Goal: Task Accomplishment & Management: Use online tool/utility

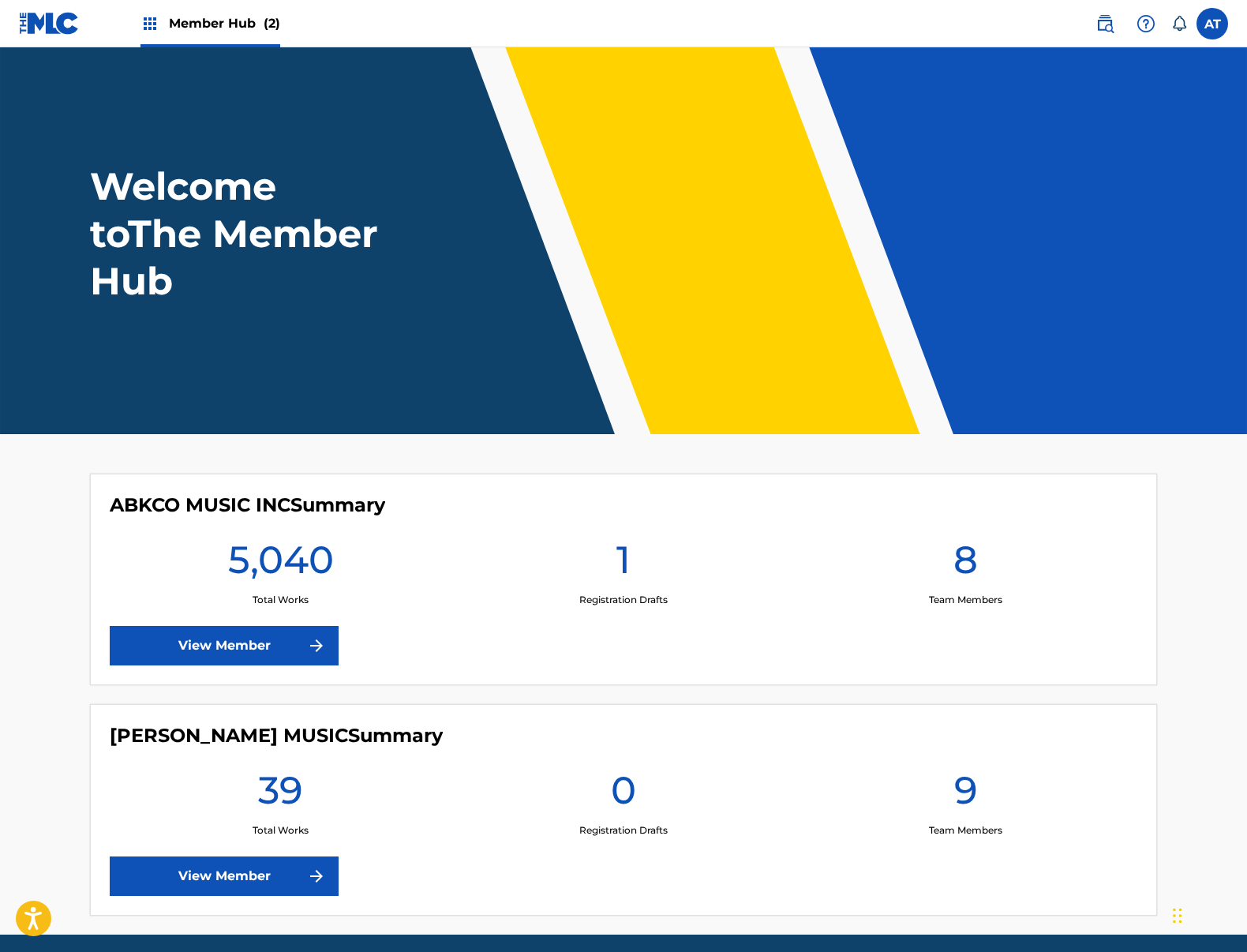
click at [321, 674] on div "ABKCO MUSIC INC Summary 5,040 Total Works 1 Registration Drafts 8 Team Members …" at bounding box center [623, 579] width 1067 height 212
click at [311, 656] on link "View Member" at bounding box center [225, 645] width 229 height 40
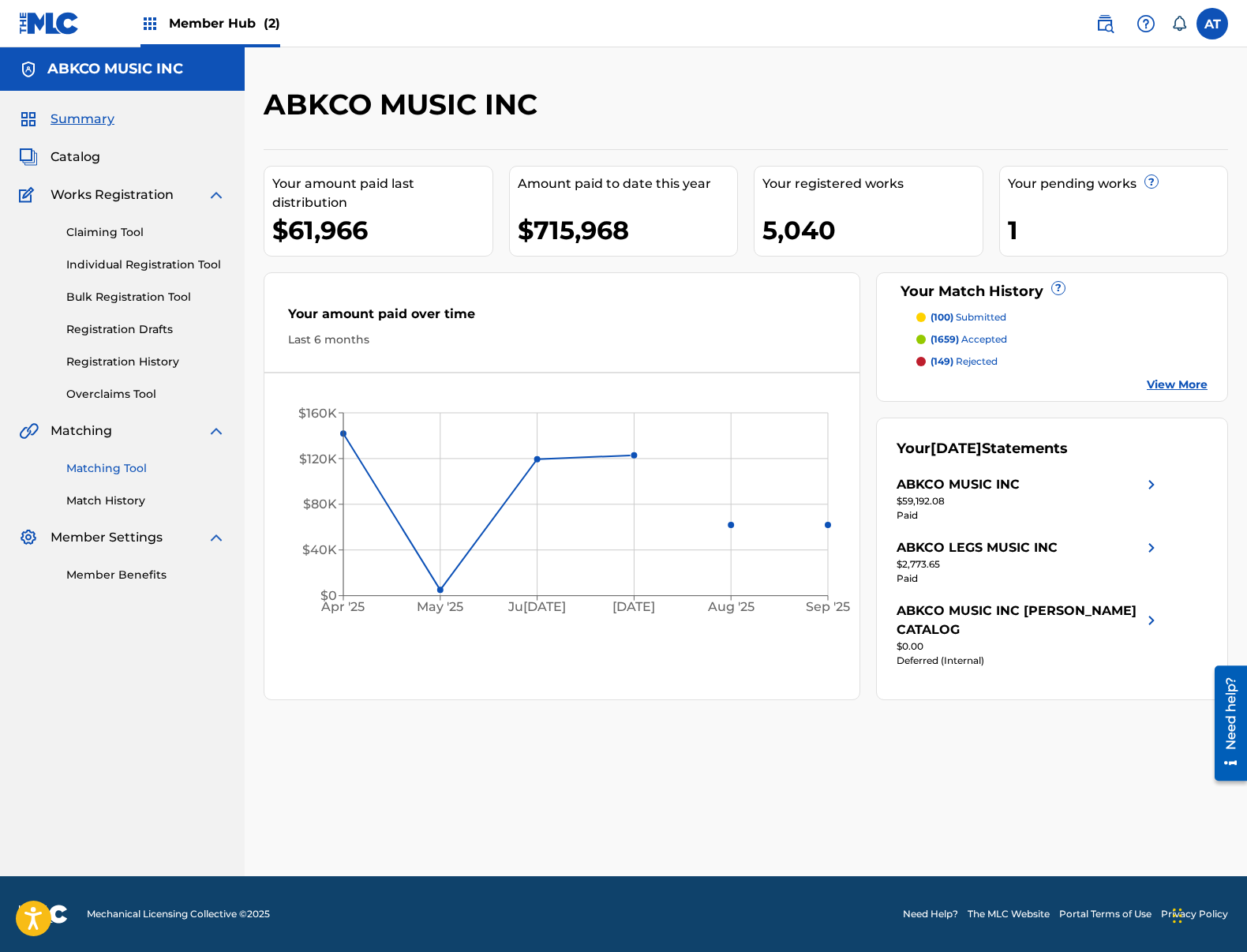
click at [122, 463] on link "Matching Tool" at bounding box center [146, 469] width 159 height 17
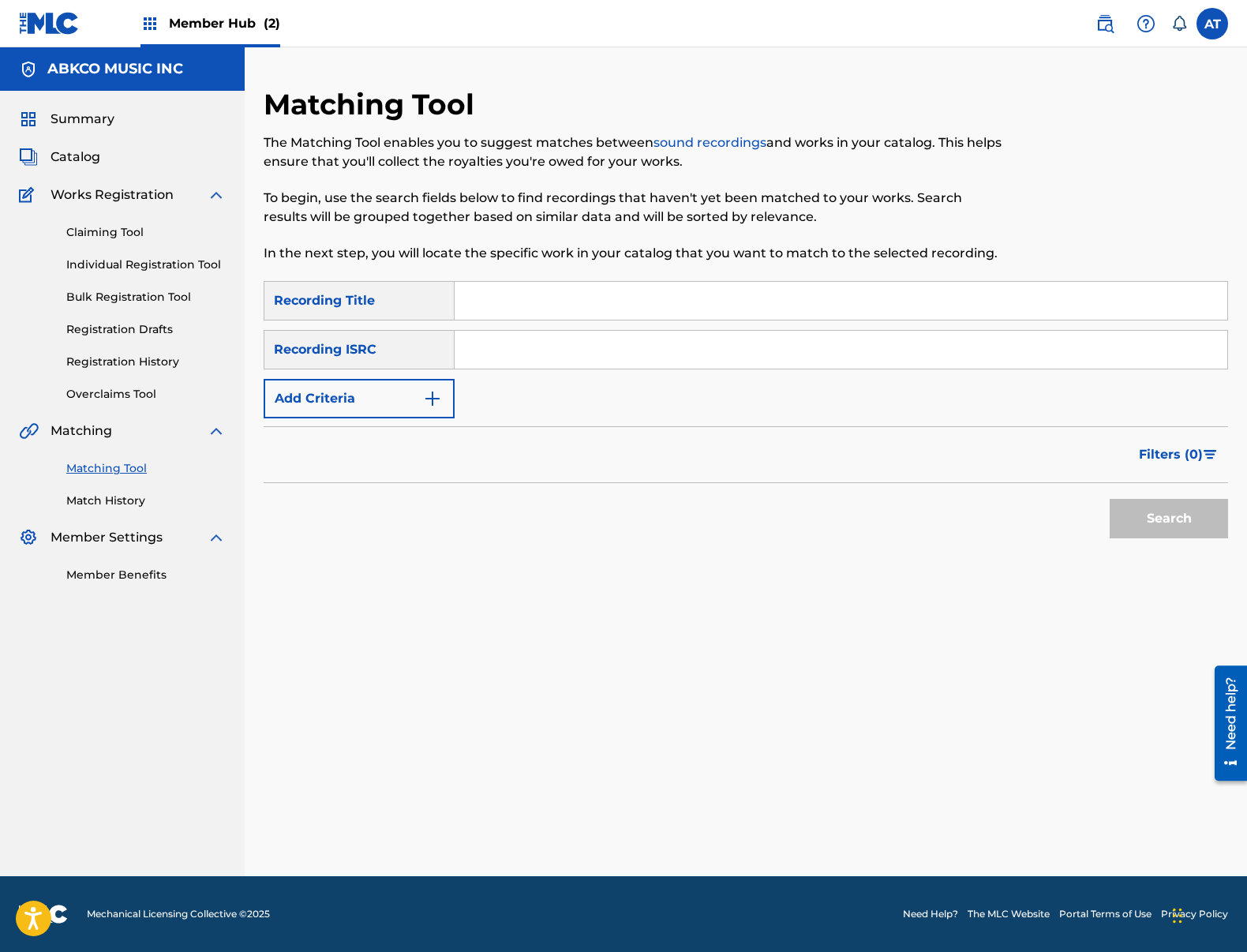
click at [484, 315] on input "Search Form" at bounding box center [841, 300] width 773 height 38
drag, startPoint x: 617, startPoint y: 299, endPoint x: 780, endPoint y: 337, distance: 167.4
click at [617, 299] on input "Search Form" at bounding box center [841, 300] width 773 height 38
click at [656, 304] on input "Search Form" at bounding box center [841, 300] width 773 height 38
paste input "Victoria"
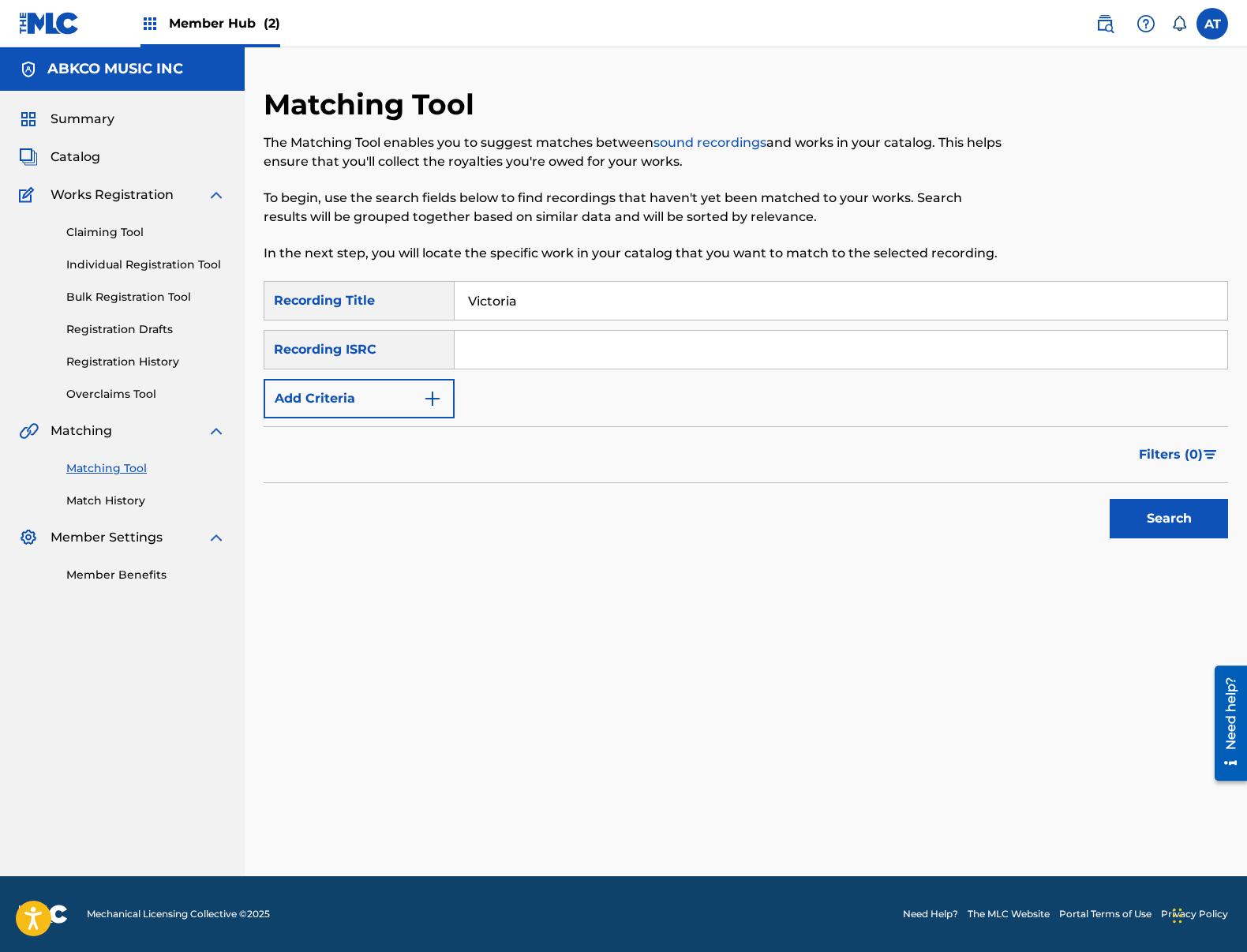
type input "Victoria"
click at [435, 356] on div "Recording ISRC" at bounding box center [359, 349] width 191 height 40
click at [544, 357] on input "Search Form" at bounding box center [841, 349] width 773 height 38
click at [410, 388] on button "Add Criteria" at bounding box center [359, 398] width 191 height 40
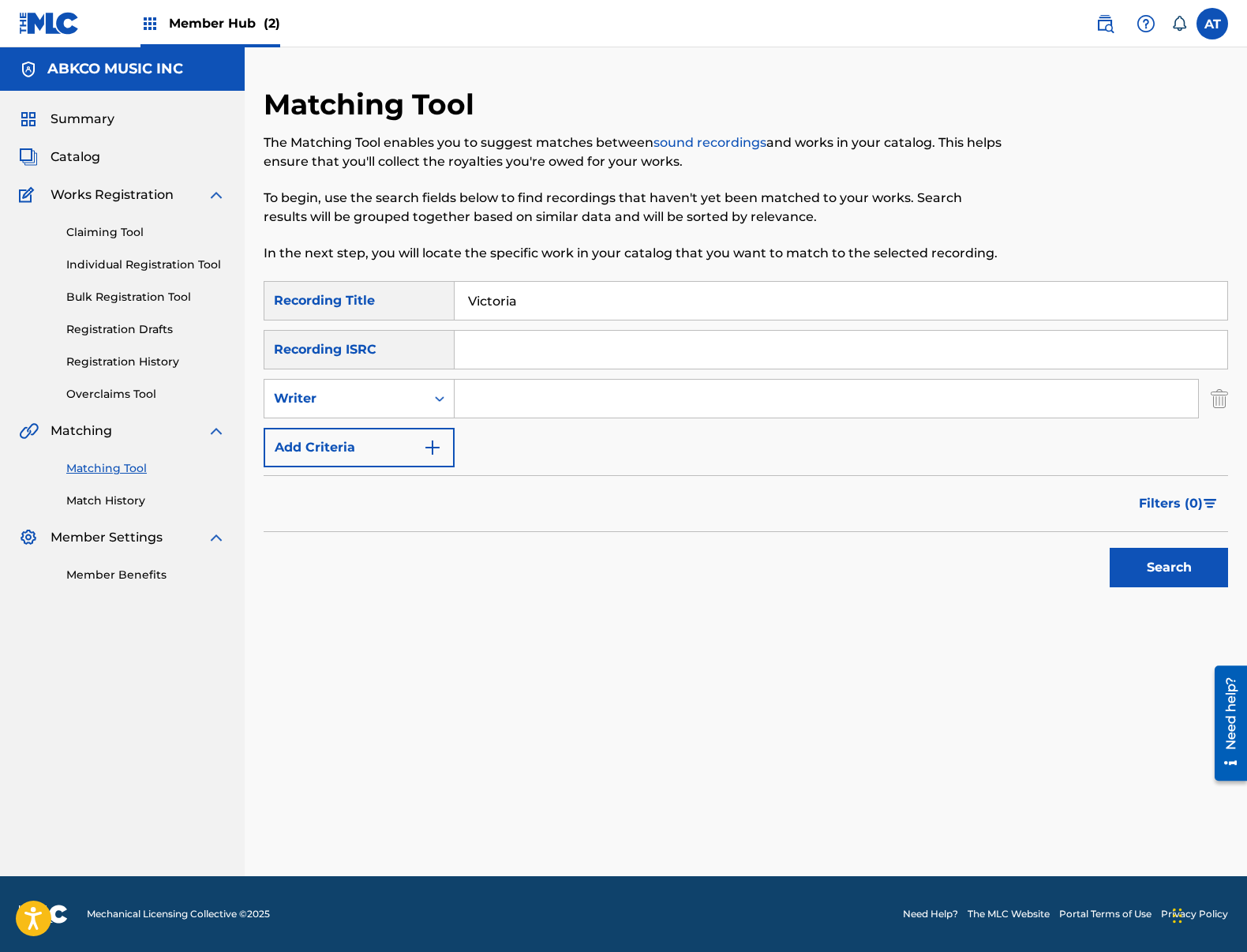
click at [471, 397] on input "Search Form" at bounding box center [826, 398] width 743 height 38
type input "[PERSON_NAME]"
click at [1109, 548] on button "Search" at bounding box center [1168, 568] width 118 height 40
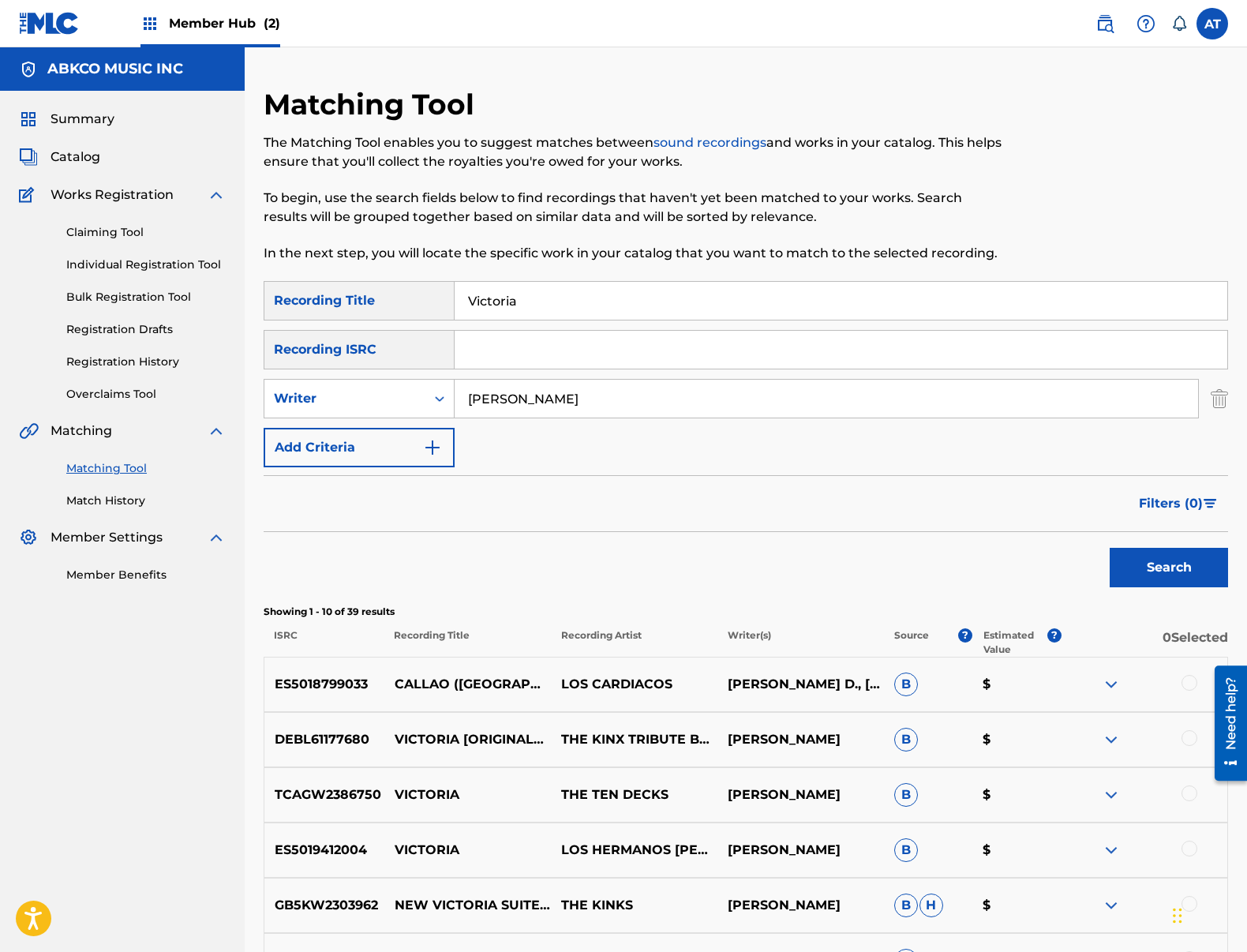
click at [1191, 743] on div at bounding box center [1189, 738] width 16 height 16
click at [1182, 687] on div at bounding box center [1189, 682] width 16 height 16
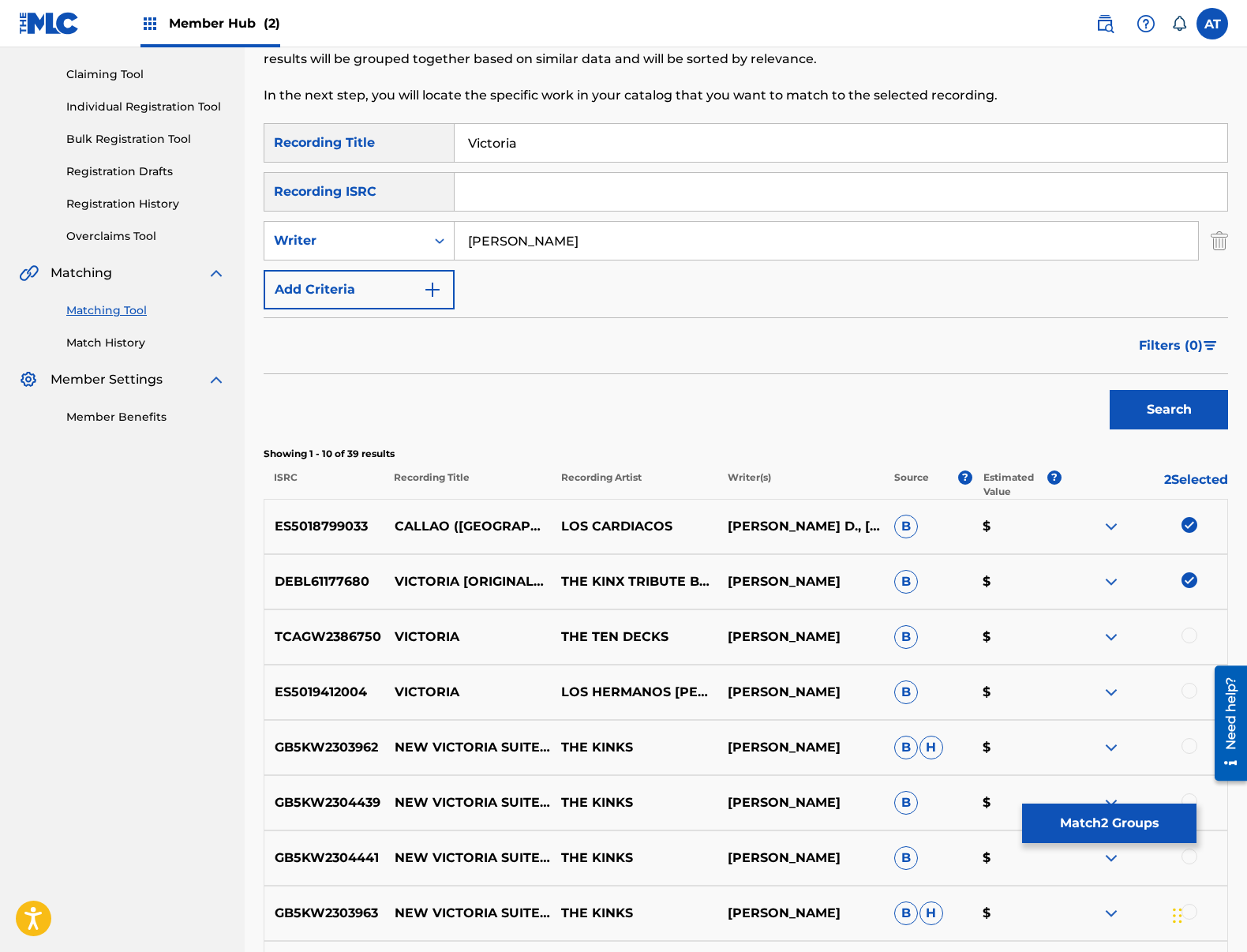
drag, startPoint x: 1192, startPoint y: 693, endPoint x: 1161, endPoint y: 727, distance: 46.0
click at [1191, 693] on div at bounding box center [1189, 690] width 16 height 16
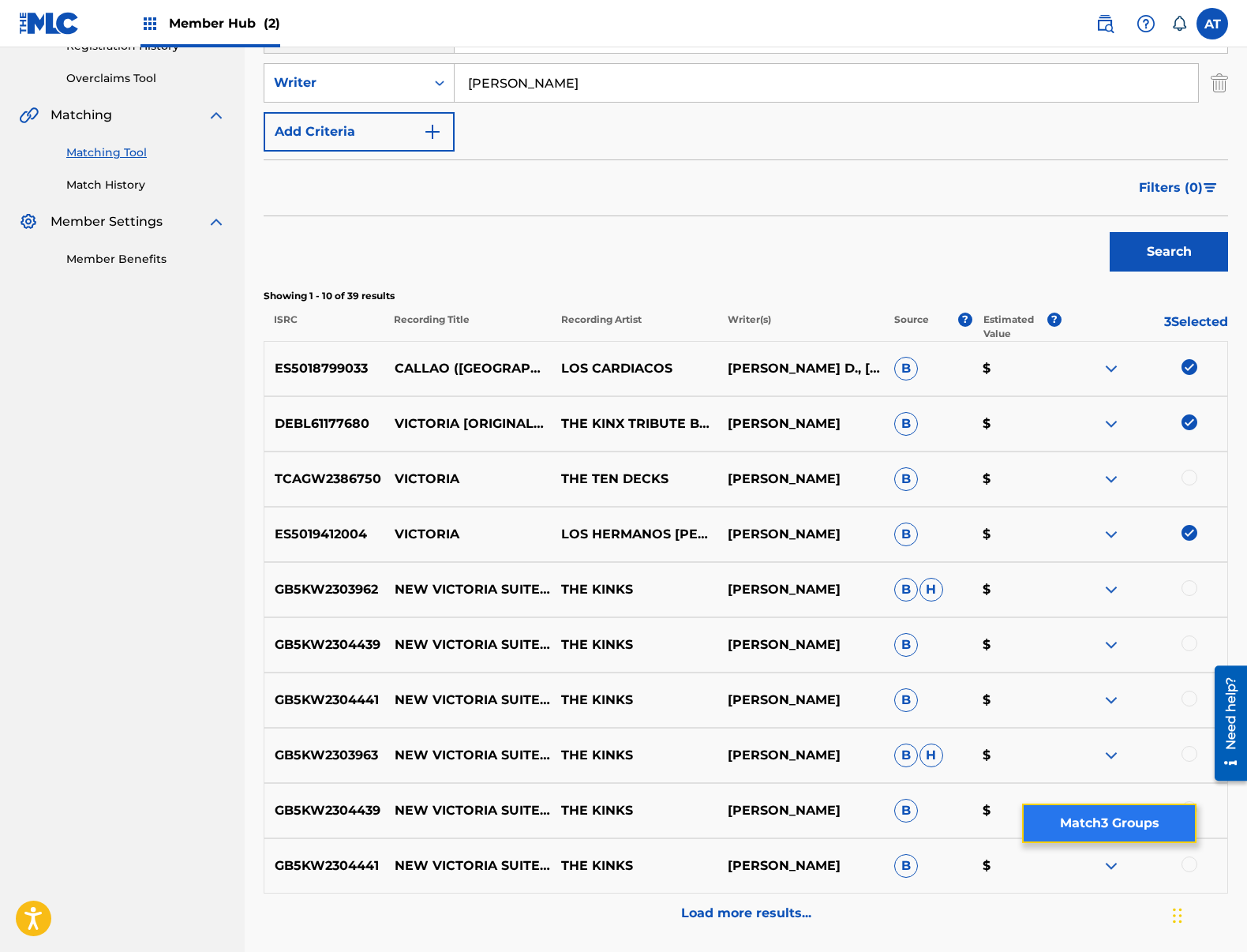
click at [1067, 835] on button "Match 3 Groups" at bounding box center [1109, 823] width 175 height 40
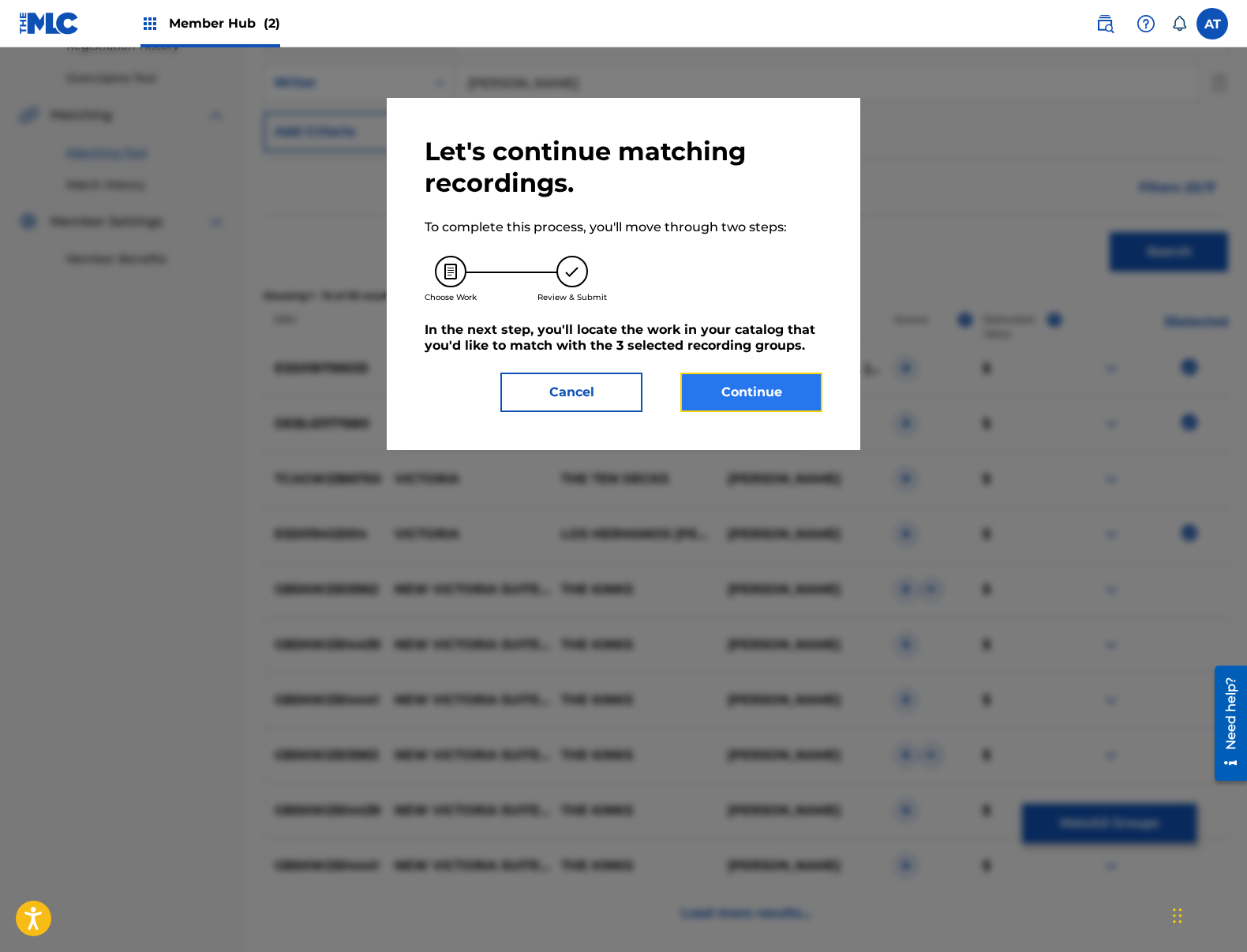
click at [803, 403] on button "Continue" at bounding box center [752, 392] width 142 height 40
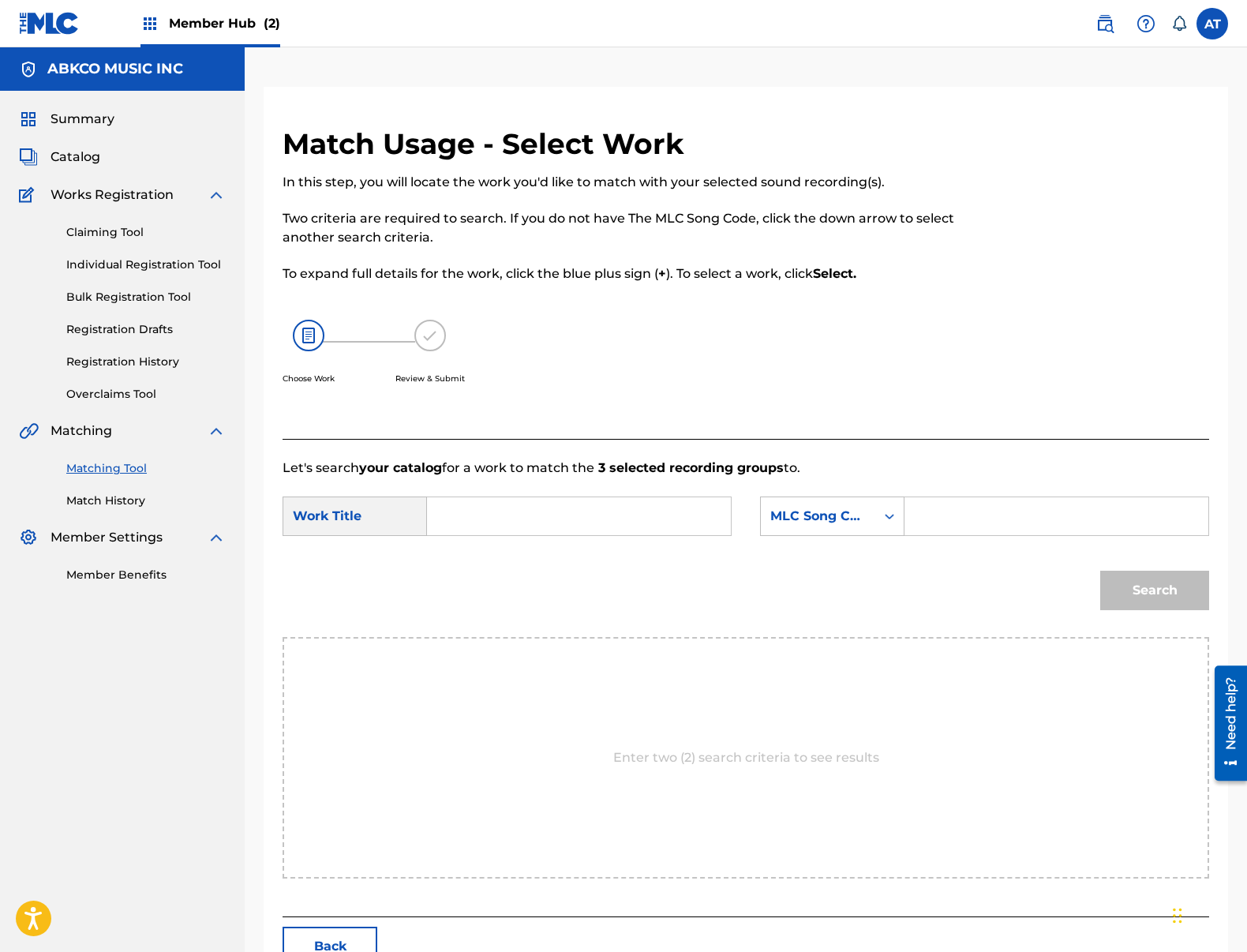
click at [599, 516] on input "Search Form" at bounding box center [579, 516] width 277 height 38
type input "victoria"
click at [485, 551] on strong "victoria" at bounding box center [479, 551] width 50 height 15
click at [801, 523] on div "MLC Song Code" at bounding box center [817, 516] width 95 height 18
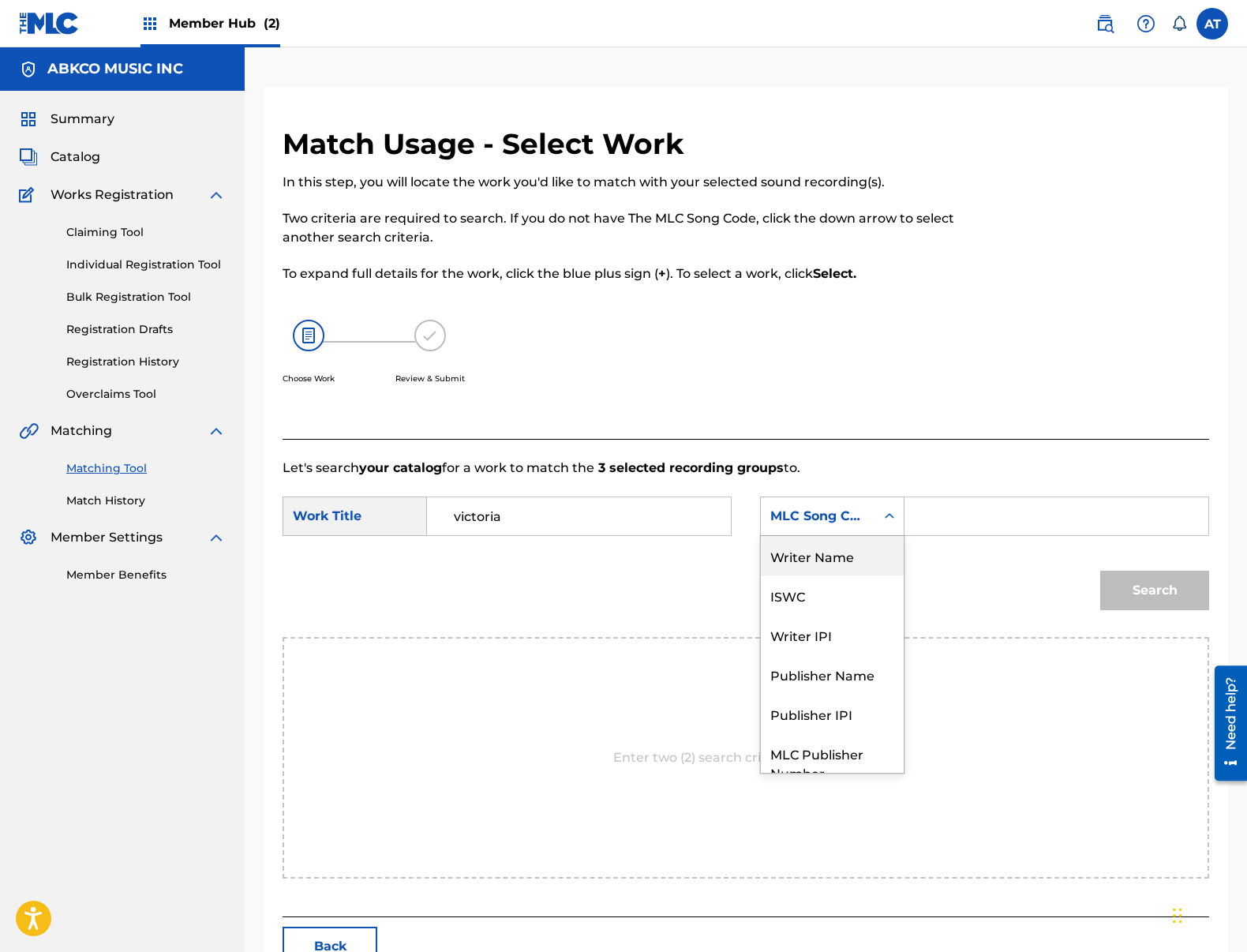
click at [848, 563] on div "Writer Name" at bounding box center [832, 555] width 143 height 40
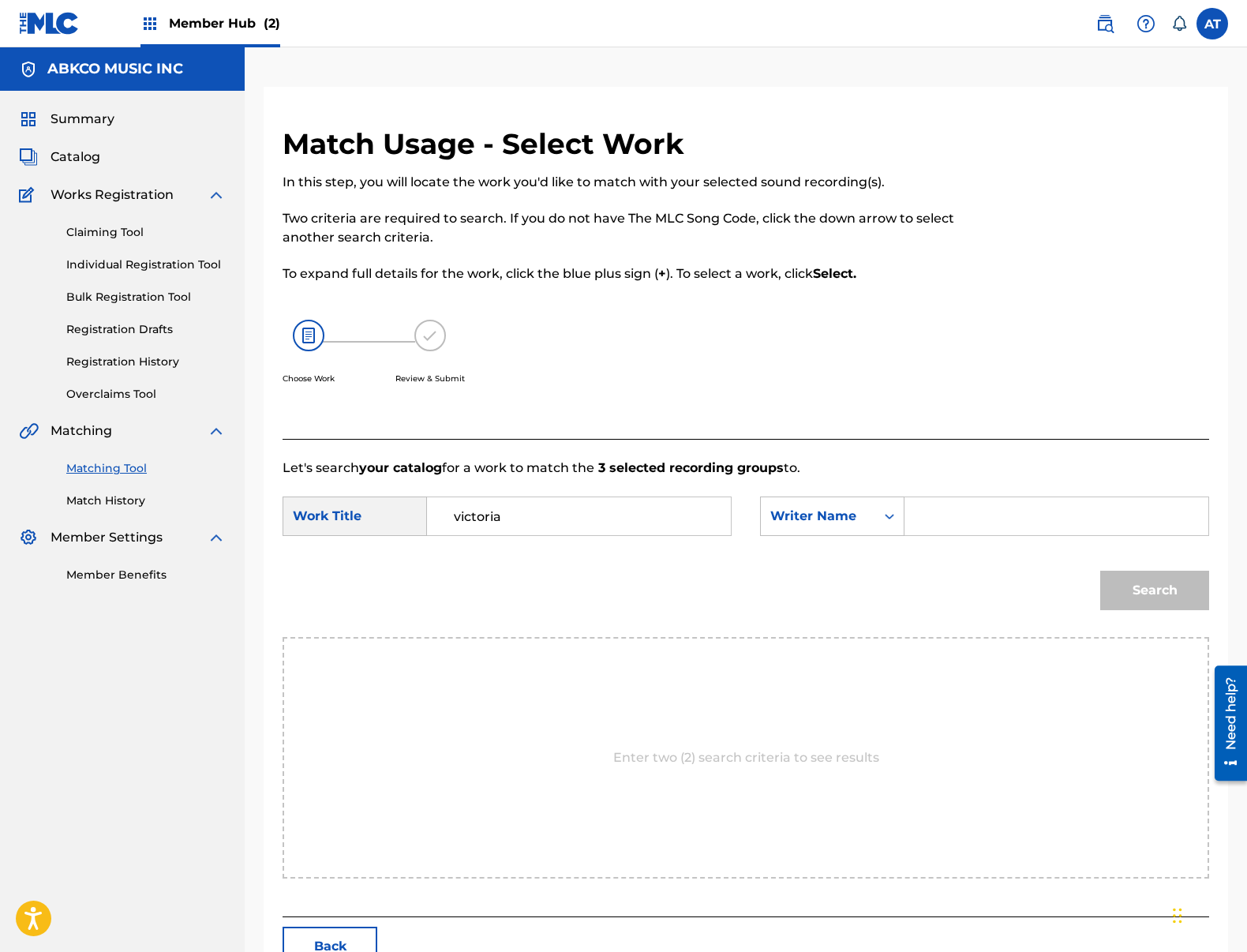
click at [968, 513] on input "Search Form" at bounding box center [1057, 516] width 277 height 38
type input "[PERSON_NAME]"
click at [1100, 570] on button "Search" at bounding box center [1155, 590] width 109 height 40
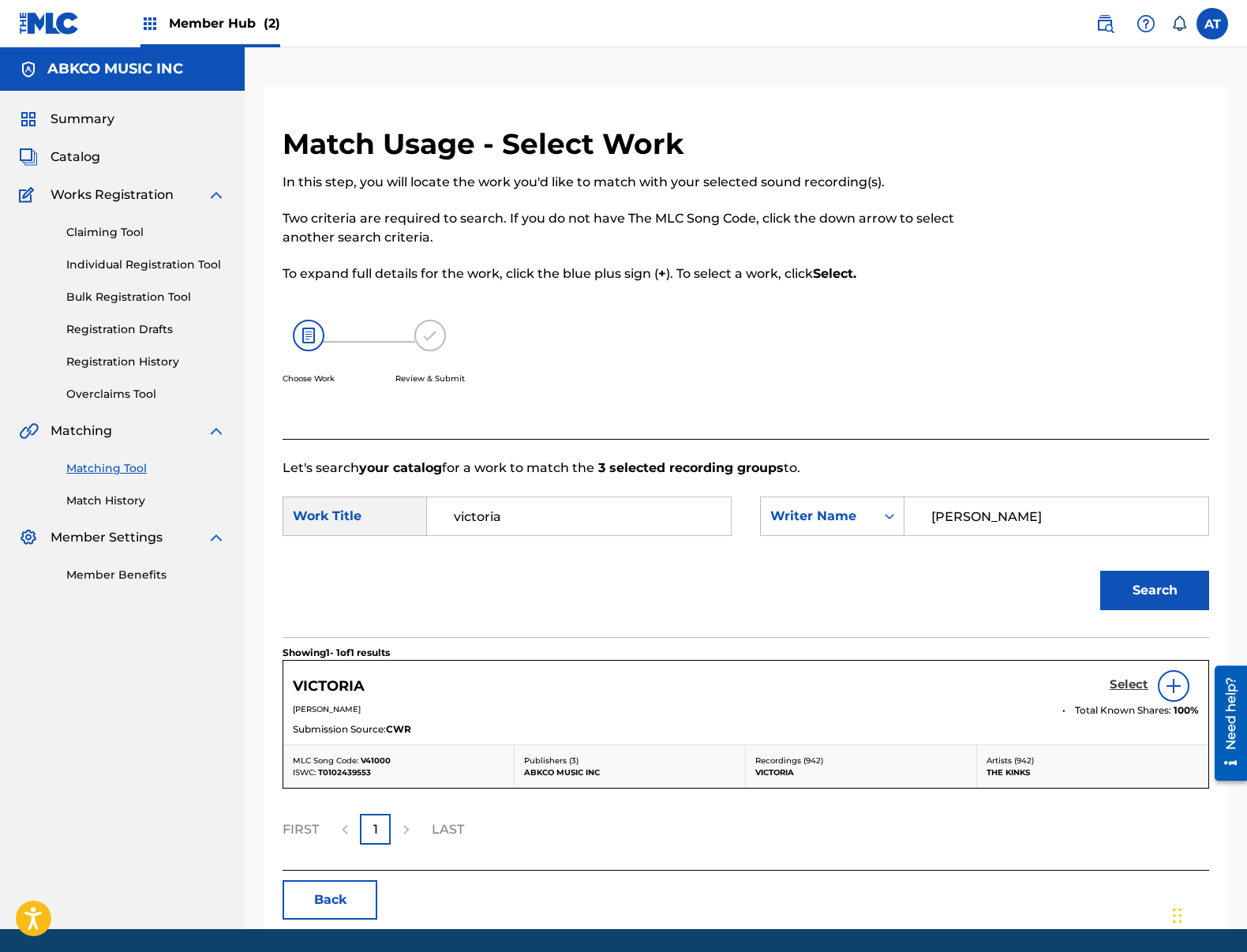
click at [1122, 674] on div "Select" at bounding box center [1154, 686] width 89 height 31
click at [1120, 683] on h5 "Select" at bounding box center [1129, 685] width 39 height 15
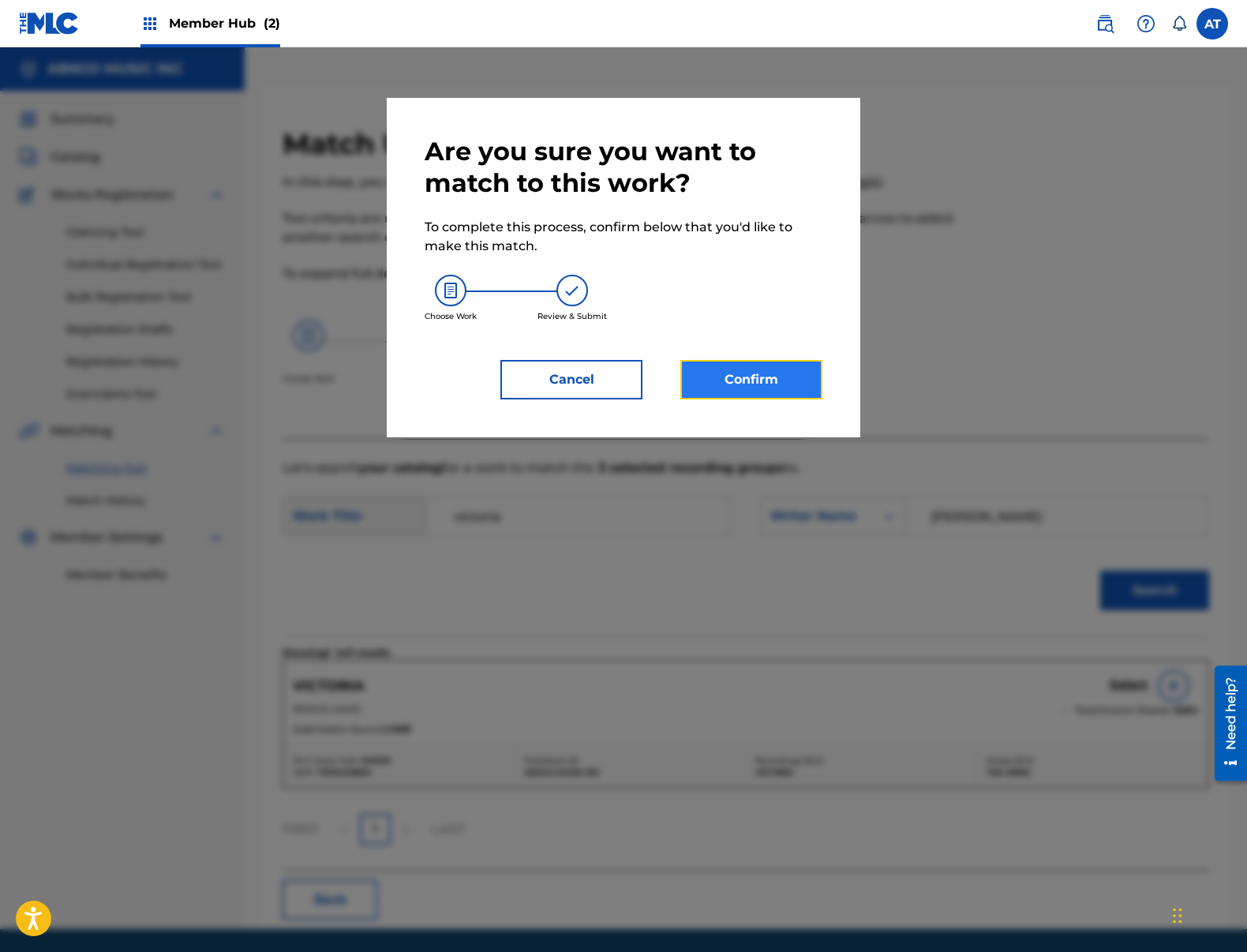
click at [741, 364] on button "Confirm" at bounding box center [752, 379] width 142 height 40
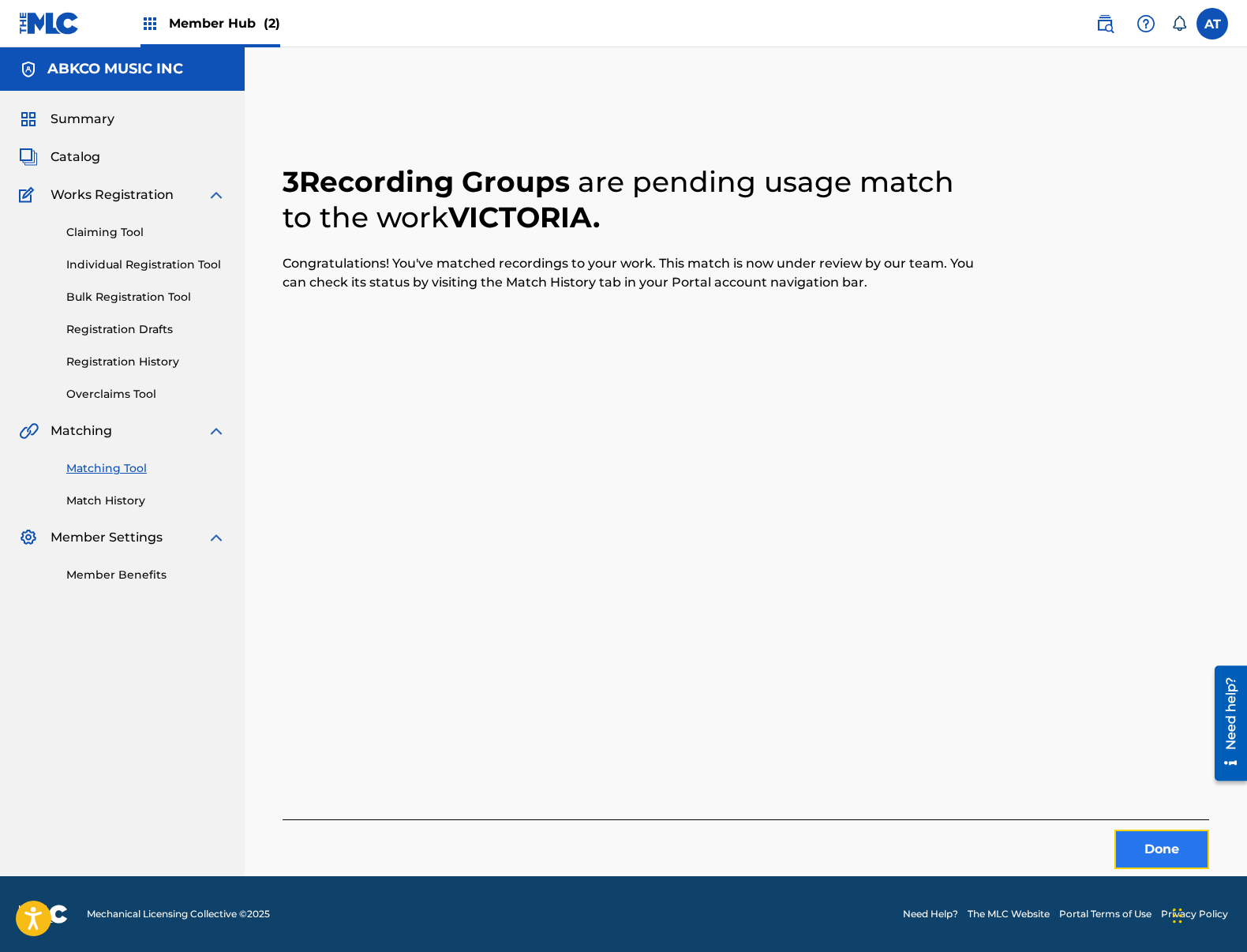
click at [1128, 842] on button "Done" at bounding box center [1162, 848] width 94 height 40
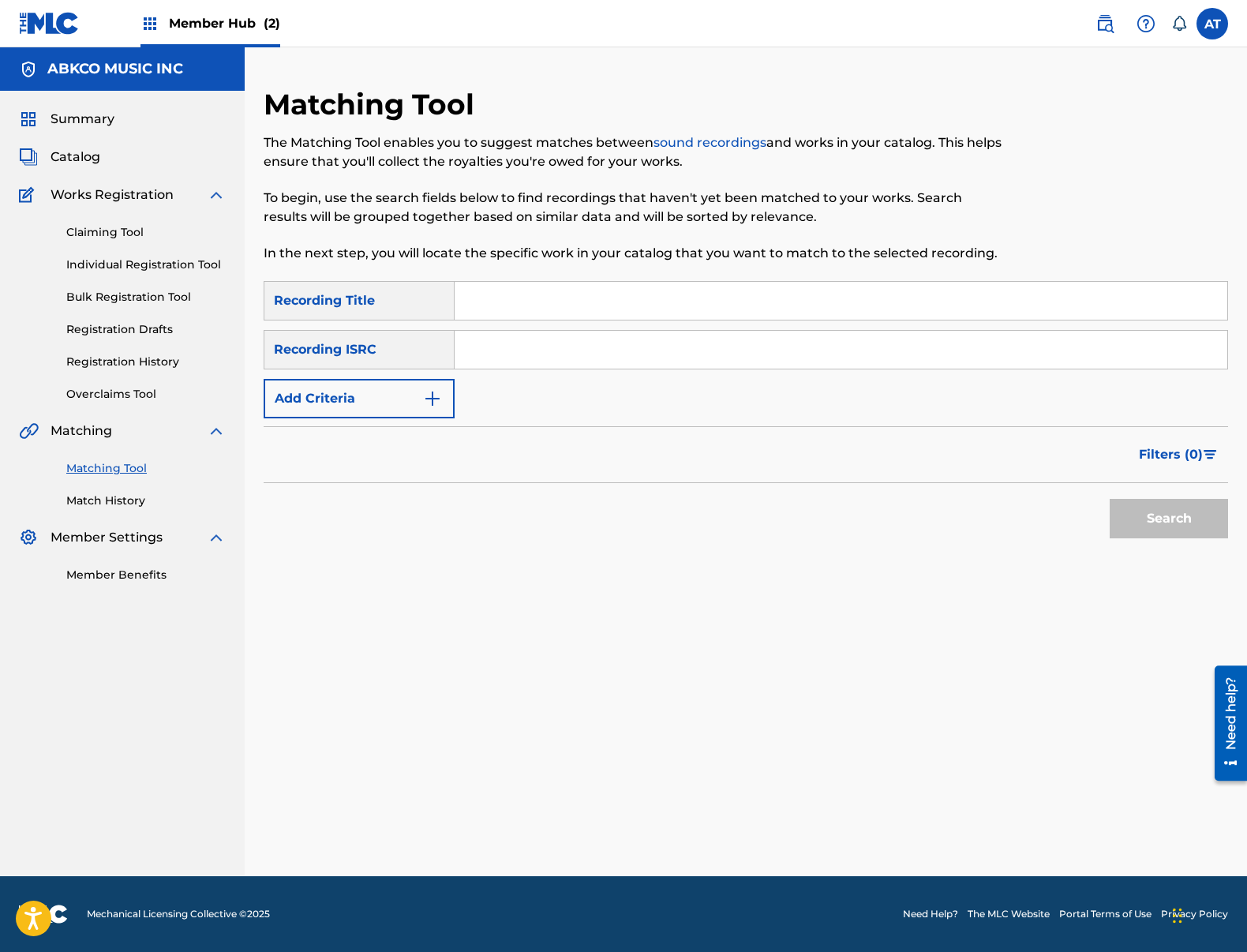
click at [528, 292] on input "Search Form" at bounding box center [841, 300] width 773 height 38
type input "nag"
click at [387, 392] on button "Add Criteria" at bounding box center [359, 398] width 191 height 40
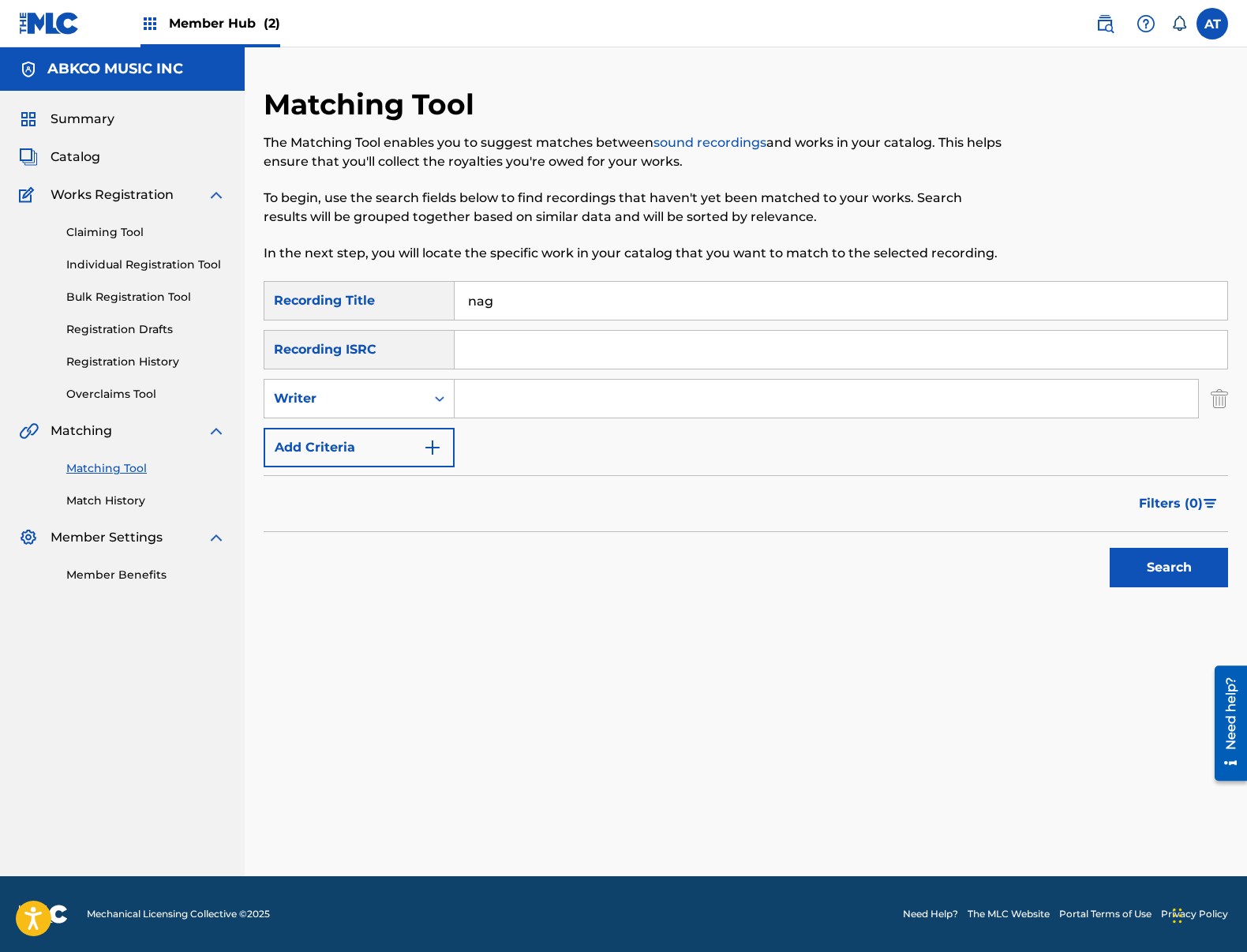
drag, startPoint x: 473, startPoint y: 402, endPoint x: 517, endPoint y: 407, distance: 44.3
click at [473, 402] on input "Search Form" at bounding box center [826, 398] width 743 height 38
paste input "[PERSON_NAME]"
click at [1171, 575] on button "Search" at bounding box center [1168, 568] width 118 height 40
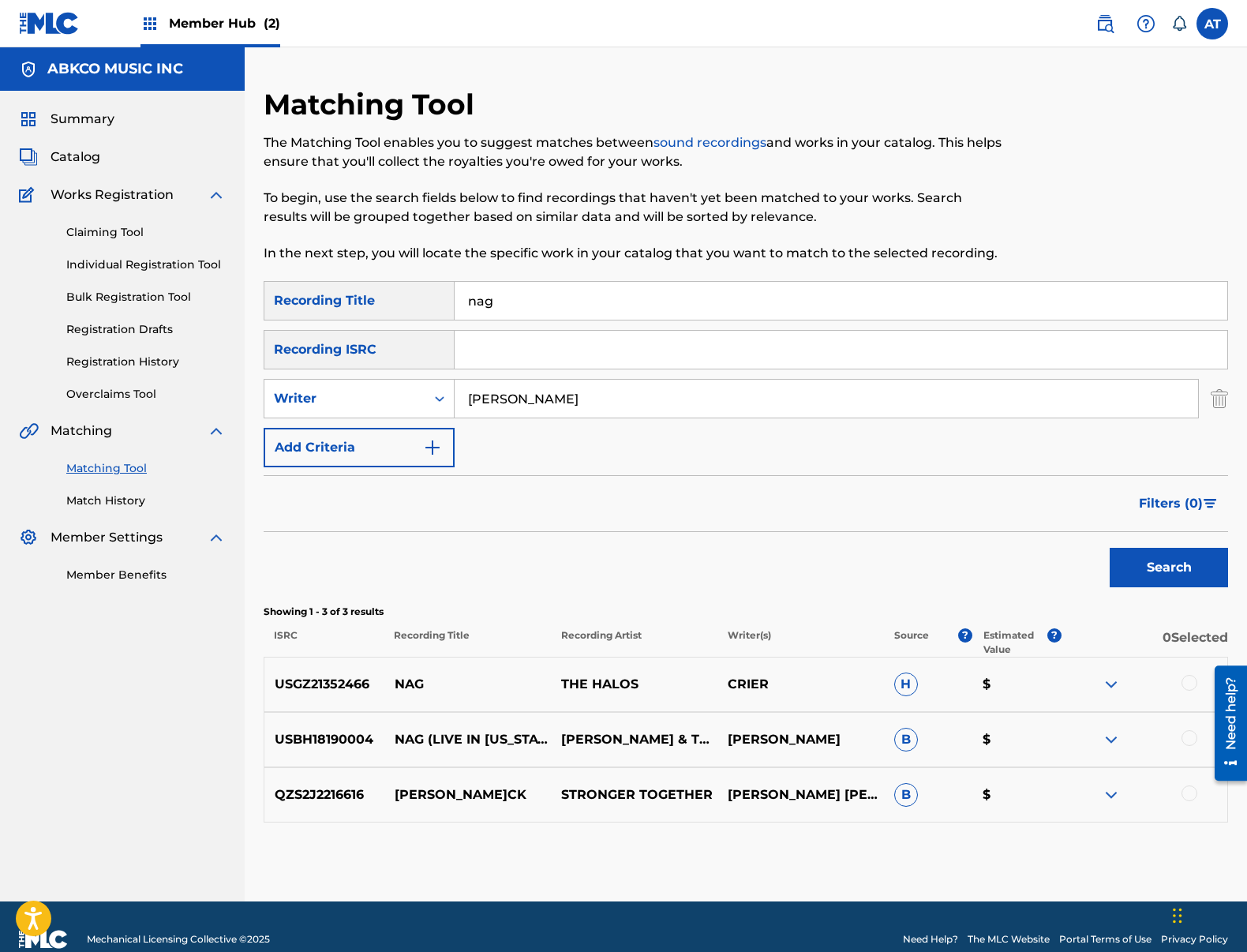
click at [1192, 681] on div at bounding box center [1189, 682] width 16 height 16
click at [545, 406] on input "[PERSON_NAME]" at bounding box center [826, 398] width 743 height 38
drag, startPoint x: 539, startPoint y: 401, endPoint x: 143, endPoint y: 352, distance: 399.0
click at [143, 352] on main "ABKCO MUSIC INC Summary Catalog Works Registration Claiming Tool Individual Reg…" at bounding box center [623, 474] width 1247 height 854
type input "Crier"
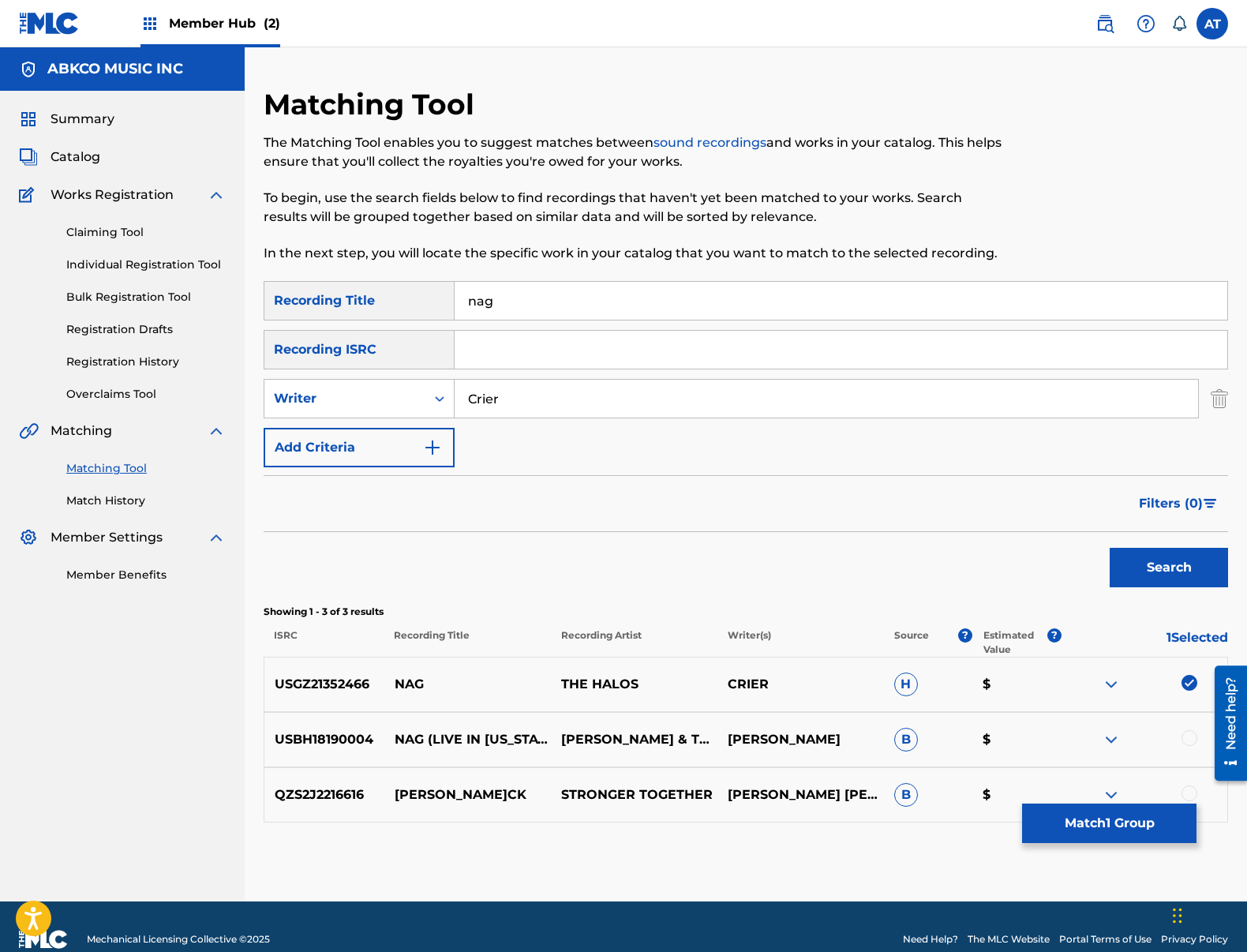
click at [1109, 548] on button "Search" at bounding box center [1168, 568] width 118 height 40
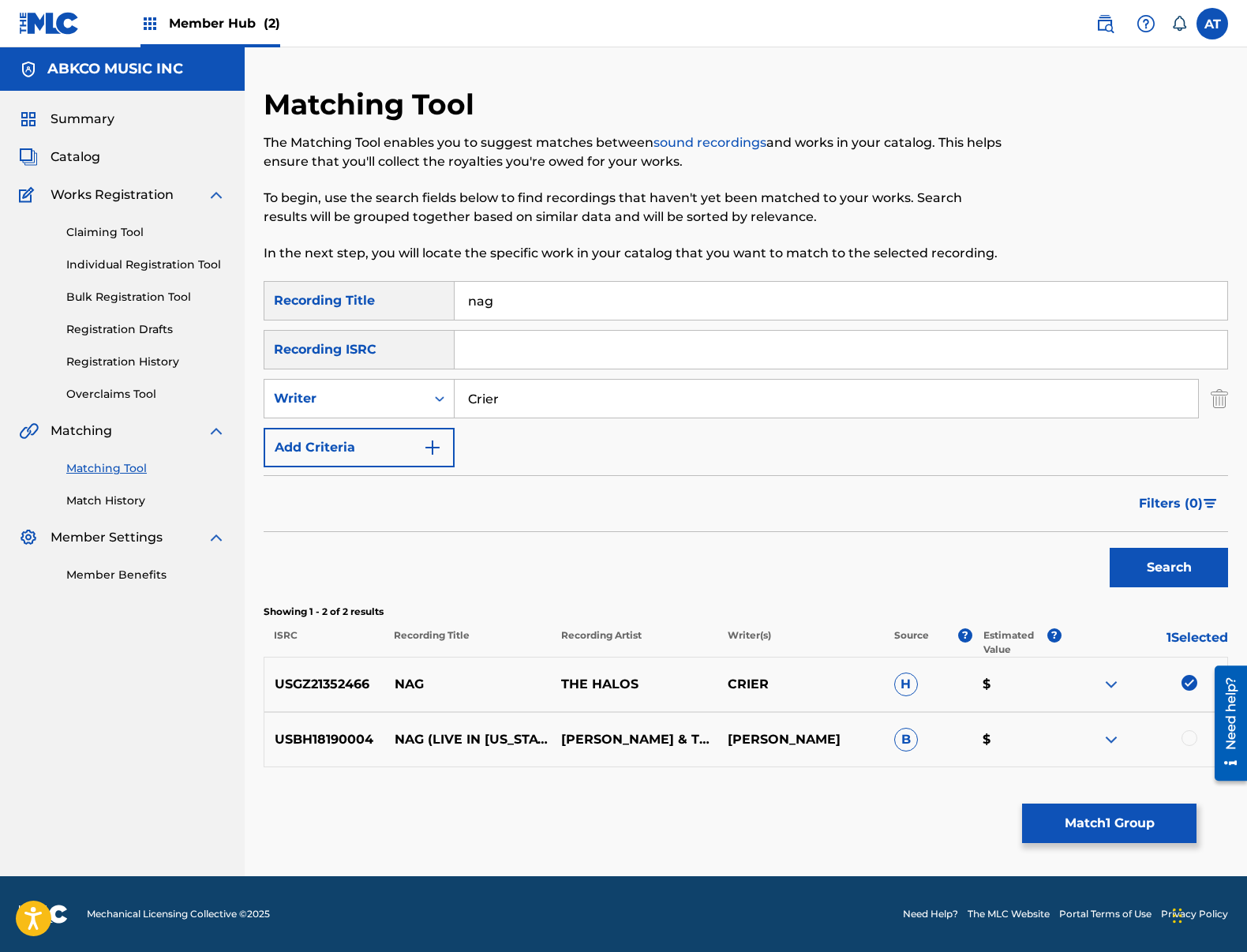
click at [1186, 737] on div at bounding box center [1189, 738] width 16 height 16
click at [1154, 802] on div "Matching Tool The Matching Tool enables you to suggest matches between sound re…" at bounding box center [745, 482] width 964 height 789
click at [1146, 824] on button "Match 2 Groups" at bounding box center [1109, 823] width 175 height 40
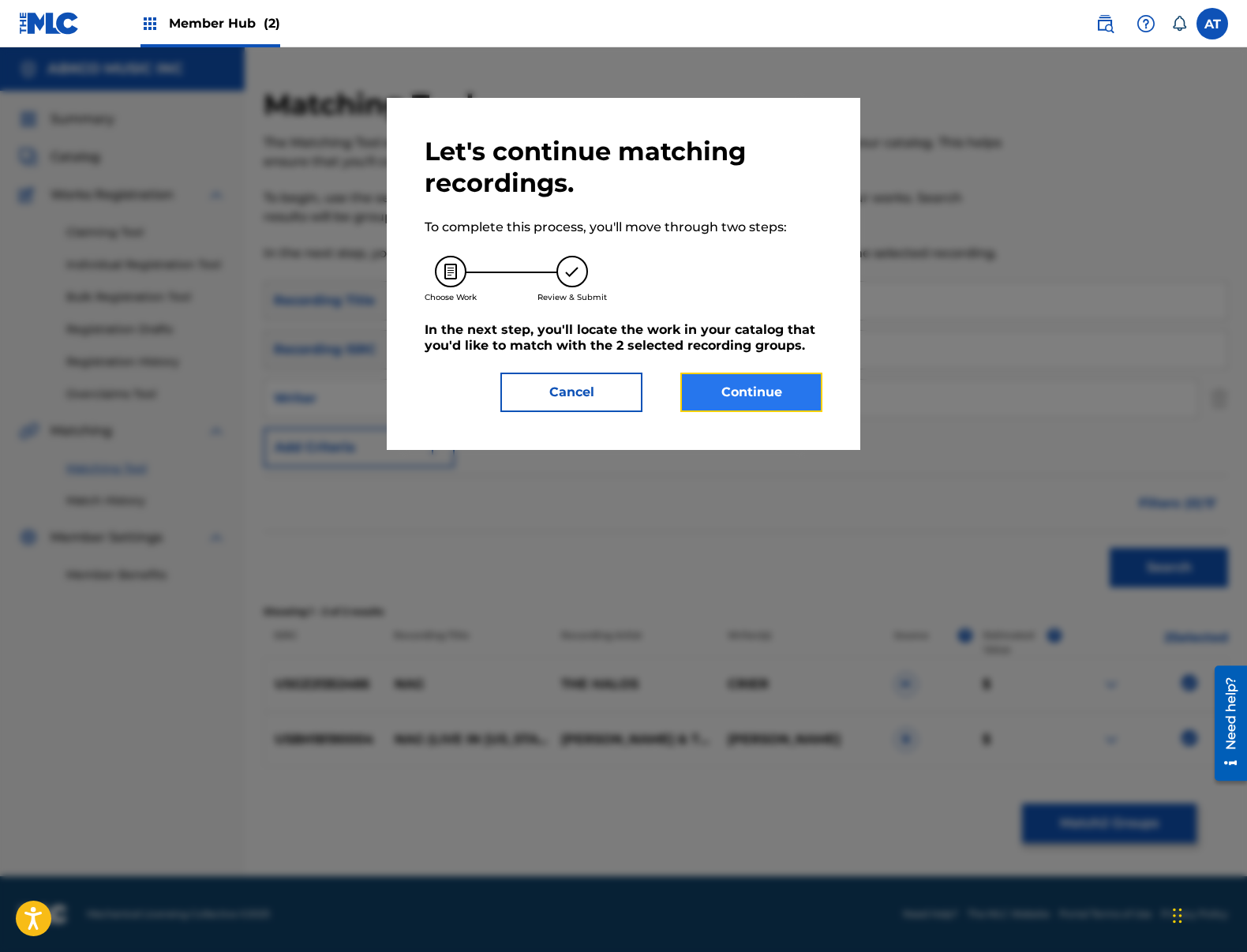
click at [767, 385] on button "Continue" at bounding box center [752, 392] width 142 height 40
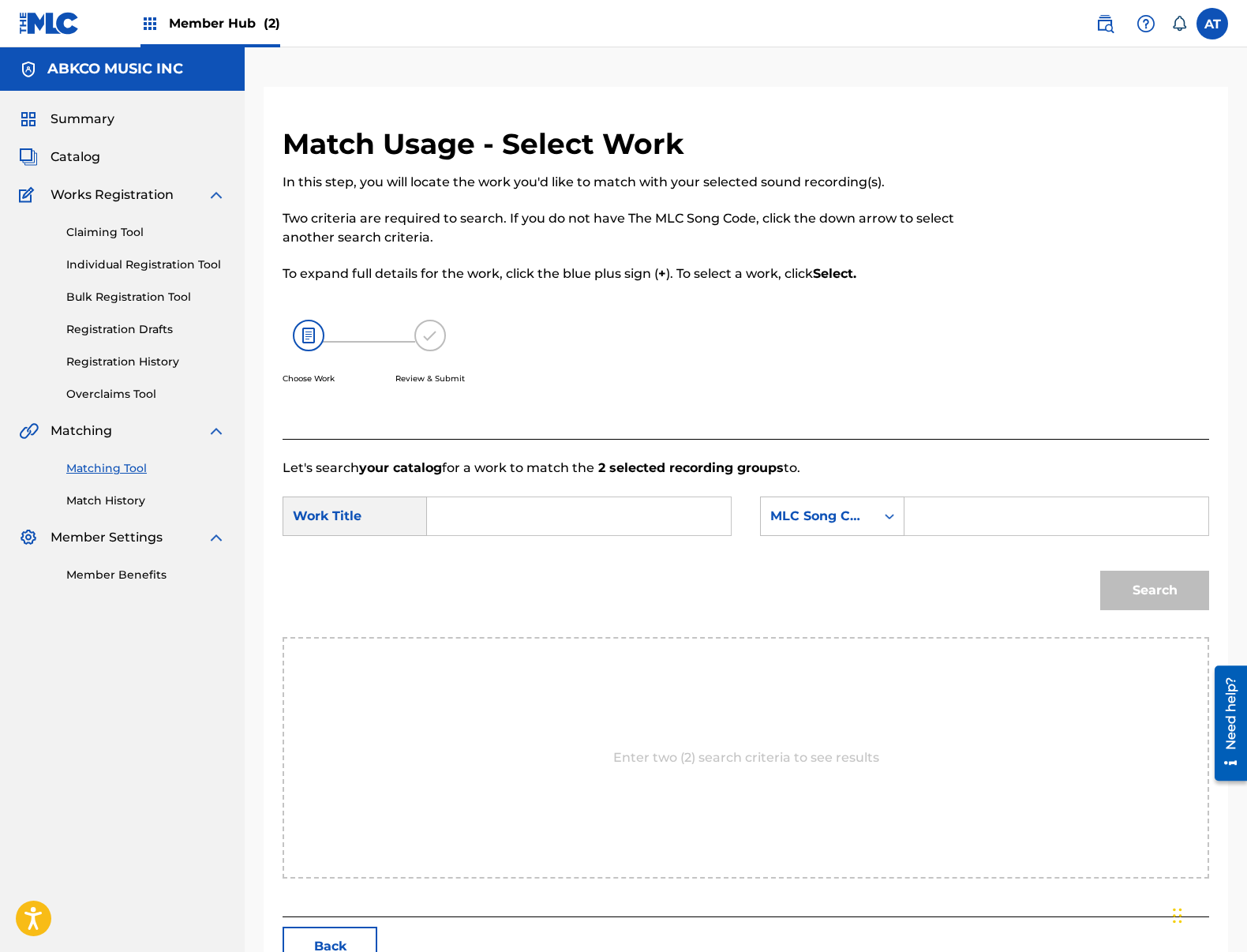
click at [618, 504] on input "Search Form" at bounding box center [579, 516] width 277 height 38
type input "nag"
click at [471, 587] on strong "nag" at bounding box center [466, 580] width 25 height 15
click at [791, 500] on div "MLC Song Code" at bounding box center [832, 516] width 144 height 40
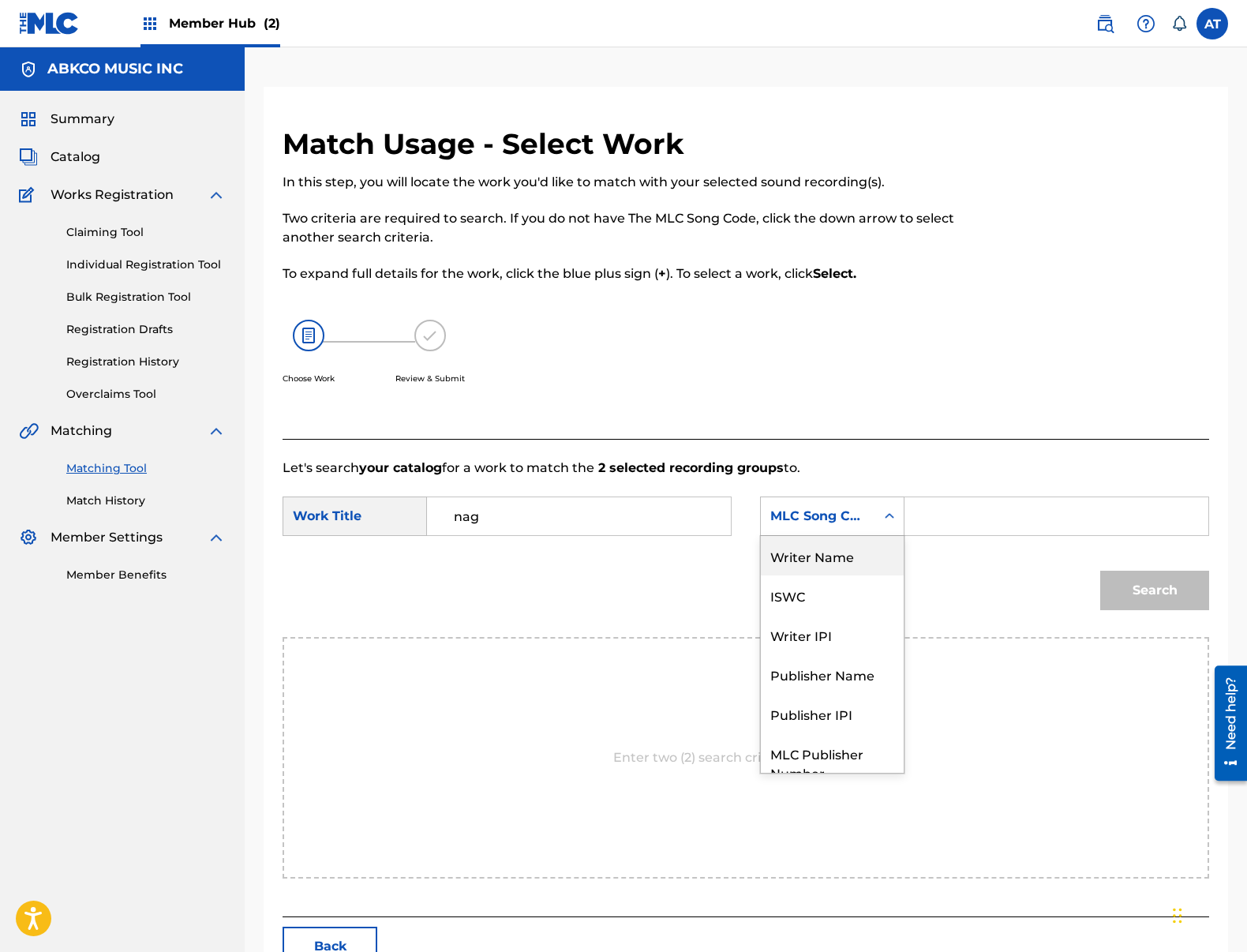
click at [842, 567] on div "Writer Name" at bounding box center [832, 555] width 143 height 40
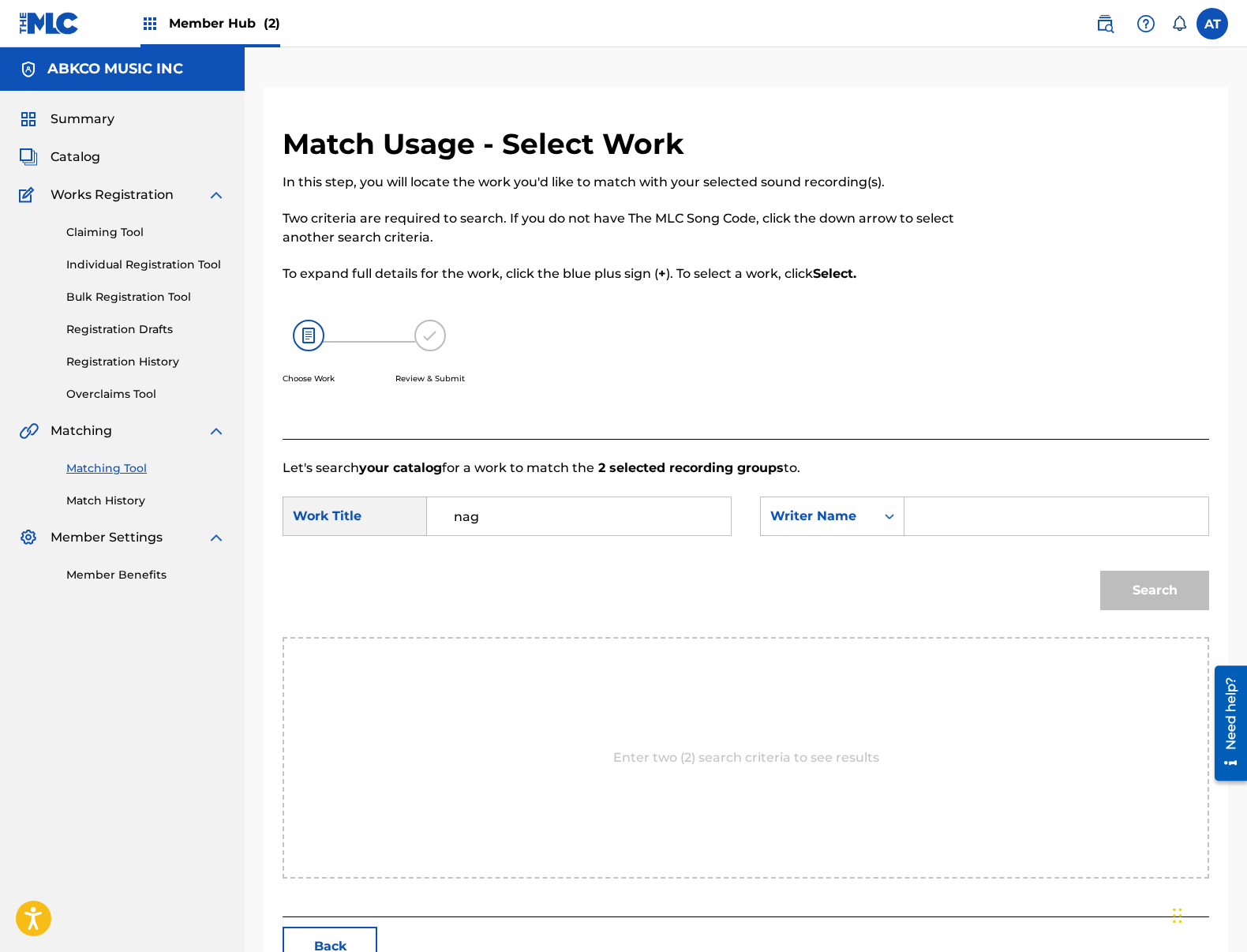
click at [972, 529] on input "Search Form" at bounding box center [1057, 516] width 277 height 38
type input "[PERSON_NAME]"
click at [1100, 570] on button "Search" at bounding box center [1155, 590] width 109 height 40
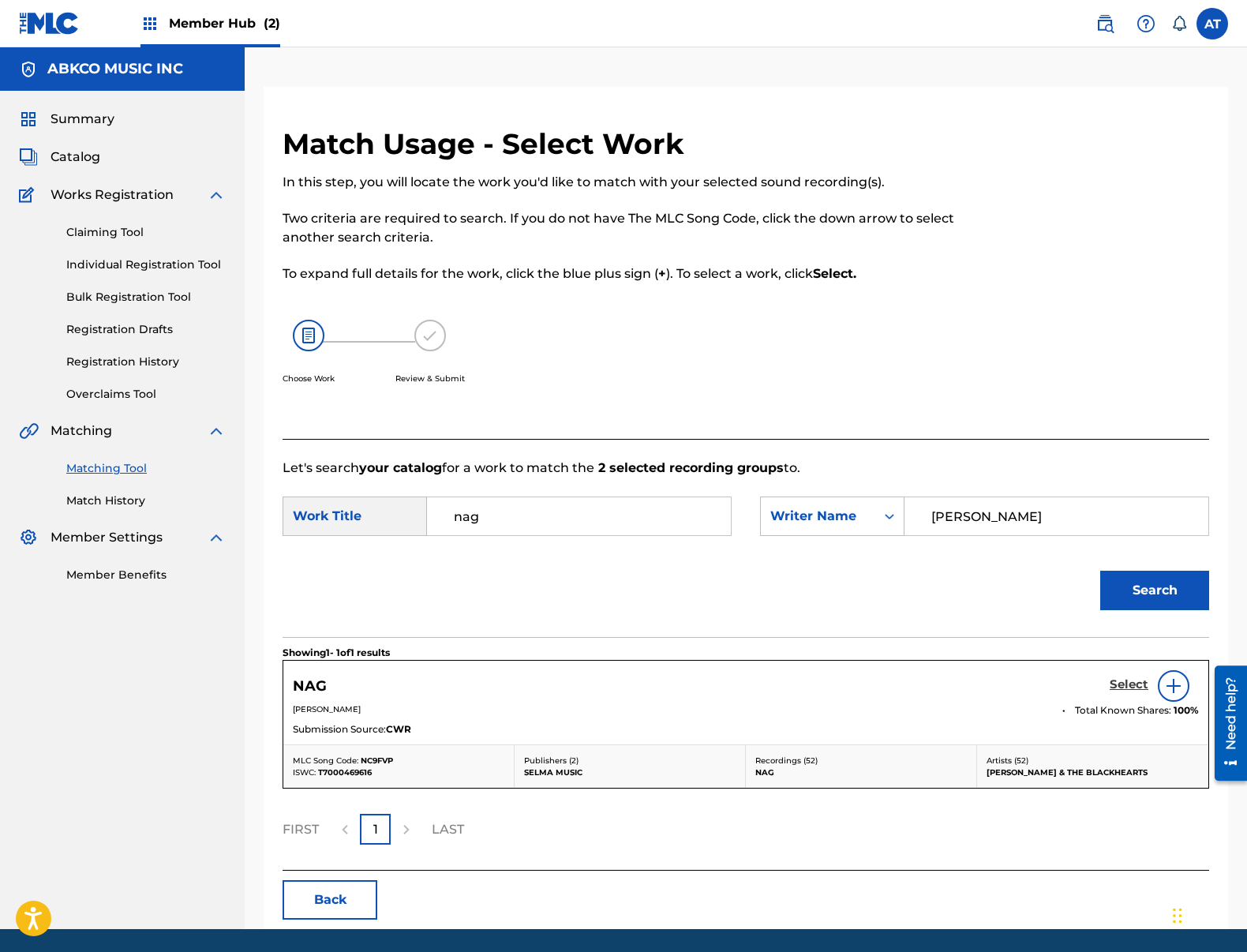
click at [1125, 682] on h5 "Select" at bounding box center [1129, 685] width 39 height 15
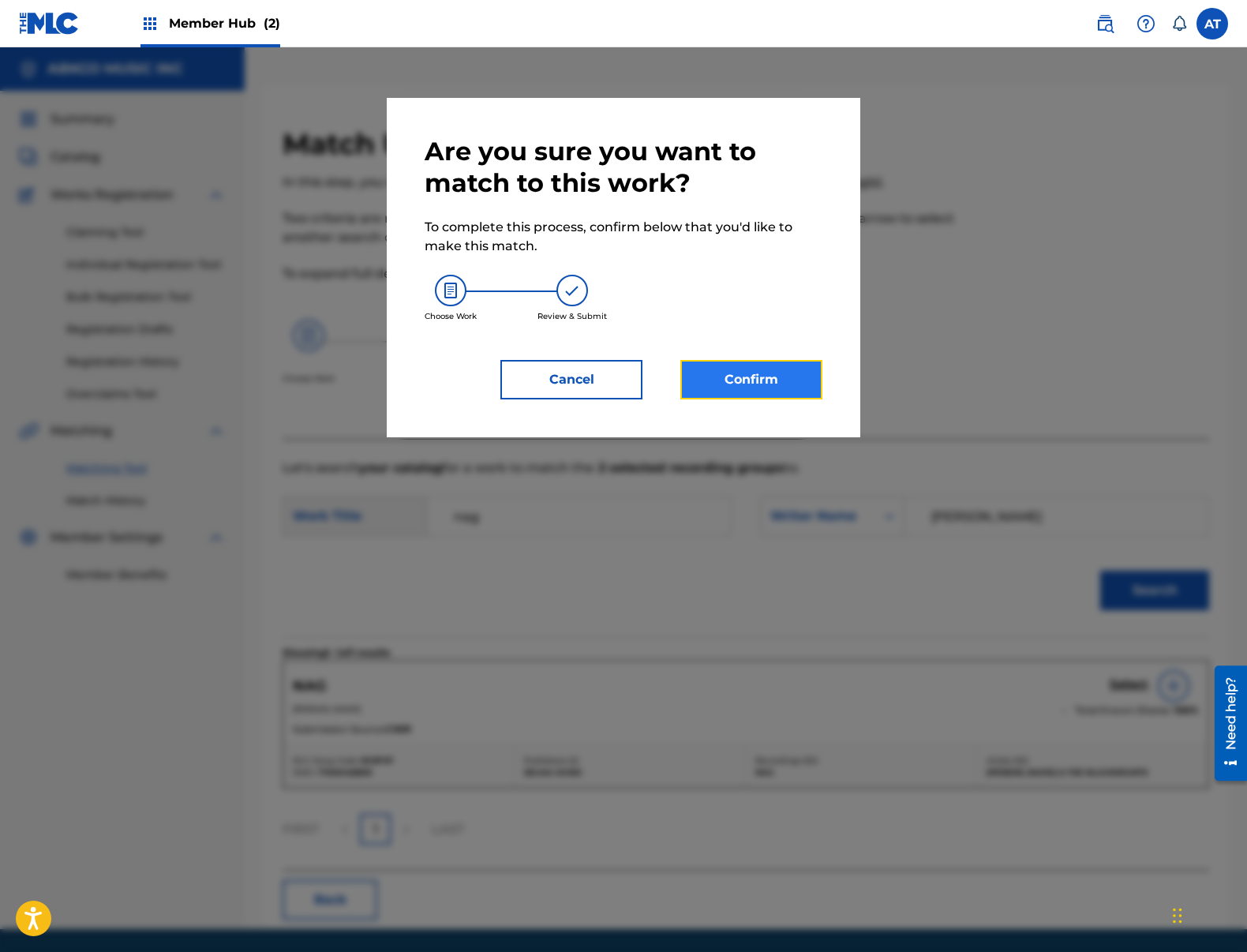
click at [764, 384] on button "Confirm" at bounding box center [752, 379] width 142 height 40
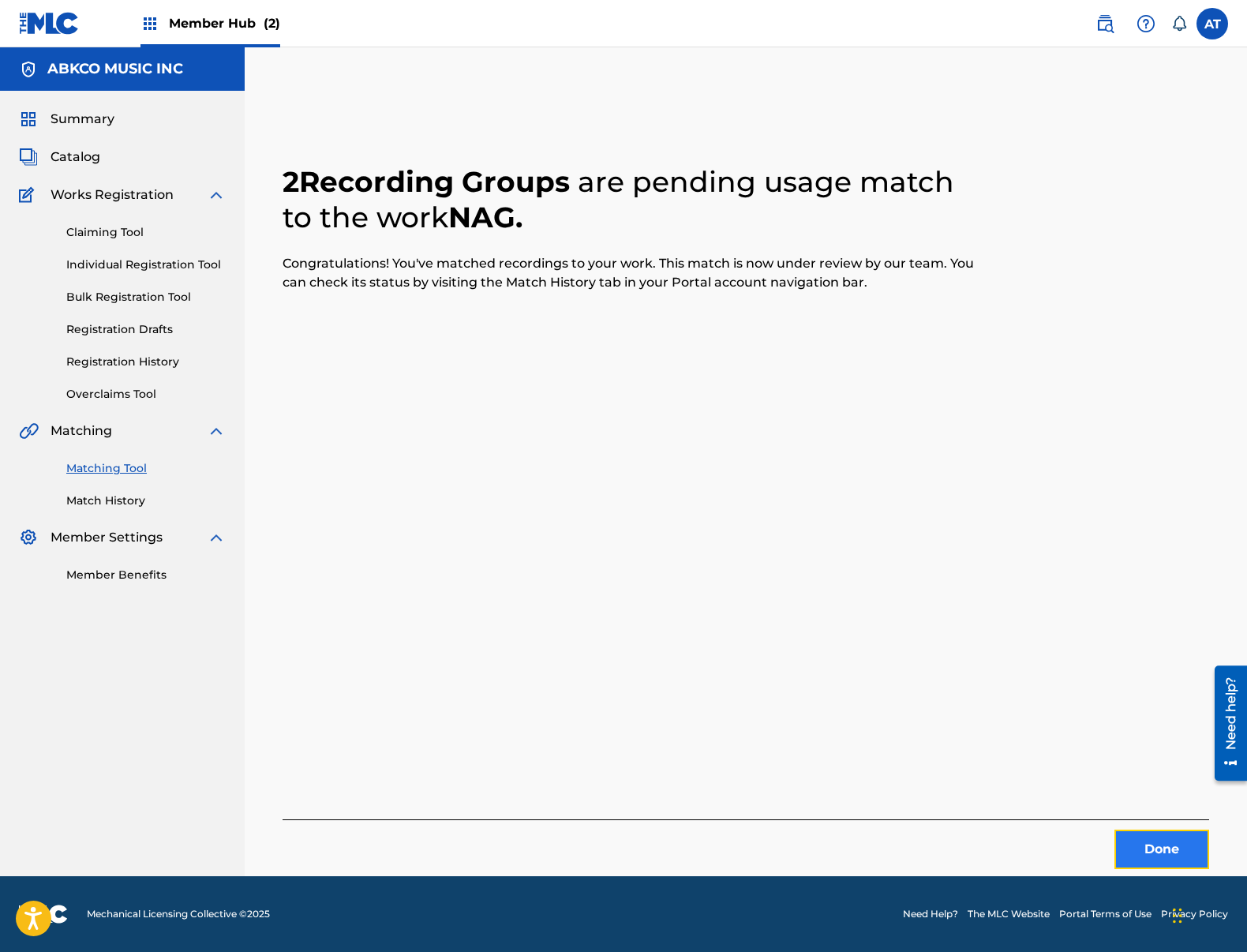
click at [1177, 852] on button "Done" at bounding box center [1162, 848] width 94 height 40
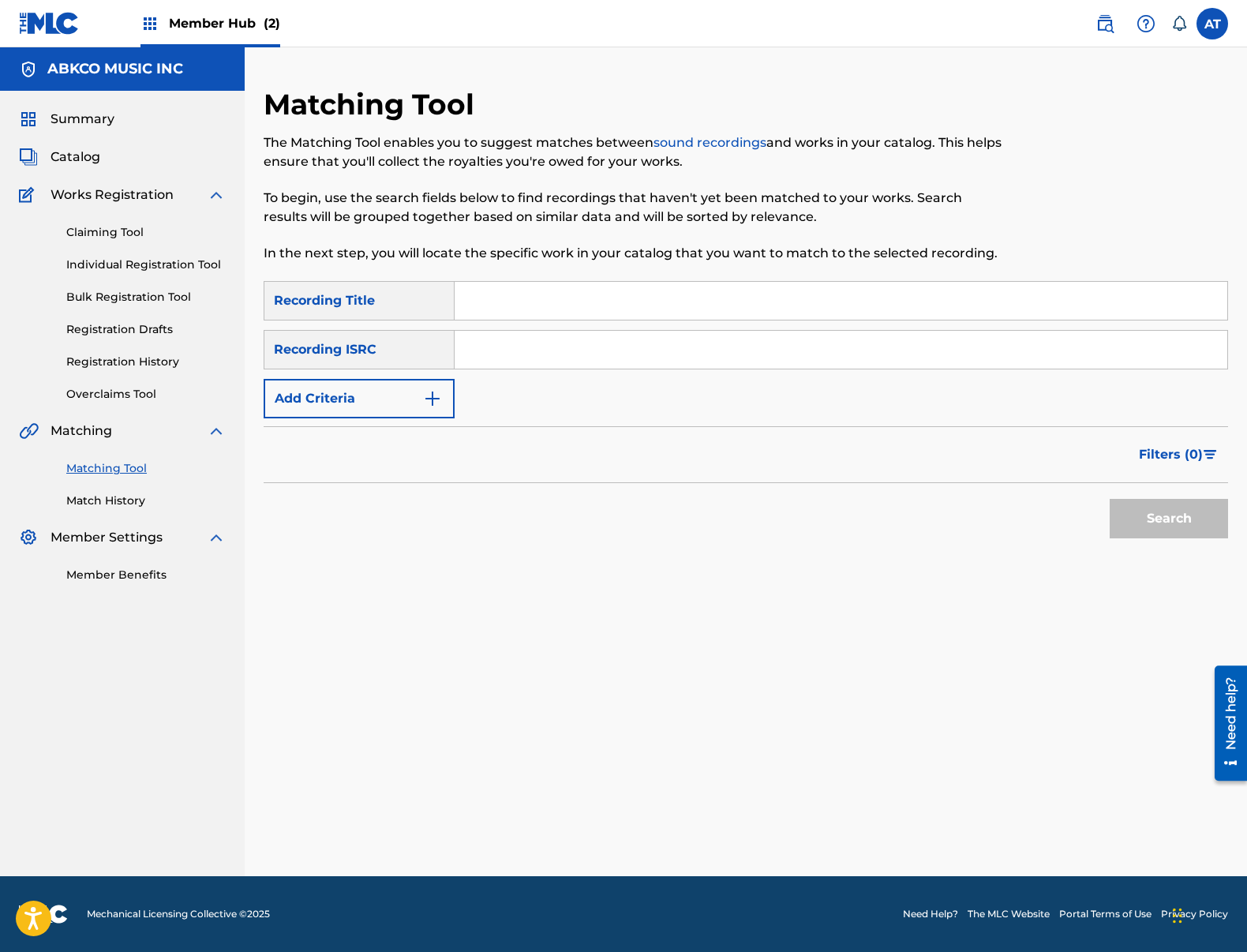
click at [454, 293] on div "Recording Title" at bounding box center [359, 300] width 191 height 40
click at [482, 299] on input "Search Form" at bounding box center [841, 300] width 773 height 38
type input "[PERSON_NAME]'"
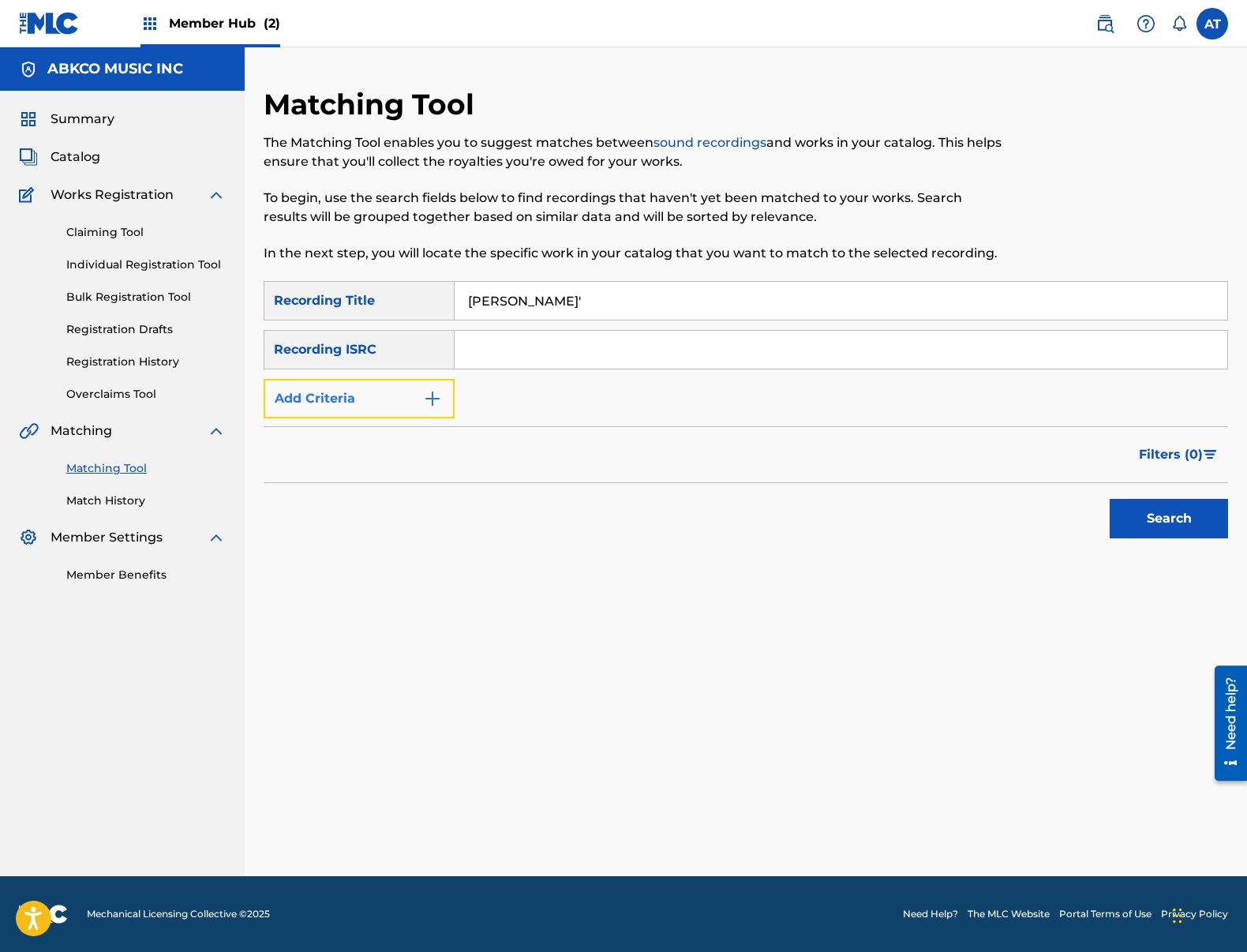
click at [365, 402] on button "Add Criteria" at bounding box center [359, 398] width 191 height 40
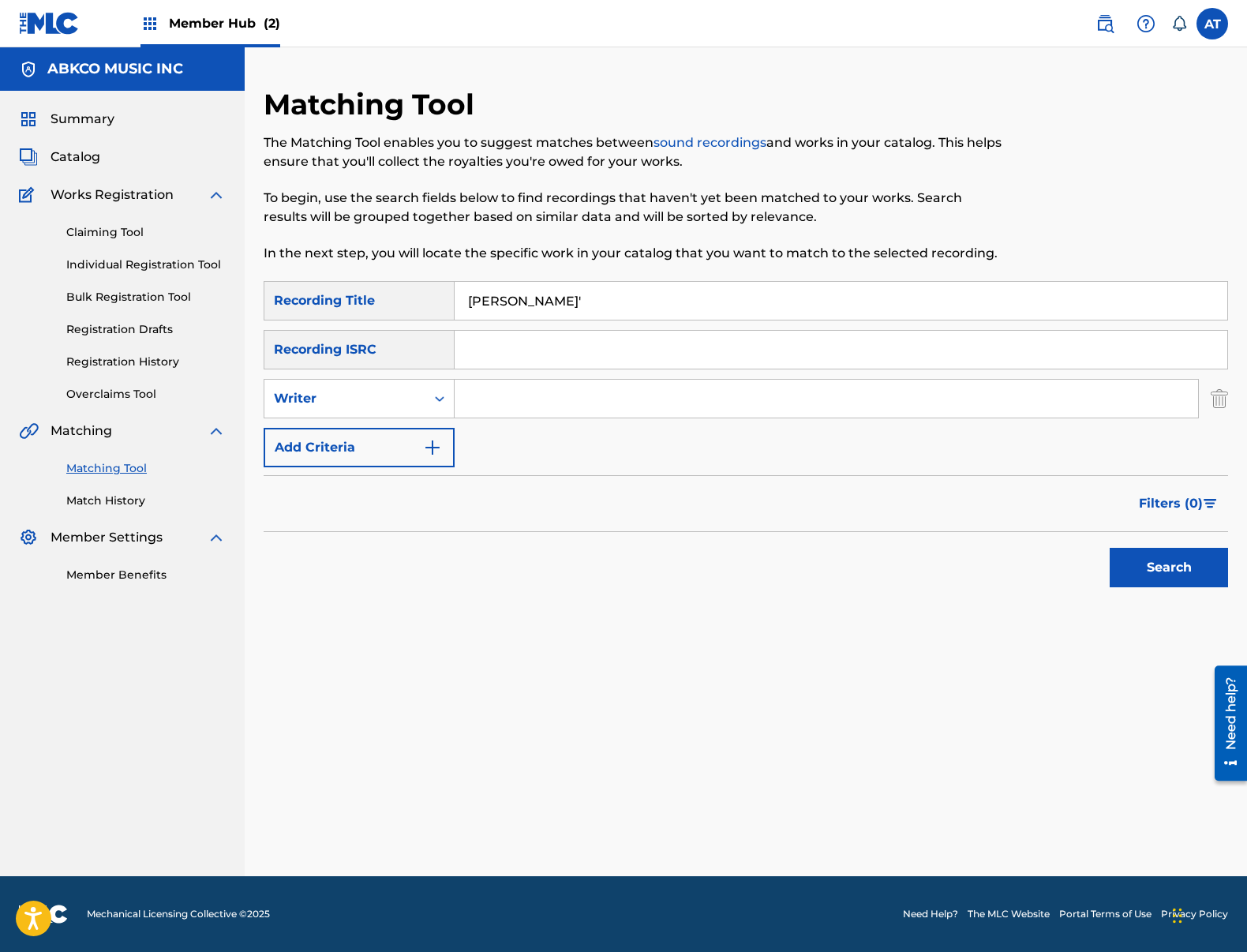
click at [480, 401] on input "Search Form" at bounding box center [826, 398] width 743 height 38
type input "[PERSON_NAME]"
click at [1109, 548] on button "Search" at bounding box center [1168, 568] width 118 height 40
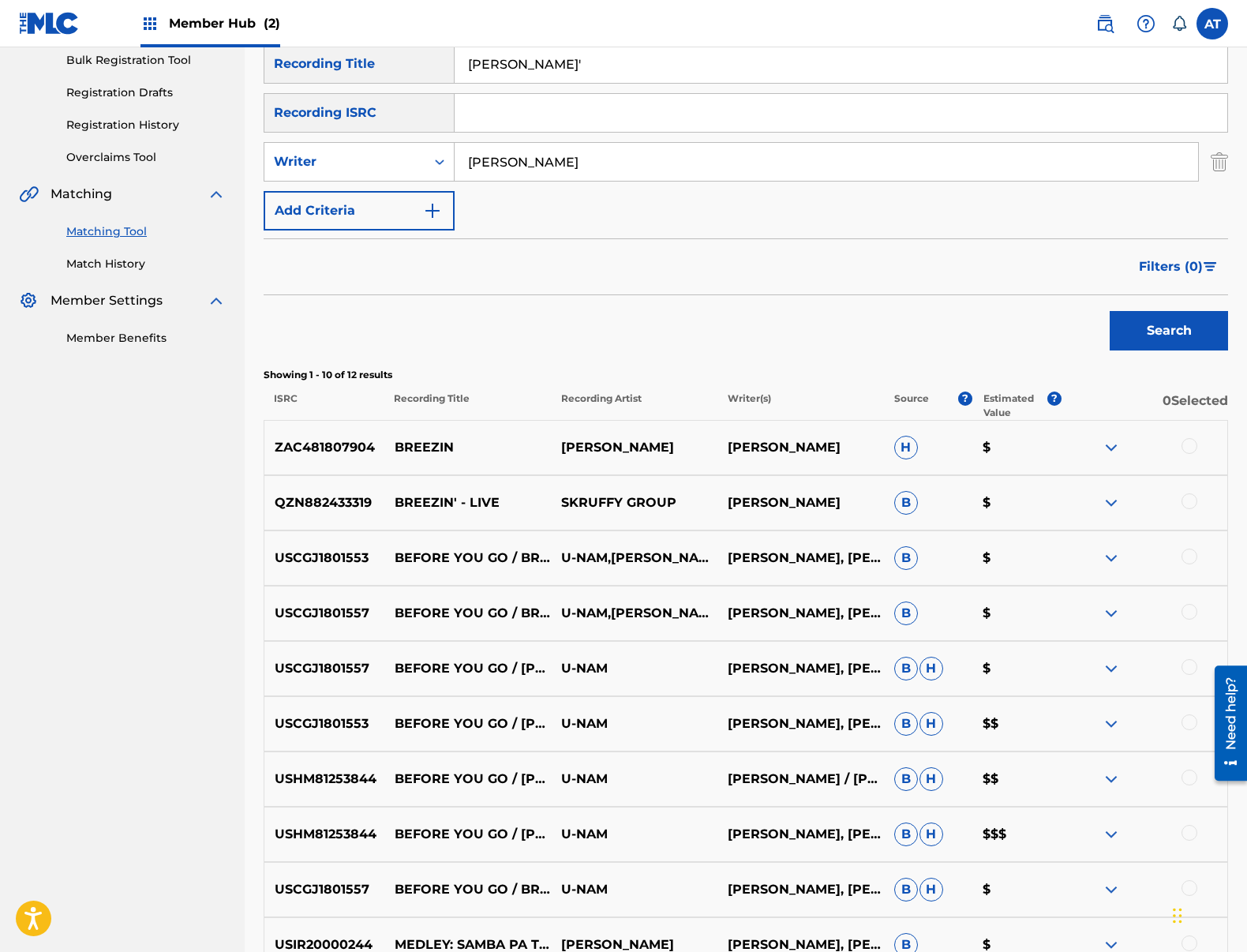
scroll to position [395, 0]
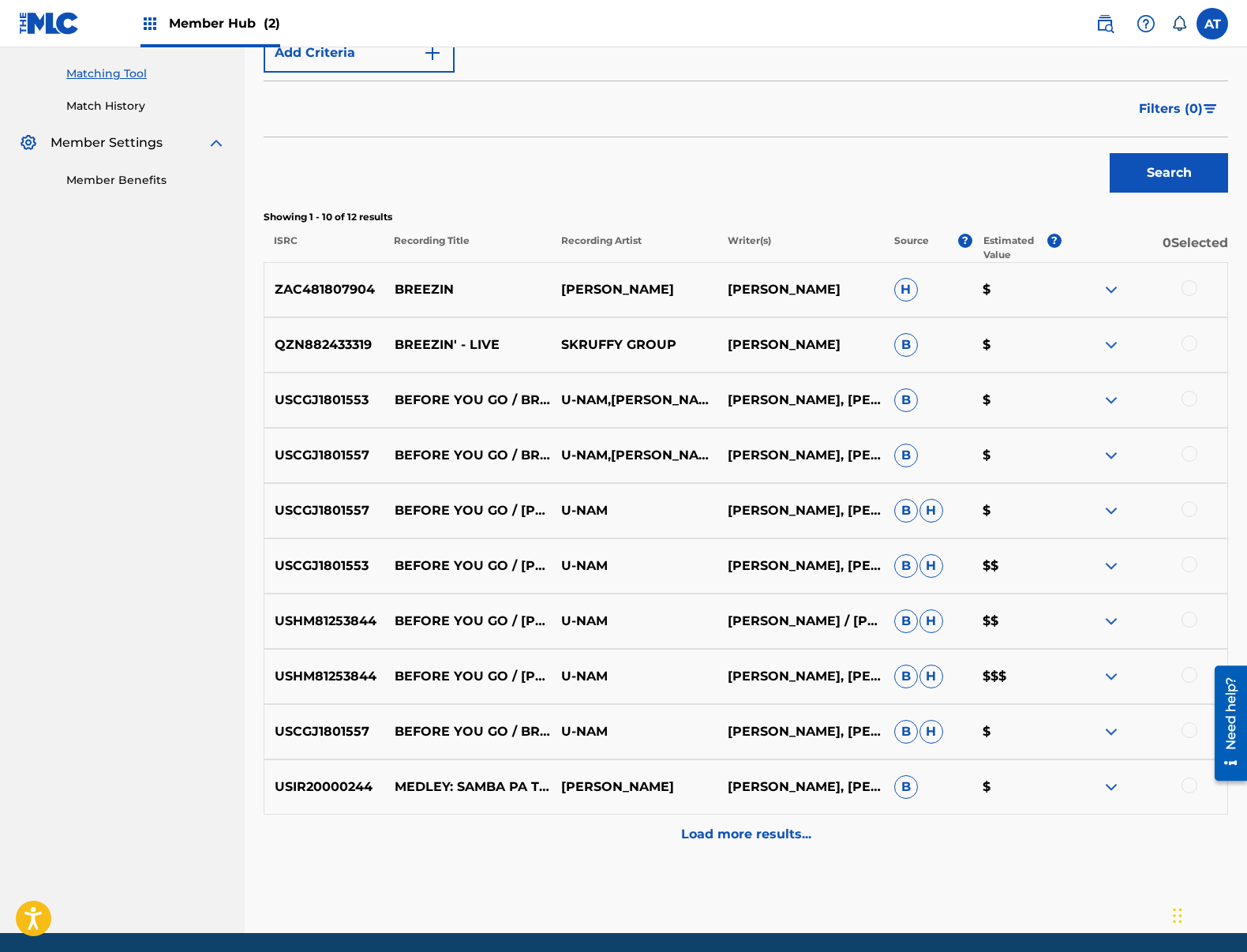
click at [1198, 293] on div at bounding box center [1144, 289] width 166 height 18
drag, startPoint x: 1214, startPoint y: 666, endPoint x: 2394, endPoint y: 1330, distance: 1354.0
click at [1214, 666] on div at bounding box center [1225, 722] width 44 height 127
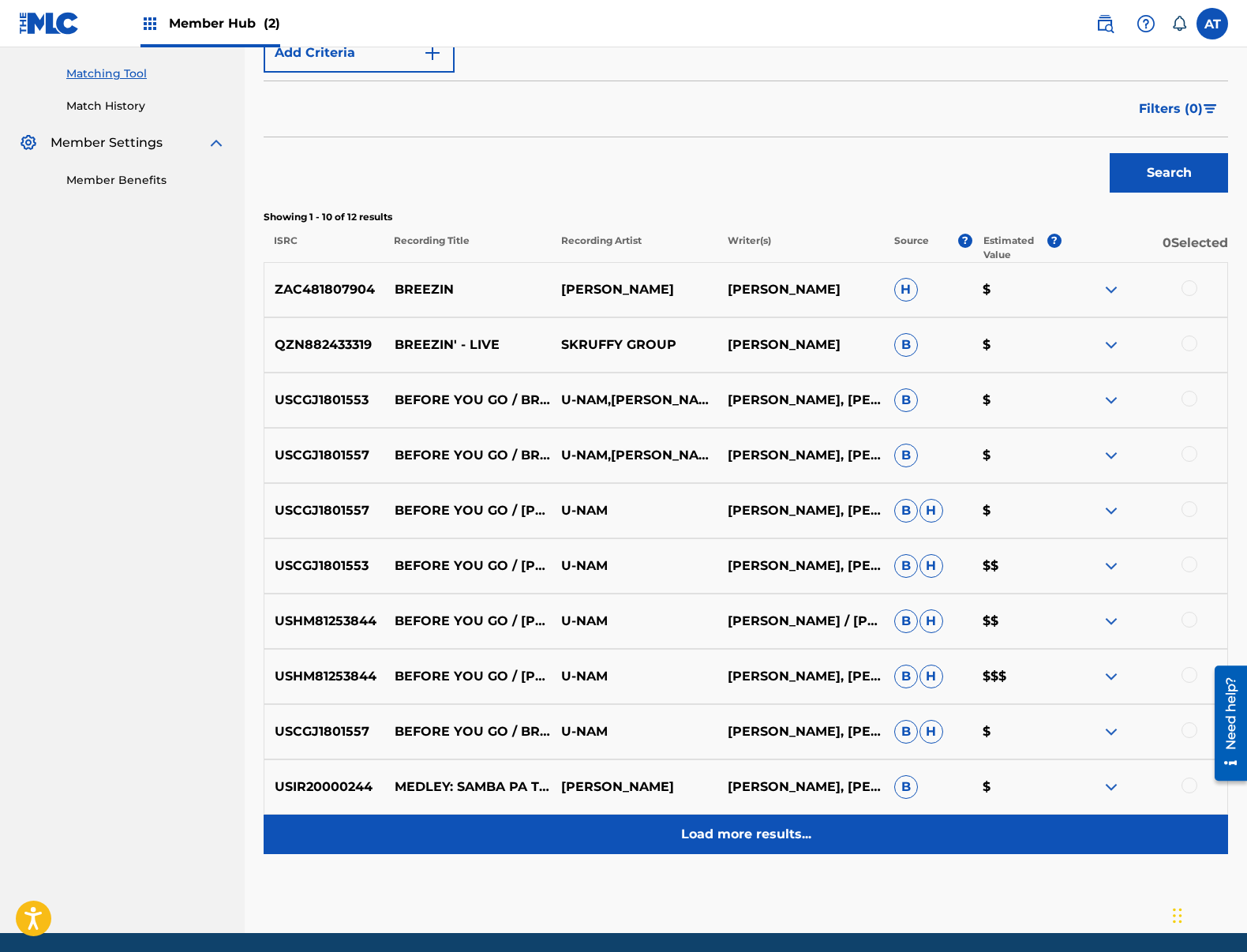
drag, startPoint x: 3, startPoint y: 8, endPoint x: 795, endPoint y: 839, distance: 1148.0
click at [1185, 673] on div at bounding box center [1189, 674] width 16 height 16
click at [775, 842] on p "Load more results..." at bounding box center [746, 834] width 130 height 18
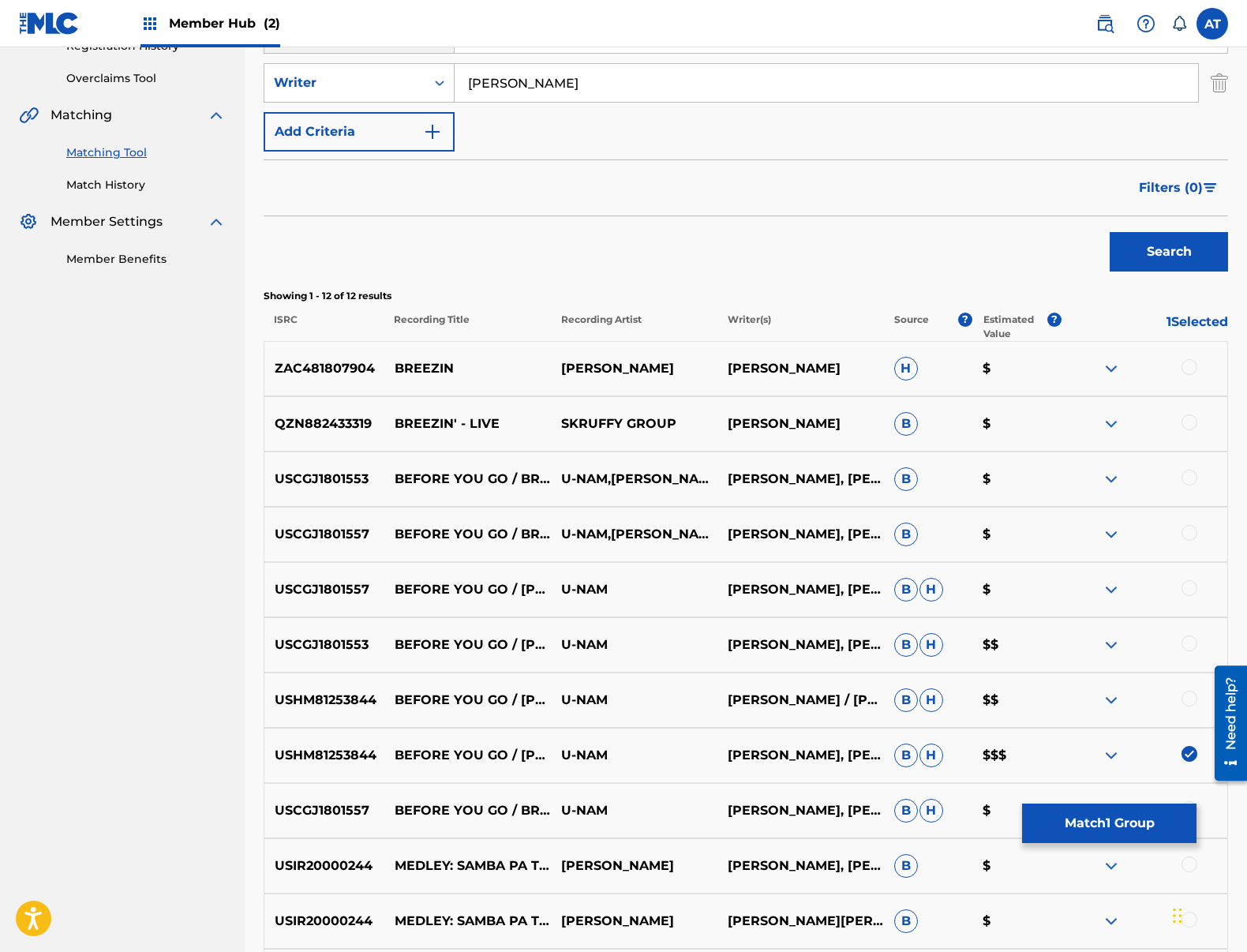
scroll to position [522, 0]
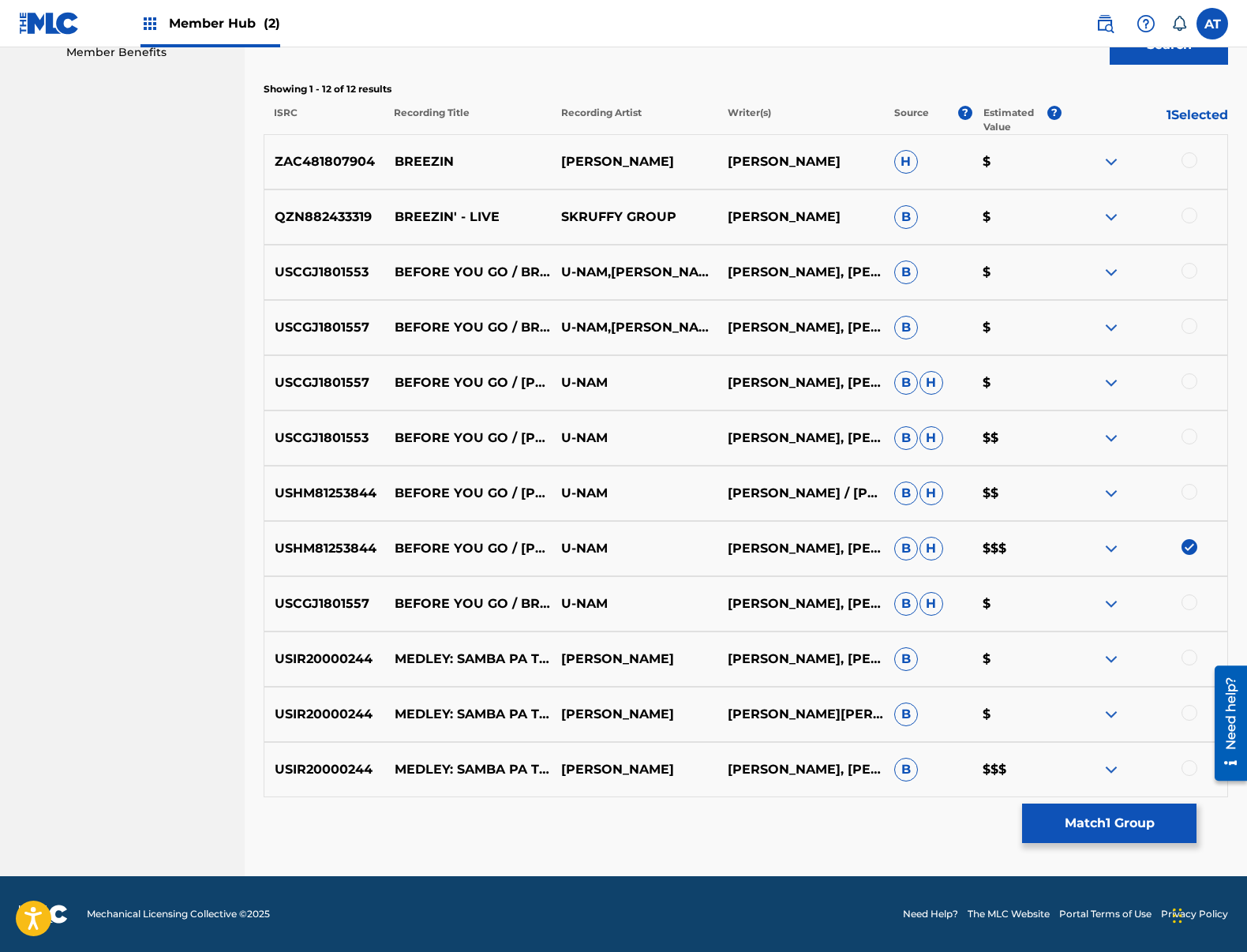
drag, startPoint x: 1192, startPoint y: 485, endPoint x: 1192, endPoint y: 450, distance: 35.0
click at [1192, 484] on div at bounding box center [1189, 491] width 16 height 16
click at [1189, 435] on div at bounding box center [1189, 436] width 16 height 16
click at [1188, 373] on div at bounding box center [1189, 381] width 16 height 16
click at [1187, 330] on div at bounding box center [1189, 325] width 16 height 16
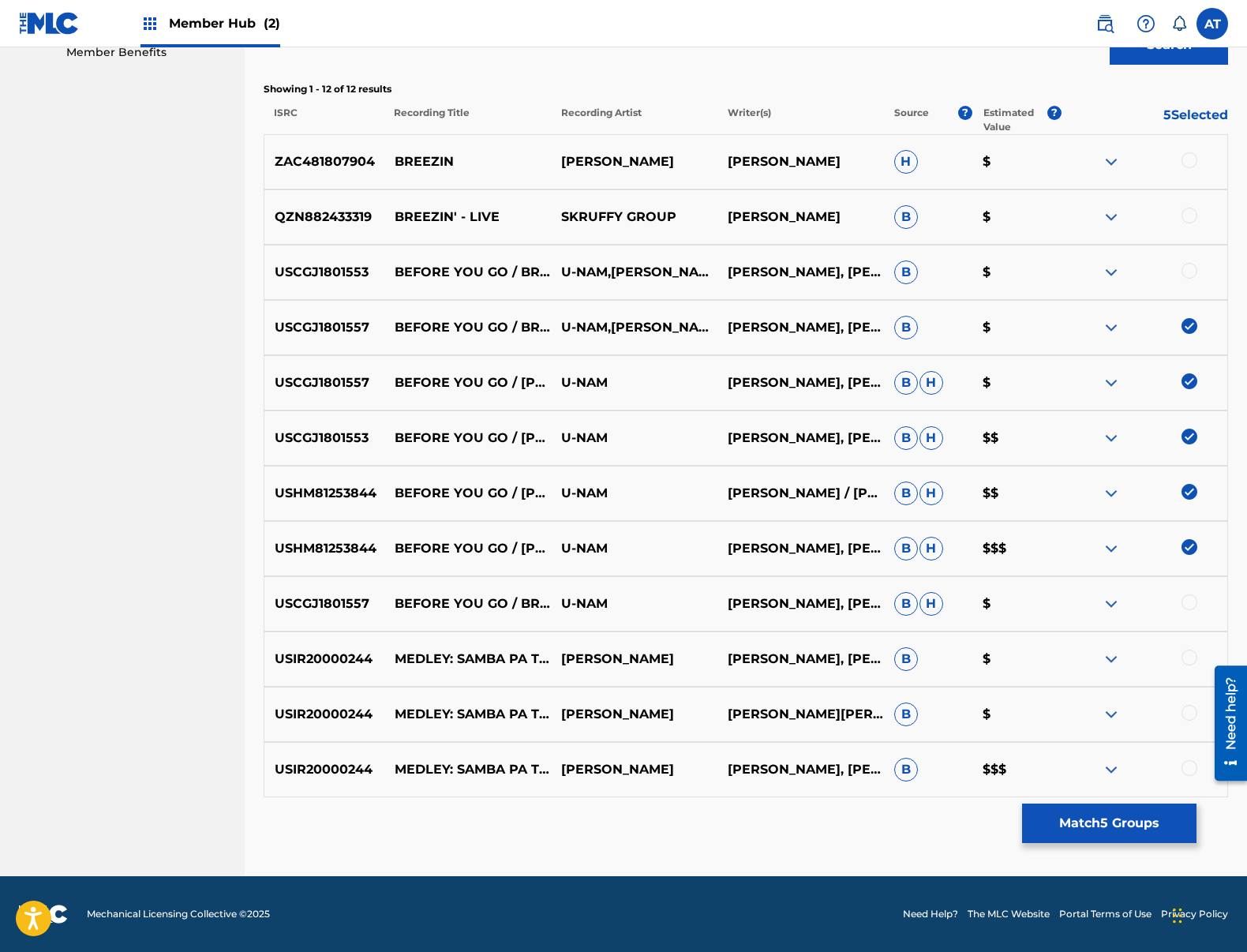
click at [1190, 280] on div at bounding box center [1144, 272] width 166 height 18
drag, startPoint x: 1193, startPoint y: 774, endPoint x: 1191, endPoint y: 748, distance: 26.1
click at [1193, 773] on div at bounding box center [1189, 767] width 16 height 16
drag, startPoint x: 1184, startPoint y: 706, endPoint x: 1183, endPoint y: 685, distance: 21.0
click at [1184, 705] on div at bounding box center [1189, 712] width 16 height 16
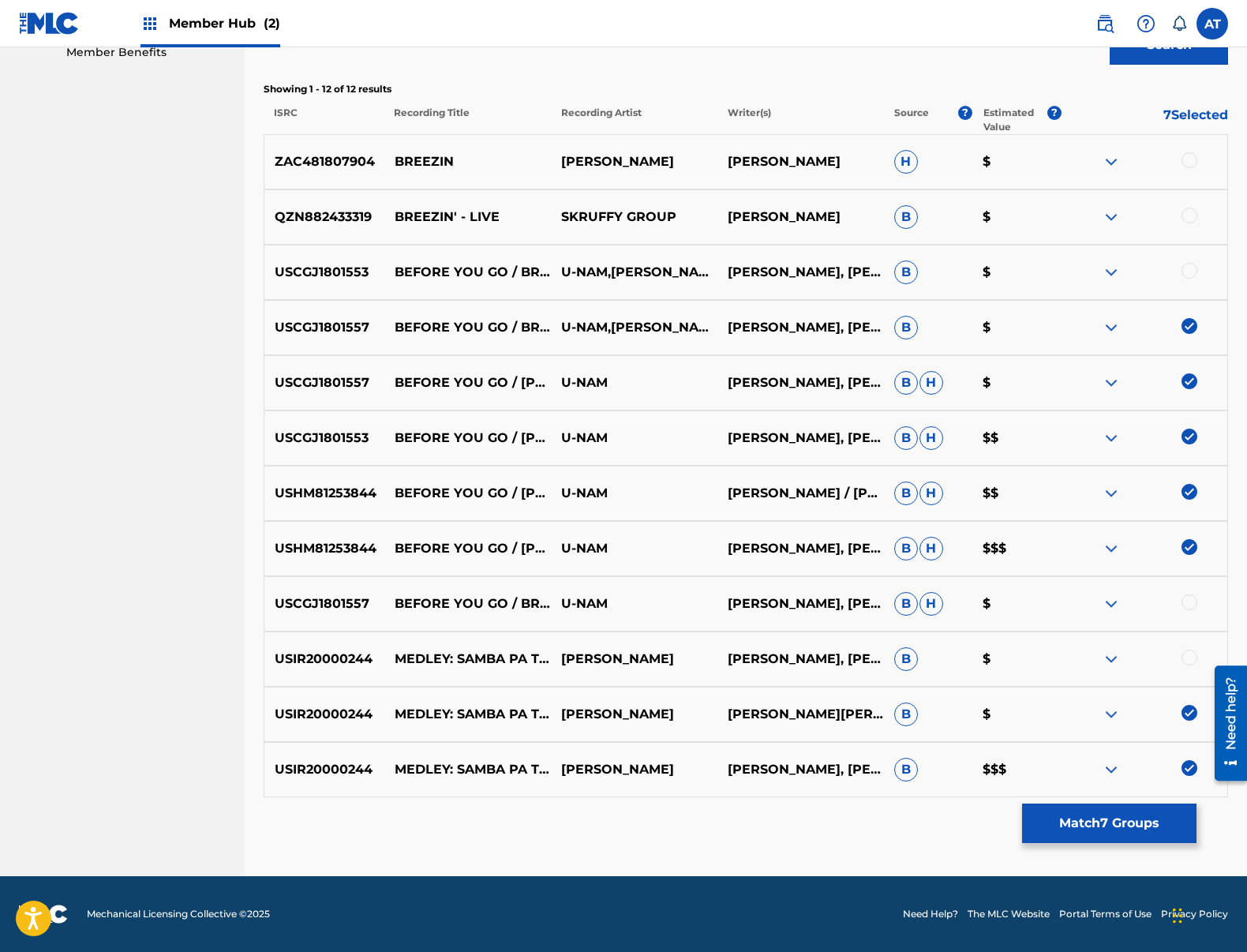
click at [1183, 646] on div "USIR20000244 MEDLEY: SAMBA PA TI/EL MANISERO/FOREST FLOWER SUNSET/[GEOGRAPHIC_D…" at bounding box center [745, 659] width 964 height 55
click at [1186, 608] on div at bounding box center [1189, 602] width 16 height 16
click at [1189, 656] on div at bounding box center [1189, 657] width 16 height 16
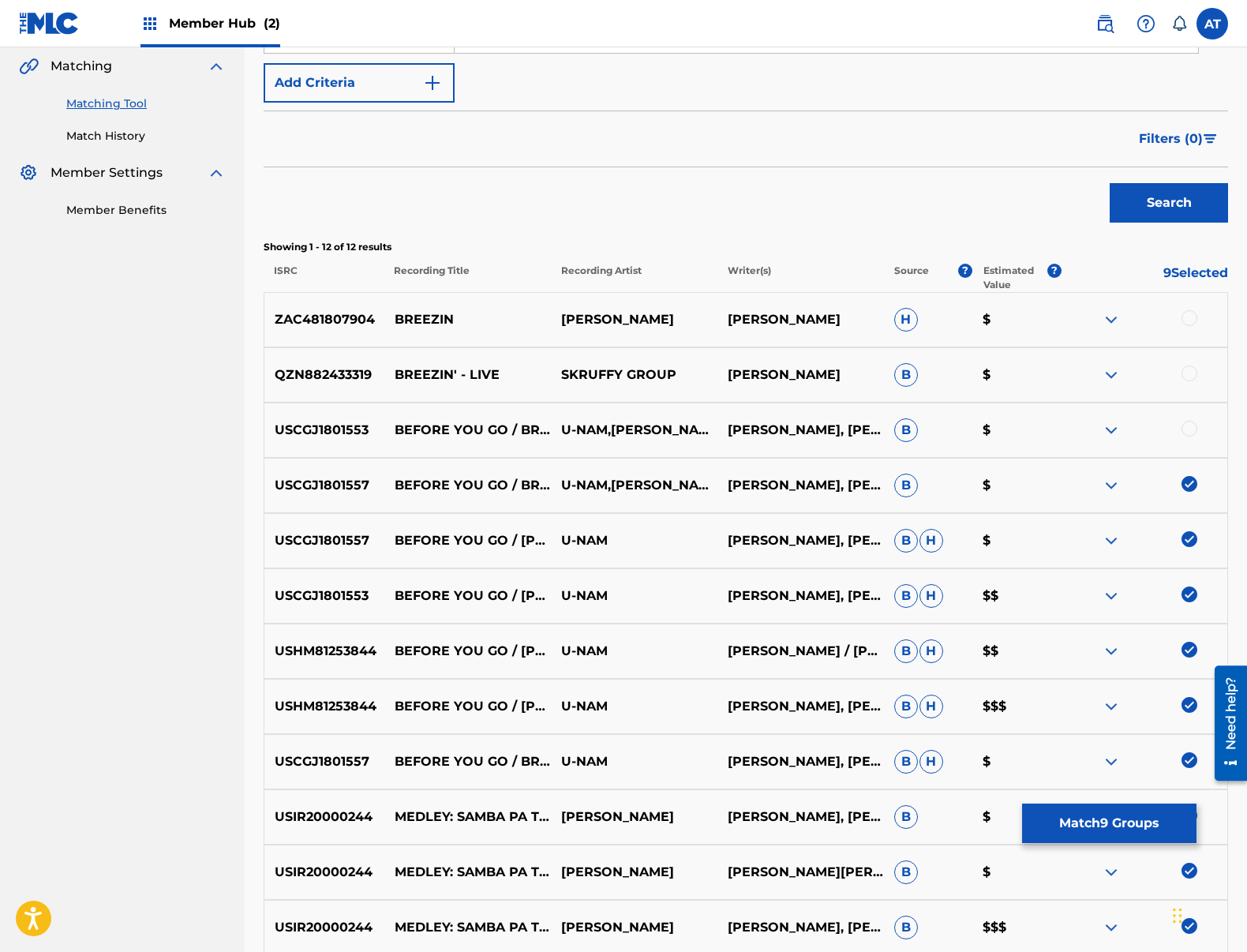
scroll to position [286, 0]
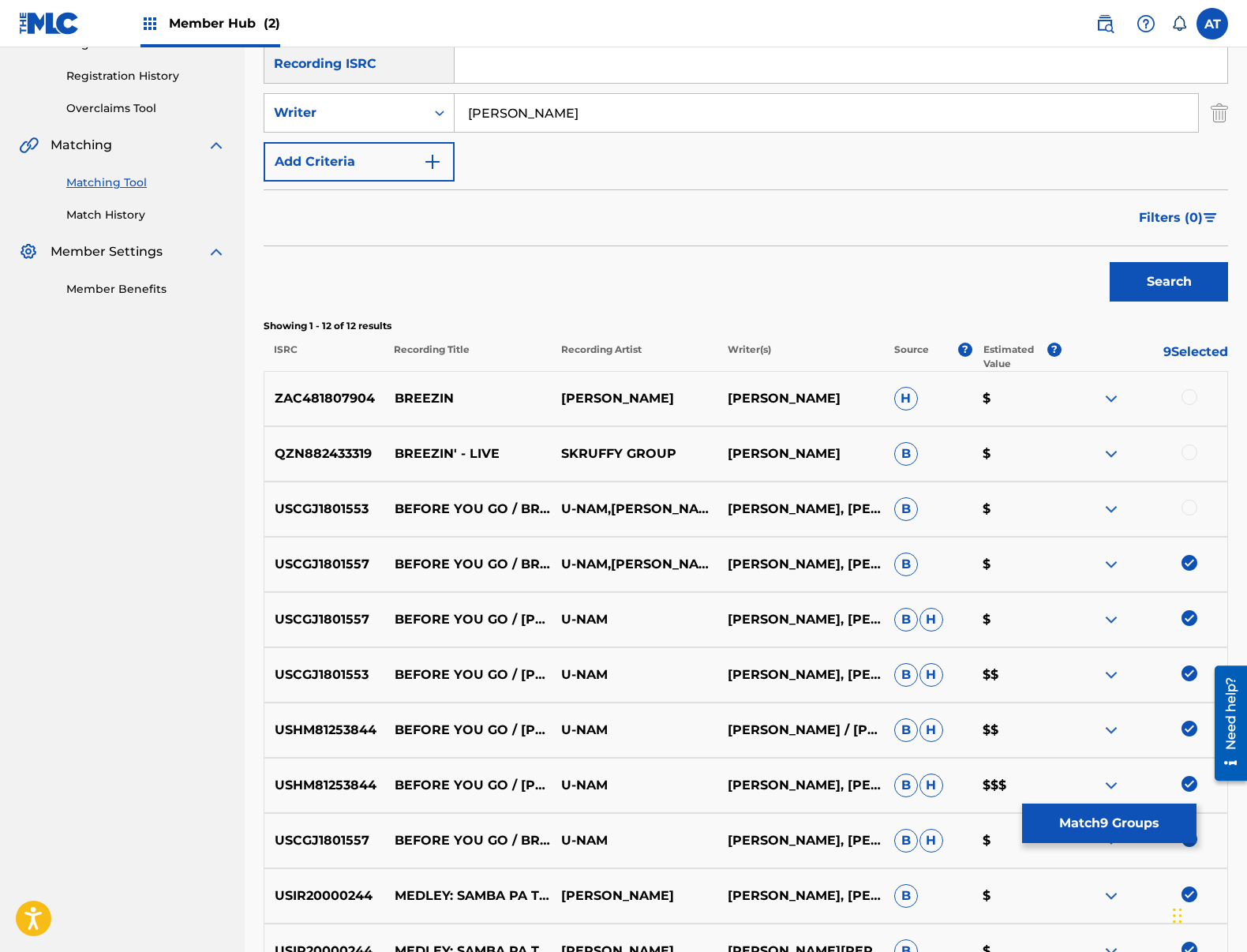
drag, startPoint x: 1189, startPoint y: 500, endPoint x: 1188, endPoint y: 477, distance: 23.0
click at [1189, 498] on div "USCGJ1801553 BEFORE YOU GO / BREEZIN U-NA[PERSON_NAME]E[PERSON_NAME][PERSON_NAM…" at bounding box center [745, 509] width 964 height 55
click at [1188, 443] on div "QZN882433319 BREEZIN' - LIVE SKRUFFY GROUP [PERSON_NAME] B $" at bounding box center [745, 454] width 964 height 55
click at [1186, 379] on div "ZAC481807904 BREEZIN [PERSON_NAME] H $" at bounding box center [745, 398] width 964 height 55
drag, startPoint x: 1192, startPoint y: 451, endPoint x: 1191, endPoint y: 395, distance: 56.0
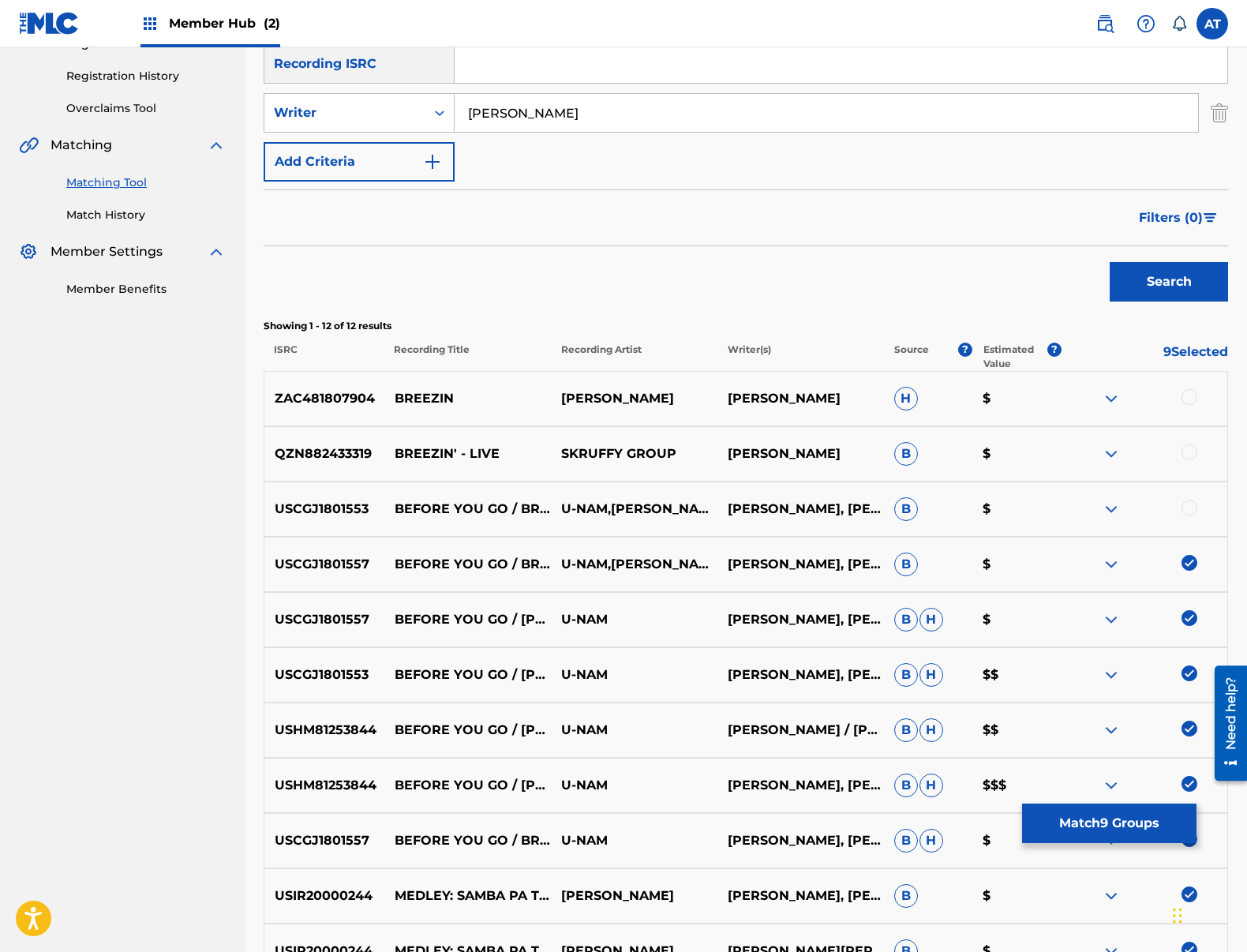
click at [1192, 446] on div at bounding box center [1189, 452] width 16 height 16
drag, startPoint x: 1191, startPoint y: 395, endPoint x: 1184, endPoint y: 502, distance: 107.2
click at [1191, 397] on div at bounding box center [1189, 397] width 16 height 16
click at [1184, 520] on div "USCGJ1801553 BEFORE YOU GO / BREEZIN U-NA[PERSON_NAME]E[PERSON_NAME][PERSON_NAM…" at bounding box center [745, 509] width 964 height 55
click at [1186, 515] on div at bounding box center [1189, 507] width 16 height 16
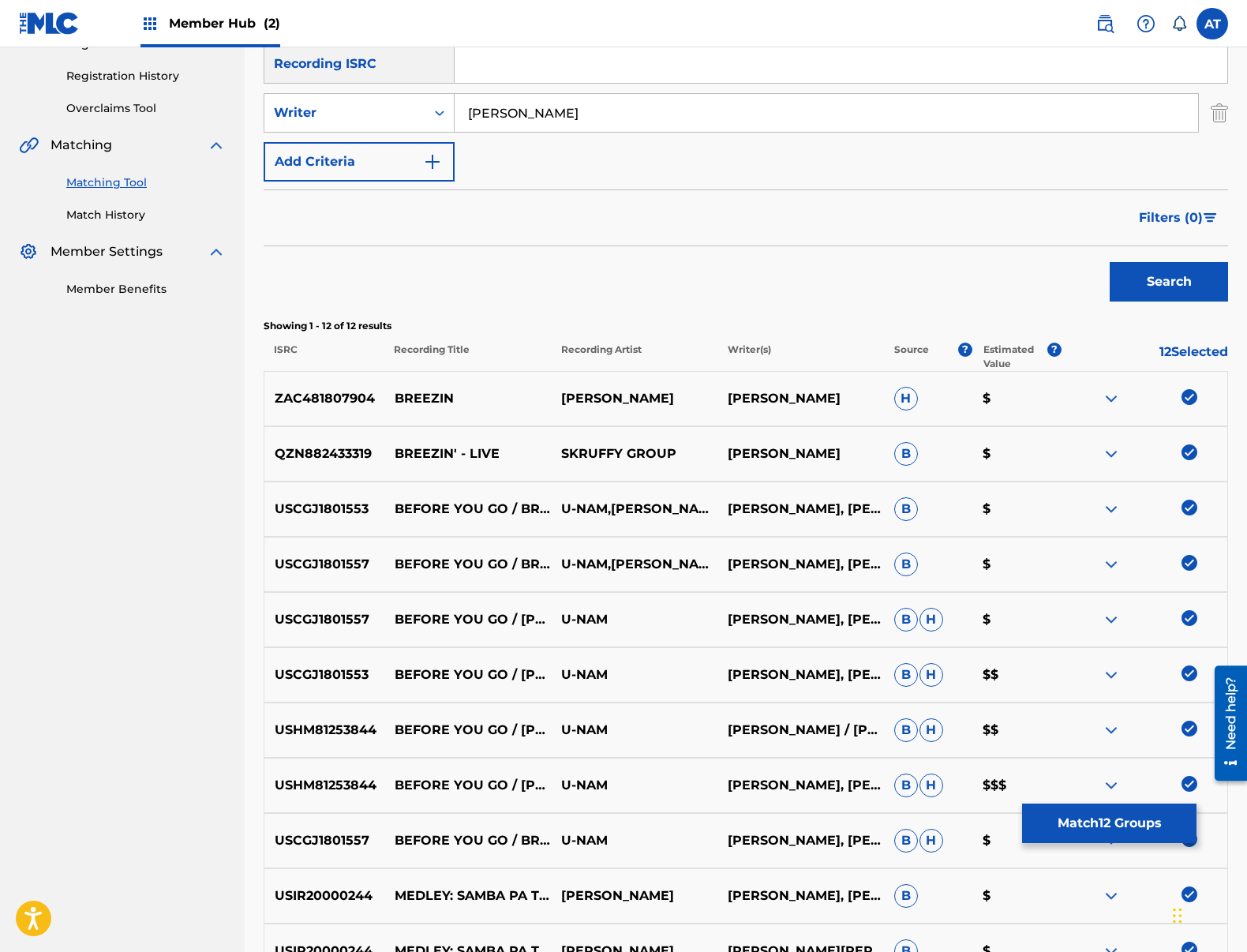
scroll to position [522, 0]
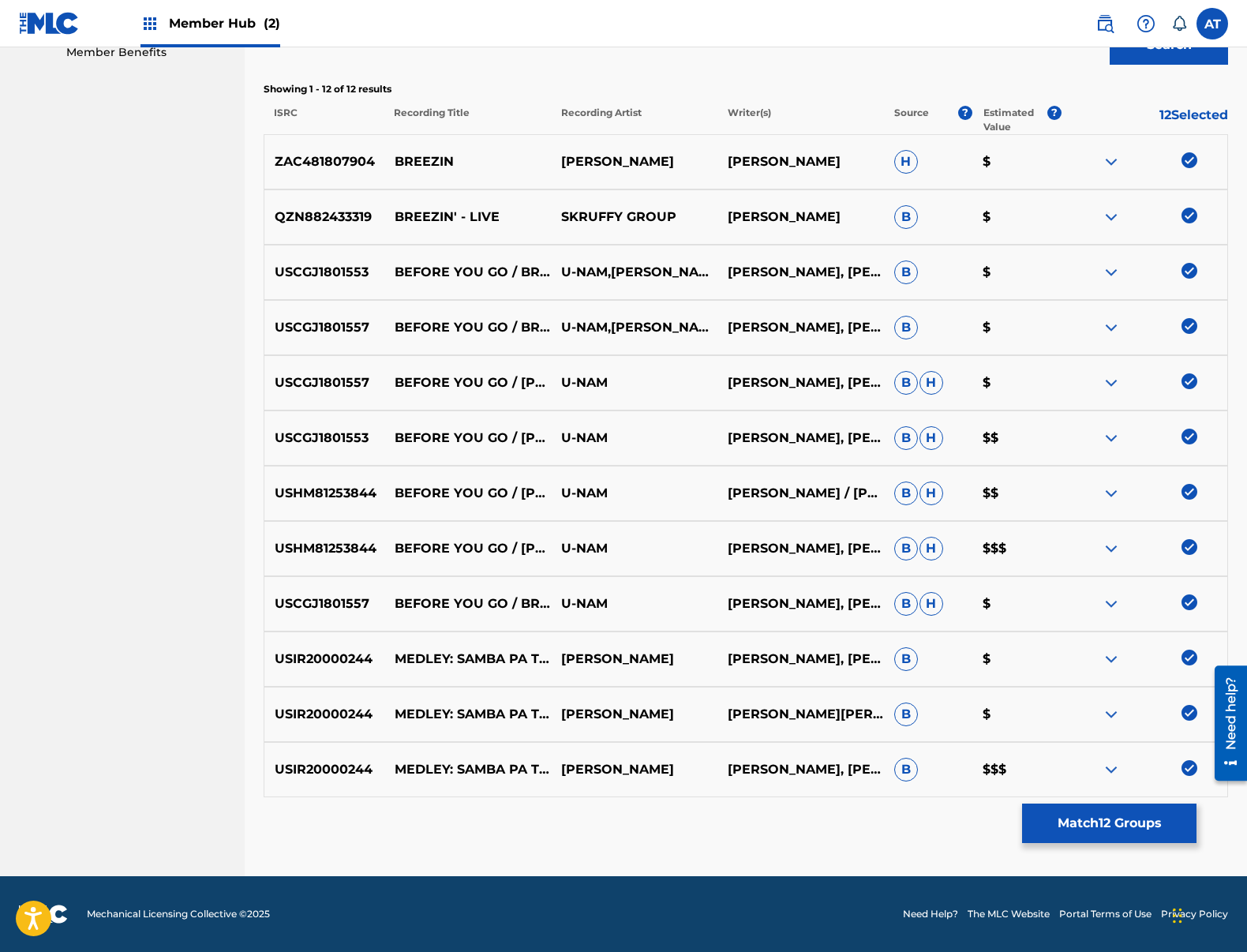
click at [1149, 802] on div "Matching Tool The Matching Tool enables you to suggest matches between sound re…" at bounding box center [745, 220] width 964 height 1312
click at [1152, 812] on button "Match 12 Groups" at bounding box center [1109, 823] width 175 height 40
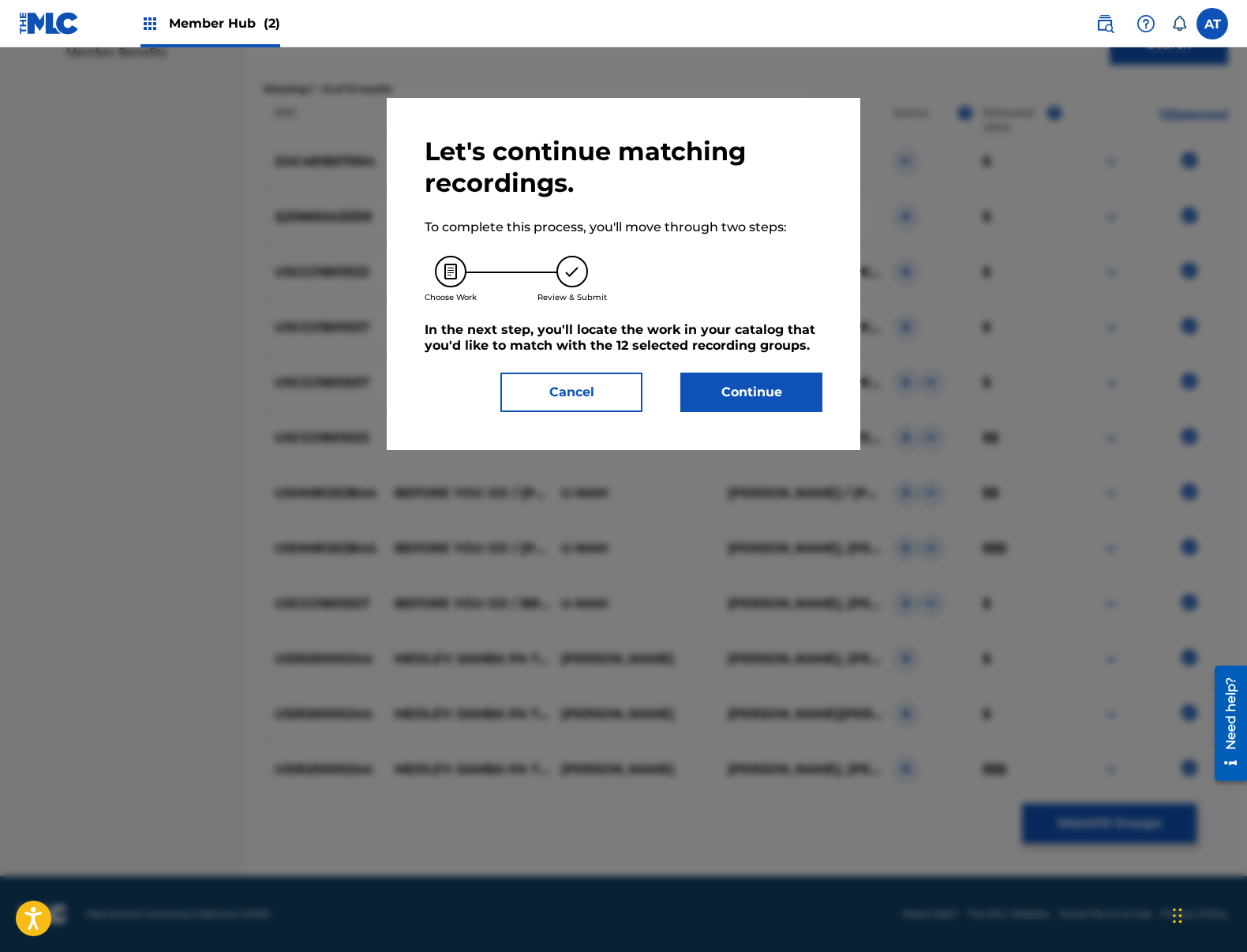
drag, startPoint x: 808, startPoint y: 426, endPoint x: 789, endPoint y: 386, distance: 44.3
click at [806, 421] on div "Let's continue matching recordings. To complete this process, you'll move throu…" at bounding box center [623, 274] width 473 height 352
click at [789, 386] on button "Continue" at bounding box center [752, 392] width 142 height 40
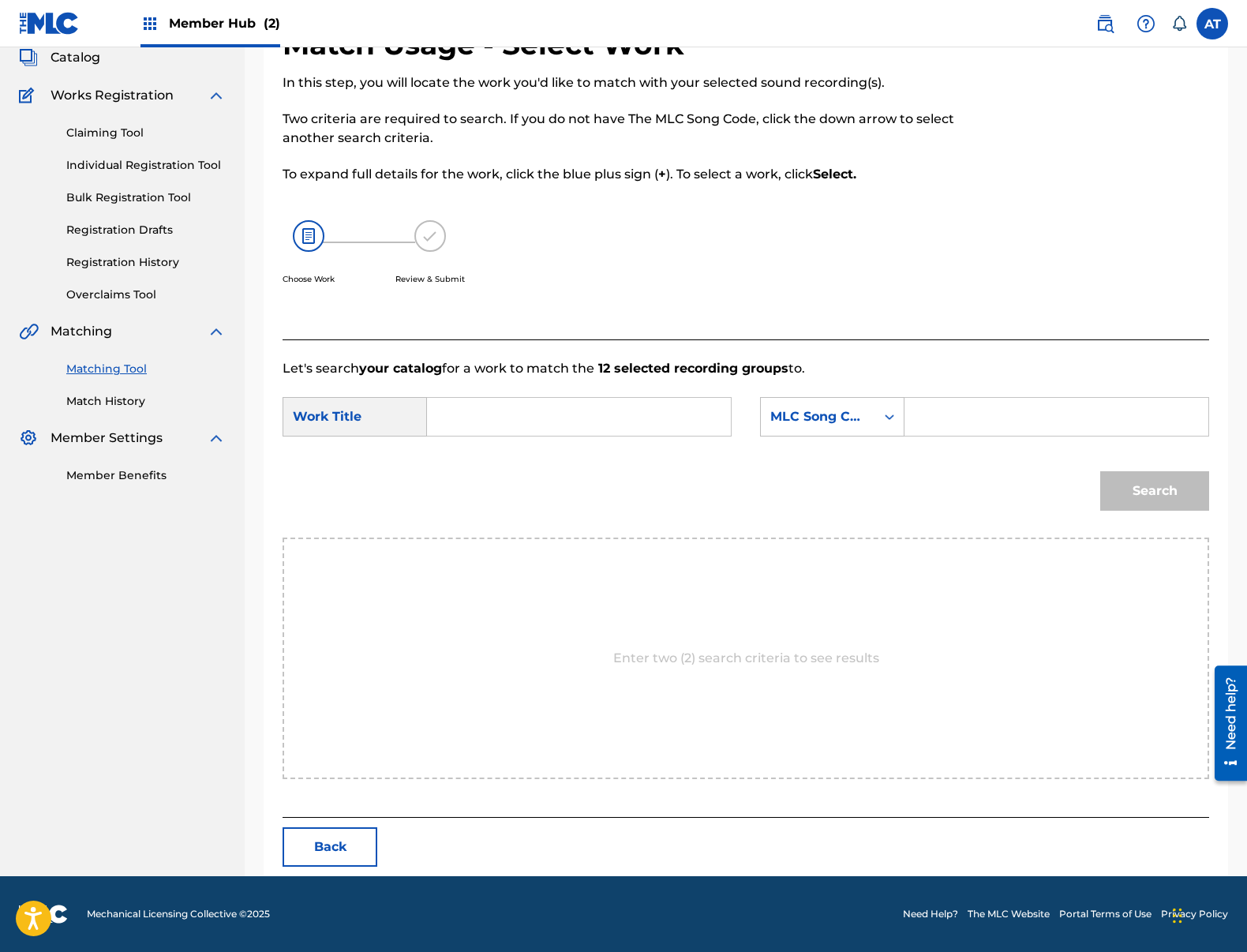
scroll to position [0, 0]
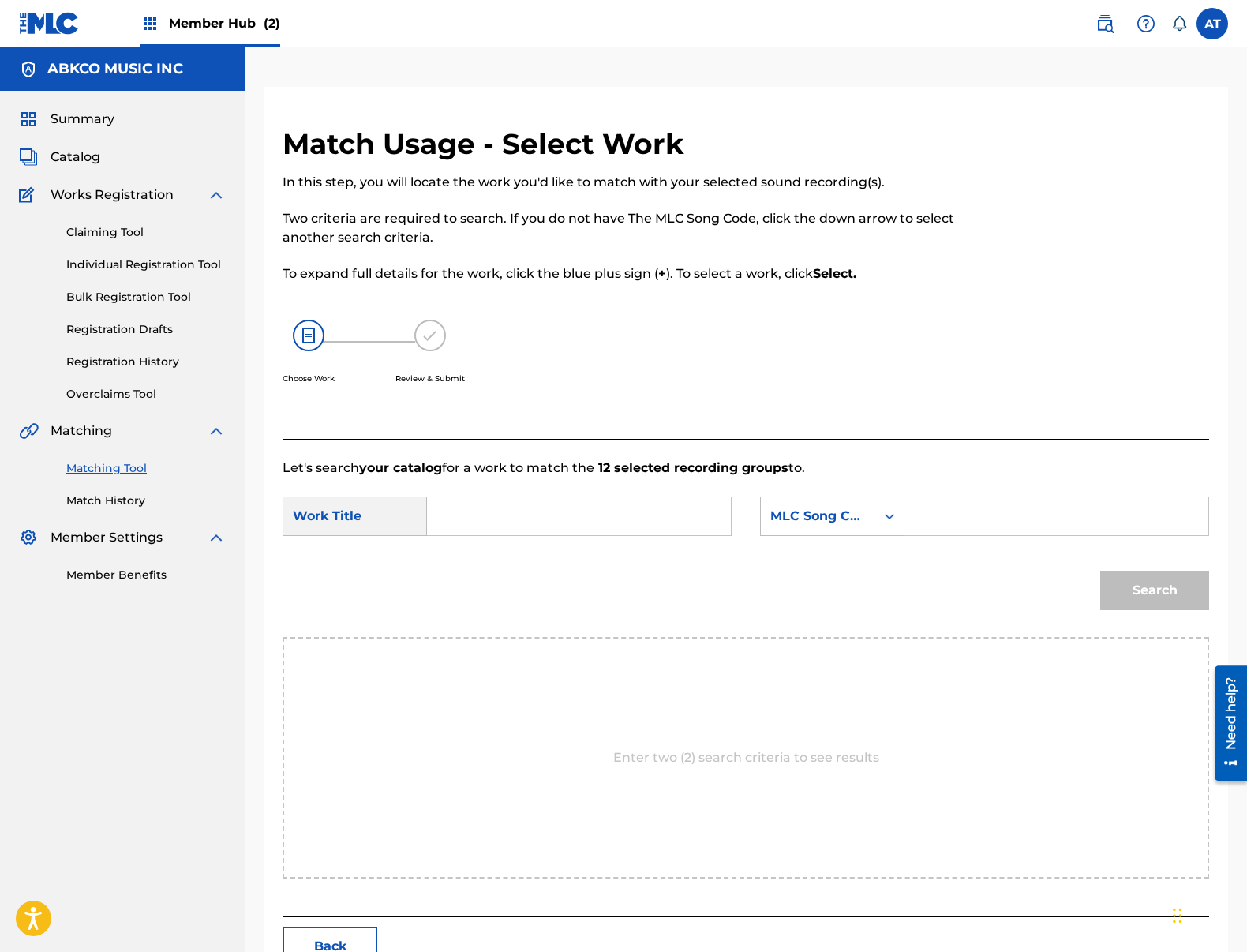
click at [544, 530] on input "Search Form" at bounding box center [579, 516] width 277 height 38
click at [472, 624] on strong "bree" at bounding box center [469, 617] width 30 height 15
type input "[PERSON_NAME]'"
drag, startPoint x: 1156, startPoint y: 519, endPoint x: 949, endPoint y: 519, distance: 207.0
click at [1136, 519] on input "Search Form" at bounding box center [1057, 516] width 277 height 38
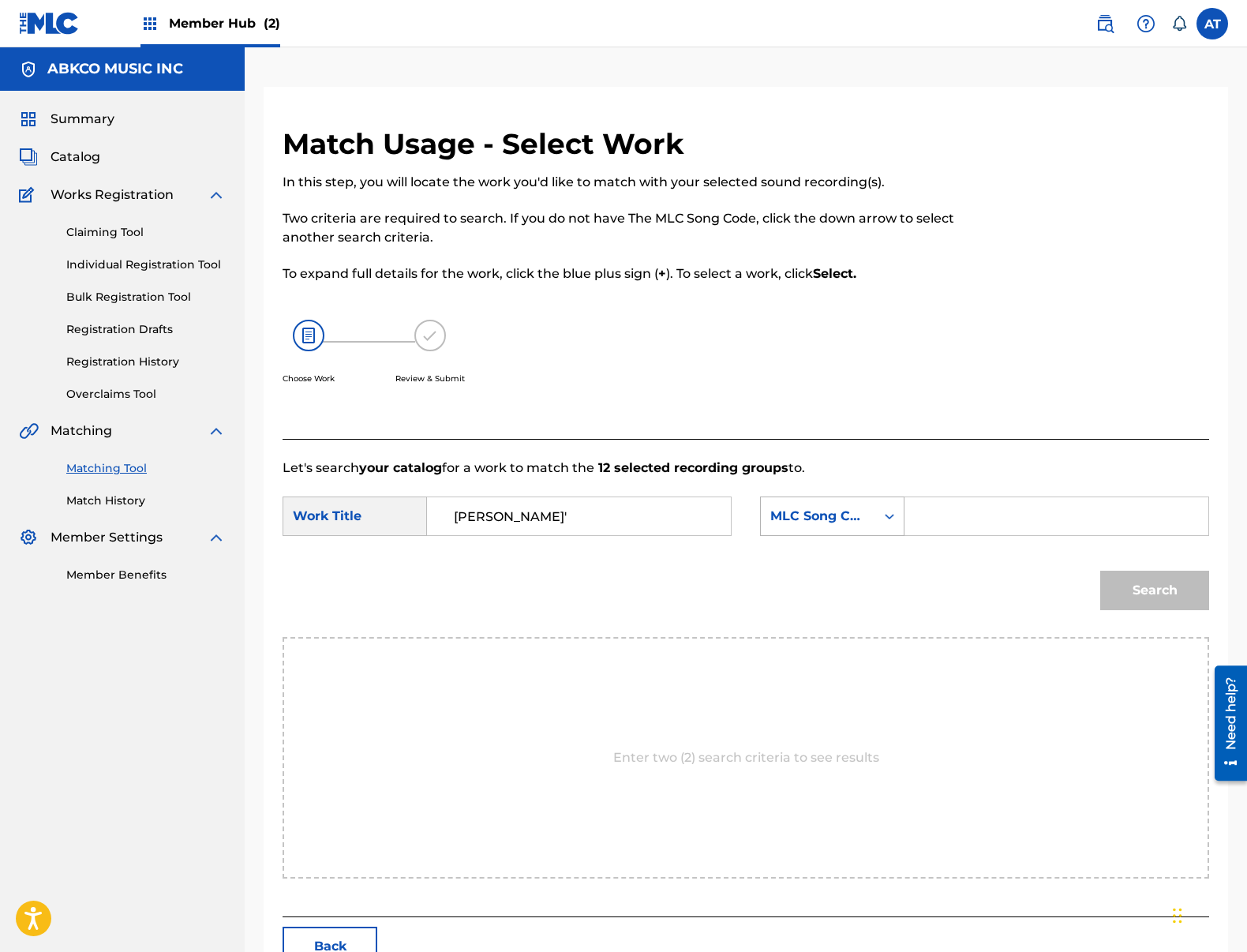
drag, startPoint x: 924, startPoint y: 519, endPoint x: 837, endPoint y: 530, distance: 87.7
click at [923, 519] on input "Search Form" at bounding box center [1057, 516] width 277 height 38
click at [837, 531] on div "MLC Song Code" at bounding box center [832, 516] width 144 height 40
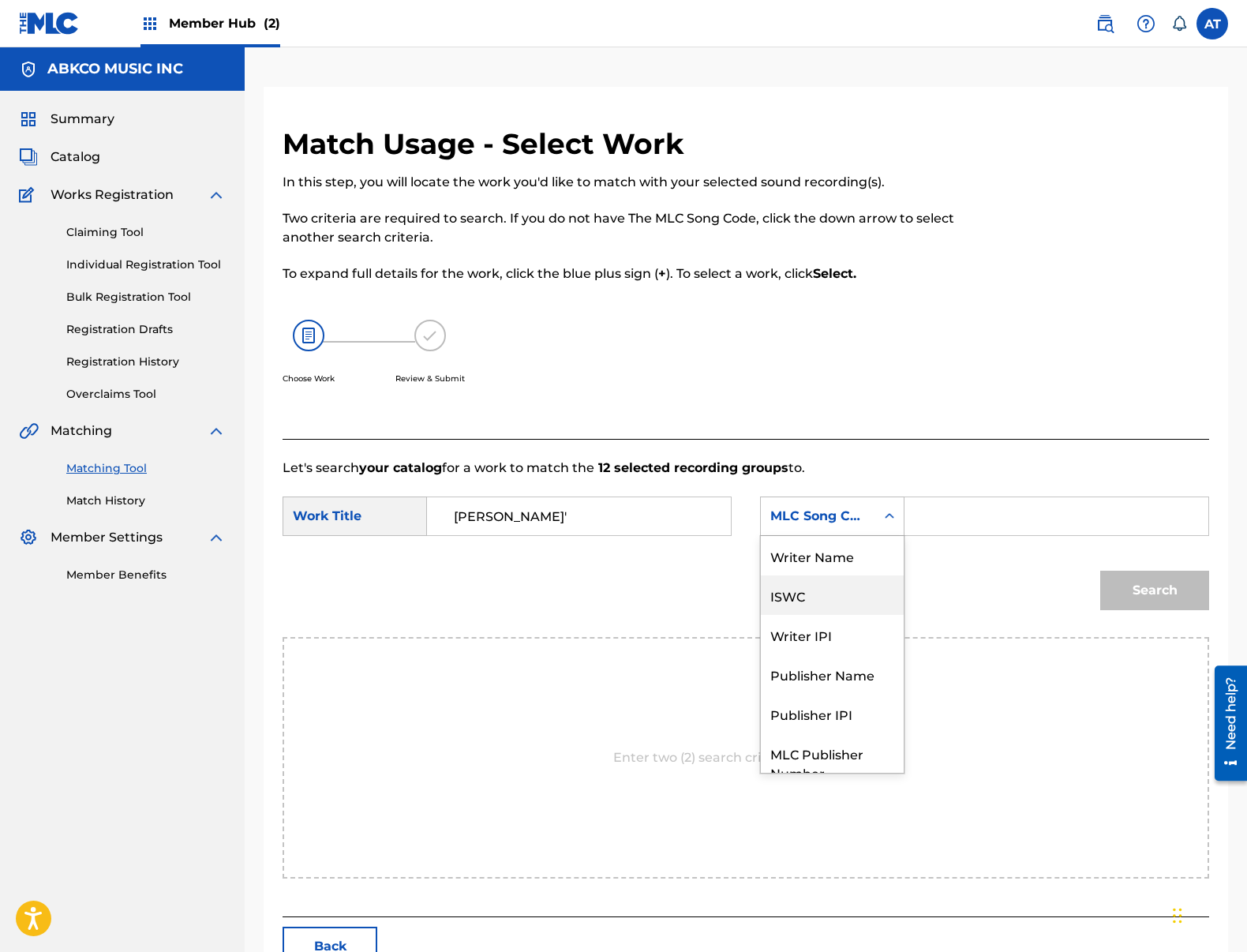
click at [854, 561] on div "Writer Name" at bounding box center [832, 555] width 143 height 40
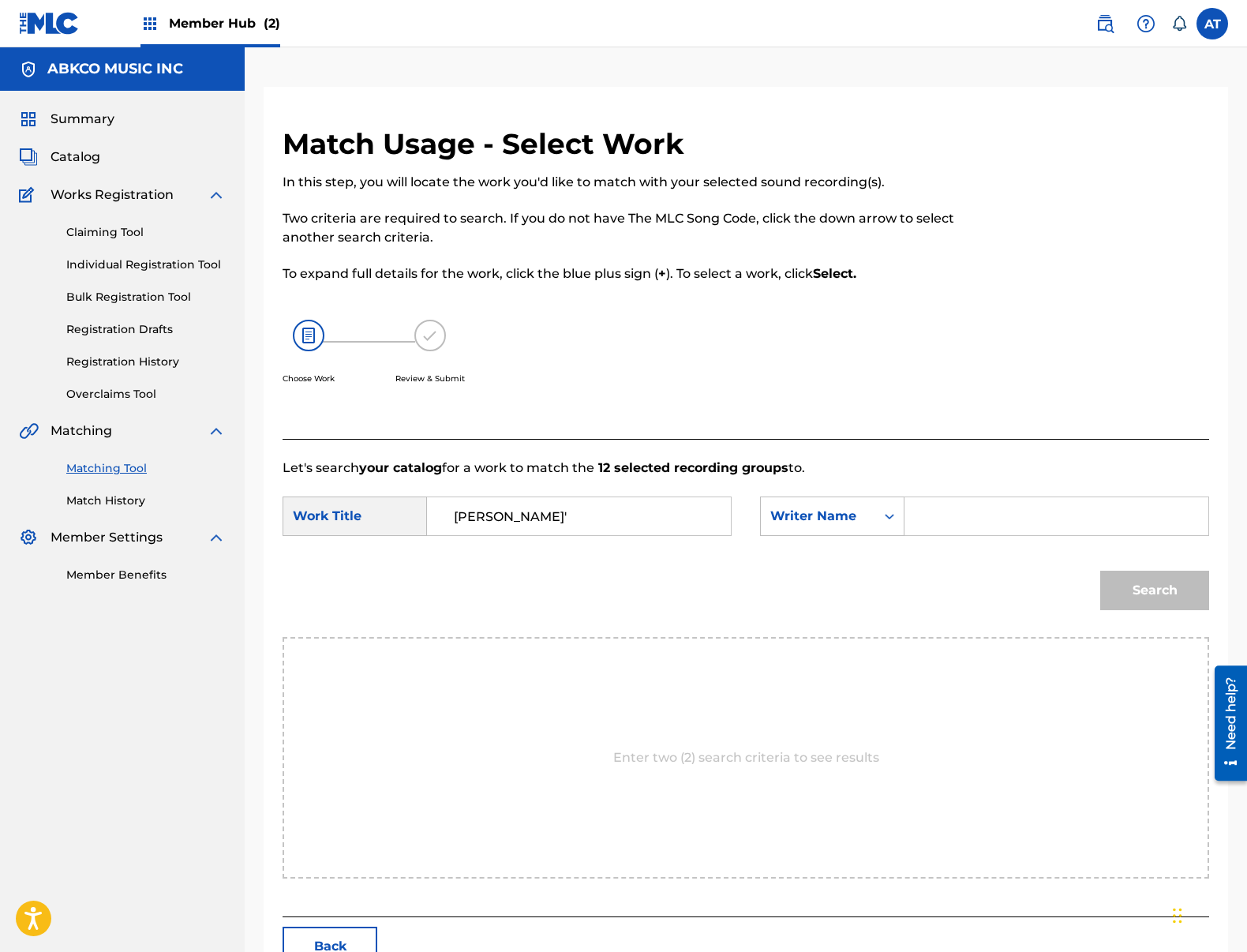
click at [1012, 506] on input "Search Form" at bounding box center [1057, 516] width 277 height 38
type input "[PERSON_NAME]"
click at [1100, 570] on button "Search" at bounding box center [1155, 590] width 109 height 40
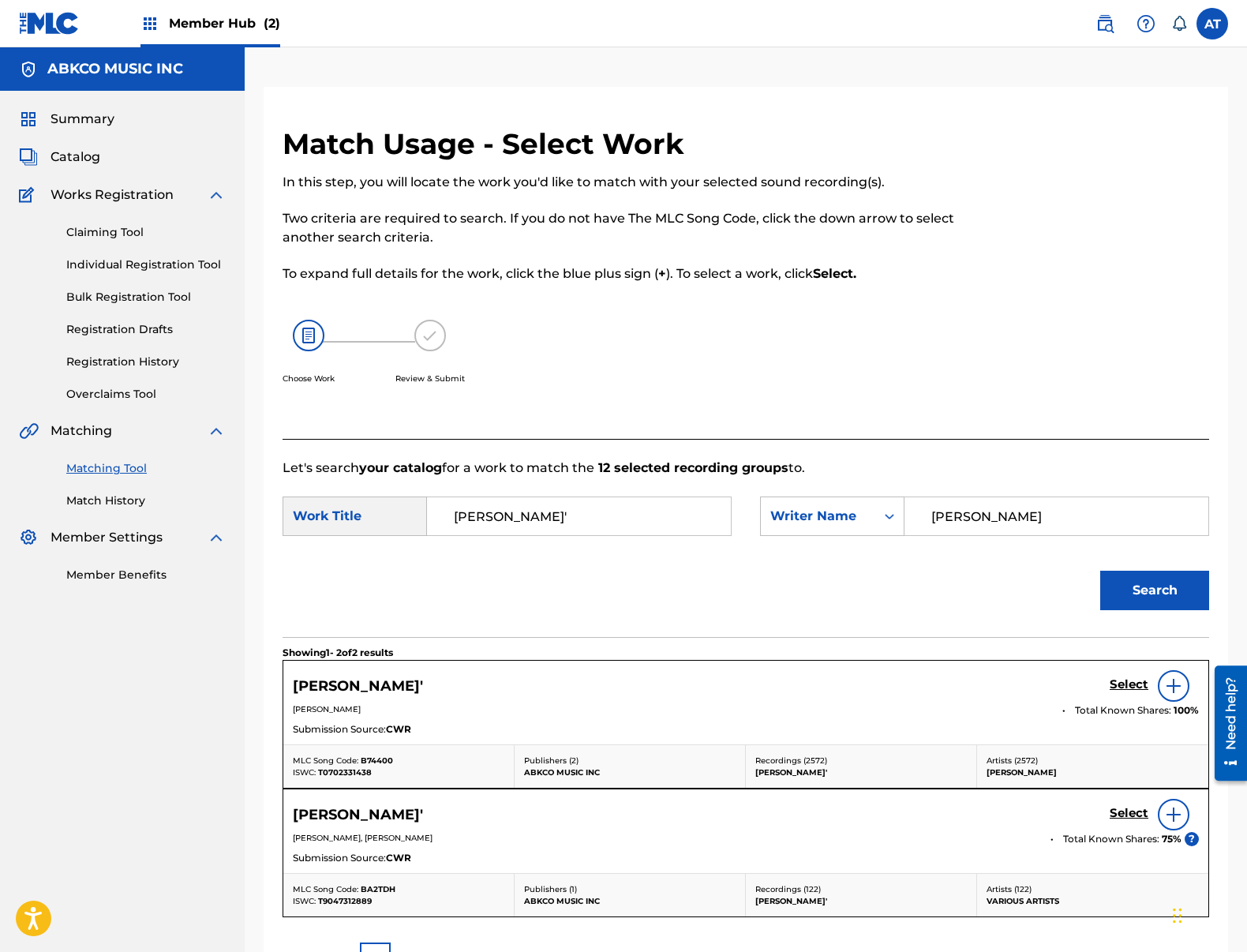
scroll to position [181, 0]
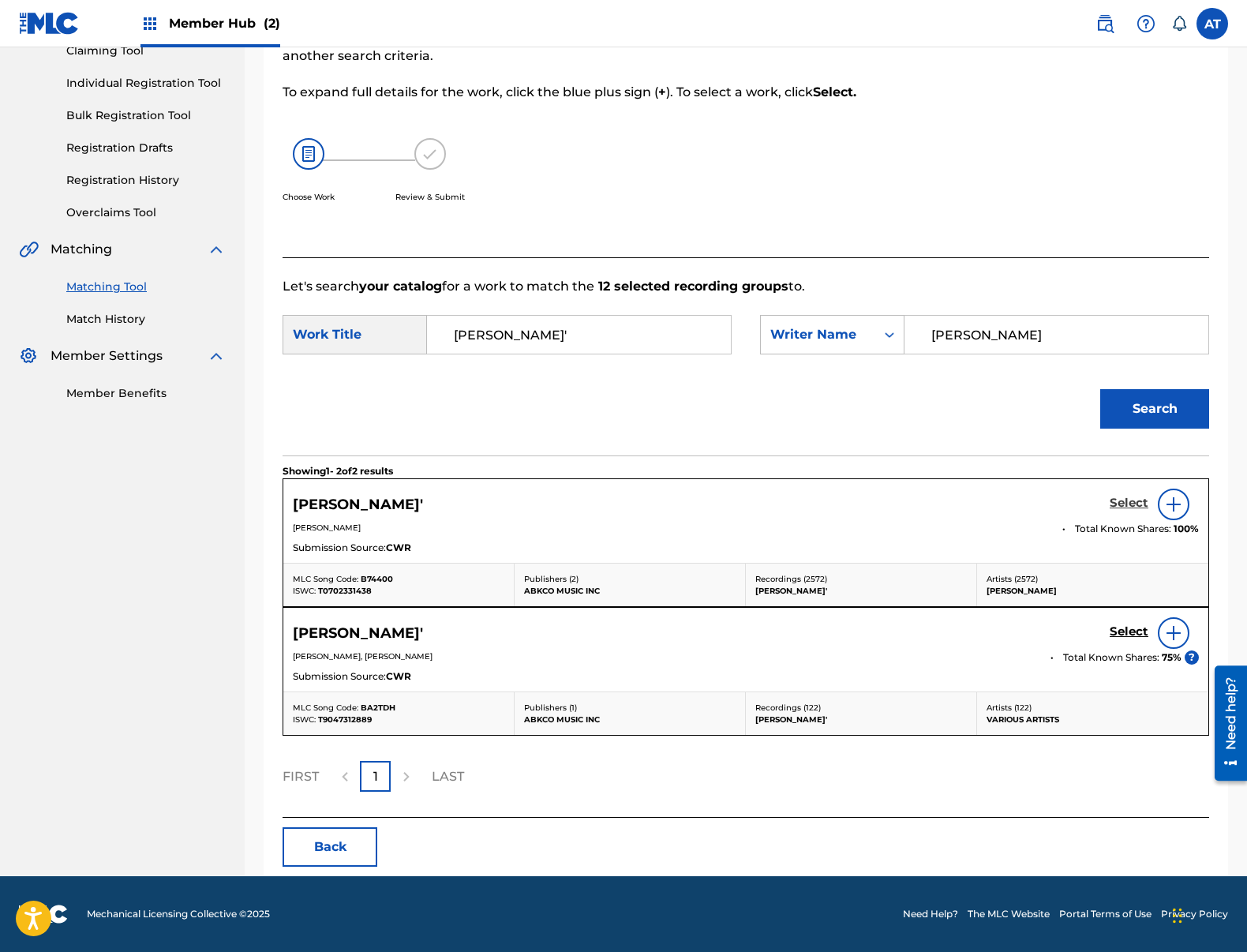
click at [1131, 510] on h5 "Select" at bounding box center [1129, 503] width 39 height 15
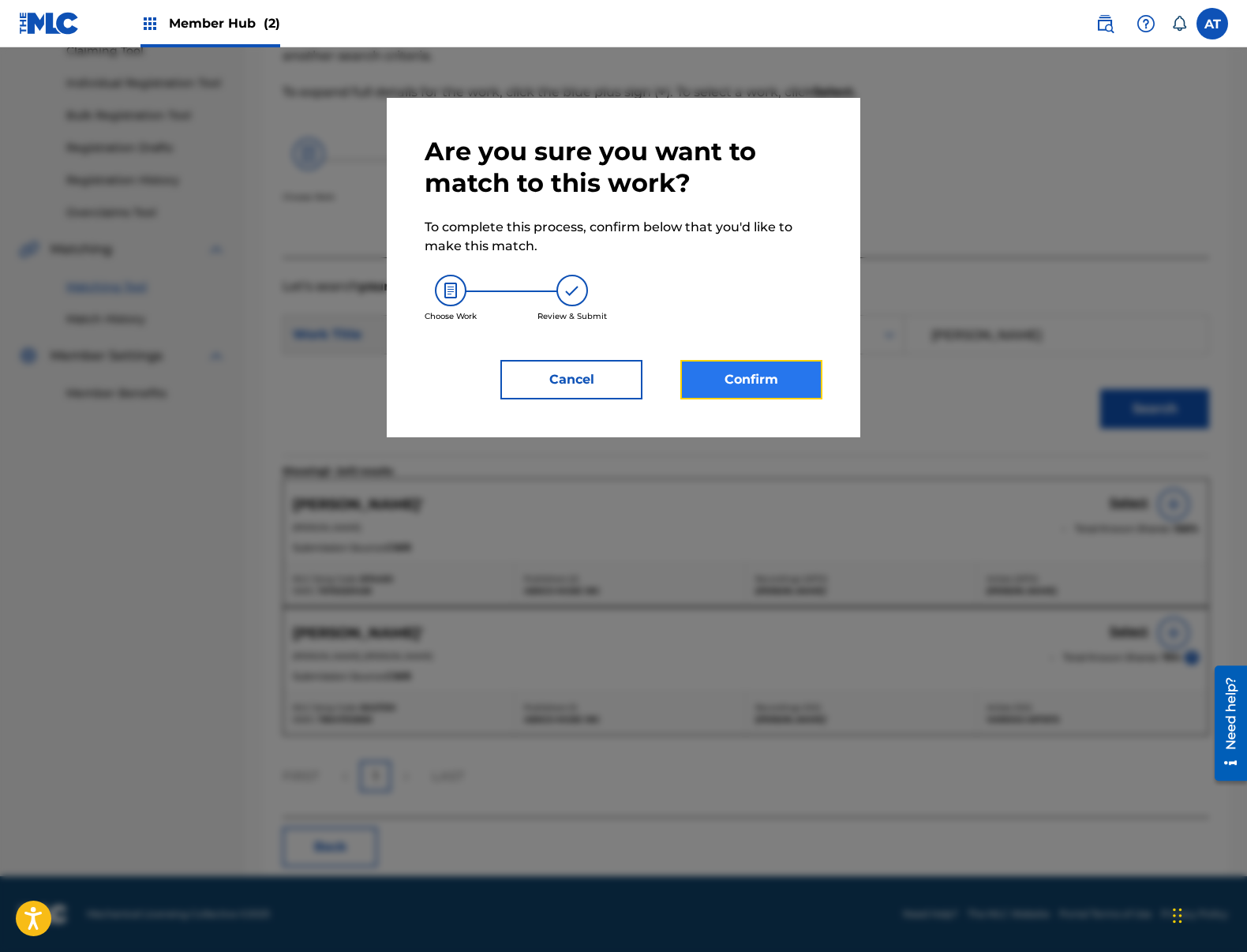
click at [816, 386] on button "Confirm" at bounding box center [752, 379] width 142 height 40
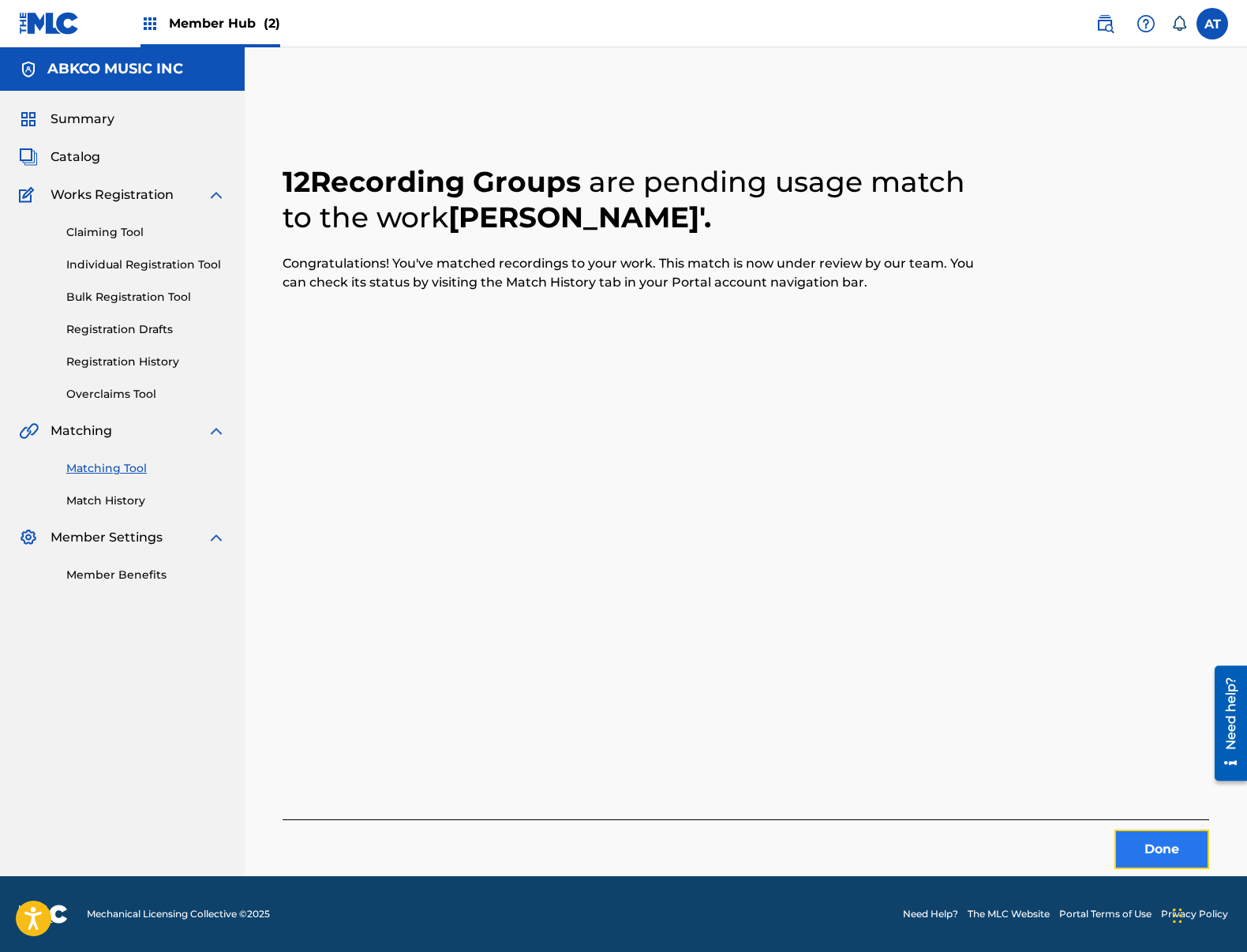
click at [1170, 858] on button "Done" at bounding box center [1162, 848] width 94 height 40
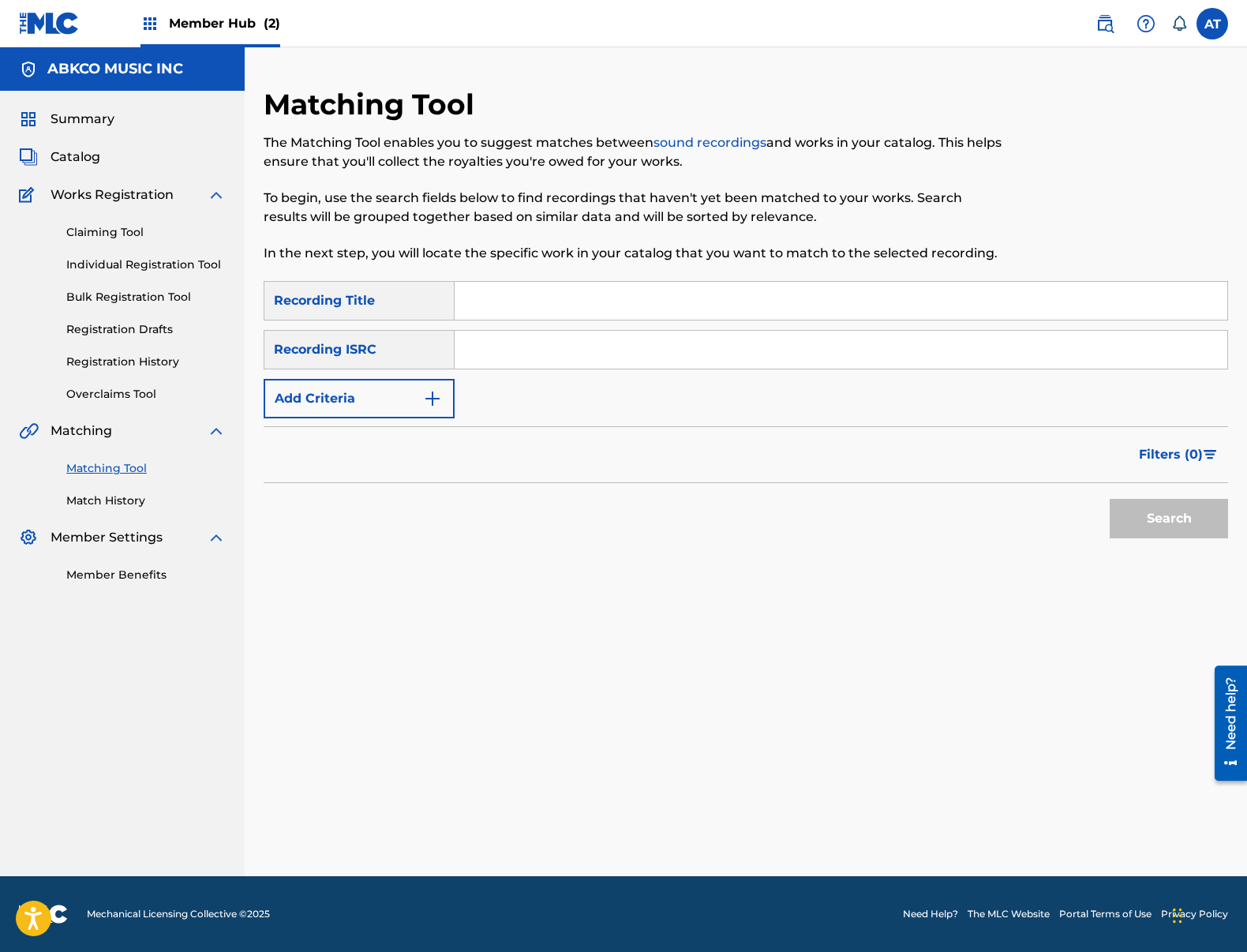
drag, startPoint x: 647, startPoint y: 287, endPoint x: 633, endPoint y: 300, distance: 19.1
click at [647, 287] on input "Search Form" at bounding box center [841, 300] width 773 height 38
type input "so good"
click at [263, 379] on button "Add Criteria" at bounding box center [359, 398] width 191 height 40
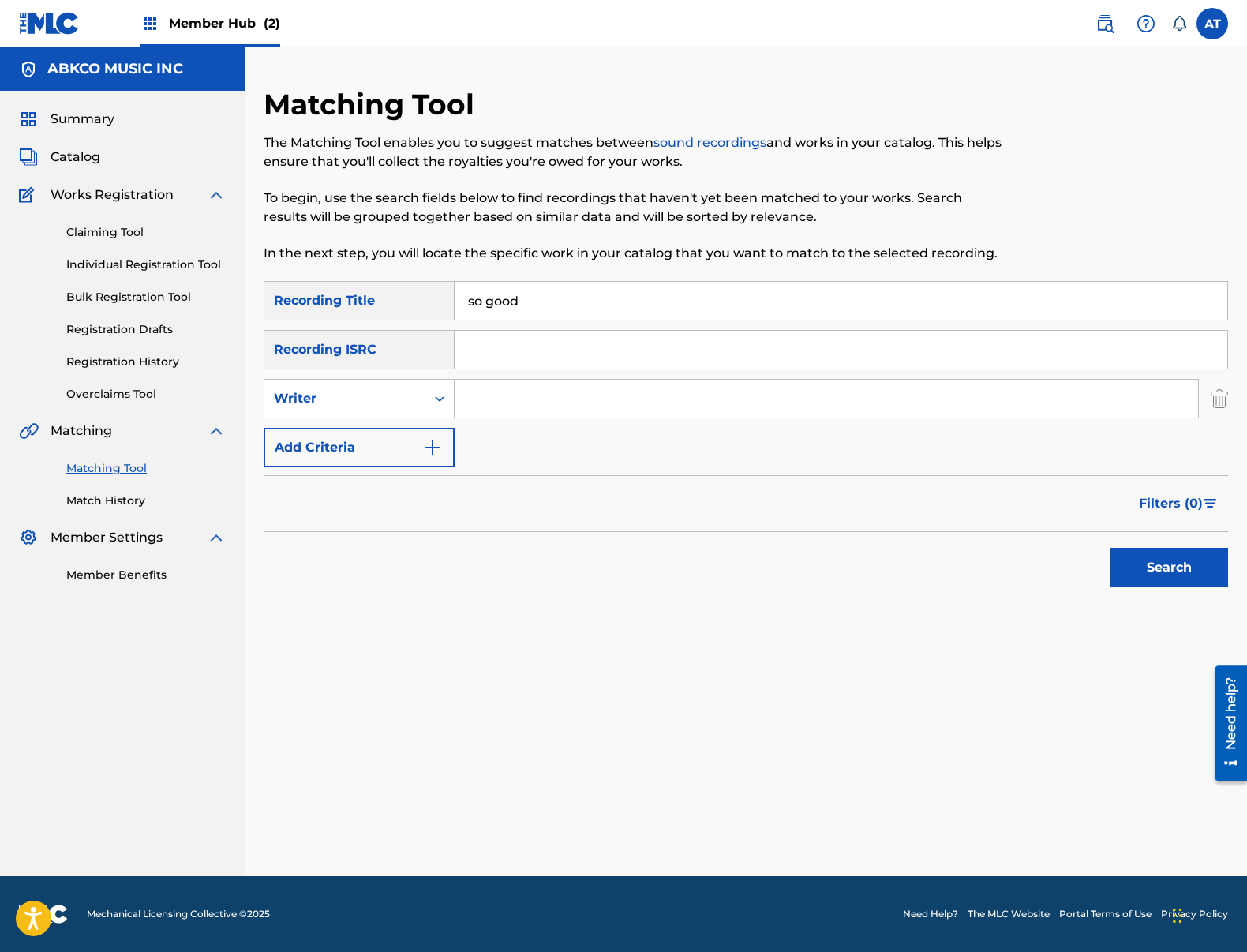
click at [596, 401] on input "Search Form" at bounding box center [826, 398] width 743 height 38
paste input "Destiny [PERSON_NAME]"
type input "Destiny [PERSON_NAME]"
click at [1109, 548] on button "Search" at bounding box center [1168, 568] width 118 height 40
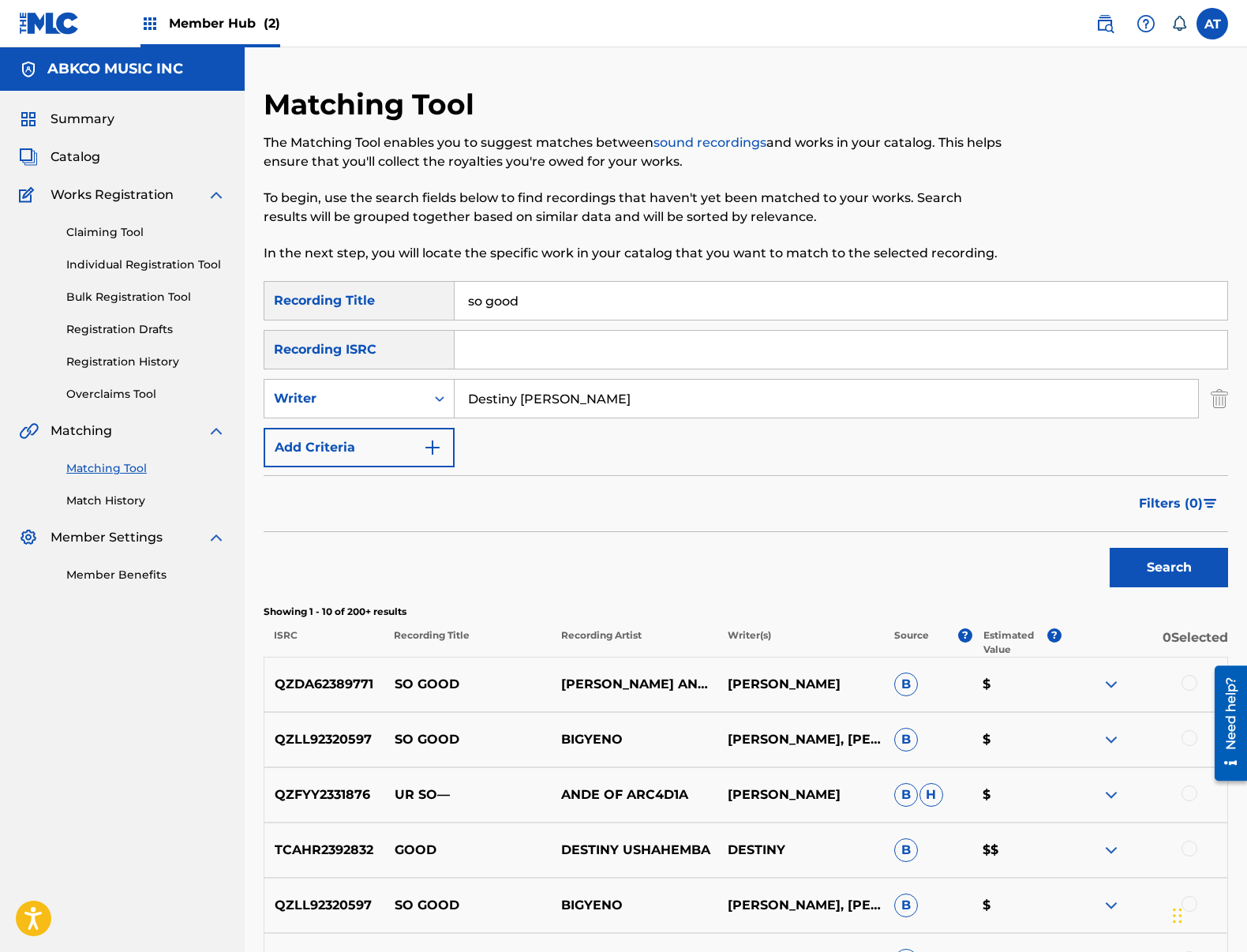
click at [573, 300] on input "so good" at bounding box center [841, 300] width 773 height 38
drag, startPoint x: 573, startPoint y: 299, endPoint x: 157, endPoint y: 248, distance: 419.1
click at [158, 248] on main "ABKCO MUSIC INC Summary Catalog Works Registration Claiming Tool Individual Reg…" at bounding box center [623, 687] width 1247 height 1280
type input "secrets"
type input "b"
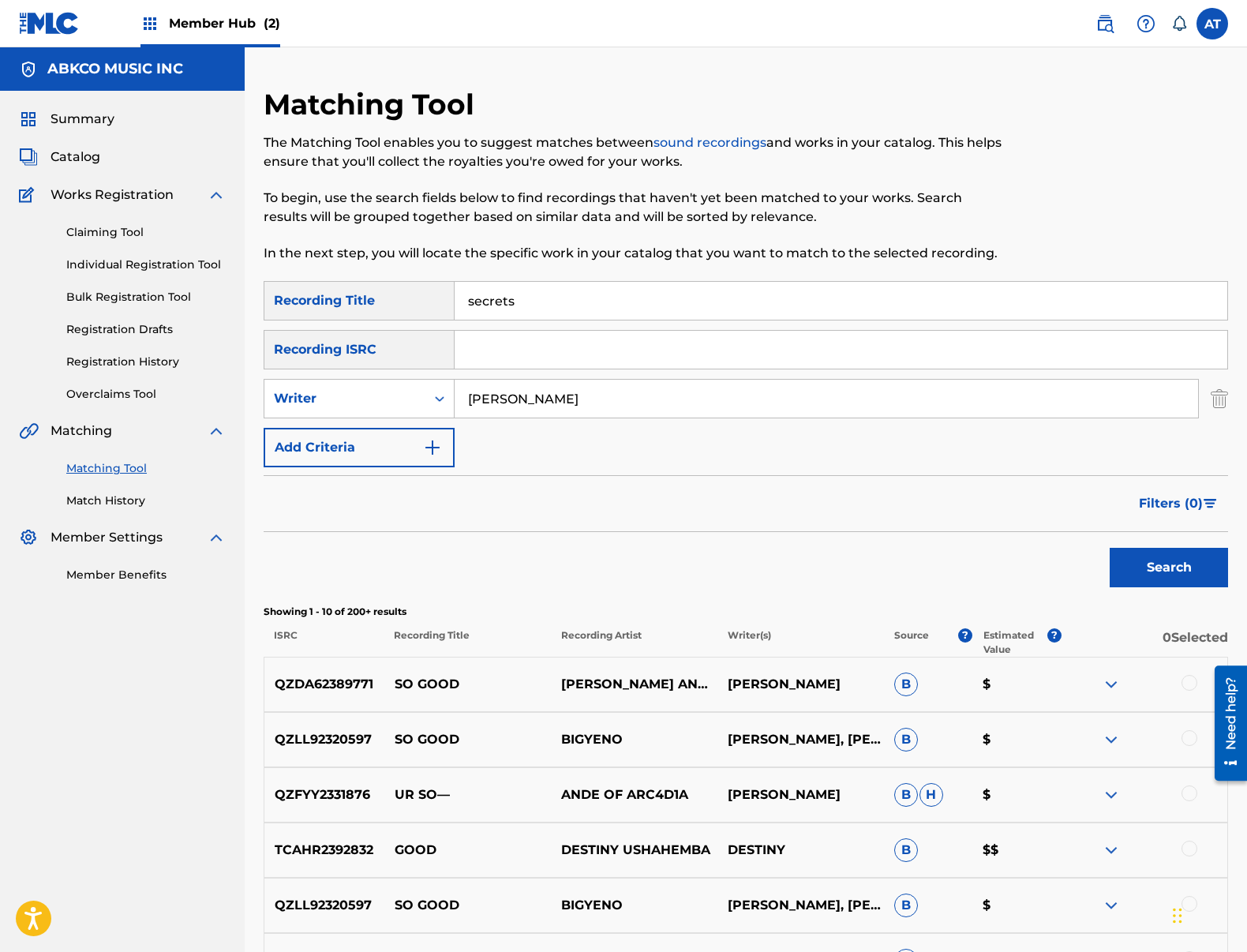
type input "[PERSON_NAME]"
click at [1109, 548] on button "Search" at bounding box center [1168, 568] width 118 height 40
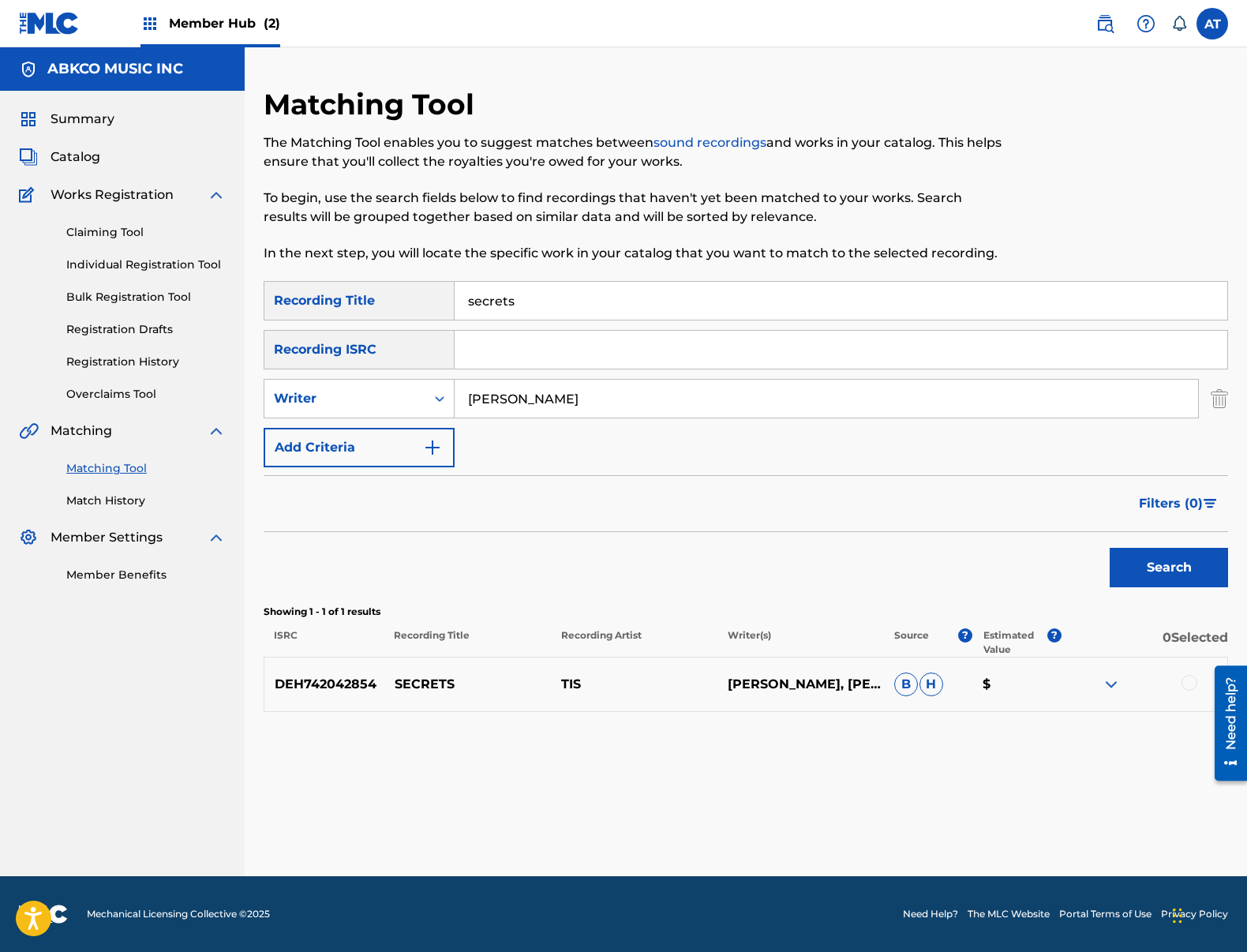
click at [592, 281] on div "secrets" at bounding box center [841, 300] width 774 height 40
drag, startPoint x: 520, startPoint y: 288, endPoint x: 424, endPoint y: 294, distance: 96.2
click at [381, 273] on div "Matching Tool The Matching Tool enables you to suggest matches between sound re…" at bounding box center [745, 482] width 964 height 789
paste input "That's Heaven To Me"
type input "That's Heaven To Me"
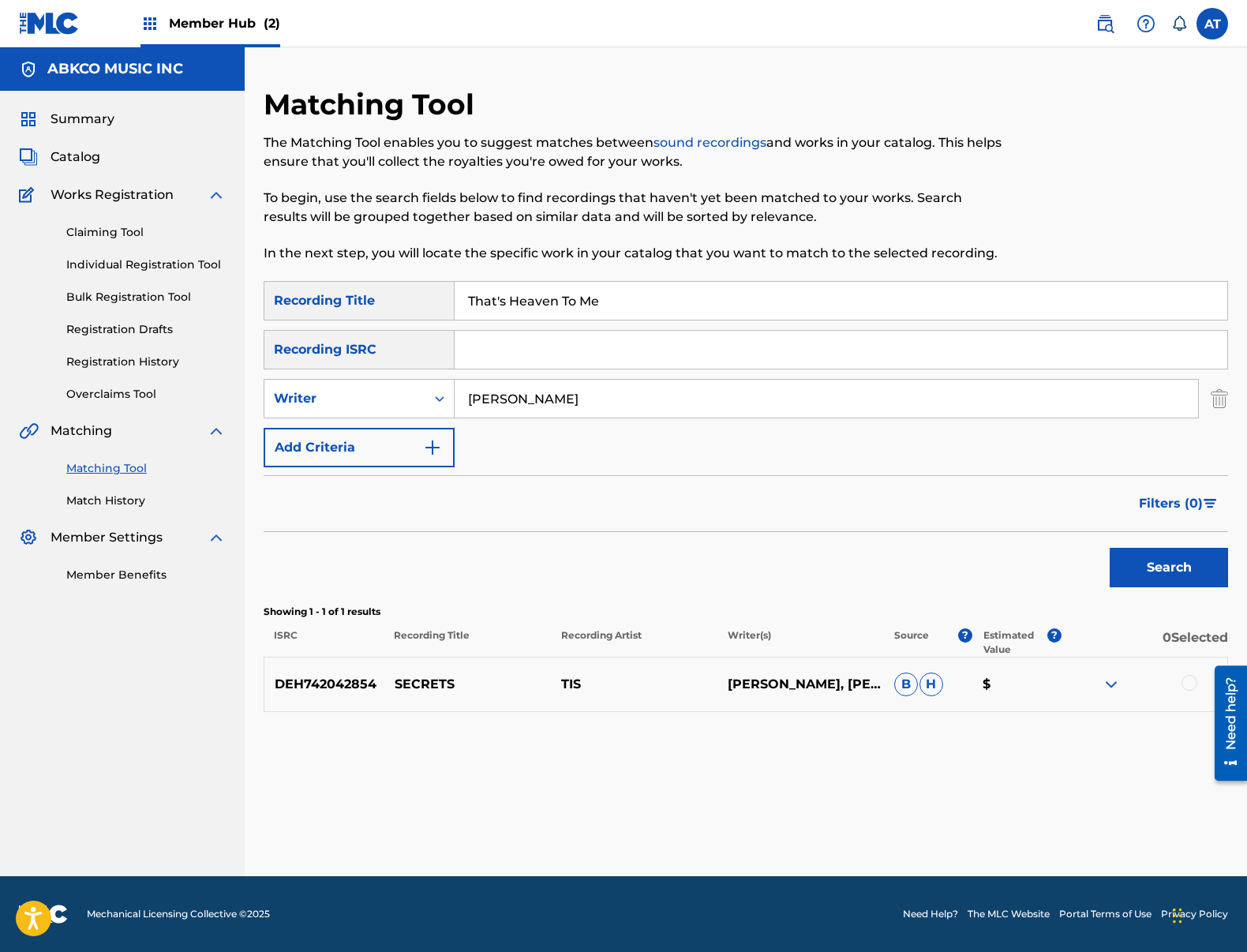
click at [588, 404] on input "[PERSON_NAME]" at bounding box center [826, 398] width 743 height 38
click at [586, 412] on input "[PERSON_NAME]" at bounding box center [826, 398] width 743 height 38
drag, startPoint x: 439, startPoint y: 385, endPoint x: 345, endPoint y: 370, distance: 95.2
click at [345, 370] on div "SearchWithCriteria99b3f98d-7d79-4204-90e7-a02e9c262224 Recording Title That's H…" at bounding box center [745, 373] width 964 height 186
click at [534, 386] on input "[PERSON_NAME]" at bounding box center [826, 398] width 743 height 38
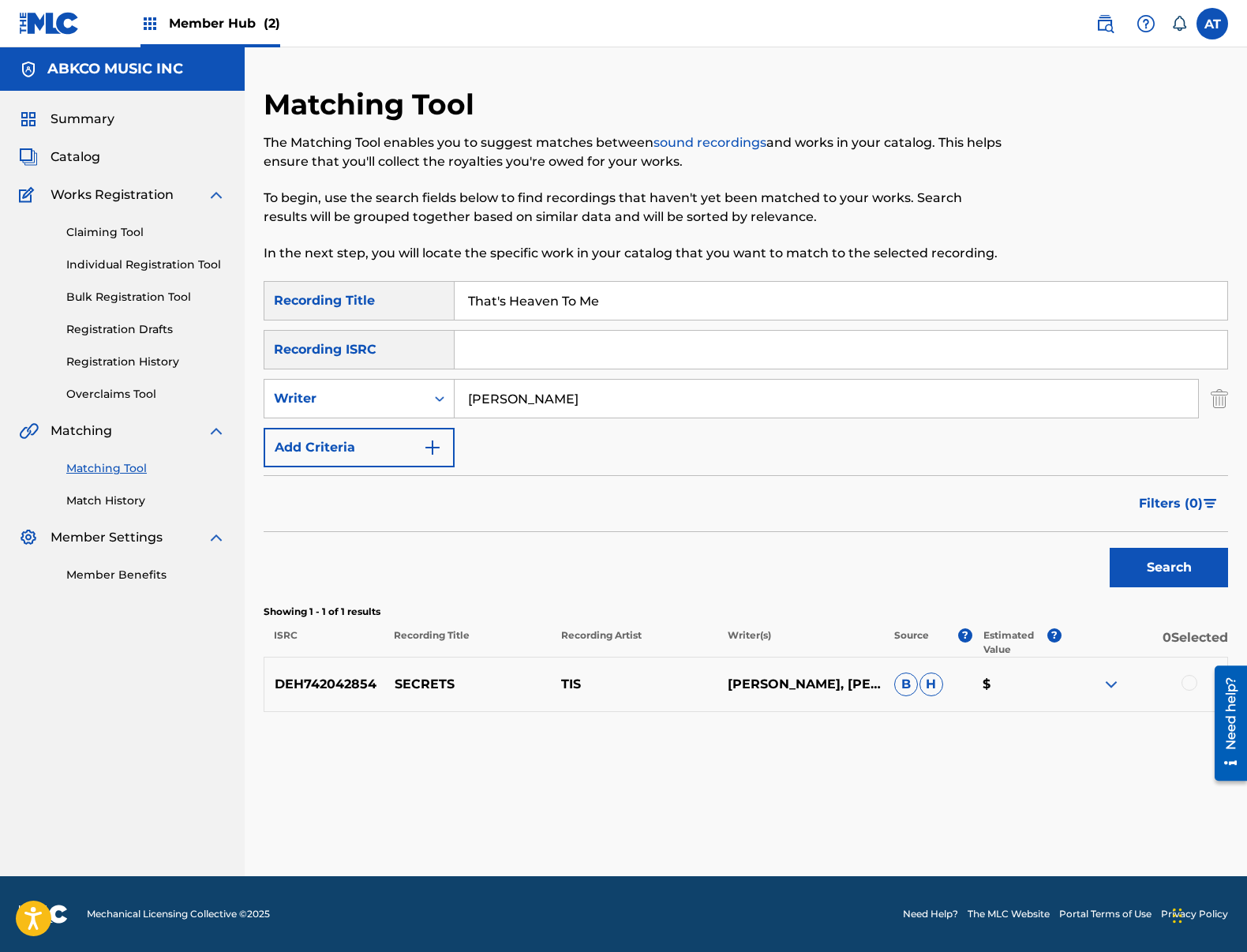
drag, startPoint x: 531, startPoint y: 396, endPoint x: 366, endPoint y: 378, distance: 166.0
click at [373, 379] on div "SearchWithCriteriafcf71e61-3419-4dbe-9b21-1bff7a5f6a28 Write[PERSON_NAME]" at bounding box center [745, 398] width 964 height 40
type input "[PERSON_NAME]"
click at [1109, 548] on button "Search" at bounding box center [1168, 568] width 118 height 40
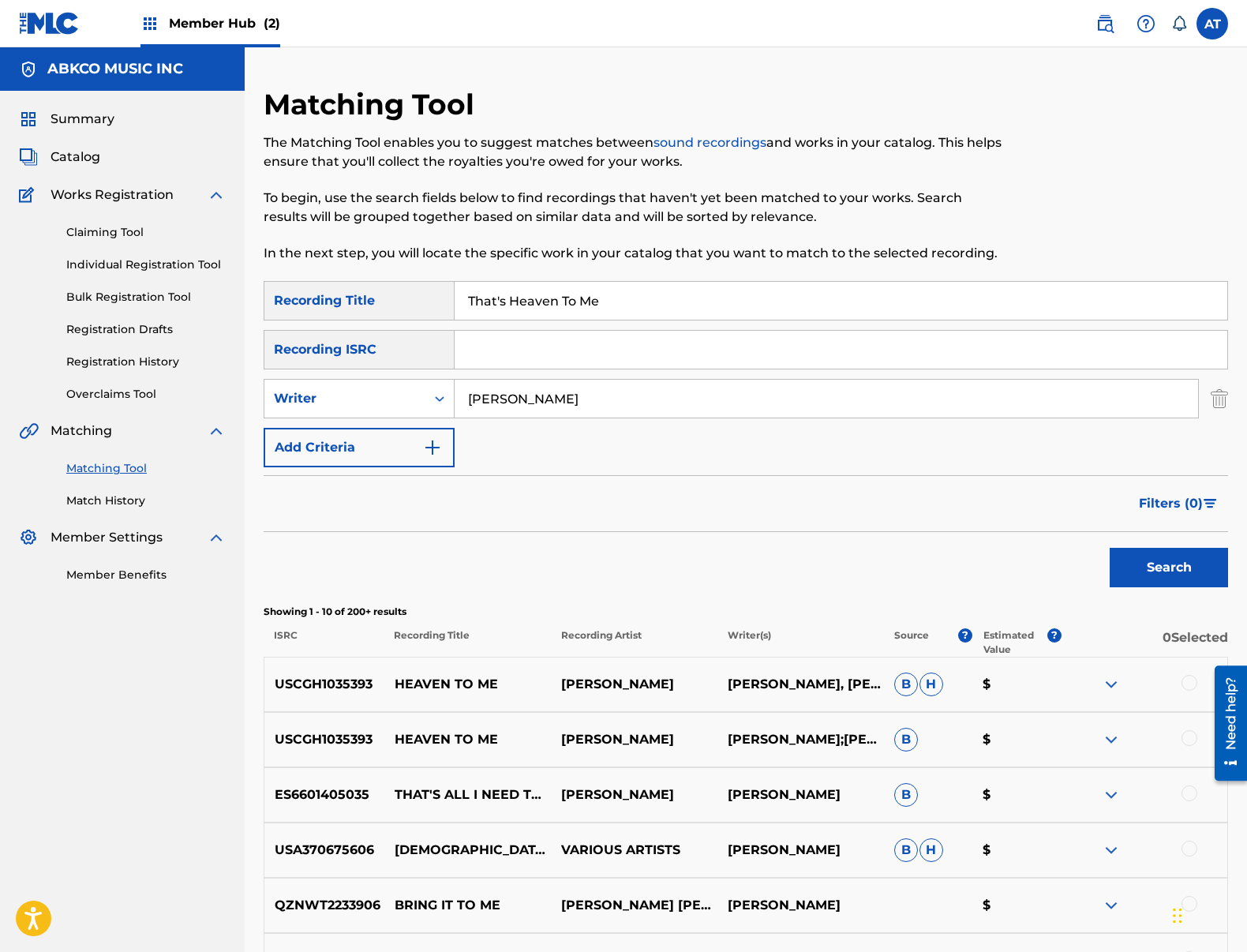
scroll to position [158, 0]
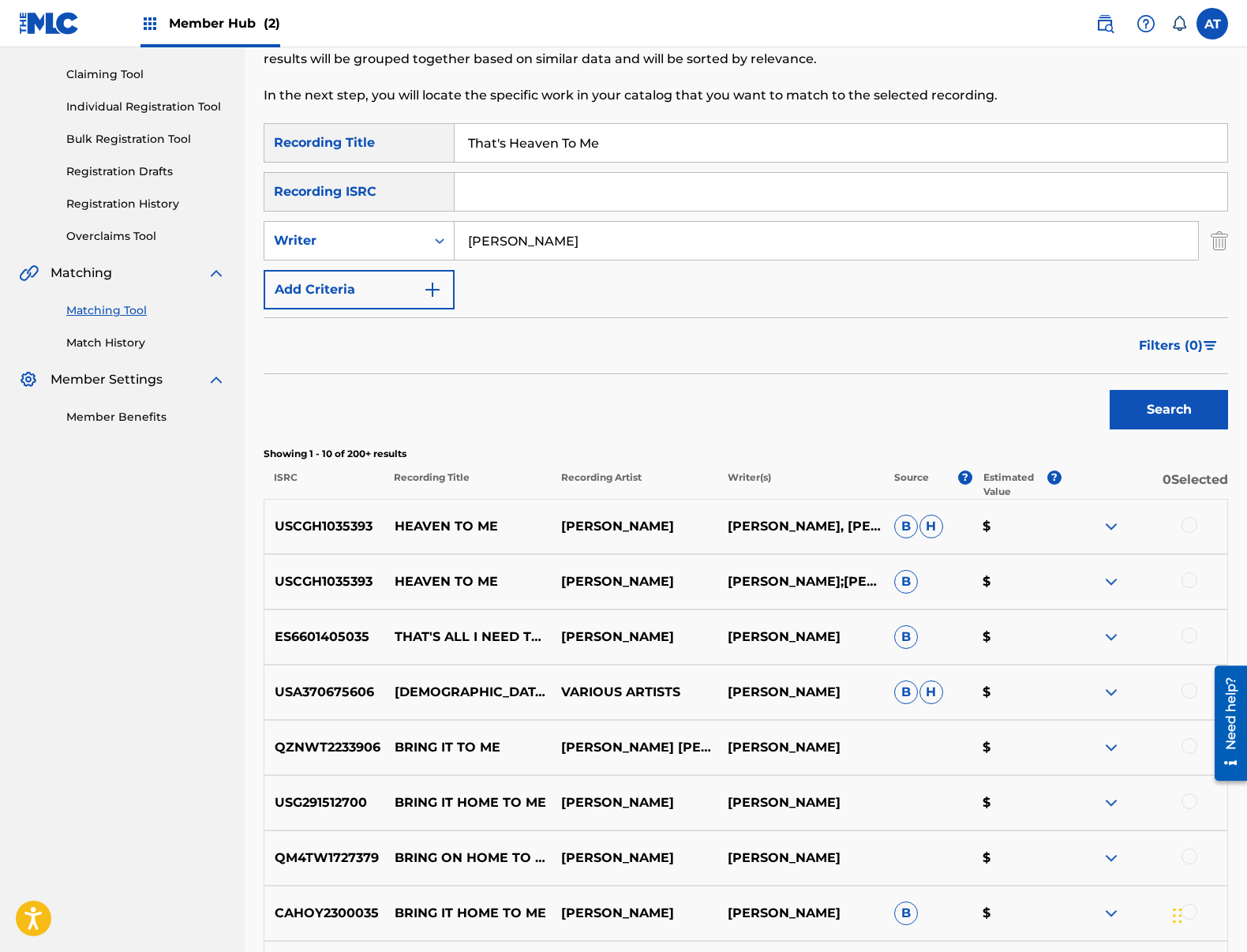
drag, startPoint x: 1178, startPoint y: 582, endPoint x: 1186, endPoint y: 545, distance: 37.9
click at [1178, 581] on div at bounding box center [1144, 581] width 166 height 18
click at [1186, 543] on div "USCGH1035393 HEAVEN TO ME [PERSON_NAME] [PERSON_NAME] [PERSON_NAME], [PERSON_NA…" at bounding box center [745, 527] width 964 height 55
drag, startPoint x: 1185, startPoint y: 586, endPoint x: 1184, endPoint y: 574, distance: 12.0
click at [1185, 584] on div at bounding box center [1189, 580] width 16 height 16
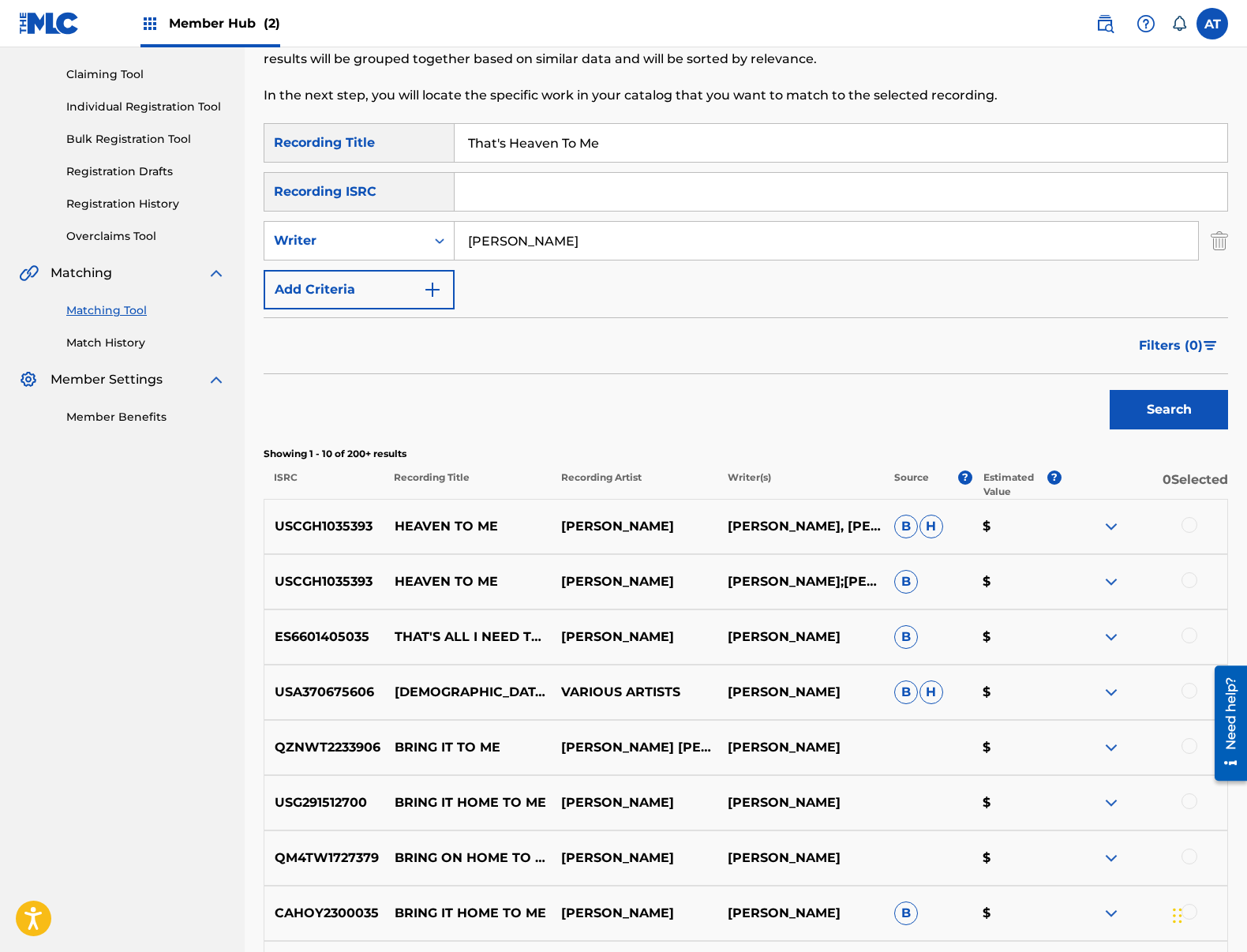
click at [1181, 522] on div at bounding box center [1189, 524] width 16 height 16
click at [1076, 807] on button "Match 2 Groups" at bounding box center [1109, 823] width 175 height 40
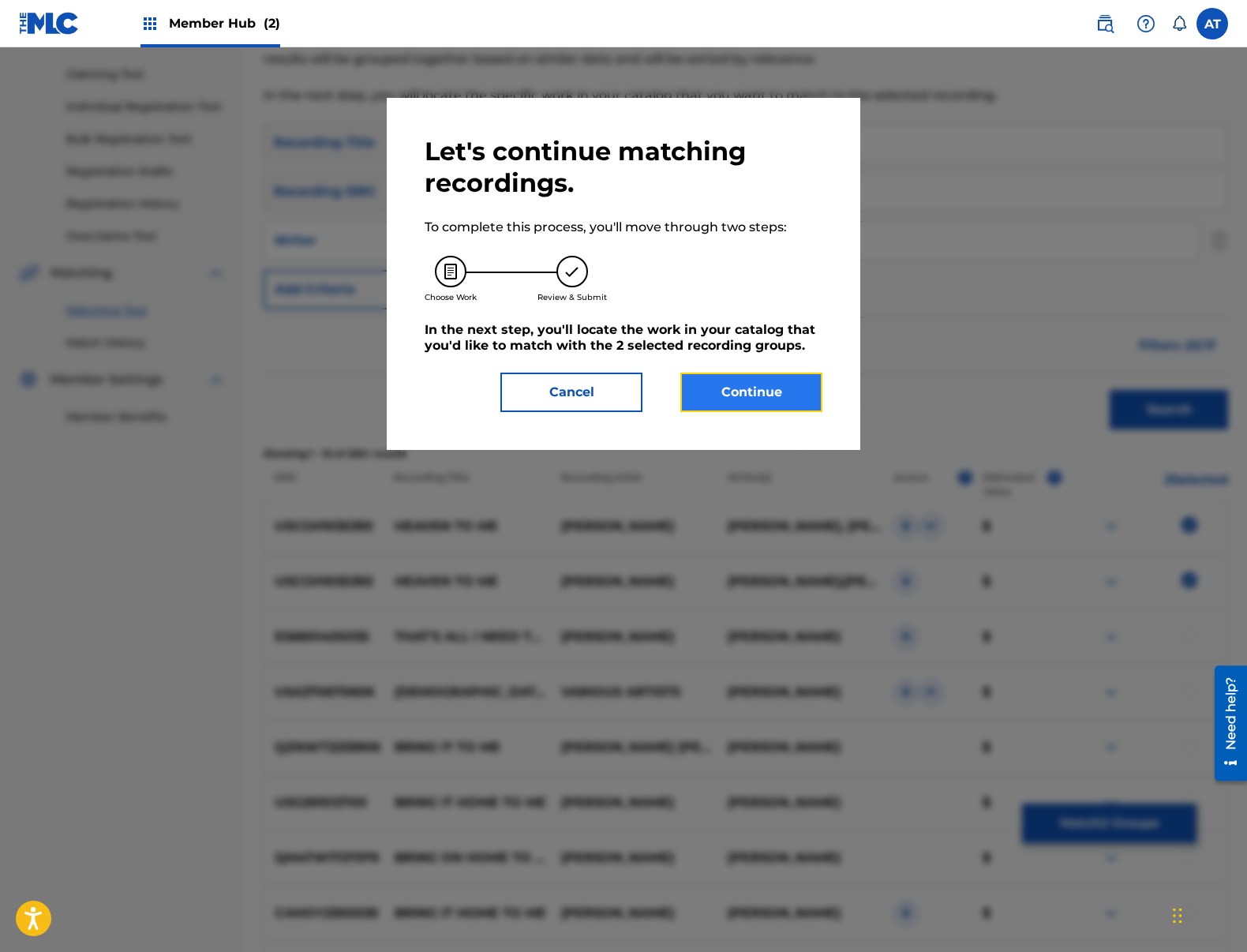
click at [728, 384] on button "Continue" at bounding box center [752, 392] width 142 height 40
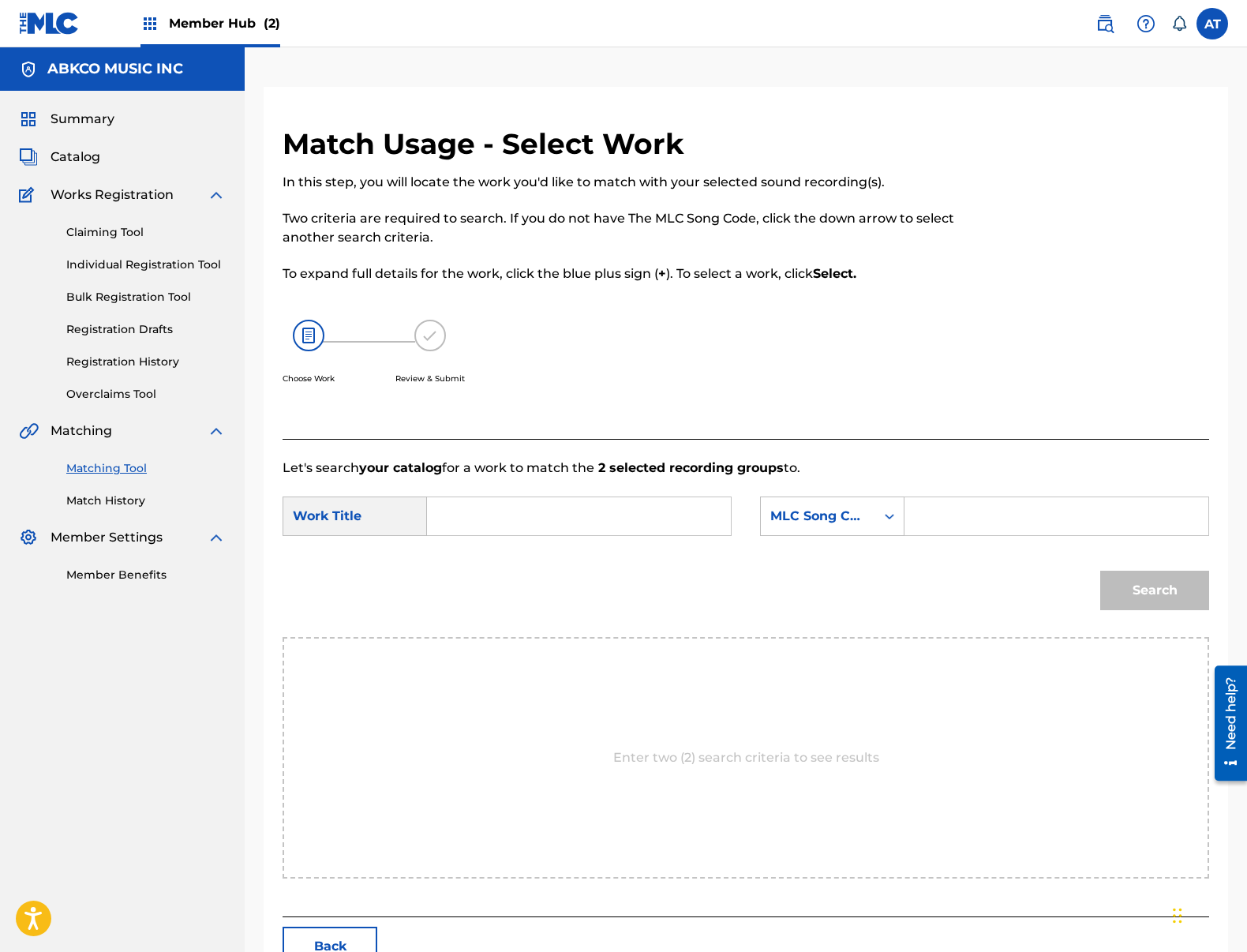
click at [476, 489] on form "SearchWithCriteria837eb7a8-e25b-4b2c-b5d3-c0586c4a8b20 Work Title SearchWithCri…" at bounding box center [746, 557] width 926 height 159
click at [485, 505] on input "Search Form" at bounding box center [579, 516] width 277 height 38
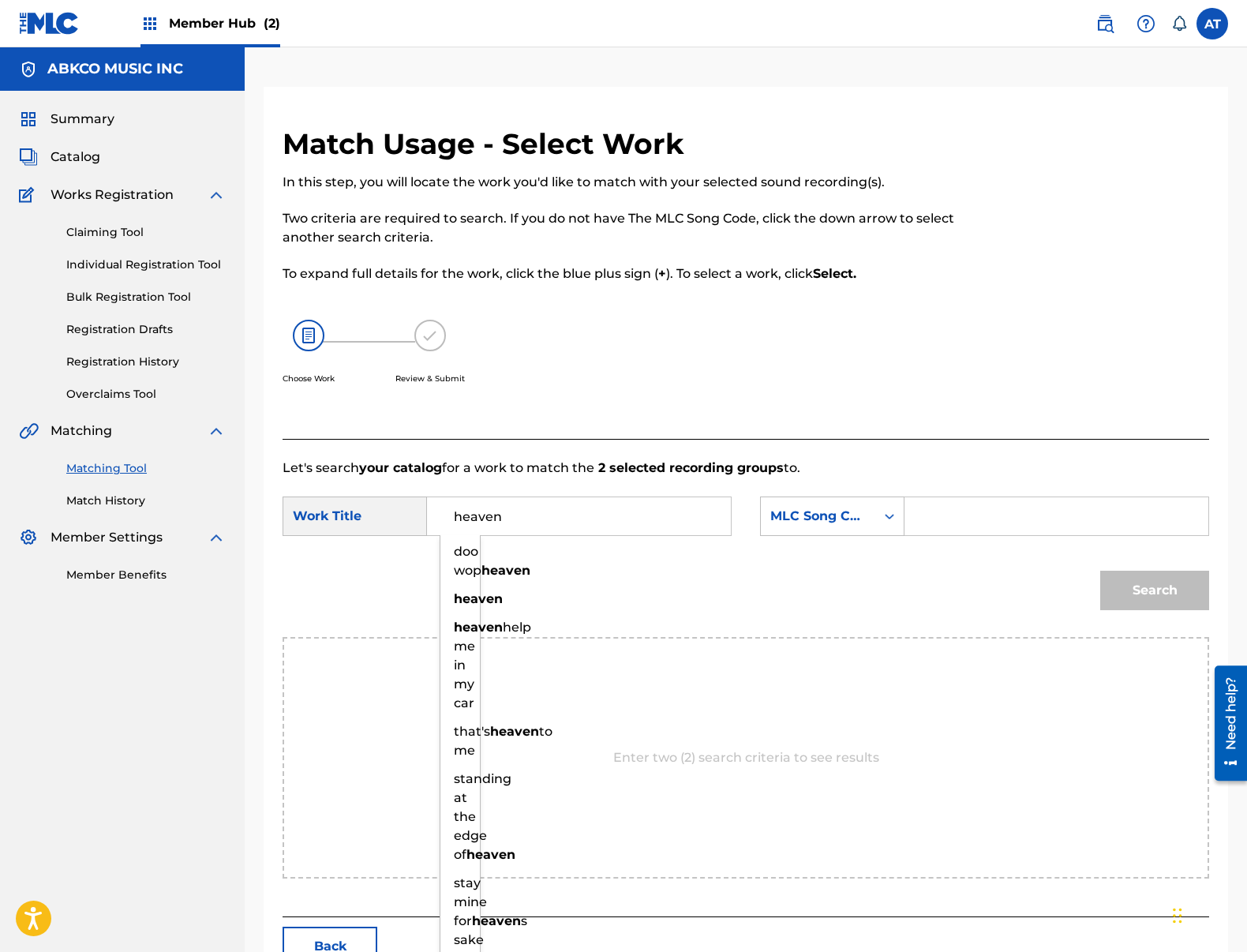
type input "heaven"
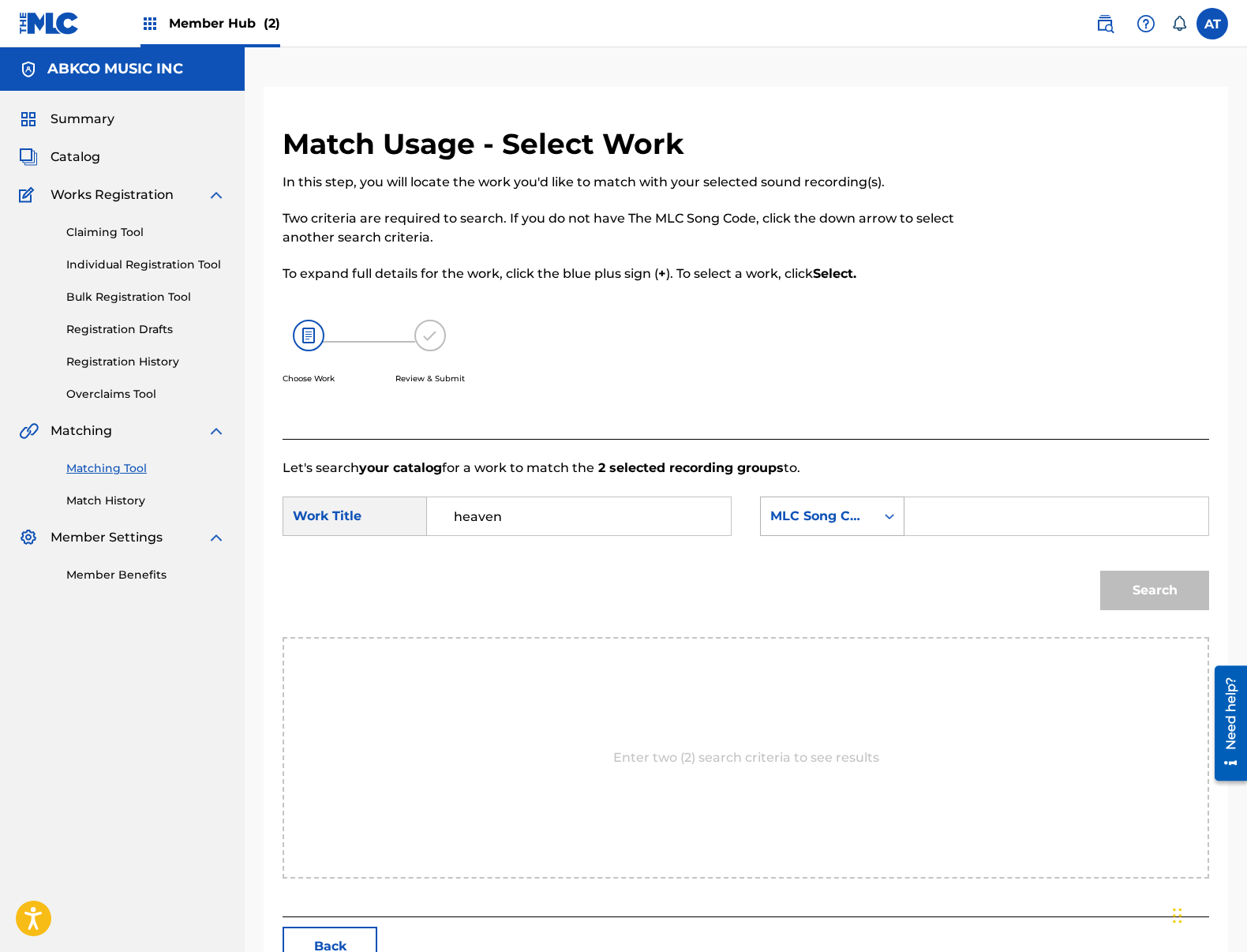
drag, startPoint x: 757, startPoint y: 527, endPoint x: 768, endPoint y: 521, distance: 12.5
click at [766, 521] on div "SearchWithCriteria837eb7a8-e25b-4b2c-b5d3-c0586c4a8b20 Work Title heaven Search…" at bounding box center [746, 520] width 926 height 49
click at [785, 517] on div "MLC Song Code" at bounding box center [817, 516] width 95 height 18
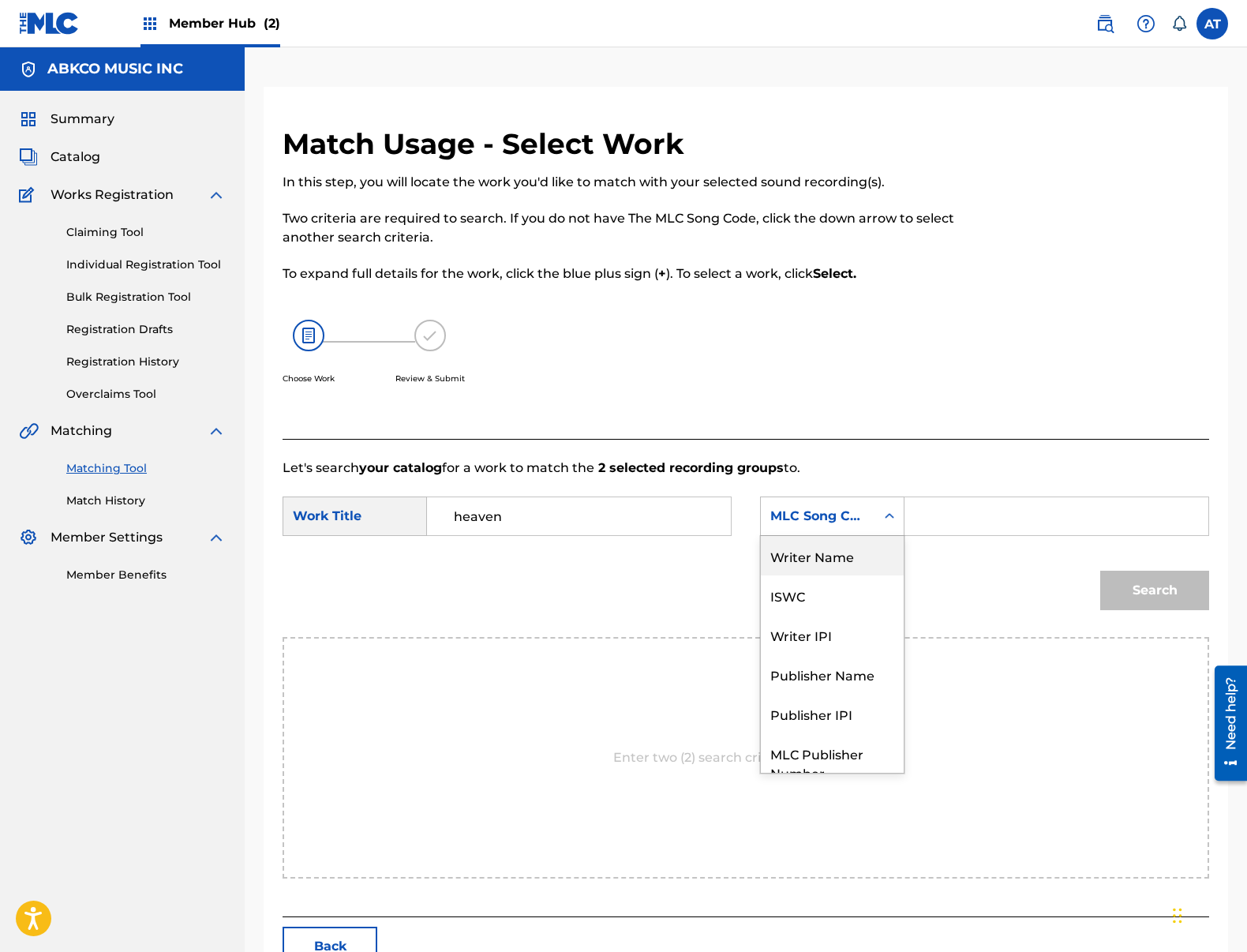
drag, startPoint x: 803, startPoint y: 543, endPoint x: 1175, endPoint y: 575, distance: 373.4
click at [803, 543] on div "Writer Name" at bounding box center [832, 555] width 143 height 40
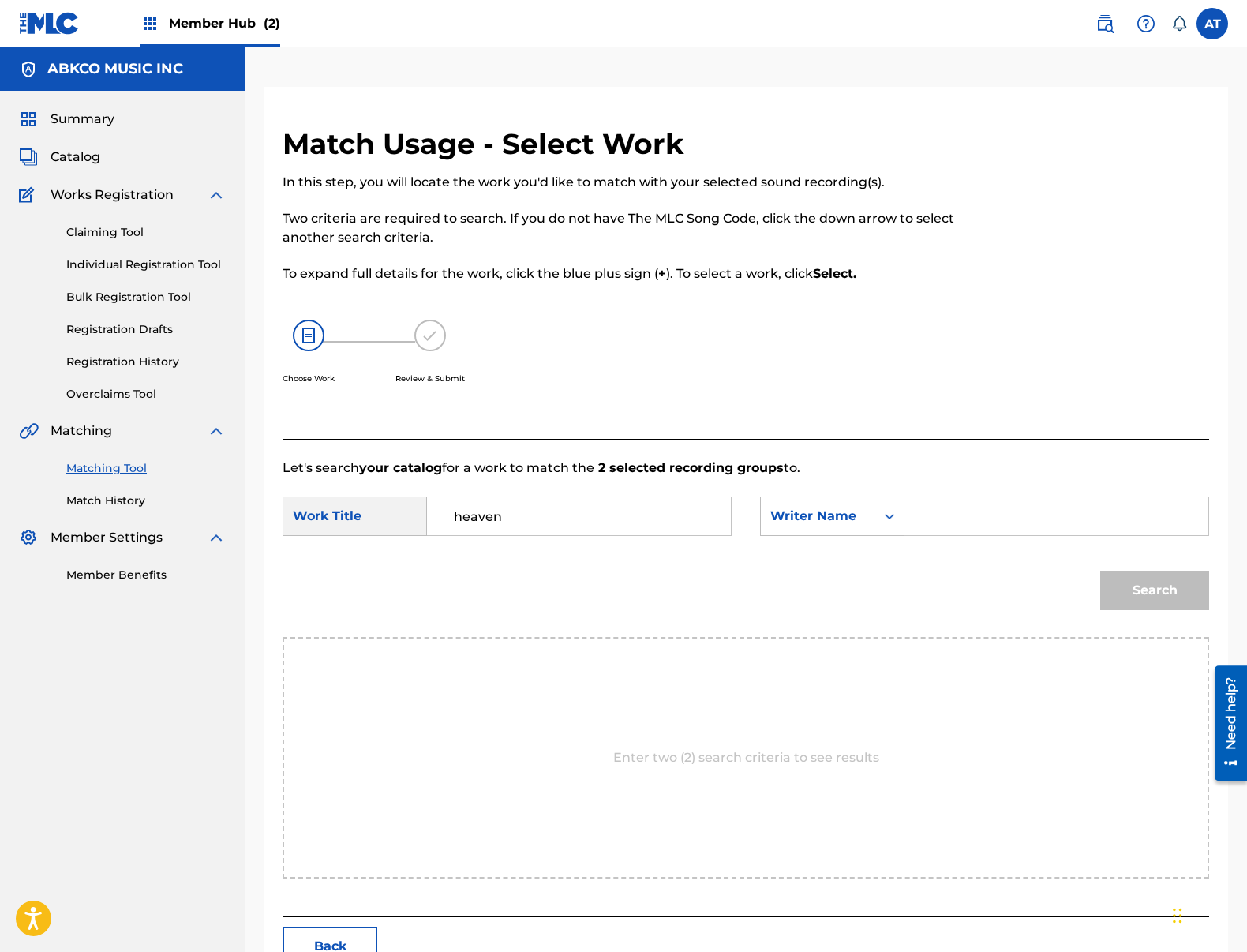
click at [1106, 523] on input "Search Form" at bounding box center [1057, 516] width 277 height 38
type input "[PERSON_NAME]"
click at [1100, 570] on button "Search" at bounding box center [1155, 590] width 109 height 40
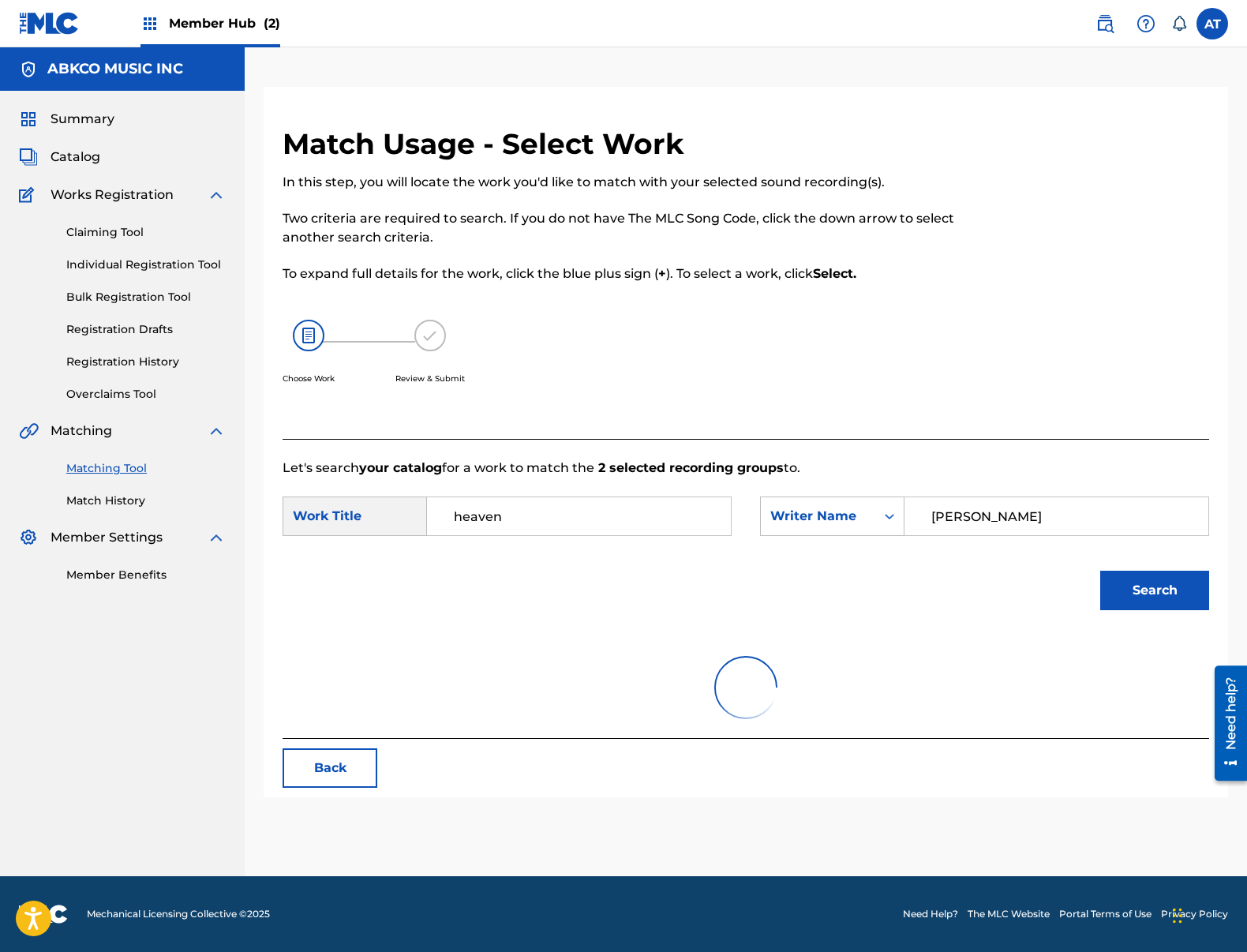
click at [1100, 570] on button "Search" at bounding box center [1155, 590] width 109 height 40
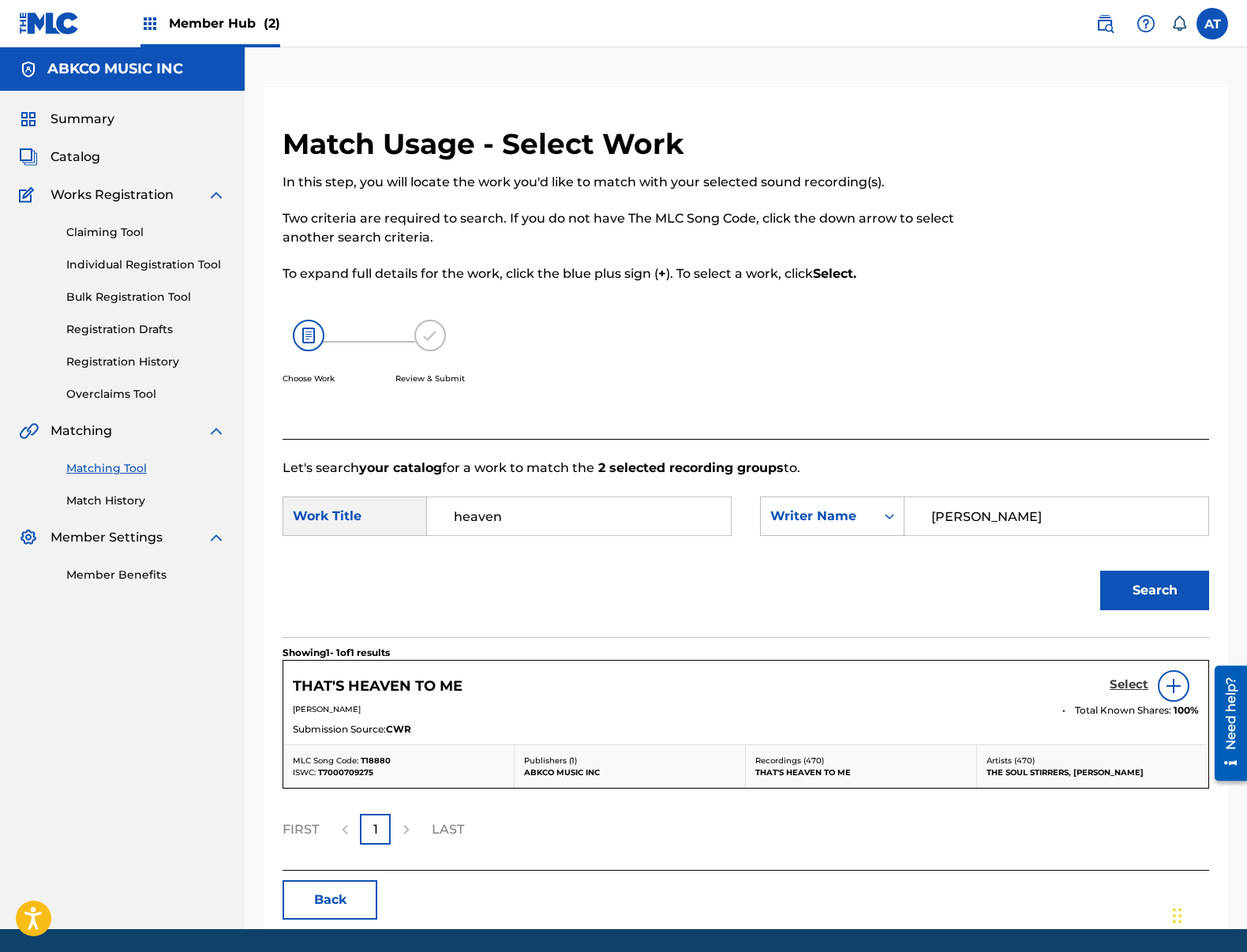
click at [1116, 677] on h5 "Select" at bounding box center [1129, 685] width 39 height 15
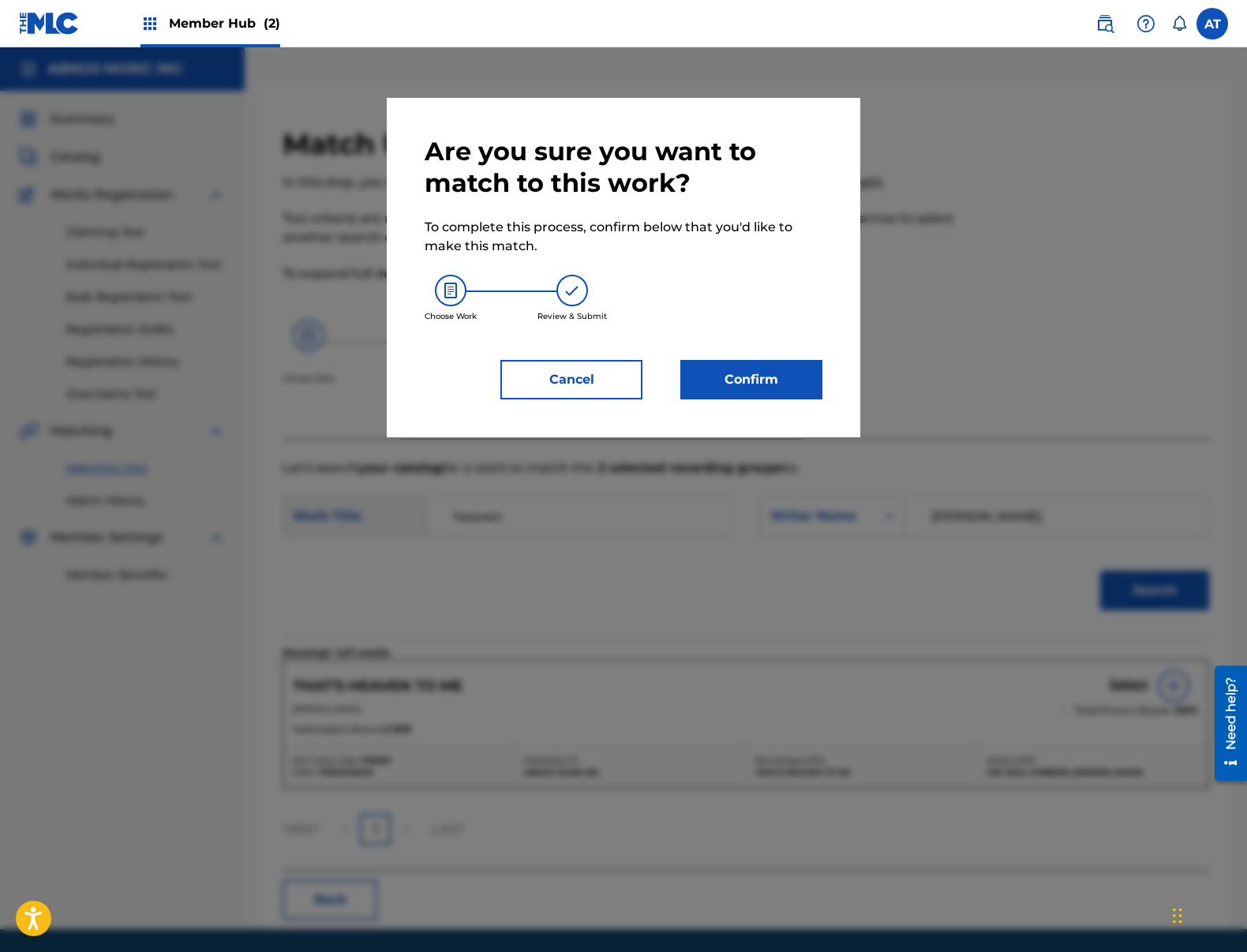
click at [703, 325] on div "Choose Work Review & Submit" at bounding box center [623, 299] width 397 height 85
drag, startPoint x: 718, startPoint y: 357, endPoint x: 714, endPoint y: 373, distance: 16.5
click at [719, 357] on div "Are you sure you want to match to this work? To complete this process, confirm …" at bounding box center [623, 267] width 397 height 263
click at [720, 380] on button "Confirm" at bounding box center [752, 379] width 142 height 40
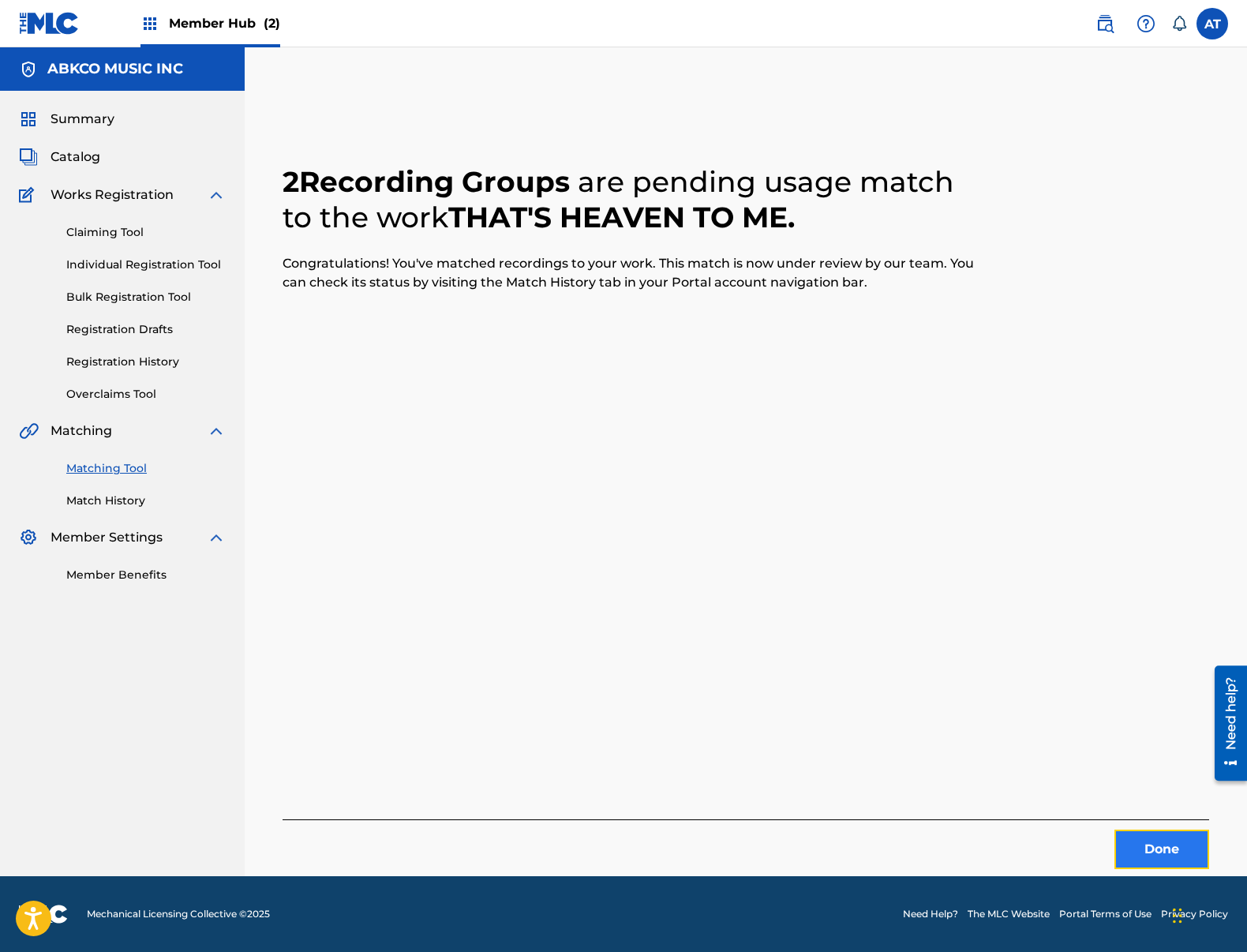
click at [1204, 857] on button "Done" at bounding box center [1162, 848] width 94 height 40
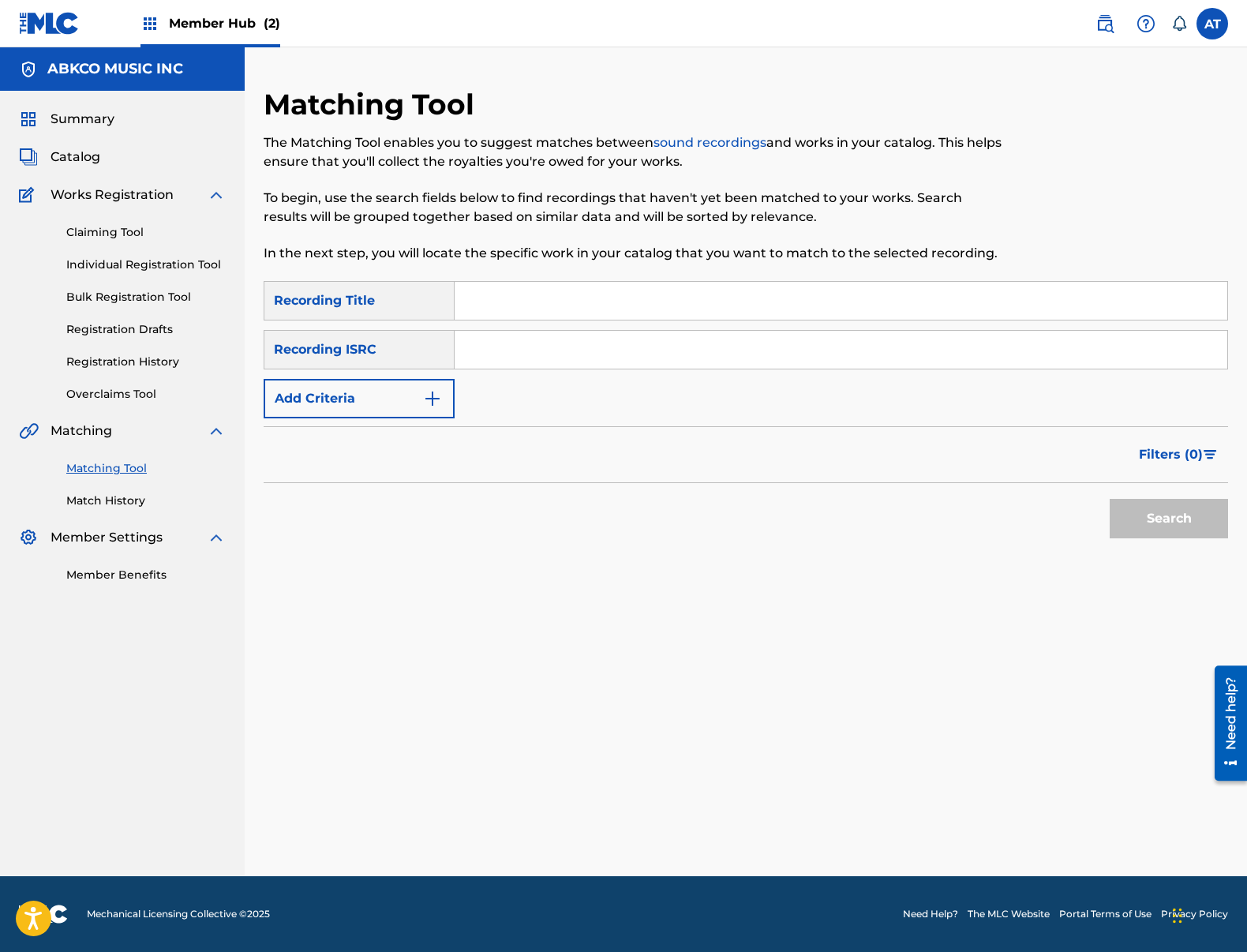
click at [566, 266] on div "Matching Tool The Matching Tool enables you to suggest matches between sound re…" at bounding box center [634, 184] width 742 height 194
click at [568, 292] on input "Search Form" at bounding box center [841, 300] width 773 height 38
paste input "He'll Be There When The Sun Goes Down"
type input "He'll Be There When The Sun Goes Down"
click at [399, 359] on div "Recording ISRC" at bounding box center [359, 349] width 191 height 40
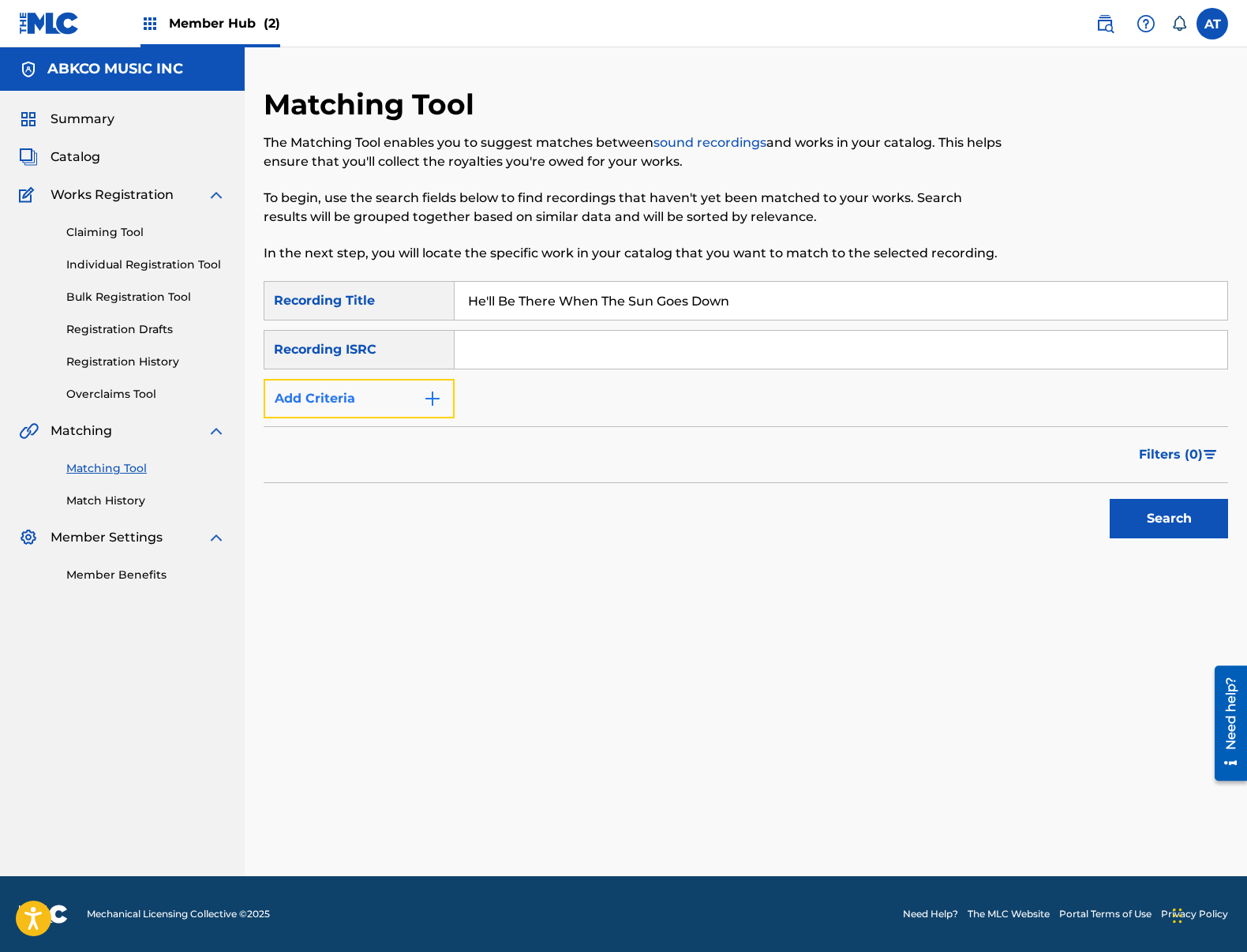
click at [387, 397] on button "Add Criteria" at bounding box center [359, 398] width 191 height 40
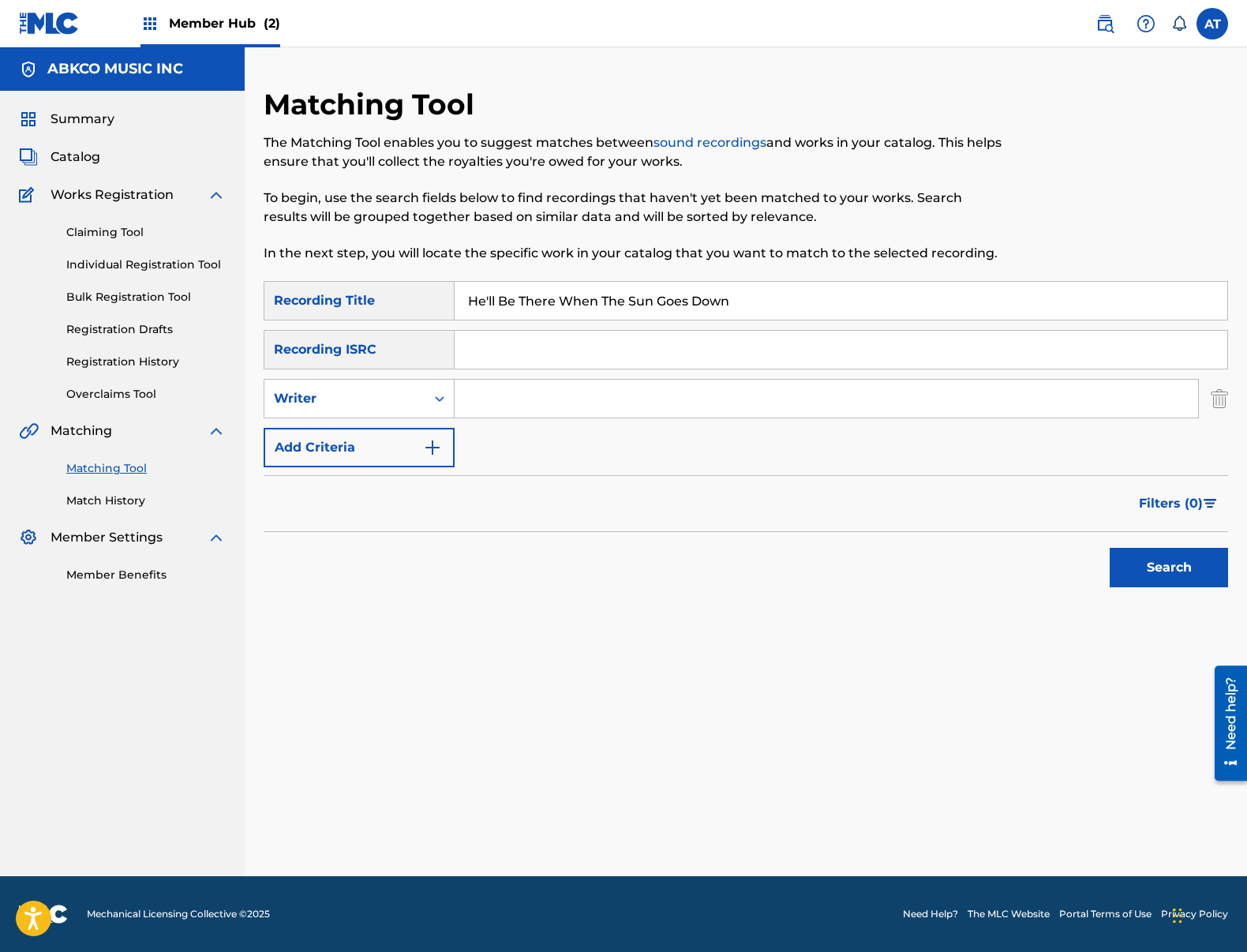
click at [601, 408] on input "Search Form" at bounding box center [826, 398] width 743 height 38
type input "[PERSON_NAME]"
click at [1109, 548] on button "Search" at bounding box center [1168, 568] width 118 height 40
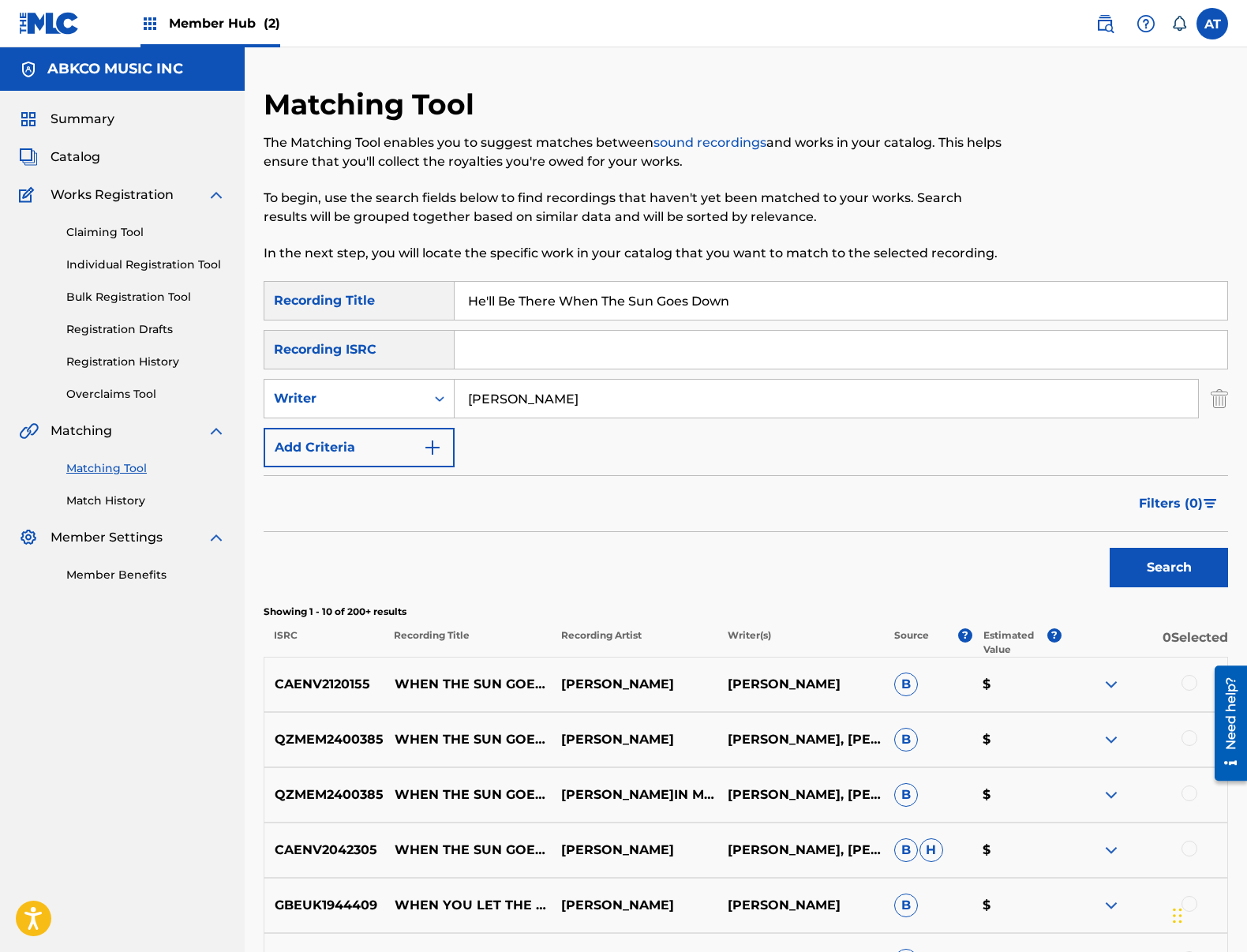
click at [672, 281] on div "He'll Be There When The Sun Goes Down" at bounding box center [841, 300] width 774 height 40
click at [752, 288] on input "He'll Be There When The Sun Goes Down" at bounding box center [841, 300] width 773 height 38
drag, startPoint x: 774, startPoint y: 288, endPoint x: 13, endPoint y: 297, distance: 761.1
click at [12, 297] on main "ABKCO MUSIC INC Summary Catalog Works Registration Claiming Tool Individual Reg…" at bounding box center [623, 687] width 1247 height 1280
paste input "I'm Not Like Everybody Else"
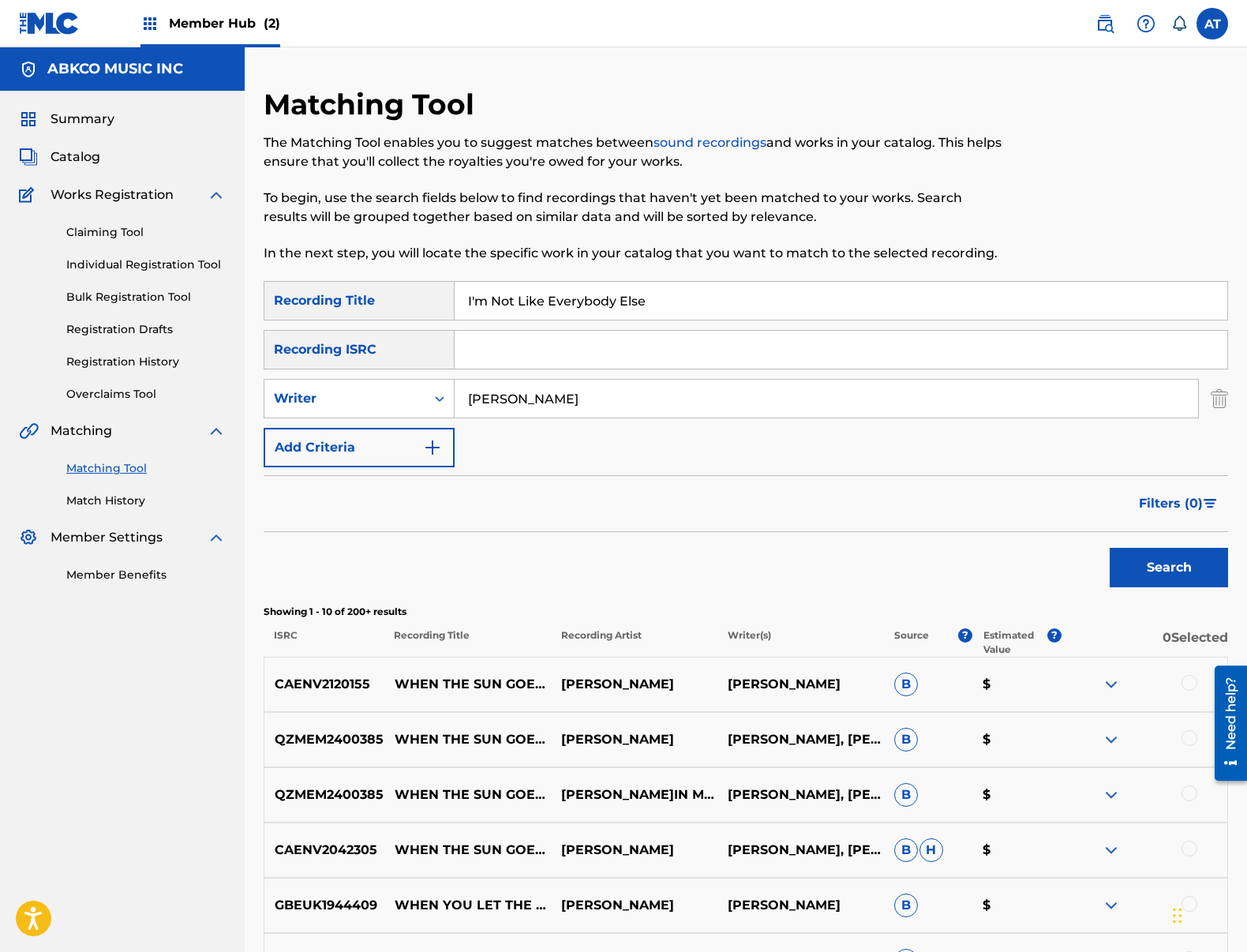
type input "I'm Not Like Everybody Else"
click at [526, 405] on input "[PERSON_NAME]" at bounding box center [826, 398] width 743 height 38
drag, startPoint x: 652, startPoint y: 402, endPoint x: 92, endPoint y: 352, distance: 562.2
click at [159, 353] on main "ABKCO MUSIC INC Summary Catalog Works Registration Claiming Tool Individual Reg…" at bounding box center [623, 687] width 1247 height 1280
type input "[PERSON_NAME]"
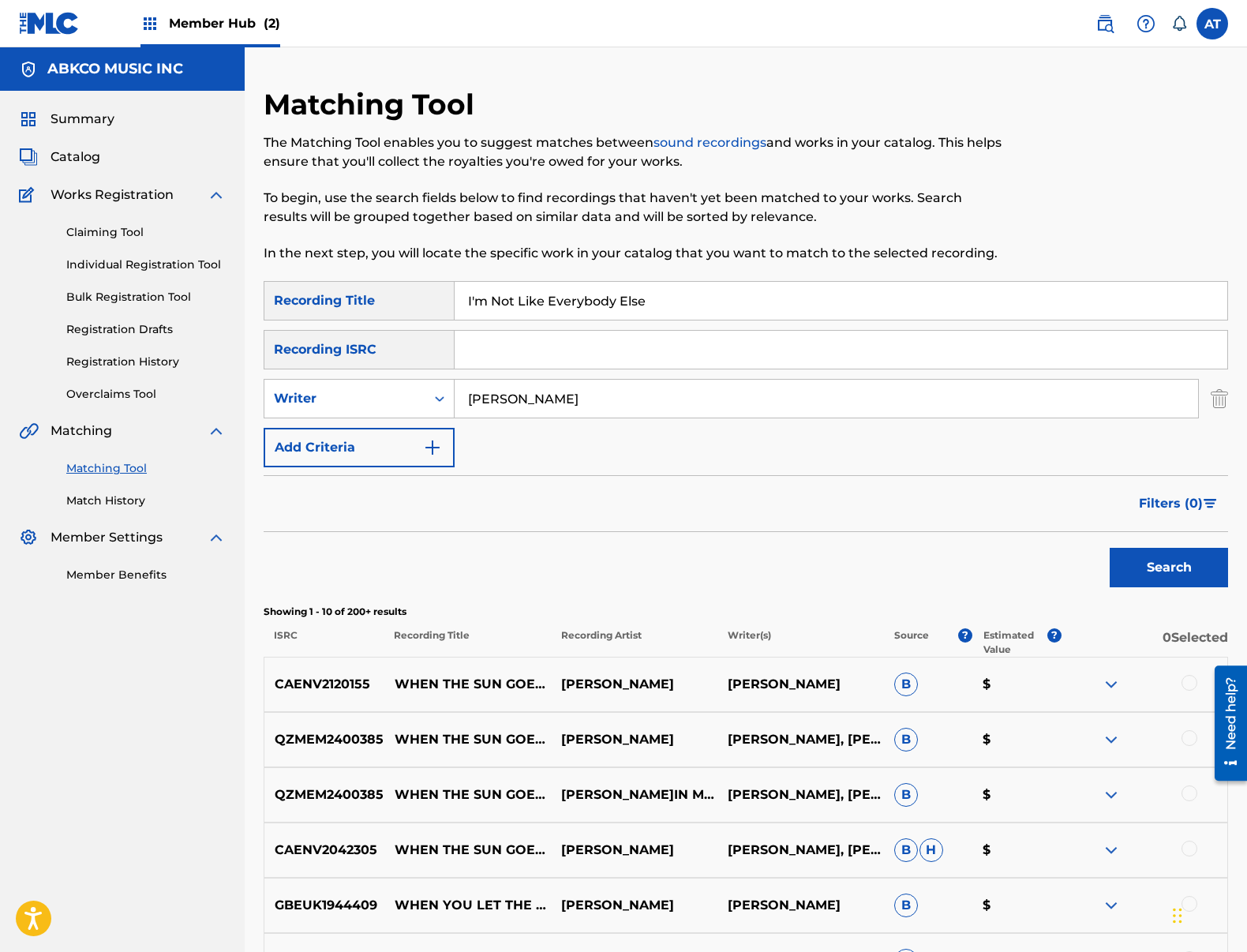
click at [1109, 548] on button "Search" at bounding box center [1168, 568] width 118 height 40
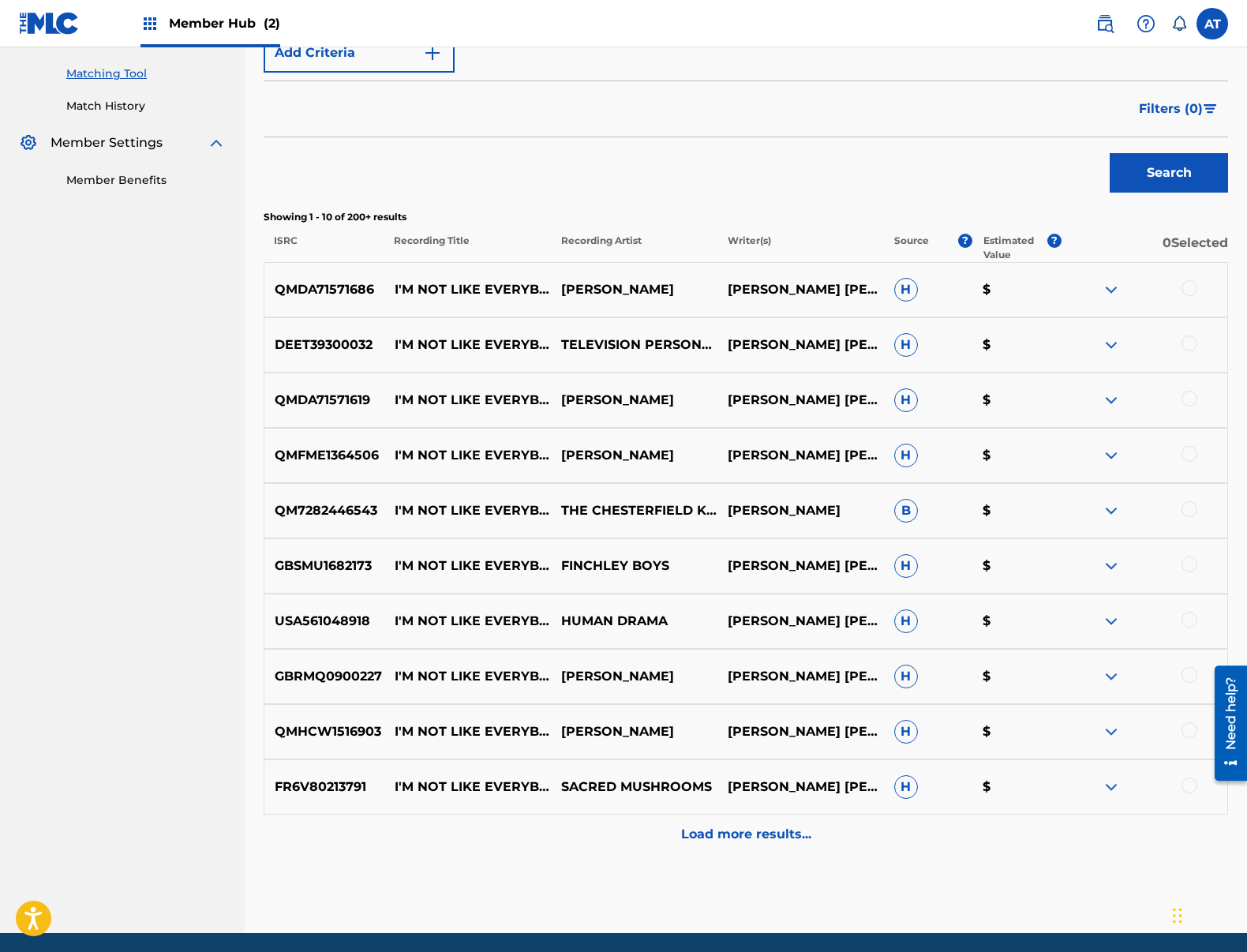
drag, startPoint x: 1197, startPoint y: 283, endPoint x: 1189, endPoint y: 287, distance: 8.9
click at [1192, 285] on div at bounding box center [1144, 289] width 166 height 18
click at [1186, 287] on div at bounding box center [1189, 287] width 16 height 16
click at [1180, 335] on div "DEET39300032 I'M NOT LIKE EVERYBODY ELSE TELEVISION PERSONALITIES [PERSON_NAME]…" at bounding box center [745, 345] width 964 height 55
click at [1180, 353] on div at bounding box center [1144, 345] width 166 height 18
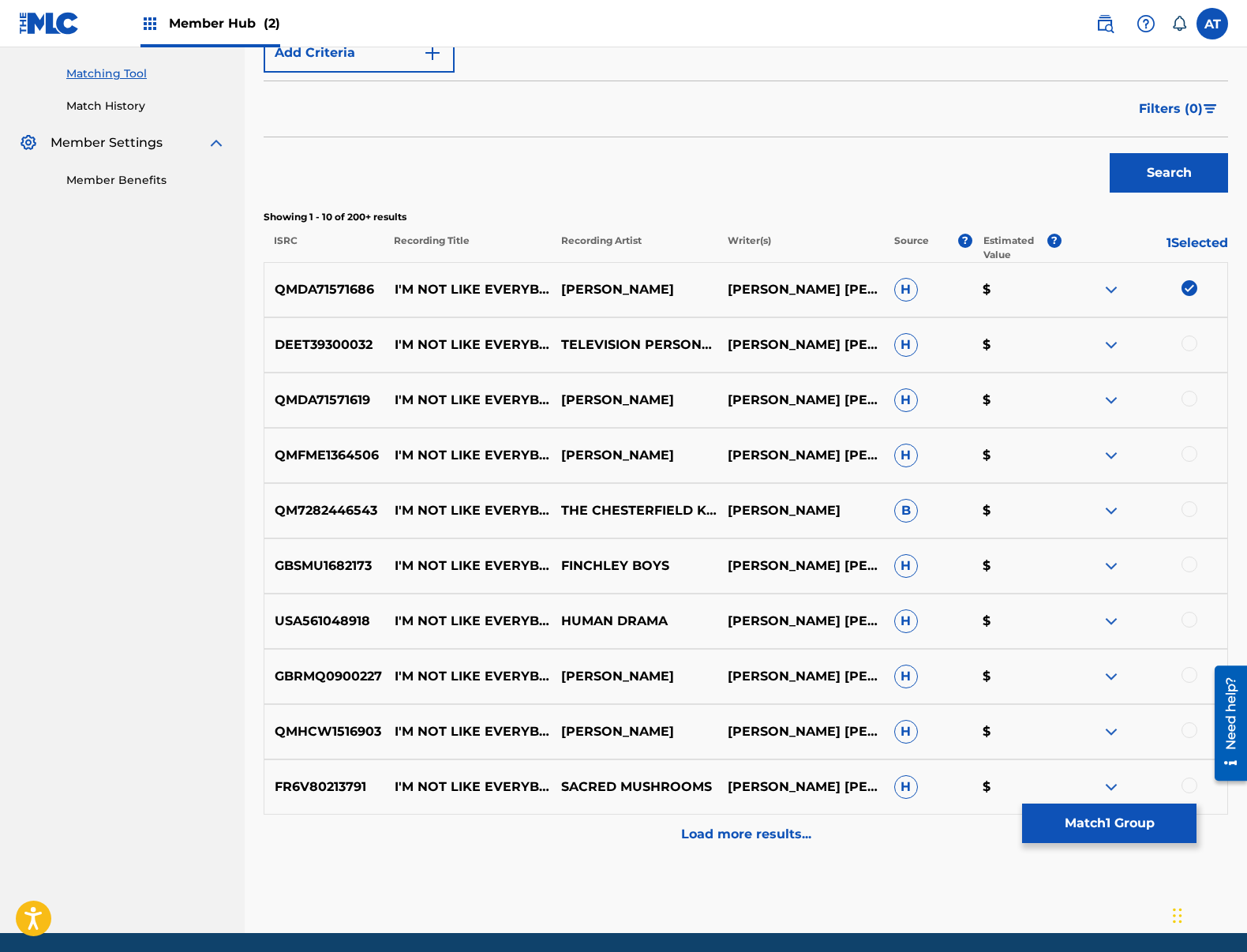
click at [1190, 345] on div at bounding box center [1189, 343] width 16 height 16
click at [1187, 390] on div "QMDA71571619 I'M NOT LIKE EVERYBODY ELSE [PERSON_NAME] [PERSON_NAME] [PERSON_NA…" at bounding box center [745, 400] width 964 height 55
click at [1192, 435] on div "QMFME1364506 I'M NOT LIKE EVERYBODY ELSE [PERSON_NAME] [PERSON_NAME] [PERSON_NA…" at bounding box center [745, 456] width 964 height 55
drag, startPoint x: 1191, startPoint y: 443, endPoint x: 1187, endPoint y: 419, distance: 24.3
click at [1192, 443] on div "QMFME1364506 I'M NOT LIKE EVERYBODY ELSE [PERSON_NAME] [PERSON_NAME] [PERSON_NA…" at bounding box center [745, 456] width 964 height 55
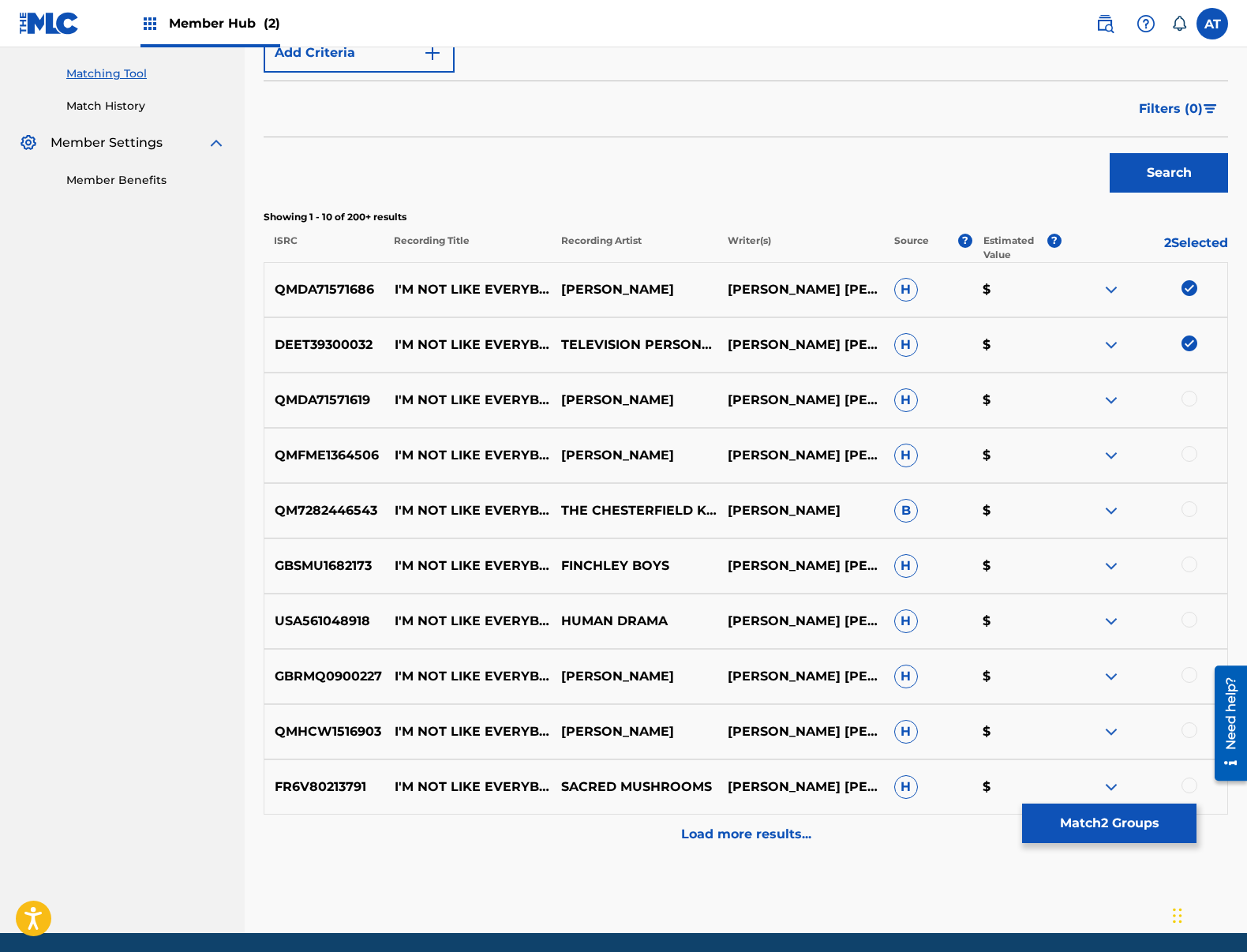
click at [1183, 405] on div at bounding box center [1144, 400] width 166 height 18
drag, startPoint x: 1189, startPoint y: 448, endPoint x: 1185, endPoint y: 404, distance: 44.2
click at [1187, 444] on div "QMFME1364506 I'M NOT LIKE EVERYBODY ELSE [PERSON_NAME] [PERSON_NAME] [PERSON_NA…" at bounding box center [745, 456] width 964 height 55
drag, startPoint x: 1185, startPoint y: 381, endPoint x: 1190, endPoint y: 397, distance: 16.8
click at [1187, 382] on div "QMDA71571619 I'M NOT LIKE EVERYBODY ELSE [PERSON_NAME] [PERSON_NAME] [PERSON_NA…" at bounding box center [745, 400] width 964 height 55
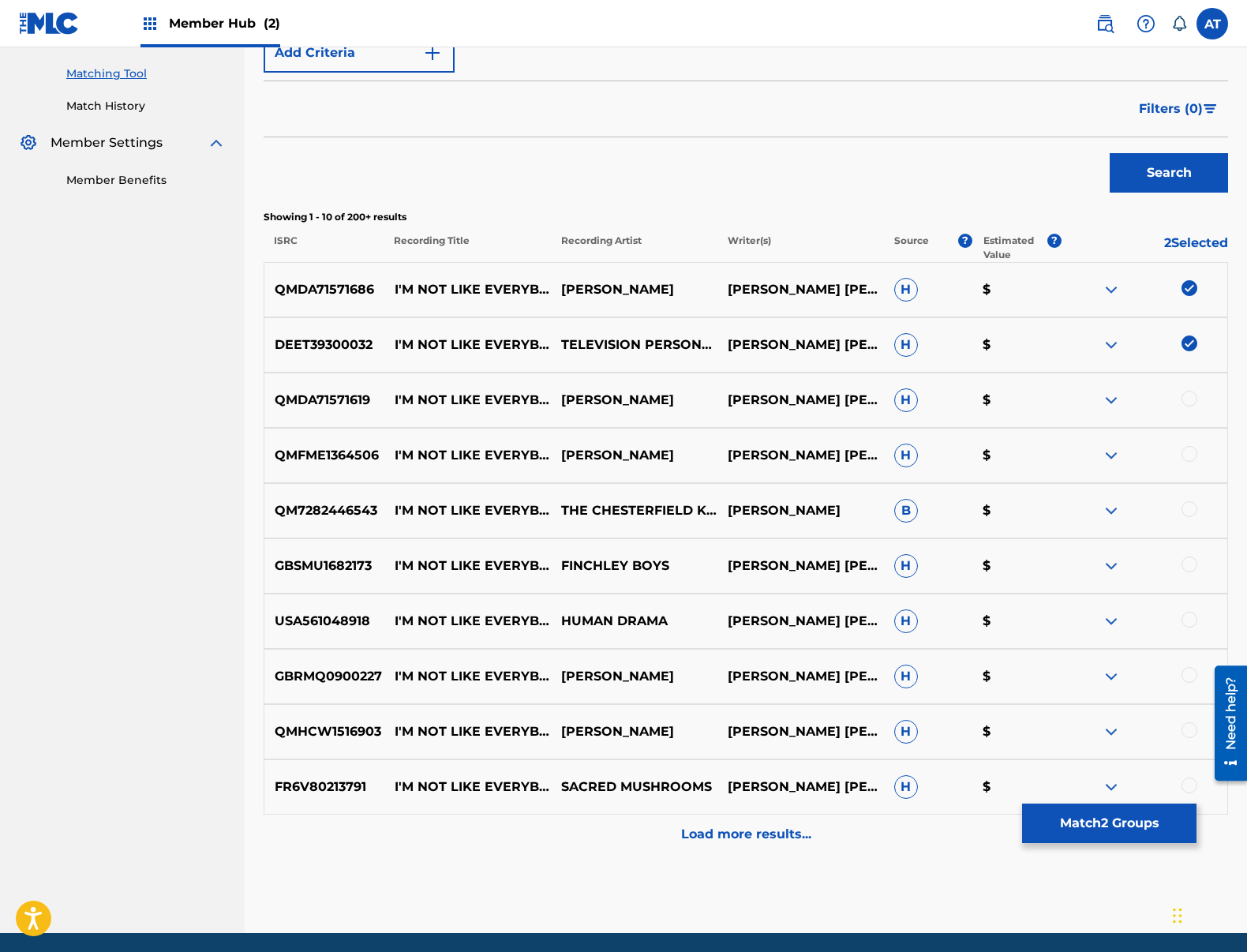
click at [1190, 397] on div at bounding box center [1189, 398] width 16 height 16
click at [1186, 451] on div at bounding box center [1189, 453] width 16 height 16
click at [1188, 489] on div "QM7282446543 I'M NOT LIKE EVERYBODY ELSE THE CHESTERFIELD KING[PERSON_NAME]ES B…" at bounding box center [745, 511] width 964 height 55
click at [1189, 509] on div at bounding box center [1189, 508] width 16 height 16
click at [1186, 569] on div at bounding box center [1189, 564] width 16 height 16
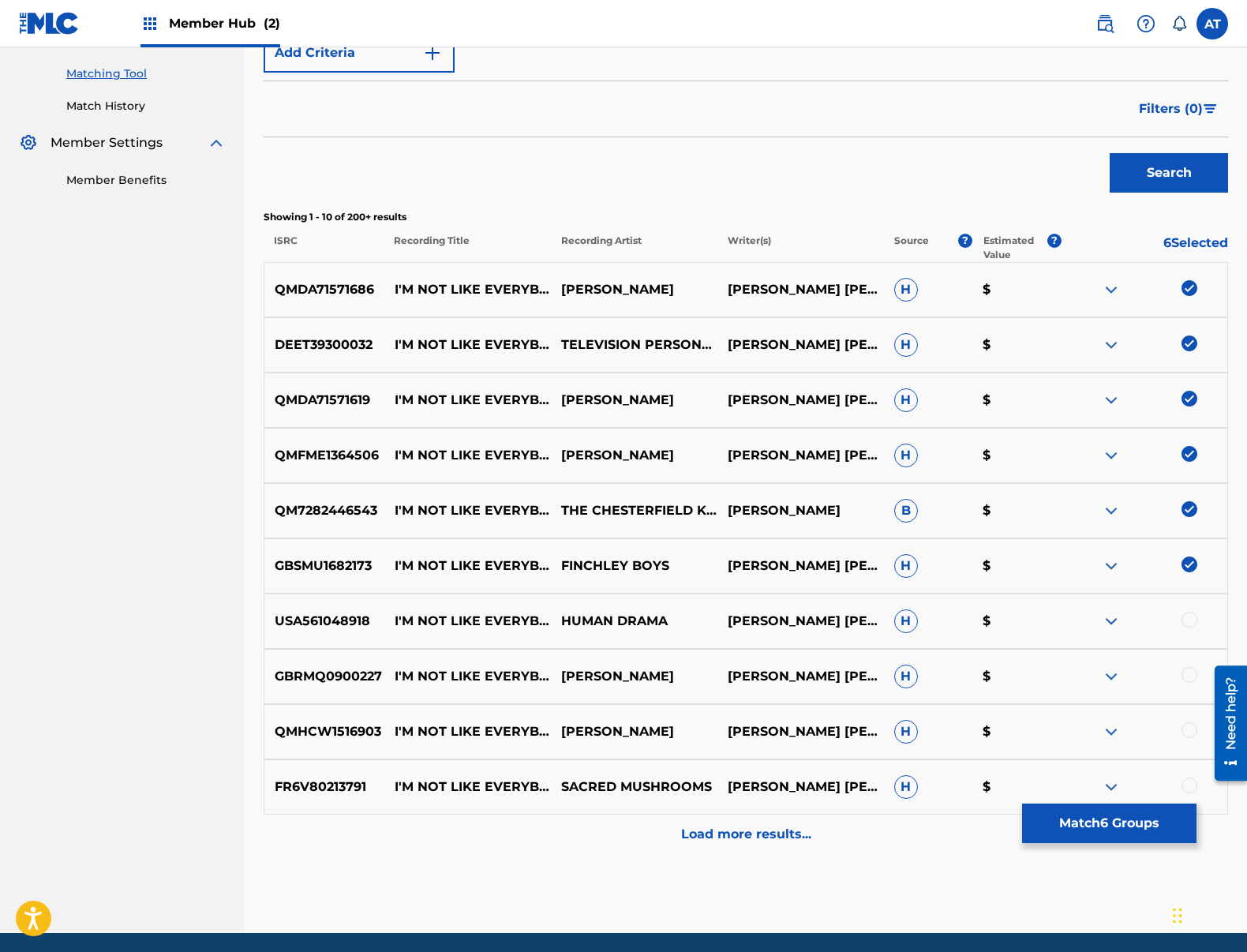
drag, startPoint x: 1206, startPoint y: 624, endPoint x: 1185, endPoint y: 618, distance: 21.8
click at [1201, 625] on div at bounding box center [1144, 621] width 166 height 18
click at [1185, 618] on div at bounding box center [1189, 619] width 16 height 16
click at [1190, 680] on div at bounding box center [1189, 674] width 16 height 16
click at [1187, 721] on div "QMHCW1516903 I'M NOT LIKE EVERYBODY ELSE [PERSON_NAME] [PERSON_NAME] [PERSON_NA…" at bounding box center [745, 732] width 964 height 55
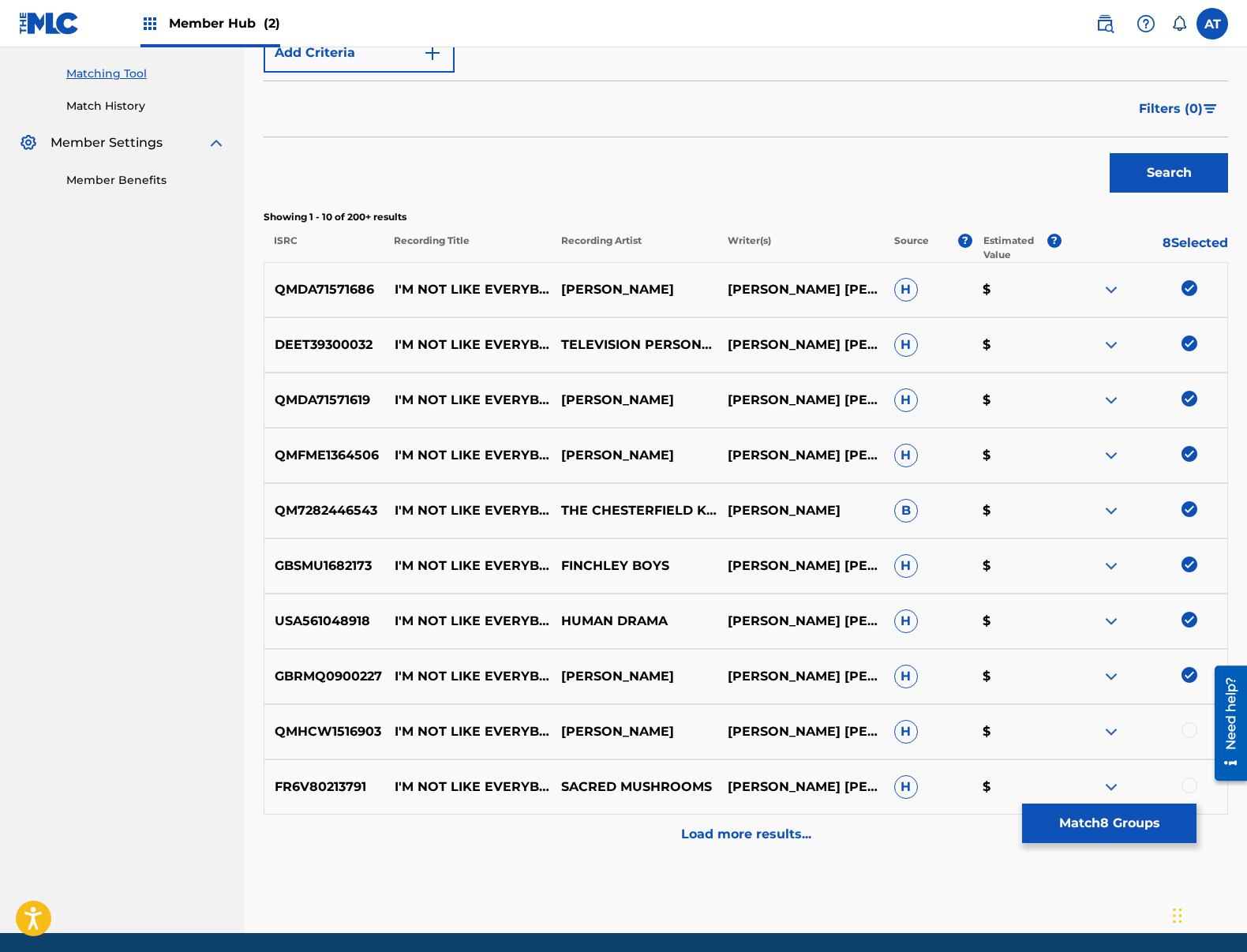
drag, startPoint x: 1186, startPoint y: 735, endPoint x: 1185, endPoint y: 770, distance: 35.0
click at [1185, 738] on div at bounding box center [1144, 731] width 166 height 18
drag, startPoint x: 1184, startPoint y: 778, endPoint x: 1180, endPoint y: 795, distance: 17.5
click at [1183, 779] on div at bounding box center [1144, 787] width 166 height 18
click at [1185, 790] on div at bounding box center [1189, 785] width 16 height 16
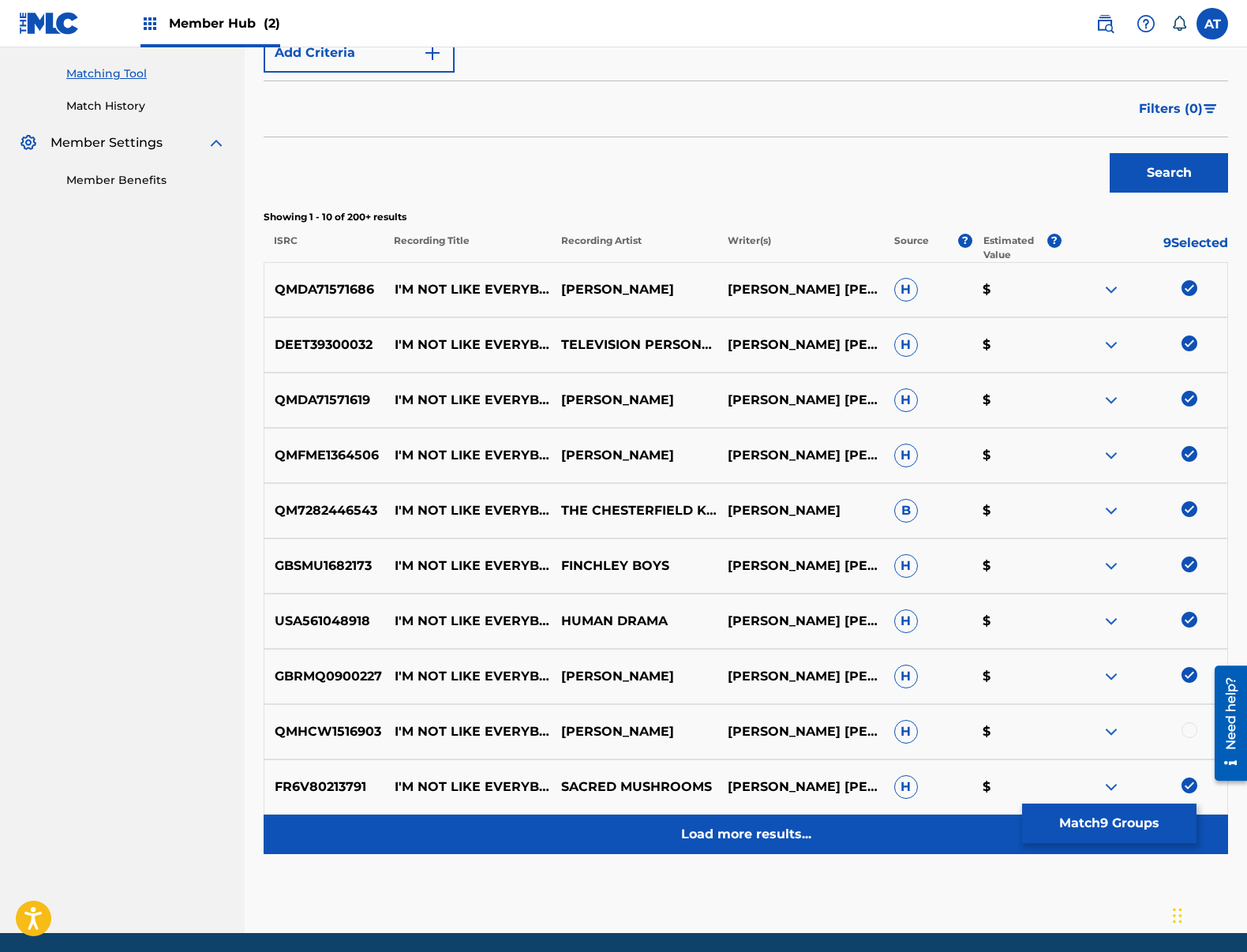
click at [793, 839] on p "Load more results..." at bounding box center [746, 834] width 130 height 18
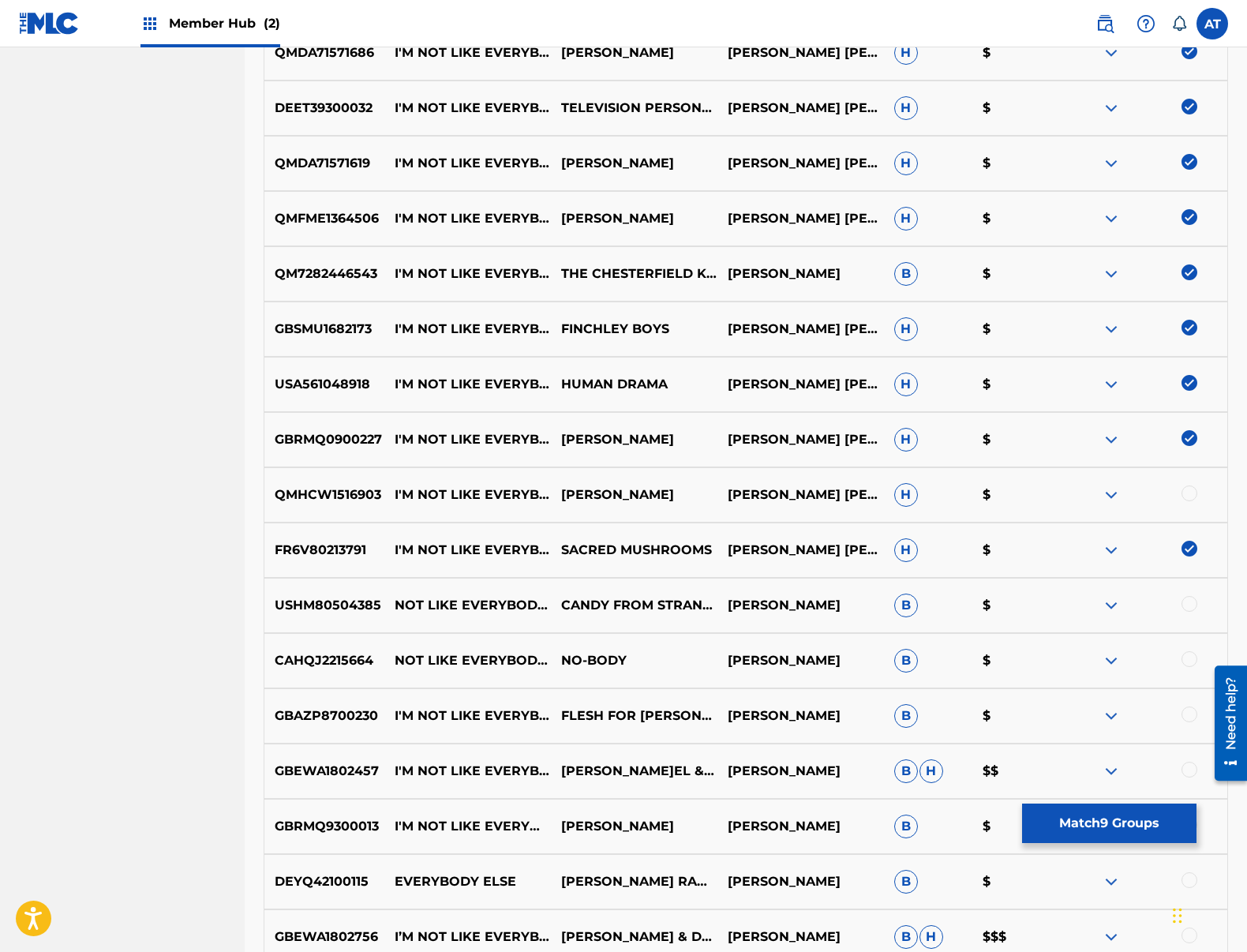
scroll to position [868, 0]
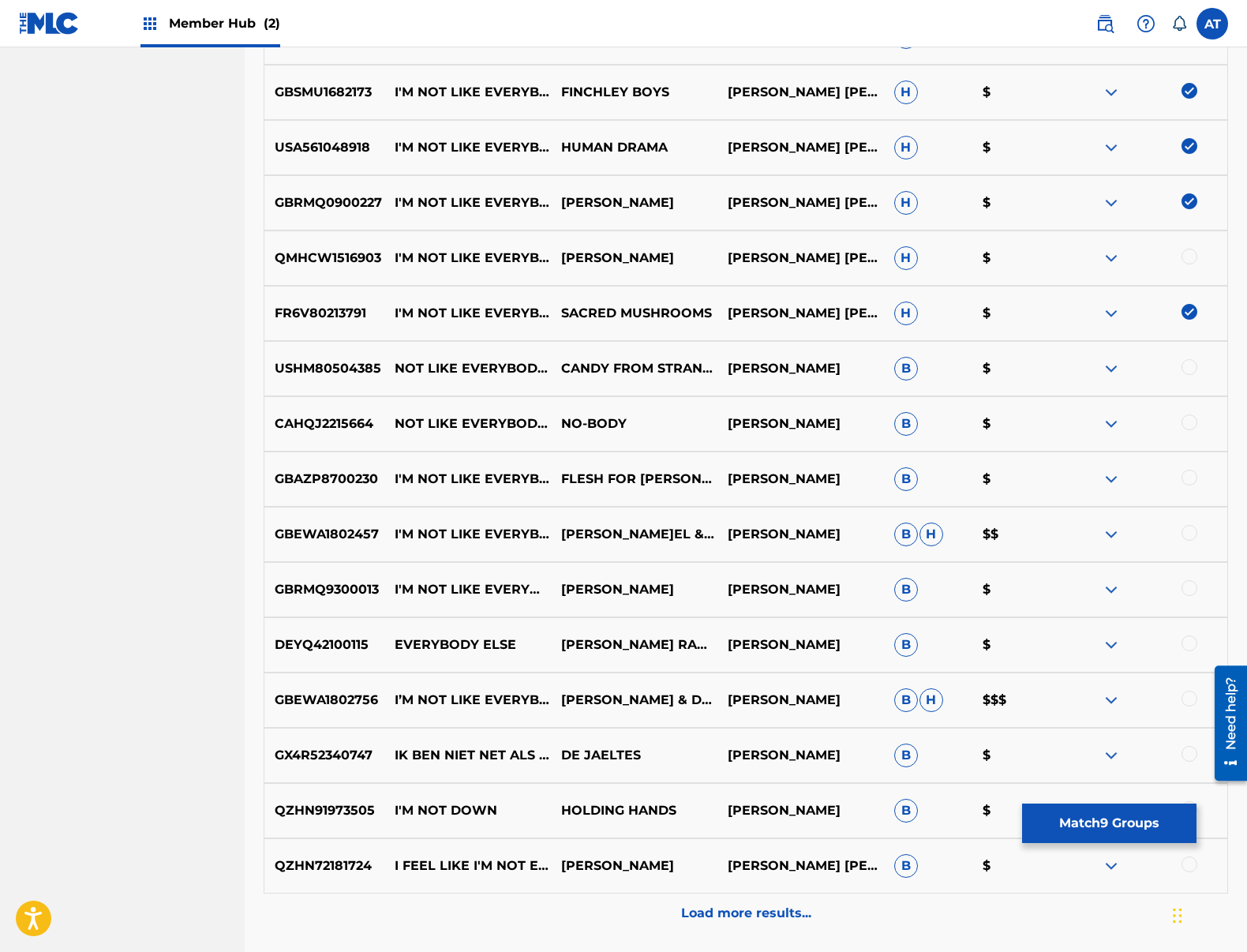
click at [1190, 256] on div at bounding box center [1189, 256] width 16 height 16
click at [1190, 360] on div at bounding box center [1189, 366] width 16 height 16
click at [1174, 418] on div at bounding box center [1144, 423] width 166 height 18
click at [1198, 425] on div at bounding box center [1144, 423] width 166 height 18
click at [1190, 426] on div at bounding box center [1189, 421] width 16 height 16
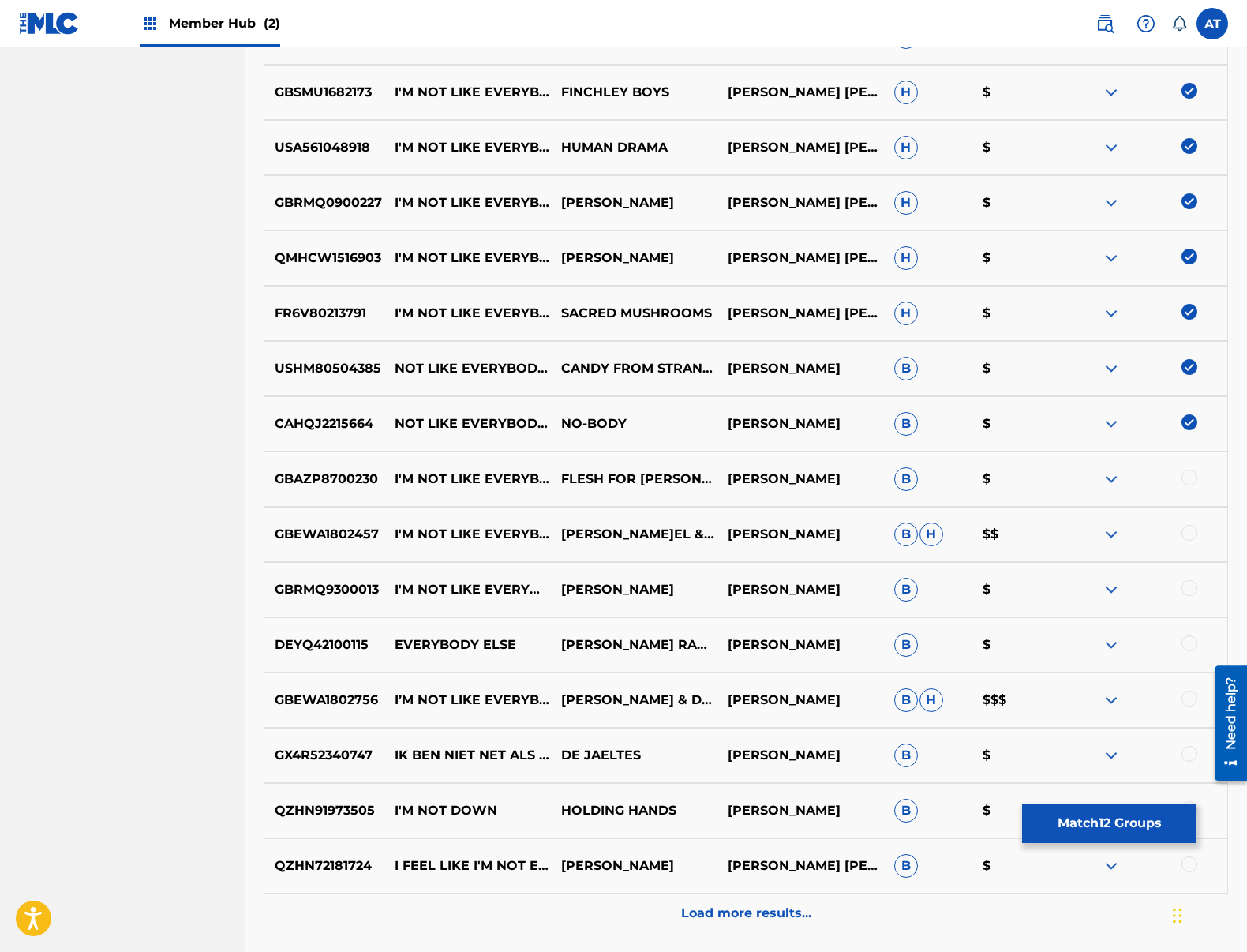
click at [1186, 500] on div "GBAZP8700230 I'M NOT LIKE EVERYBODY ELSE - DUB VERSION FLESH FOR [PERSON_NAME] …" at bounding box center [745, 479] width 964 height 55
click at [1192, 483] on div at bounding box center [1189, 477] width 16 height 16
click at [1188, 548] on div "GBEWA1802457 I'M NOT LIKE EVERYBODY ELSE FEAT. SU[PERSON_NAME]EL & [PERSON_NAME…" at bounding box center [745, 534] width 964 height 55
click at [1189, 524] on div "GBEWA1802457 I'M NOT LIKE EVERYBODY ELSE FEAT. SU[PERSON_NAME]EL & [PERSON_NAME…" at bounding box center [745, 534] width 964 height 55
click at [1191, 538] on div at bounding box center [1189, 532] width 16 height 16
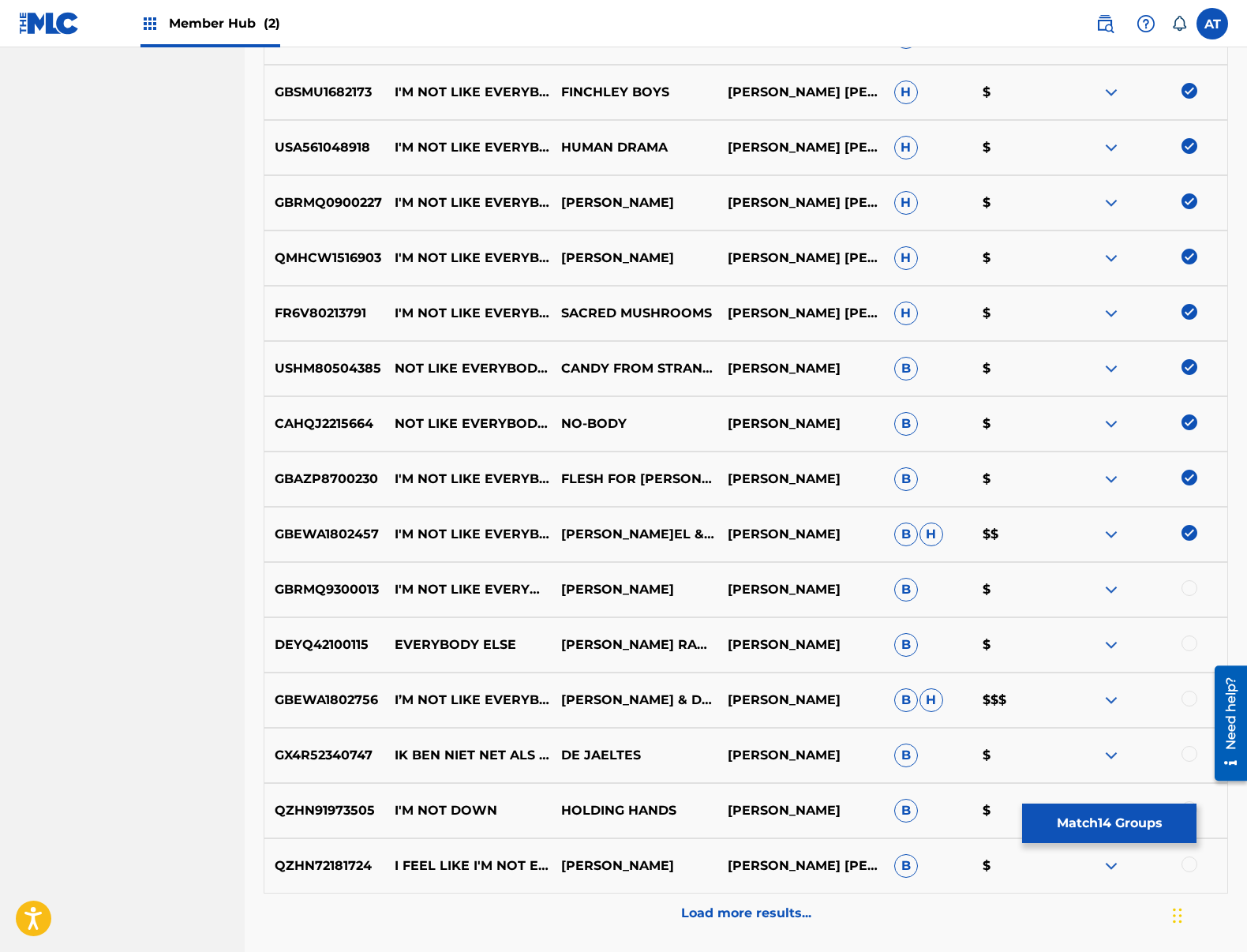
click at [1191, 707] on div at bounding box center [1144, 700] width 166 height 18
click at [1192, 695] on div at bounding box center [1189, 698] width 16 height 16
click at [1190, 640] on div at bounding box center [1189, 642] width 16 height 16
click at [1184, 593] on div at bounding box center [1189, 588] width 16 height 16
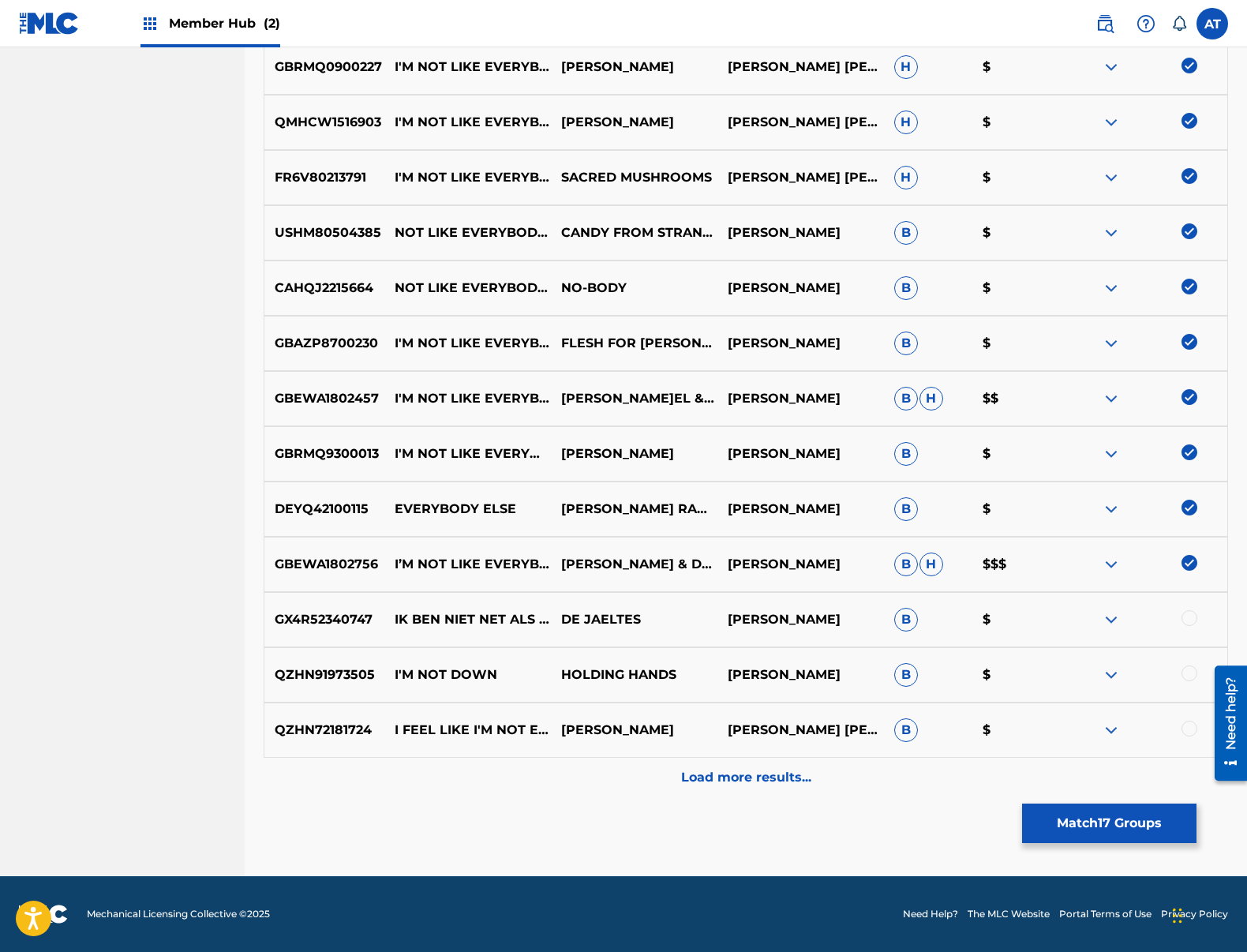
click at [1191, 621] on div at bounding box center [1189, 617] width 16 height 16
click at [1191, 658] on div "QZHN91973505 I'M NOT DOWN HOLDING HANDS [PERSON_NAME] B $" at bounding box center [745, 675] width 964 height 55
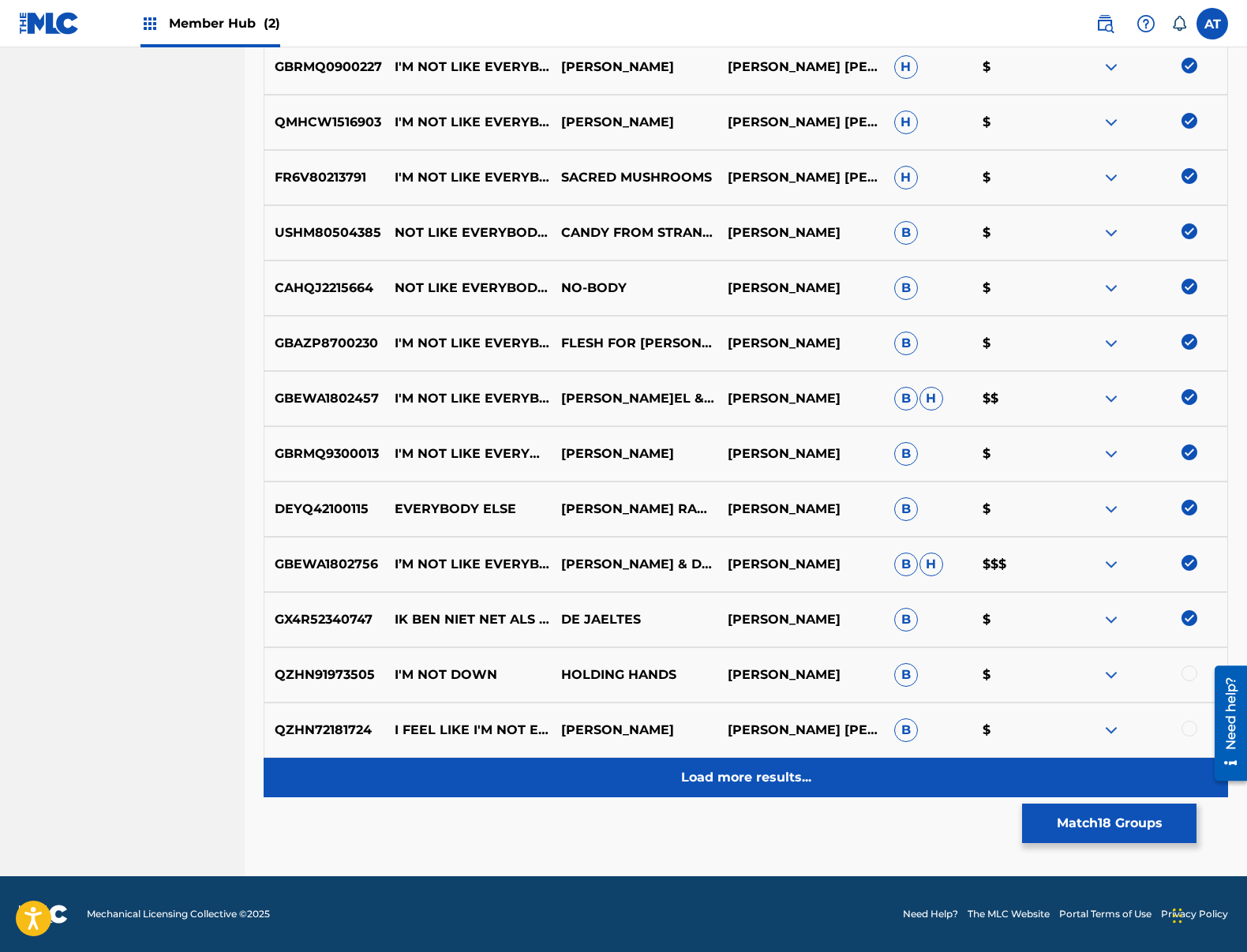
click at [718, 769] on p "Load more results..." at bounding box center [746, 777] width 130 height 18
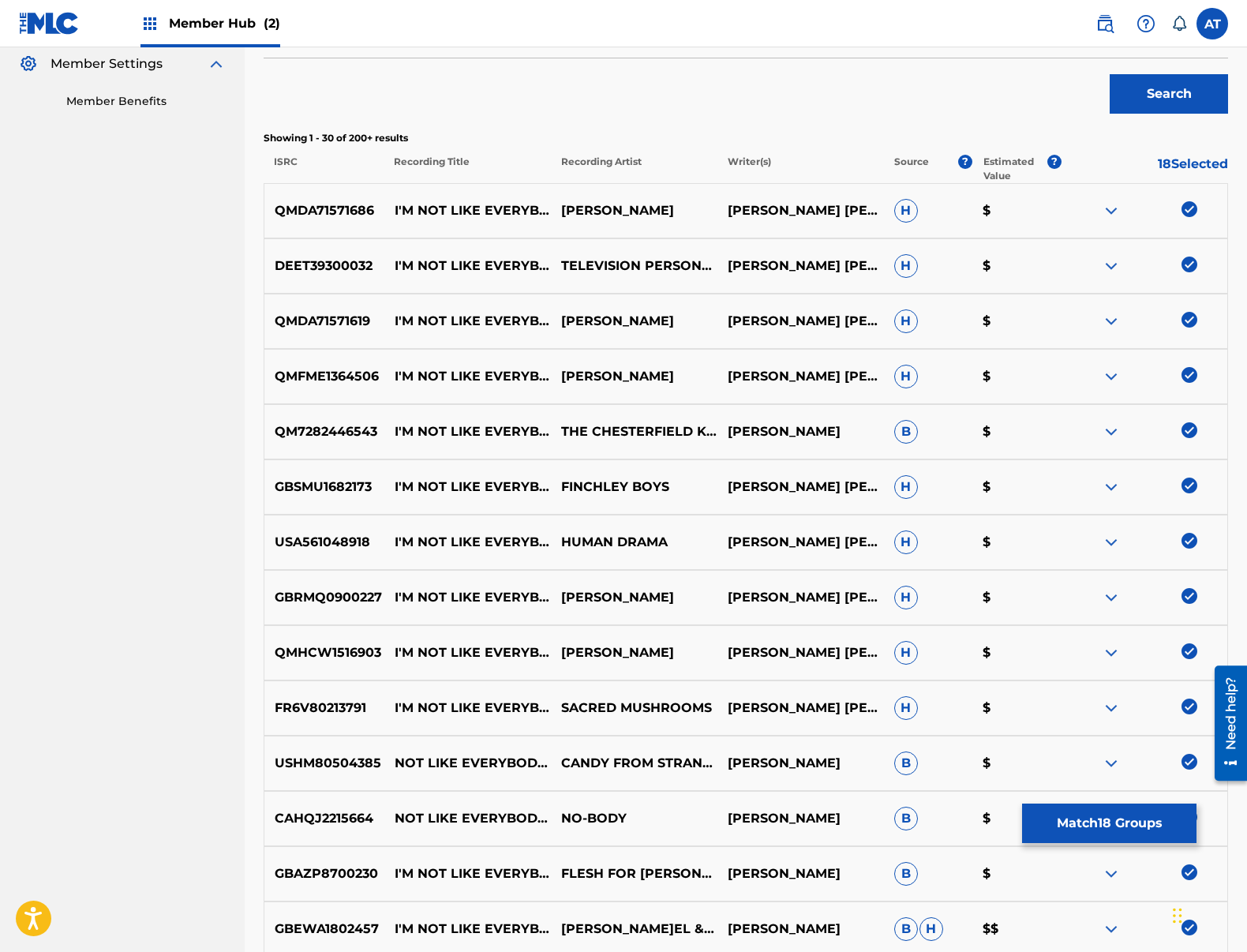
scroll to position [237, 0]
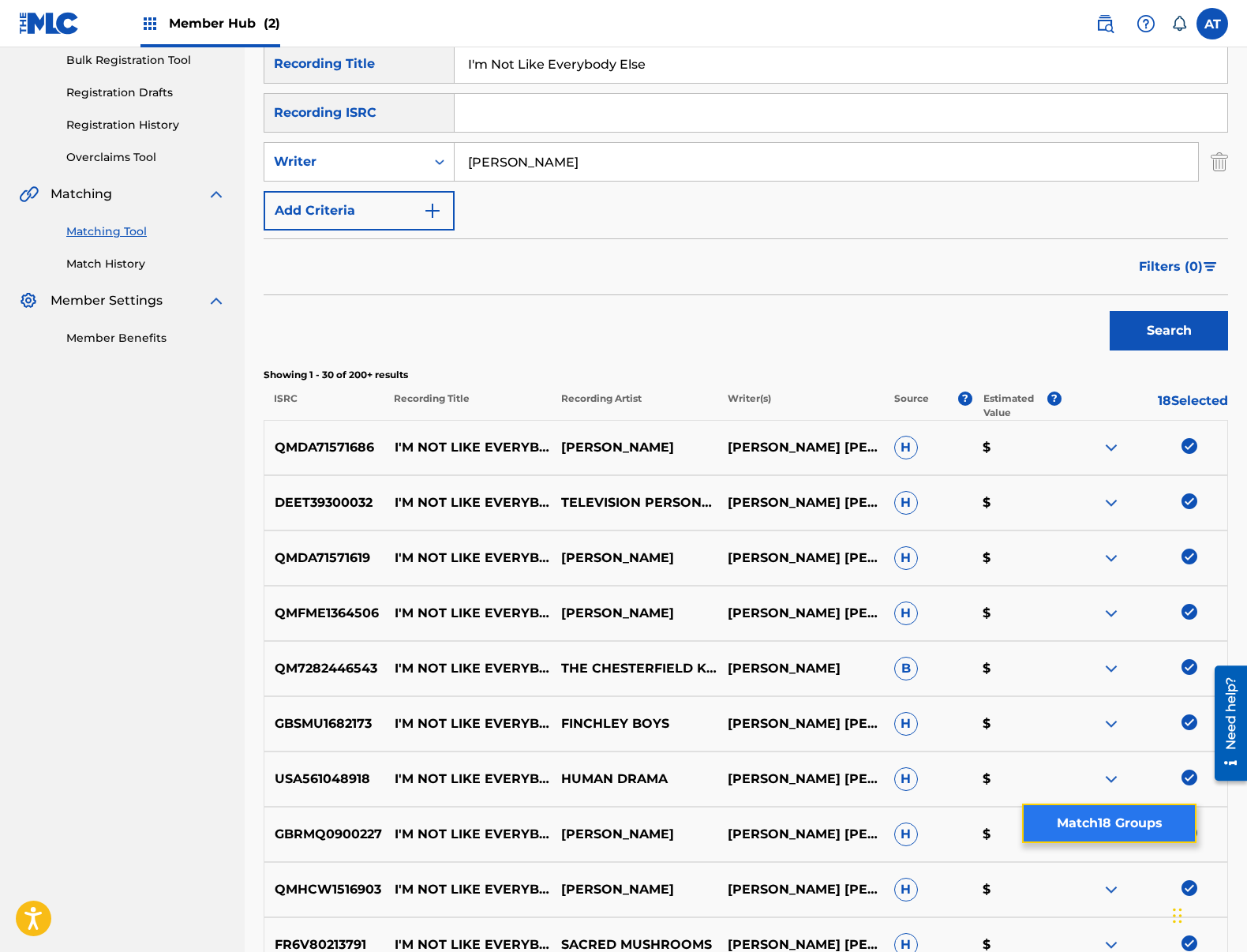
click at [1118, 820] on button "Match 18 Groups" at bounding box center [1109, 823] width 175 height 40
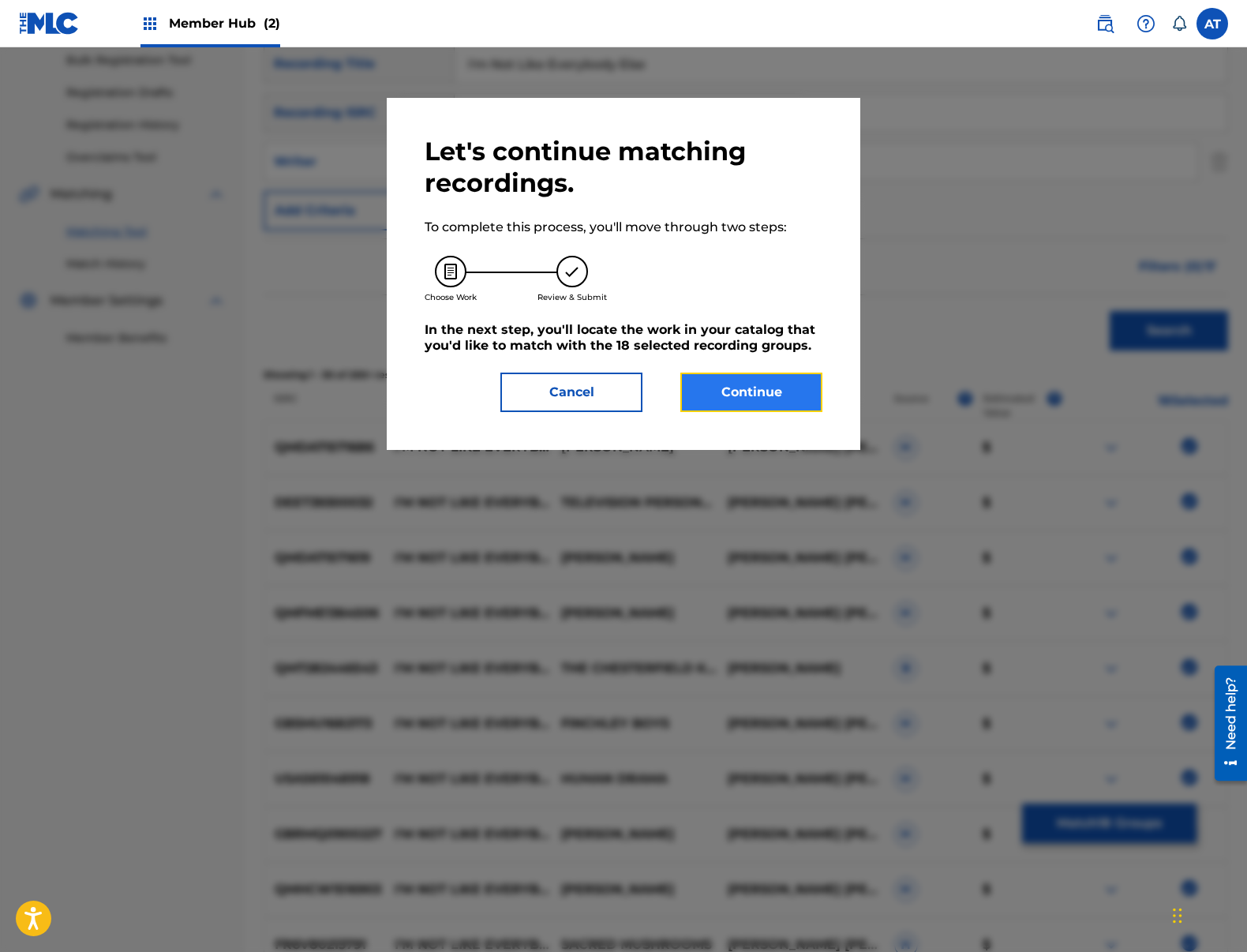
click at [800, 397] on button "Continue" at bounding box center [752, 392] width 142 height 40
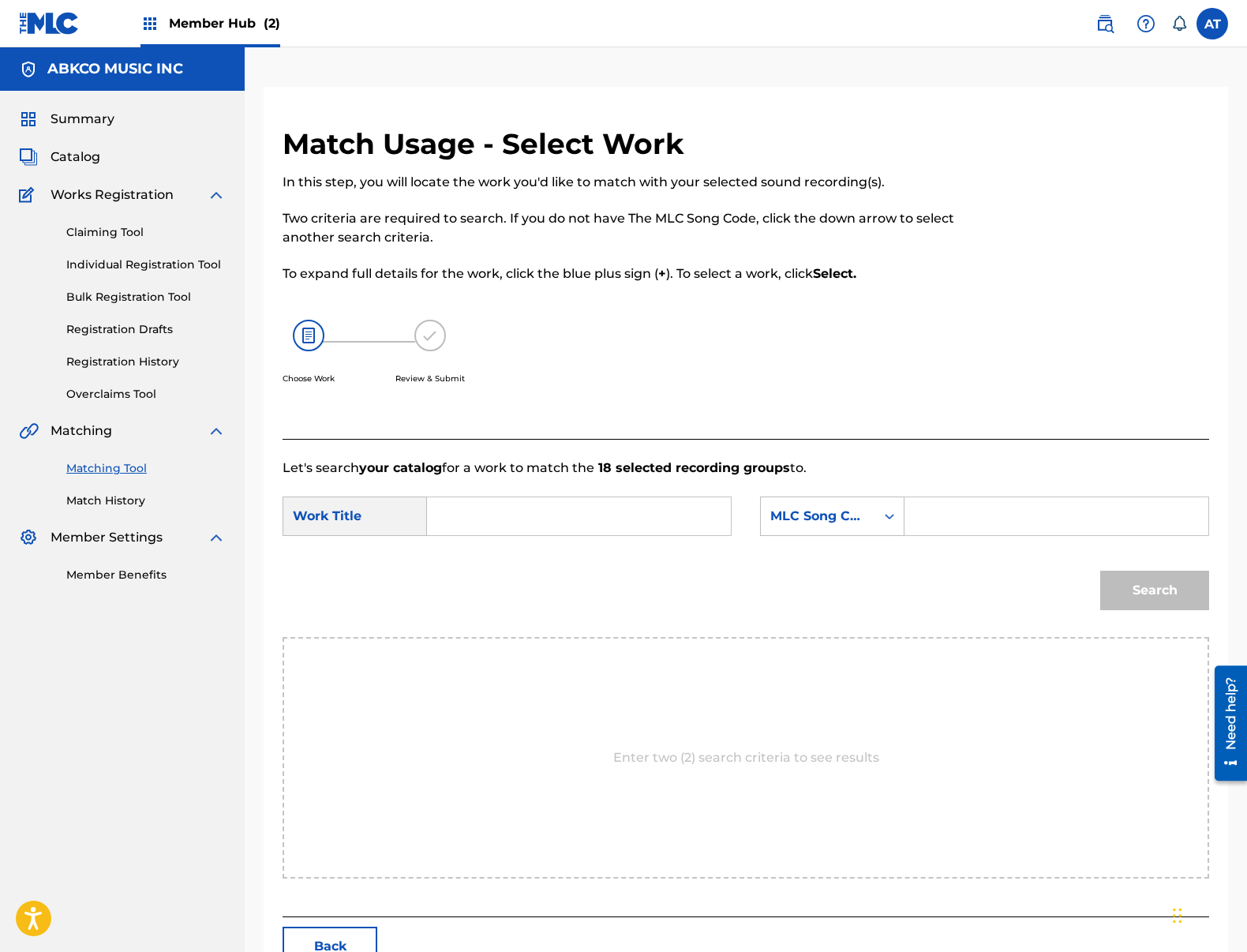
click at [478, 510] on input "Search Form" at bounding box center [579, 516] width 277 height 38
drag, startPoint x: 483, startPoint y: 580, endPoint x: 458, endPoint y: 578, distance: 25.1
click at [481, 580] on div "Search" at bounding box center [746, 595] width 926 height 82
click at [458, 578] on div "Search" at bounding box center [746, 595] width 926 height 82
click at [490, 517] on input "i'm not like" at bounding box center [579, 516] width 277 height 38
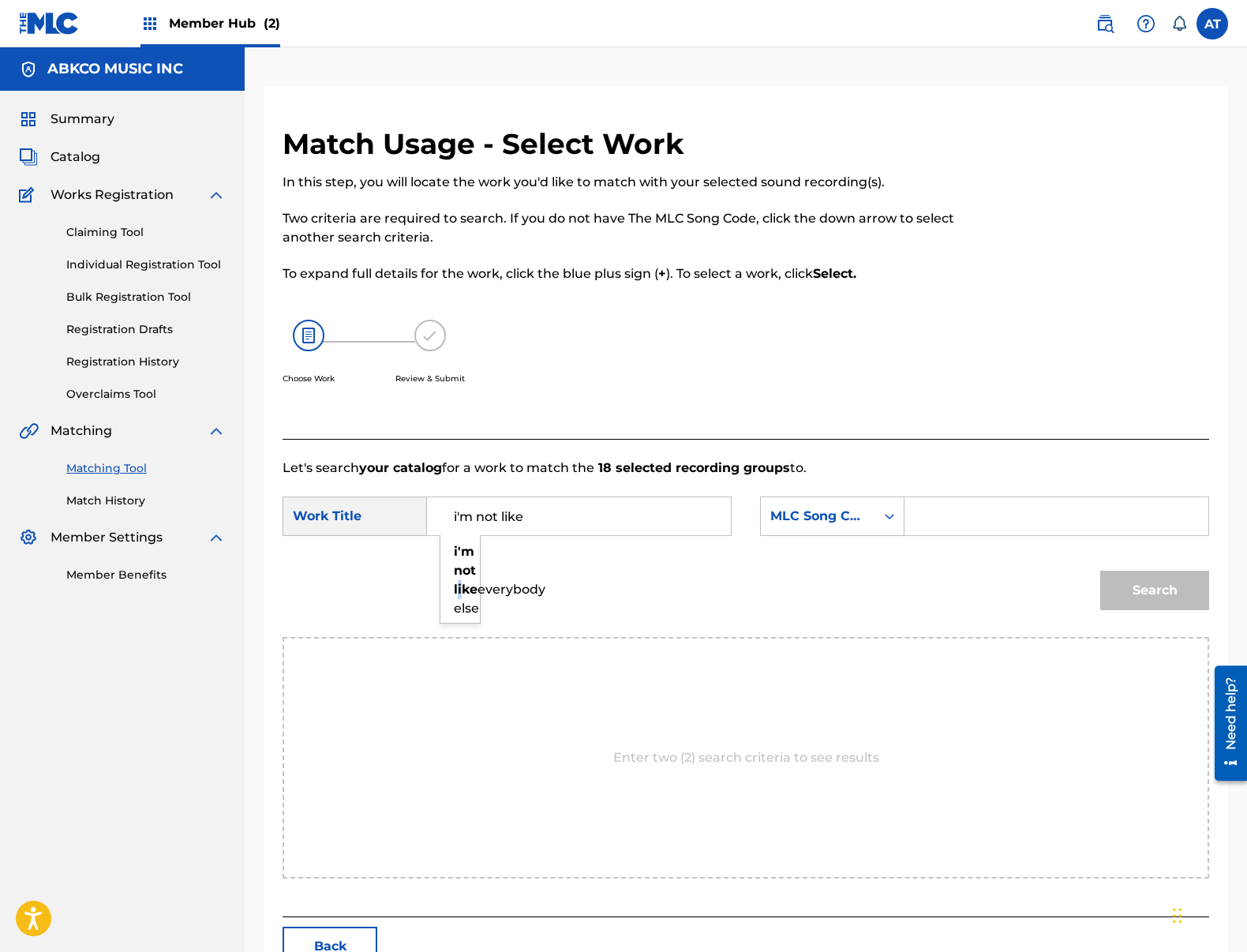
click at [457, 589] on strong "like" at bounding box center [466, 589] width 24 height 15
type input "i'm not like everybody else"
click at [864, 531] on div "MLC Song Code" at bounding box center [818, 516] width 115 height 30
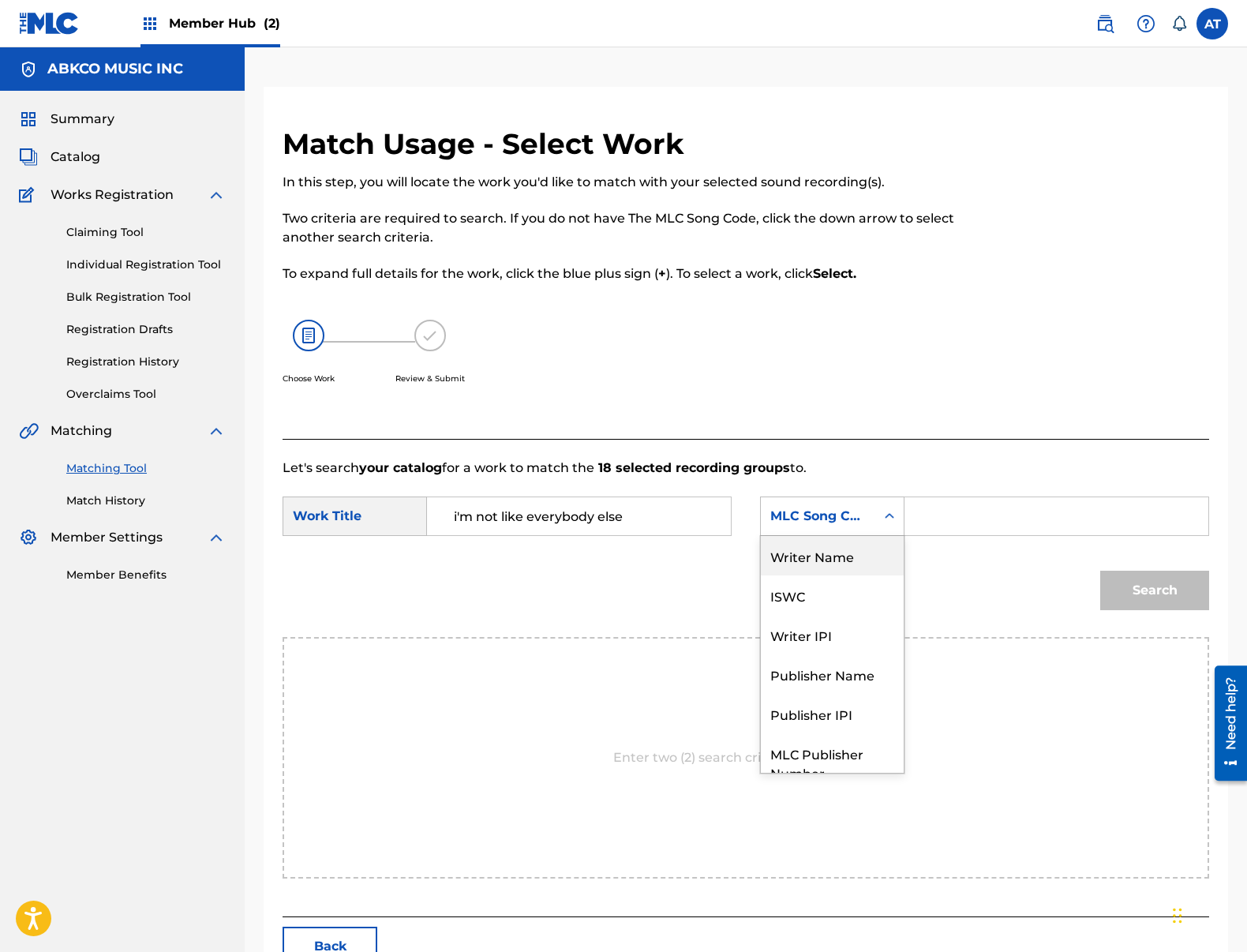
click at [839, 555] on div "Writer Name" at bounding box center [832, 555] width 143 height 40
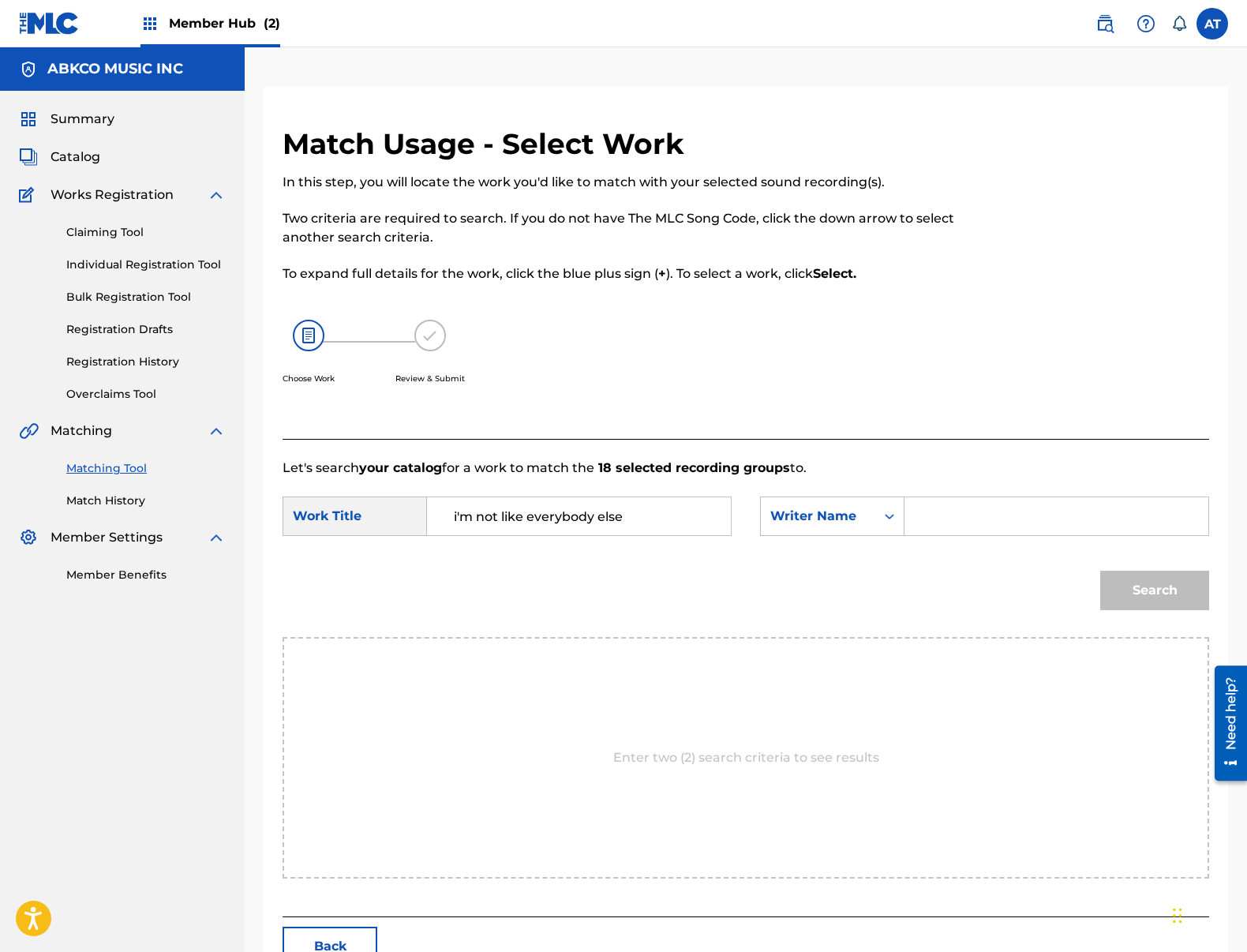
click at [921, 514] on input "Search Form" at bounding box center [1057, 516] width 277 height 38
type input "[PERSON_NAME]"
click at [1100, 570] on button "Search" at bounding box center [1155, 590] width 109 height 40
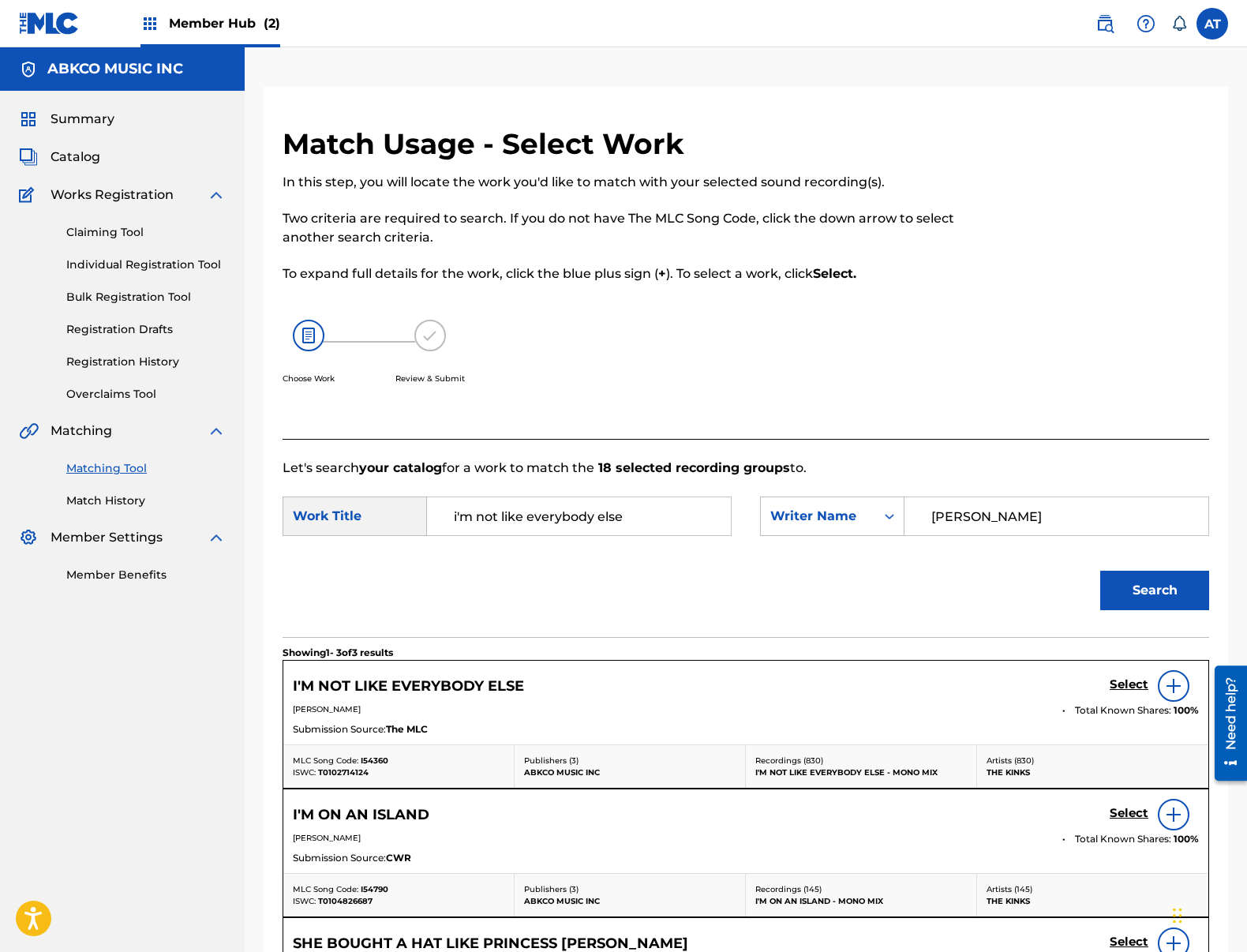
scroll to position [237, 0]
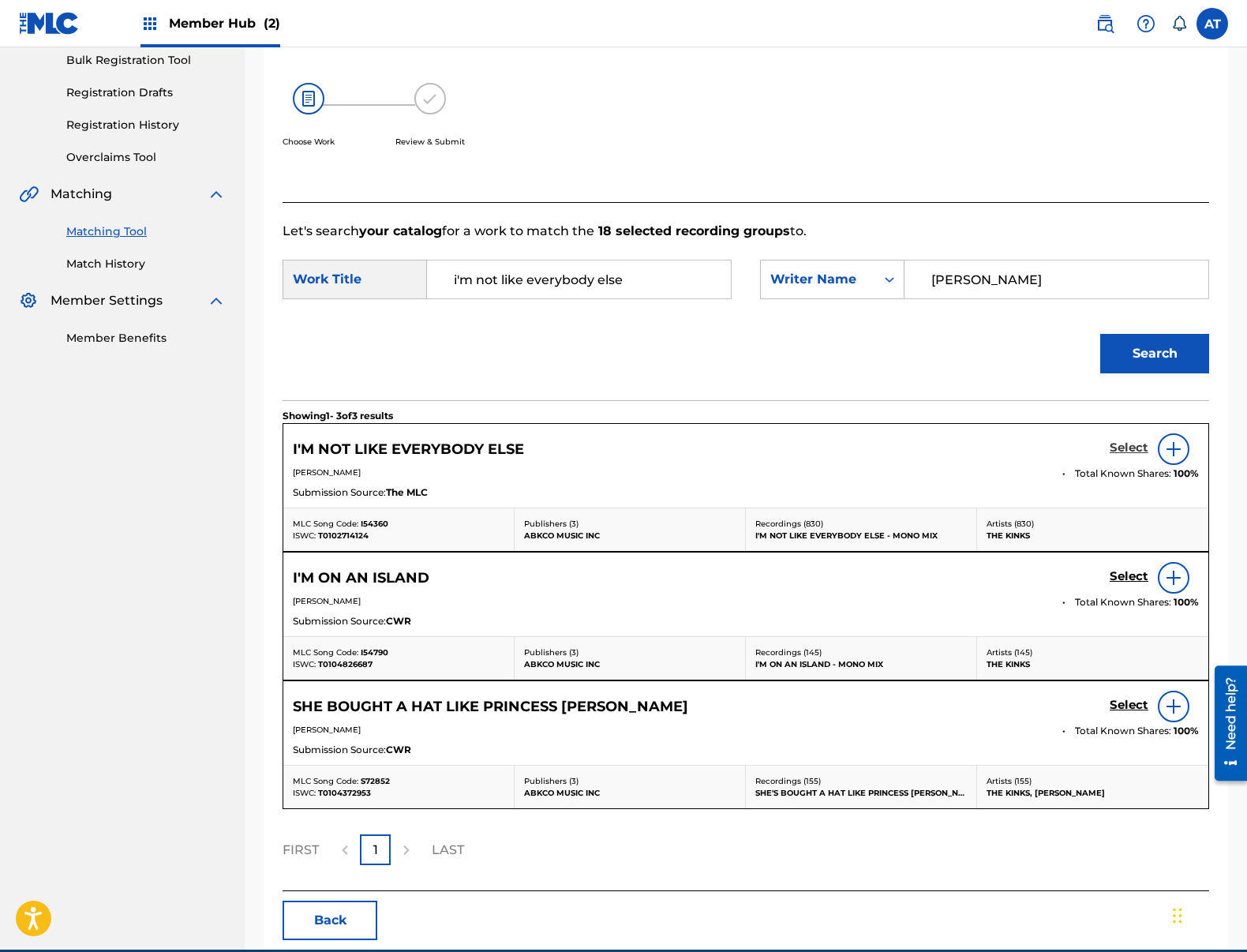
click at [1134, 444] on h5 "Select" at bounding box center [1129, 447] width 39 height 15
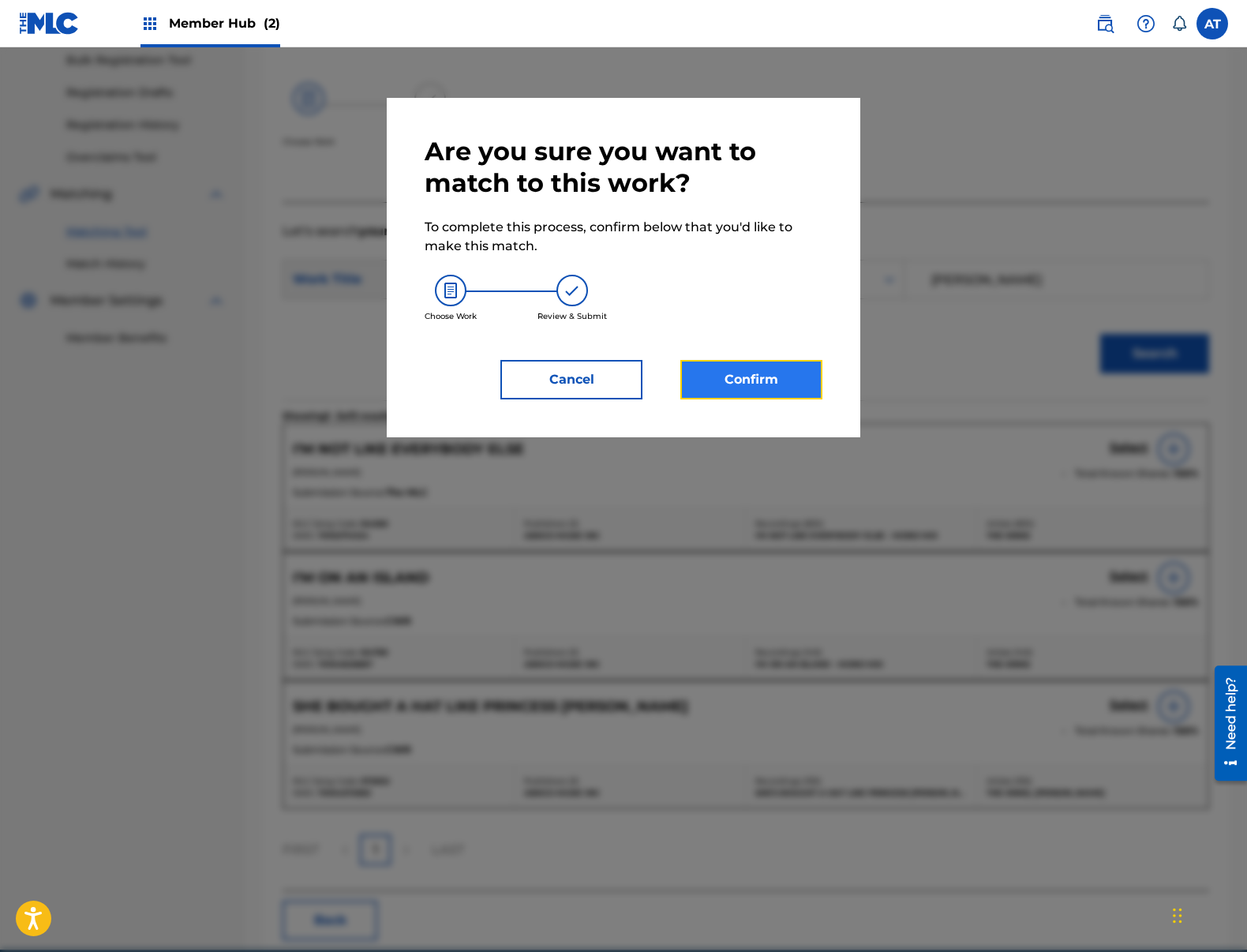
click at [748, 370] on button "Confirm" at bounding box center [752, 379] width 142 height 40
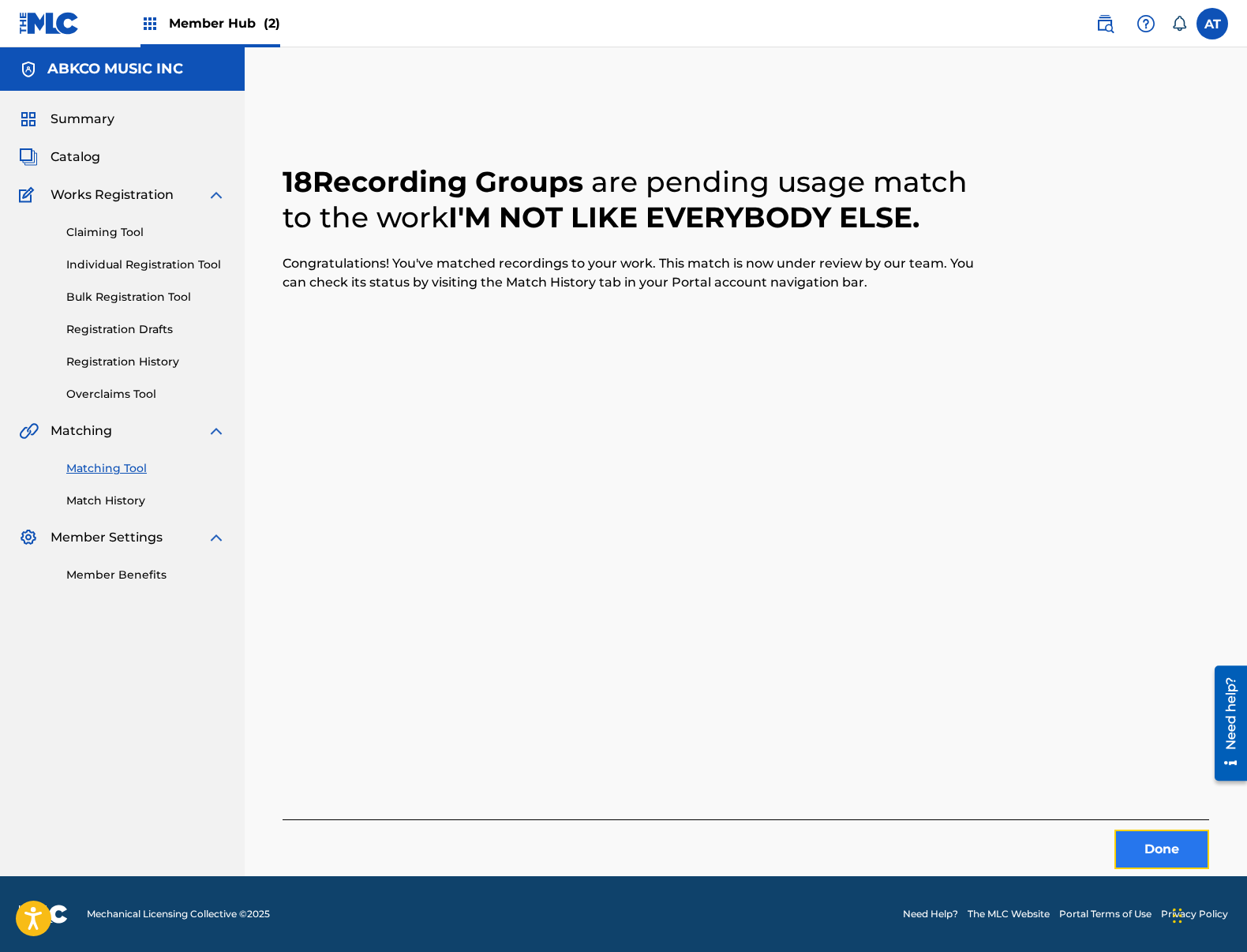
click at [1132, 841] on button "Done" at bounding box center [1162, 848] width 94 height 40
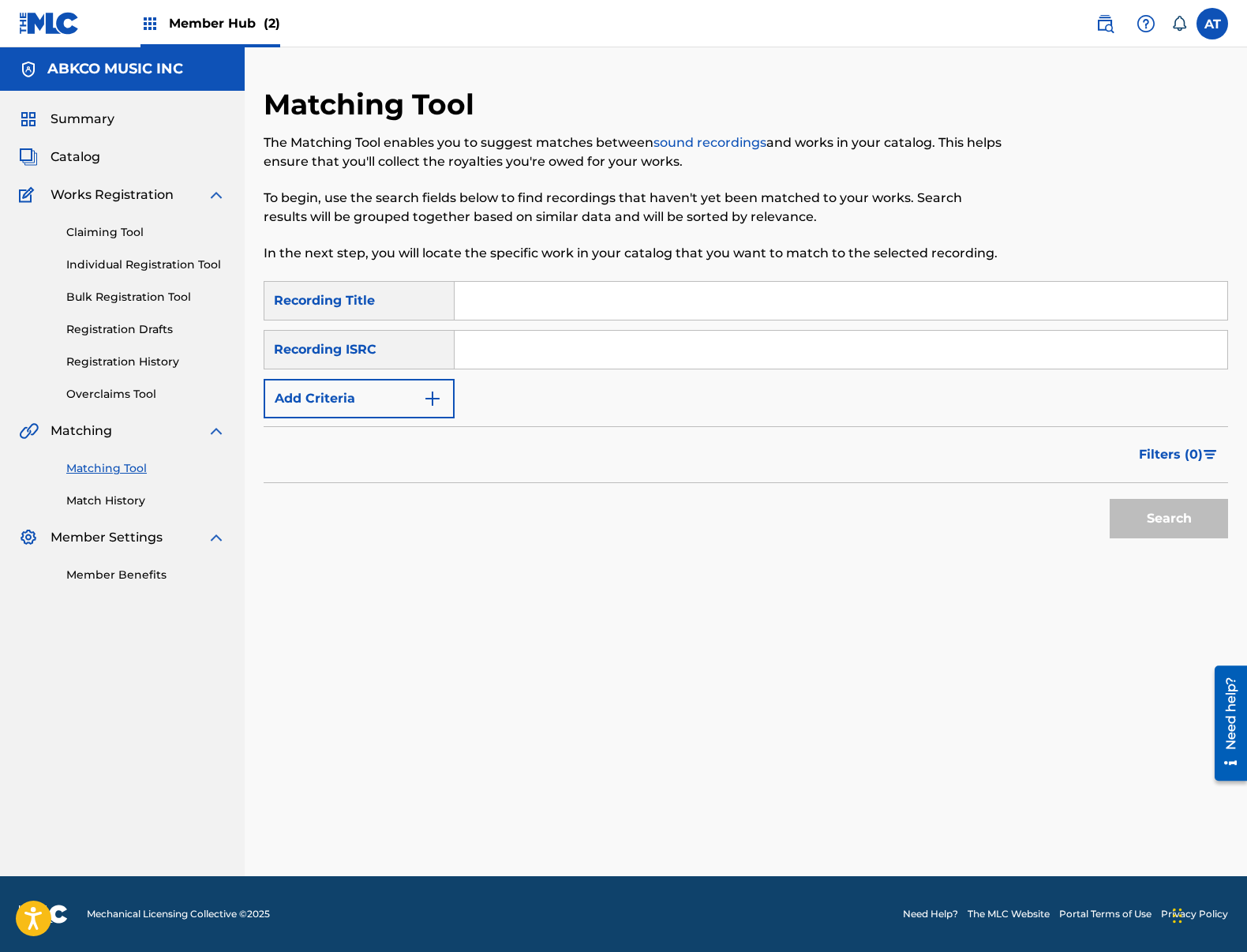
click at [570, 313] on input "Search Form" at bounding box center [841, 300] width 773 height 38
type input "the kids are alright"
type input "[PERSON_NAME]"
click at [1109, 499] on button "Search" at bounding box center [1168, 519] width 118 height 40
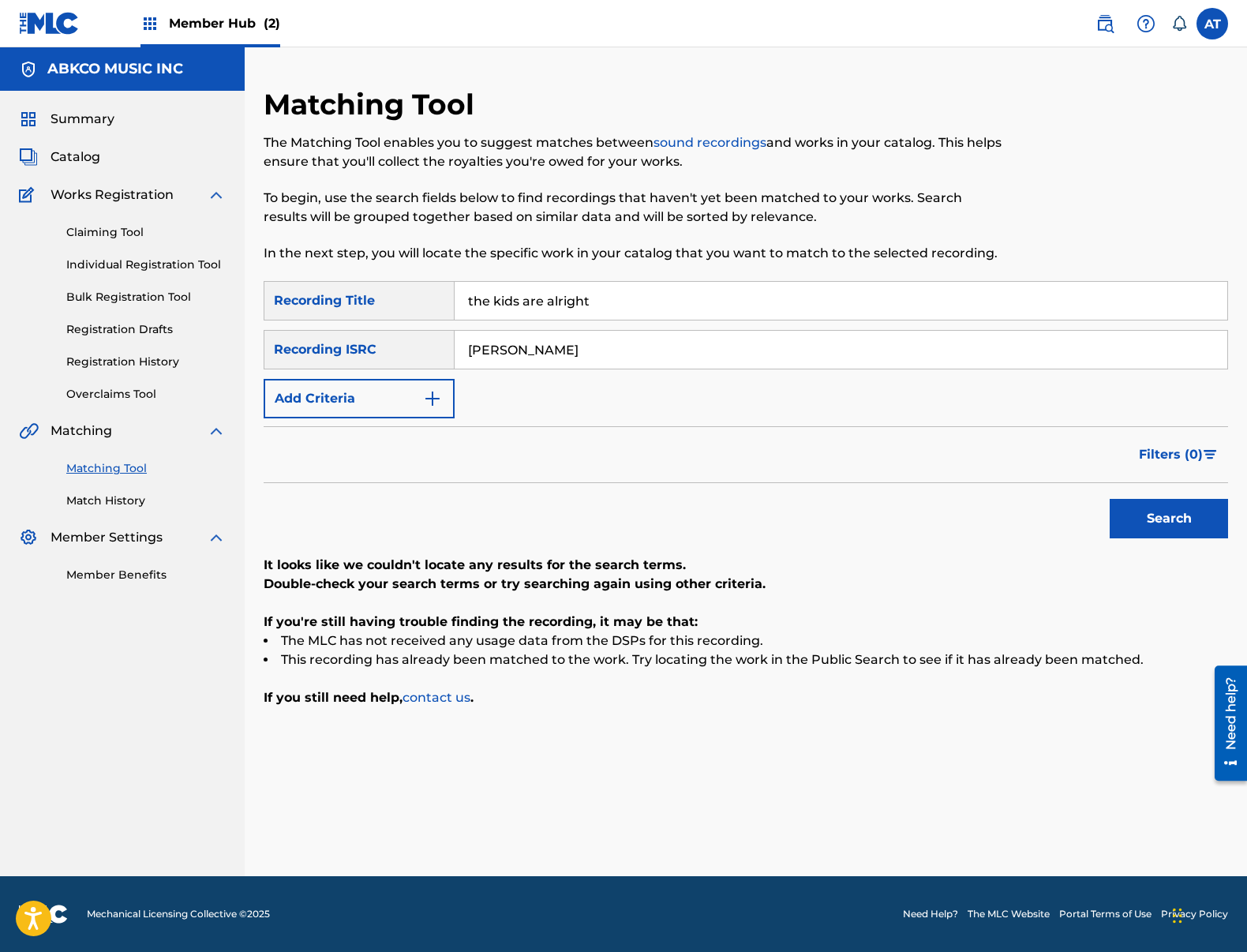
drag, startPoint x: 417, startPoint y: 360, endPoint x: 436, endPoint y: 368, distance: 20.6
click at [417, 360] on div "Recording ISRC" at bounding box center [359, 349] width 191 height 40
click at [507, 360] on input "[PERSON_NAME]" at bounding box center [841, 349] width 773 height 38
drag, startPoint x: 538, startPoint y: 354, endPoint x: 387, endPoint y: 339, distance: 151.7
click at [383, 339] on div "SearchWithCriteriad4faf14d-10bc-4245-838d-44140a5e12ee Recording ISRC [PERSON_N…" at bounding box center [745, 349] width 964 height 40
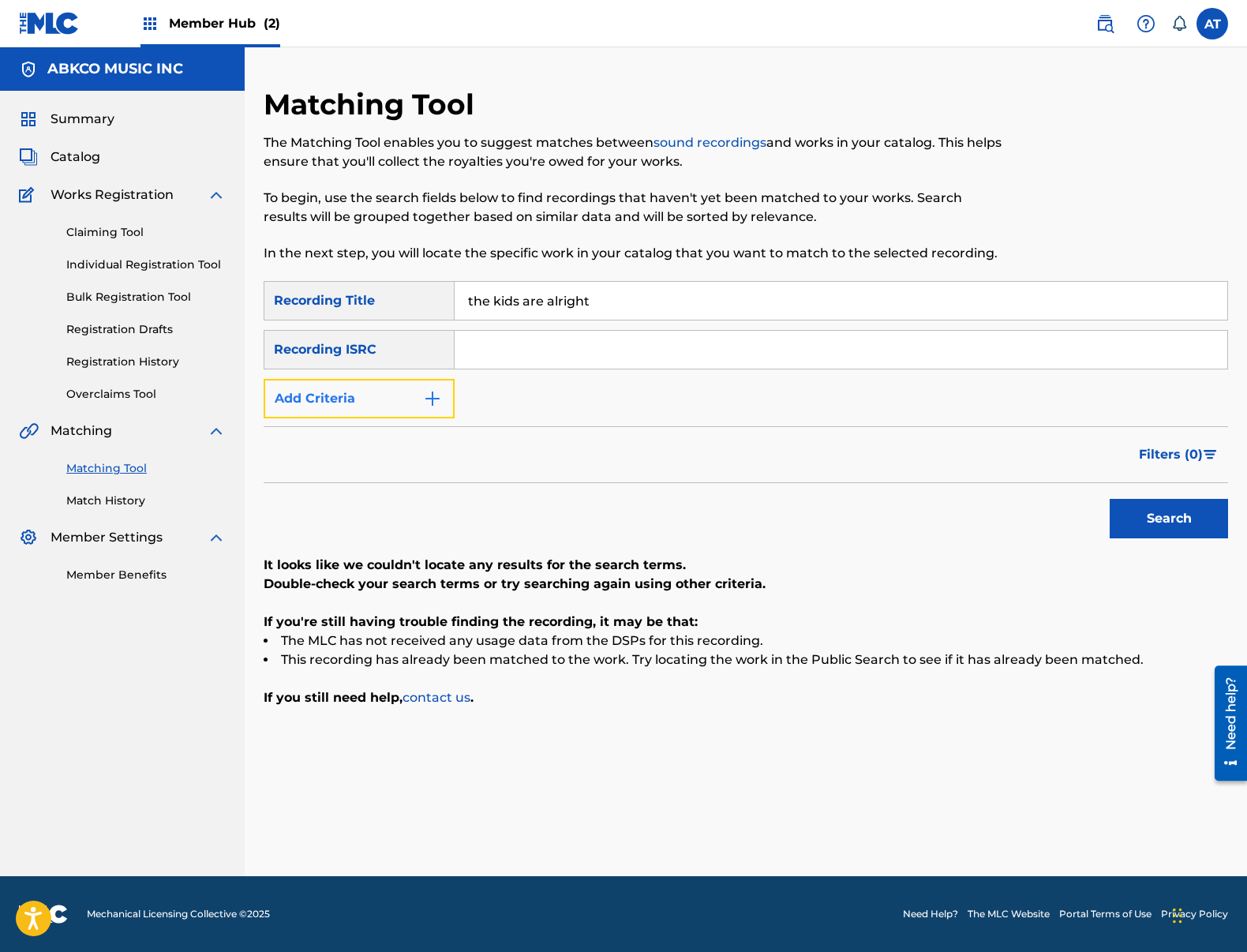
click at [413, 397] on button "Add Criteria" at bounding box center [359, 398] width 191 height 40
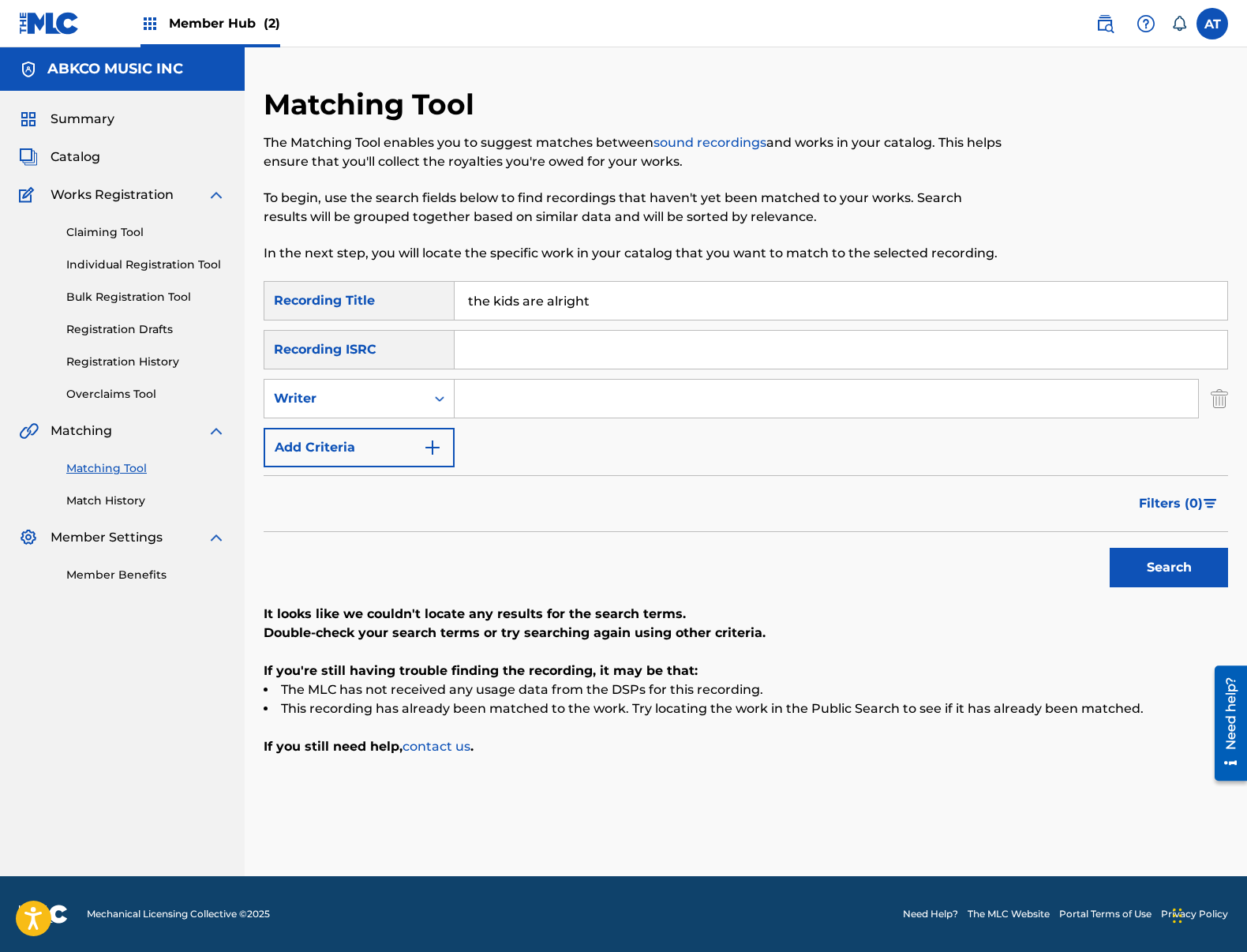
click at [545, 408] on input "Search Form" at bounding box center [826, 398] width 743 height 38
click at [1109, 548] on button "Search" at bounding box center [1168, 568] width 118 height 40
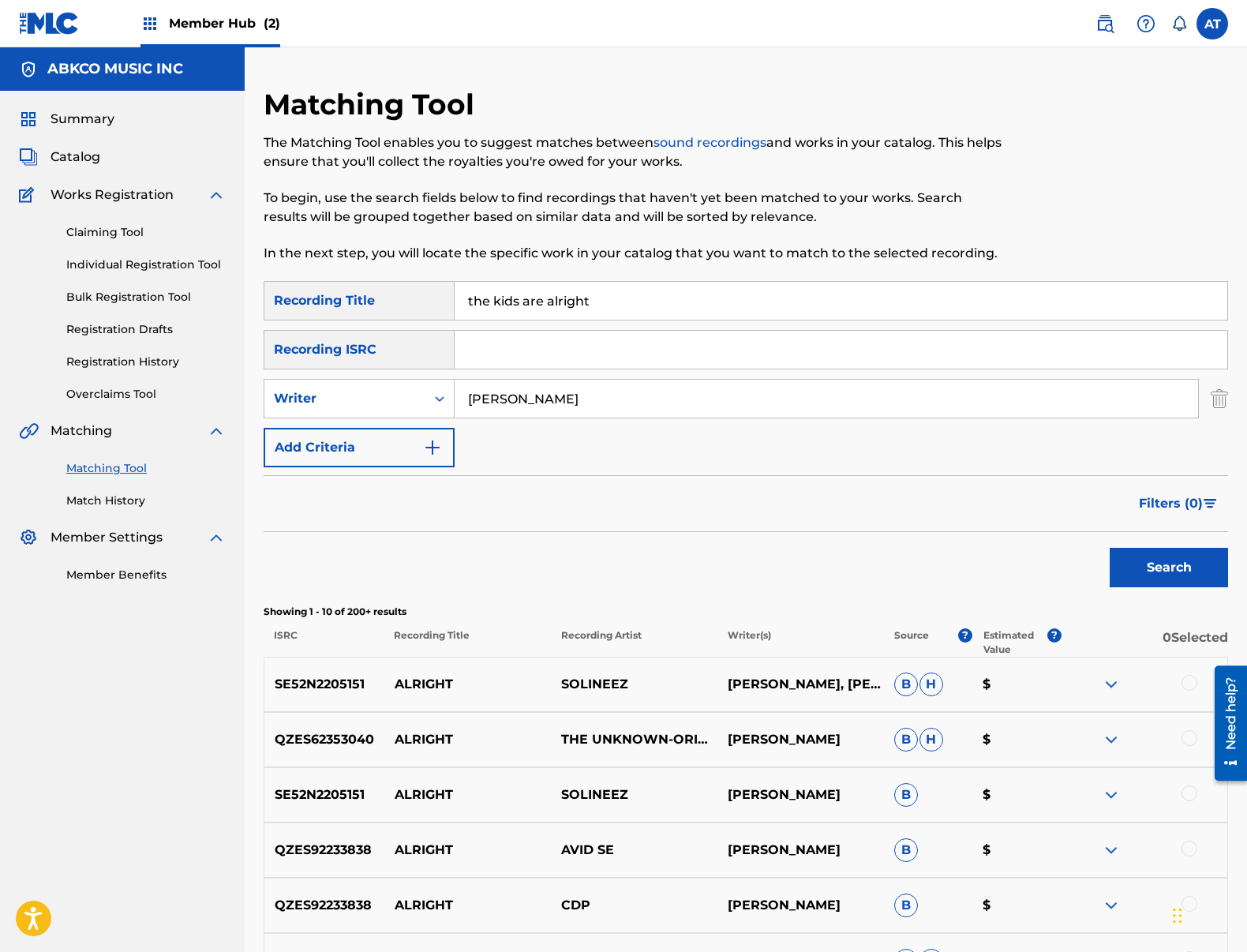
click at [556, 397] on input "[PERSON_NAME]" at bounding box center [826, 398] width 743 height 38
drag, startPoint x: 534, startPoint y: 396, endPoint x: 429, endPoint y: 390, distance: 105.2
click at [450, 391] on div "SearchWithCriteriafcf71e61-3419-4dbe-9b21-1bff7a5f6a28 Writer [PERSON_NAME]" at bounding box center [745, 398] width 964 height 40
type input "[PERSON_NAME]nd"
click at [1109, 548] on button "Search" at bounding box center [1168, 568] width 118 height 40
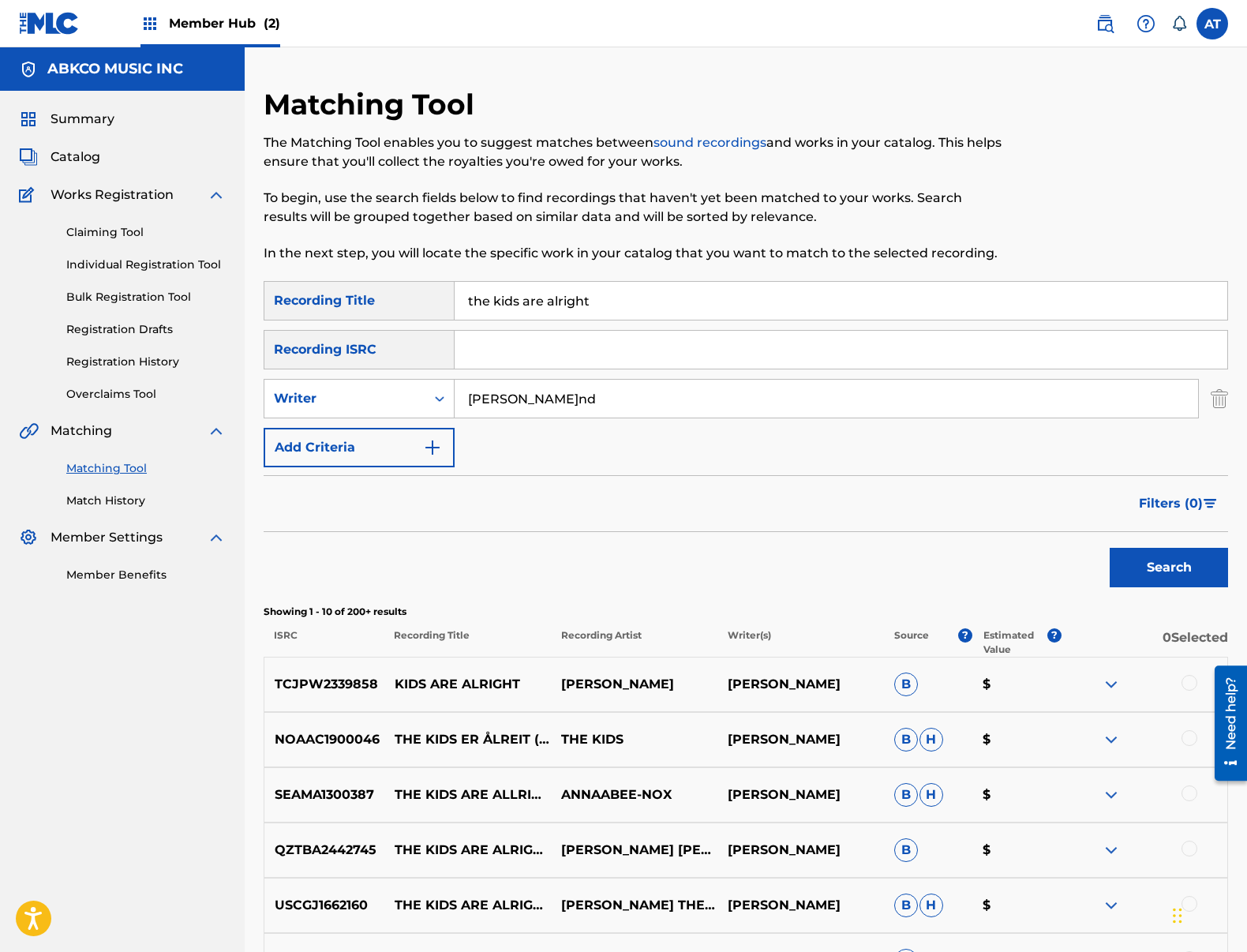
scroll to position [158, 0]
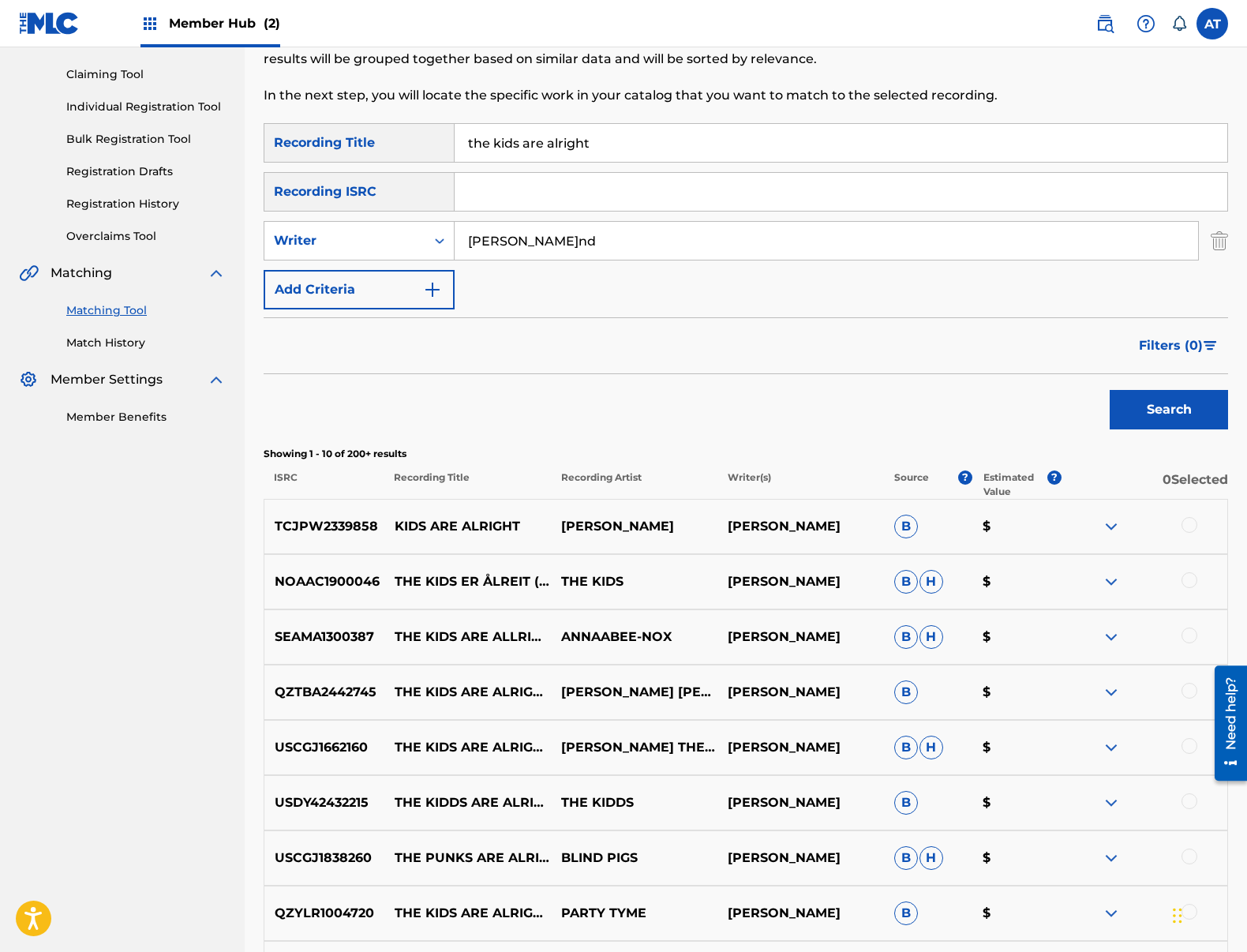
click at [1185, 524] on div at bounding box center [1189, 524] width 16 height 16
click at [1185, 575] on div at bounding box center [1189, 580] width 16 height 16
click at [1190, 633] on div at bounding box center [1189, 635] width 16 height 16
click at [1188, 700] on div at bounding box center [1144, 692] width 166 height 18
click at [1197, 741] on div at bounding box center [1144, 747] width 166 height 18
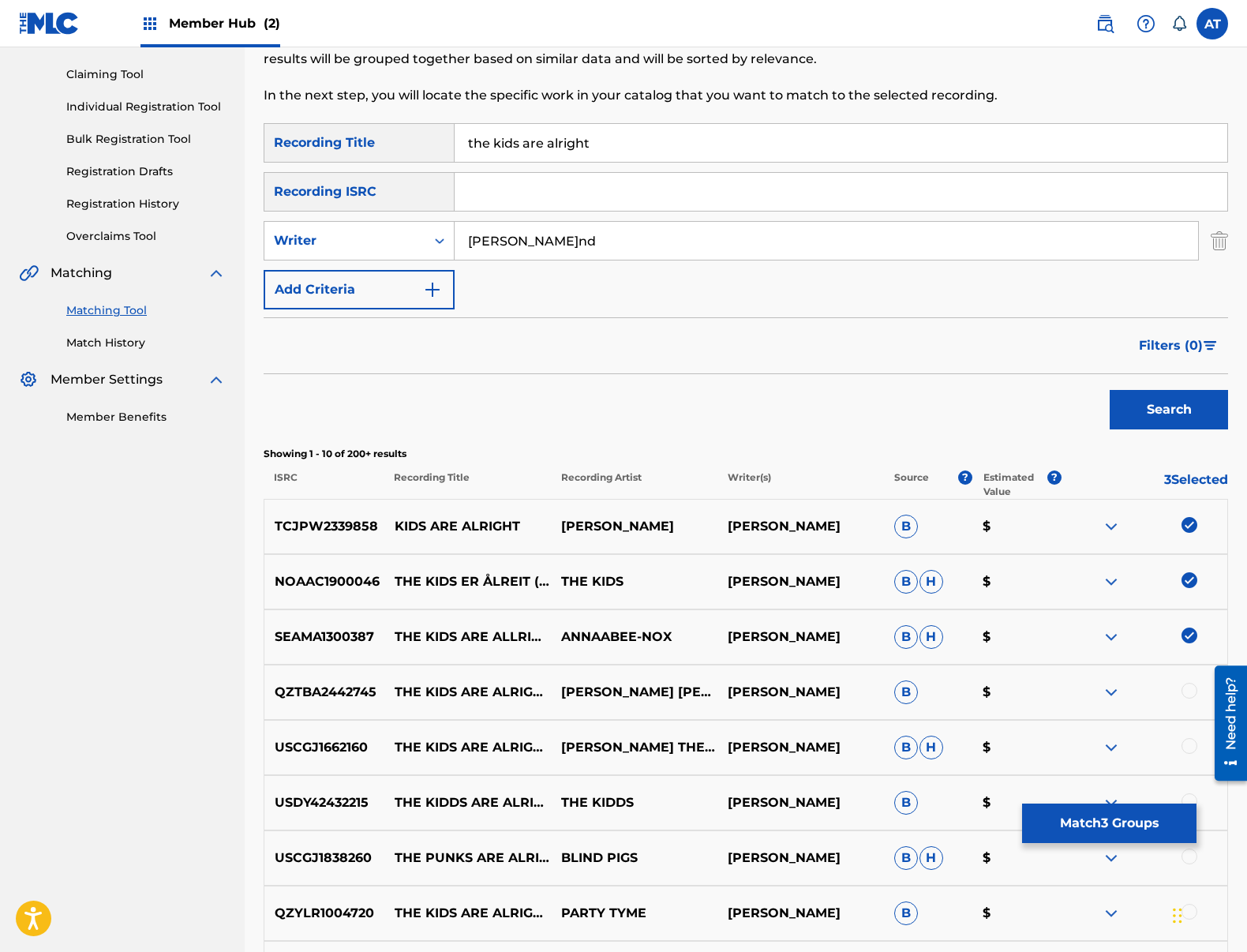
click at [1193, 742] on div at bounding box center [1189, 745] width 16 height 16
click at [1191, 696] on div at bounding box center [1189, 690] width 16 height 16
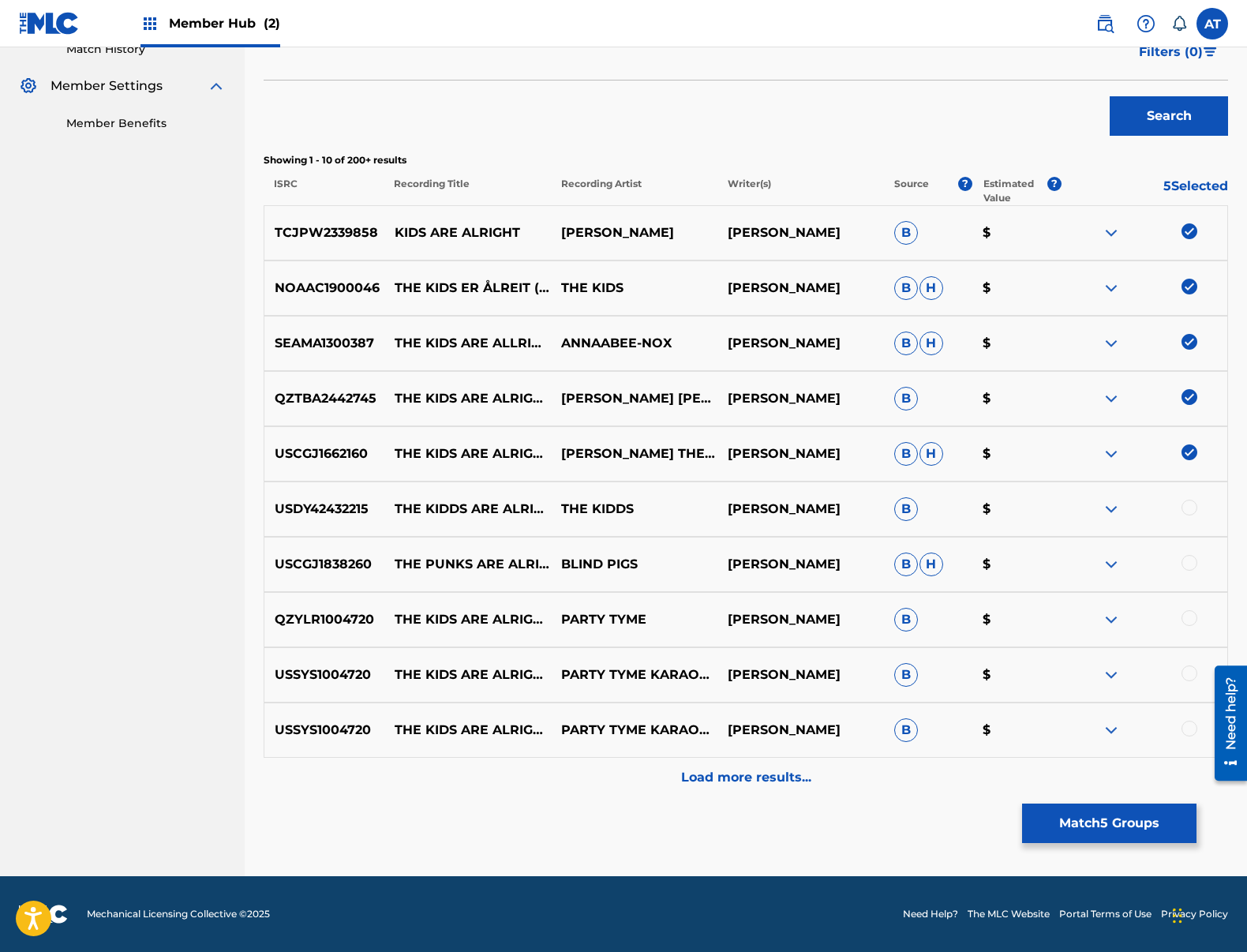
click at [1192, 616] on div at bounding box center [1189, 617] width 16 height 16
click at [1194, 580] on div "USCGJ1838260 THE PUNKS ARE ALRIGHT BLIND PIG[PERSON_NAME]N[PERSON_NAME] H $" at bounding box center [745, 565] width 964 height 55
click at [1193, 555] on div at bounding box center [1189, 562] width 16 height 16
click at [1191, 500] on div at bounding box center [1189, 507] width 16 height 16
click at [1188, 671] on div at bounding box center [1189, 673] width 16 height 16
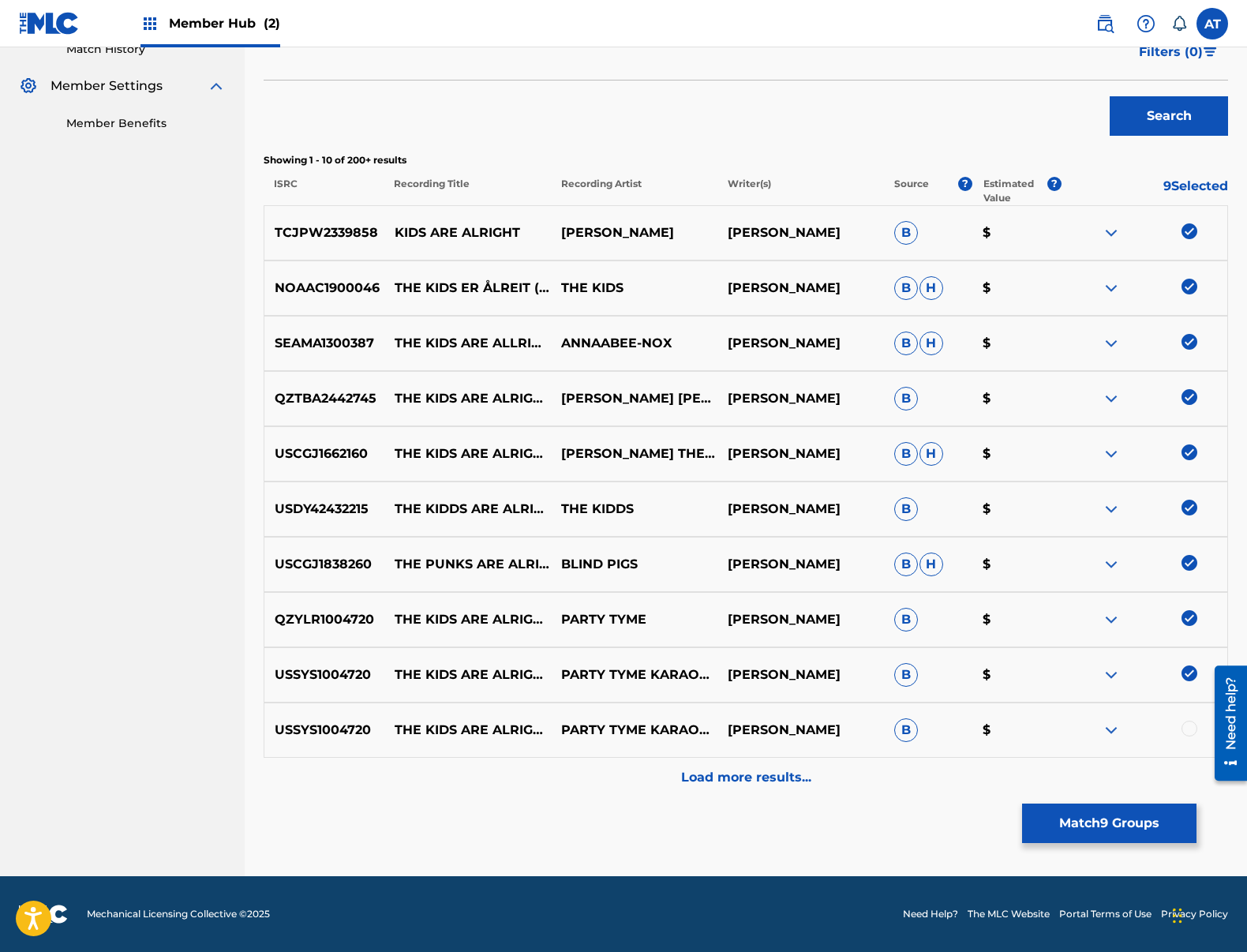
click at [825, 799] on div "Matching Tool The Matching Tool enables you to suggest matches between sound re…" at bounding box center [745, 256] width 964 height 1240
click at [827, 783] on div "Load more results..." at bounding box center [745, 777] width 964 height 40
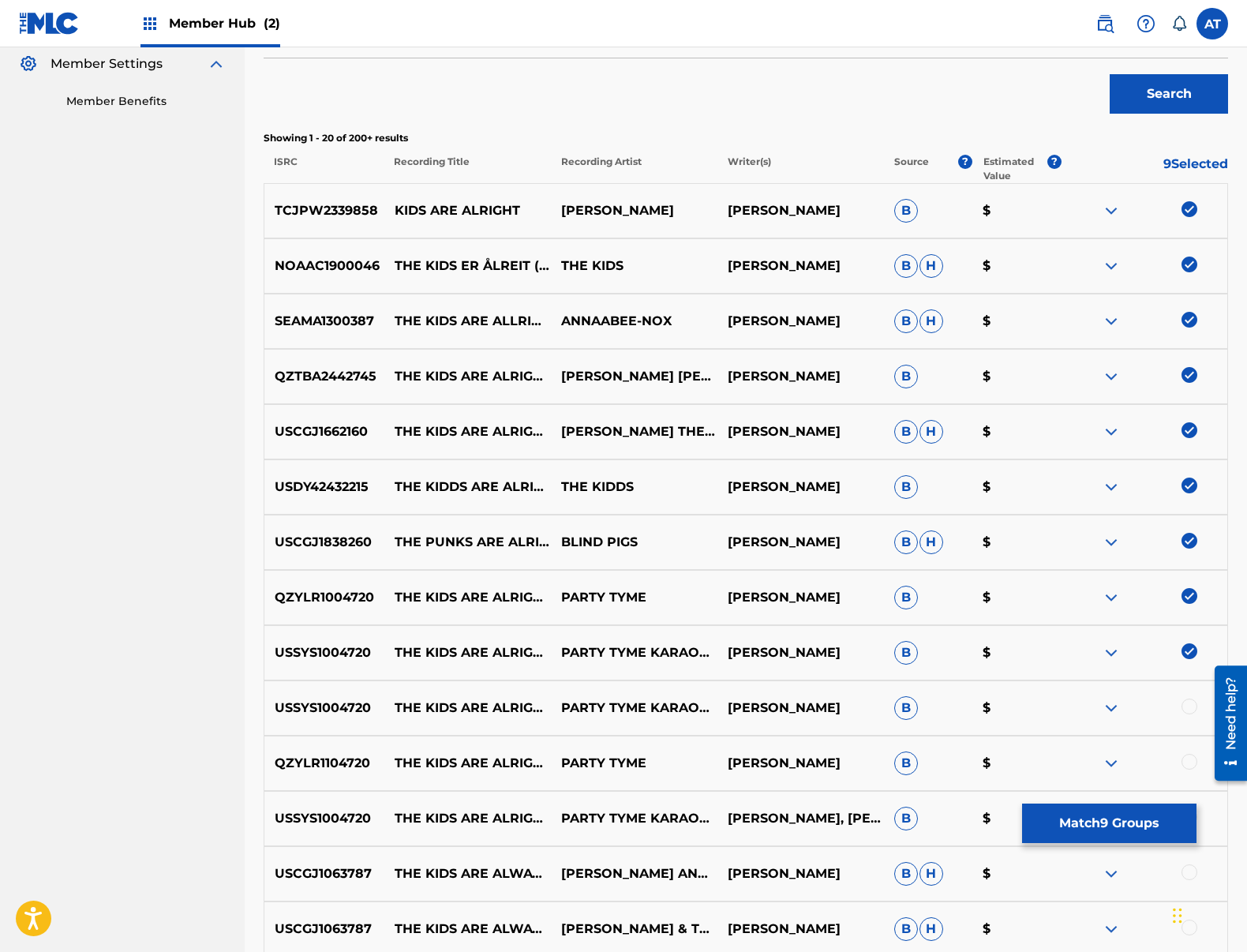
scroll to position [789, 0]
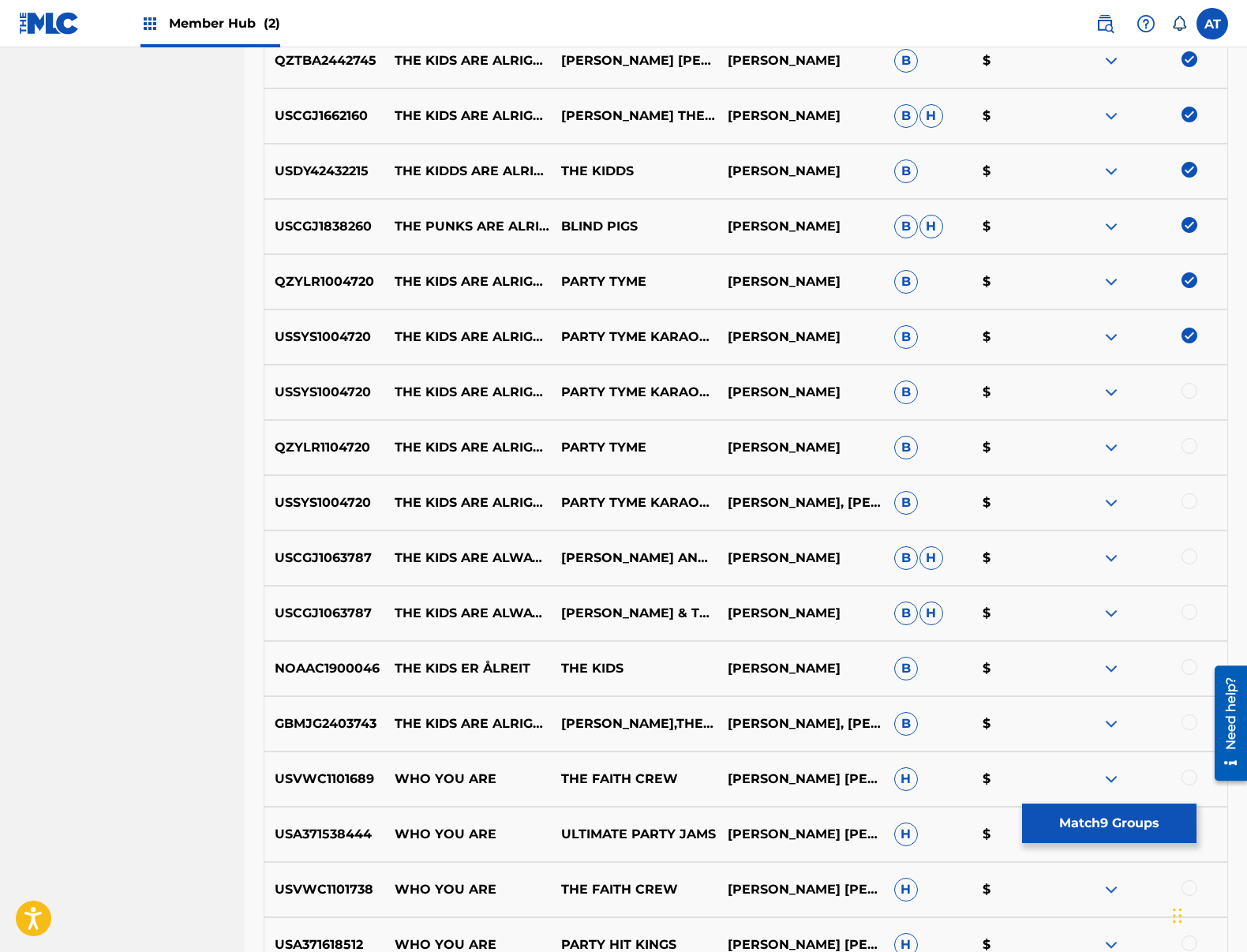
click at [1179, 381] on div "USSYS1004720 THE KIDS ARE ALRIGHT (MADE POPULAR BY THE WHO) [KARAOKE VERSION] P…" at bounding box center [745, 392] width 964 height 55
click at [1190, 391] on div at bounding box center [1189, 390] width 16 height 16
click at [1193, 437] on div "QZYLR1104720 THE KIDS ARE ALRIGHT (MADE POPULAR BY THE WHO) [VOCAL VERSION] PAR…" at bounding box center [745, 447] width 964 height 55
click at [1189, 453] on div at bounding box center [1189, 445] width 16 height 16
drag, startPoint x: 1195, startPoint y: 500, endPoint x: 1185, endPoint y: 544, distance: 45.1
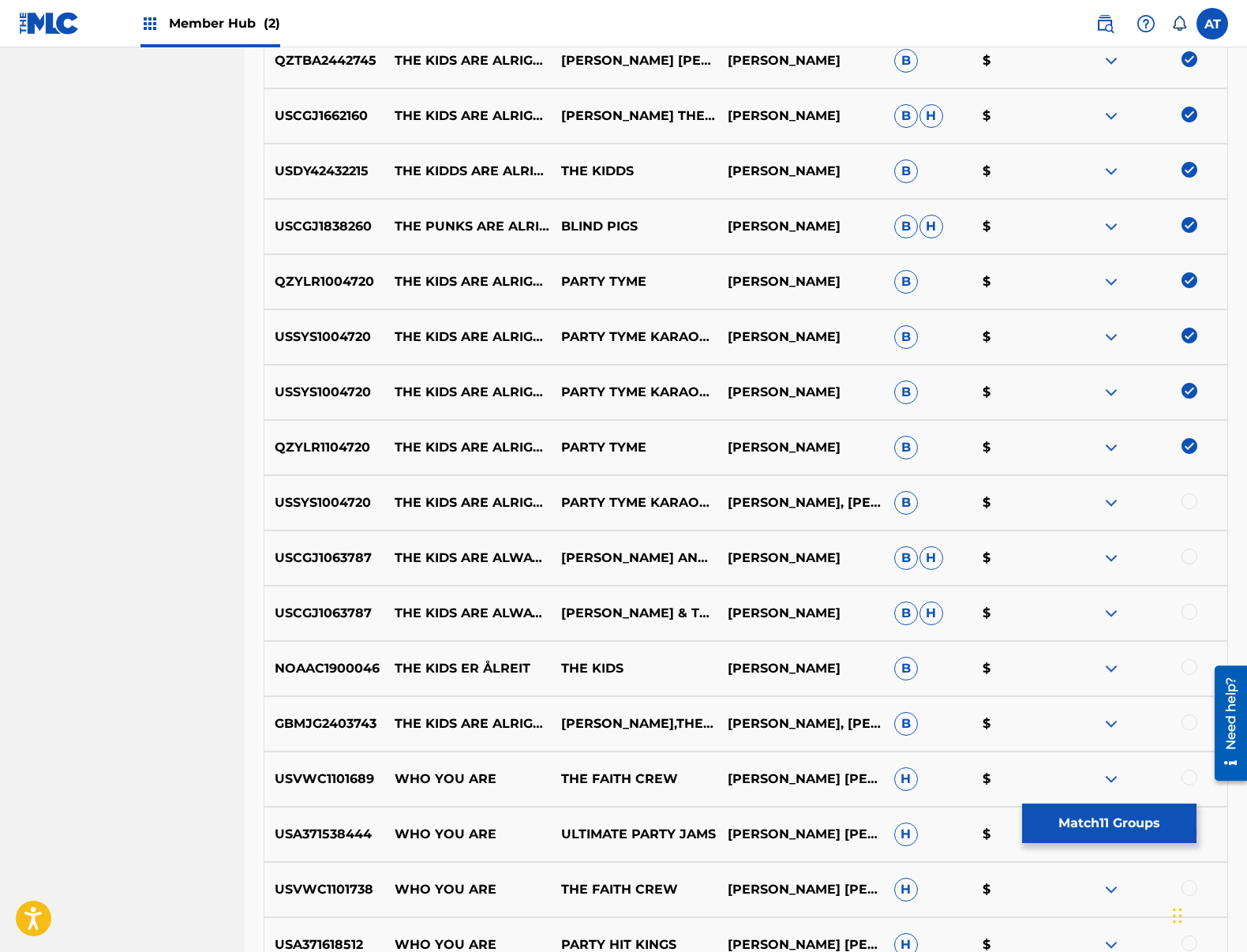
click at [1195, 501] on div at bounding box center [1189, 501] width 16 height 16
click at [1186, 558] on div at bounding box center [1189, 555] width 16 height 16
click at [1182, 607] on div at bounding box center [1144, 613] width 166 height 18
click at [1191, 618] on div at bounding box center [1189, 611] width 16 height 16
click at [1182, 661] on div at bounding box center [1144, 668] width 166 height 18
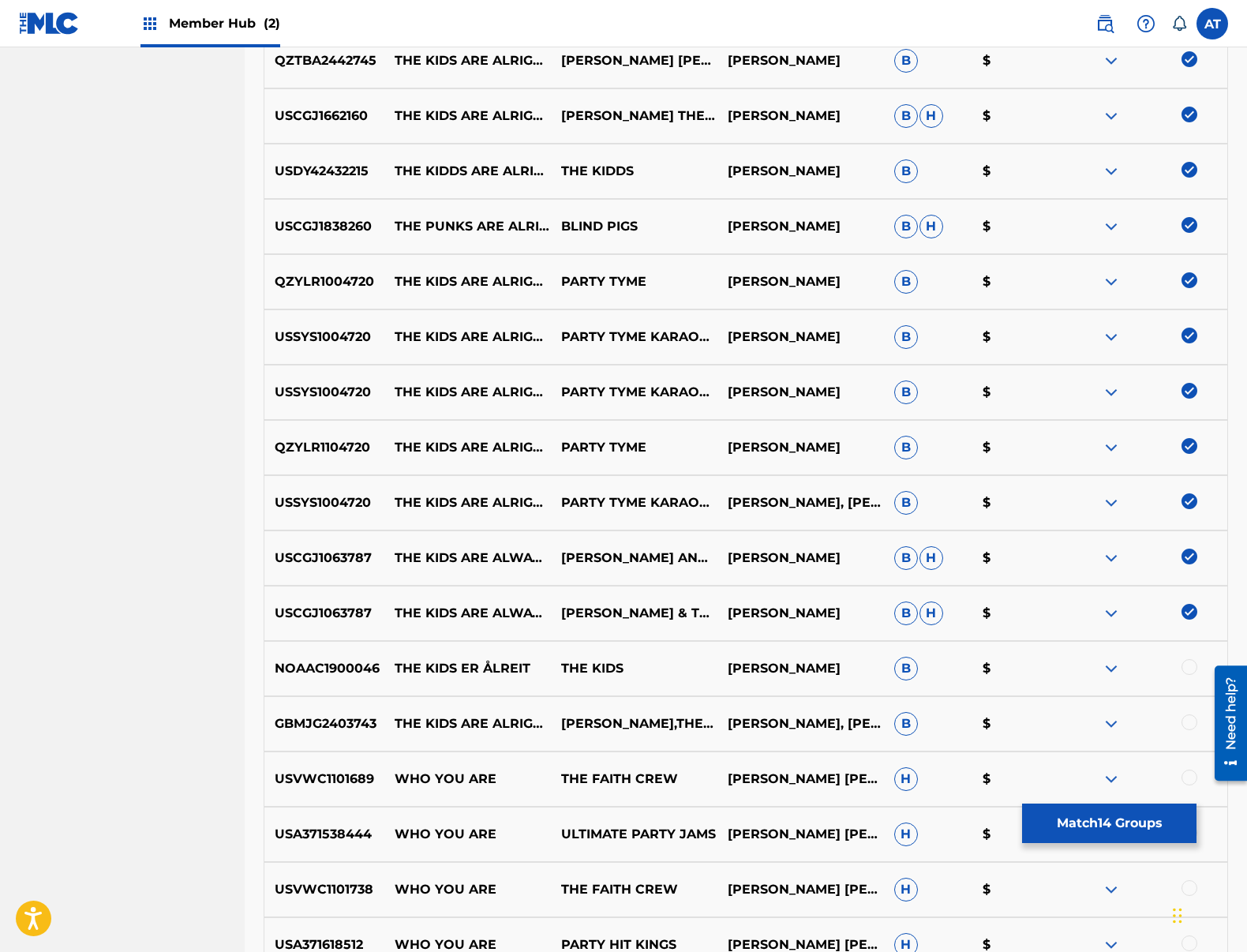
scroll to position [1004, 0]
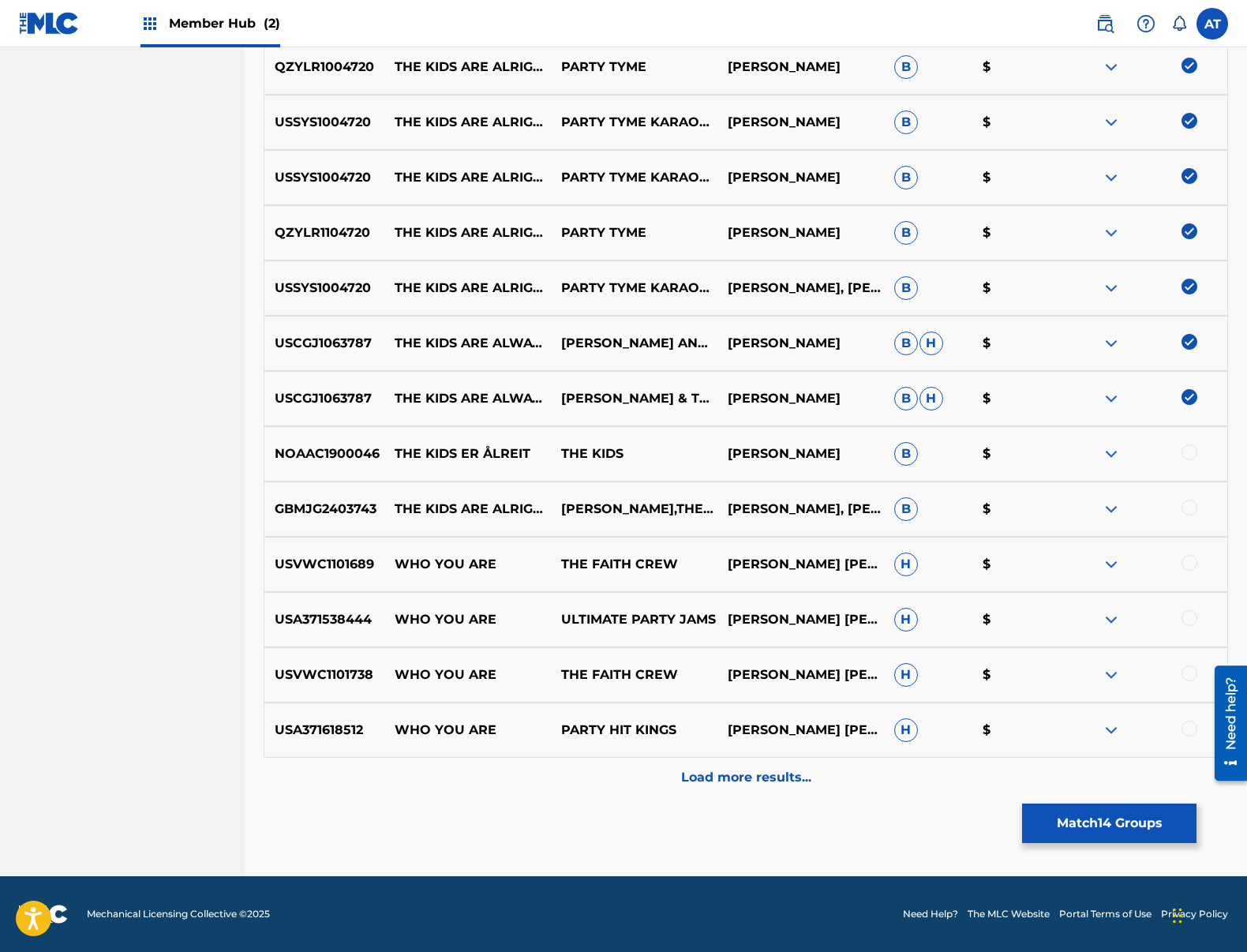
click at [1181, 457] on div at bounding box center [1144, 454] width 166 height 18
click at [1192, 514] on div at bounding box center [1189, 507] width 16 height 16
click at [1188, 453] on div at bounding box center [1189, 452] width 16 height 16
click at [744, 796] on div "Load more results..." at bounding box center [745, 777] width 964 height 40
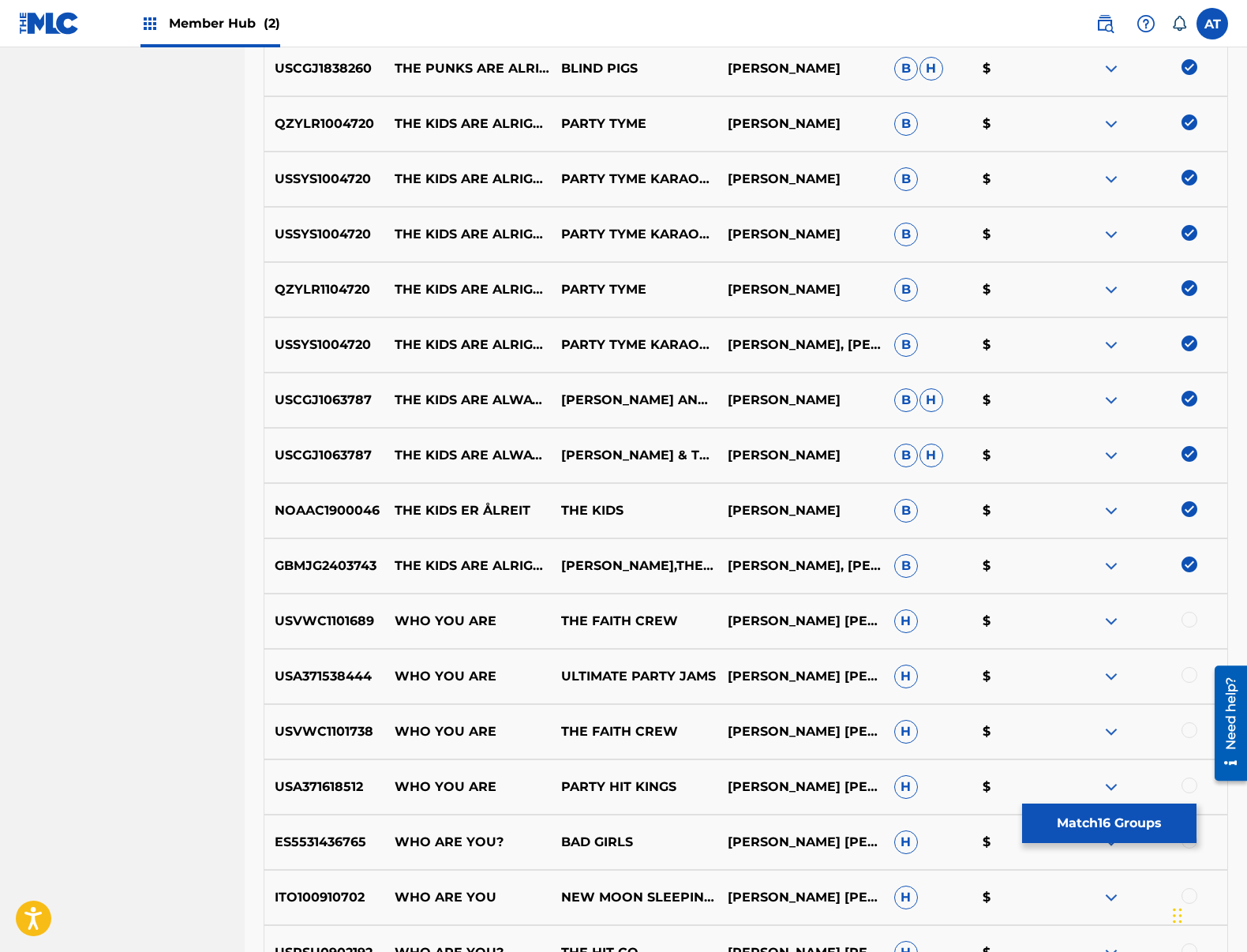
scroll to position [1421, 0]
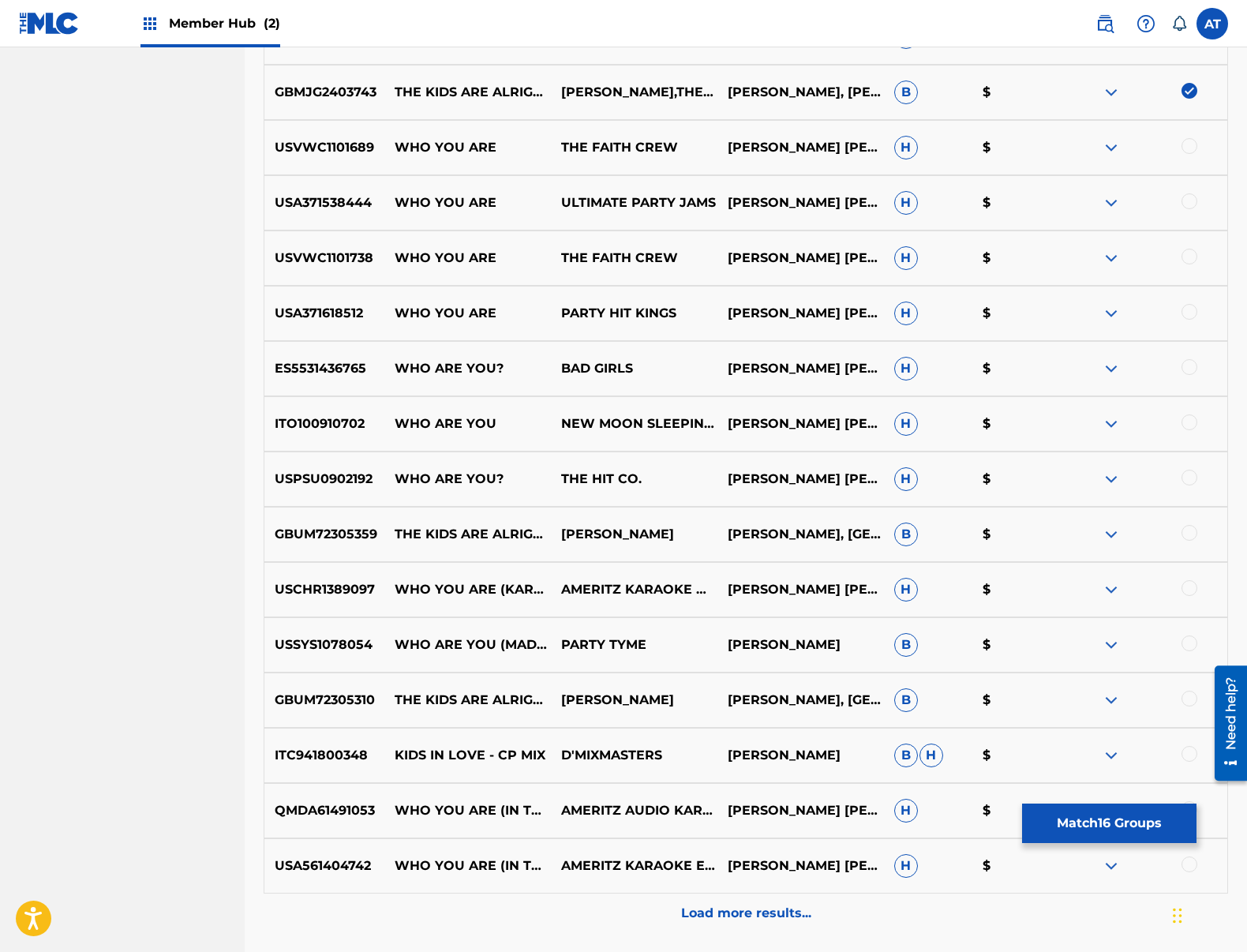
click at [1191, 707] on div at bounding box center [1144, 700] width 166 height 18
click at [1191, 532] on div at bounding box center [1189, 532] width 16 height 16
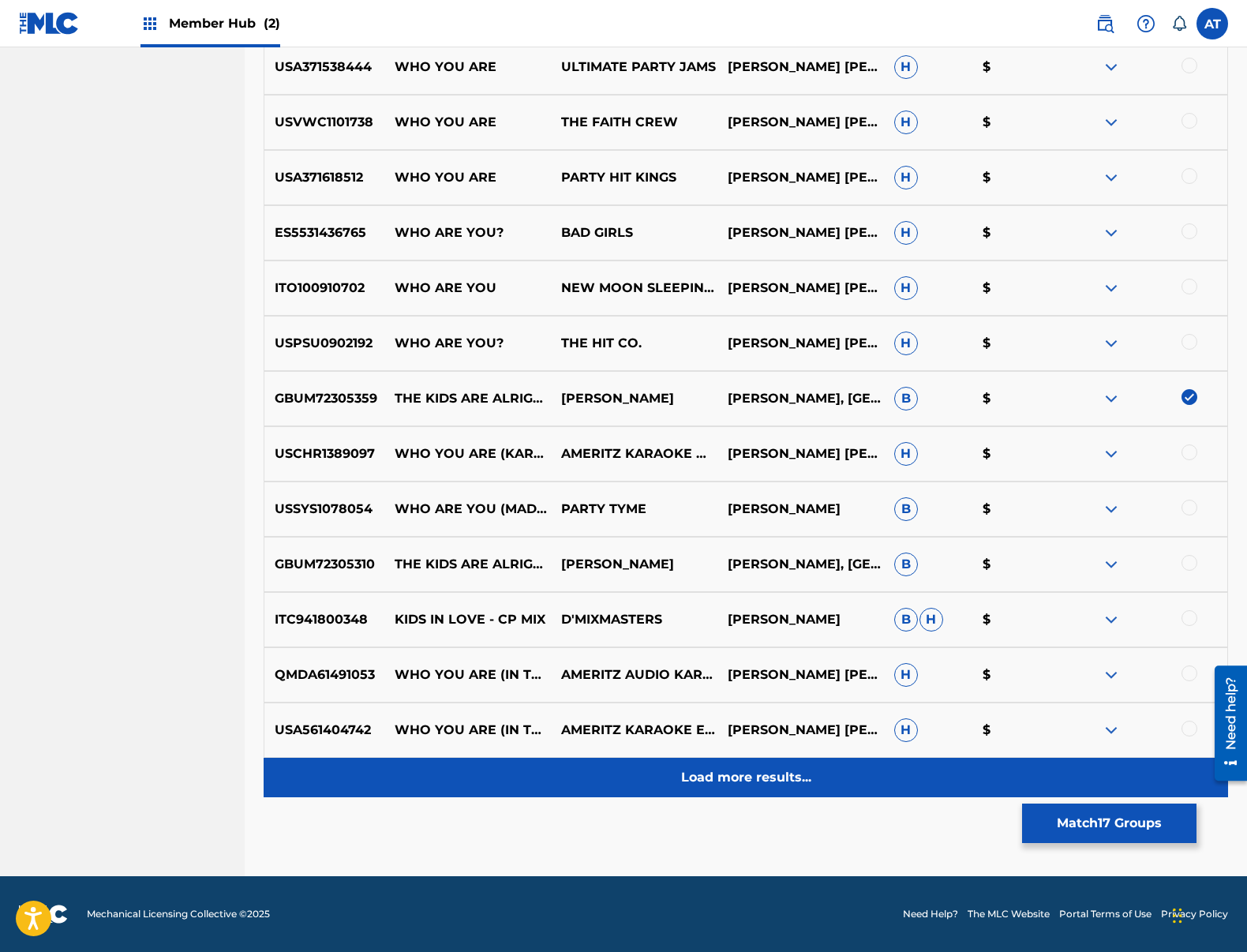
click at [694, 784] on p "Load more results..." at bounding box center [746, 777] width 130 height 18
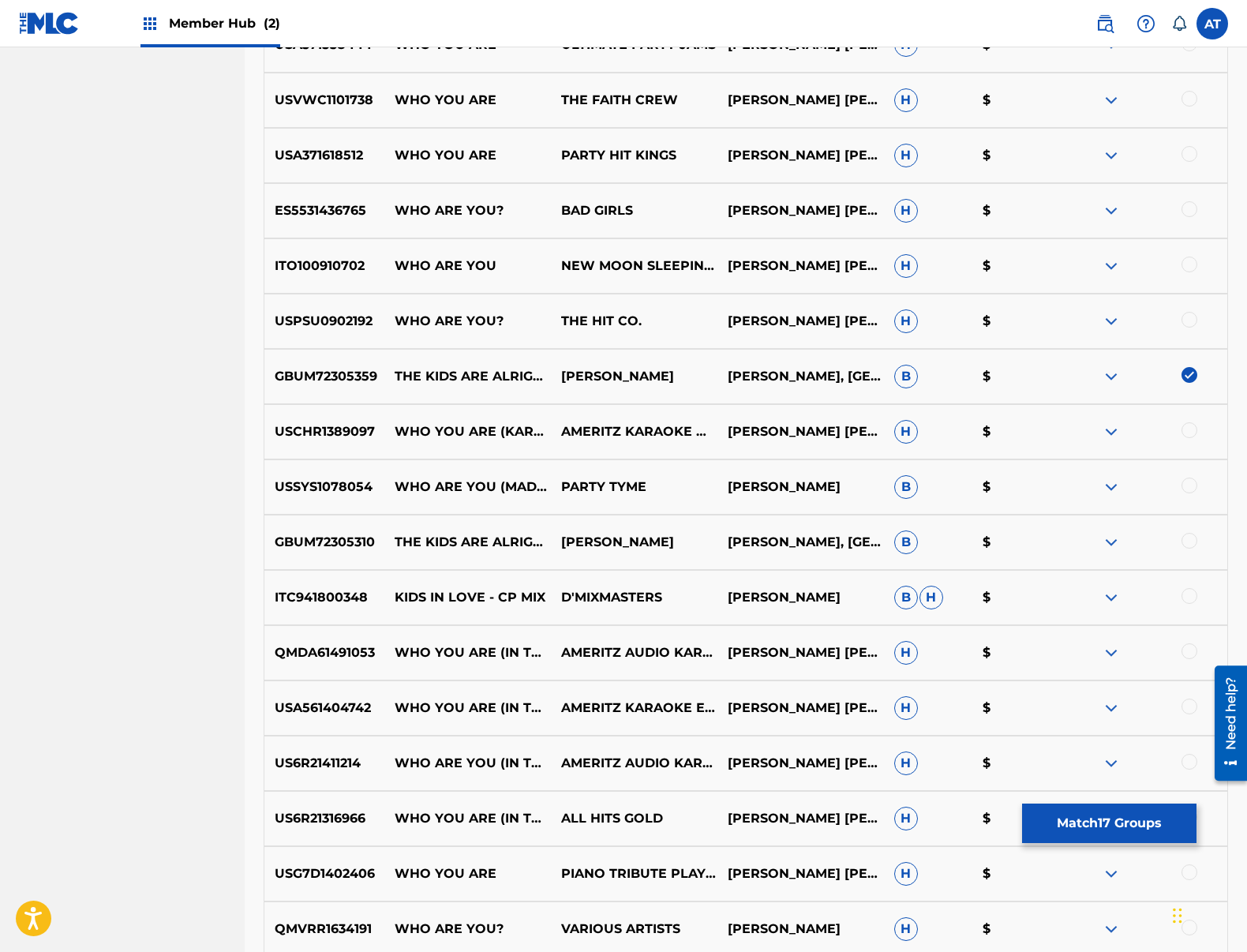
scroll to position [2052, 0]
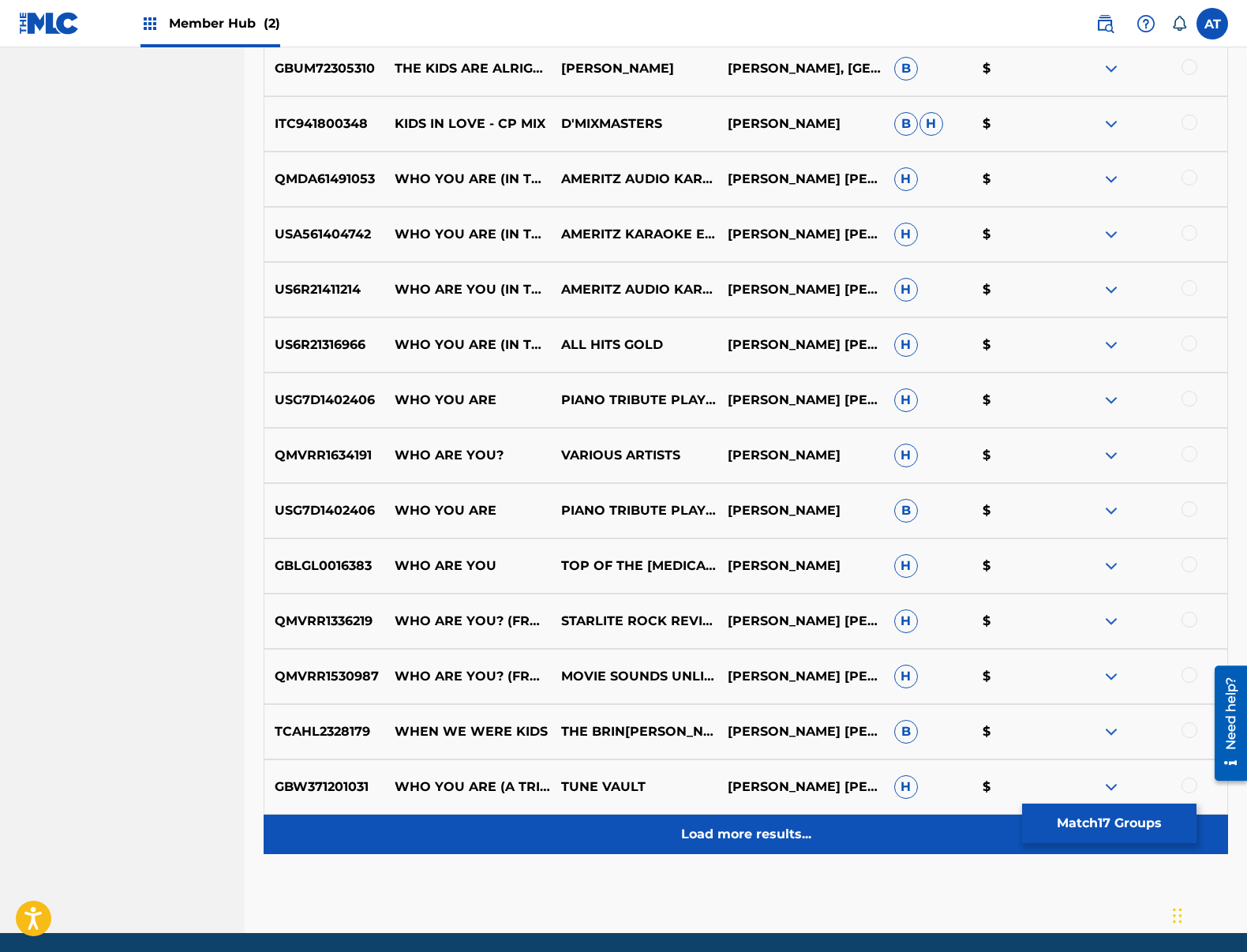
click at [737, 848] on div "Load more results..." at bounding box center [745, 834] width 964 height 40
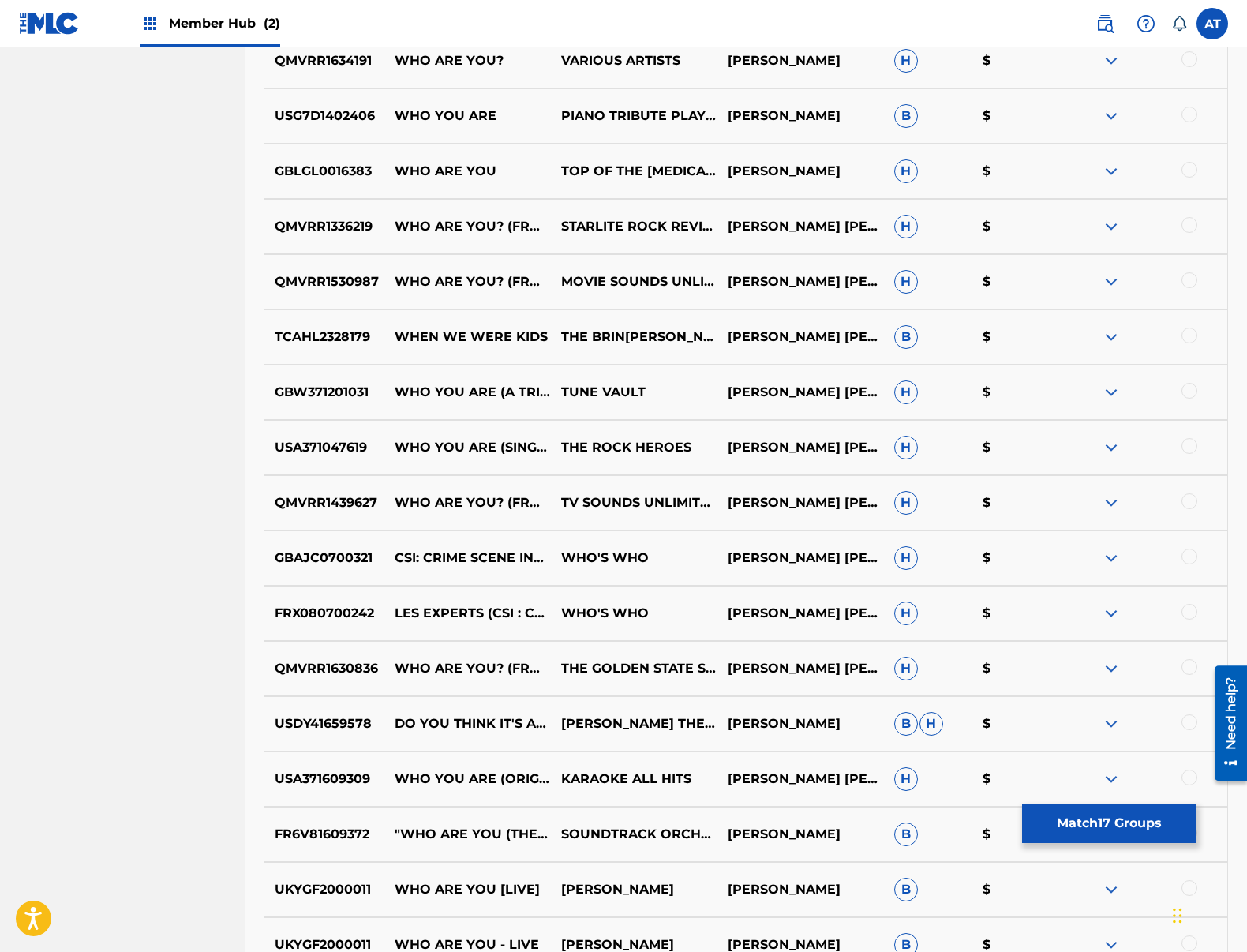
scroll to position [2661, 0]
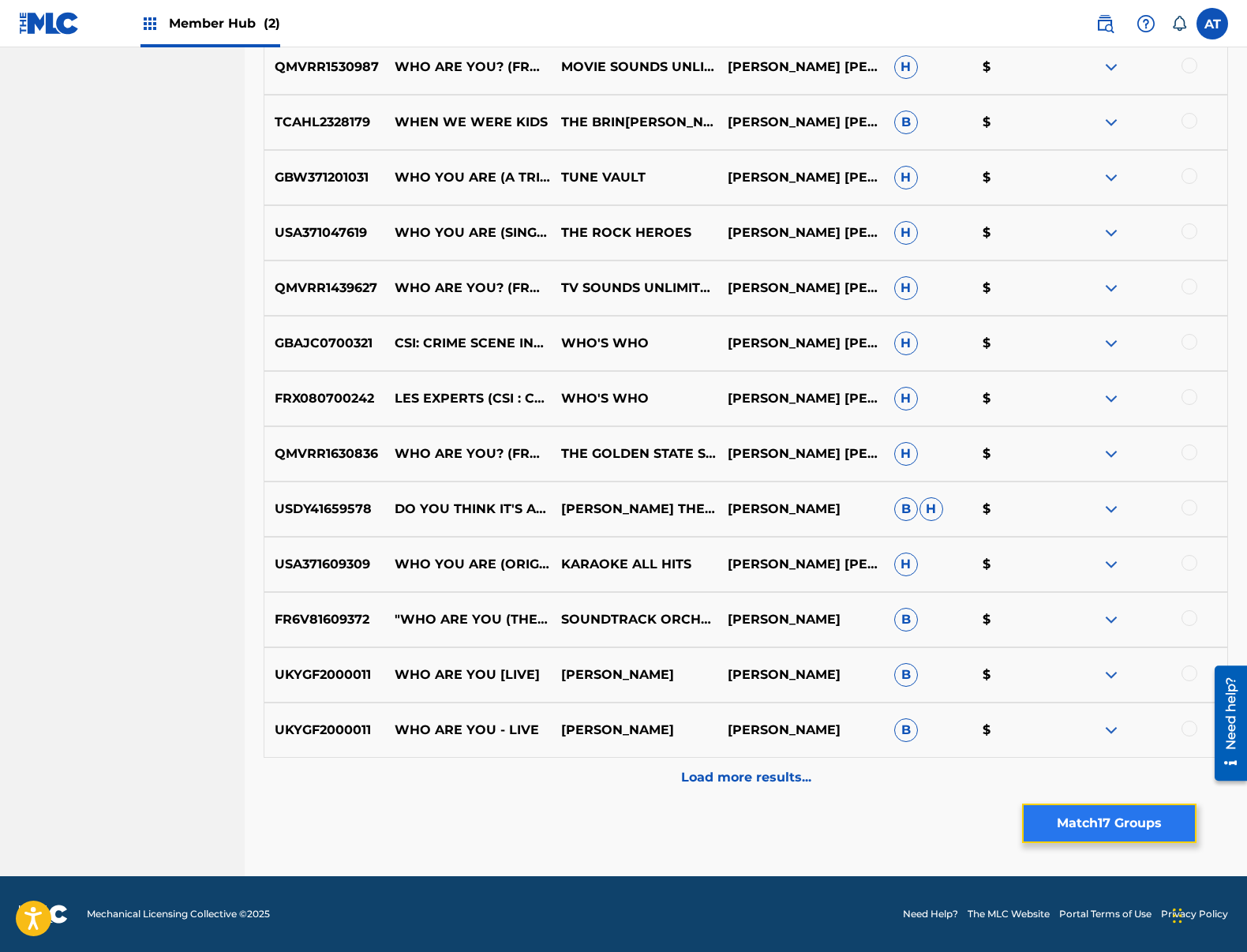
click at [1121, 804] on button "Match 17 Groups" at bounding box center [1109, 823] width 175 height 40
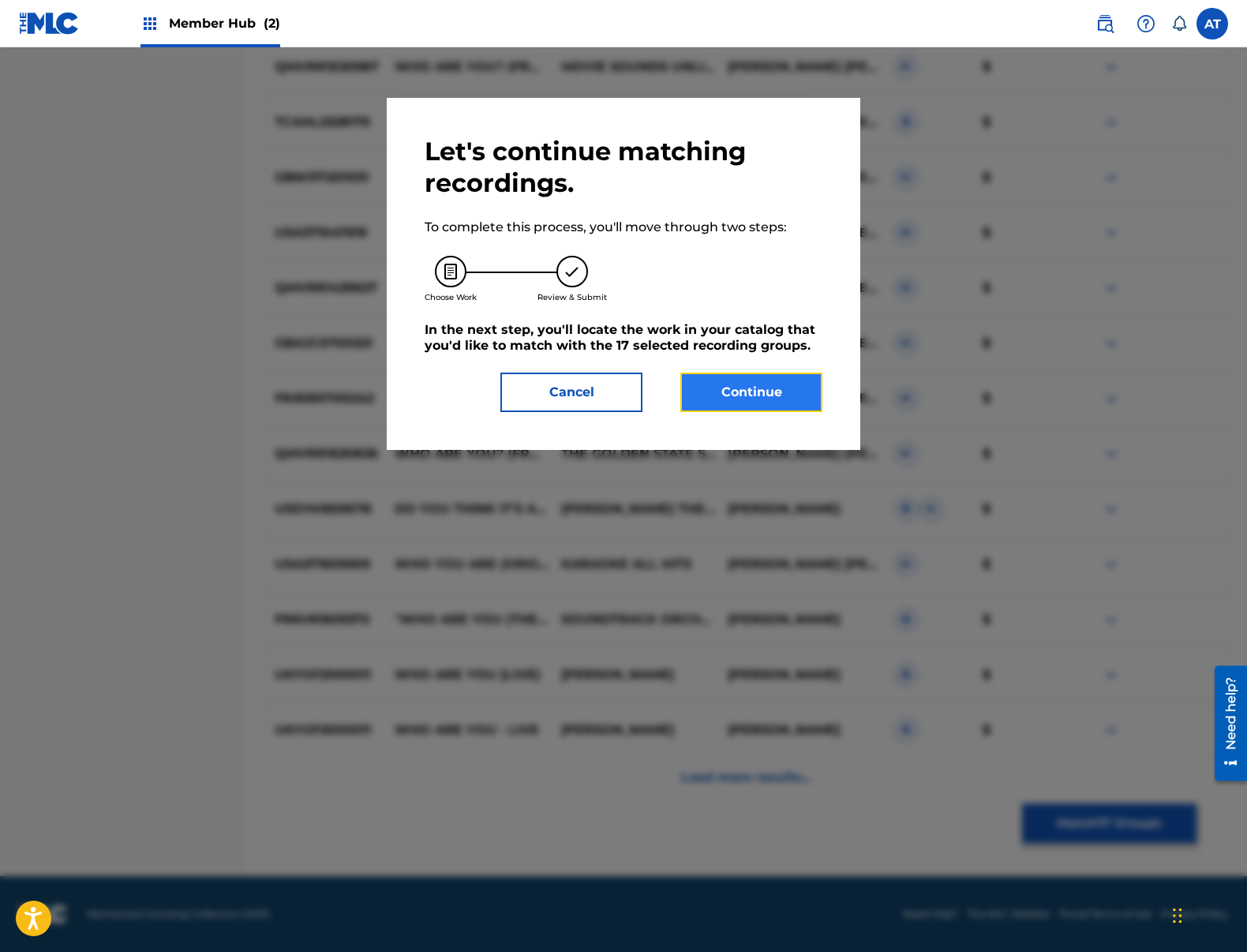
click at [799, 408] on button "Continue" at bounding box center [752, 392] width 142 height 40
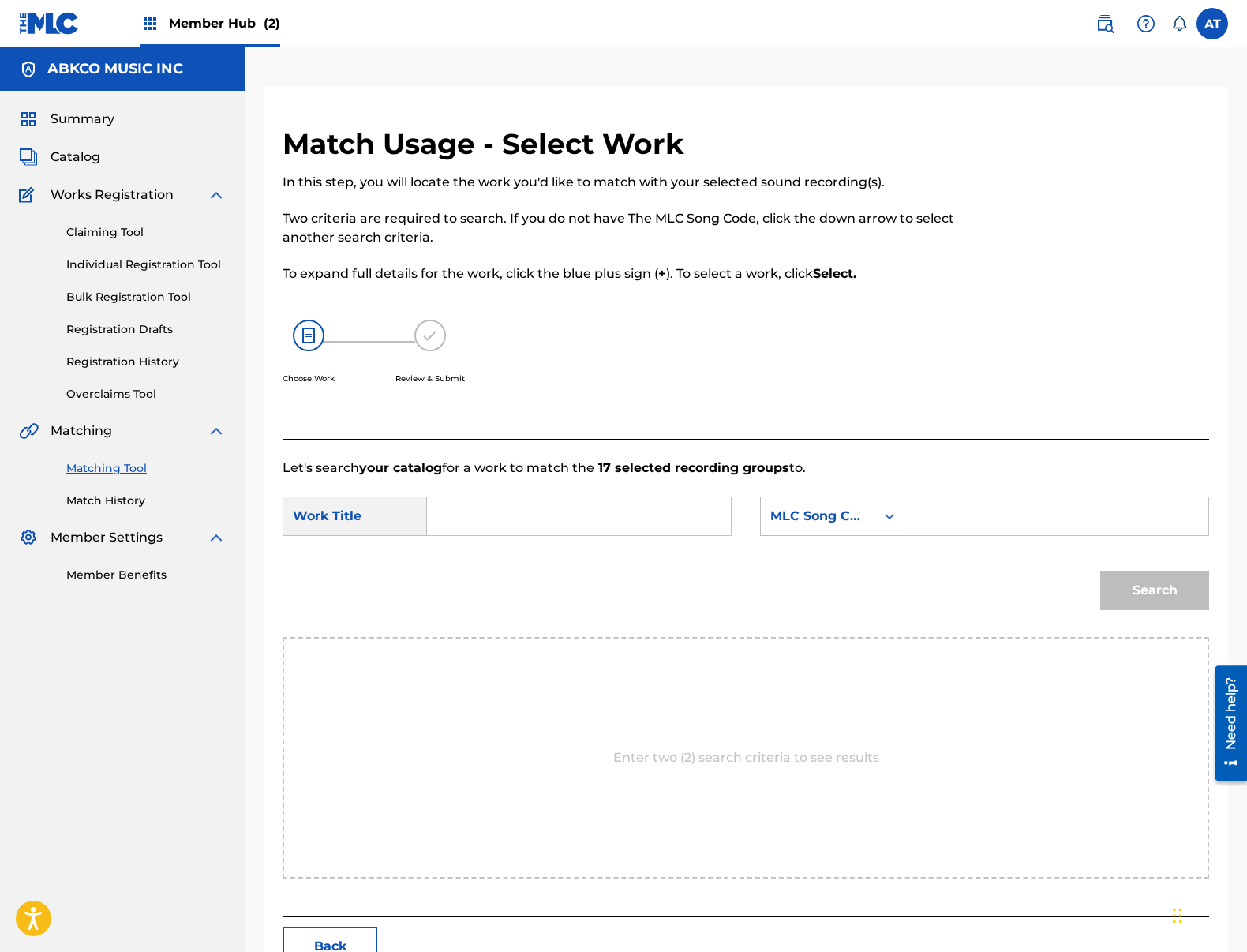
click at [526, 514] on input "Search Form" at bounding box center [579, 516] width 277 height 38
click at [464, 596] on div "the kids are alright" at bounding box center [459, 570] width 40 height 67
type input "the kids are alright"
click at [827, 504] on div "MLC Song Code" at bounding box center [818, 516] width 115 height 30
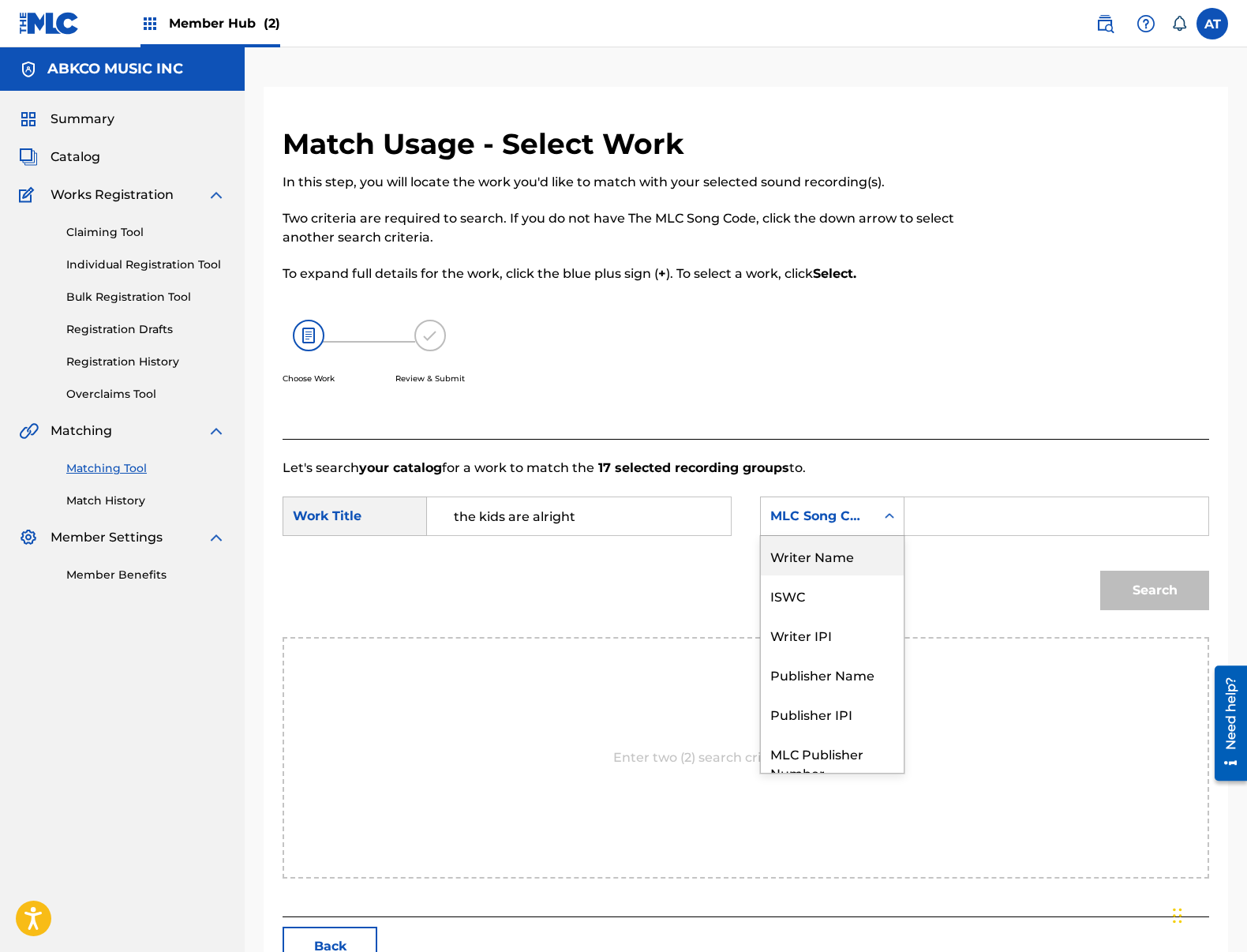
click at [856, 548] on div "Writer Name" at bounding box center [832, 555] width 143 height 40
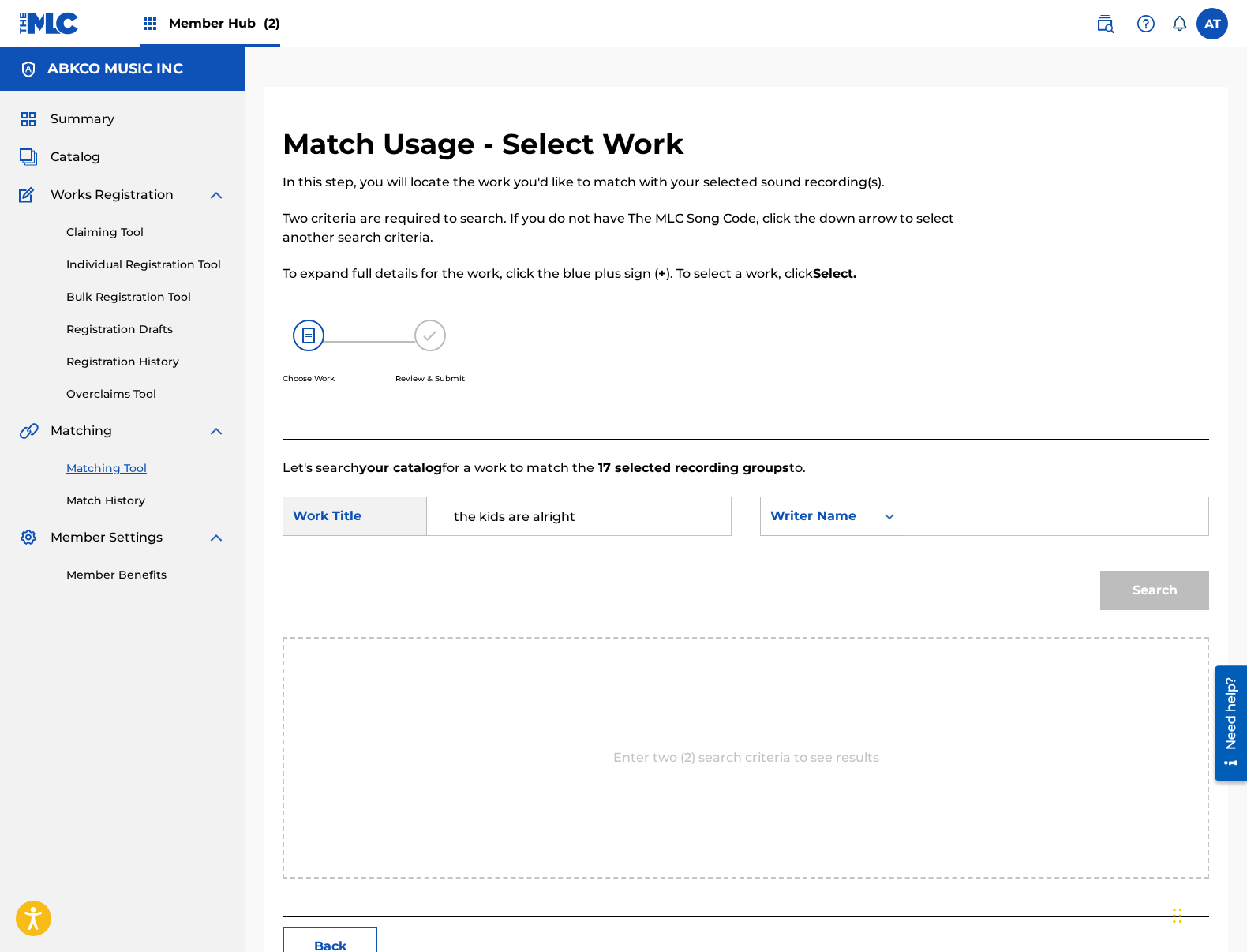
click at [1034, 531] on input "Search Form" at bounding box center [1057, 516] width 277 height 38
type input "[PERSON_NAME]nd"
click at [1100, 570] on button "Search" at bounding box center [1155, 590] width 109 height 40
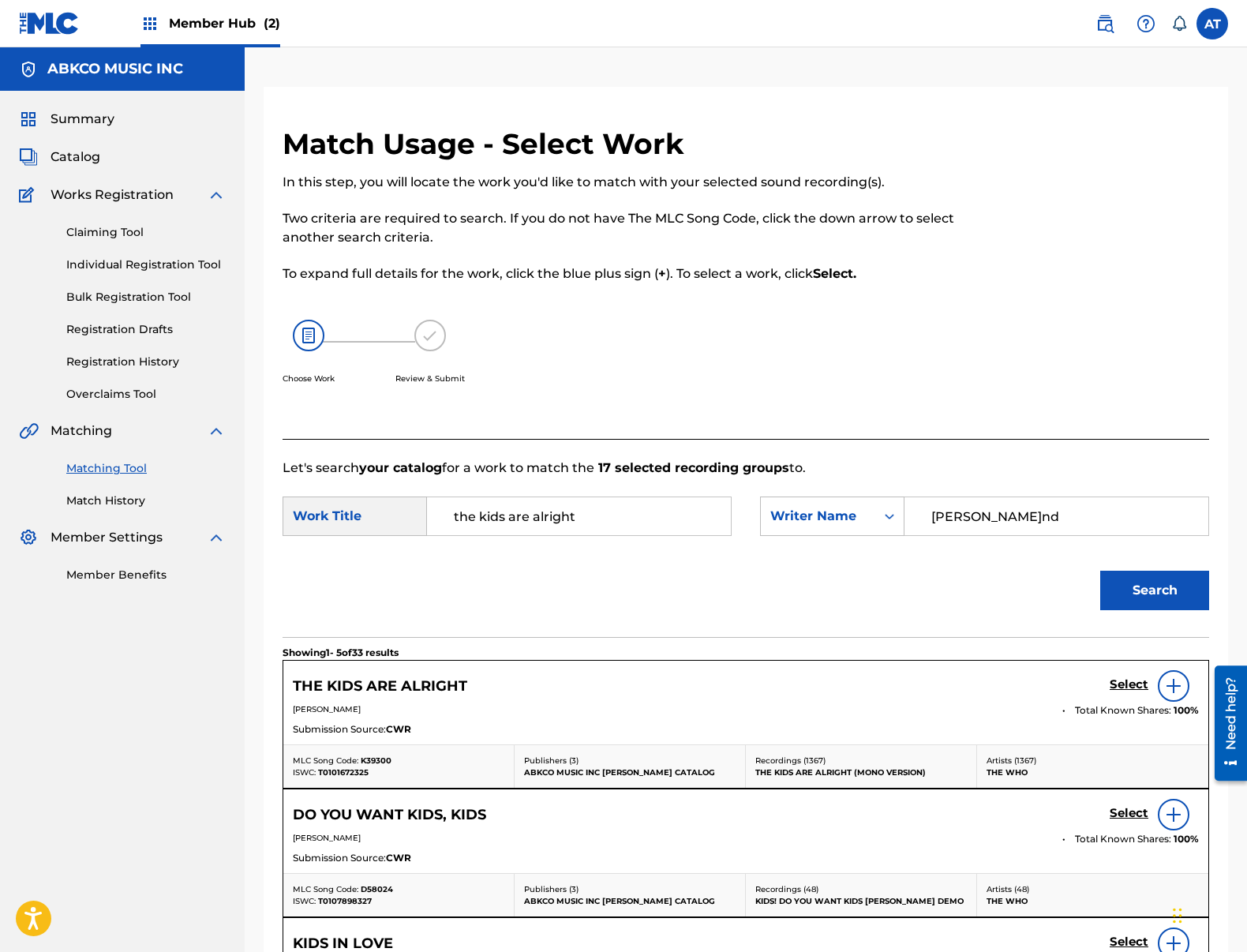
scroll to position [237, 0]
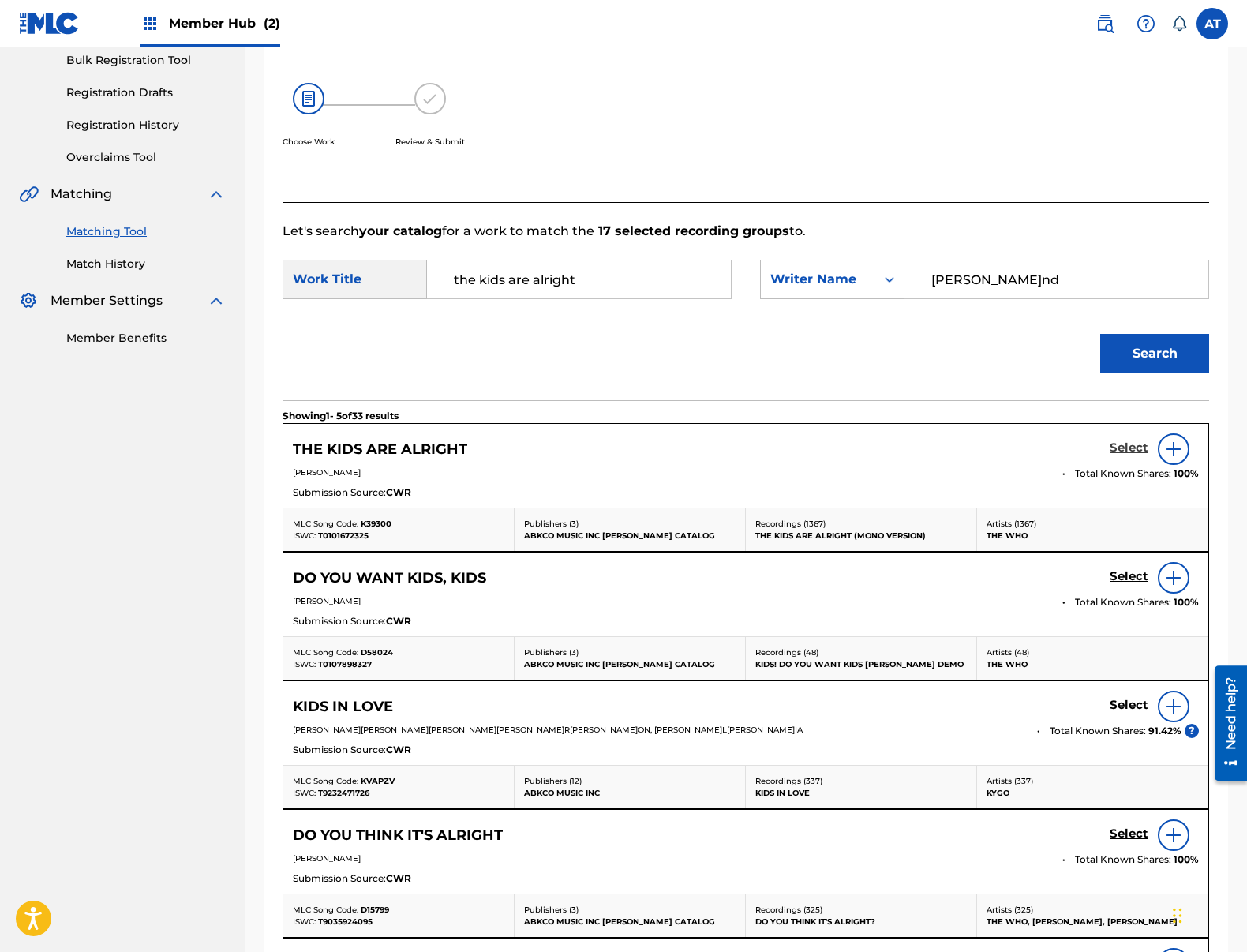
click at [1136, 441] on h5 "Select" at bounding box center [1129, 447] width 39 height 15
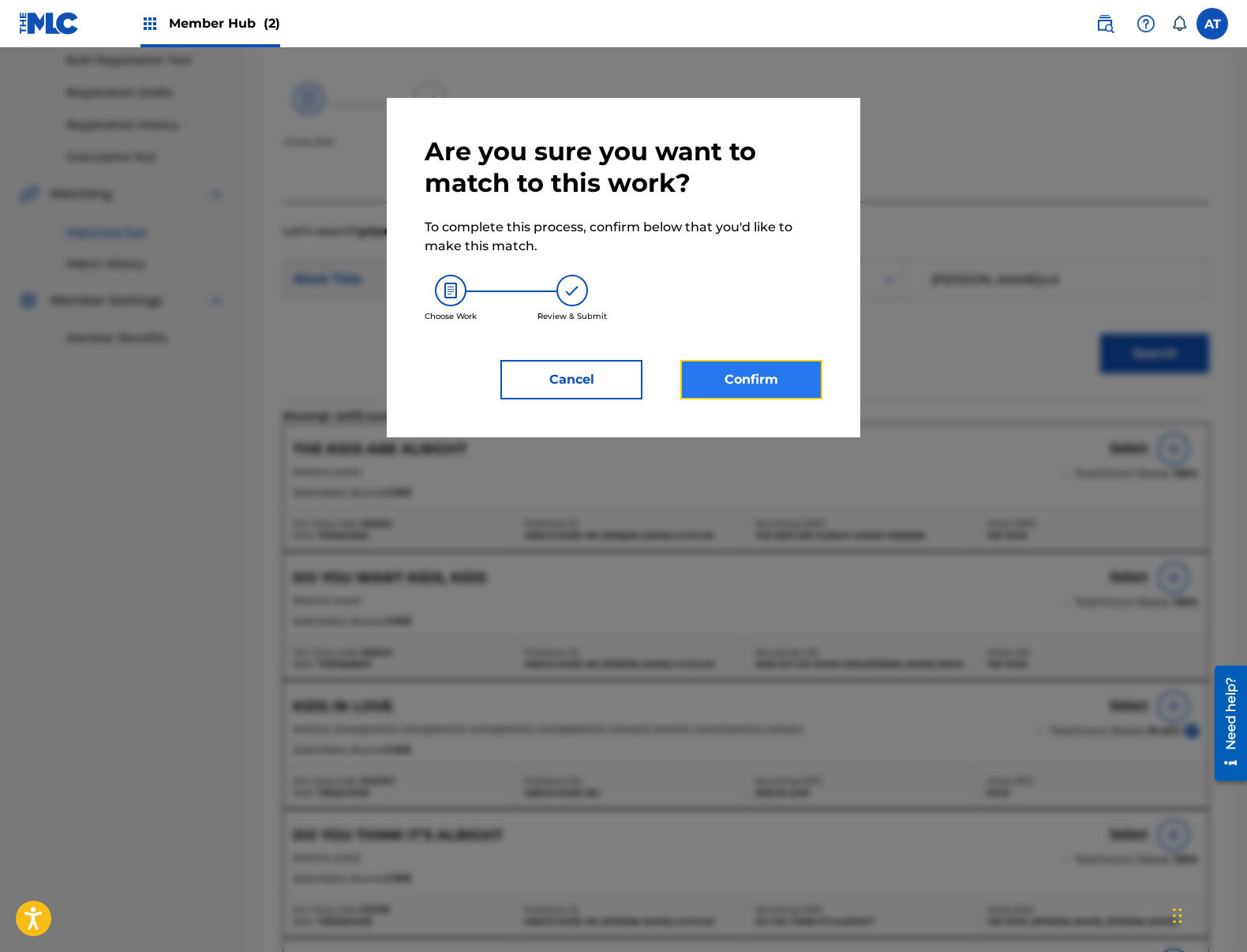
click at [716, 385] on button "Confirm" at bounding box center [752, 379] width 142 height 40
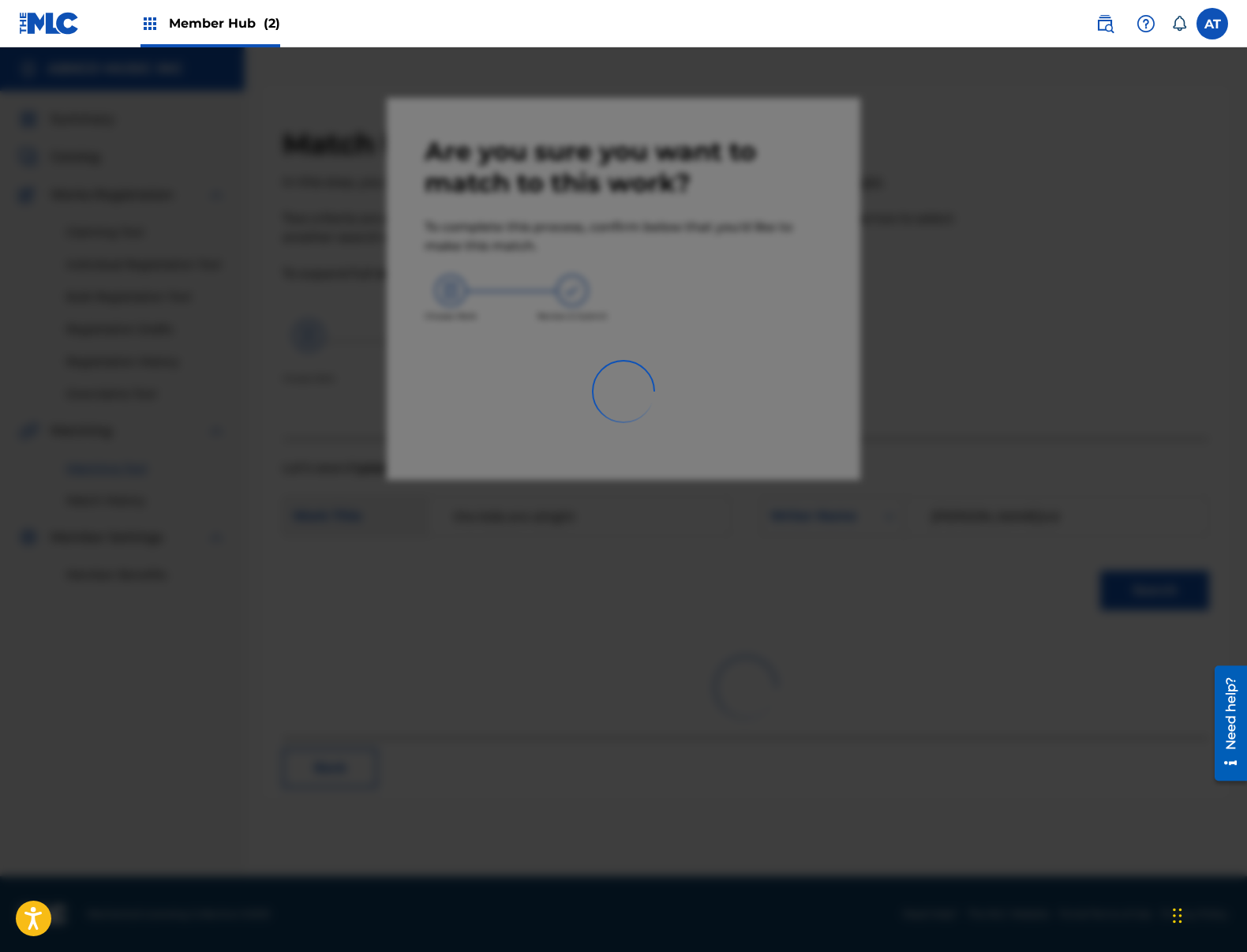
scroll to position [0, 0]
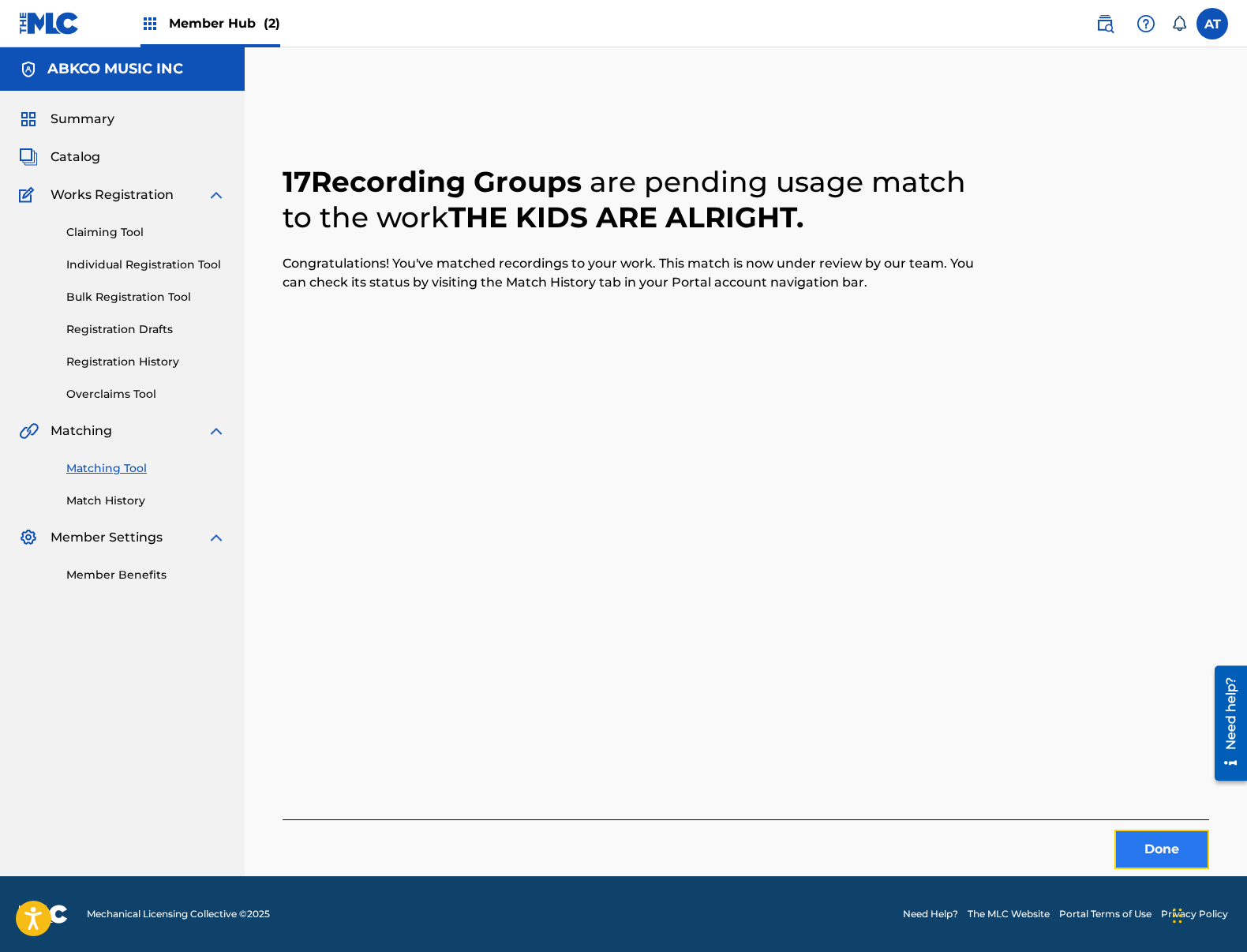
click at [1131, 858] on button "Done" at bounding box center [1162, 848] width 94 height 40
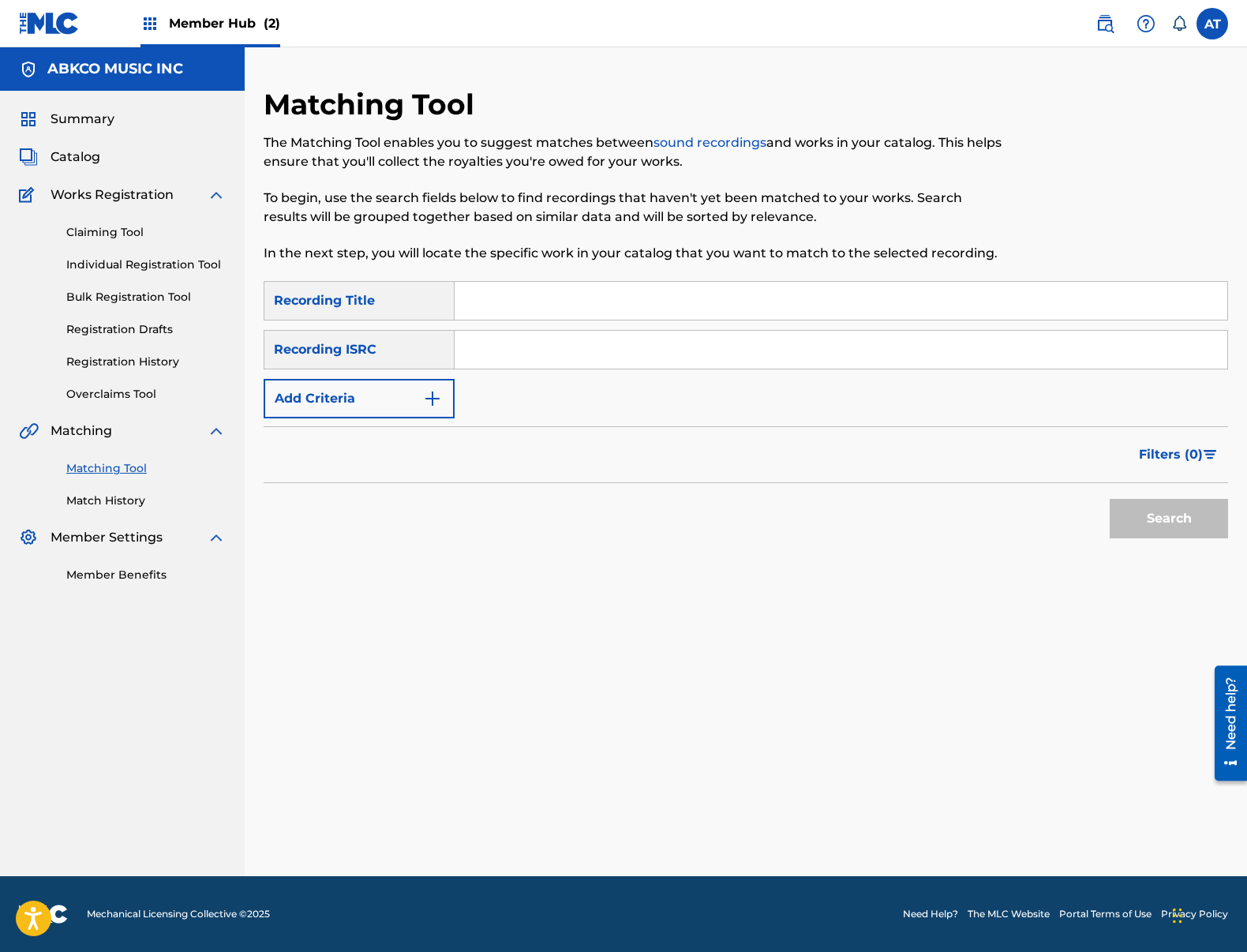
click at [581, 302] on input "Search Form" at bounding box center [841, 300] width 773 height 38
paste input "Damper"
type input "Damper"
click at [263, 379] on button "Add Criteria" at bounding box center [359, 398] width 191 height 40
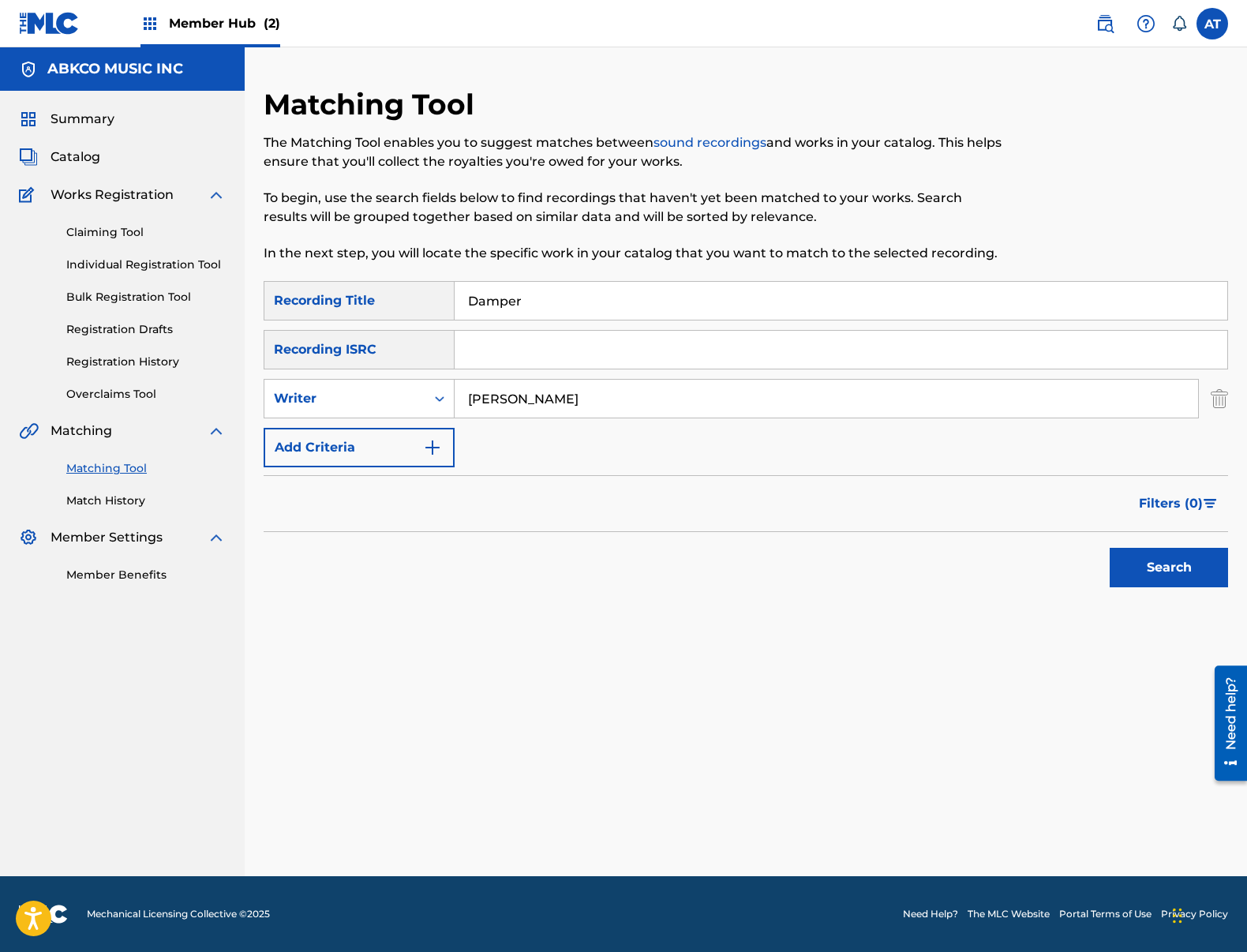
click at [1109, 548] on button "Search" at bounding box center [1168, 568] width 118 height 40
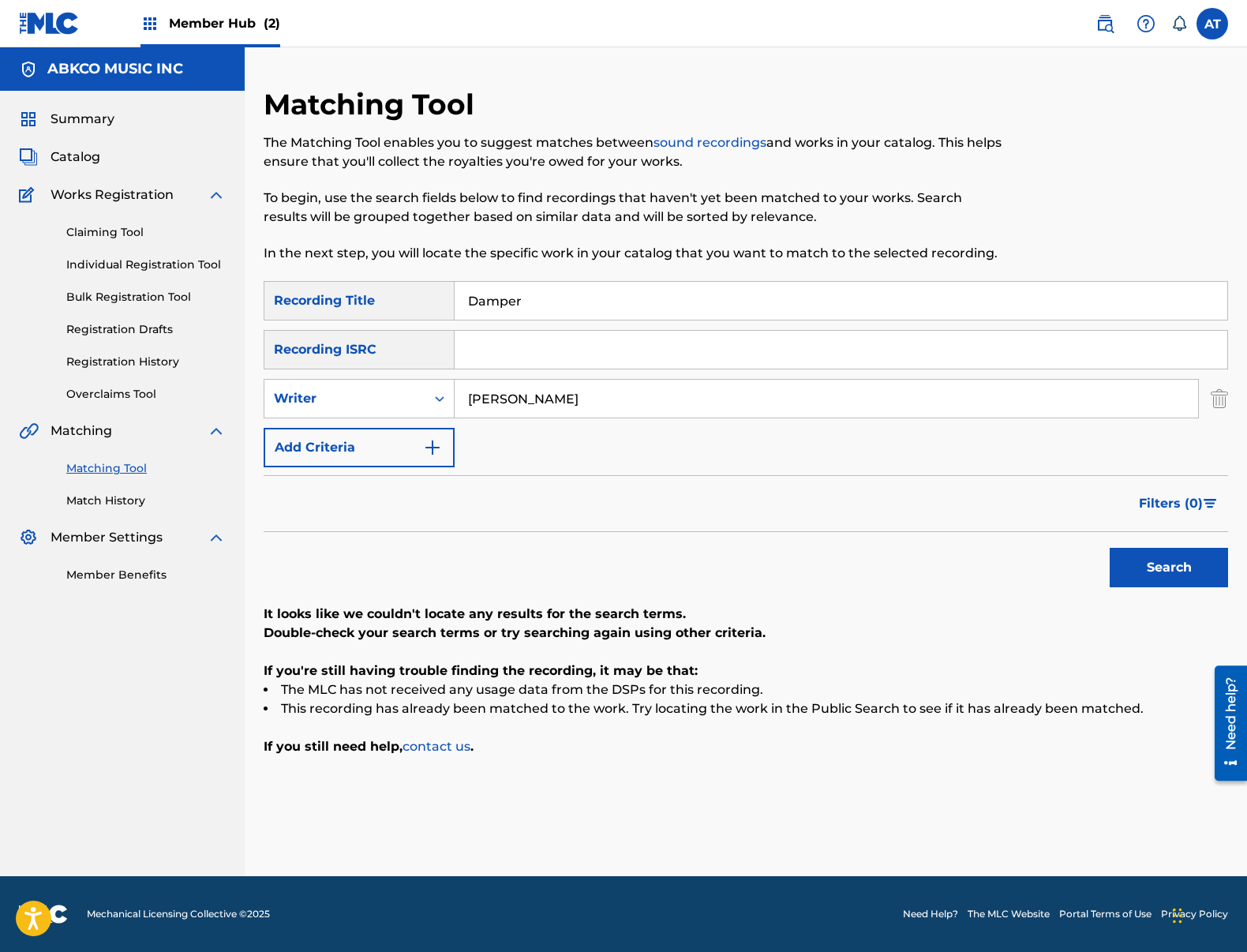
click at [605, 418] on div "[PERSON_NAME]" at bounding box center [826, 398] width 744 height 40
drag, startPoint x: 628, startPoint y: 398, endPoint x: 234, endPoint y: 370, distance: 395.0
click at [234, 370] on main "ABKCO MUSIC INC Summary Catalog Works Registration Claiming Tool Individual Reg…" at bounding box center [623, 461] width 1247 height 828
type input "[PERSON_NAME]ns"
click at [1109, 548] on button "Search" at bounding box center [1168, 568] width 118 height 40
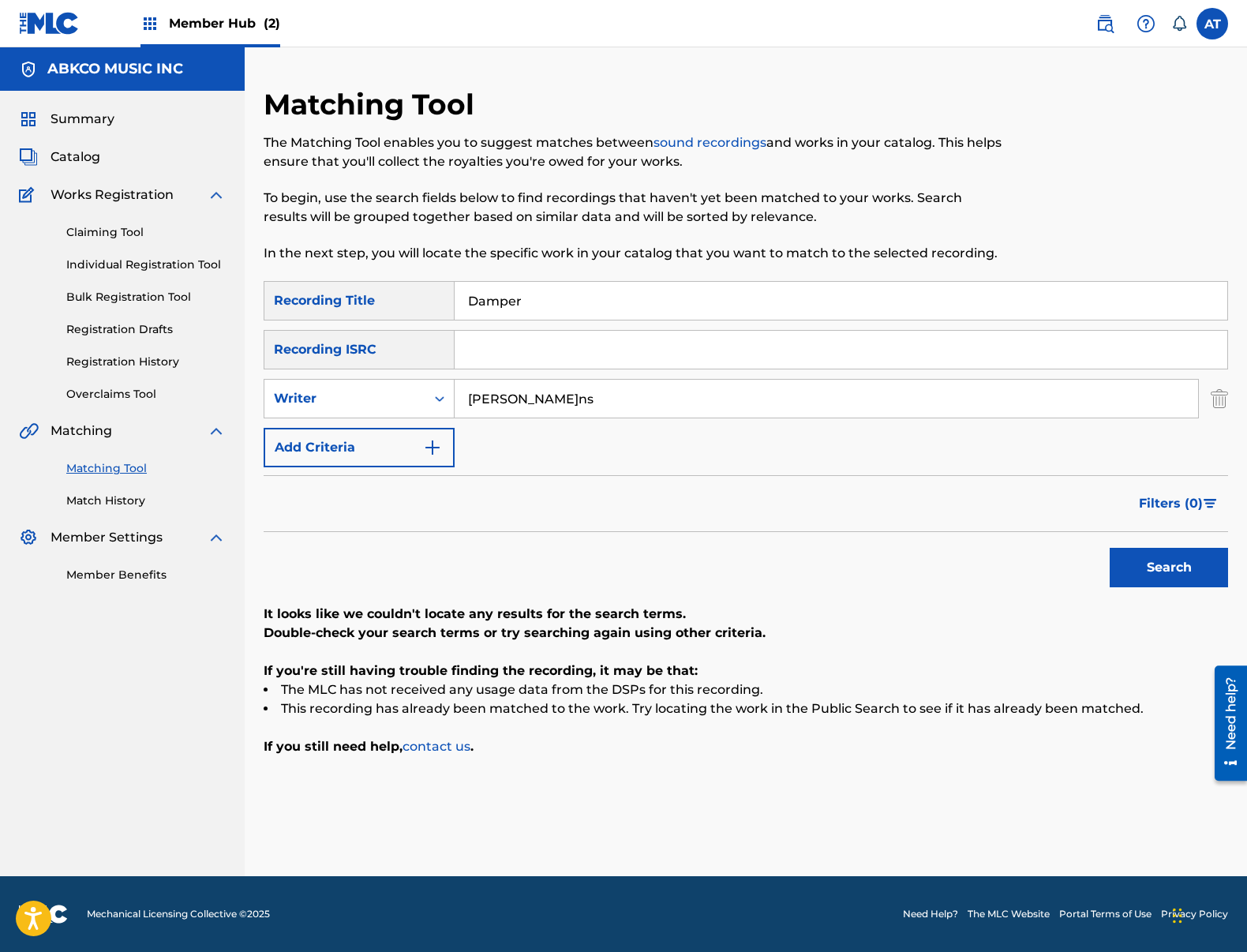
drag, startPoint x: 605, startPoint y: 362, endPoint x: 598, endPoint y: 352, distance: 12.2
click at [606, 362] on input "Search Form" at bounding box center [841, 349] width 773 height 38
drag, startPoint x: 586, startPoint y: 306, endPoint x: 520, endPoint y: 343, distance: 75.7
click at [300, 270] on div "Matching Tool The Matching Tool enables you to suggest matches between sound re…" at bounding box center [745, 482] width 964 height 789
paste input "Please Forgive My Heart"
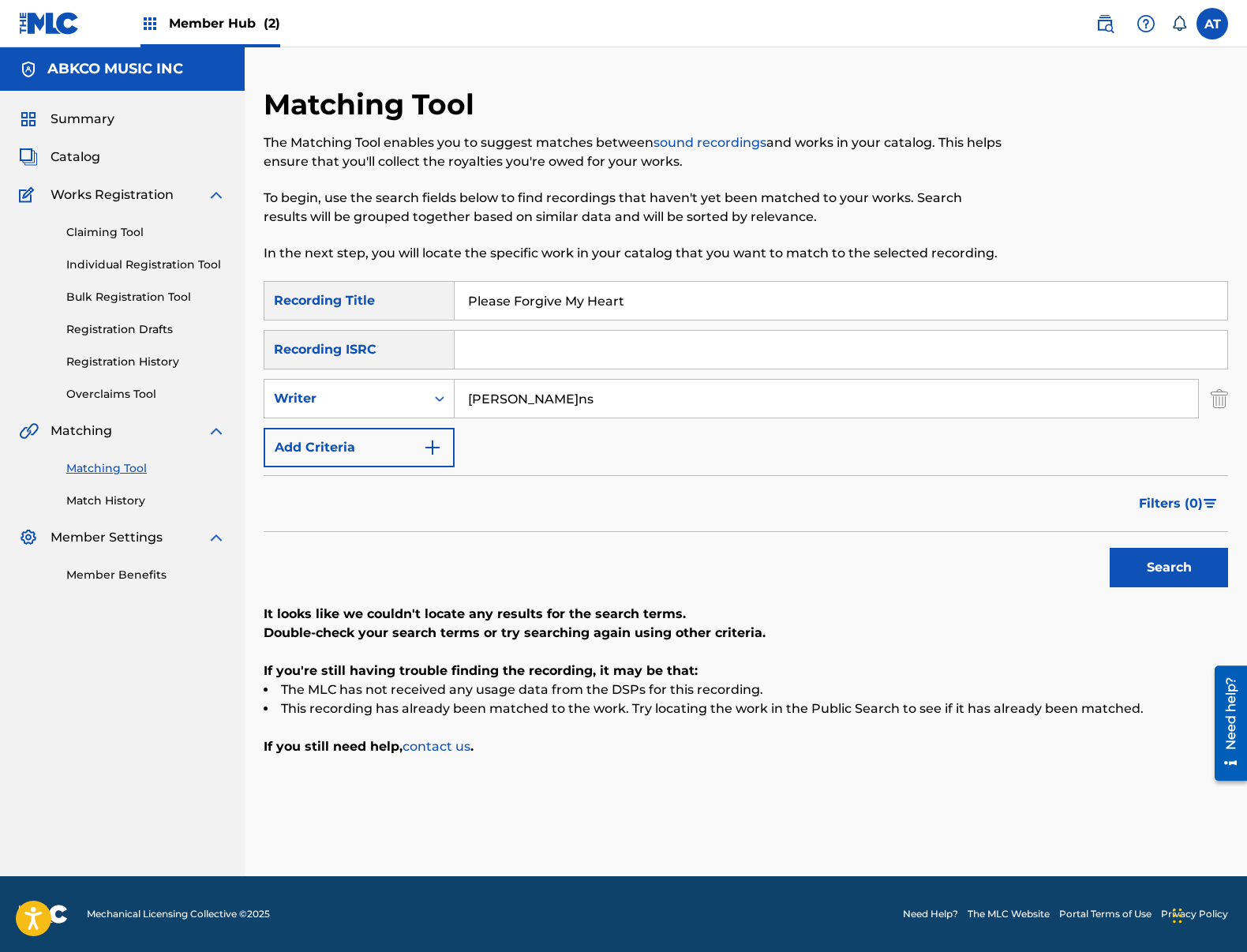
type input "Please Forgive My Heart"
click at [634, 394] on input "[PERSON_NAME]ns" at bounding box center [826, 398] width 743 height 38
click at [369, 357] on div "SearchWithCriteria99b3f98d-7d79-4204-90e7-a02e9c262224 Recording Title Please F…" at bounding box center [745, 373] width 964 height 186
type input "[PERSON_NAME]"
click at [1109, 548] on button "Search" at bounding box center [1168, 568] width 118 height 40
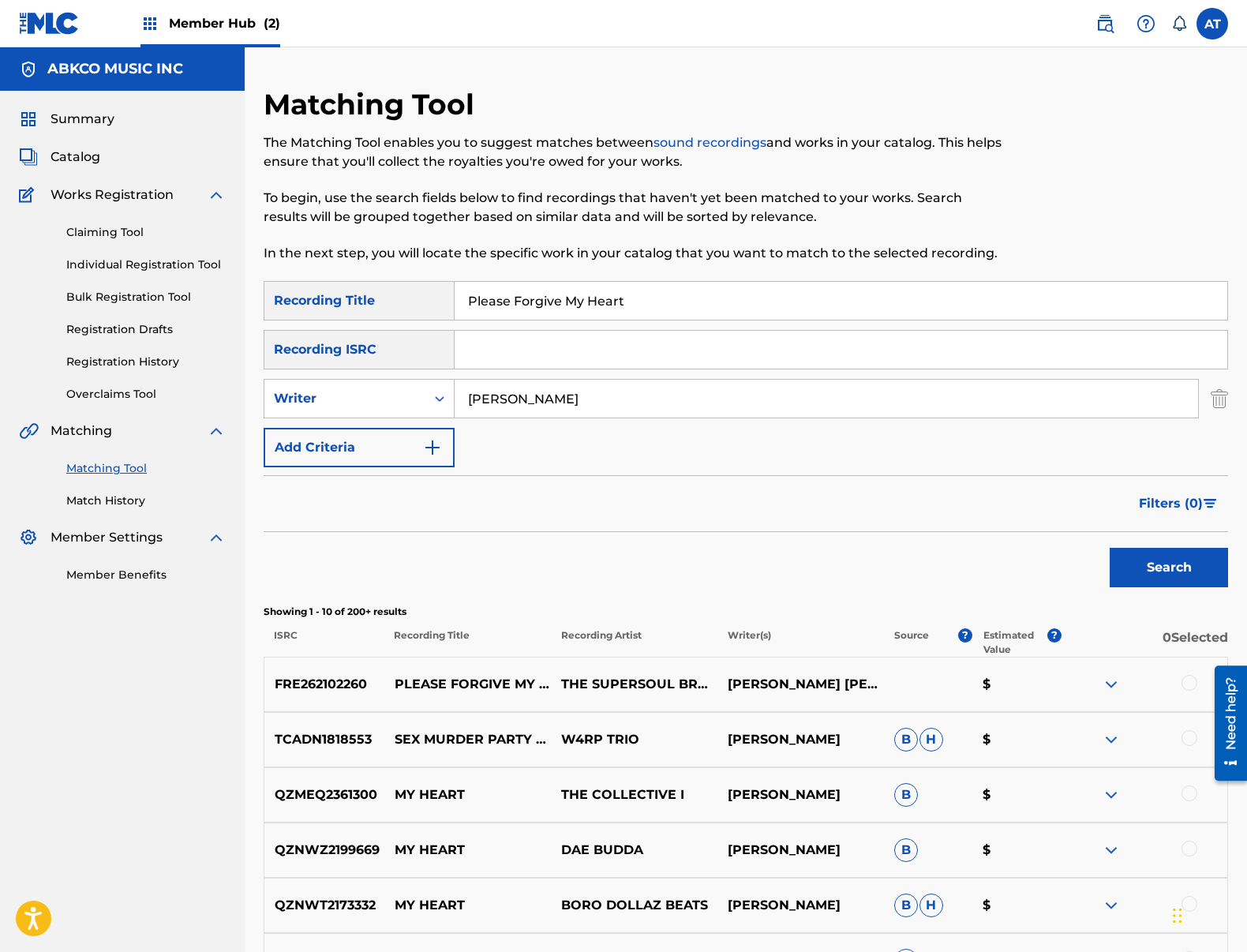
click at [1185, 681] on div at bounding box center [1189, 682] width 16 height 16
click at [1111, 828] on button "Match 1 Group" at bounding box center [1109, 823] width 175 height 40
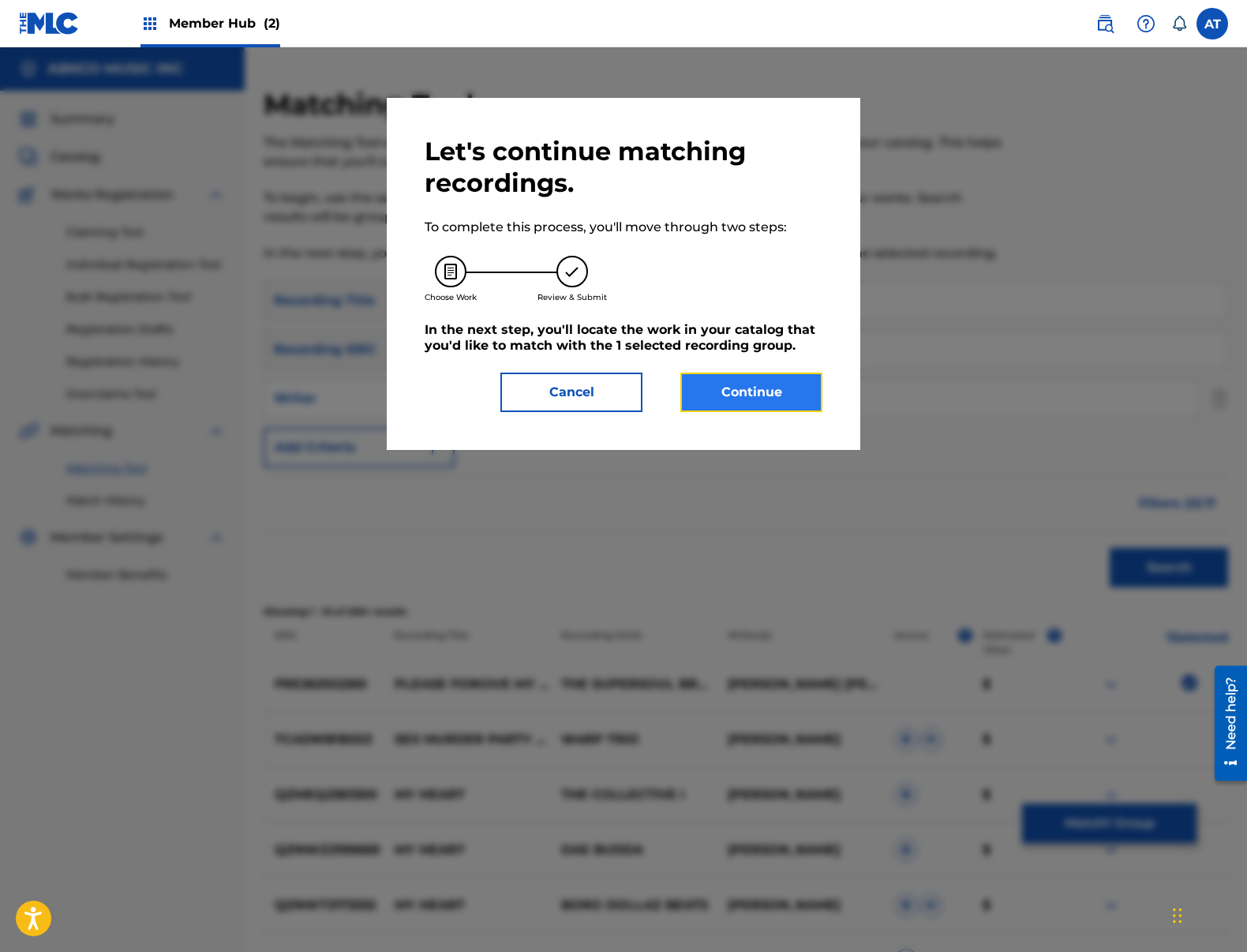
click at [766, 386] on button "Continue" at bounding box center [752, 392] width 142 height 40
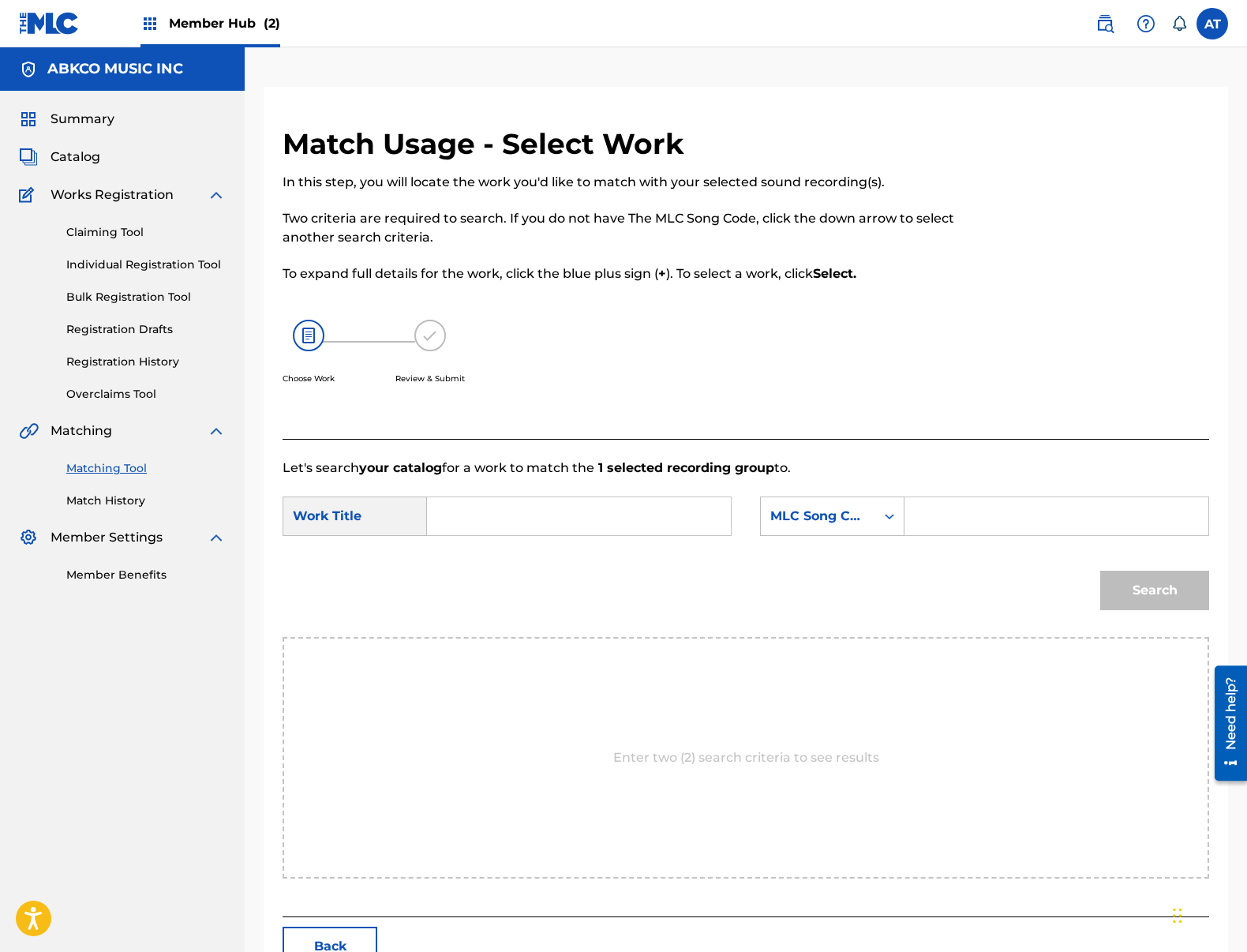
click at [479, 517] on input "Search Form" at bounding box center [579, 516] width 277 height 38
click at [315, 495] on form "SearchWithCriteria837eb7a8-e25b-4b2c-b5d3-c0586c4a8b20 Work Title SearchWithCri…" at bounding box center [746, 557] width 926 height 159
click at [511, 511] on input "Search Form" at bounding box center [579, 516] width 277 height 38
click at [461, 569] on strong "fo" at bounding box center [460, 570] width 13 height 15
type input "please forgive my heart"
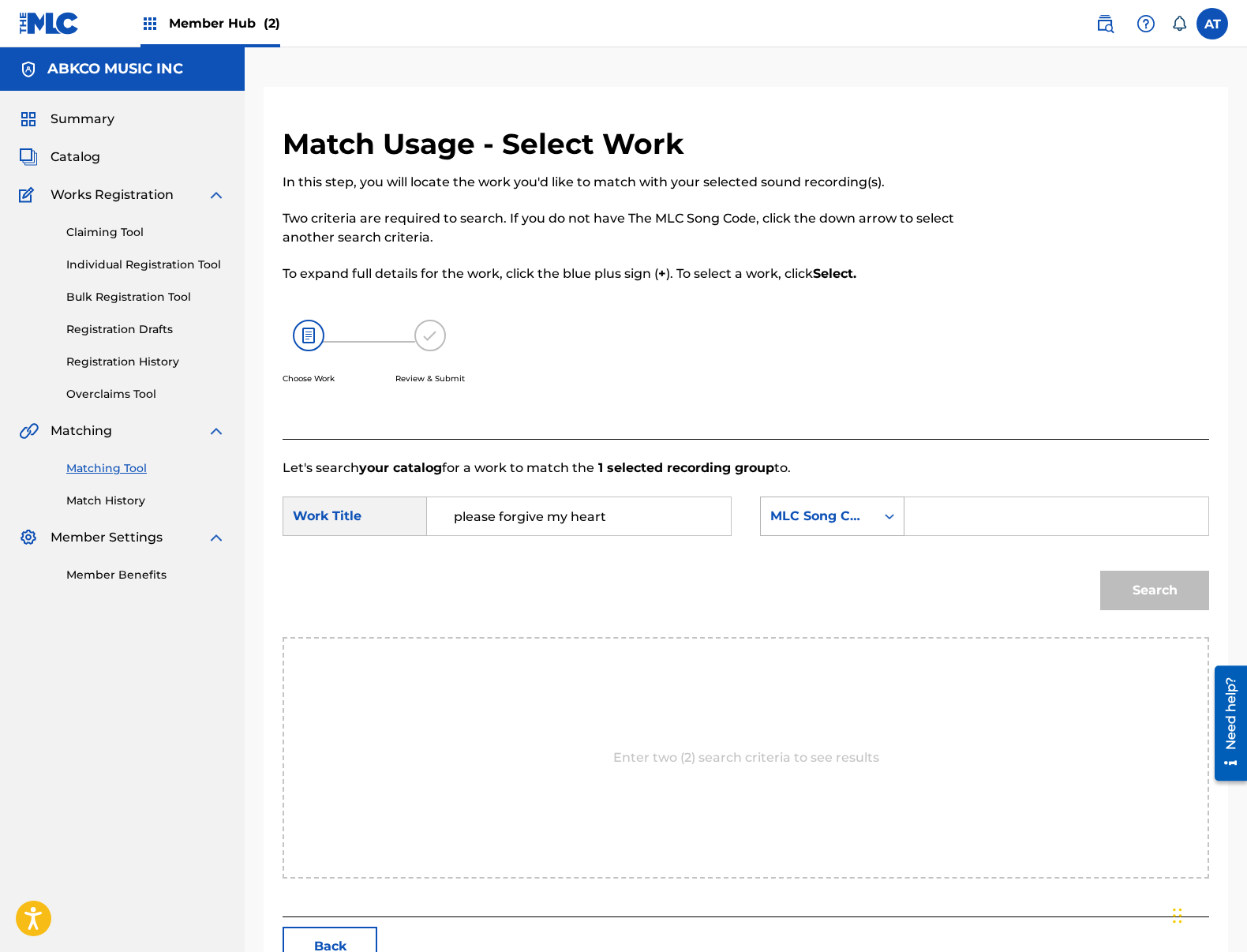
click at [776, 526] on div "MLC Song Code" at bounding box center [818, 516] width 115 height 30
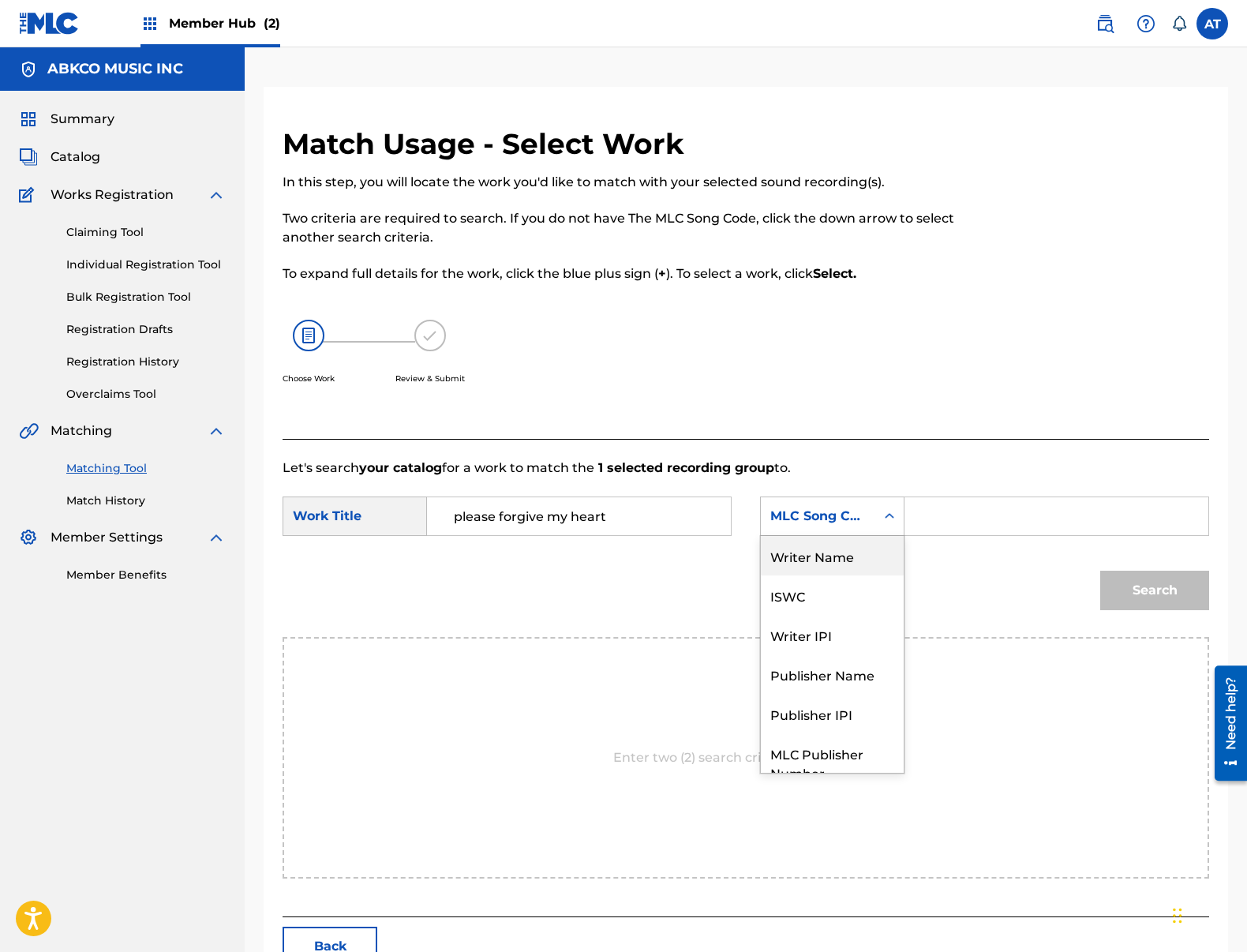
click at [845, 564] on div "Writer Name" at bounding box center [832, 555] width 143 height 40
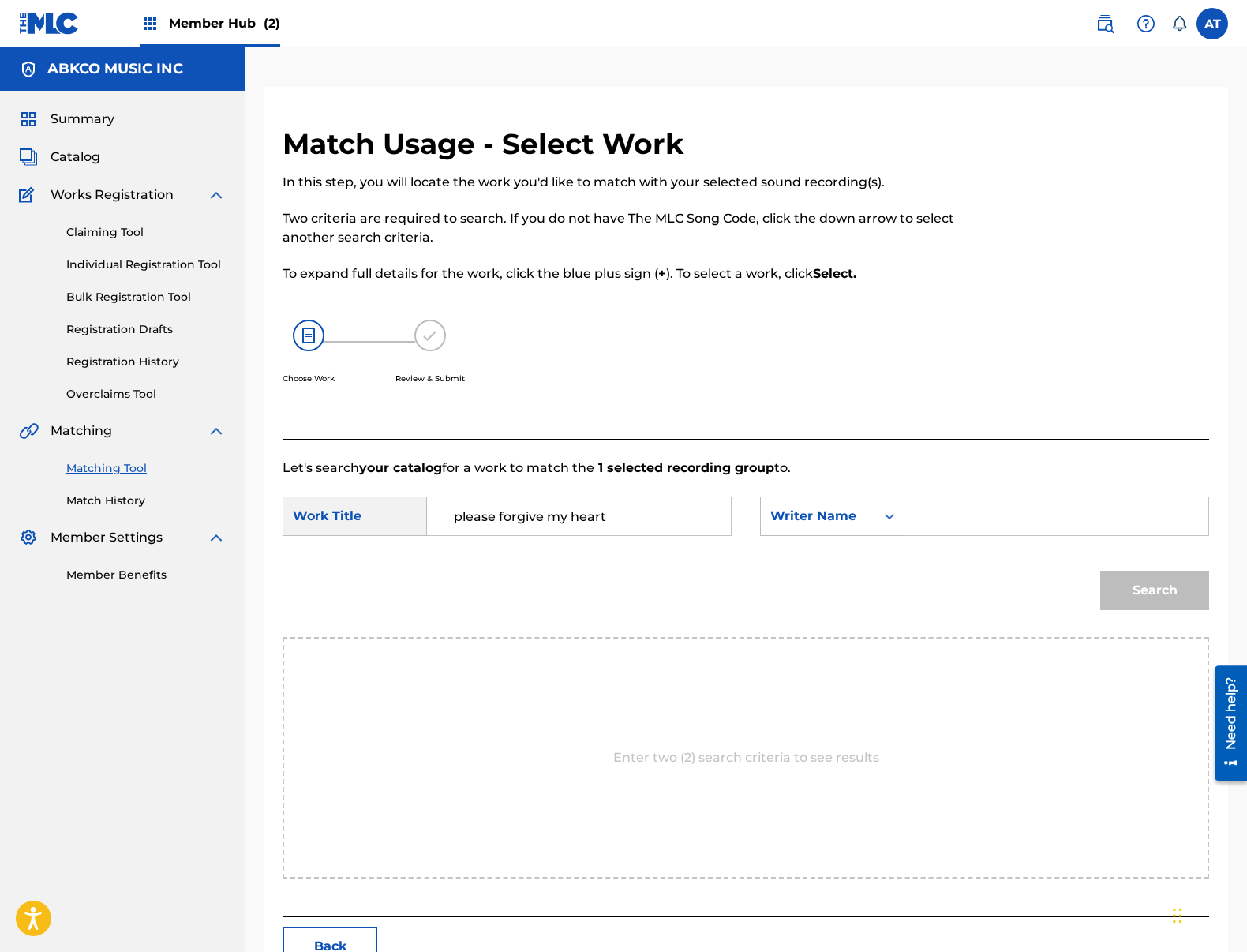
click at [937, 521] on input "Search Form" at bounding box center [1057, 516] width 277 height 38
click at [1100, 570] on button "Search" at bounding box center [1155, 590] width 109 height 40
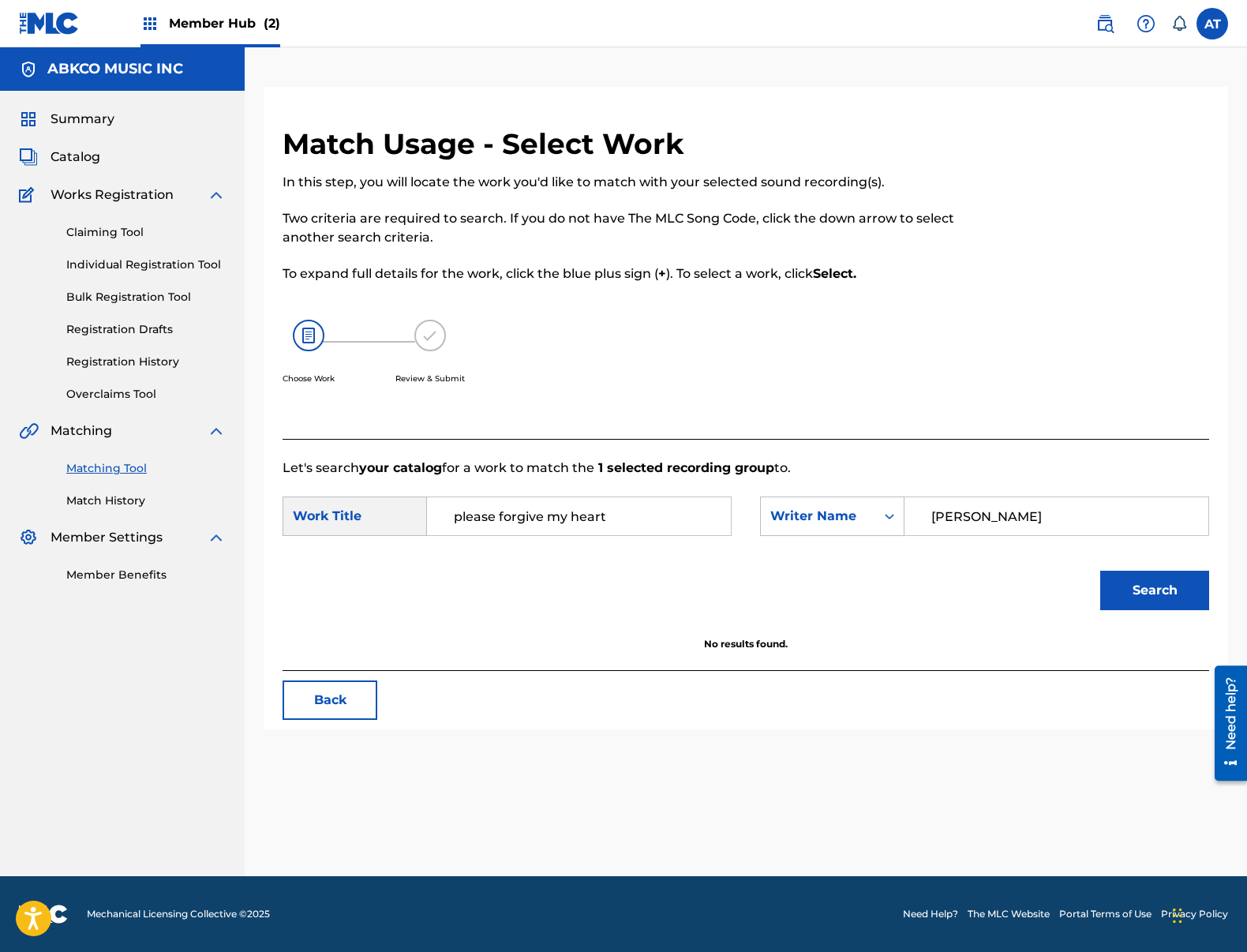
type input "[PERSON_NAME]"
click at [1100, 570] on button "Search" at bounding box center [1155, 590] width 109 height 40
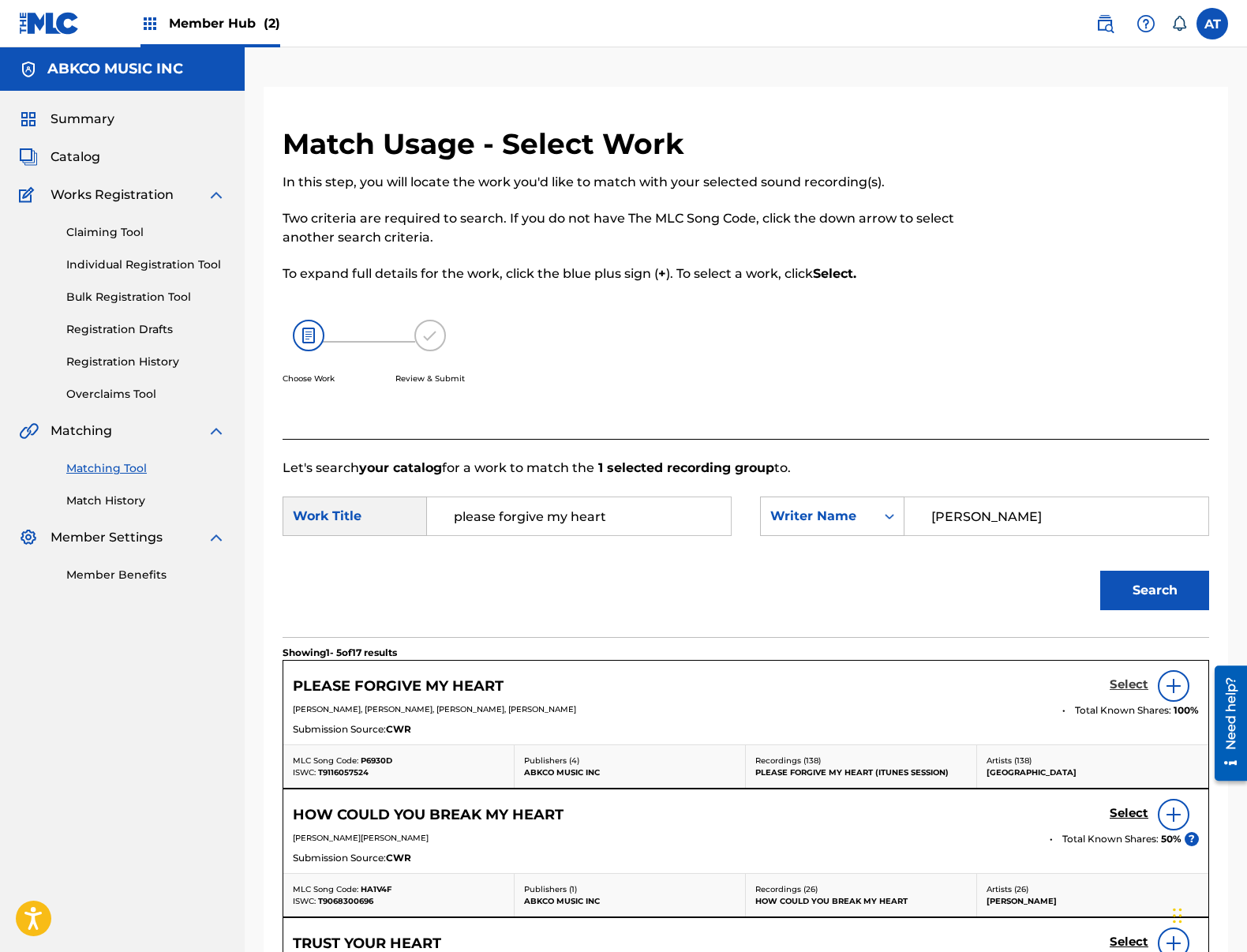
click at [1120, 682] on h5 "Select" at bounding box center [1129, 685] width 39 height 15
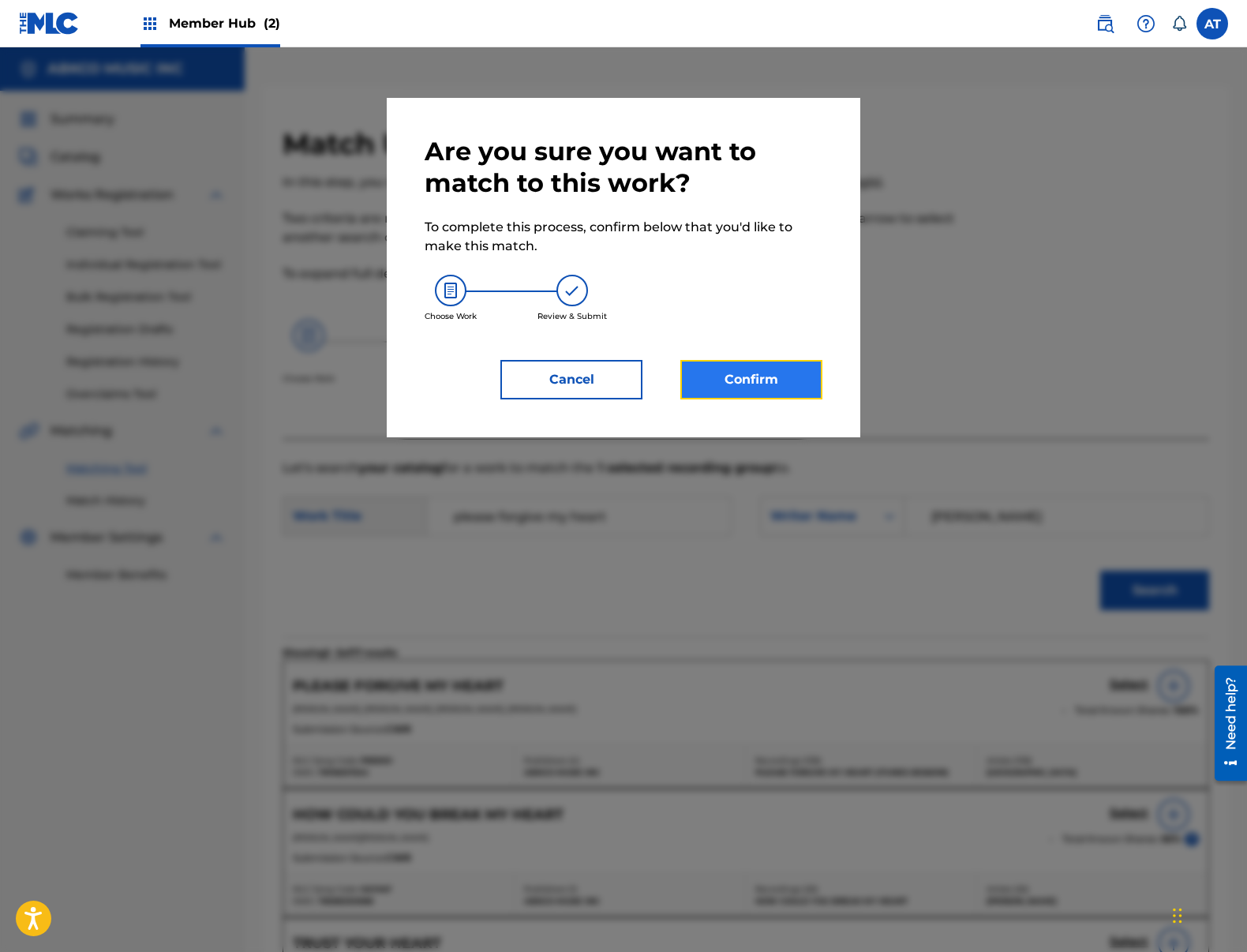
click at [753, 388] on button "Confirm" at bounding box center [752, 379] width 142 height 40
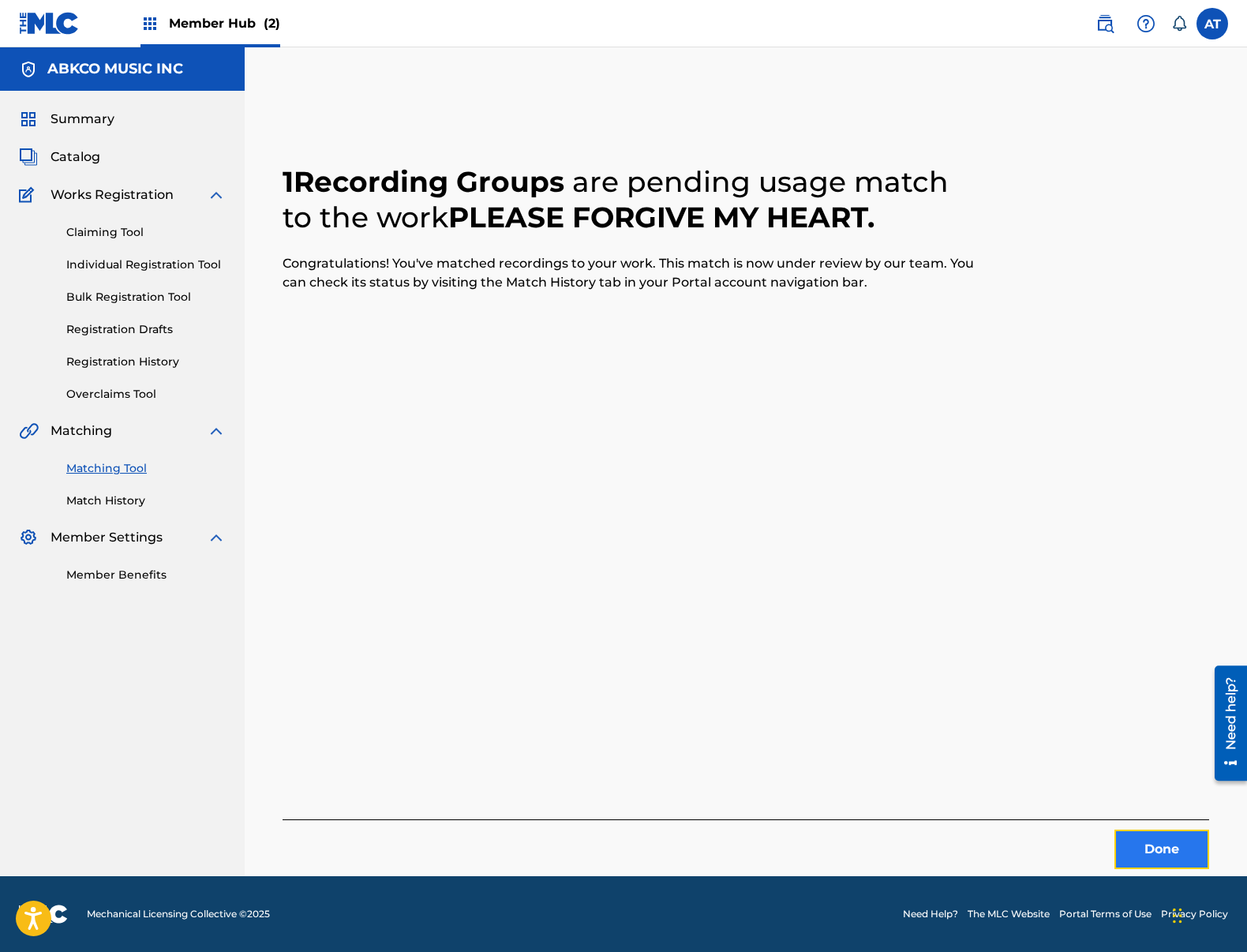
click at [1172, 850] on button "Done" at bounding box center [1162, 848] width 94 height 40
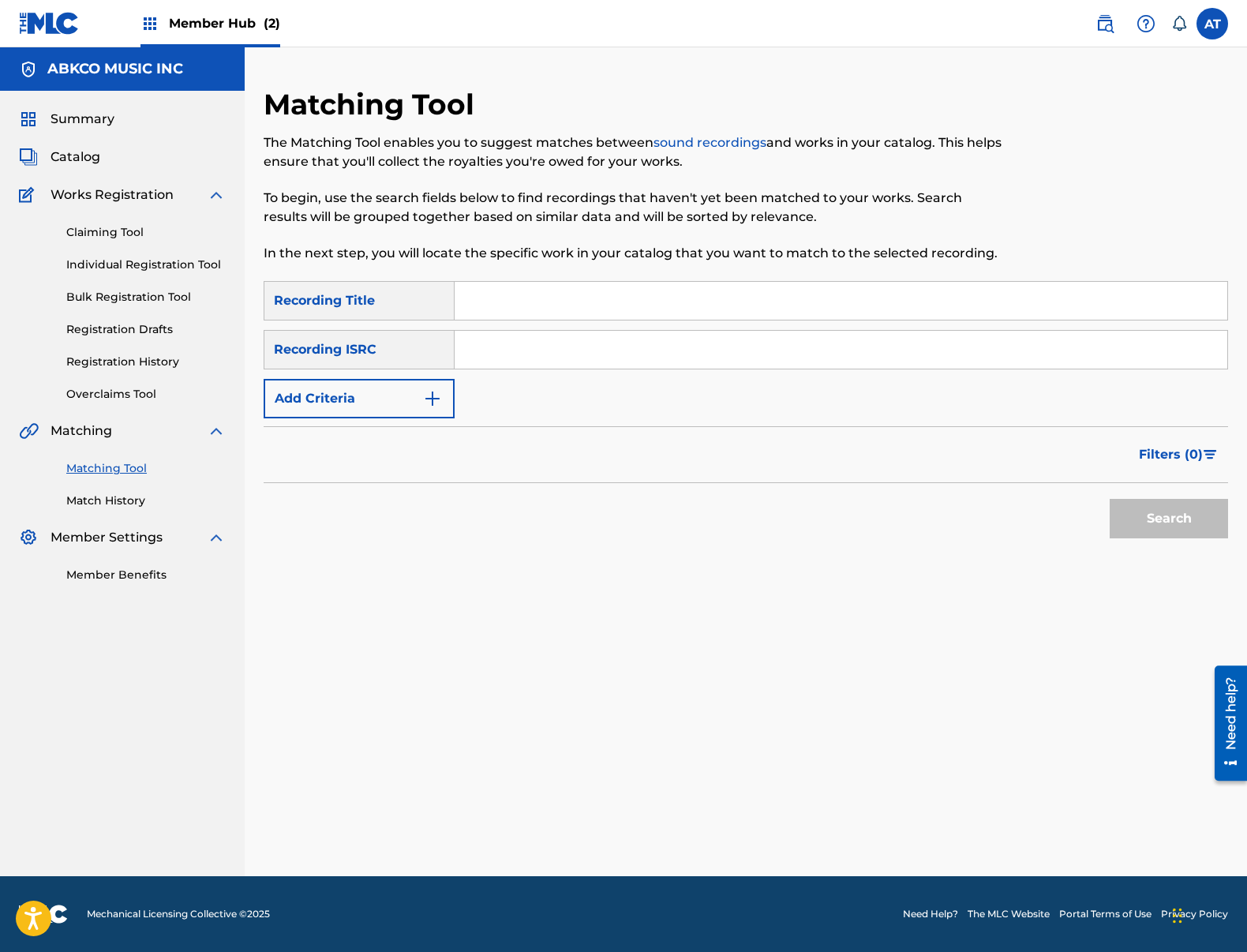
click at [603, 294] on input "Search Form" at bounding box center [841, 300] width 773 height 38
type input "sparks (from[PERSON_NAME])"
click at [1109, 499] on button "Search" at bounding box center [1168, 519] width 118 height 40
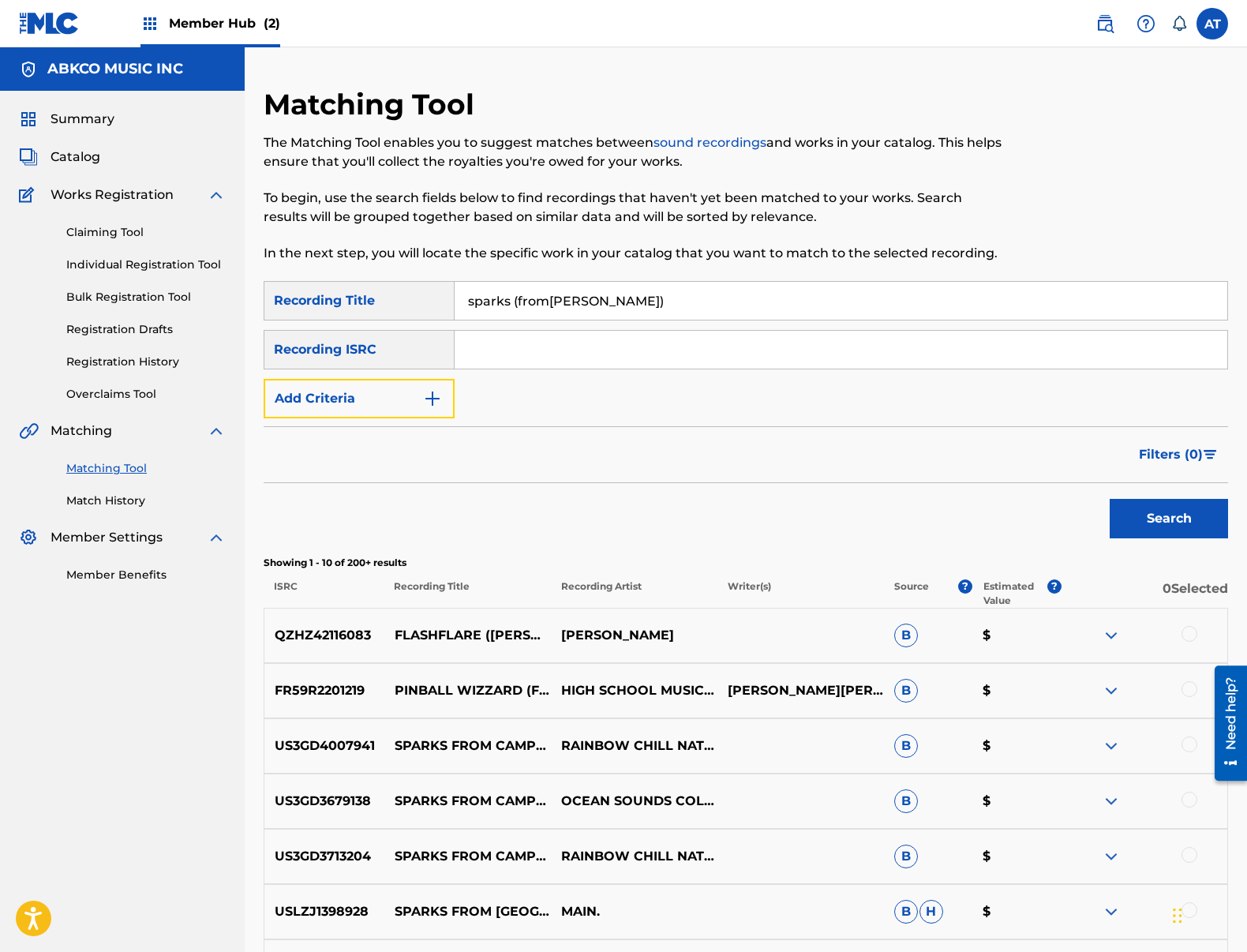
click at [263, 379] on button "Add Criteria" at bounding box center [359, 398] width 191 height 40
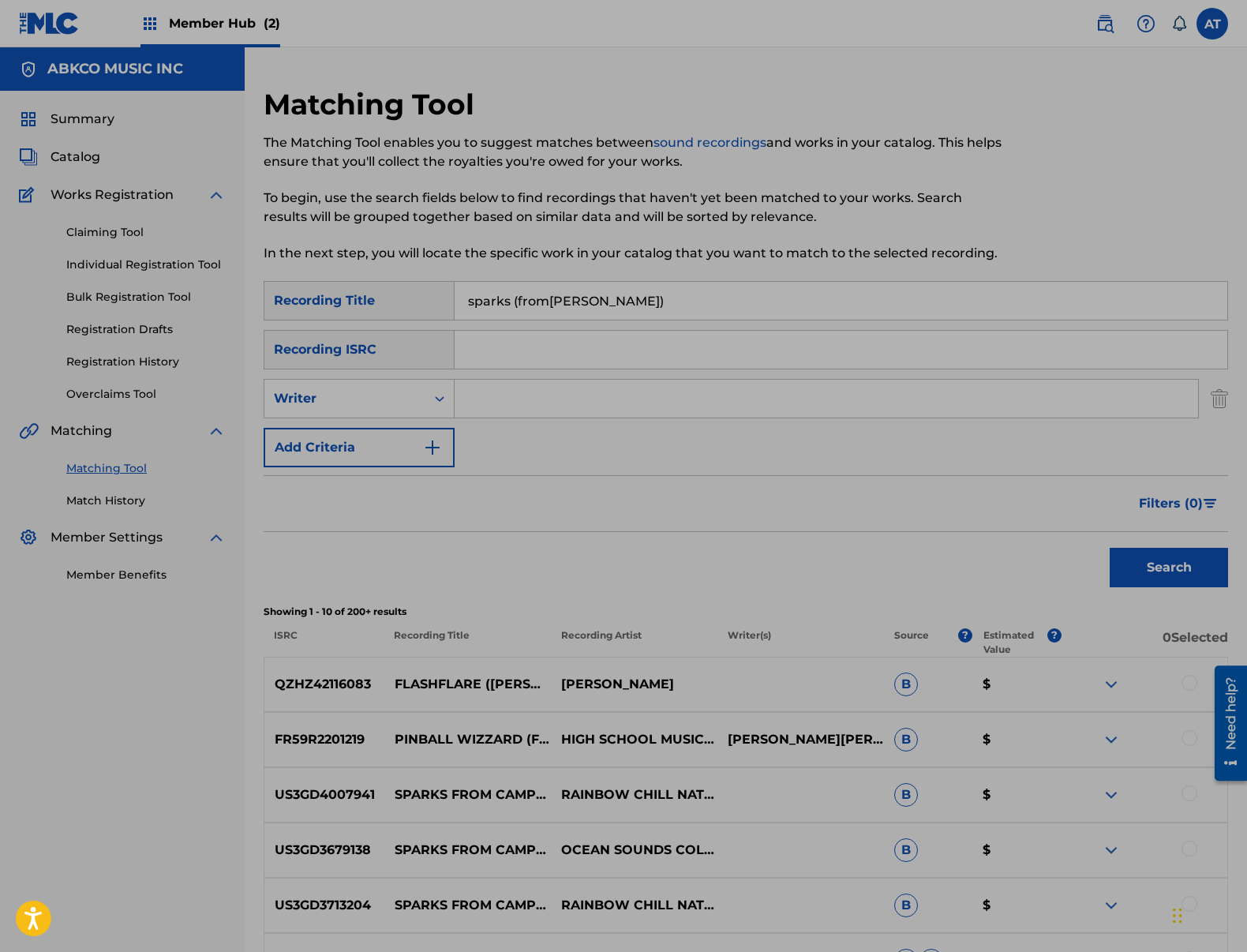
click at [569, 396] on input "Search Form" at bounding box center [826, 398] width 743 height 38
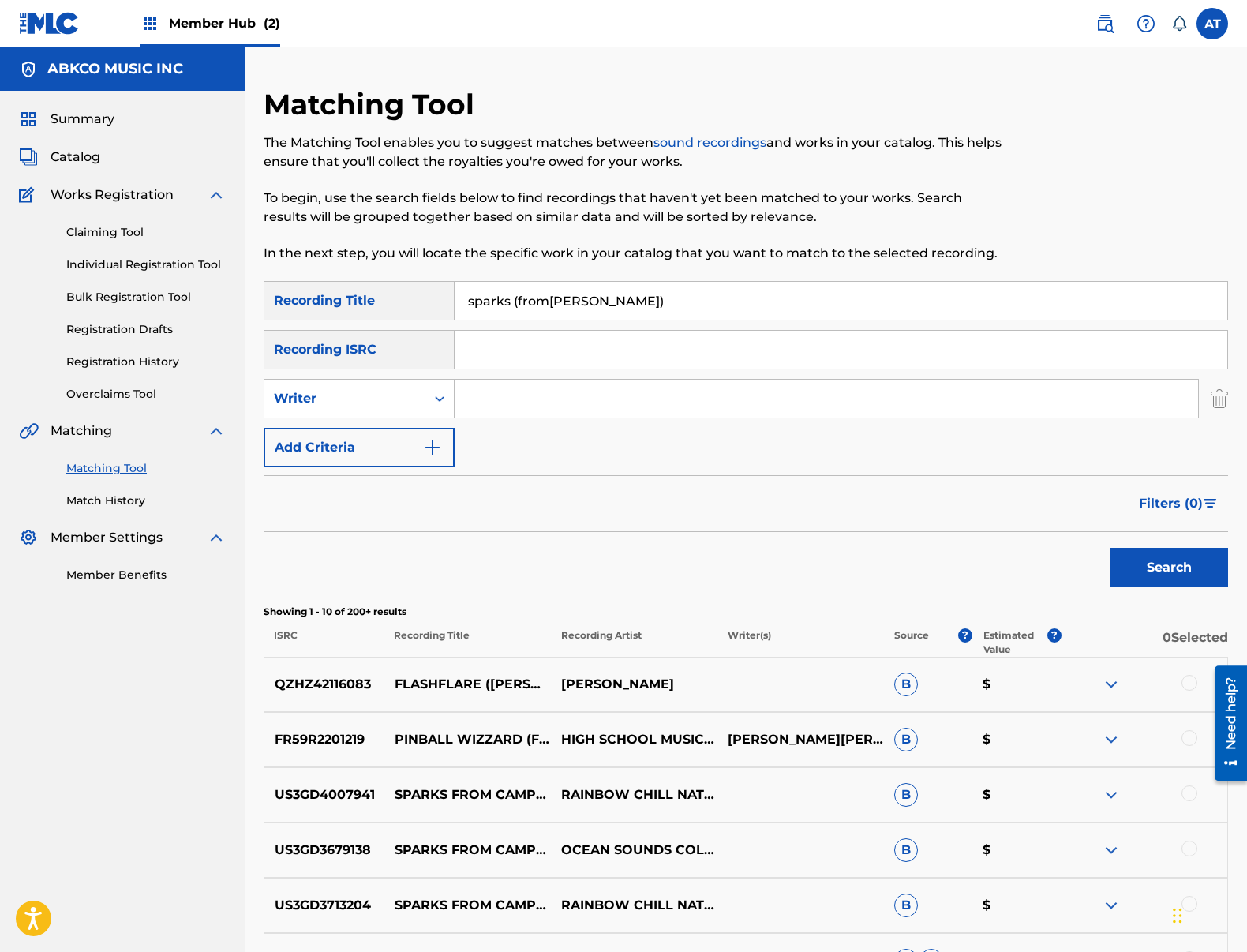
click at [569, 396] on input "Search Form" at bounding box center [826, 398] width 743 height 38
type input "[PERSON_NAME]nd"
click at [1109, 548] on button "Search" at bounding box center [1168, 568] width 118 height 40
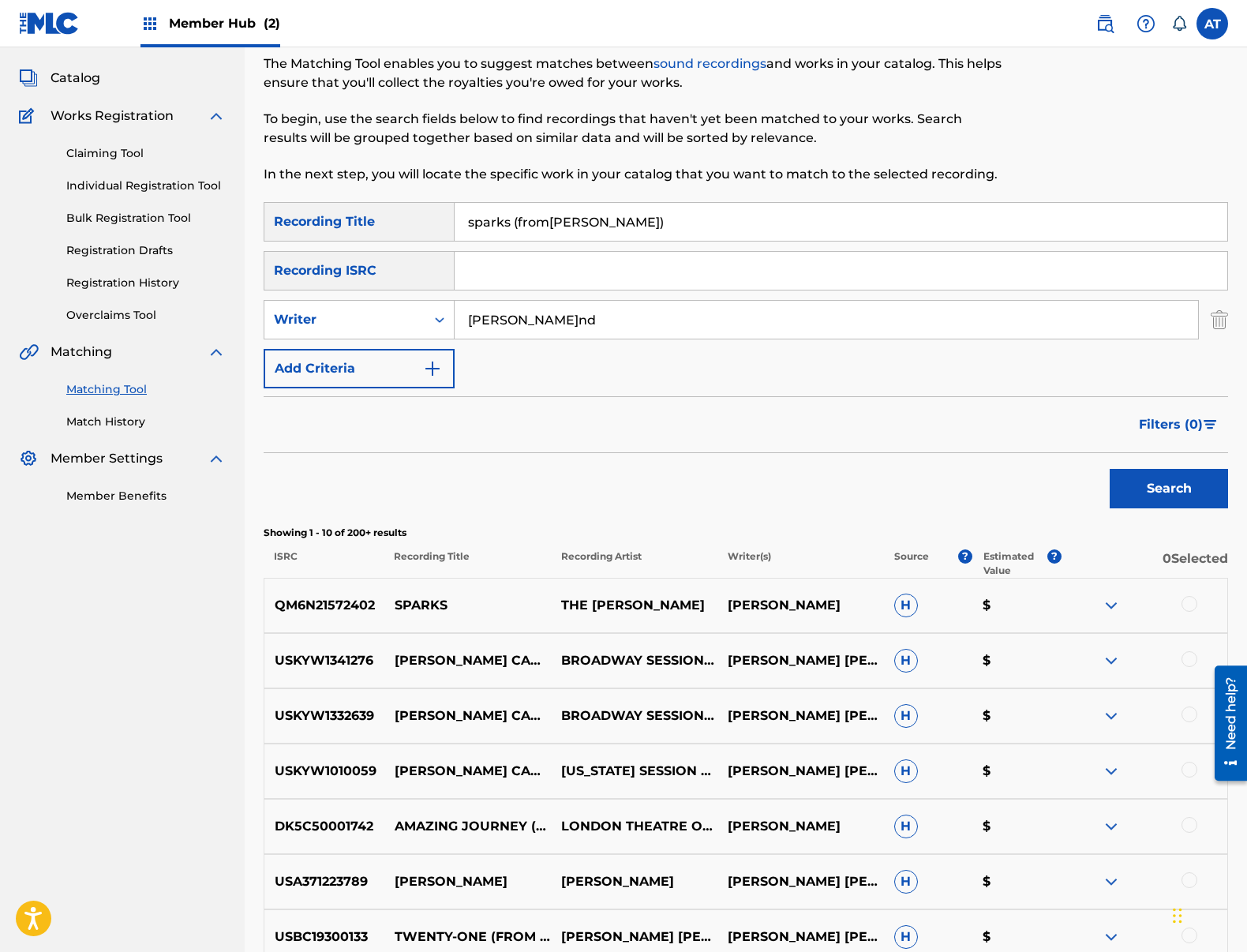
scroll to position [237, 0]
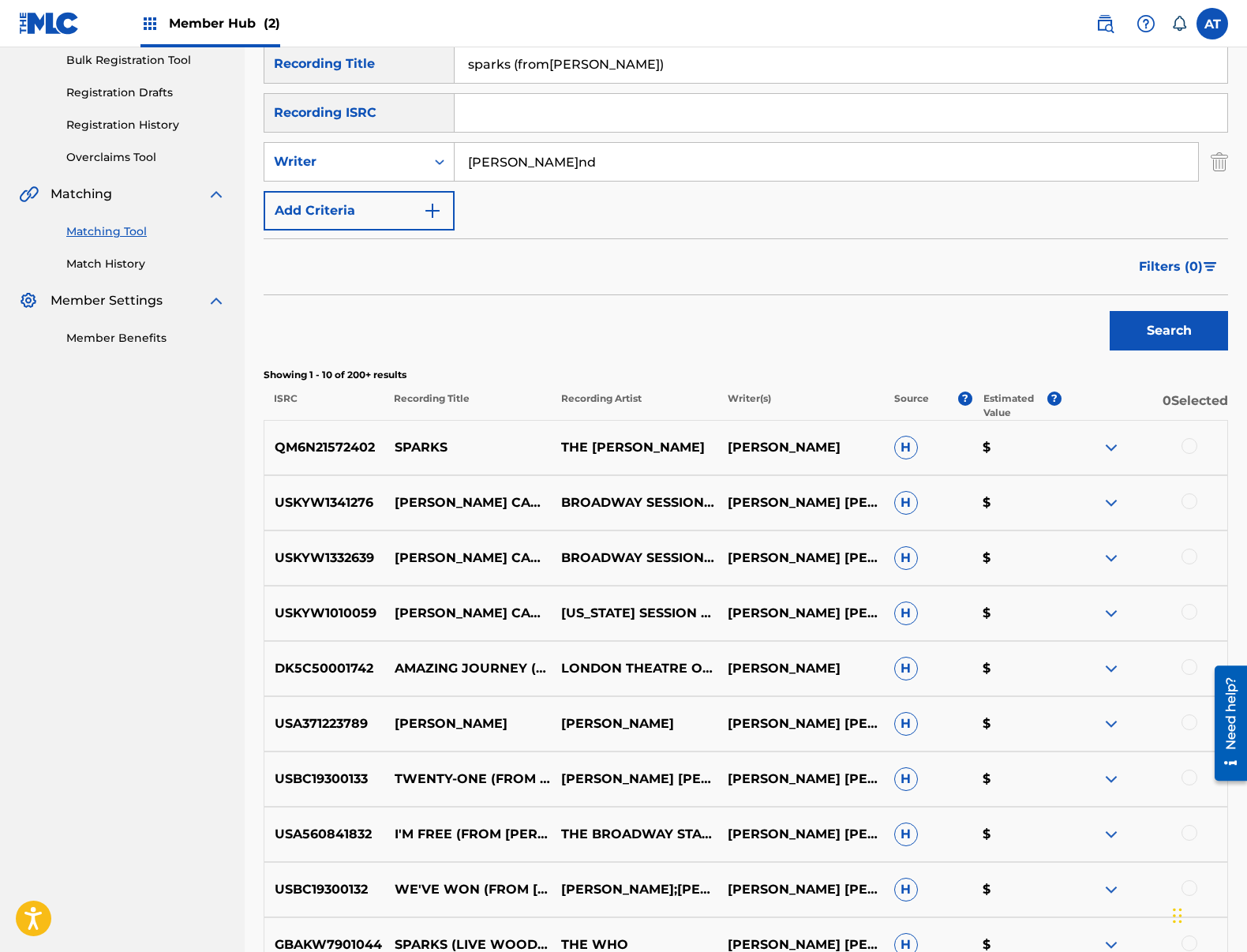
click at [1184, 443] on div at bounding box center [1189, 445] width 16 height 16
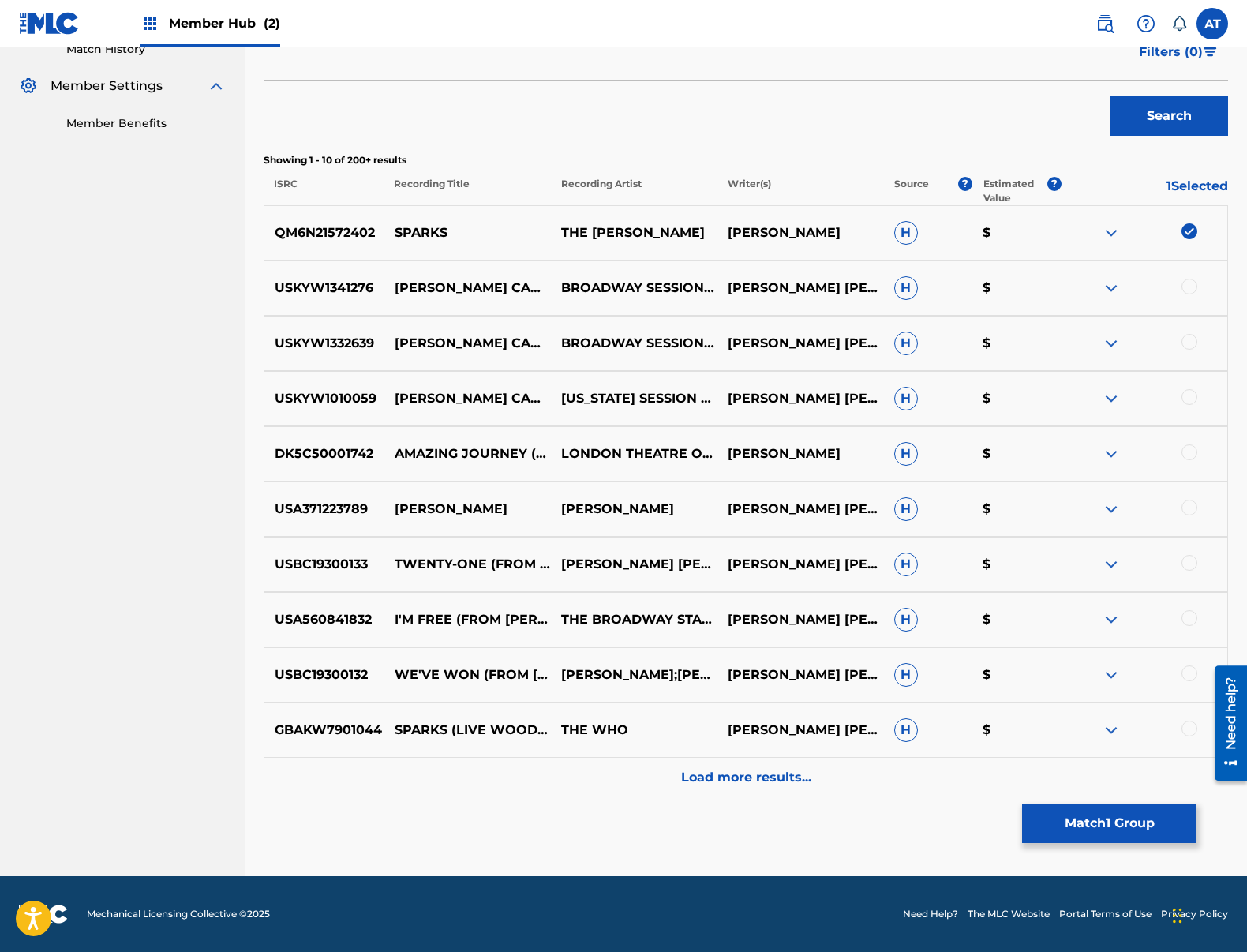
click at [1186, 726] on div at bounding box center [1189, 728] width 16 height 16
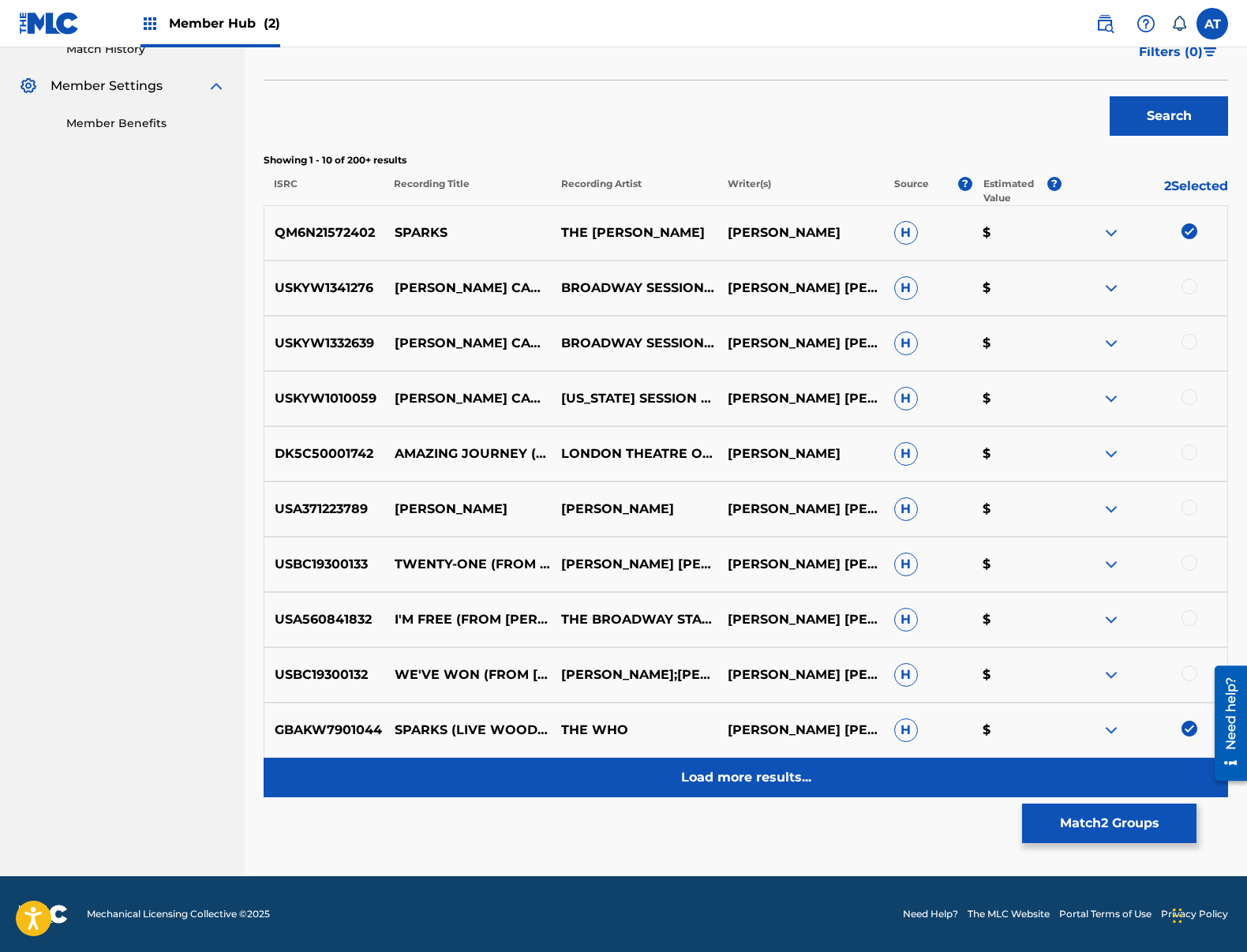
click at [693, 775] on p "Load more results..." at bounding box center [746, 777] width 130 height 18
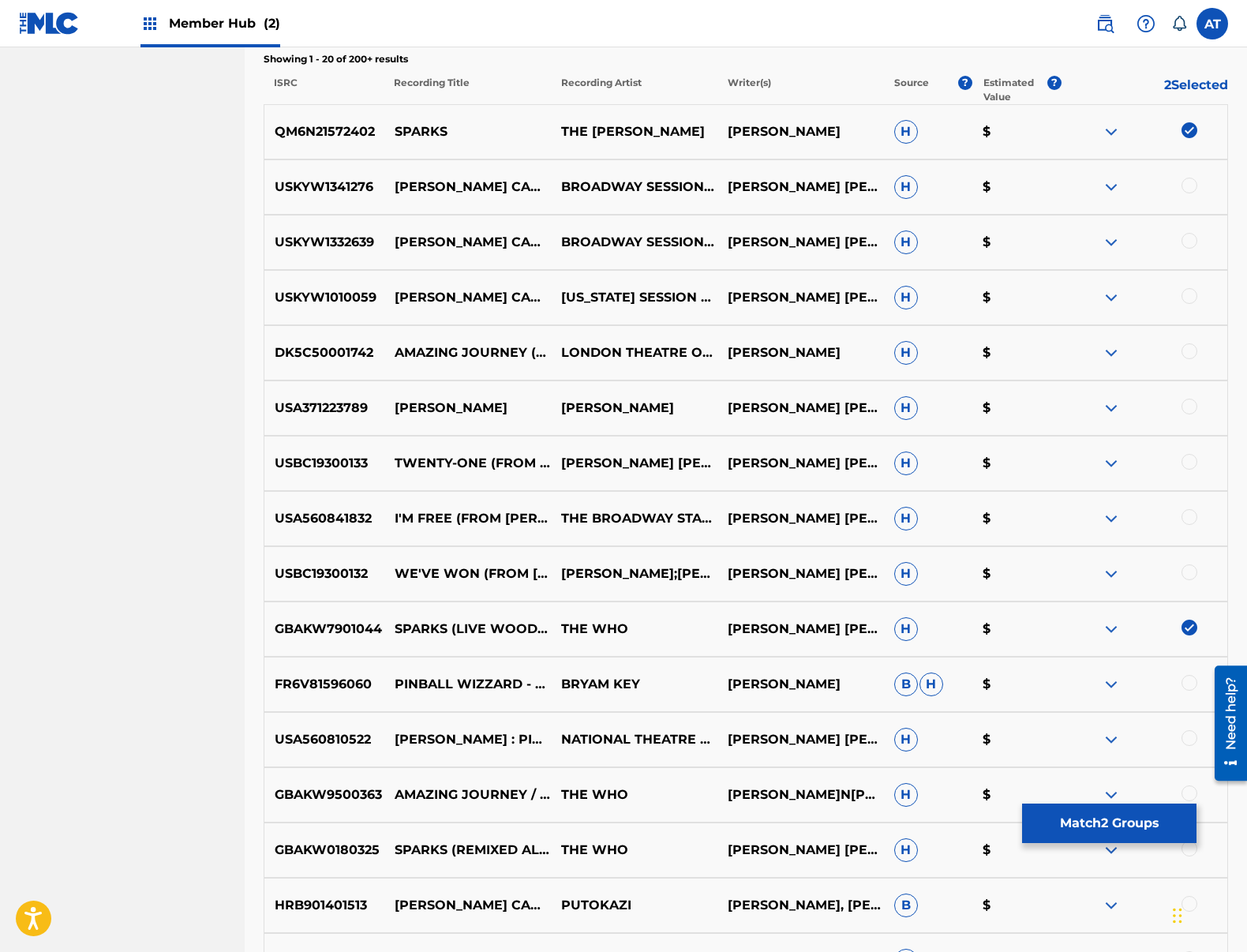
scroll to position [947, 0]
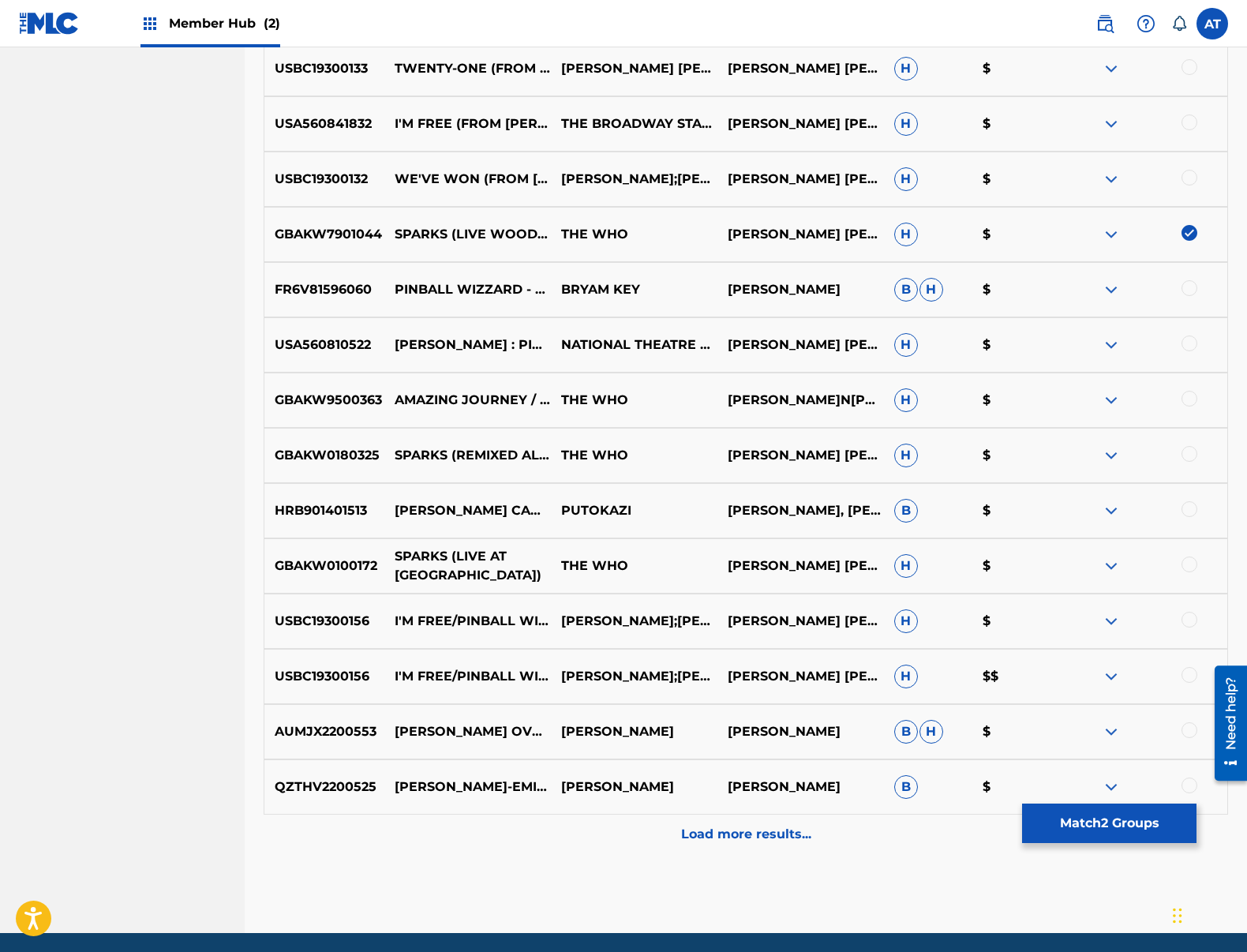
drag, startPoint x: 1191, startPoint y: 565, endPoint x: 423, endPoint y: 560, distance: 768.0
click at [1190, 565] on div at bounding box center [1189, 564] width 16 height 16
click at [1194, 453] on div at bounding box center [1189, 453] width 16 height 16
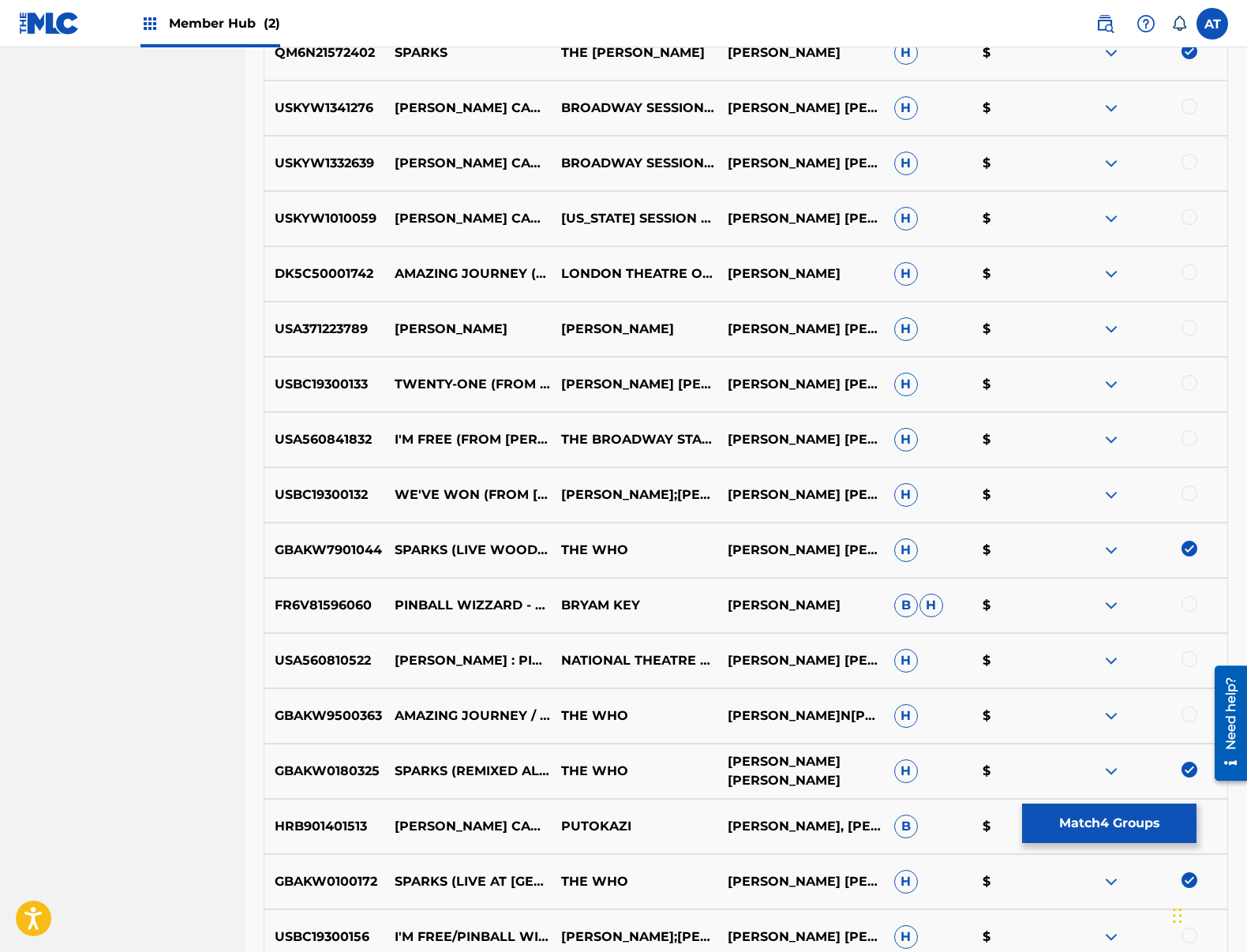
scroll to position [1004, 0]
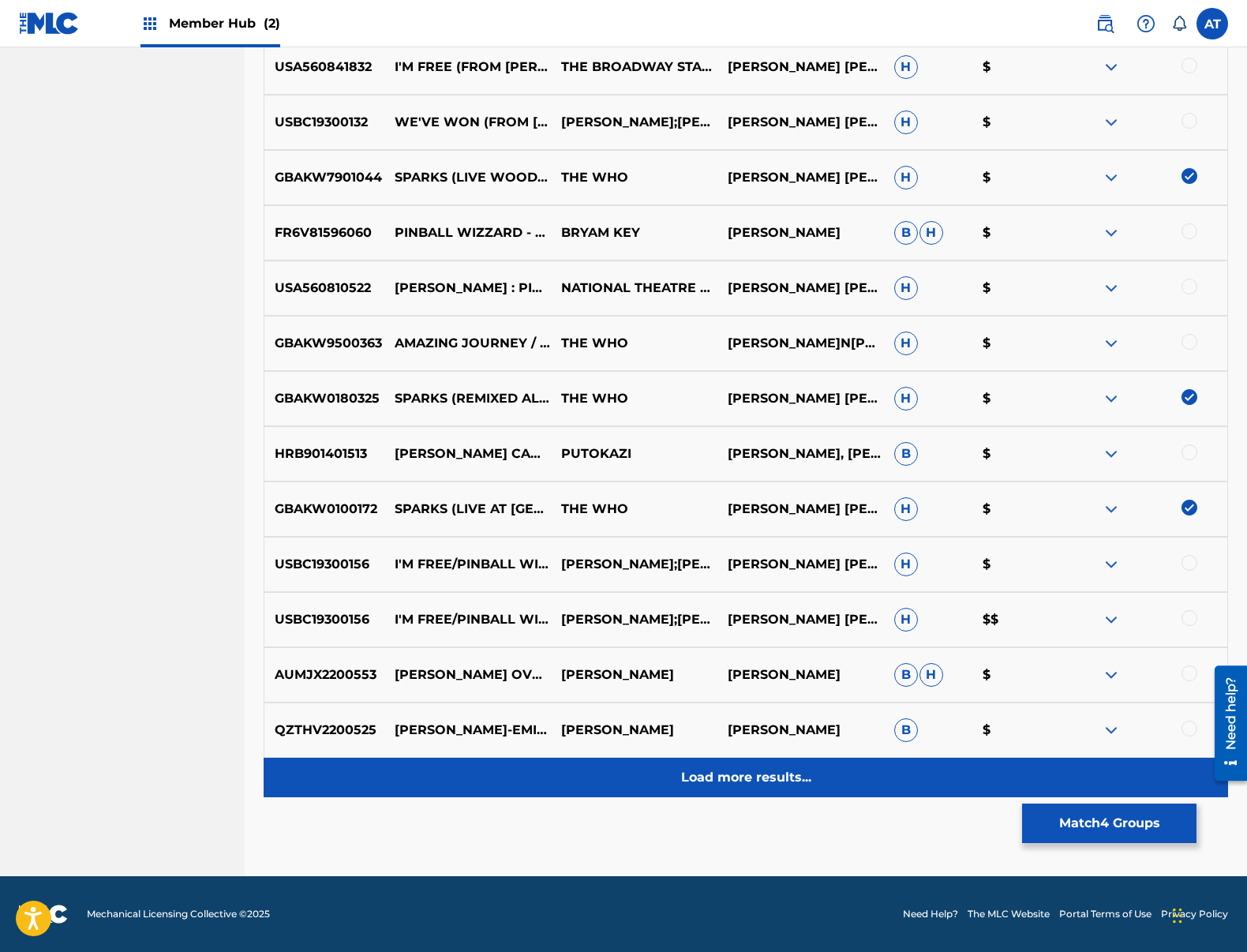
click at [767, 787] on div "Load more results..." at bounding box center [745, 777] width 964 height 40
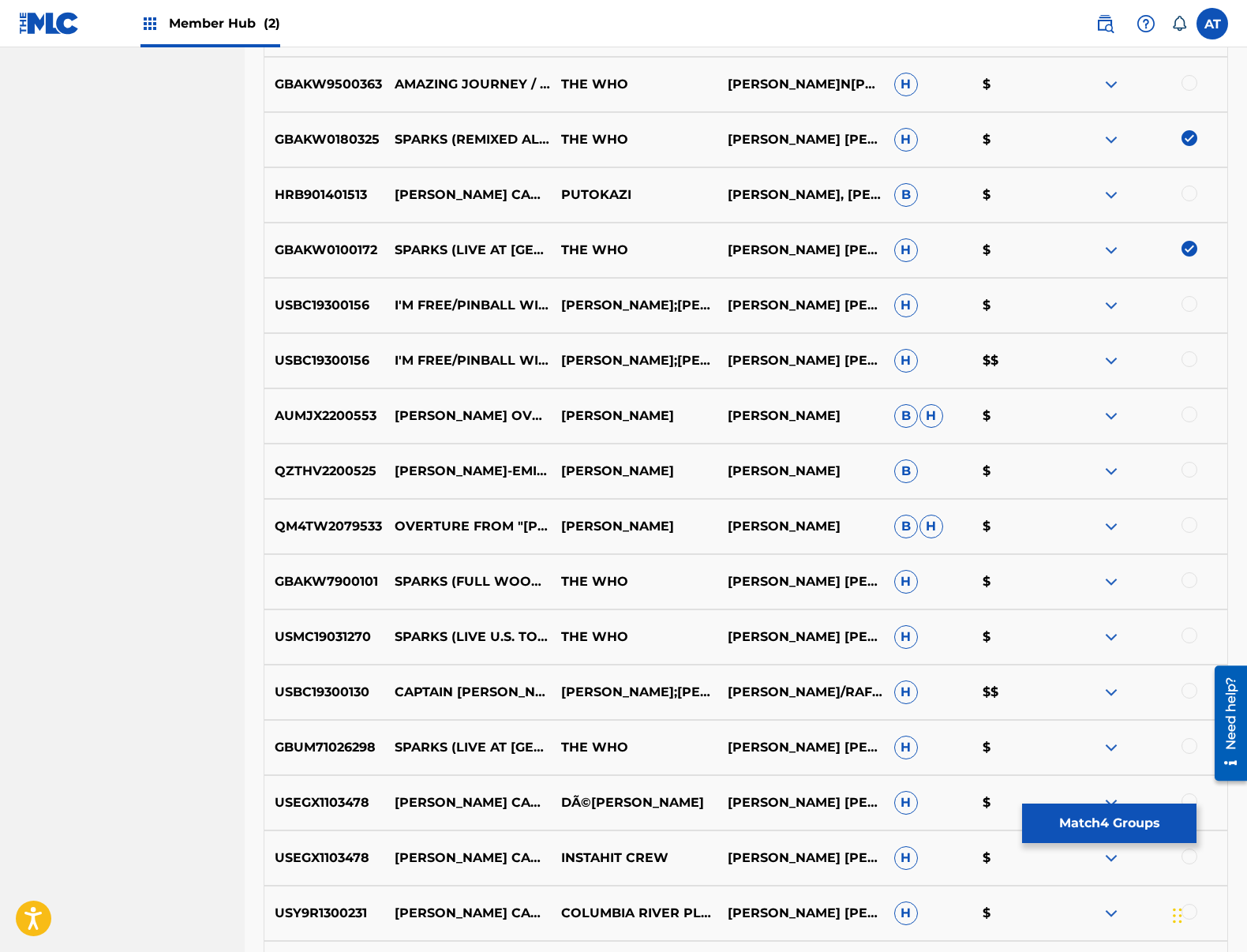
scroll to position [1556, 0]
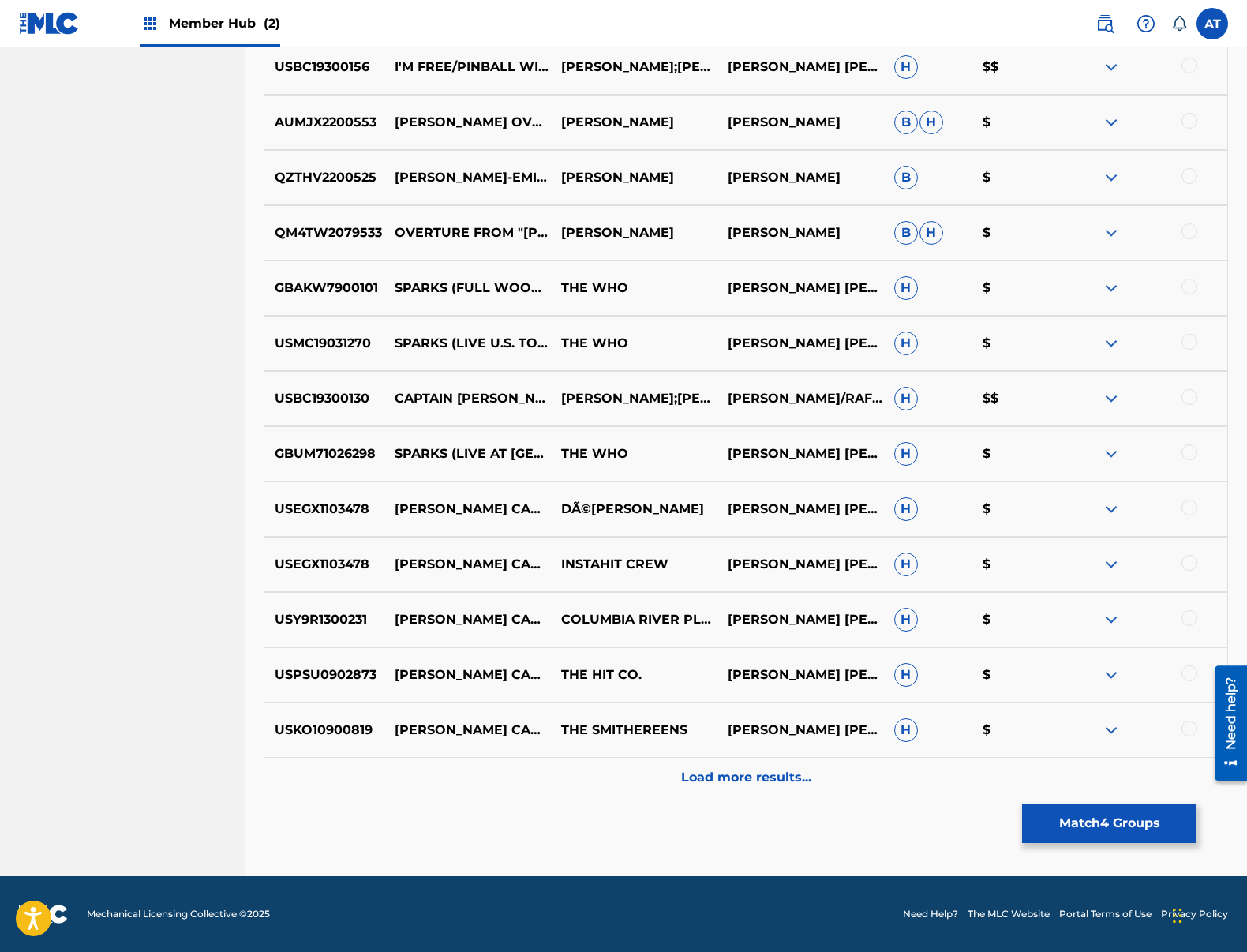
click at [1188, 459] on div at bounding box center [1189, 452] width 16 height 16
click at [1194, 343] on div at bounding box center [1189, 341] width 16 height 16
click at [1189, 284] on div at bounding box center [1189, 286] width 16 height 16
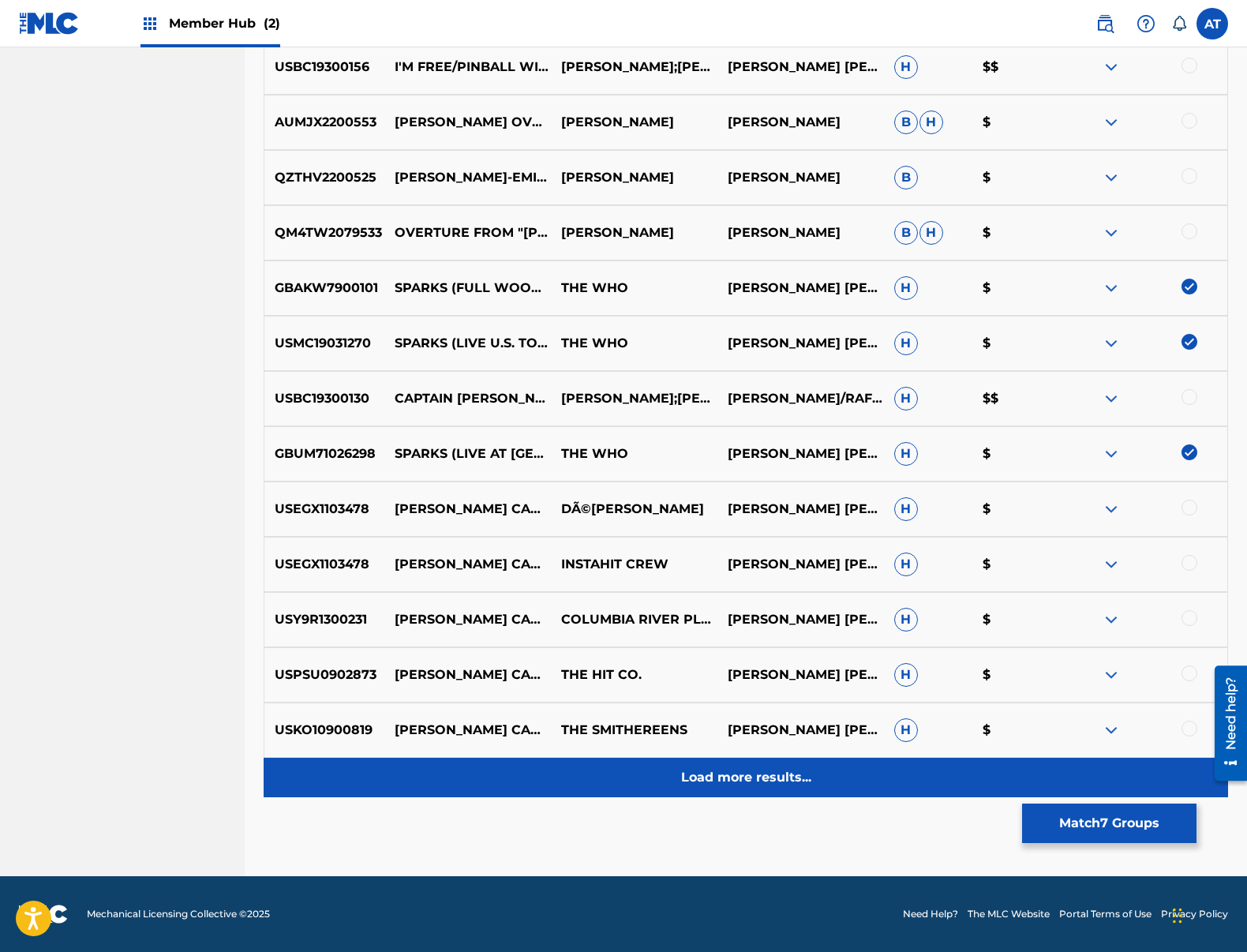
click at [768, 785] on p "Load more results..." at bounding box center [746, 777] width 130 height 18
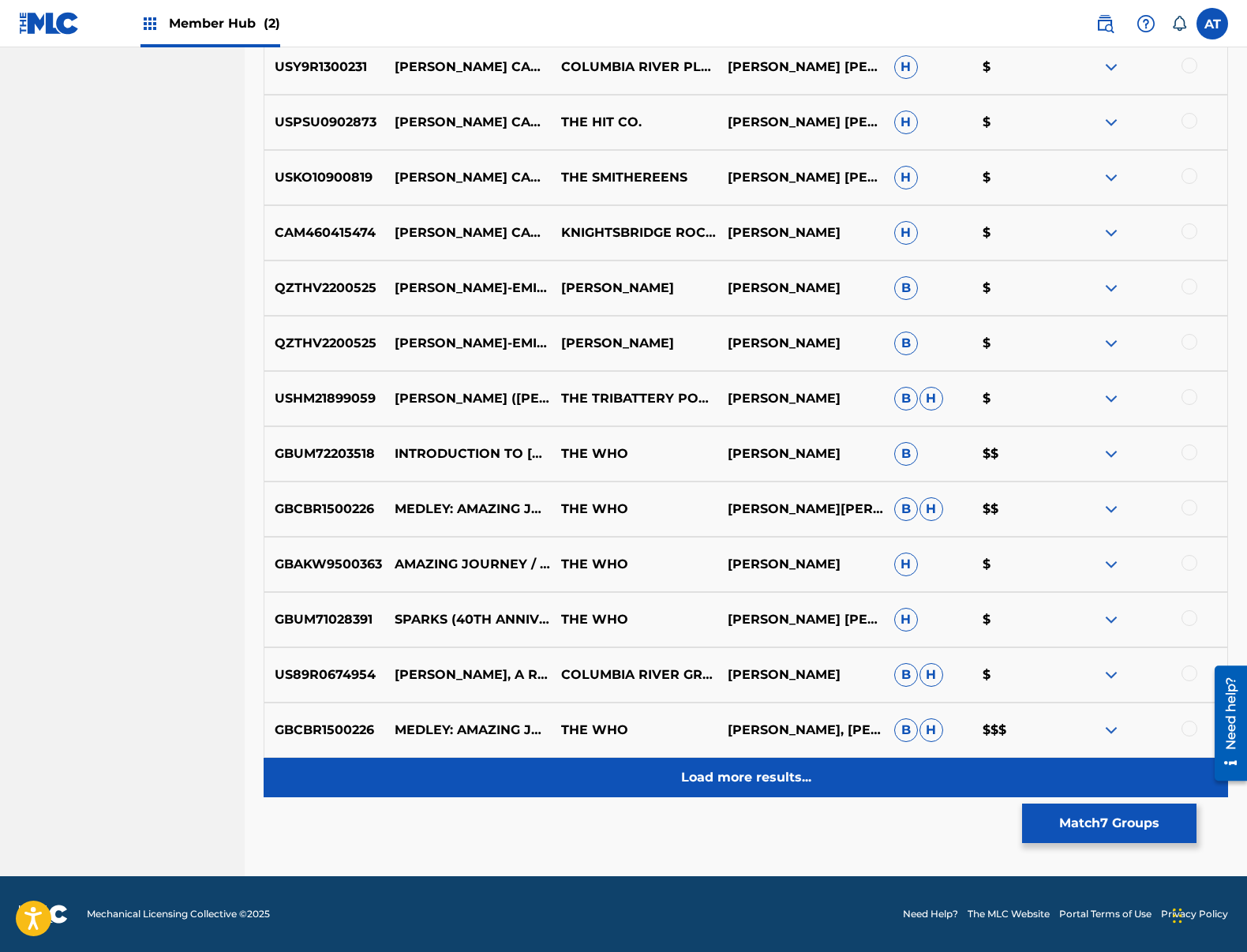
scroll to position [2030, 0]
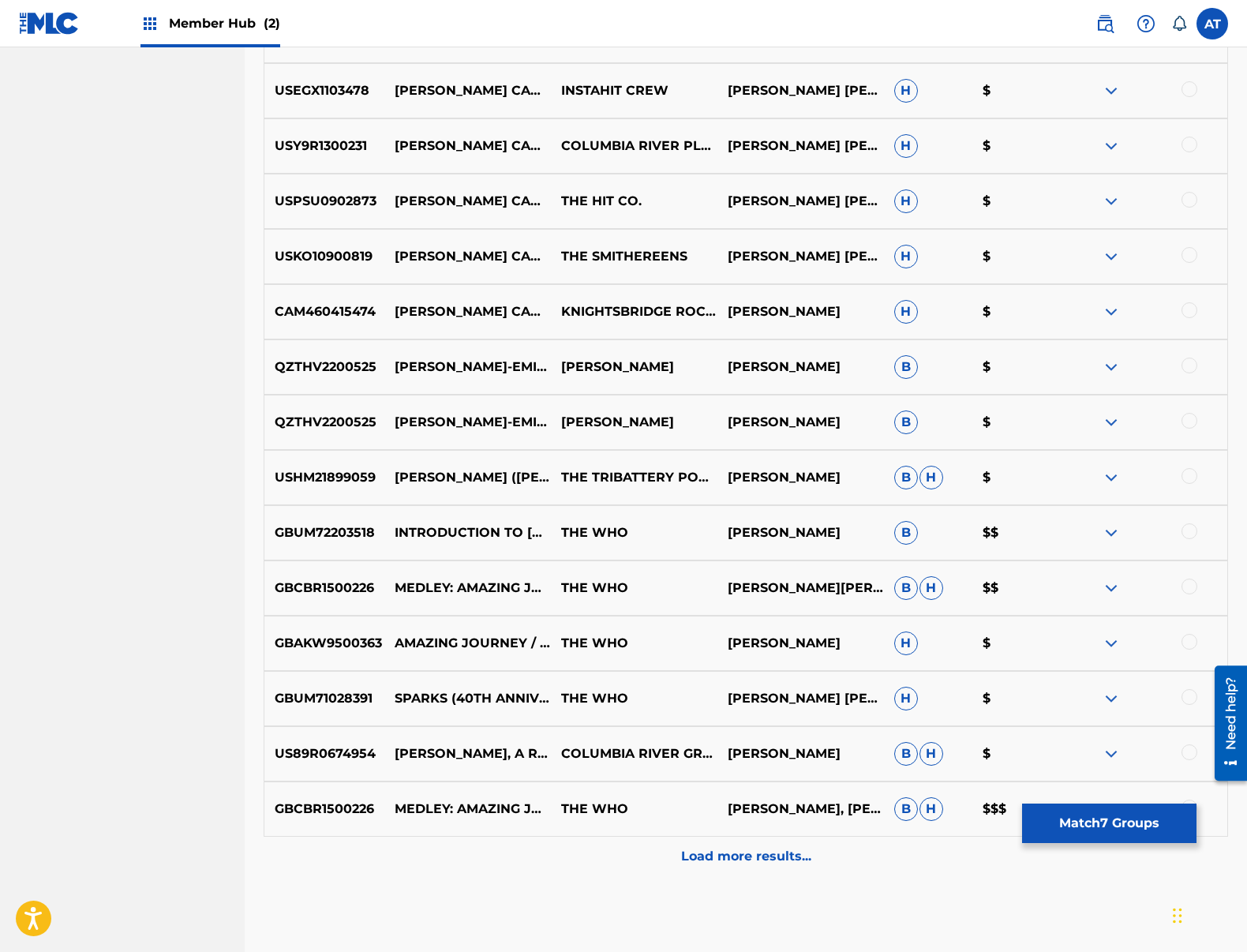
click at [1192, 697] on div at bounding box center [1189, 696] width 16 height 16
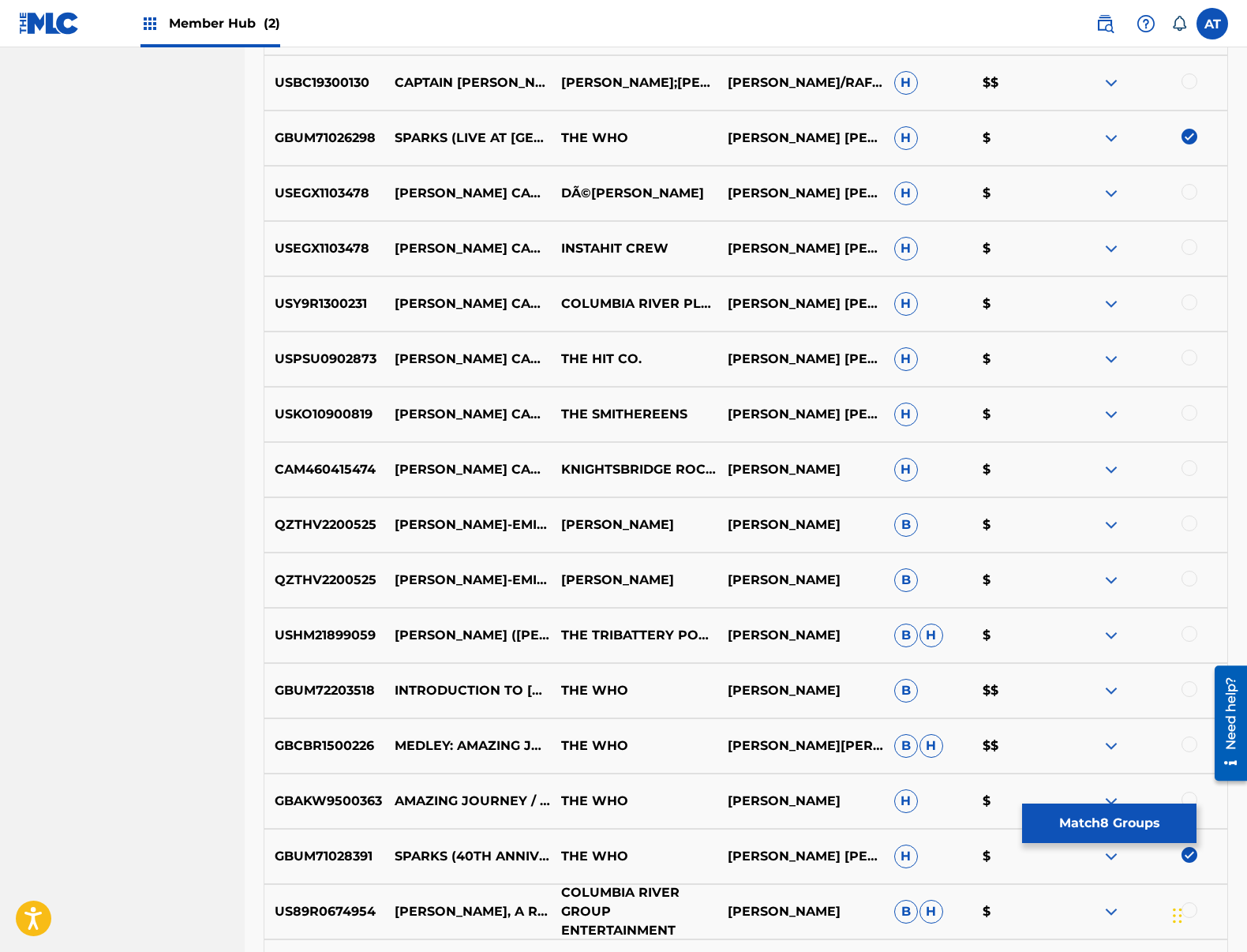
scroll to position [2108, 0]
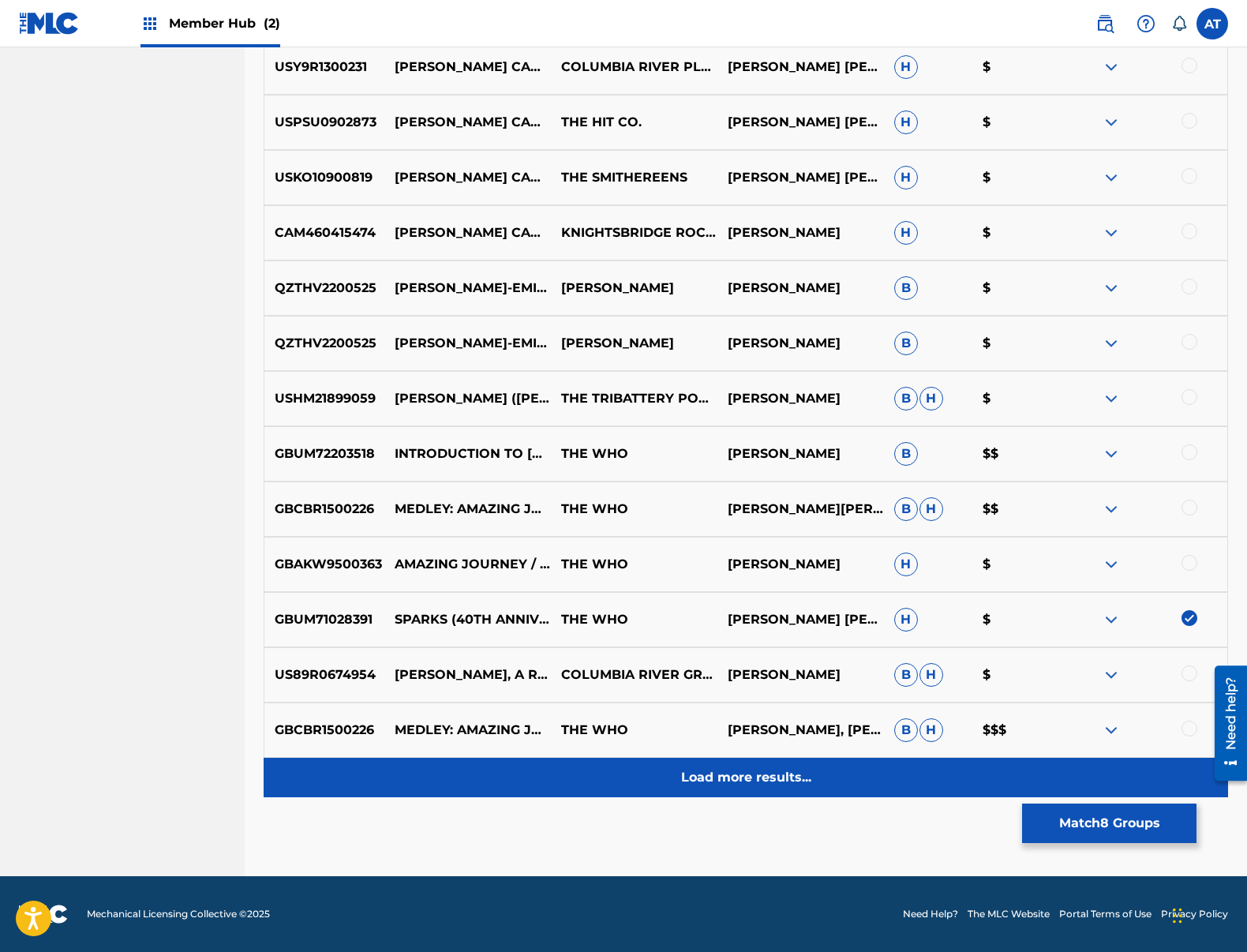
click at [693, 778] on p "Load more results..." at bounding box center [746, 777] width 130 height 18
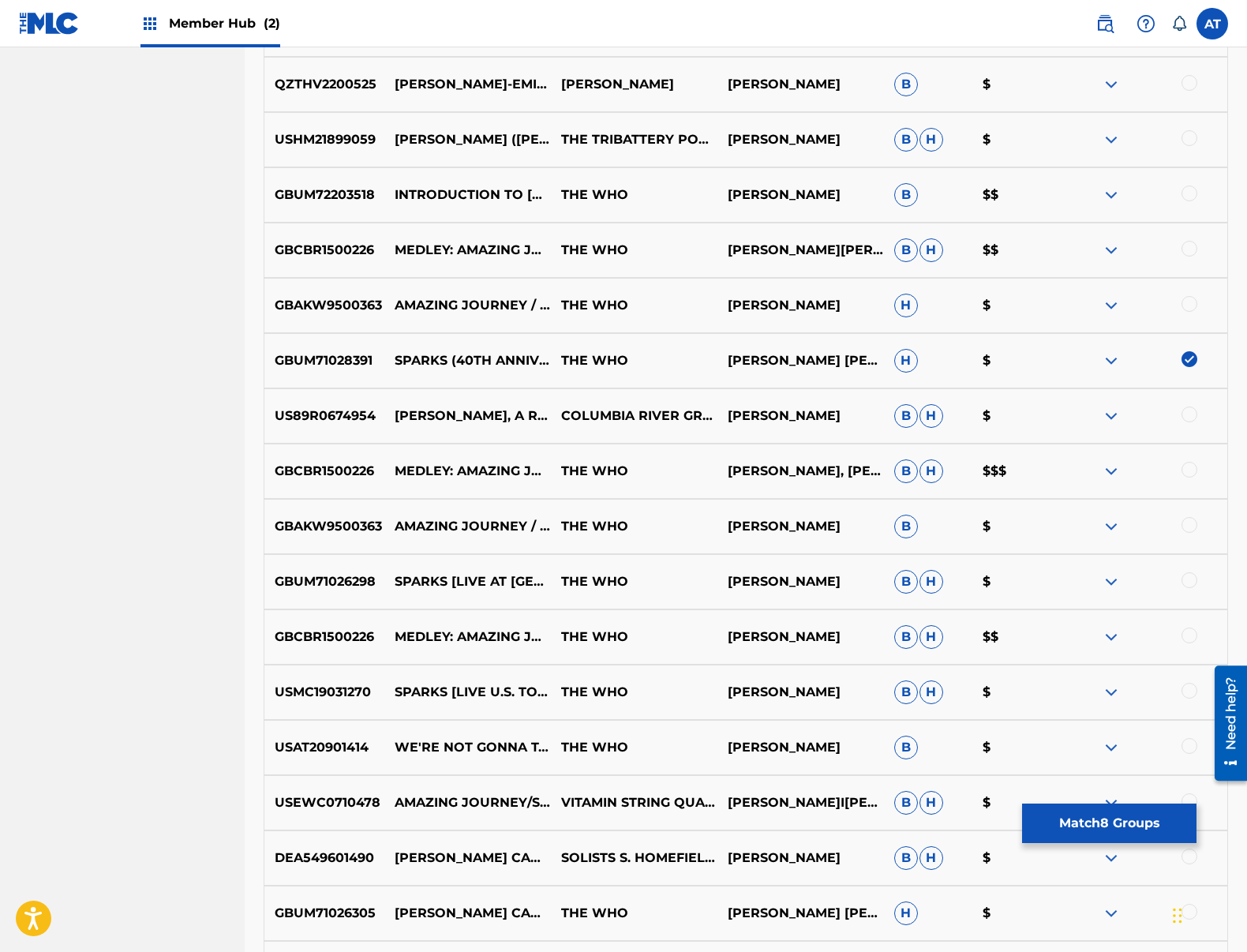
scroll to position [2661, 0]
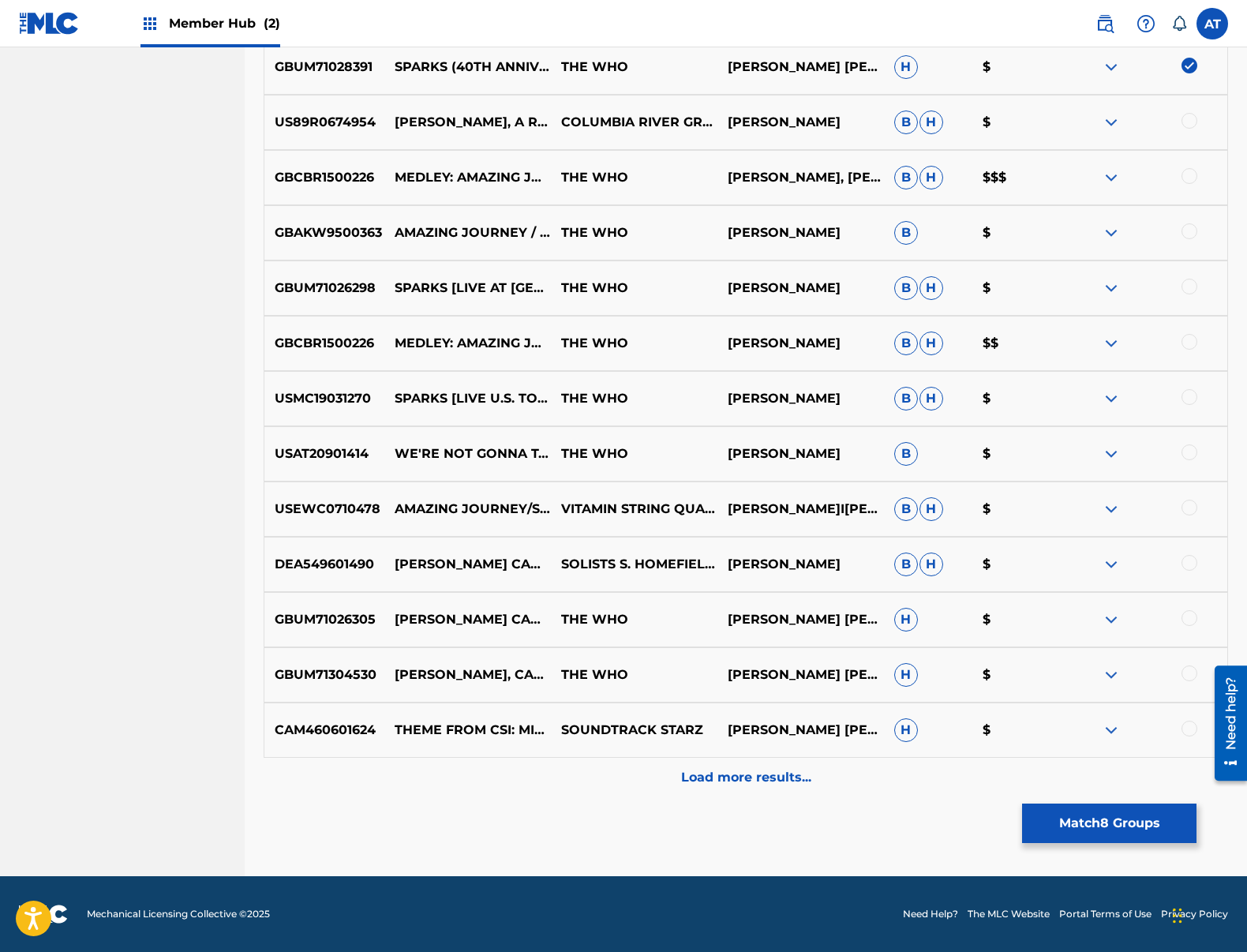
click at [1189, 396] on div at bounding box center [1189, 397] width 16 height 16
click at [1196, 283] on div at bounding box center [1189, 286] width 16 height 16
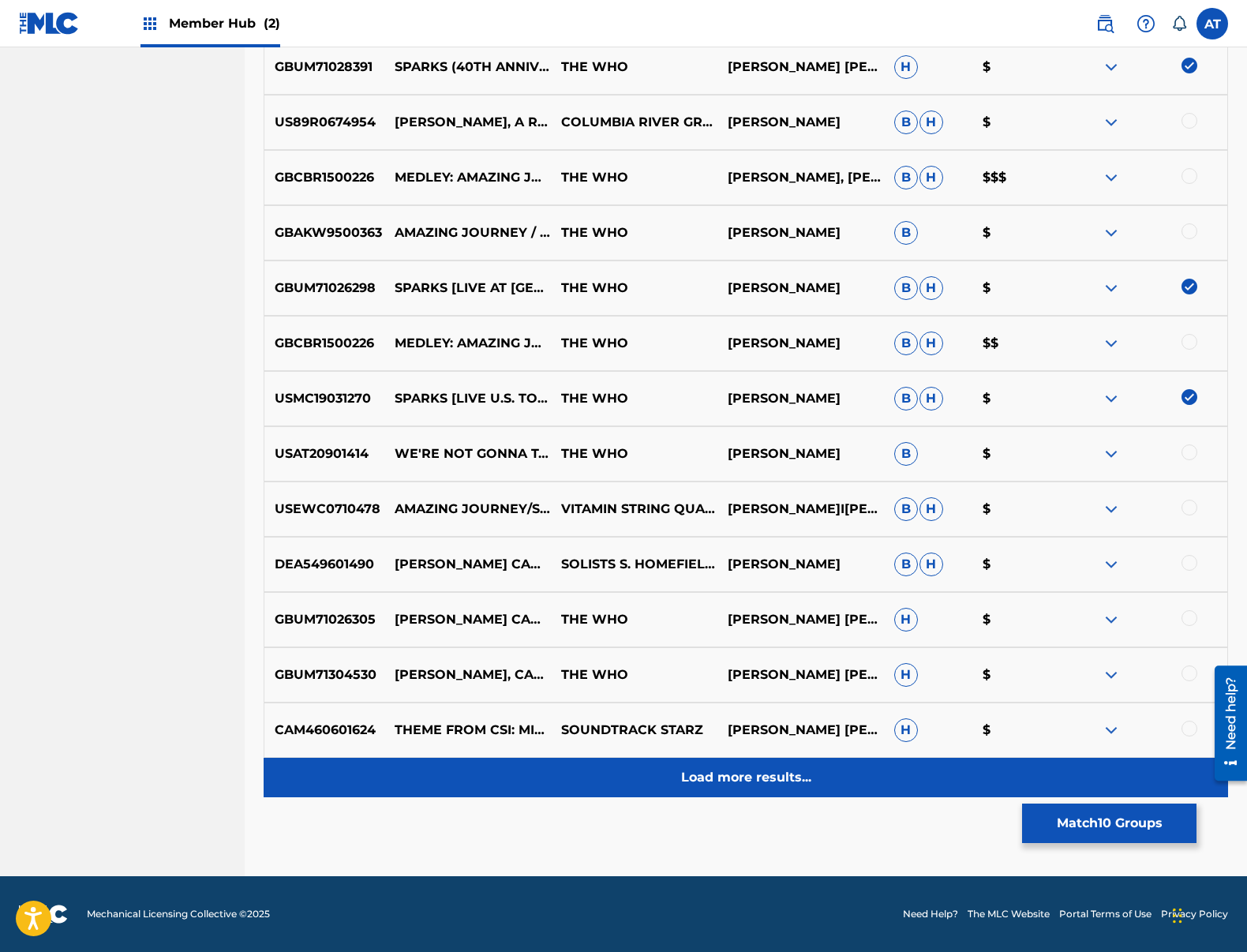
click at [757, 787] on div "Load more results..." at bounding box center [745, 777] width 964 height 40
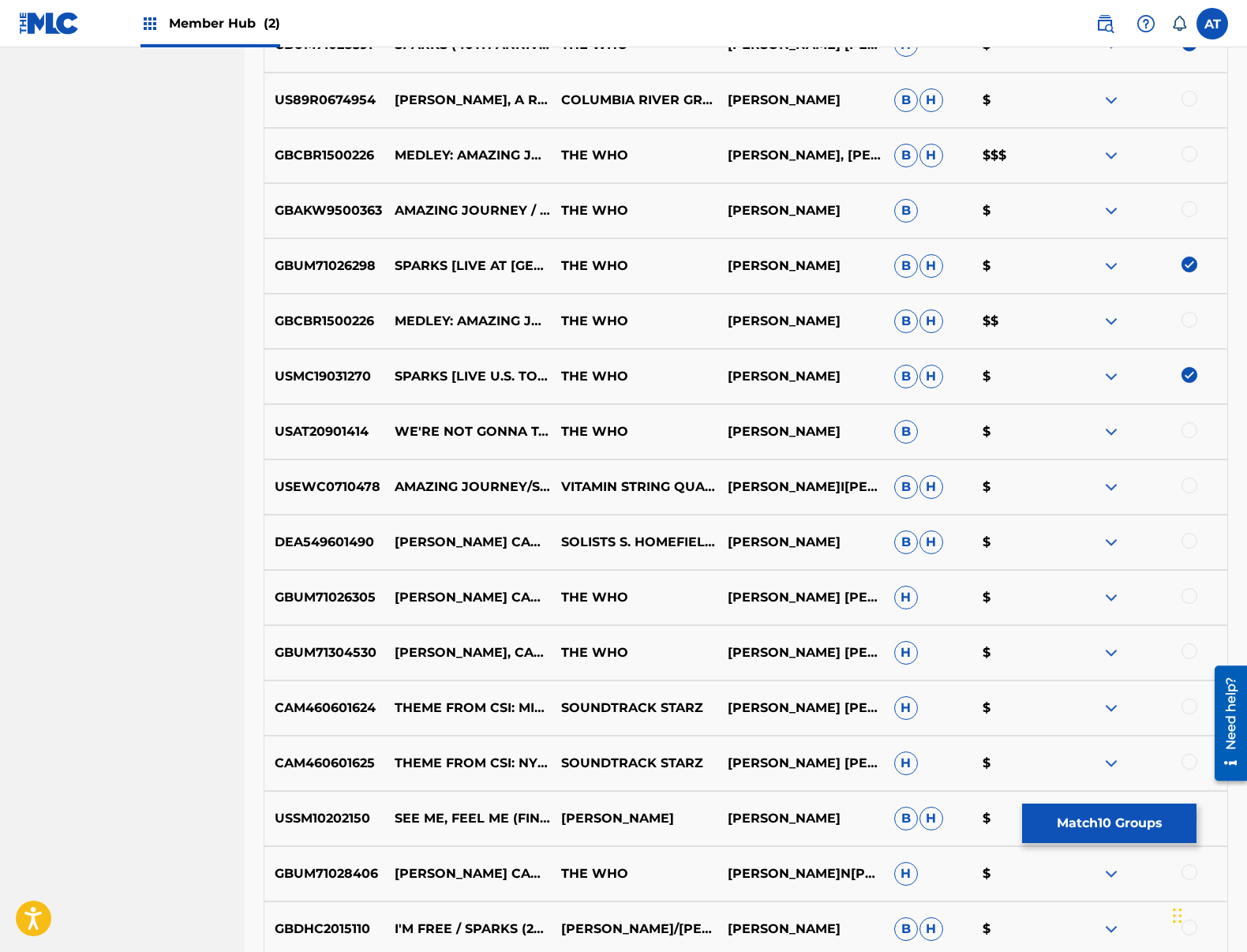
scroll to position [3214, 0]
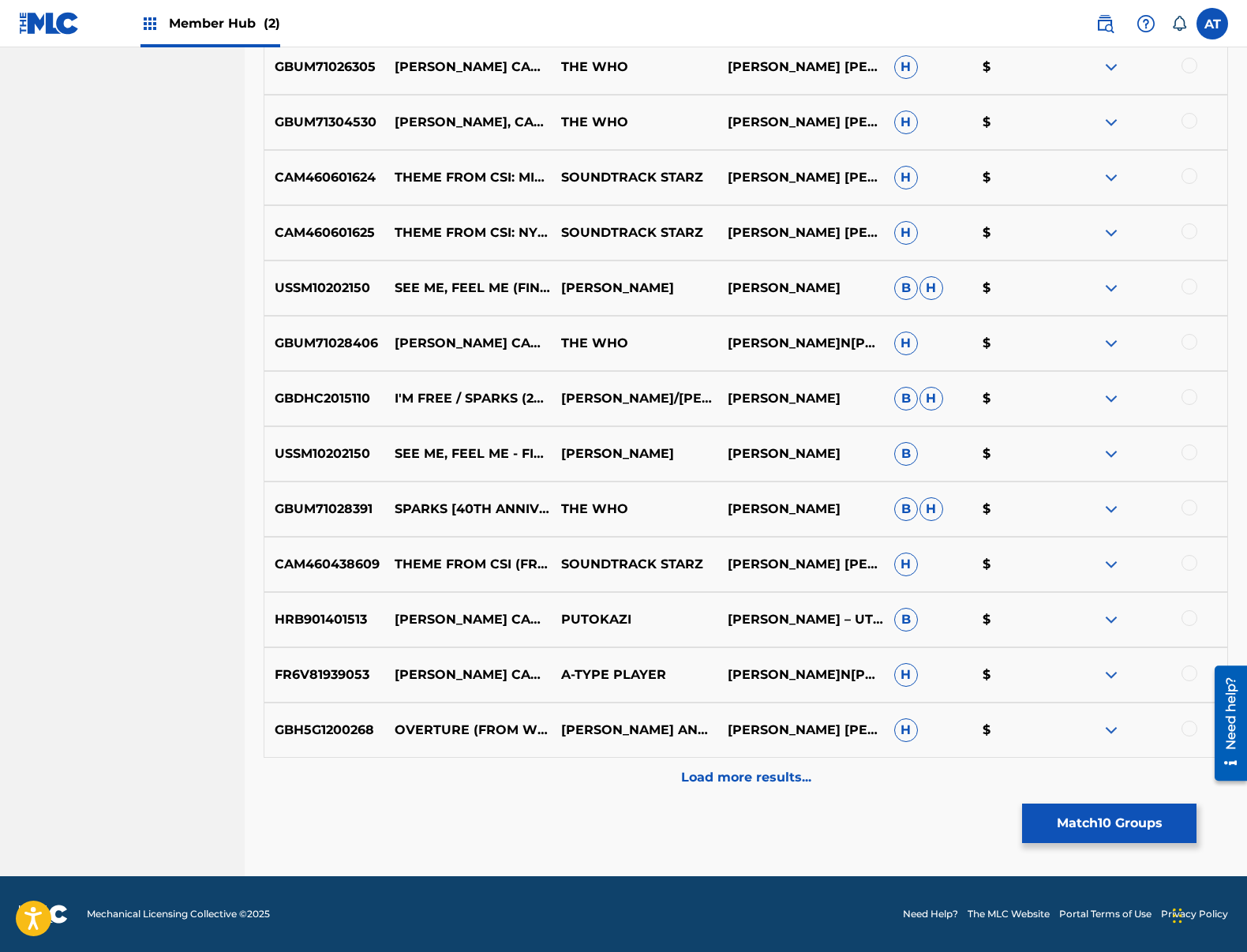
click at [1199, 506] on div at bounding box center [1144, 508] width 166 height 18
click at [1196, 506] on div at bounding box center [1189, 507] width 16 height 16
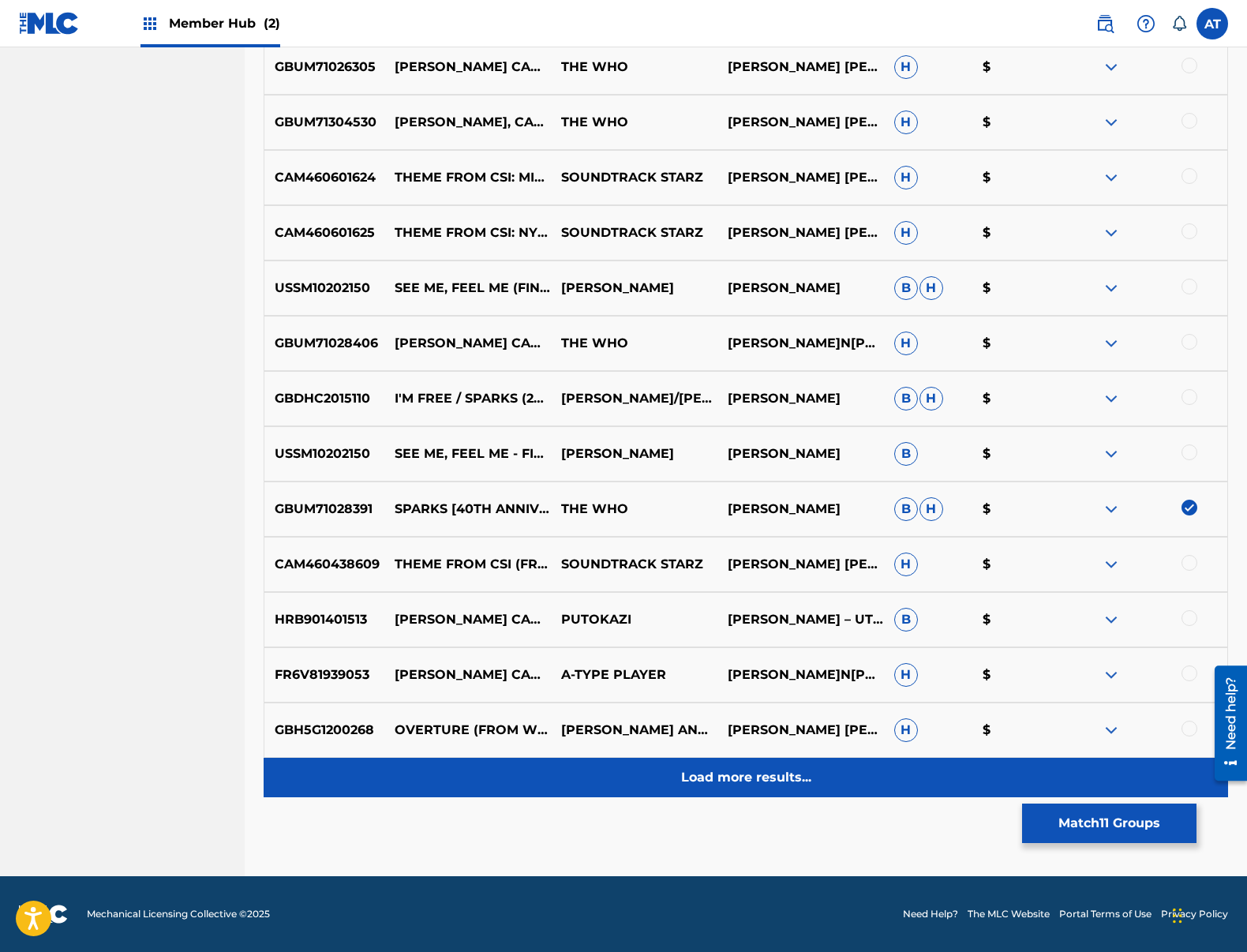
click at [838, 782] on div "Load more results..." at bounding box center [745, 777] width 964 height 40
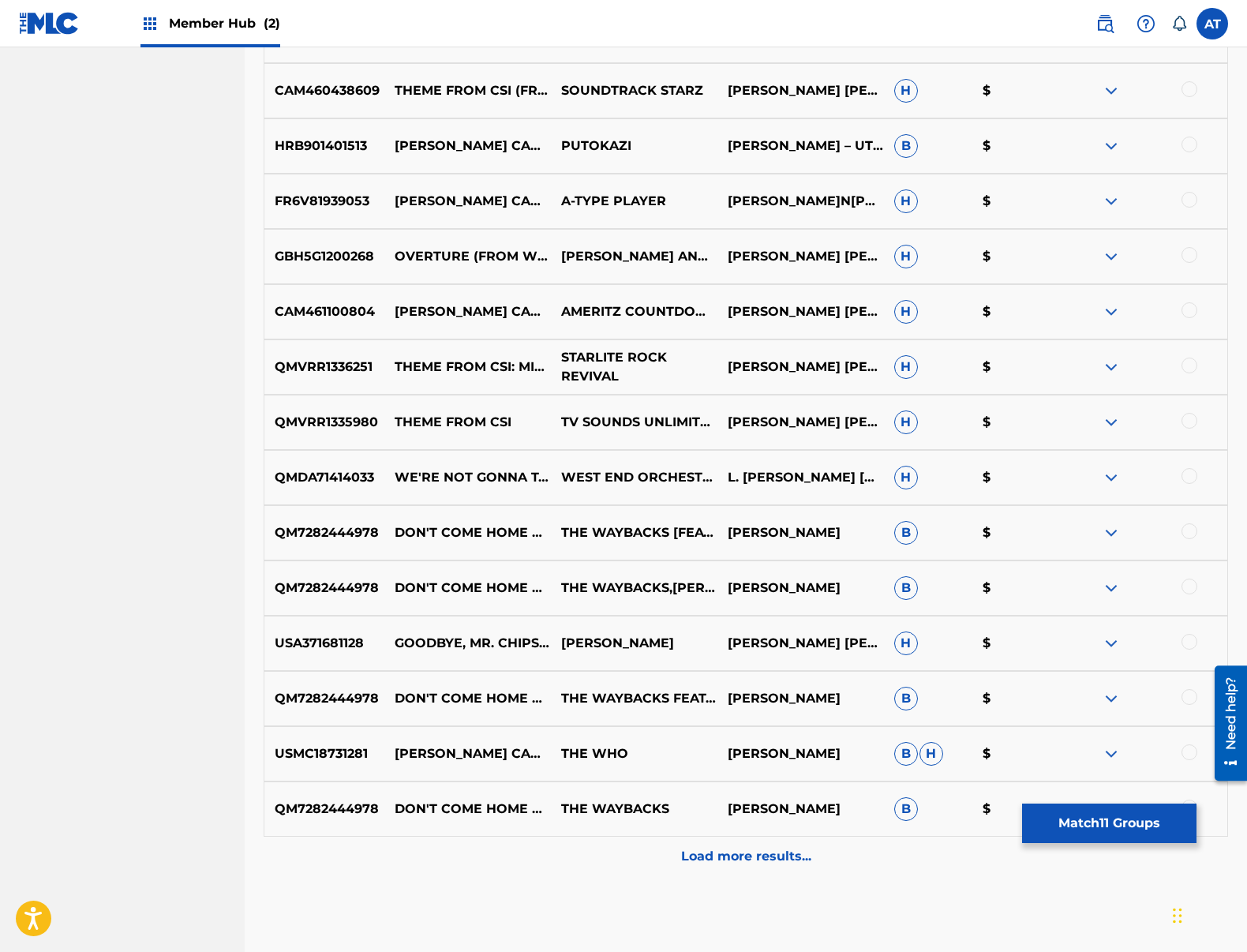
scroll to position [3765, 0]
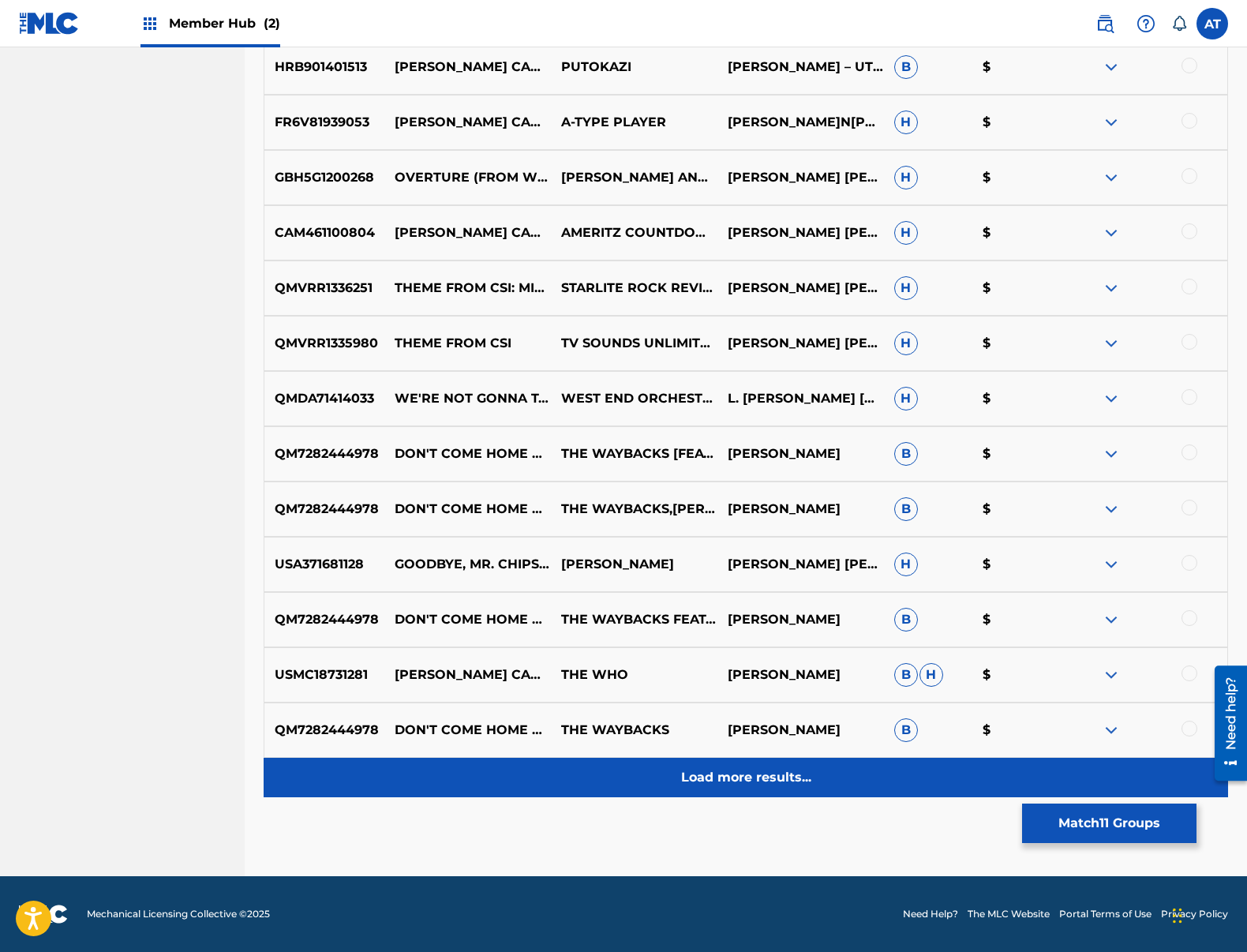
click at [698, 785] on p "Load more results..." at bounding box center [746, 777] width 130 height 18
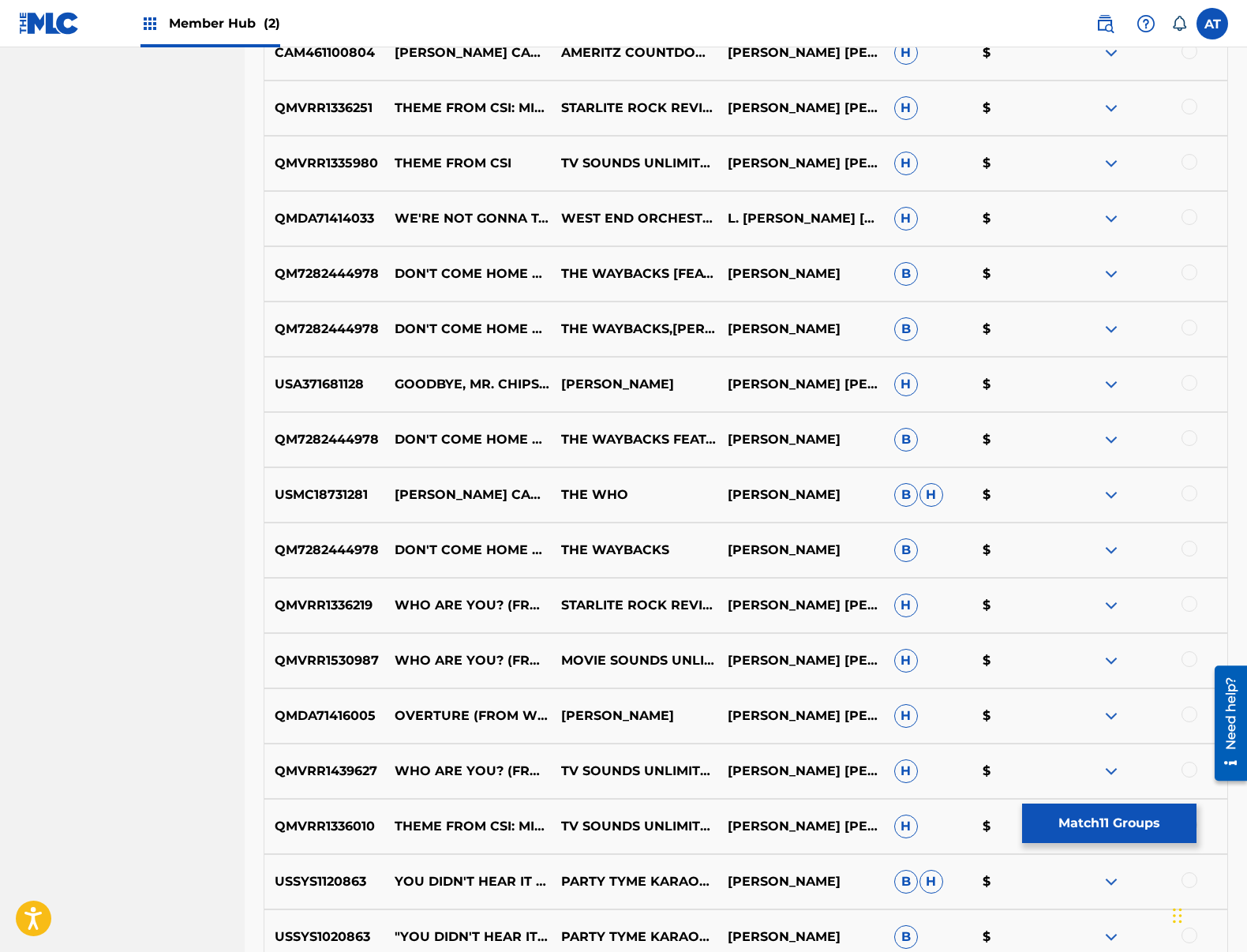
scroll to position [4318, 0]
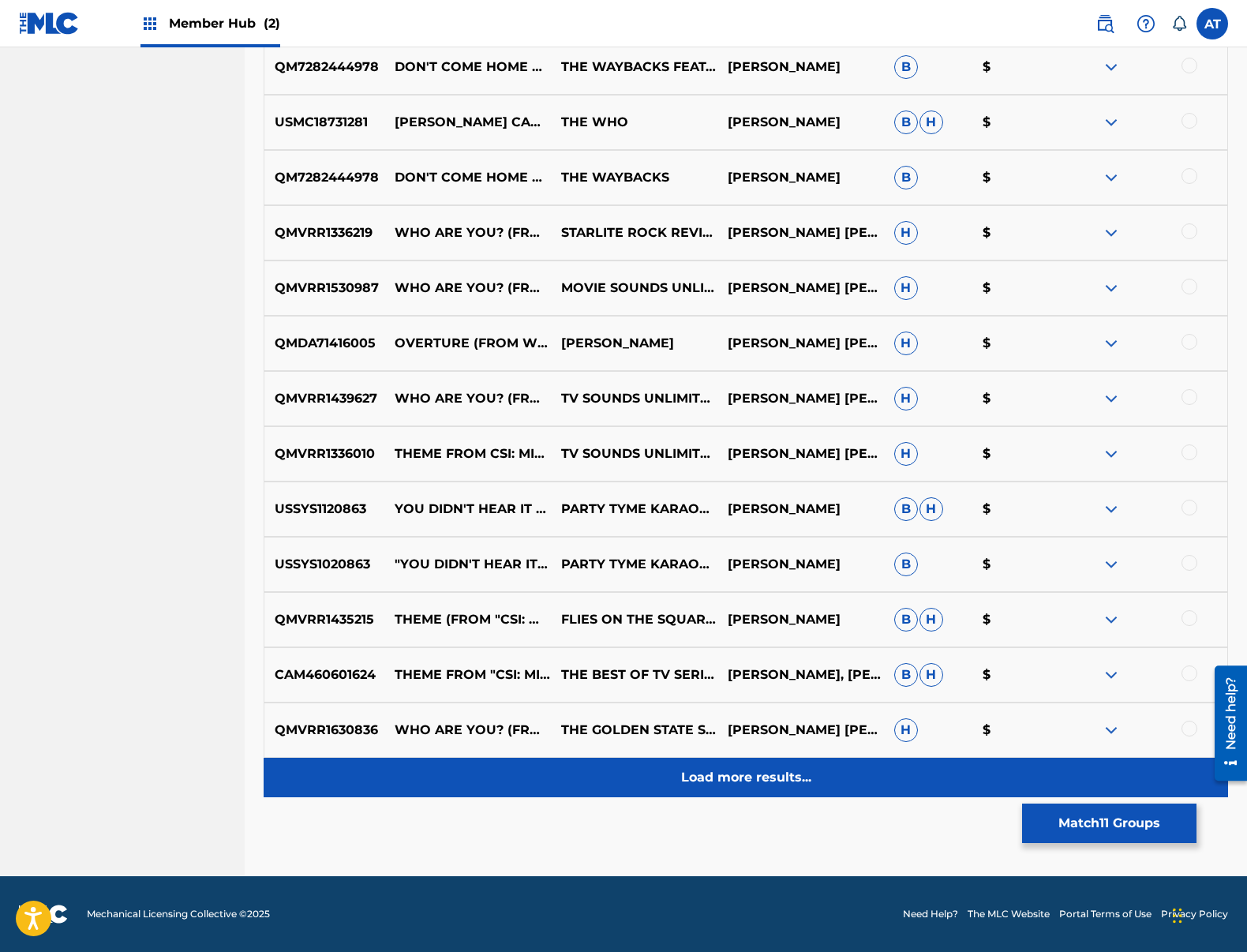
click at [772, 775] on p "Load more results..." at bounding box center [746, 777] width 130 height 18
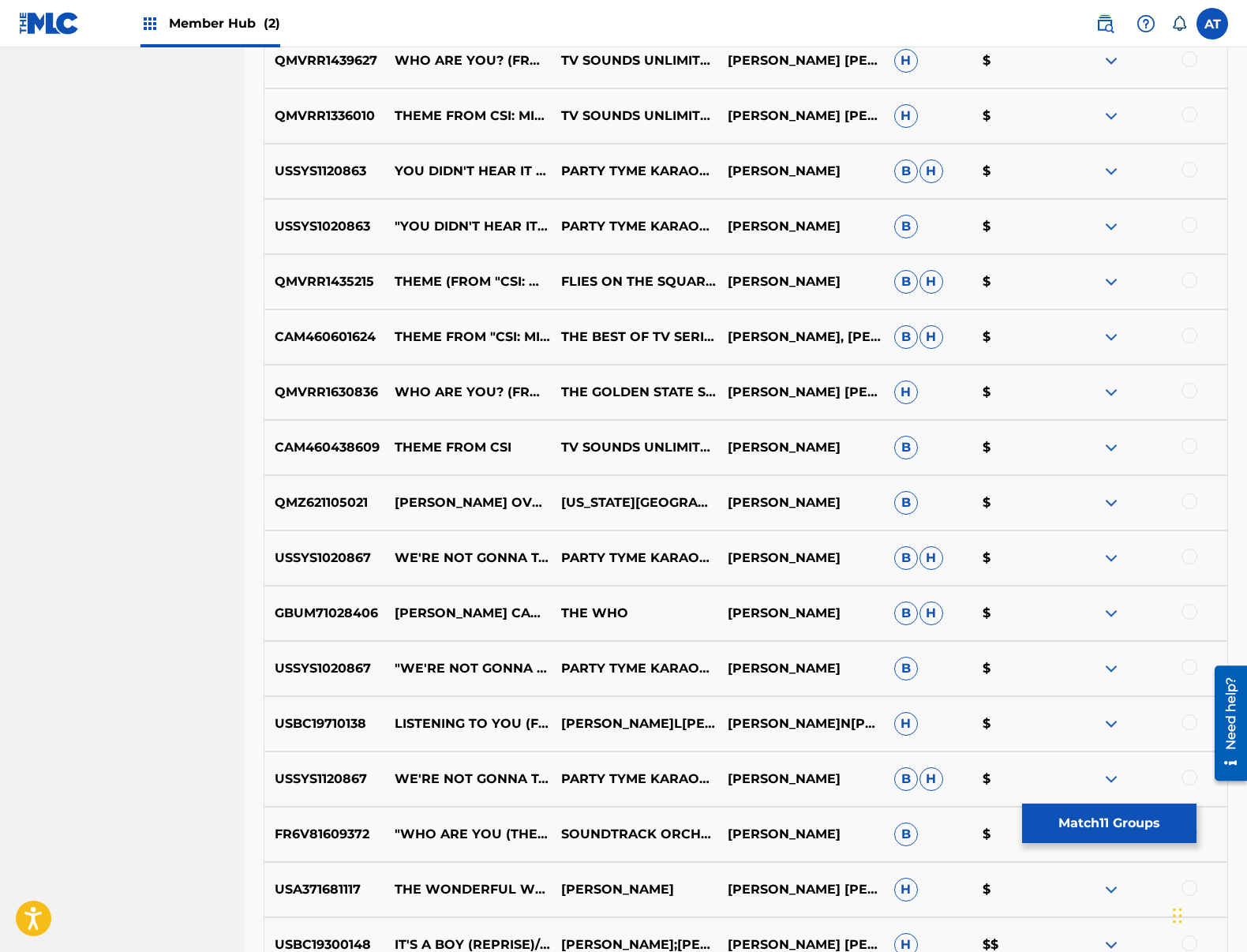
scroll to position [4871, 0]
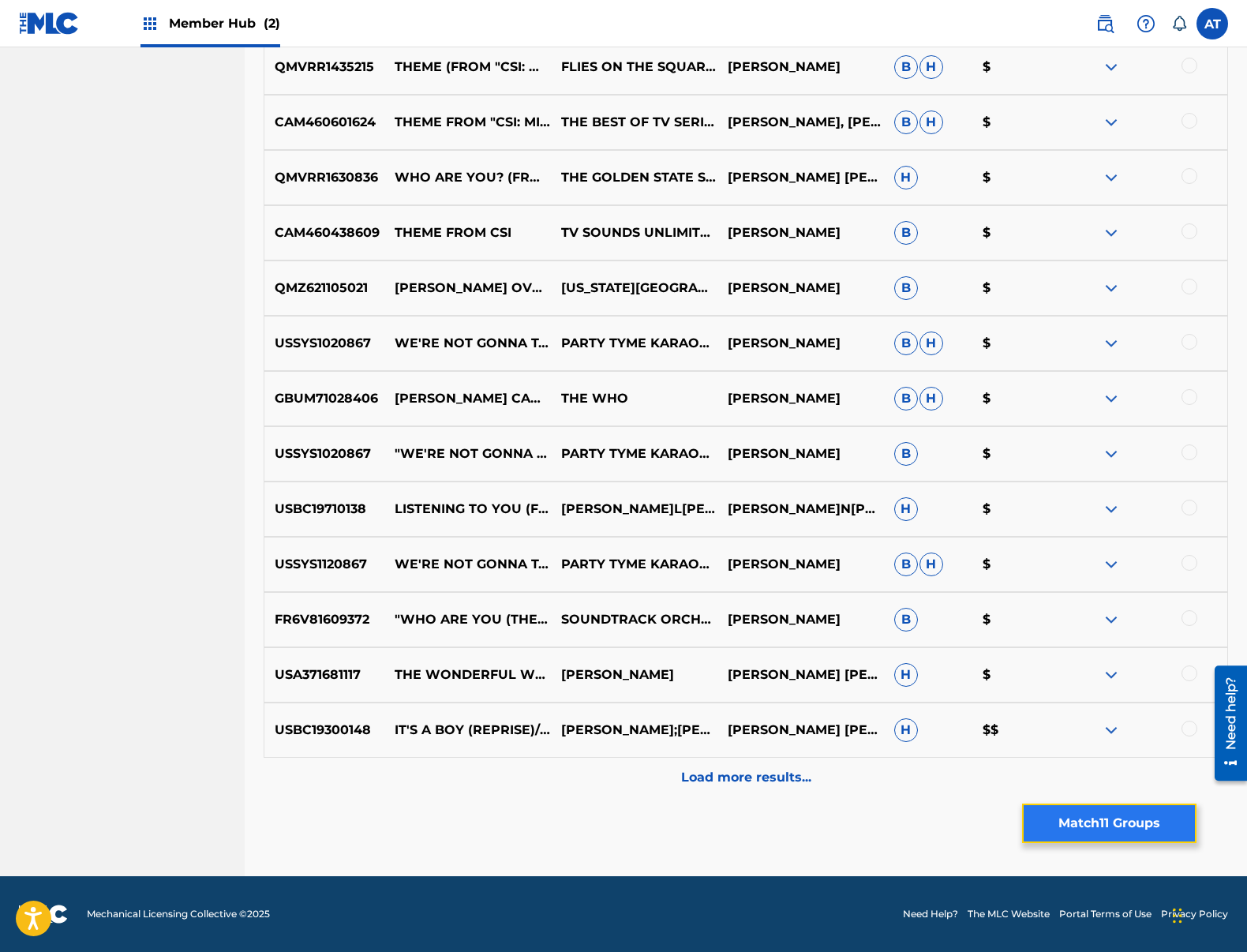
click at [1138, 831] on button "Match 11 Groups" at bounding box center [1109, 823] width 175 height 40
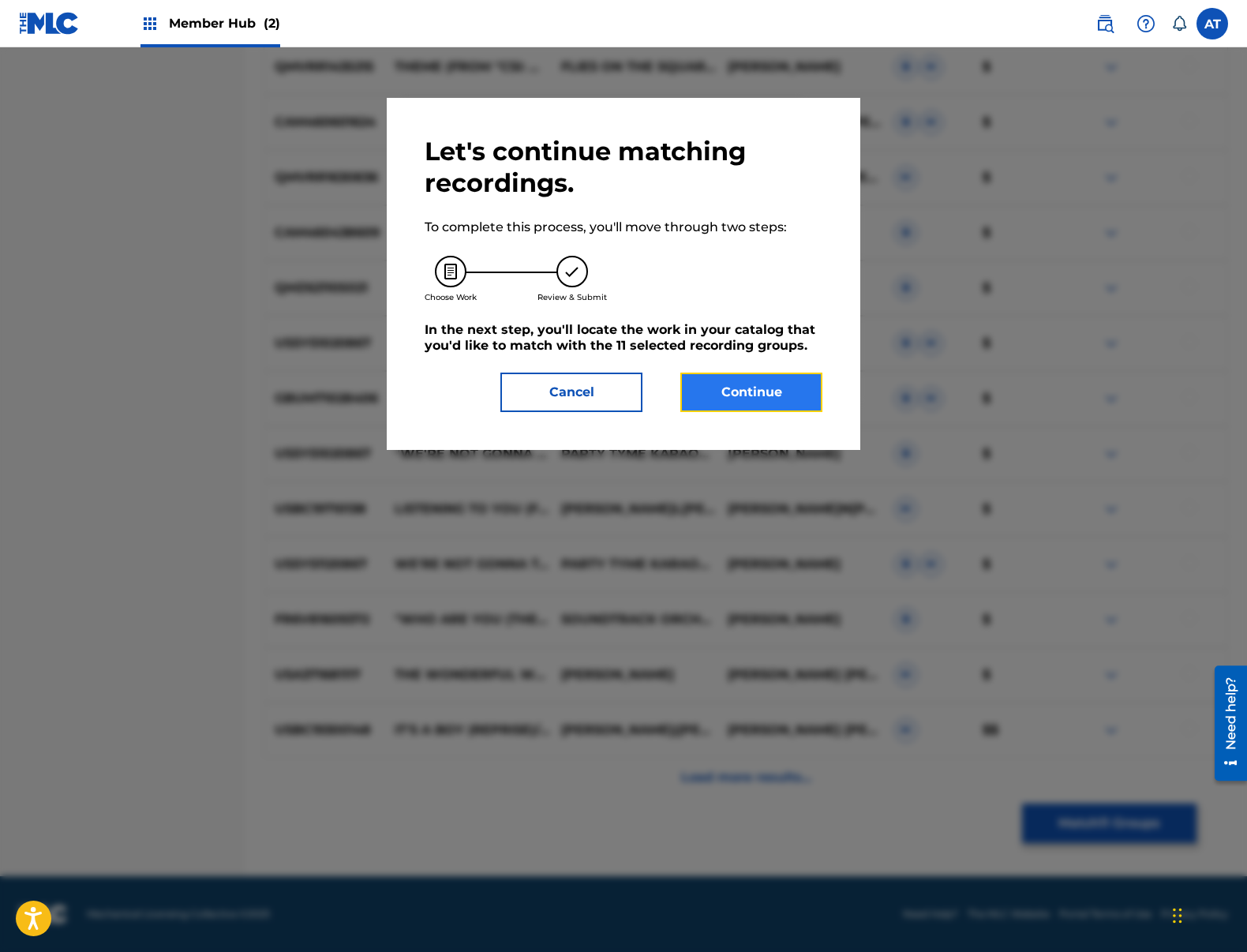
click at [796, 379] on button "Continue" at bounding box center [752, 392] width 142 height 40
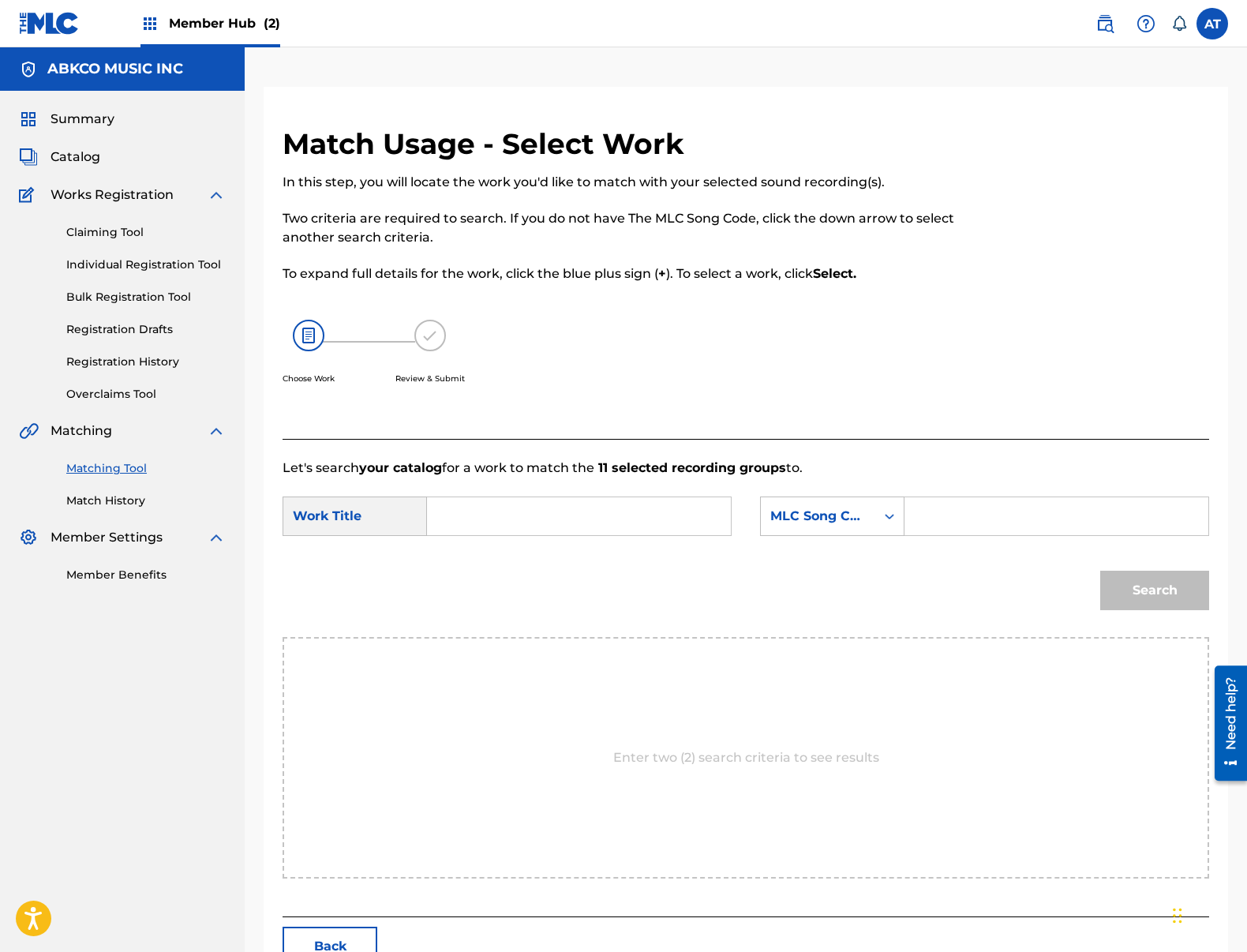
click at [538, 509] on input "Search Form" at bounding box center [579, 516] width 277 height 38
click at [454, 580] on div "sparks (from "[PERSON_NAME]")" at bounding box center [459, 570] width 40 height 67
type input "sparks (from "[PERSON_NAME]")"
click at [848, 523] on div "MLC Song Code" at bounding box center [817, 516] width 95 height 18
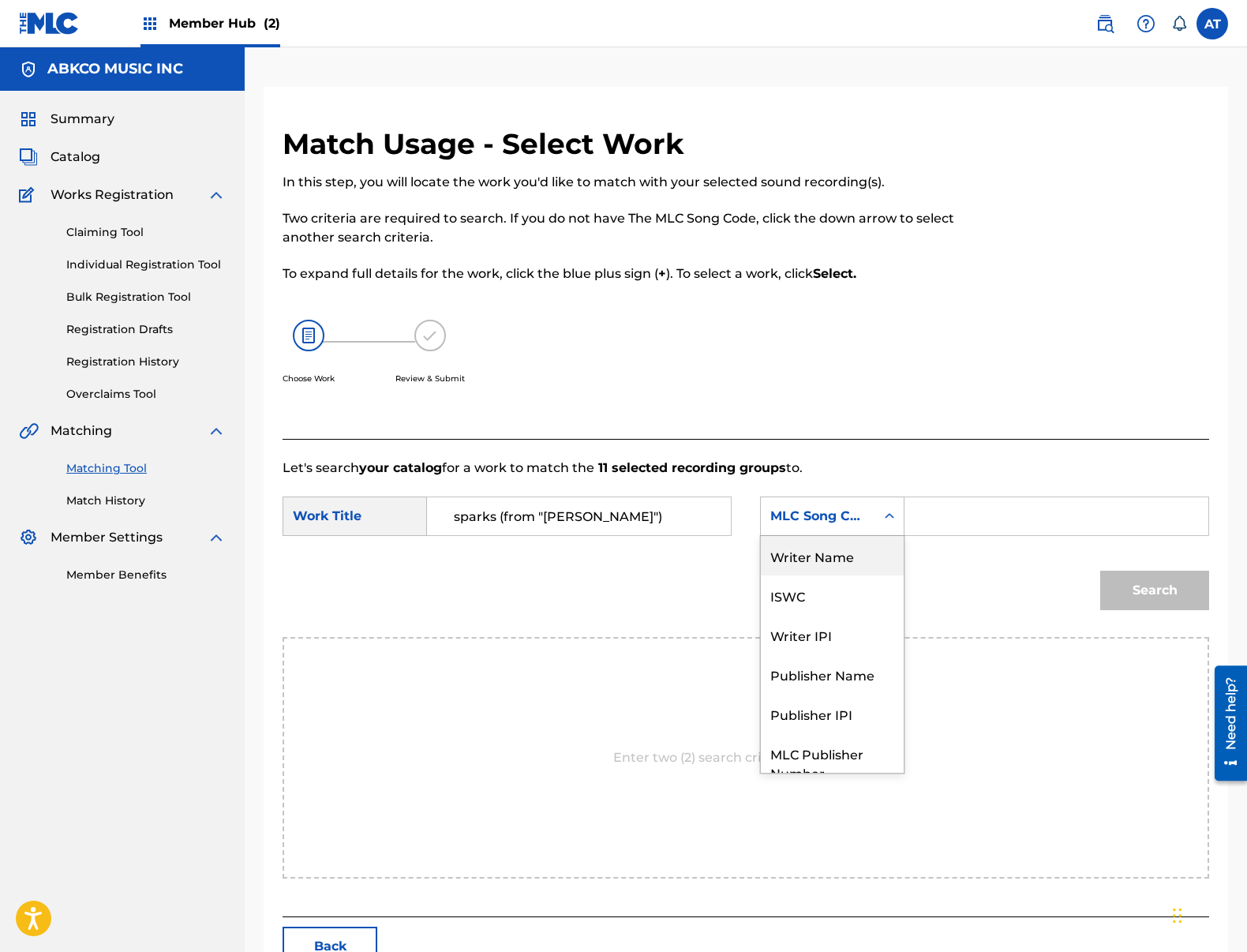
click at [862, 568] on div "Writer Name" at bounding box center [832, 555] width 143 height 40
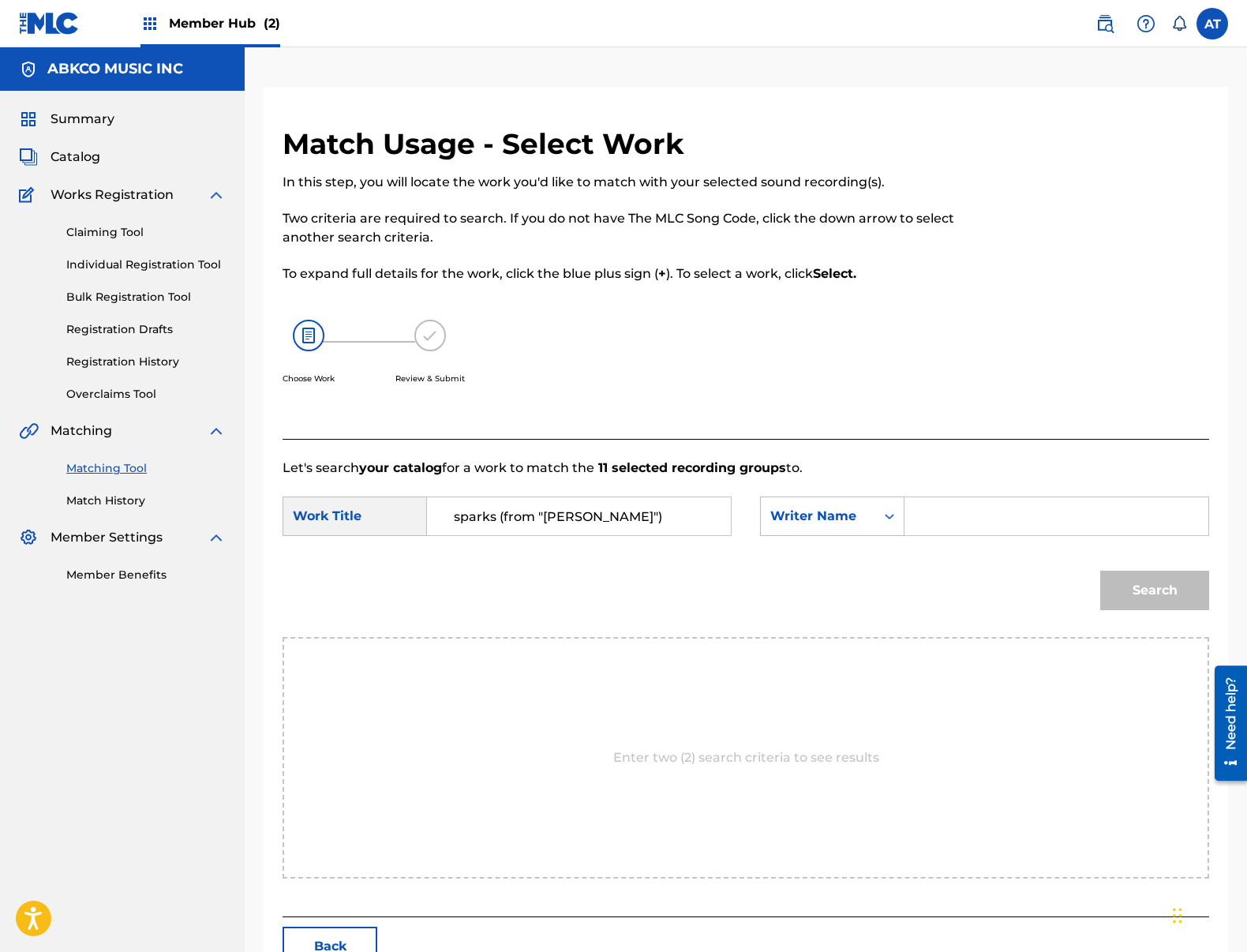
click at [984, 510] on input "Search Form" at bounding box center [1057, 516] width 277 height 38
type input "[PERSON_NAME]nd"
click at [1100, 570] on button "Search" at bounding box center [1155, 590] width 109 height 40
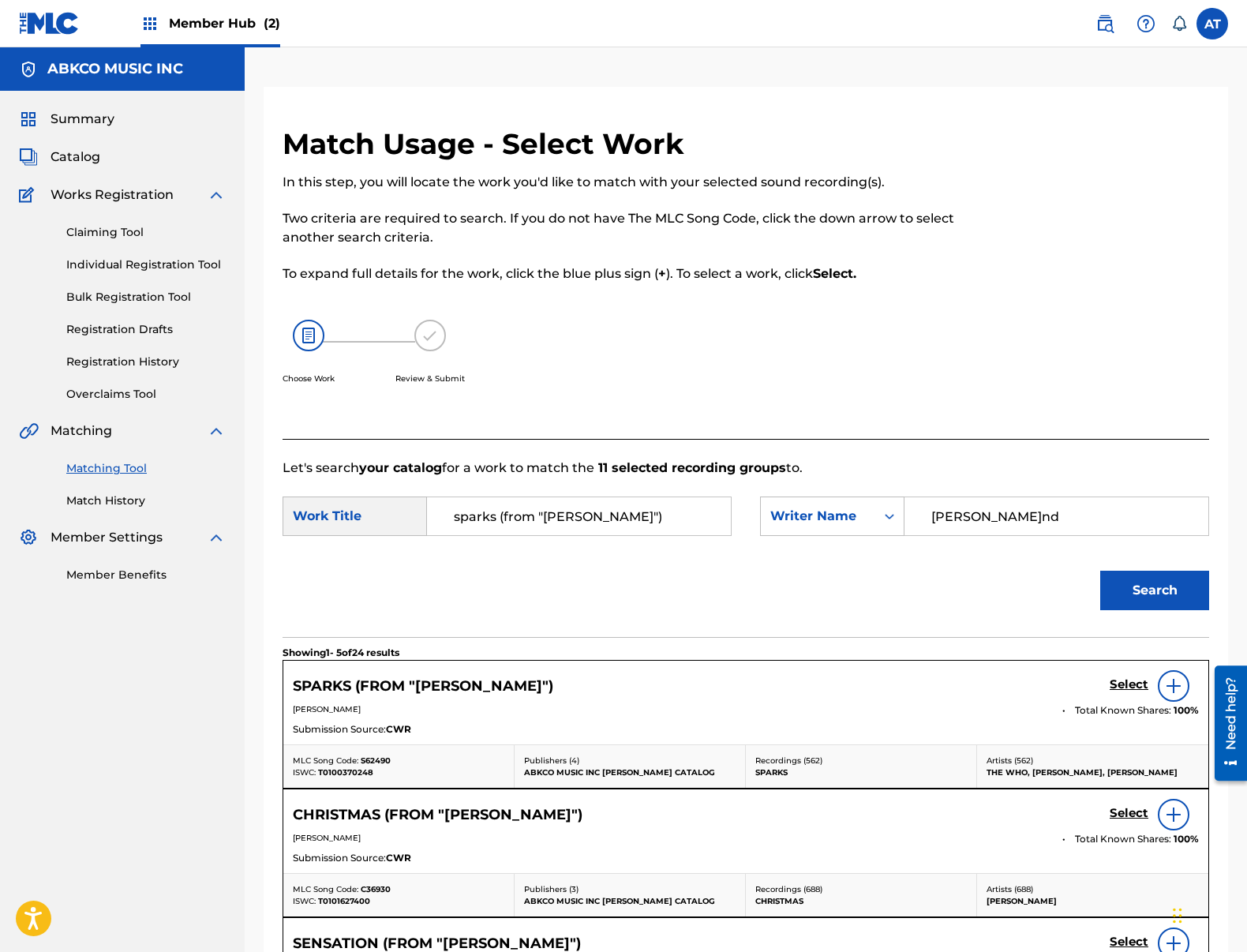
scroll to position [79, 0]
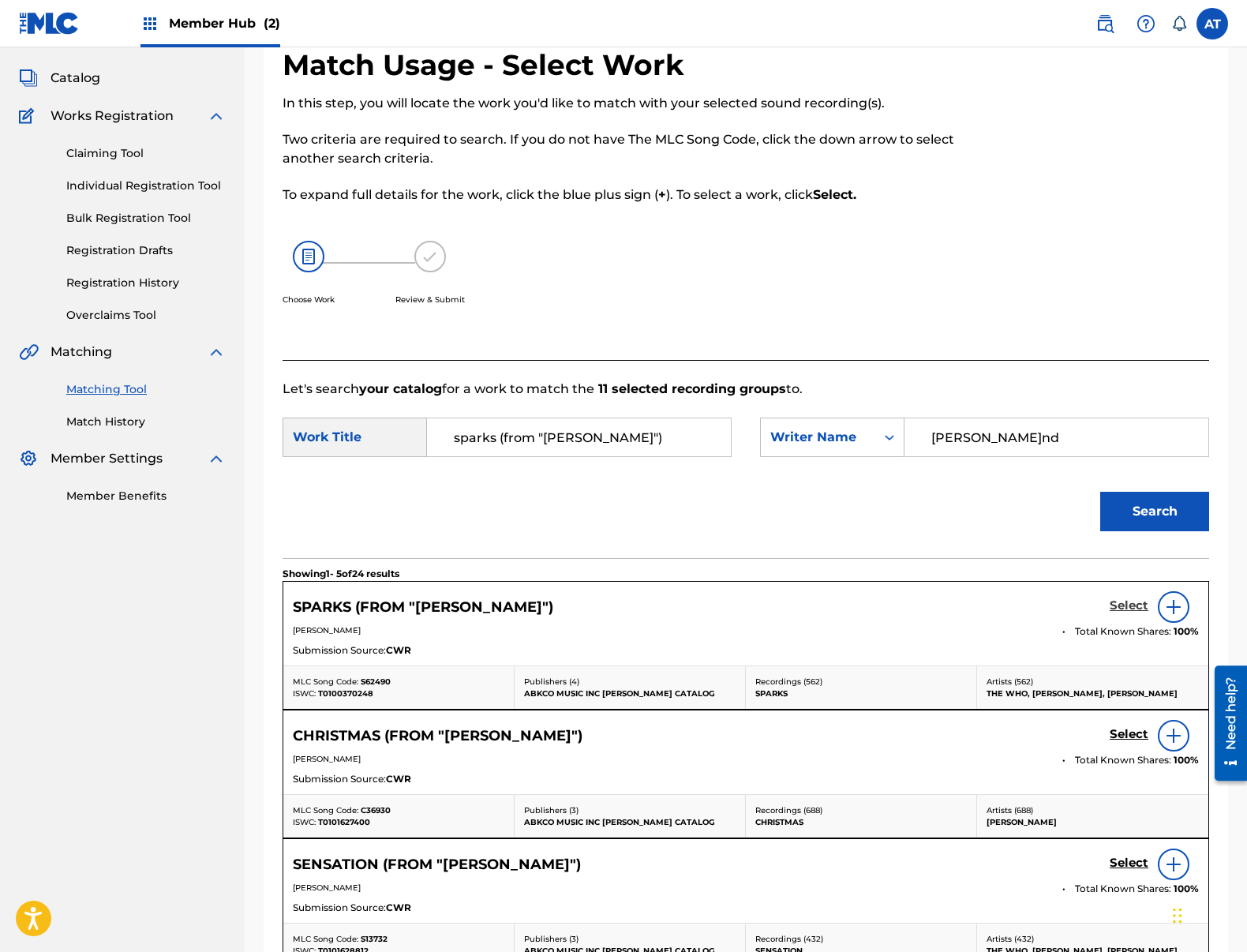
click at [1128, 604] on h5 "Select" at bounding box center [1129, 605] width 39 height 15
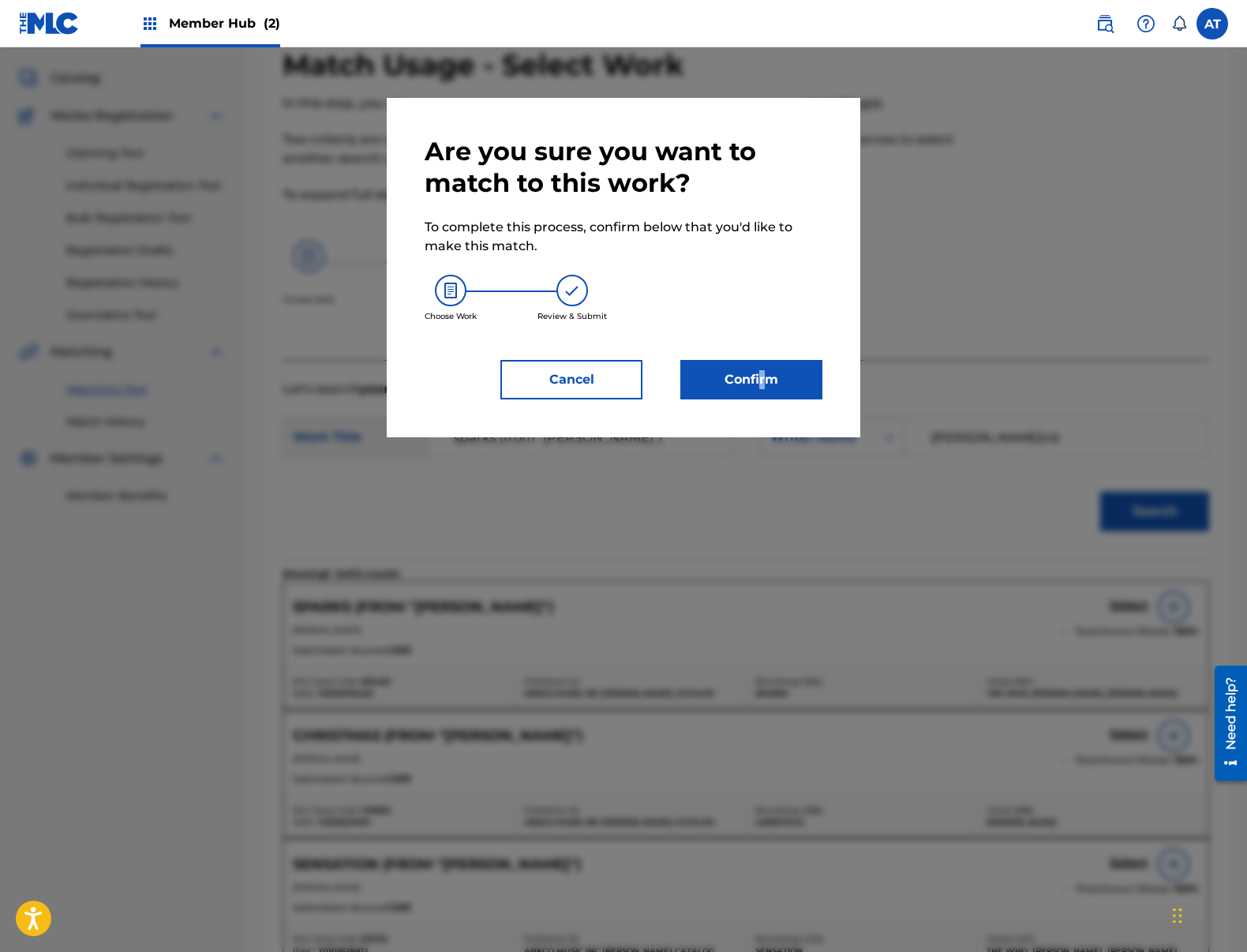
click at [762, 405] on div "Are you sure you want to match to this work? To complete this process, confirm …" at bounding box center [623, 267] width 473 height 339
click at [761, 398] on button "Confirm" at bounding box center [752, 379] width 142 height 40
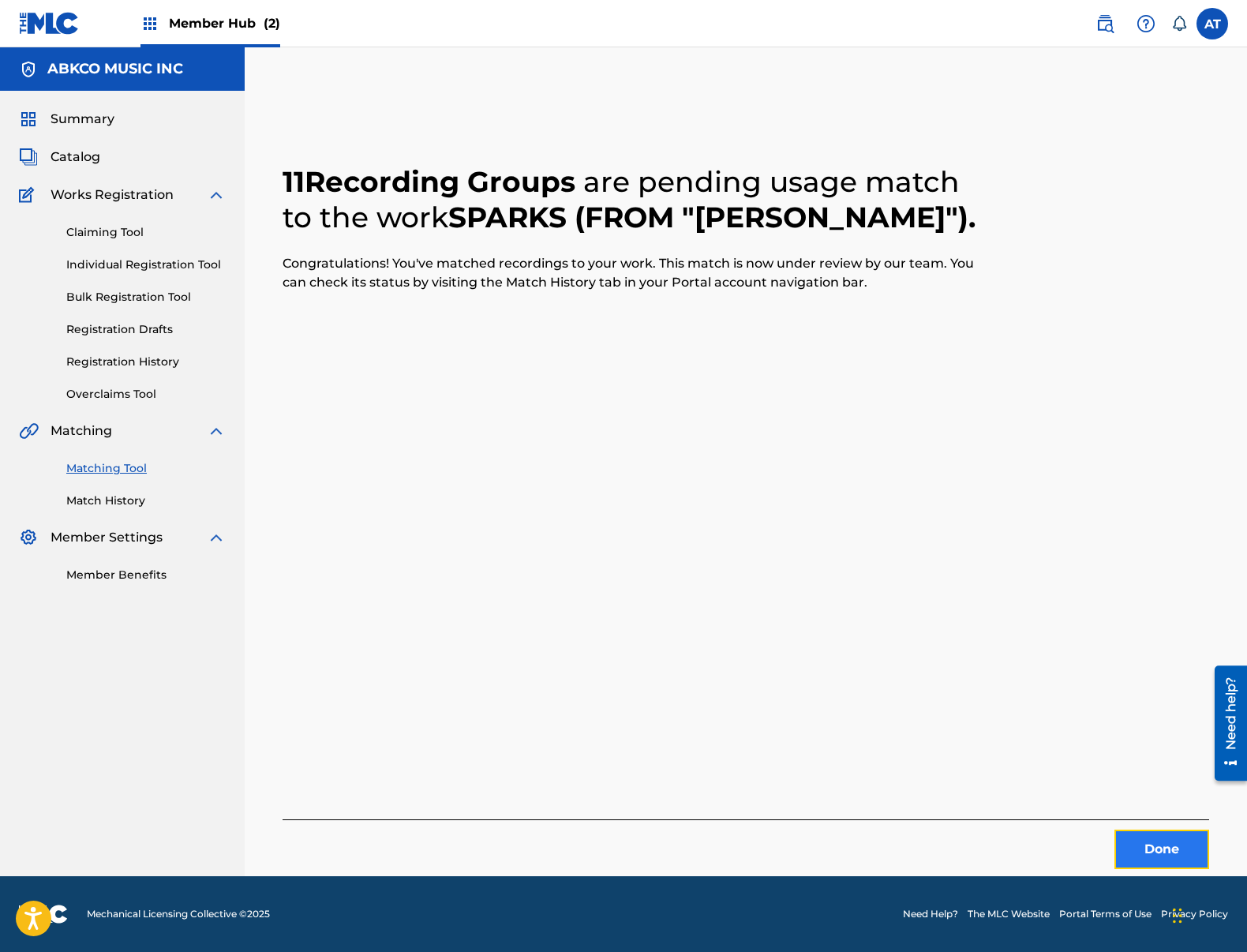
click at [1189, 864] on button "Done" at bounding box center [1162, 848] width 94 height 40
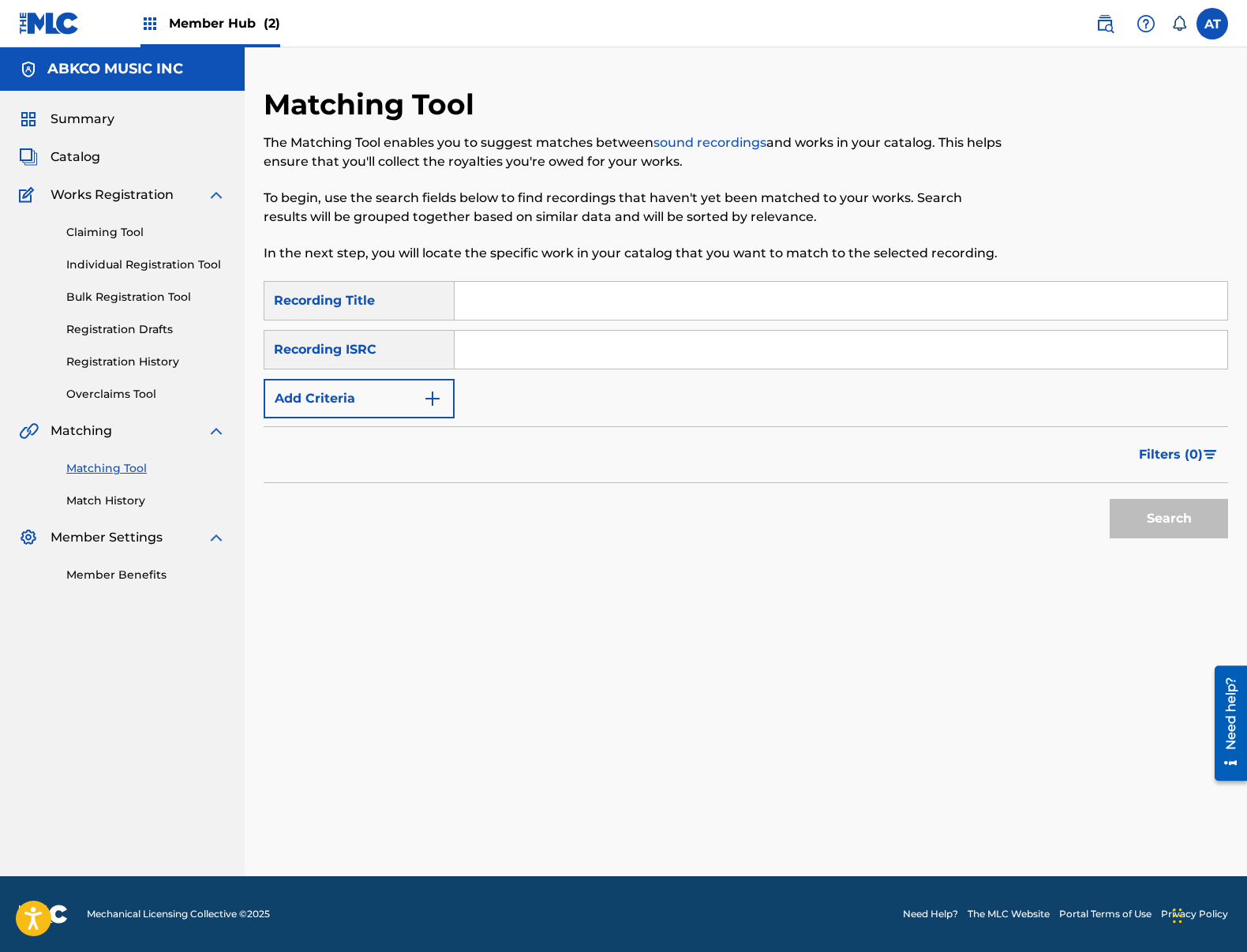
click at [672, 237] on div "The Matching Tool enables you to suggest matches between sound recordings and w…" at bounding box center [634, 198] width 742 height 129
drag, startPoint x: 624, startPoint y: 294, endPoint x: 575, endPoint y: 319, distance: 55.0
click at [624, 294] on input "Search Form" at bounding box center [841, 300] width 773 height 38
paste input "Stars Are Falling"
type input "Stars Are Falling"
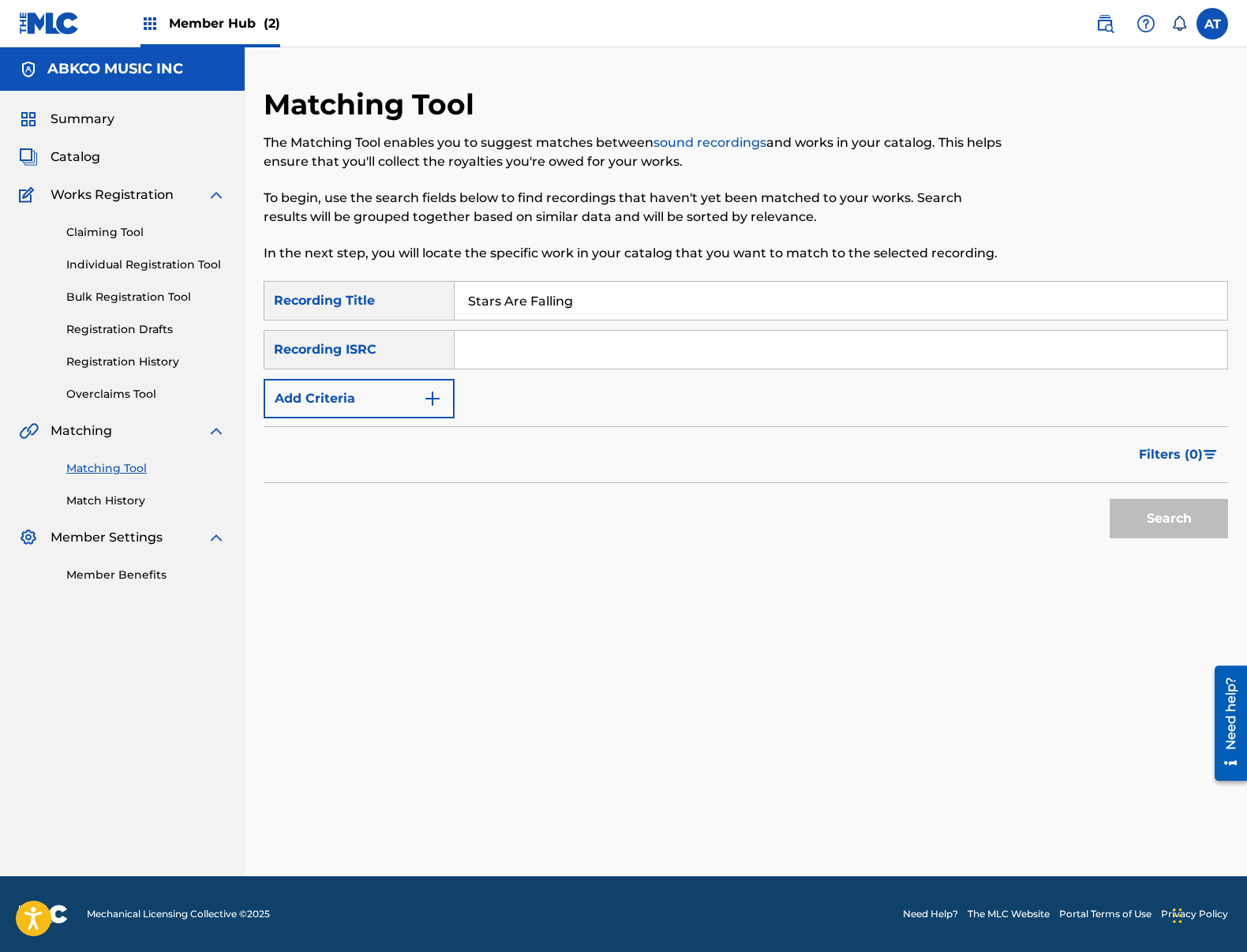
click at [508, 348] on input "Search Form" at bounding box center [841, 349] width 773 height 38
click at [392, 393] on button "Add Criteria" at bounding box center [359, 398] width 191 height 40
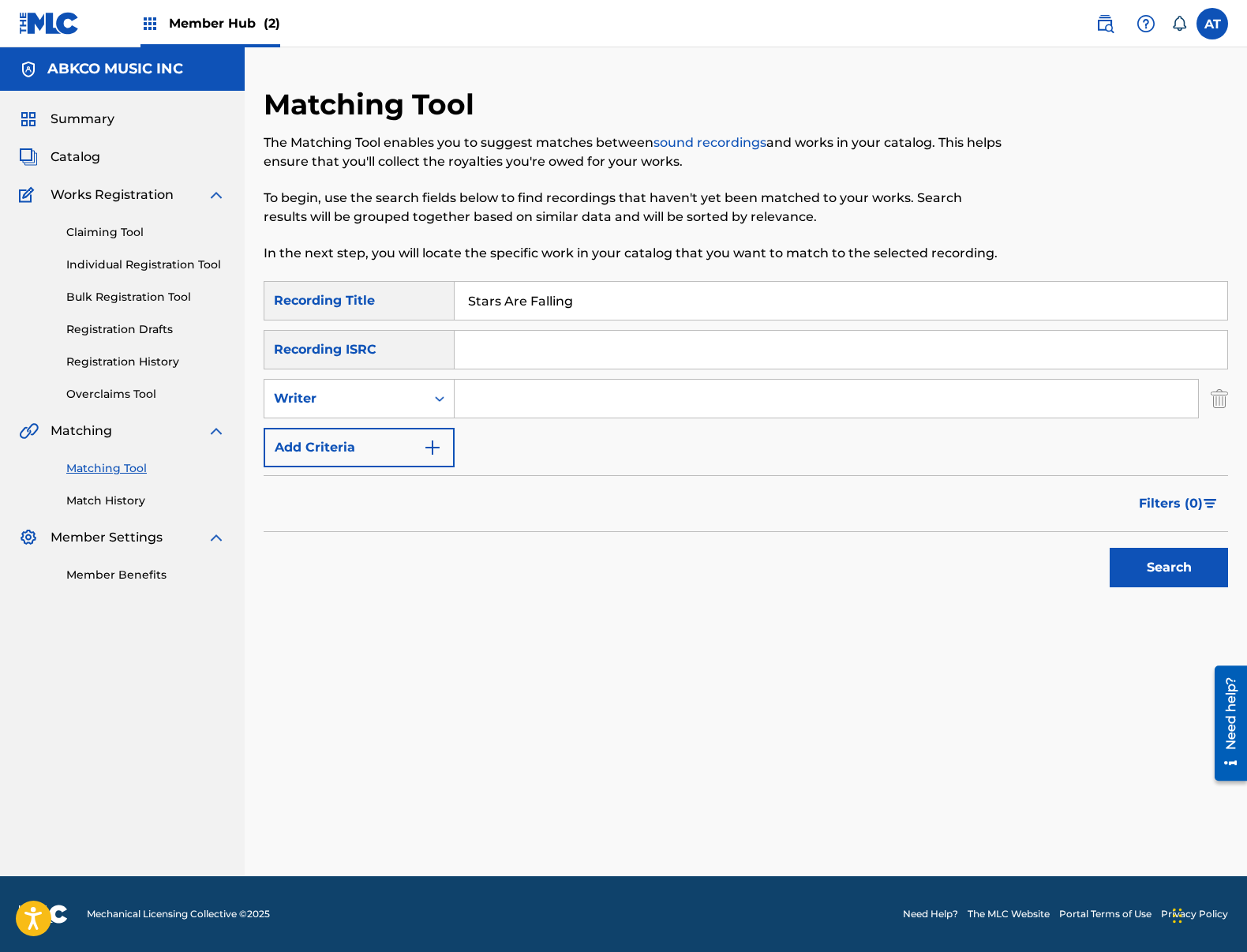
click at [589, 407] on input "Search Form" at bounding box center [826, 398] width 743 height 38
click at [1109, 548] on button "Search" at bounding box center [1168, 568] width 118 height 40
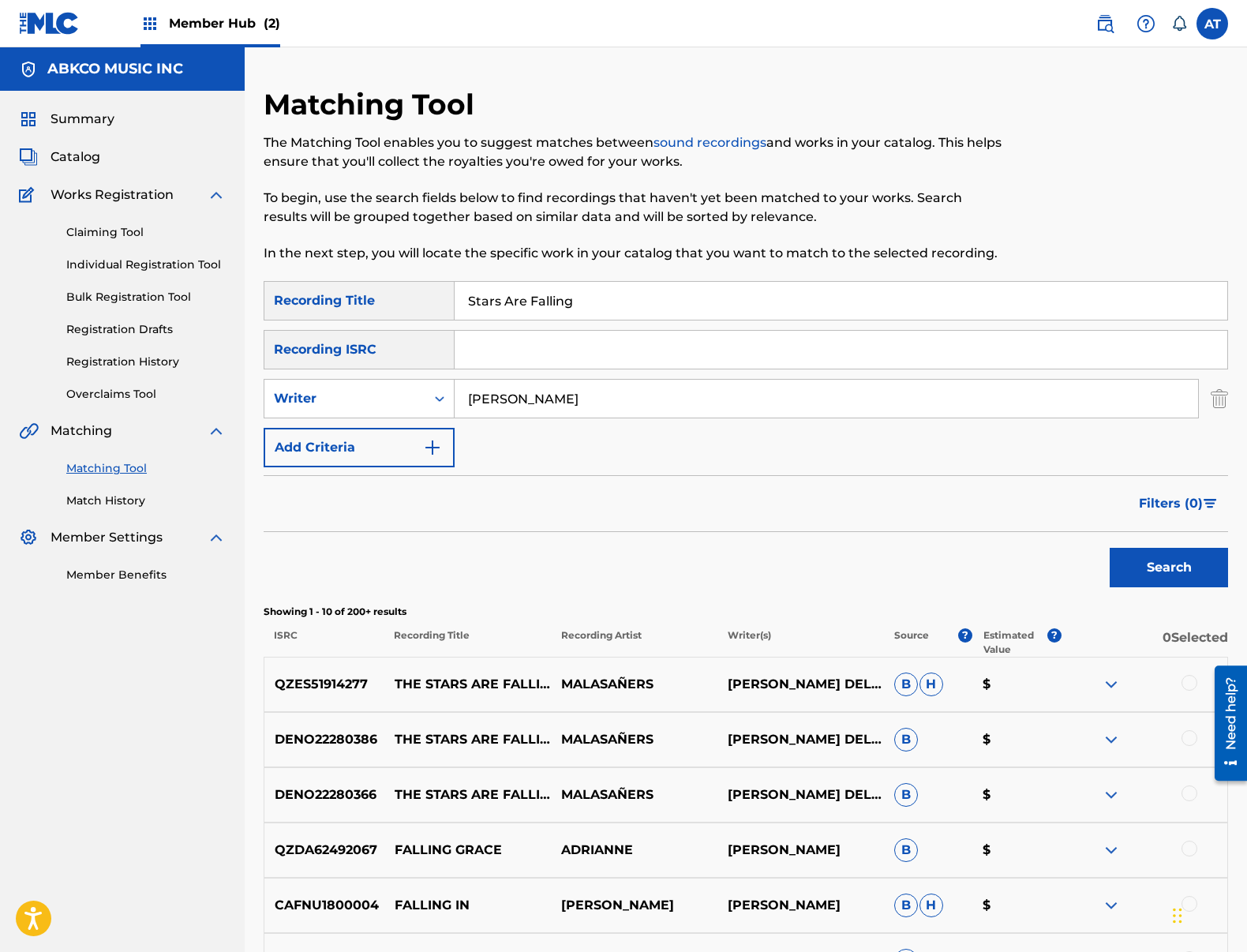
click at [638, 407] on input "[PERSON_NAME]" at bounding box center [826, 398] width 743 height 38
drag, startPoint x: 636, startPoint y: 407, endPoint x: 219, endPoint y: 406, distance: 417.0
click at [225, 407] on main "ABKCO MUSIC INC Summary Catalog Works Registration Claiming Tool Individual Reg…" at bounding box center [623, 687] width 1247 height 1280
type input "[PERSON_NAME]"
click at [1109, 548] on button "Search" at bounding box center [1168, 568] width 118 height 40
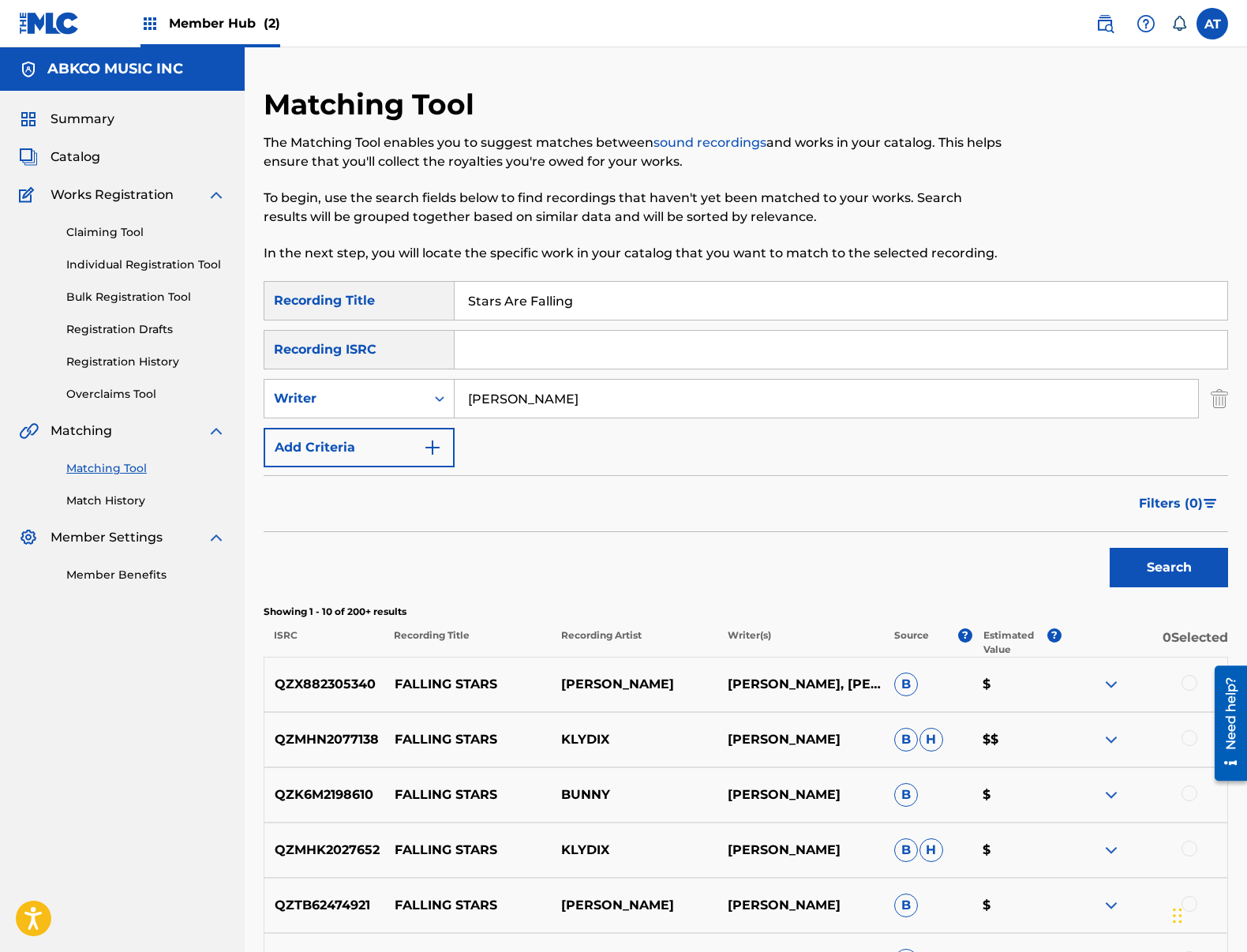
click at [651, 300] on input "Stars Are Falling" at bounding box center [841, 300] width 773 height 38
drag, startPoint x: 237, startPoint y: 248, endPoint x: 202, endPoint y: 250, distance: 35.1
click at [204, 248] on main "ABKCO MUSIC INC Summary Catalog Works Registration Claiming Tool Individual Reg…" at bounding box center [623, 687] width 1247 height 1280
paste input "Downtown [PERSON_NAME]"
type input "Downtown [PERSON_NAME]"
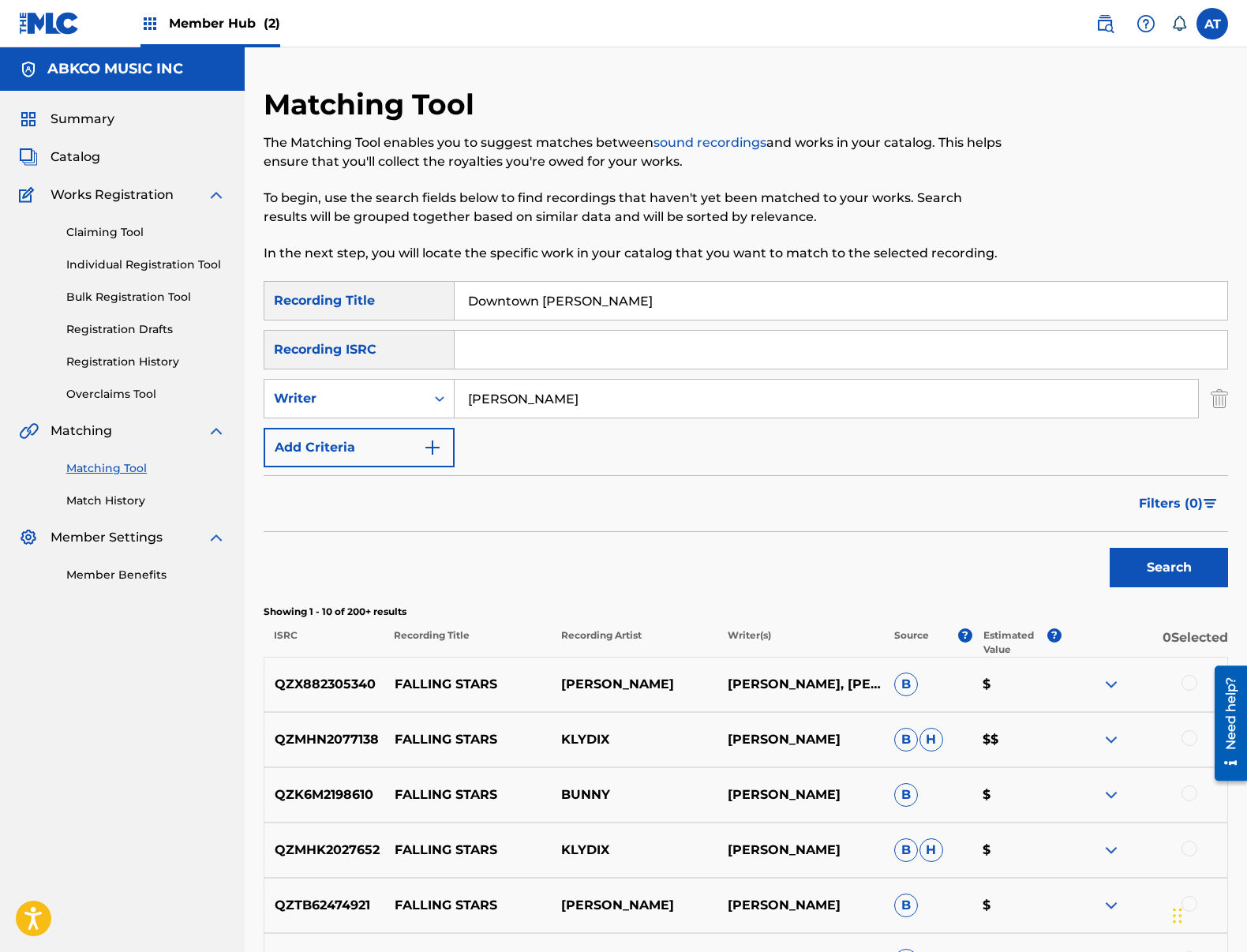
click at [564, 421] on div "SearchWithCriteria99b3f98d-7d79-4204-90e7-a02e9c262224 Recording Title Downtow[…" at bounding box center [745, 373] width 964 height 186
drag, startPoint x: 562, startPoint y: 415, endPoint x: 191, endPoint y: 354, distance: 376.0
click at [214, 354] on main "ABKCO MUSIC INC Summary Catalog Works Registration Claiming Tool Individual Reg…" at bounding box center [623, 687] width 1247 height 1280
click at [1109, 548] on button "Search" at bounding box center [1168, 568] width 118 height 40
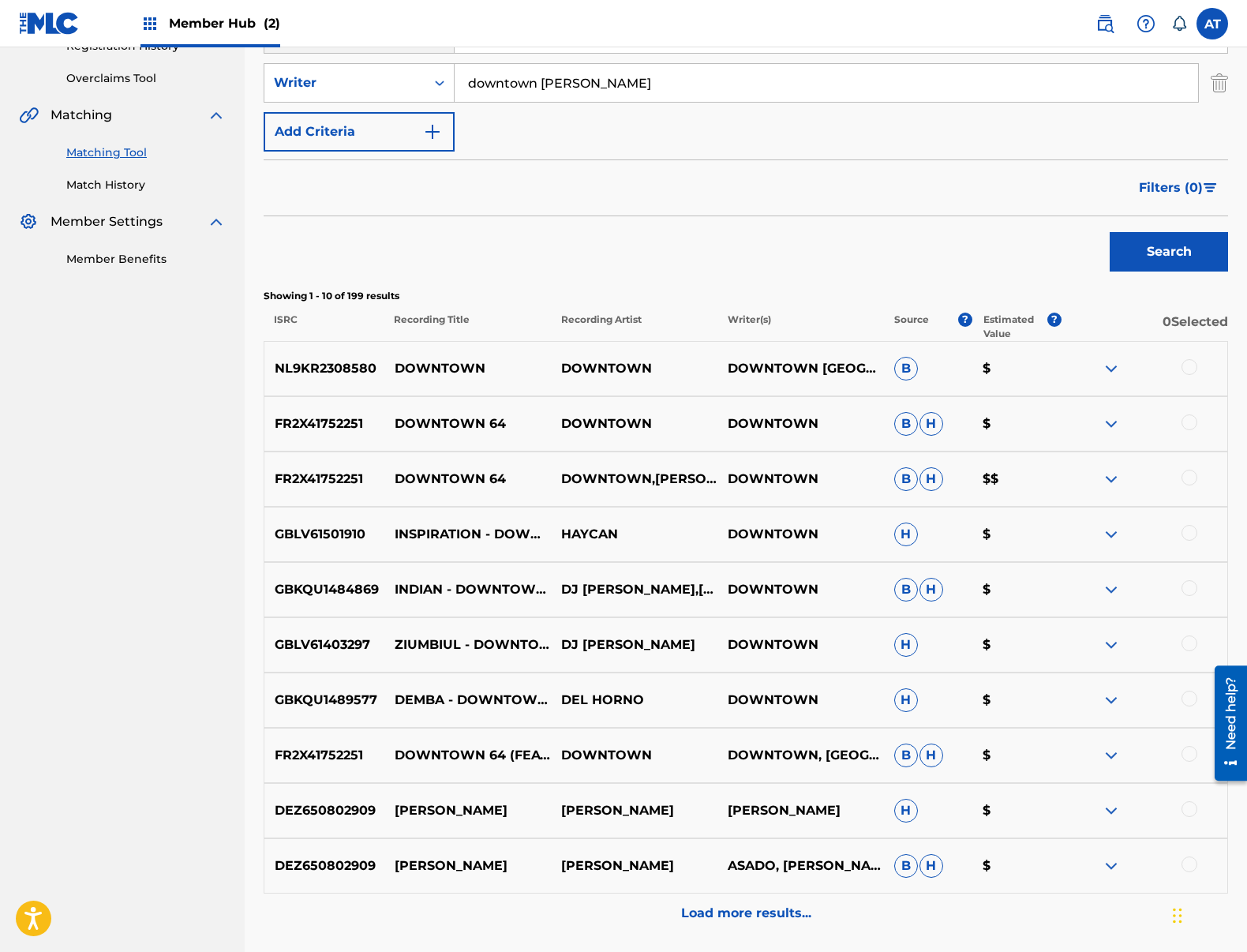
scroll to position [79, 0]
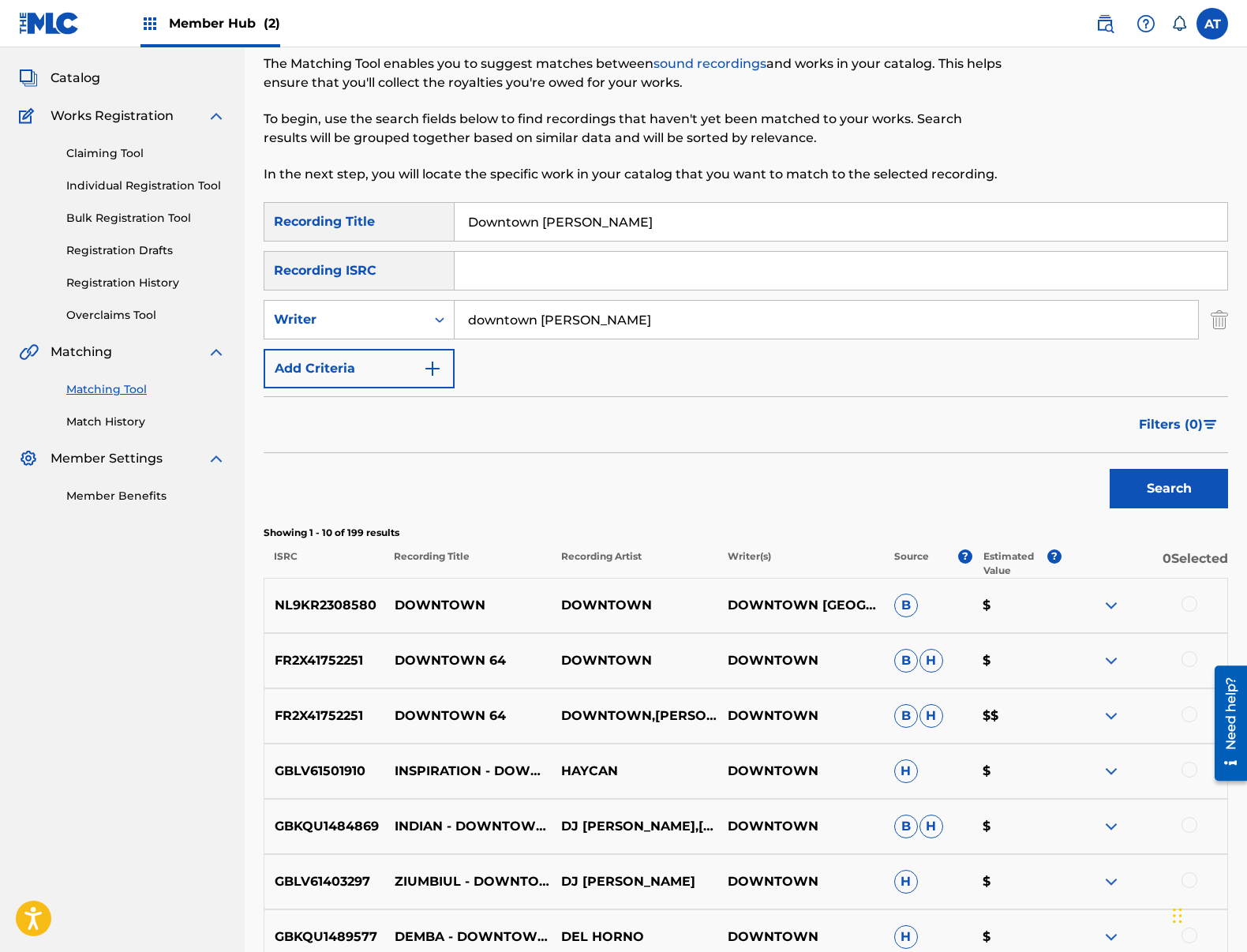
drag, startPoint x: 577, startPoint y: 306, endPoint x: 581, endPoint y: 318, distance: 12.6
click at [578, 308] on input "downtown [PERSON_NAME]" at bounding box center [826, 319] width 743 height 38
drag, startPoint x: 591, startPoint y: 323, endPoint x: 233, endPoint y: 287, distance: 359.8
click at [233, 287] on main "ABKCO MUSIC INC Summary Catalog Works Registration Claiming Tool Individual Reg…" at bounding box center [623, 608] width 1247 height 1280
type input "[PERSON_NAME]"
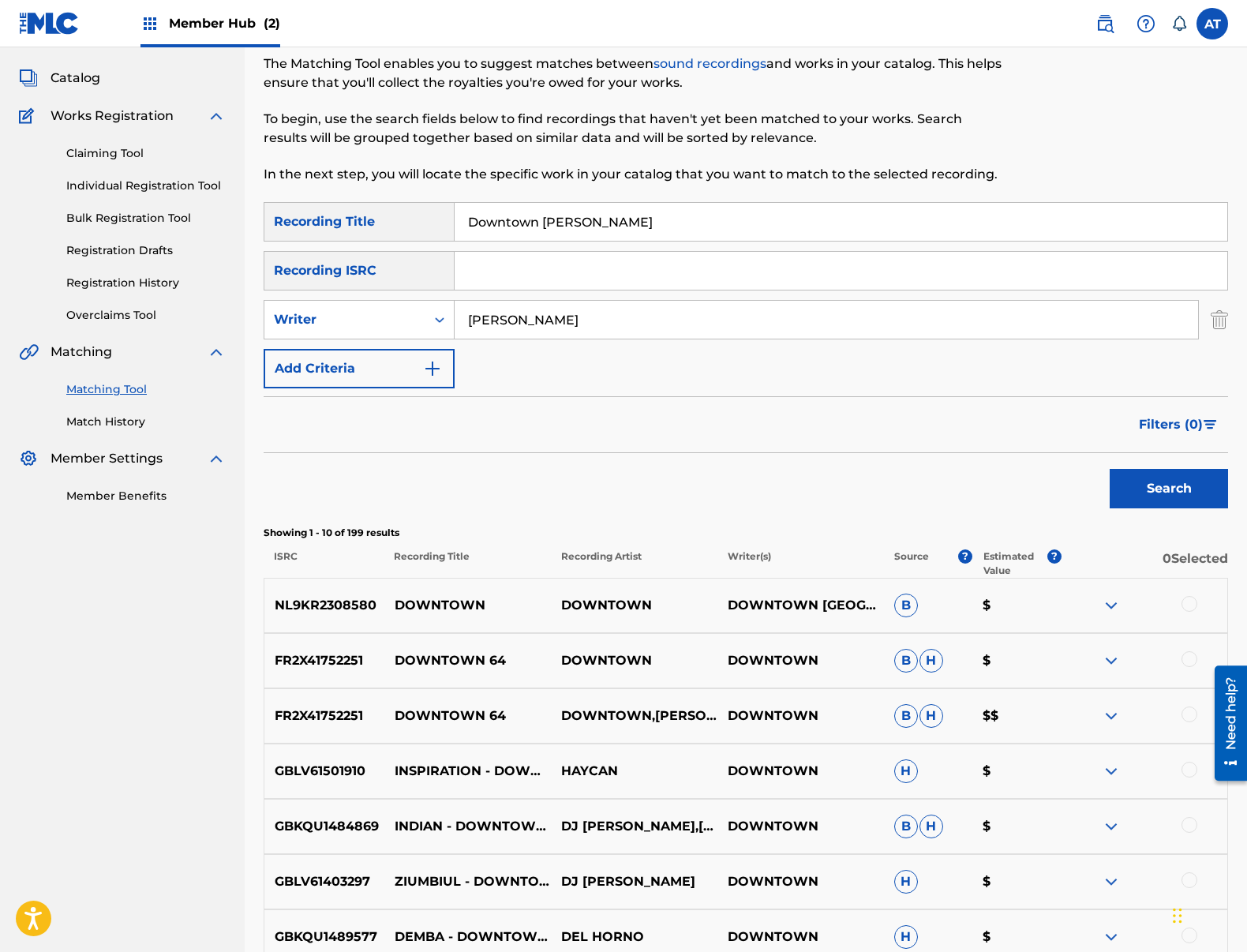
click at [1109, 469] on button "Search" at bounding box center [1168, 488] width 118 height 40
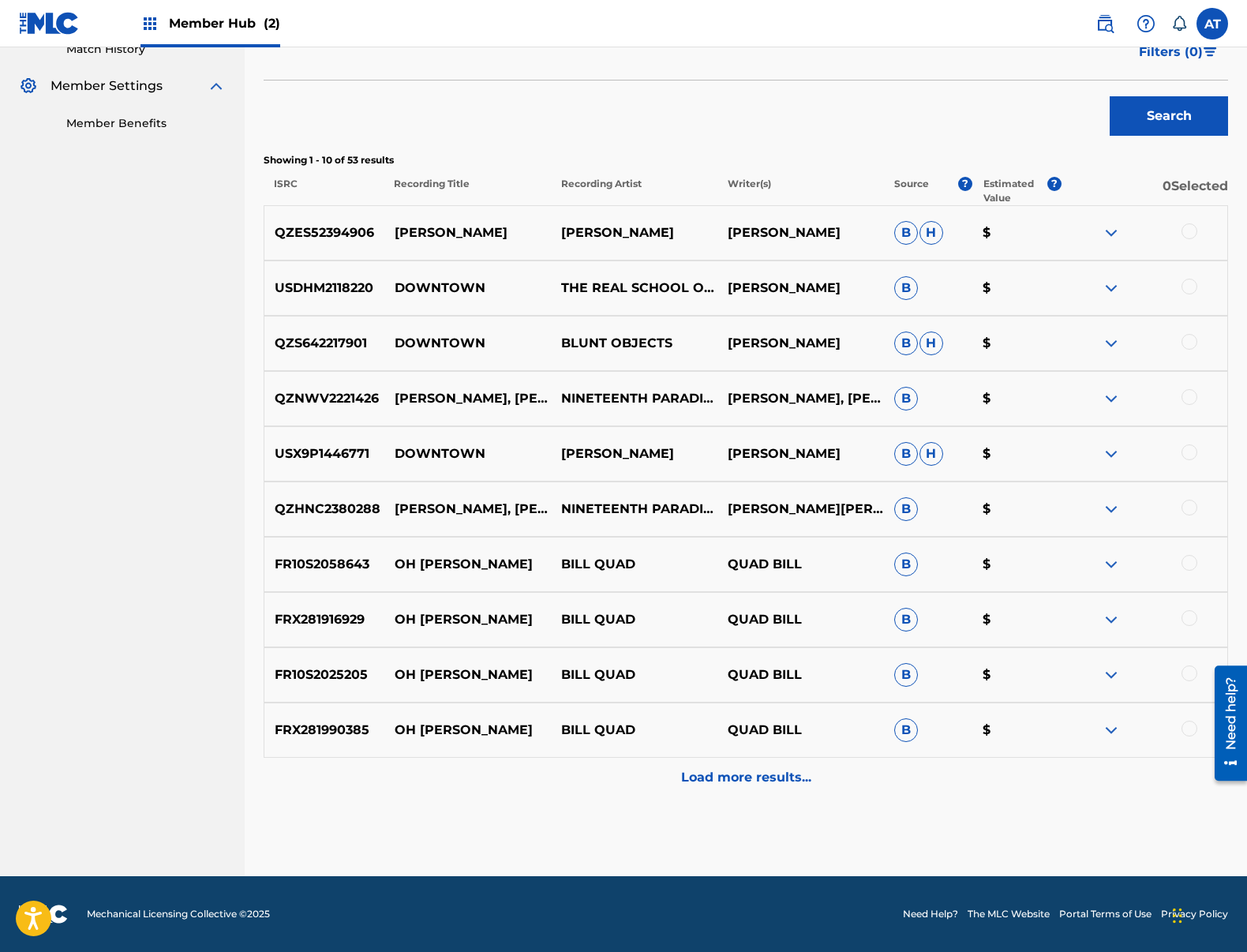
scroll to position [56, 0]
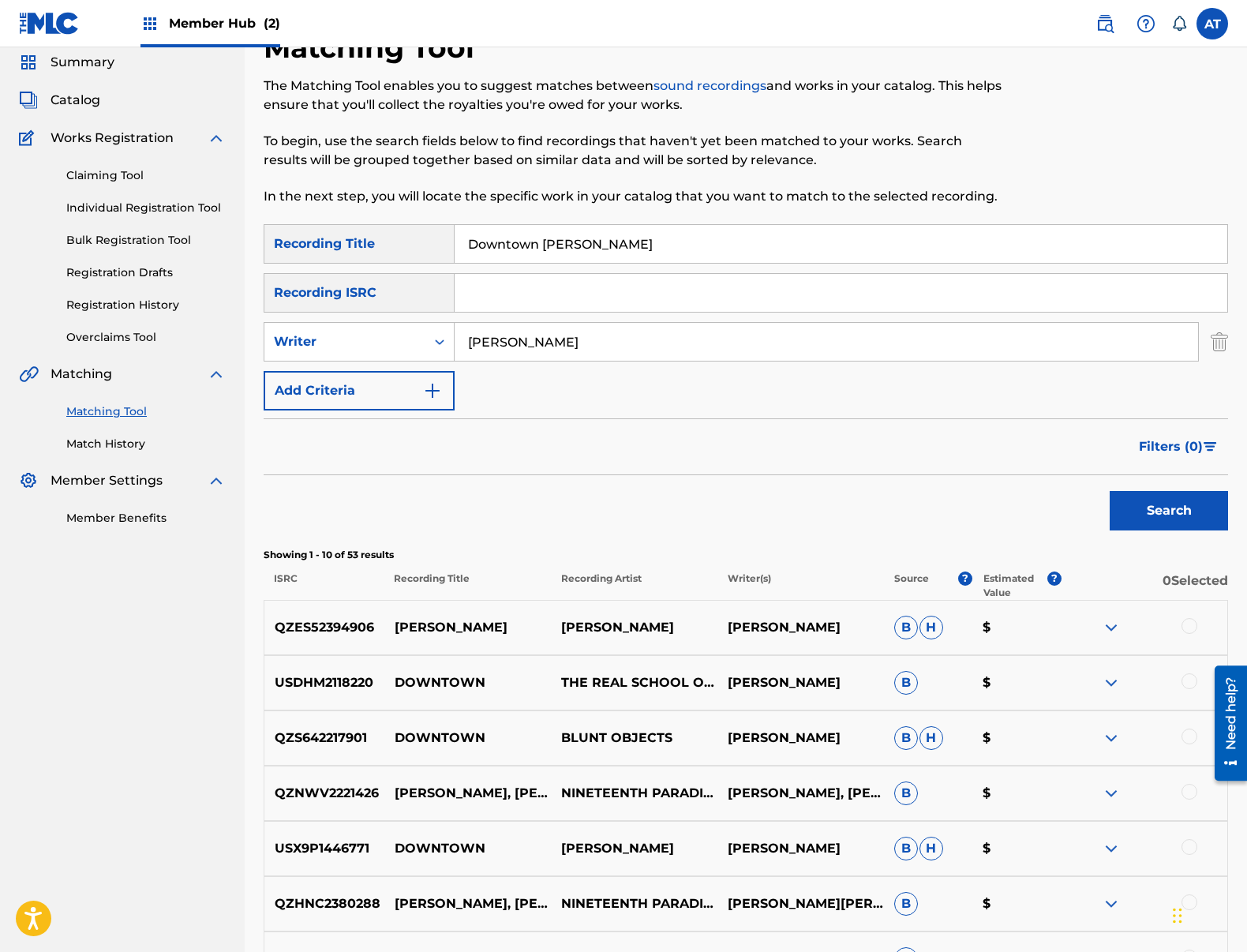
click at [743, 226] on input "Downtown [PERSON_NAME]" at bounding box center [841, 243] width 773 height 38
drag, startPoint x: 739, startPoint y: 229, endPoint x: 370, endPoint y: 227, distance: 369.0
click at [370, 227] on div "SearchWithCriteria99b3f98d-7d79-4204-90e7-a02e9c262224 Recording Title Downtown…" at bounding box center [745, 243] width 964 height 40
paste input "Introduction (from Sunshine Cleaning)"
type input "Introduction (from Sunshine Cleaning)"
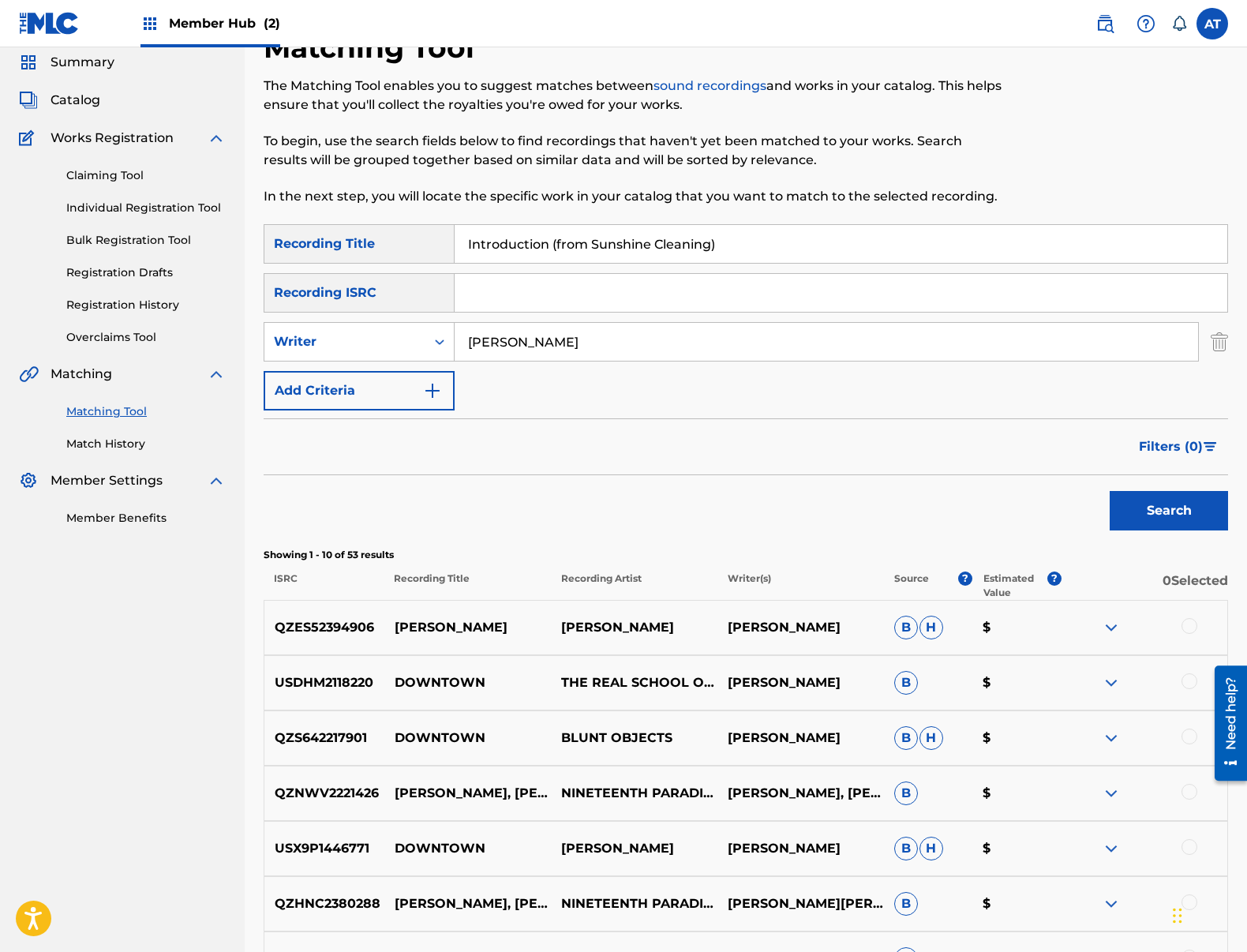
click at [575, 351] on input "[PERSON_NAME]" at bounding box center [826, 341] width 743 height 38
drag, startPoint x: 565, startPoint y: 351, endPoint x: 419, endPoint y: 357, distance: 146.1
click at [343, 324] on div "SearchWithCriteriafcf71e61-3419-4dbe-9b21-1bff7a5f6a28 Write[PERSON_NAME]" at bounding box center [745, 341] width 964 height 40
paste input "[PERSON_NAME]"
type input "[PERSON_NAME]"
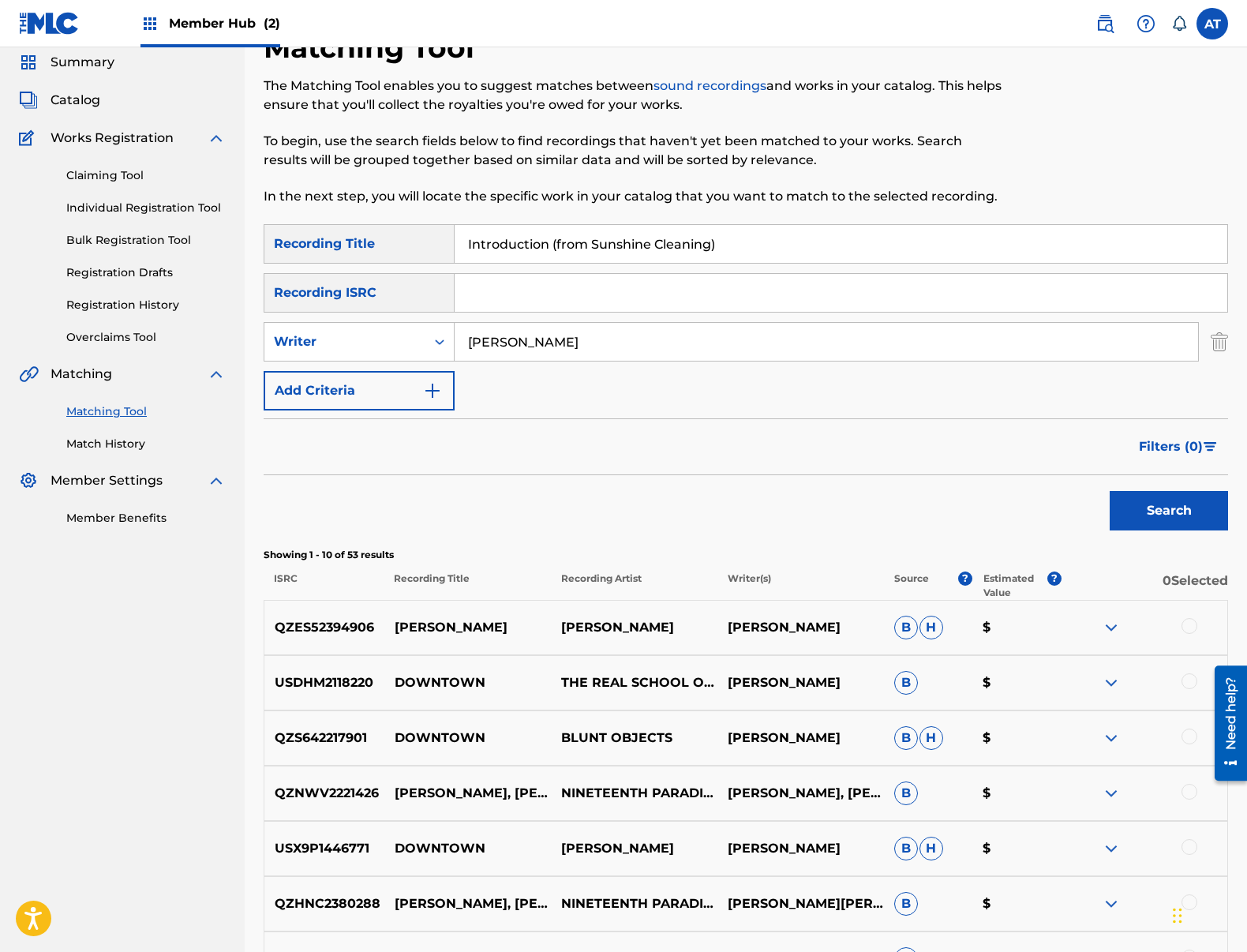
click at [1174, 487] on div "Search" at bounding box center [1165, 507] width 127 height 63
click at [1175, 499] on button "Search" at bounding box center [1168, 510] width 118 height 40
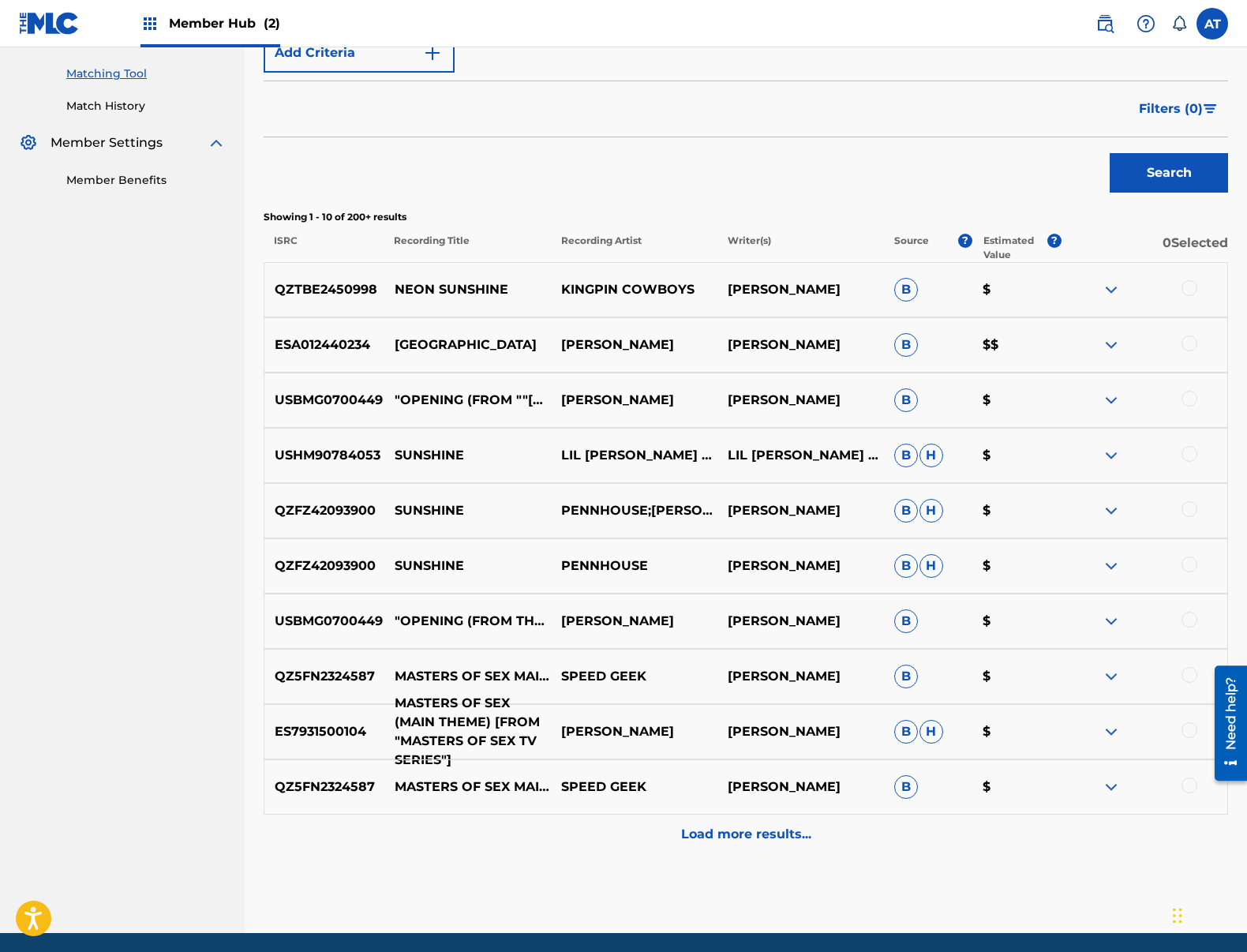
scroll to position [451, 0]
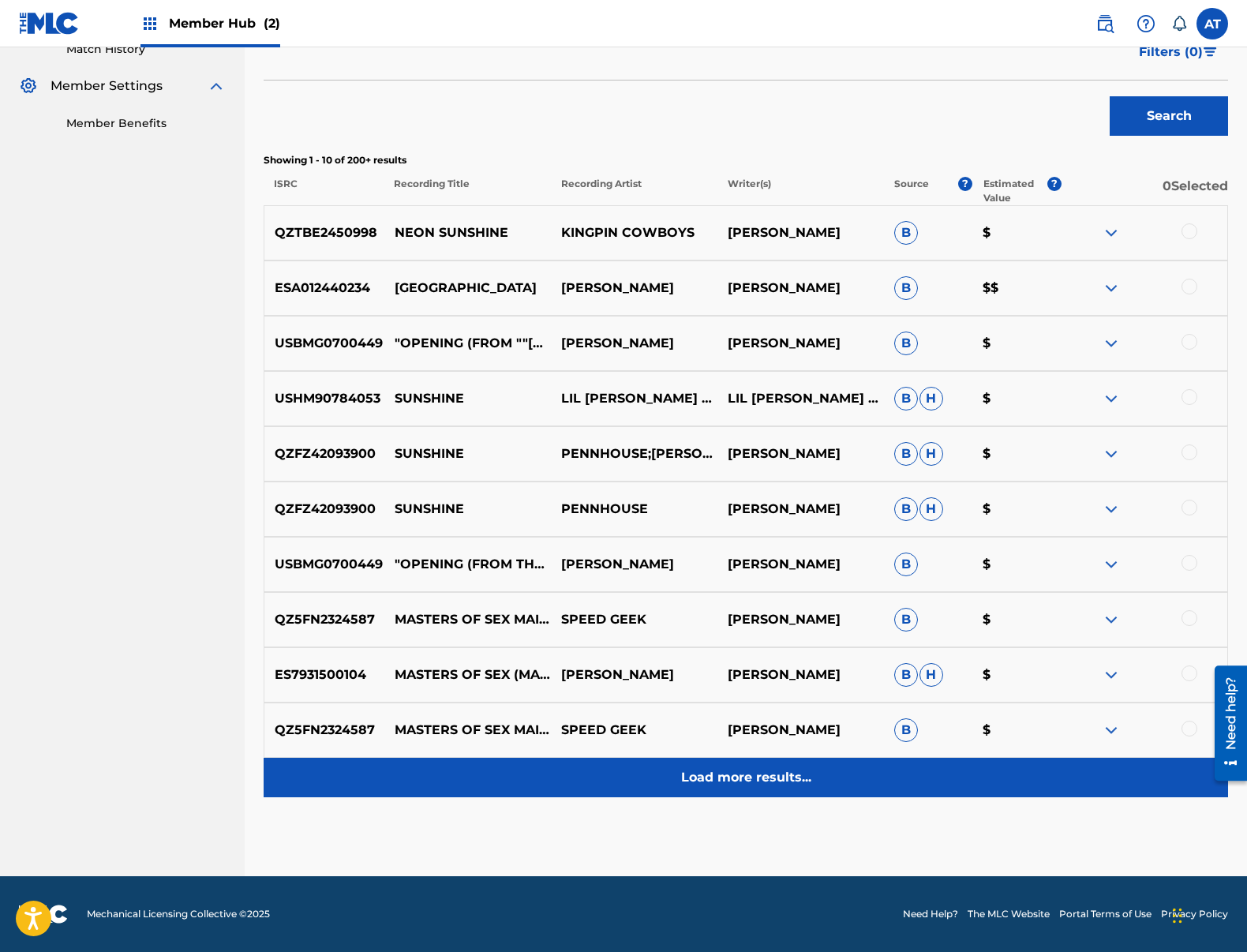
click at [854, 769] on div "Load more results..." at bounding box center [745, 777] width 964 height 40
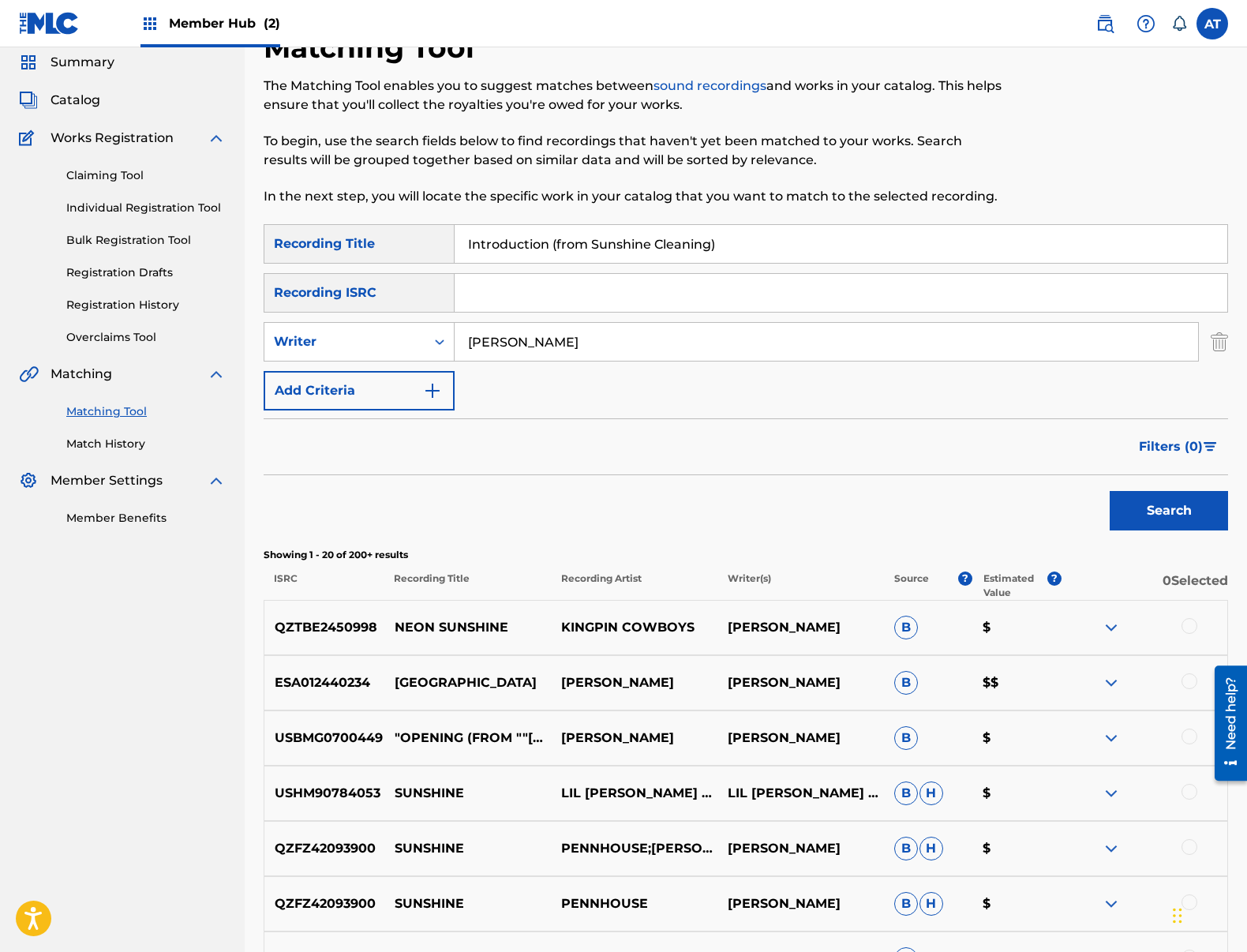
scroll to position [0, 0]
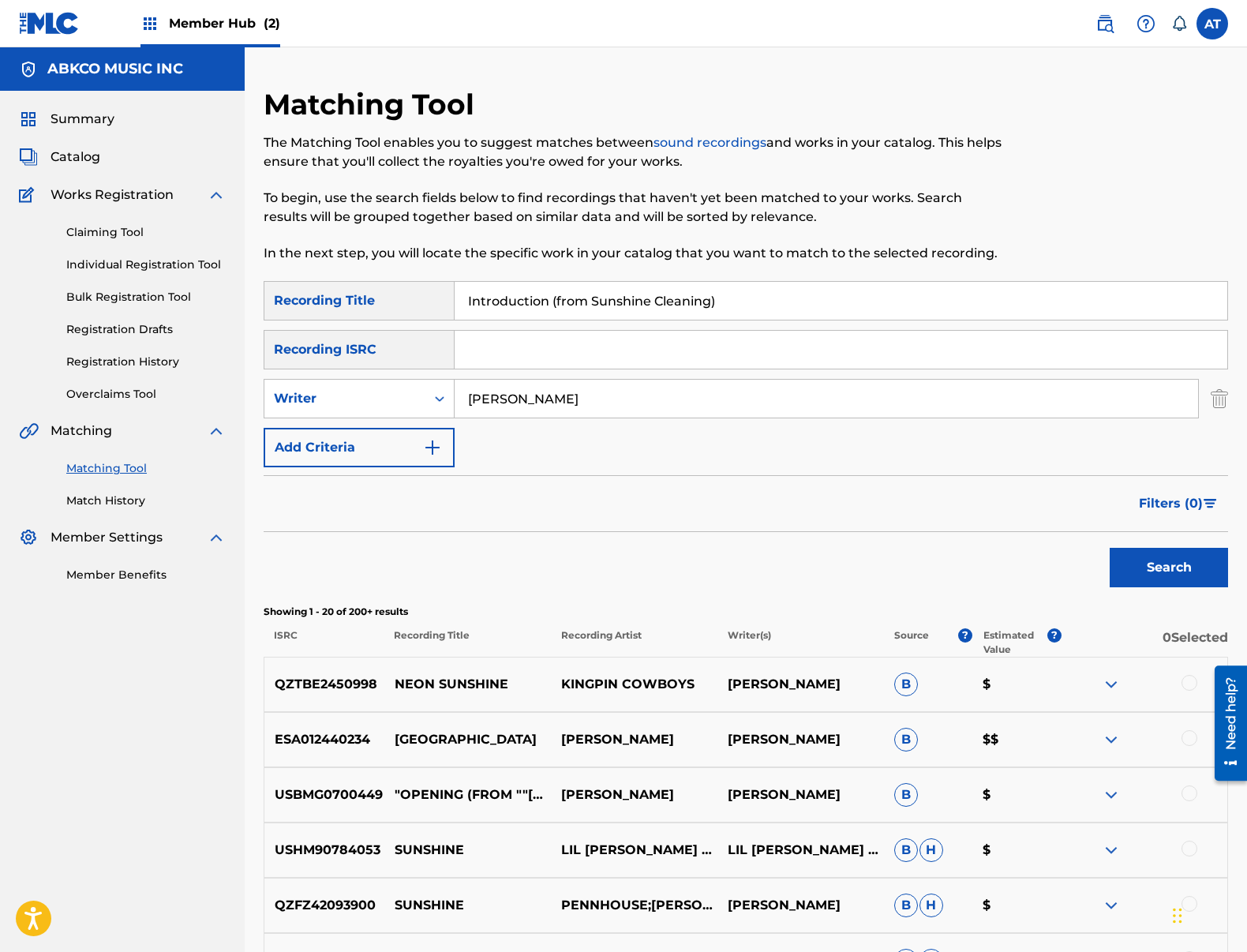
drag, startPoint x: 666, startPoint y: 303, endPoint x: 711, endPoint y: 311, distance: 45.7
click at [666, 303] on input "Introduction (from Sunshine Cleaning)" at bounding box center [841, 300] width 773 height 38
drag, startPoint x: 522, startPoint y: 292, endPoint x: 355, endPoint y: 301, distance: 167.2
click at [589, 304] on input "Introduction (from Sunshine Cleaning)" at bounding box center [841, 300] width 773 height 38
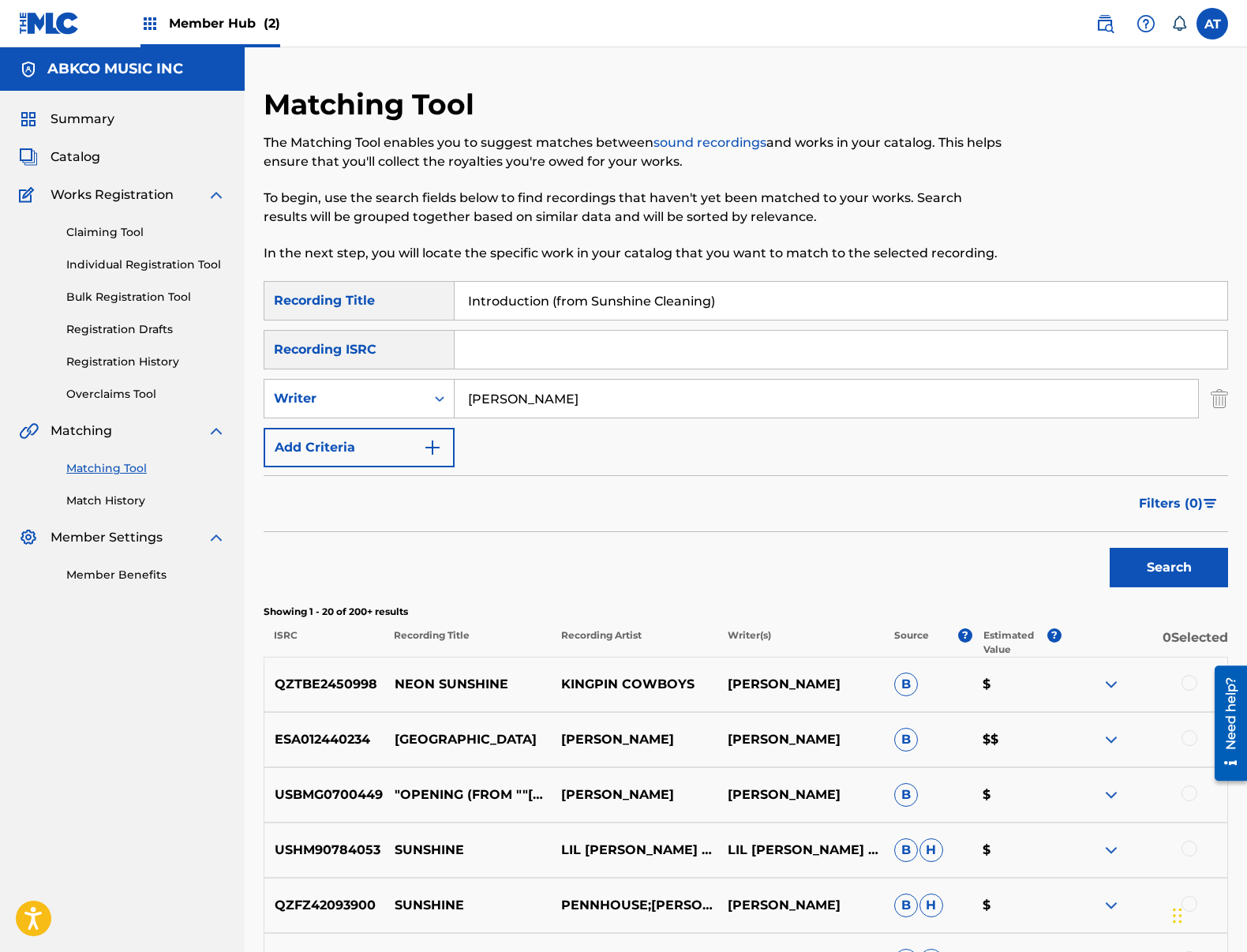
drag, startPoint x: 736, startPoint y: 292, endPoint x: 274, endPoint y: 286, distance: 462.0
click at [274, 286] on div "SearchWithCriteria99b3f98d-7d79-4204-90e7-a02e9c262224 Recording Title Introduc…" at bounding box center [745, 300] width 964 height 40
paste input "No Way"
drag, startPoint x: 460, startPoint y: 299, endPoint x: 528, endPoint y: 298, distance: 68.0
click at [464, 299] on input "No Way" at bounding box center [841, 300] width 773 height 38
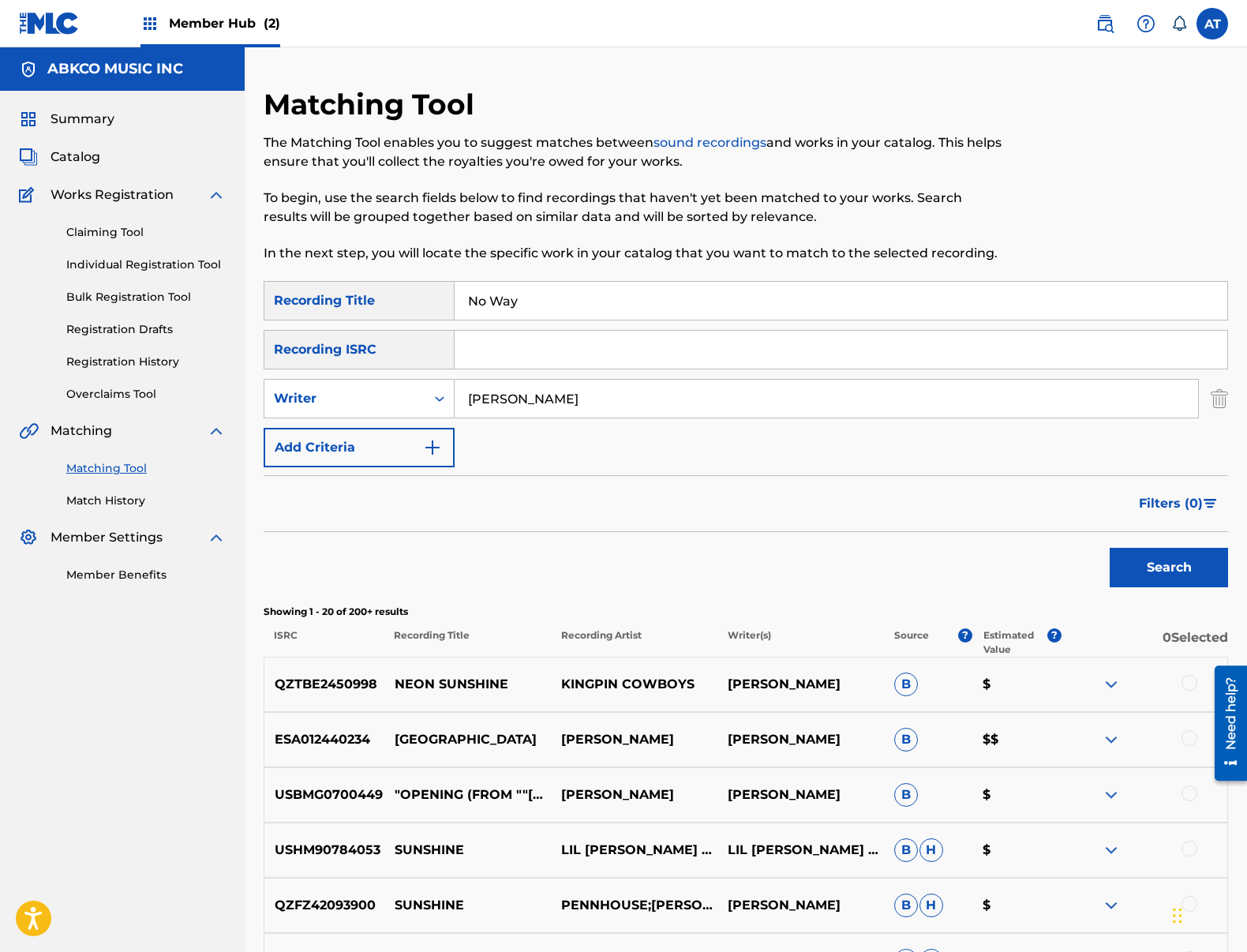
drag, startPoint x: 330, startPoint y: 287, endPoint x: 341, endPoint y: 305, distance: 21.1
paste input "[PERSON_NAME] [PERSON_NAME]"
type input "[PERSON_NAME] [PERSON_NAME]"
drag, startPoint x: 655, startPoint y: 288, endPoint x: 373, endPoint y: 282, distance: 282.1
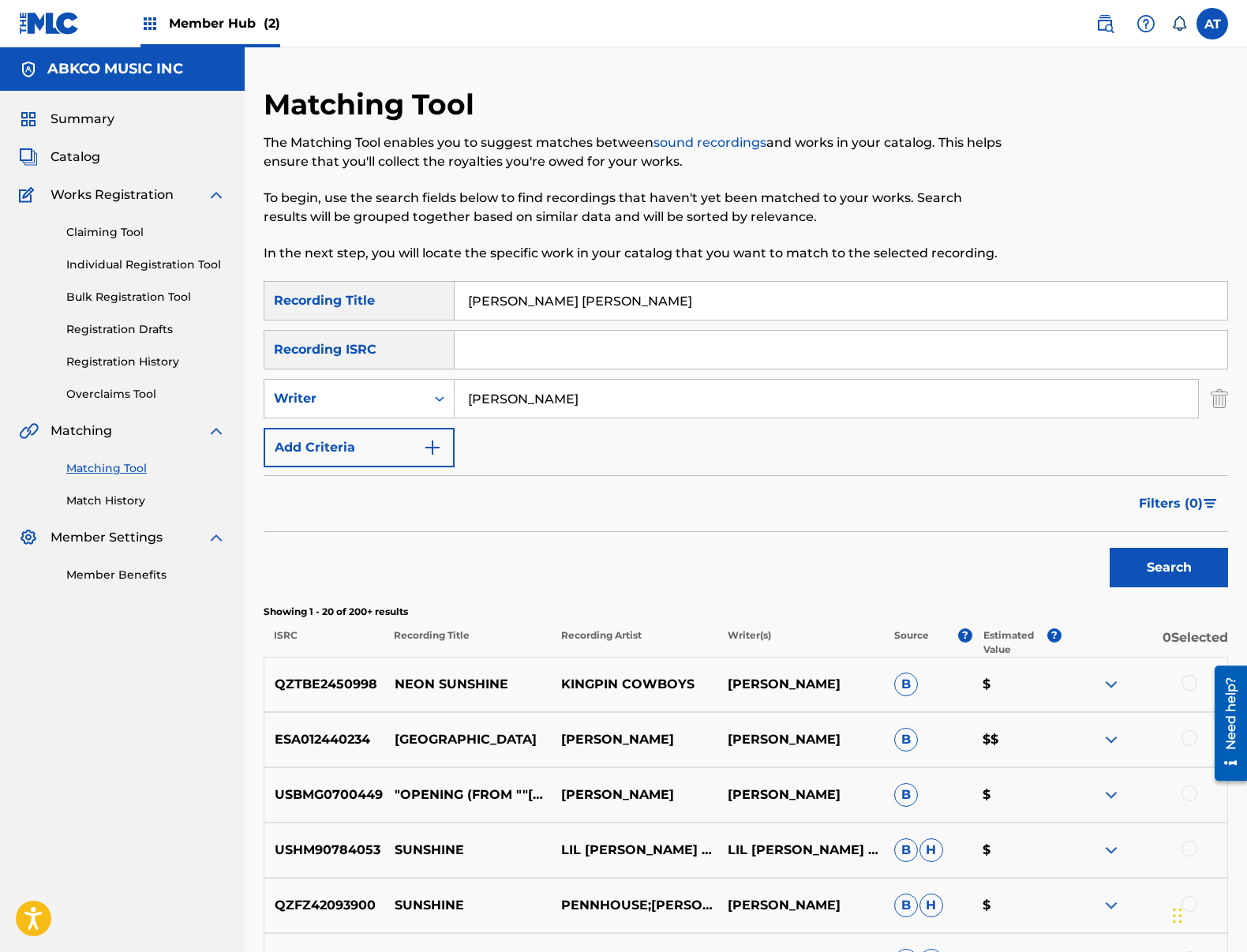
drag, startPoint x: 603, startPoint y: 429, endPoint x: 602, endPoint y: 402, distance: 27.0
click at [603, 429] on div "SearchWithCriteria99b3f98d-7d79-4204-90e7-a02e9c262224 Recording Title SearchWi…" at bounding box center [745, 373] width 964 height 186
drag, startPoint x: 602, startPoint y: 401, endPoint x: 402, endPoint y: 348, distance: 206.9
click at [517, 386] on input "[PERSON_NAME]" at bounding box center [826, 398] width 743 height 38
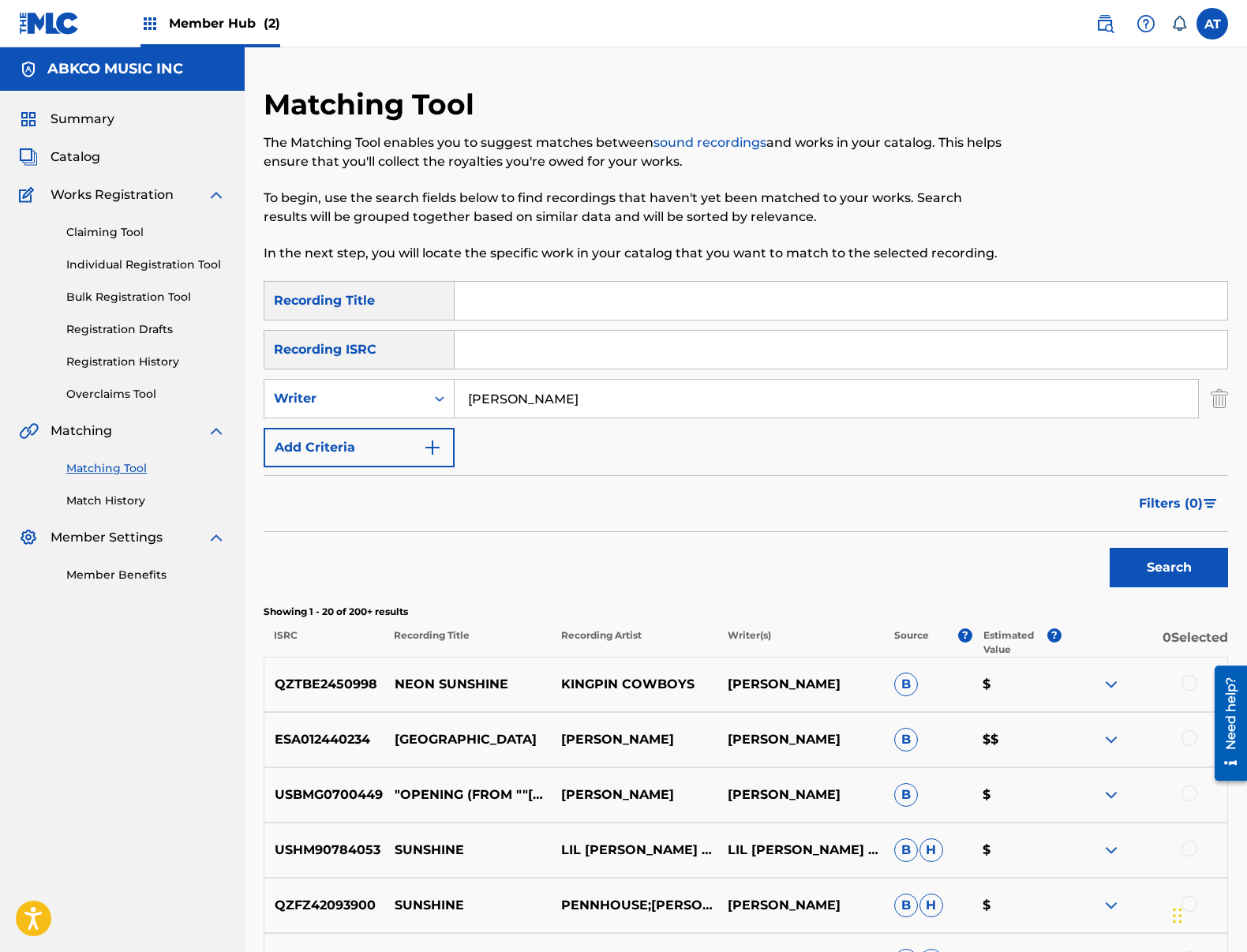
paste input "[PERSON_NAME] [PERSON_NAME]"
drag, startPoint x: 724, startPoint y: 442, endPoint x: 718, endPoint y: 434, distance: 10.0
click at [722, 442] on div "SearchWithCriteria99b3f98d-7d79-4204-90e7-a02e9c262224 Recording Title SearchWi…" at bounding box center [745, 373] width 964 height 186
click at [703, 396] on input "[PERSON_NAME]" at bounding box center [826, 398] width 743 height 38
drag, startPoint x: 703, startPoint y: 396, endPoint x: 298, endPoint y: 374, distance: 405.6
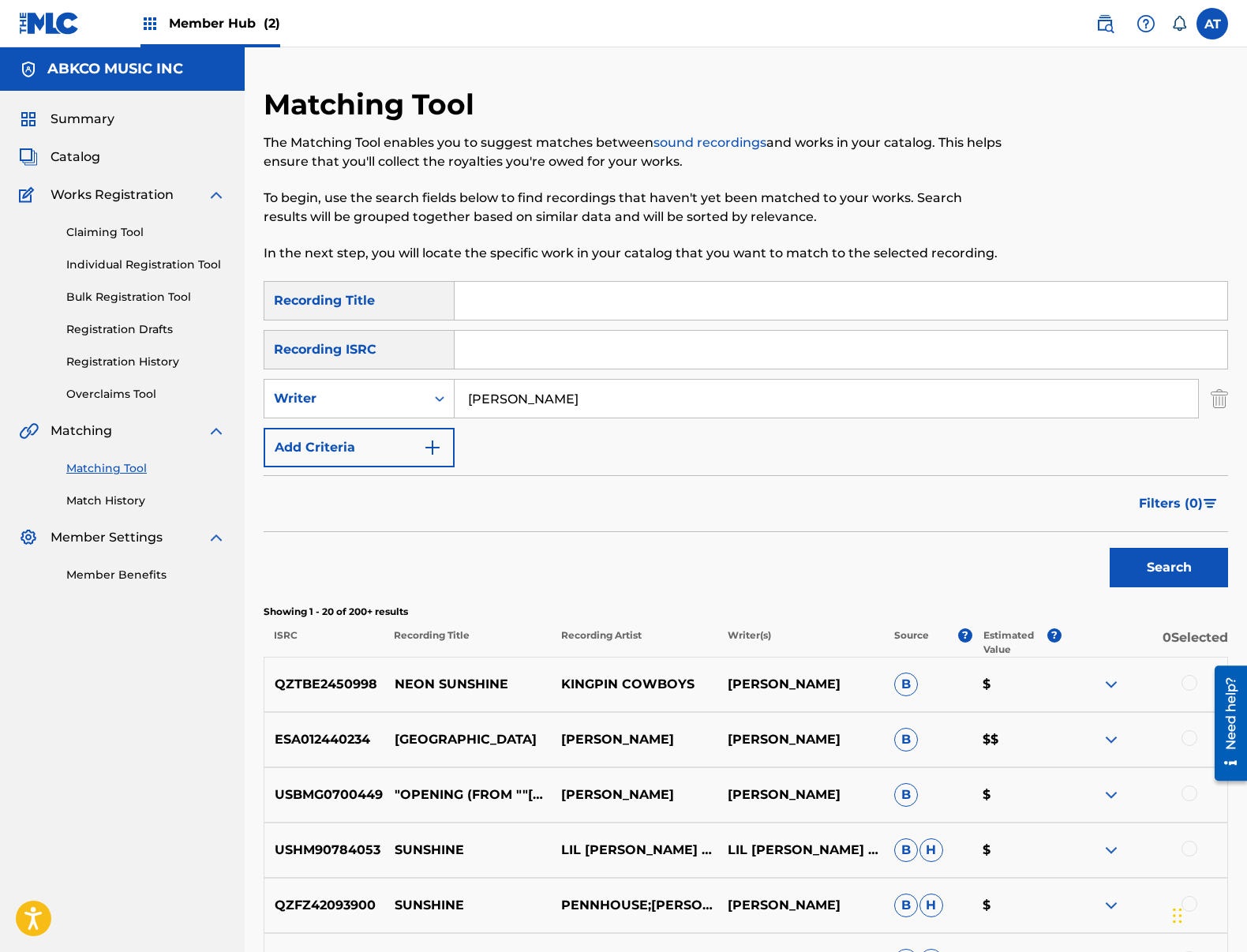
click at [298, 374] on div "SearchWithCriteria99b3f98d-7d79-4204-90e7-a02e9c262224 Recording Title SearchWi…" at bounding box center [745, 373] width 964 height 186
paste input "Search Form"
type input "[PERSON_NAME] [PERSON_NAME]"
click at [556, 280] on div "Matching Tool The Matching Tool enables you to suggest matches between sound re…" at bounding box center [634, 184] width 742 height 194
click at [545, 294] on input "Search Form" at bounding box center [841, 300] width 773 height 38
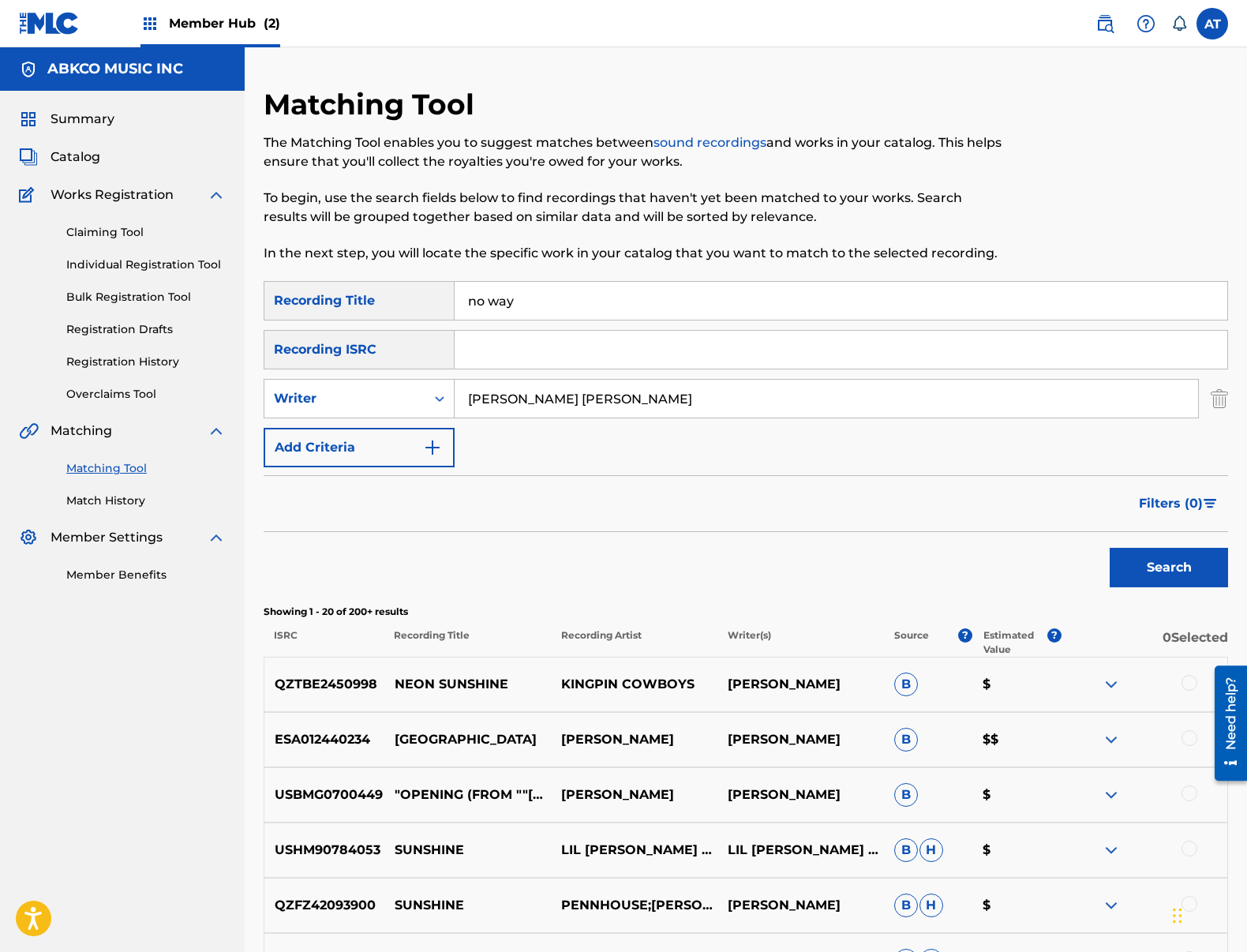
click at [1109, 548] on button "Search" at bounding box center [1168, 568] width 118 height 40
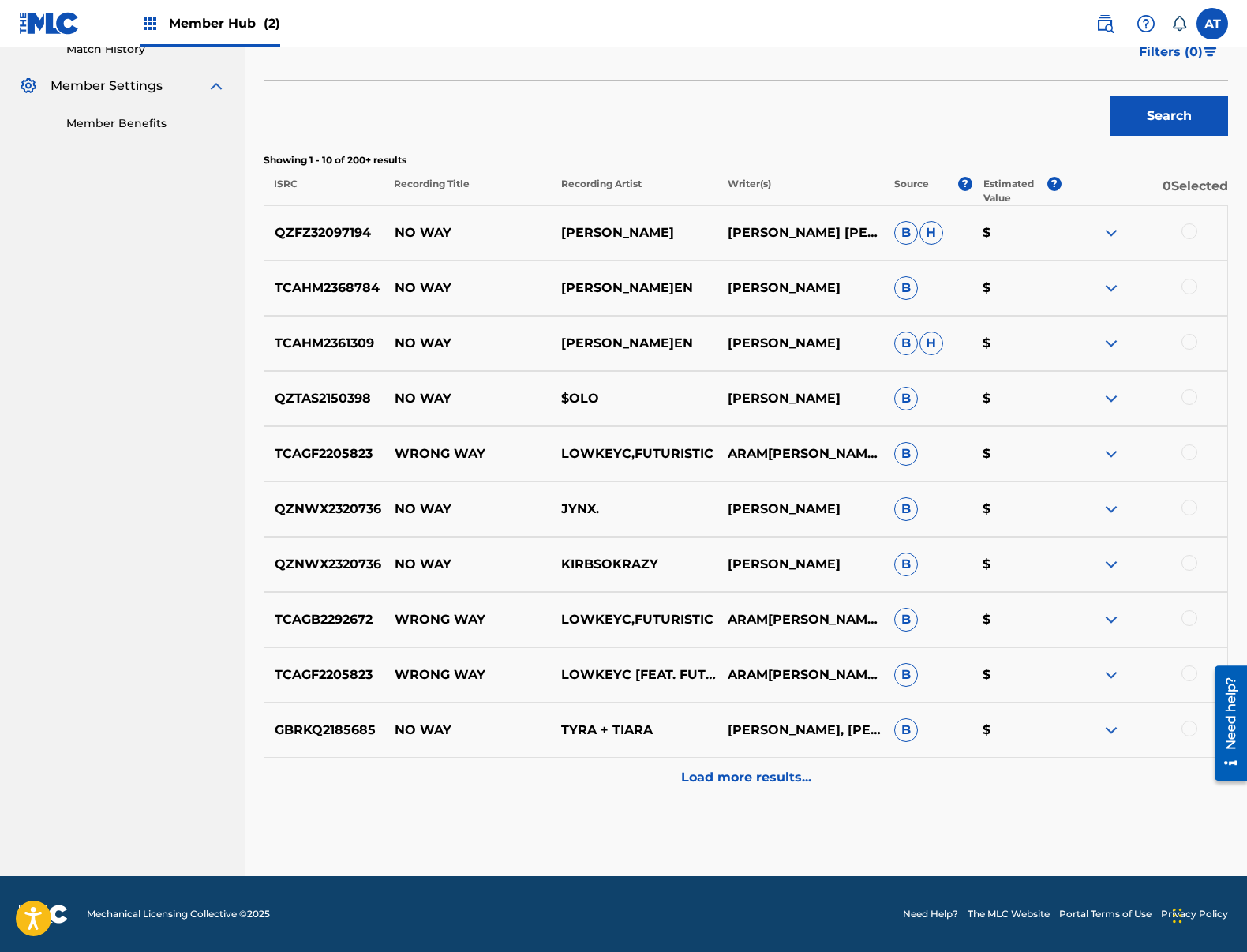
scroll to position [56, 0]
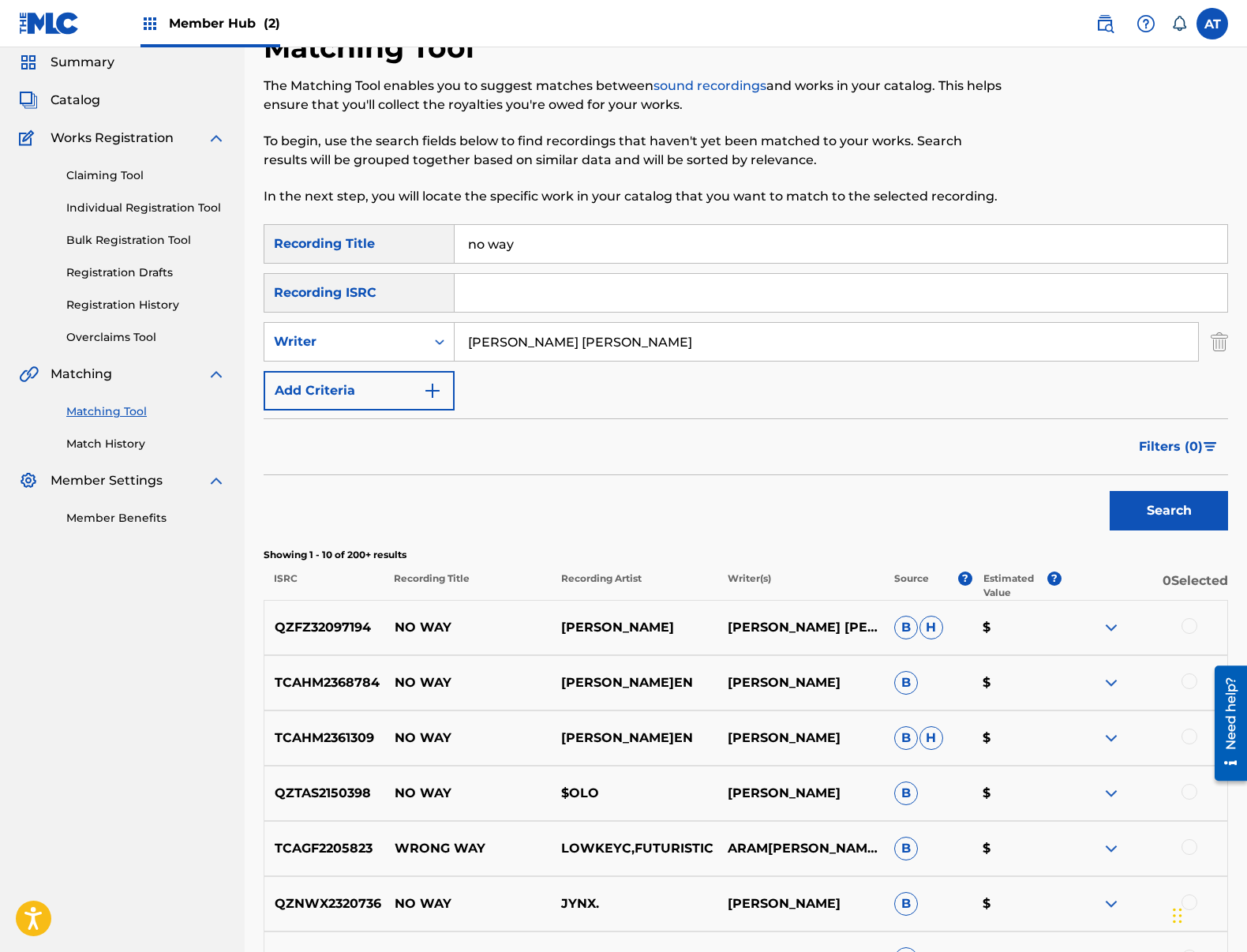
click at [598, 250] on input "no way" at bounding box center [841, 243] width 773 height 38
drag, startPoint x: 392, startPoint y: 230, endPoint x: 642, endPoint y: 305, distance: 261.0
click at [355, 226] on div "SearchWithCriteria99b3f98d-7d79-4204-90e7-a02e9c262224 Recording Title no way" at bounding box center [745, 243] width 964 height 40
paste input "[MEDICAL_DATA]"
type input "[MEDICAL_DATA]"
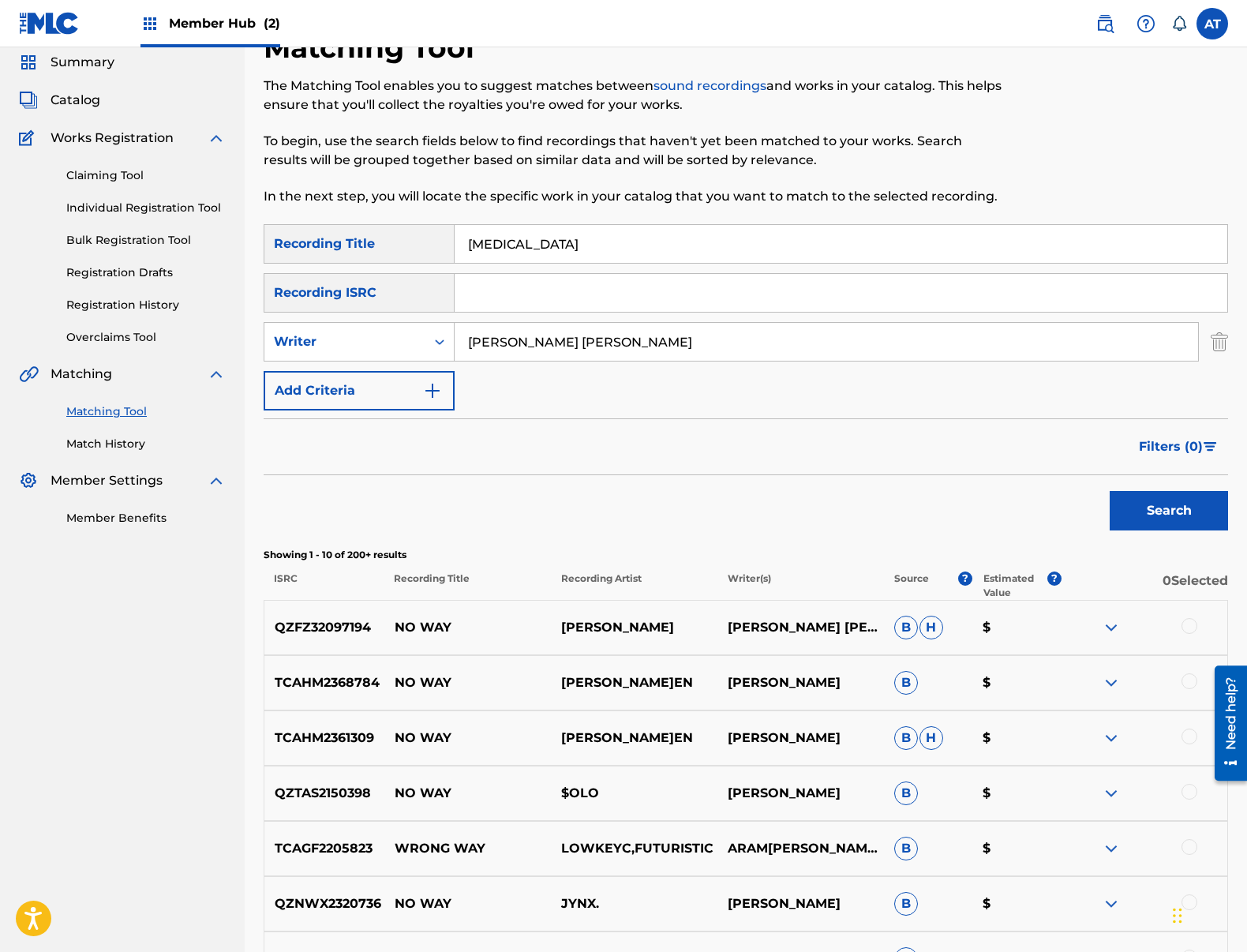
click at [650, 330] on input "[PERSON_NAME] [PERSON_NAME]" at bounding box center [826, 341] width 743 height 38
drag, startPoint x: 616, startPoint y: 333, endPoint x: 312, endPoint y: 322, distance: 304.2
click at [353, 325] on div "SearchWithCriteriafcf71e61-3419-4dbe-9b21-1bff7a5f6a28 Writer [PERSON_NAME] [PE…" at bounding box center [745, 341] width 964 height 40
type input "[PERSON_NAME]nd"
click at [1109, 491] on button "Search" at bounding box center [1168, 510] width 118 height 40
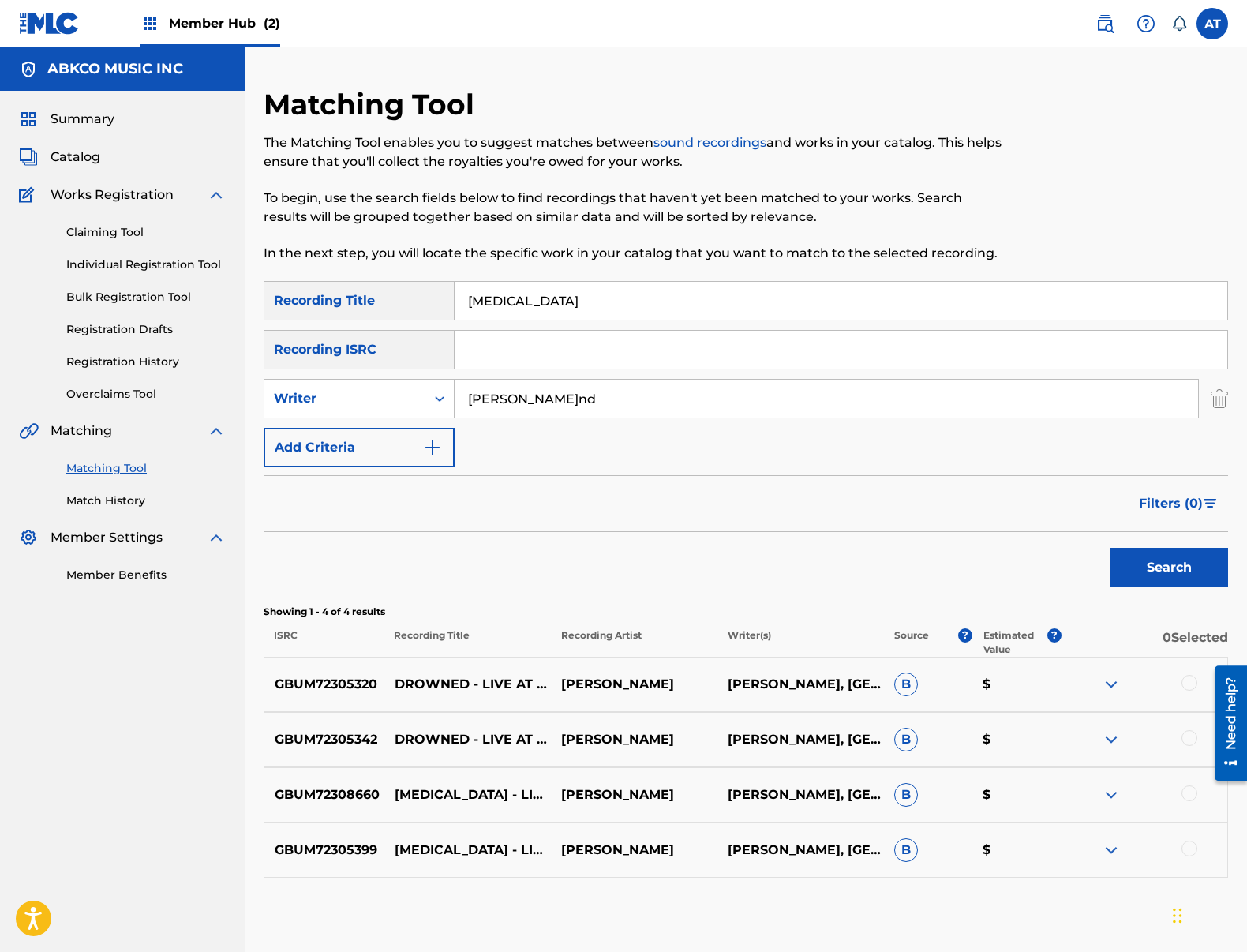
scroll to position [80, 0]
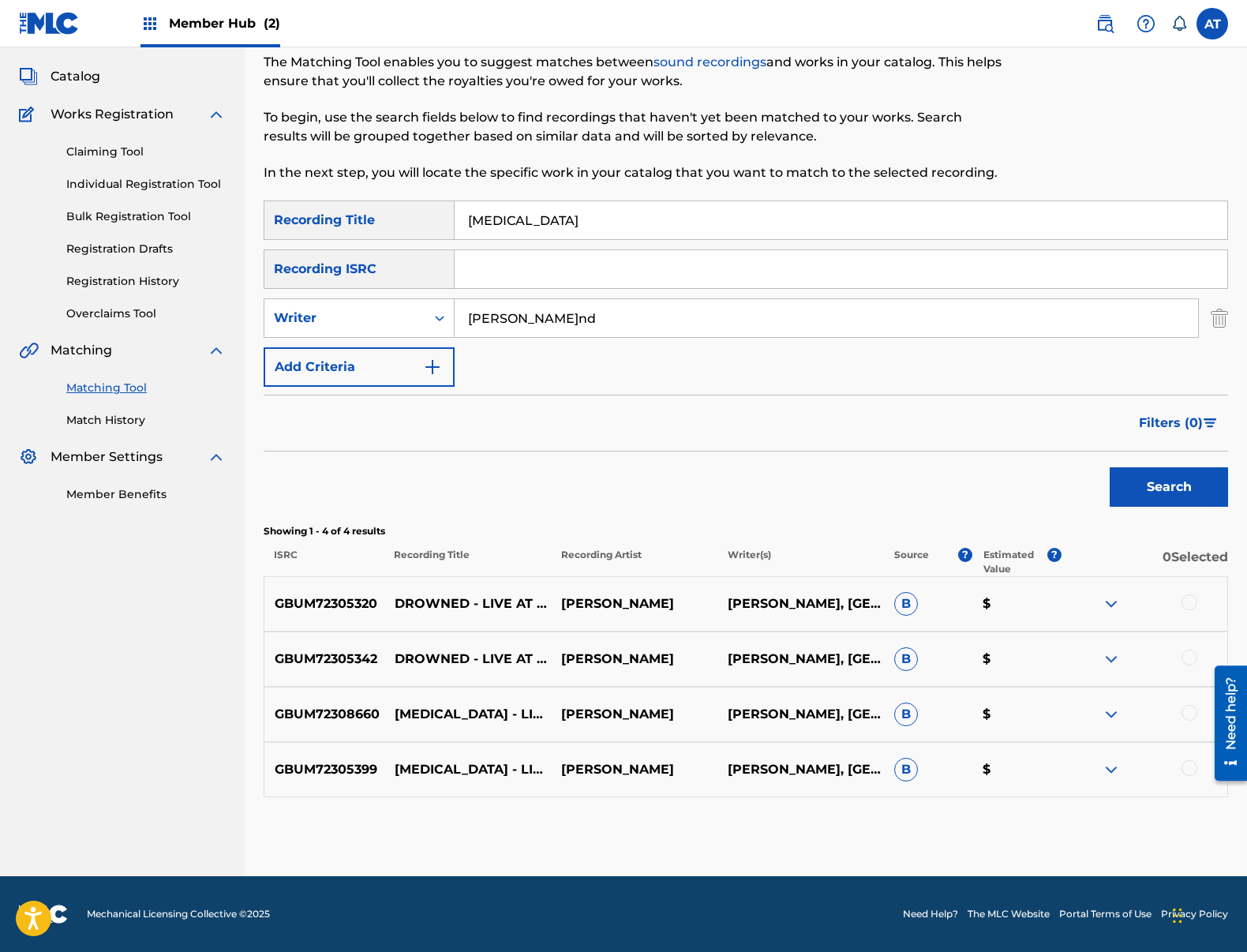
click at [1185, 606] on div at bounding box center [1189, 602] width 16 height 16
click at [1189, 649] on div "GBUM72305342 [MEDICAL_DATA] - LIVE AT [GEOGRAPHIC_DATA][PERSON_NAME], [GEOGRAPH…" at bounding box center [745, 659] width 964 height 55
drag, startPoint x: 1189, startPoint y: 677, endPoint x: 1190, endPoint y: 690, distance: 13.0
click at [1189, 677] on div "GBUM72305342 [MEDICAL_DATA] - LIVE AT [GEOGRAPHIC_DATA][PERSON_NAME], [GEOGRAPH…" at bounding box center [745, 659] width 964 height 55
drag, startPoint x: 1190, startPoint y: 649, endPoint x: 1173, endPoint y: 710, distance: 63.3
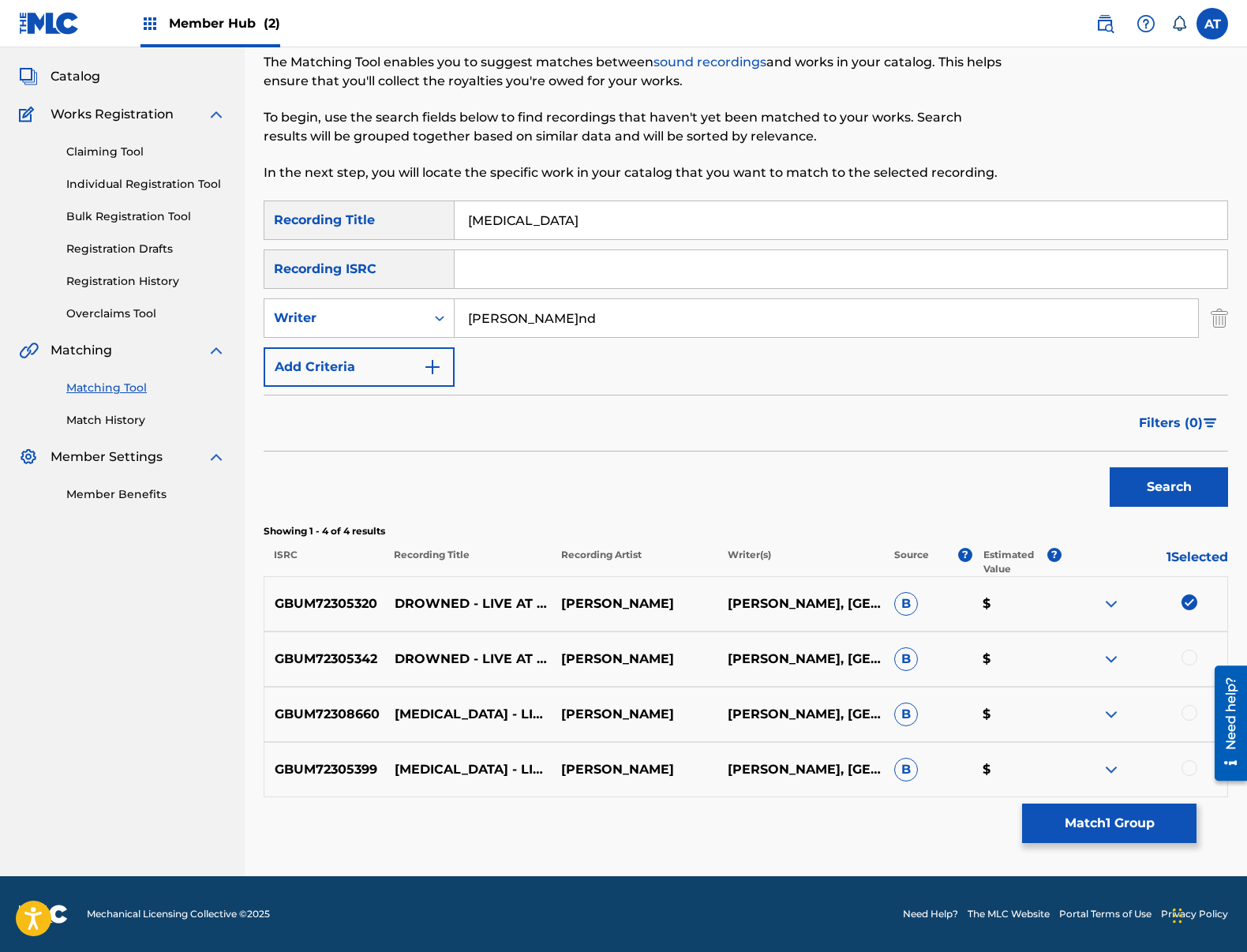
click at [1190, 653] on div "GBUM72305342 [MEDICAL_DATA] - LIVE AT [GEOGRAPHIC_DATA][PERSON_NAME], [GEOGRAPH…" at bounding box center [745, 659] width 964 height 55
click at [1180, 659] on div at bounding box center [1144, 659] width 166 height 18
click at [1186, 660] on div at bounding box center [1189, 657] width 16 height 16
click at [1190, 721] on div at bounding box center [1144, 714] width 166 height 18
click at [1185, 716] on div at bounding box center [1189, 712] width 16 height 16
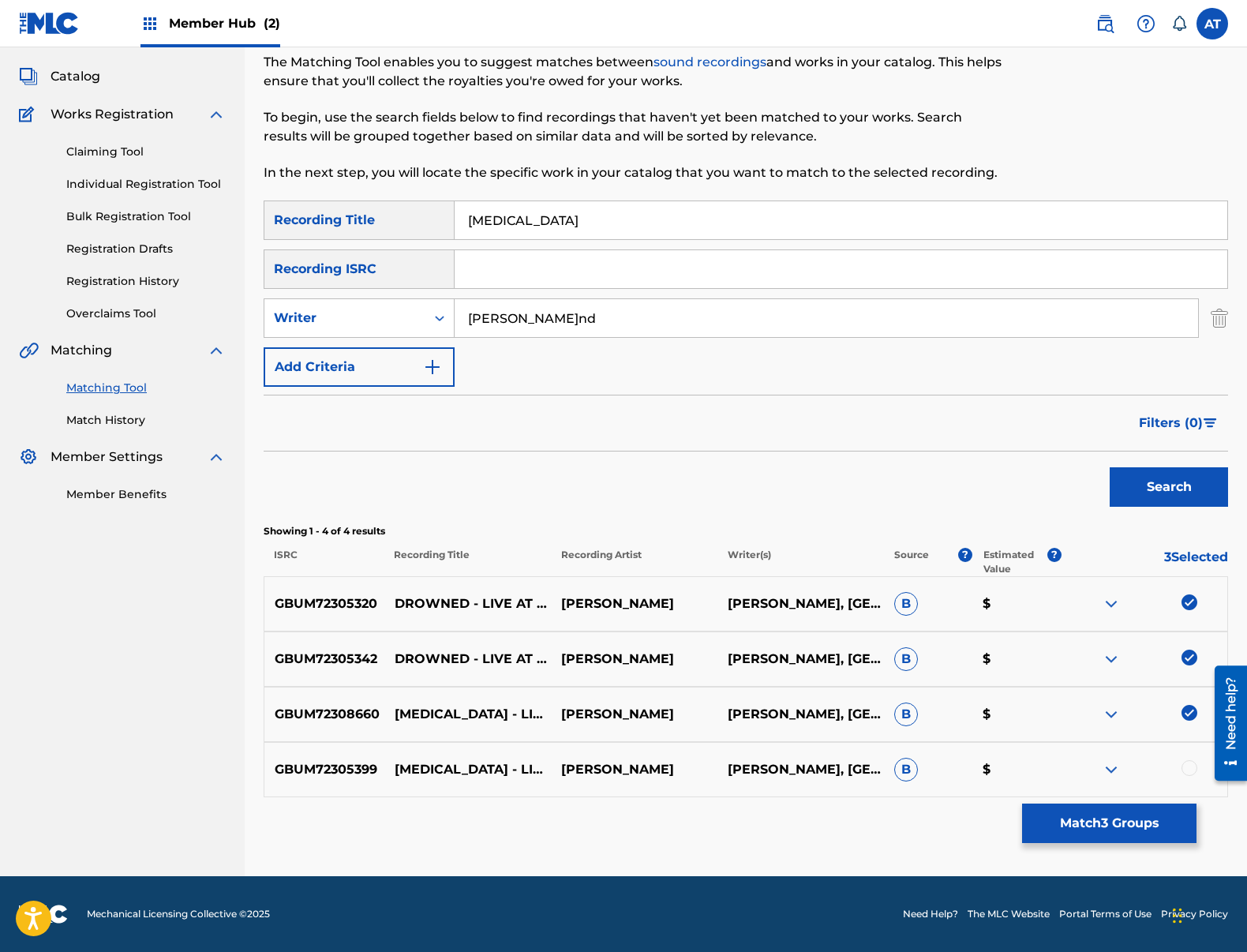
drag, startPoint x: 1180, startPoint y: 751, endPoint x: 1188, endPoint y: 765, distance: 16.1
click at [1181, 752] on div "GBUM72305399 [MEDICAL_DATA] - LIVE AT [GEOGRAPHIC_DATA], [GEOGRAPHIC_DATA], [GE…" at bounding box center [745, 770] width 964 height 55
click at [1190, 769] on div at bounding box center [1189, 767] width 16 height 16
click at [1127, 836] on button "Match 4 Groups" at bounding box center [1109, 823] width 175 height 40
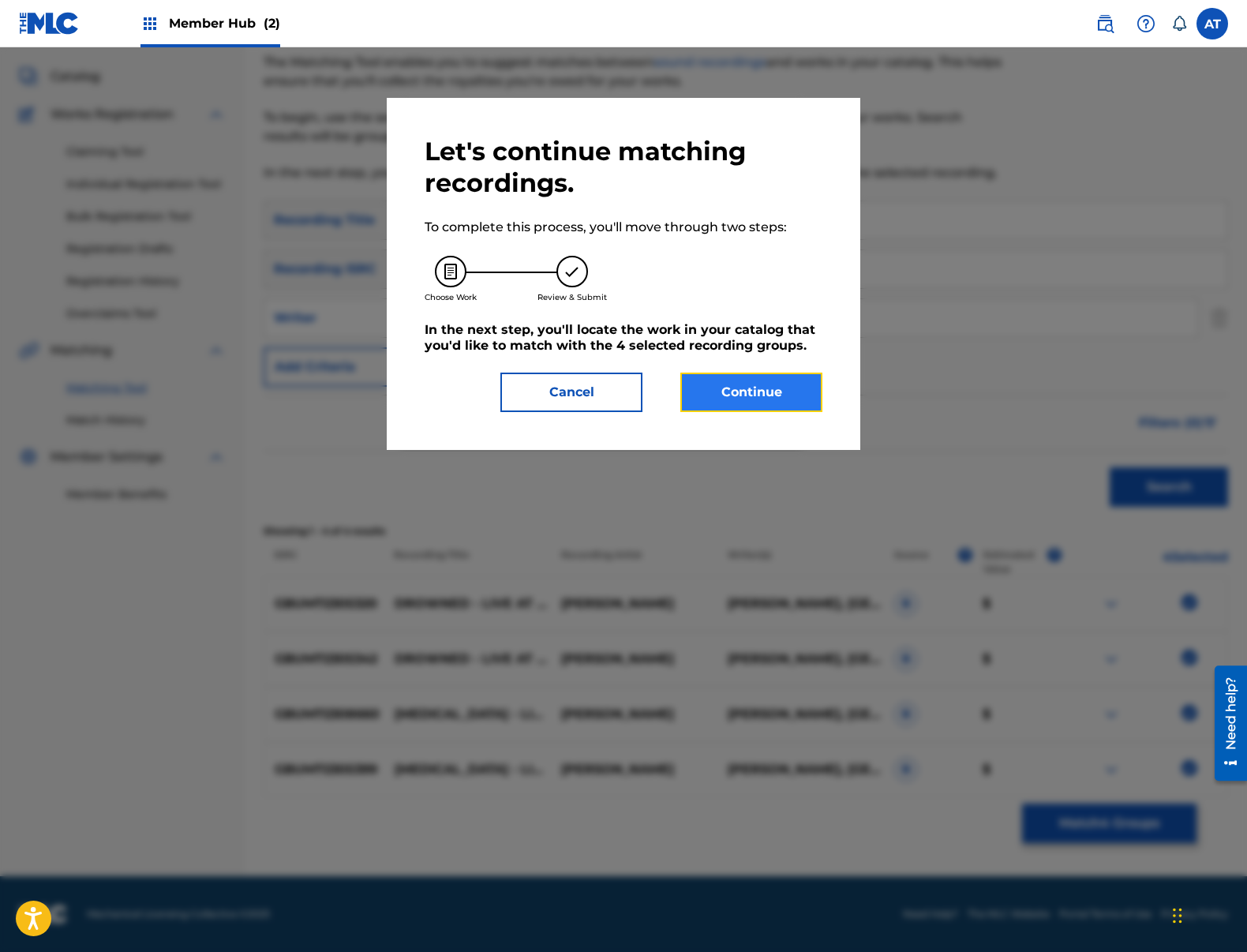
click at [731, 411] on button "Continue" at bounding box center [752, 392] width 142 height 40
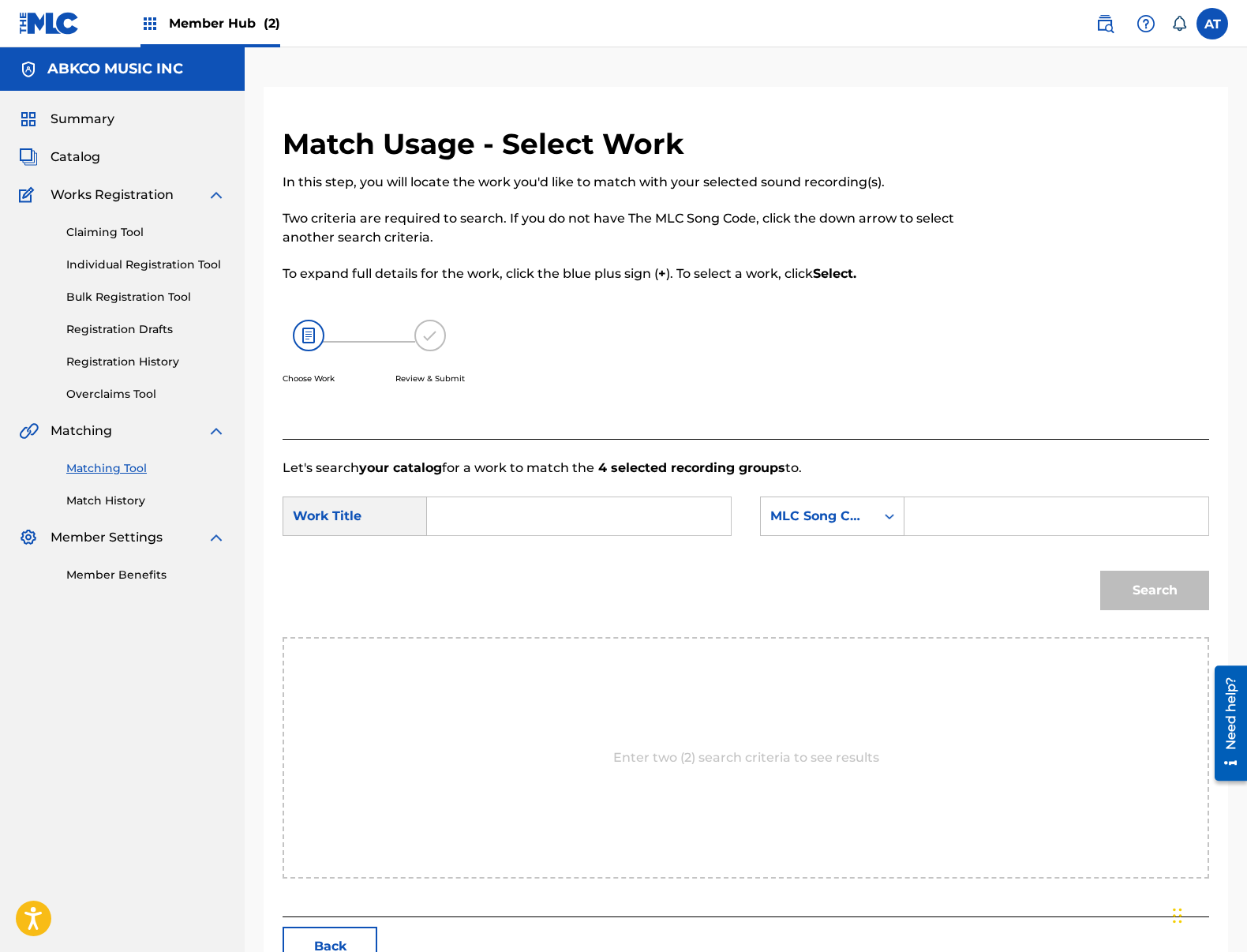
click at [539, 504] on input "Search Form" at bounding box center [579, 516] width 277 height 38
click at [655, 496] on div "Search Form" at bounding box center [580, 516] width 305 height 40
drag, startPoint x: 931, startPoint y: 513, endPoint x: 467, endPoint y: 482, distance: 465.0
click at [931, 513] on input "Search Form" at bounding box center [1057, 516] width 277 height 38
click at [466, 484] on form "SearchWithCriteria837eb7a8-e25b-4b2c-b5d3-c0586c4a8b20 Work Title SearchWithCri…" at bounding box center [746, 557] width 926 height 159
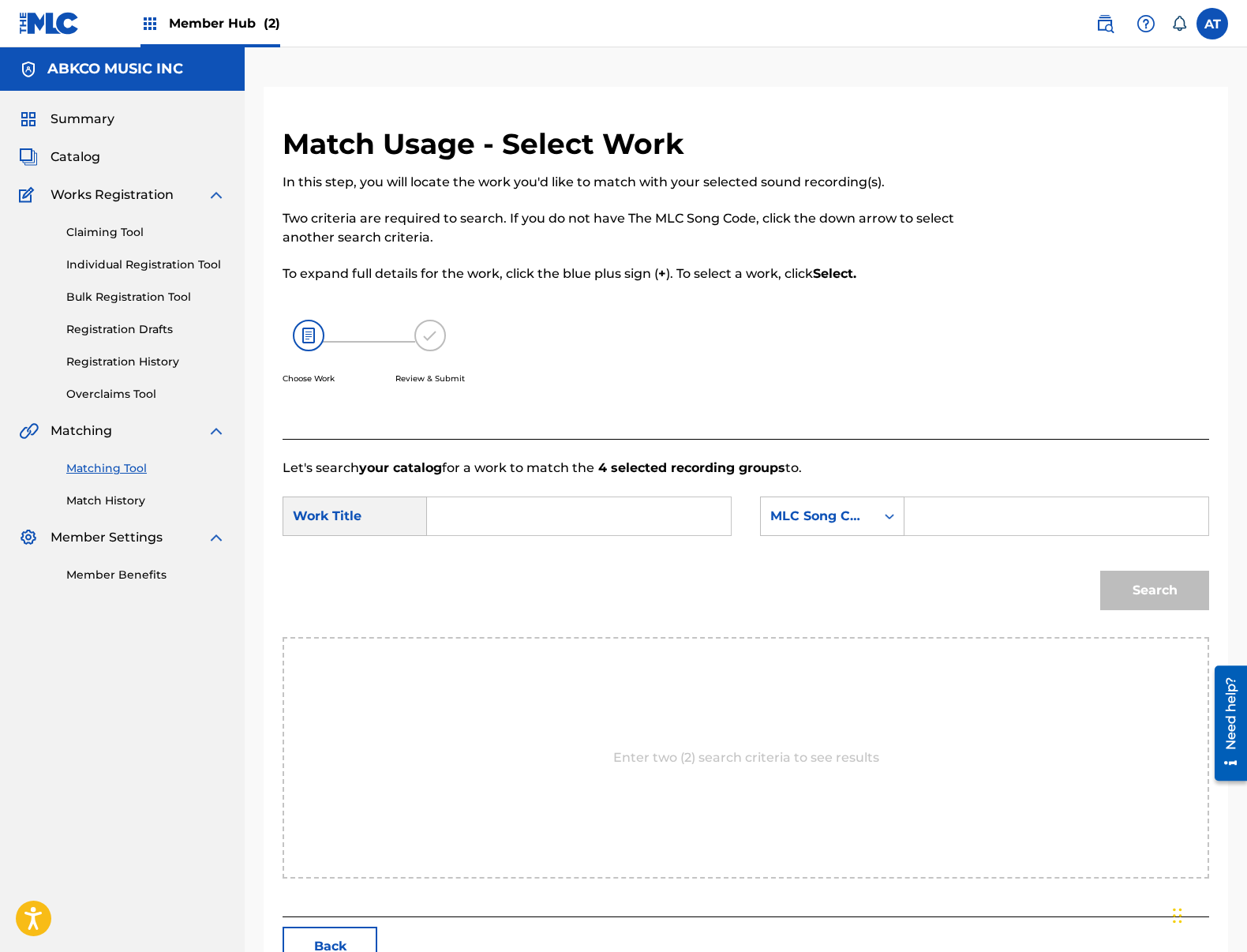
click at [573, 508] on input "Search Form" at bounding box center [579, 516] width 277 height 38
paste input "[MEDICAL_DATA]"
type input "[MEDICAL_DATA]"
click at [957, 520] on input "Search Form" at bounding box center [1057, 516] width 277 height 38
click at [875, 537] on div "SearchWithCriteria837eb7a8-e25b-4b2c-b5d3-c0586c4a8b20 Work Title Drowned Searc…" at bounding box center [746, 520] width 926 height 49
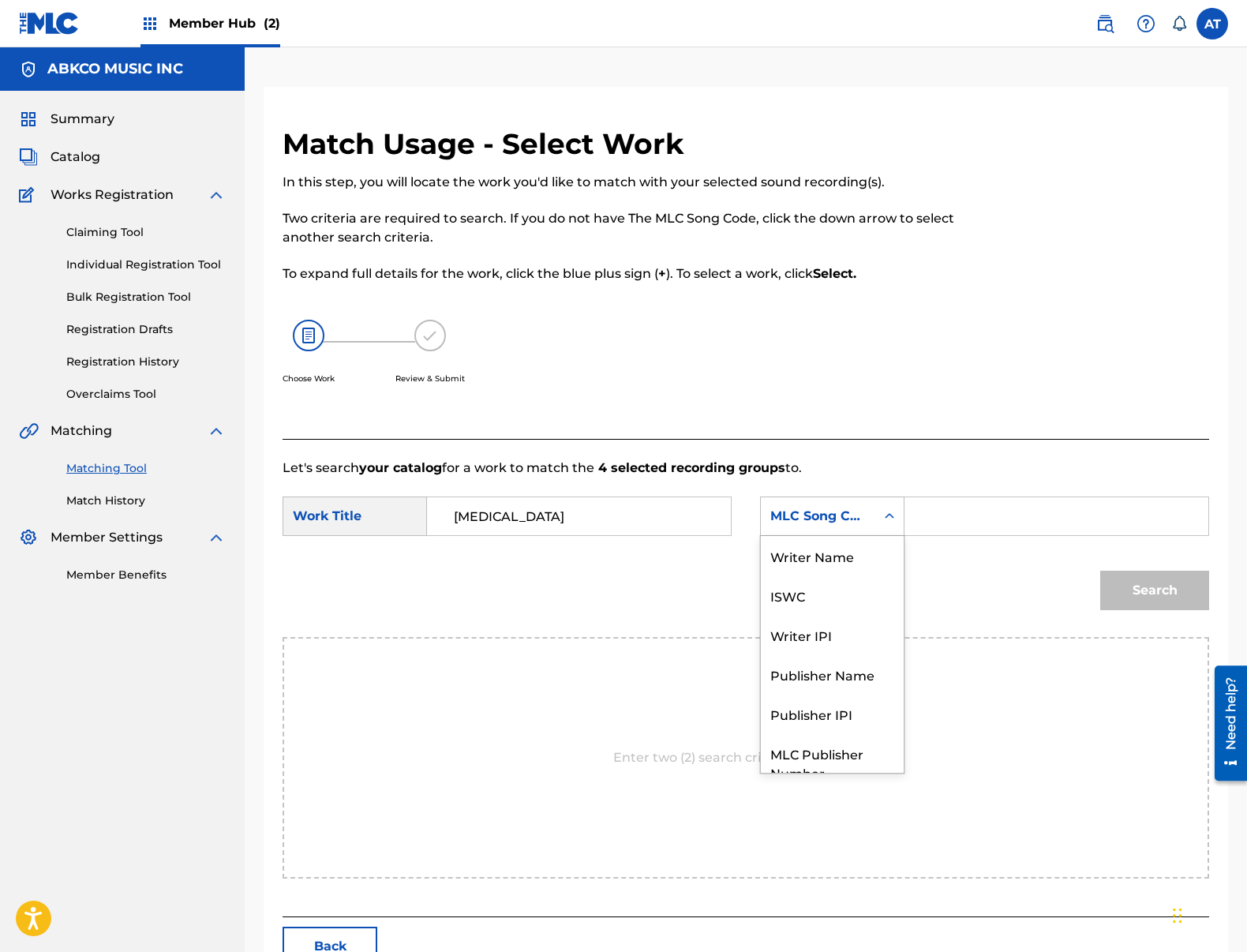
drag, startPoint x: 860, startPoint y: 520, endPoint x: 870, endPoint y: 582, distance: 62.8
click at [862, 533] on div "MLC Song Code" at bounding box center [832, 516] width 144 height 40
click at [858, 551] on div "Writer Name" at bounding box center [832, 555] width 143 height 40
click at [974, 507] on input "Search Form" at bounding box center [1057, 516] width 277 height 38
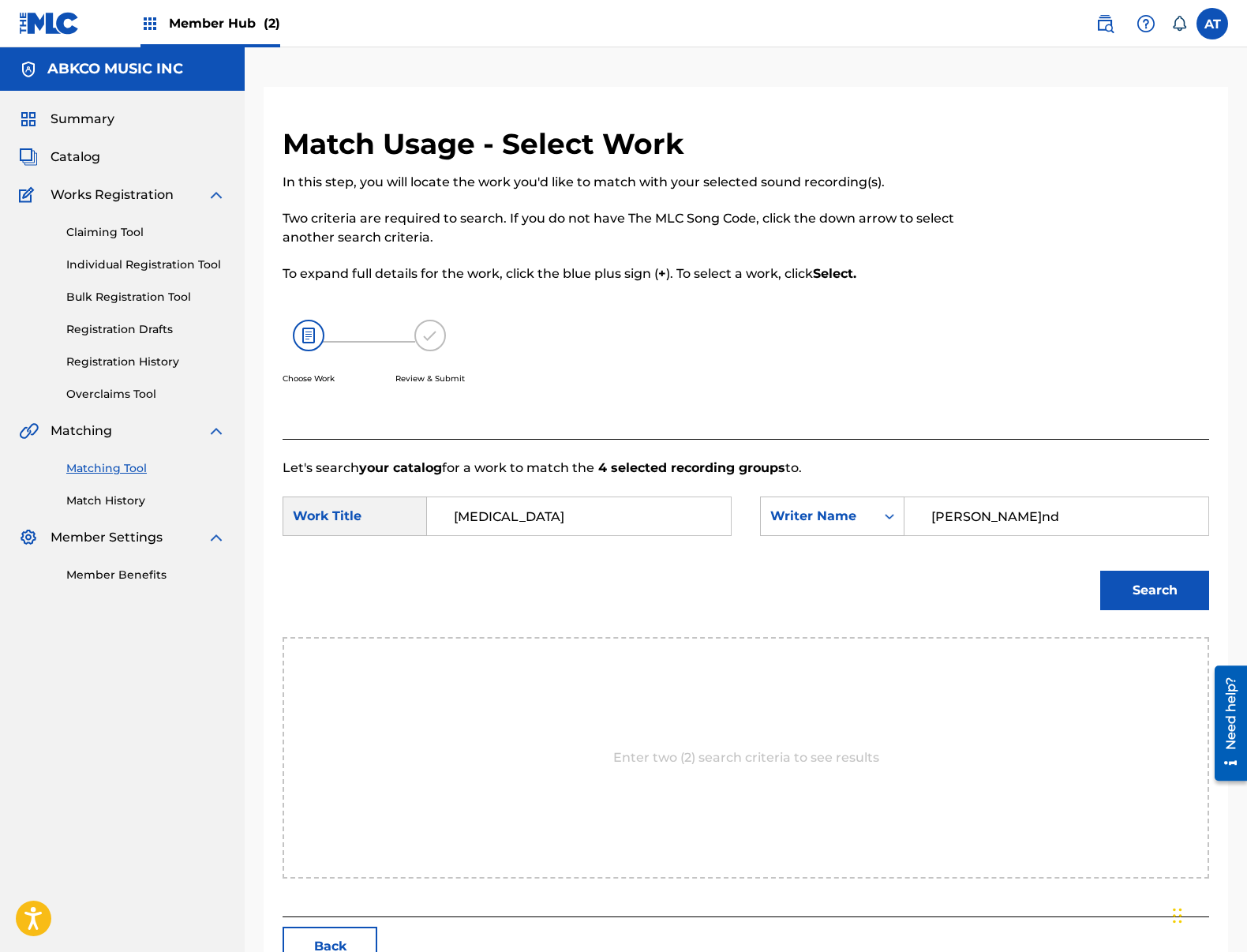
type input "[PERSON_NAME]nd"
click at [1100, 570] on button "Search" at bounding box center [1155, 590] width 109 height 40
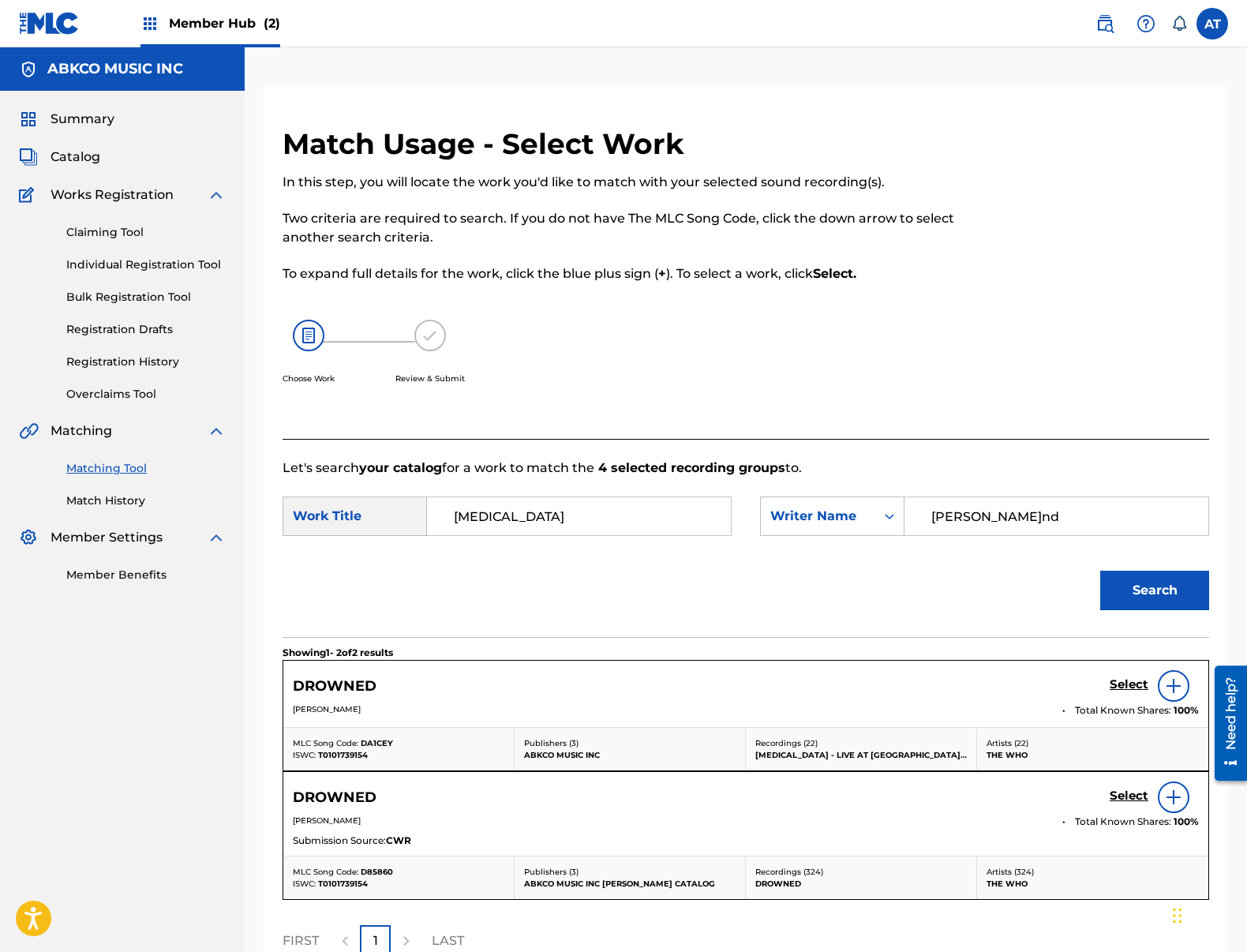
scroll to position [165, 0]
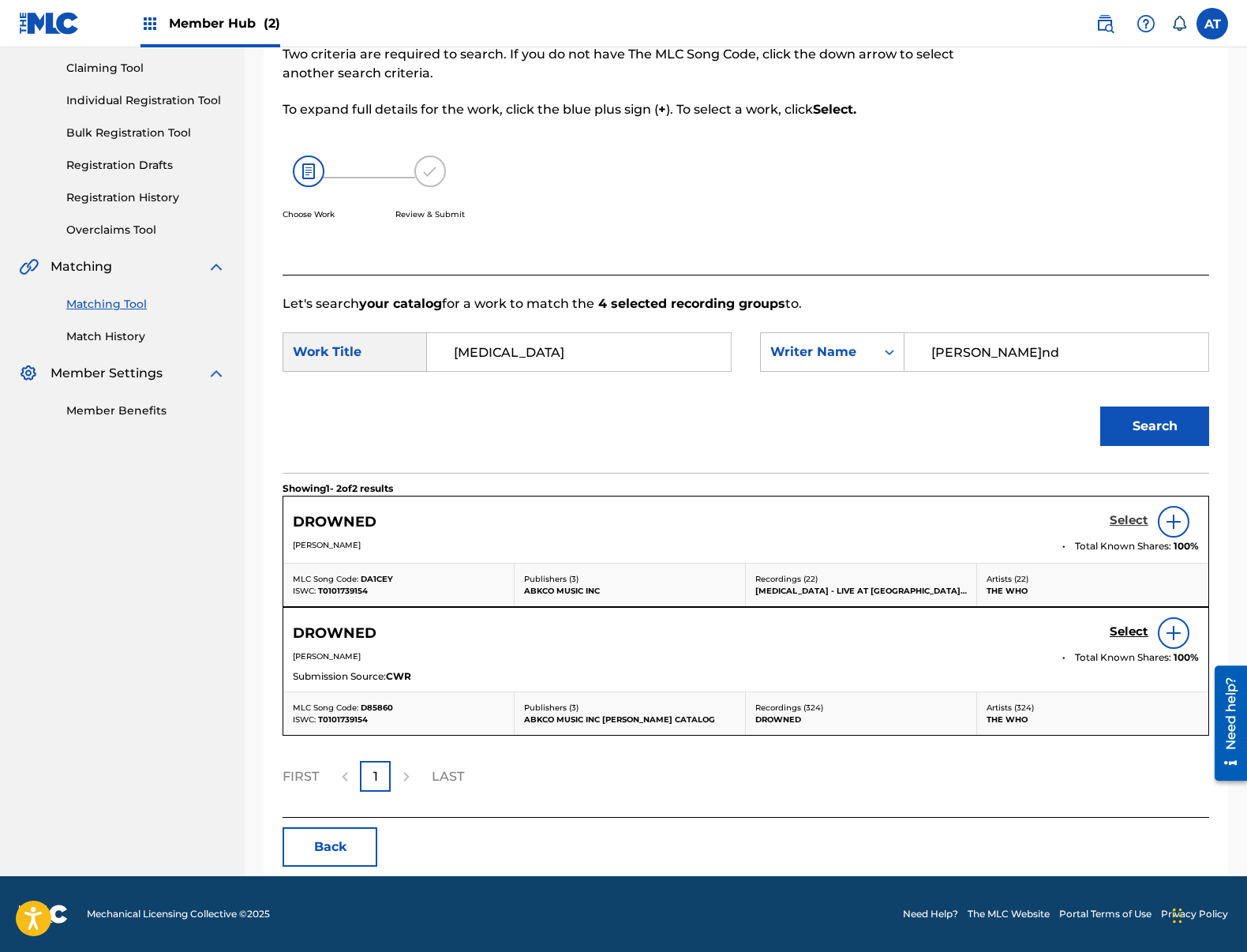
click at [1136, 522] on h5 "Select" at bounding box center [1129, 520] width 39 height 15
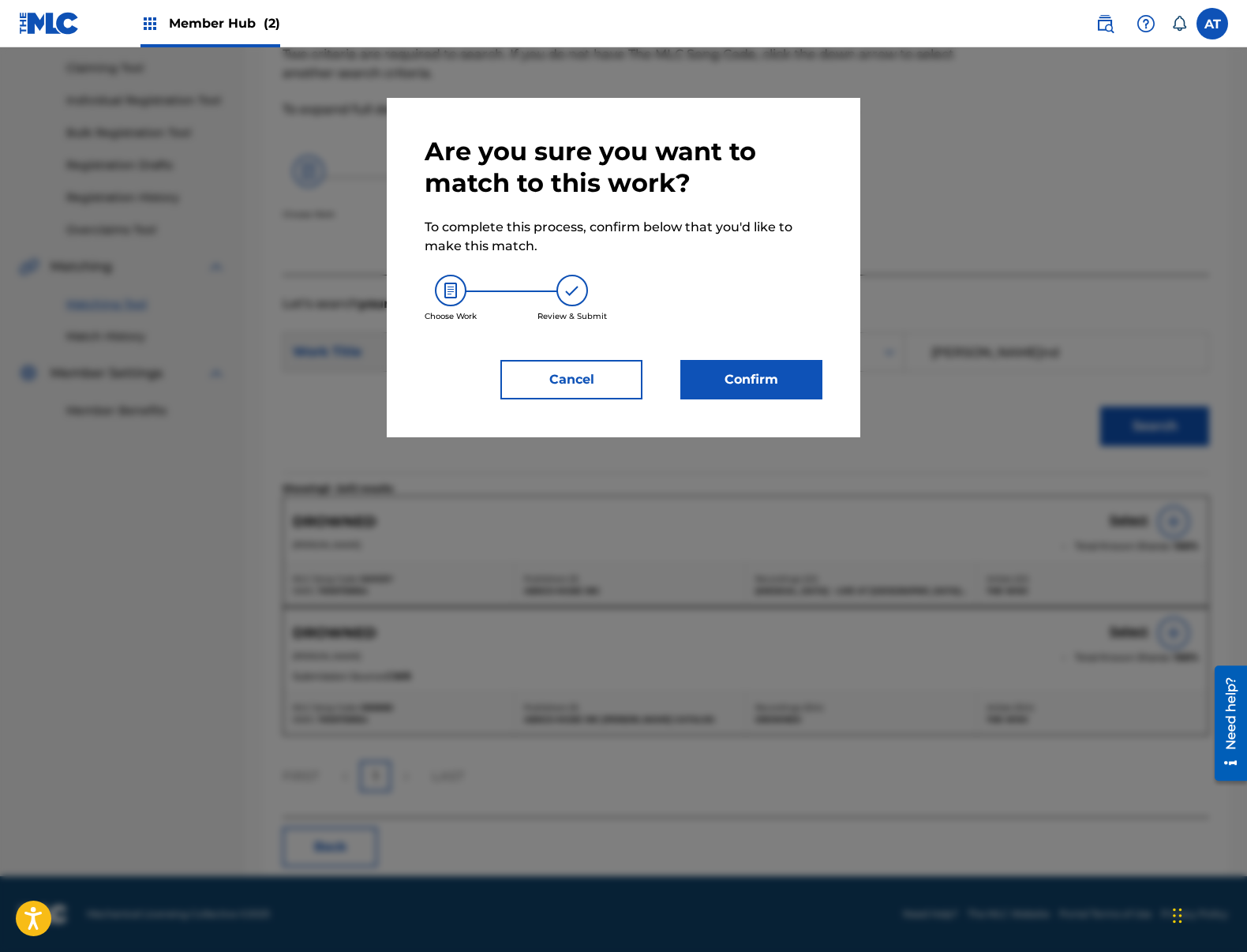
click at [840, 381] on div "Are you sure you want to match to this work? To complete this process, confirm …" at bounding box center [623, 267] width 473 height 339
click at [776, 390] on button "Confirm" at bounding box center [752, 379] width 142 height 40
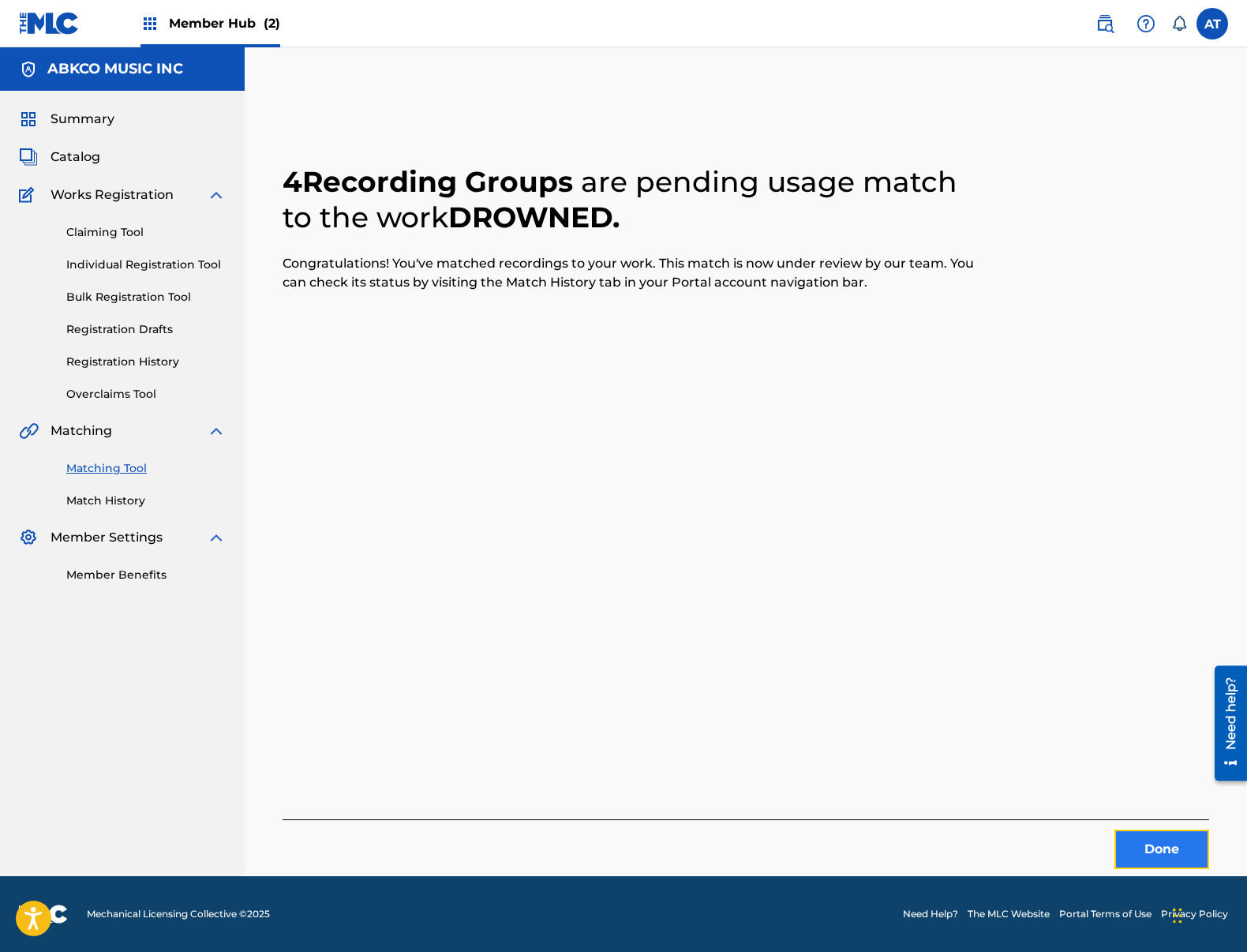
click at [1148, 834] on button "Done" at bounding box center [1162, 848] width 94 height 40
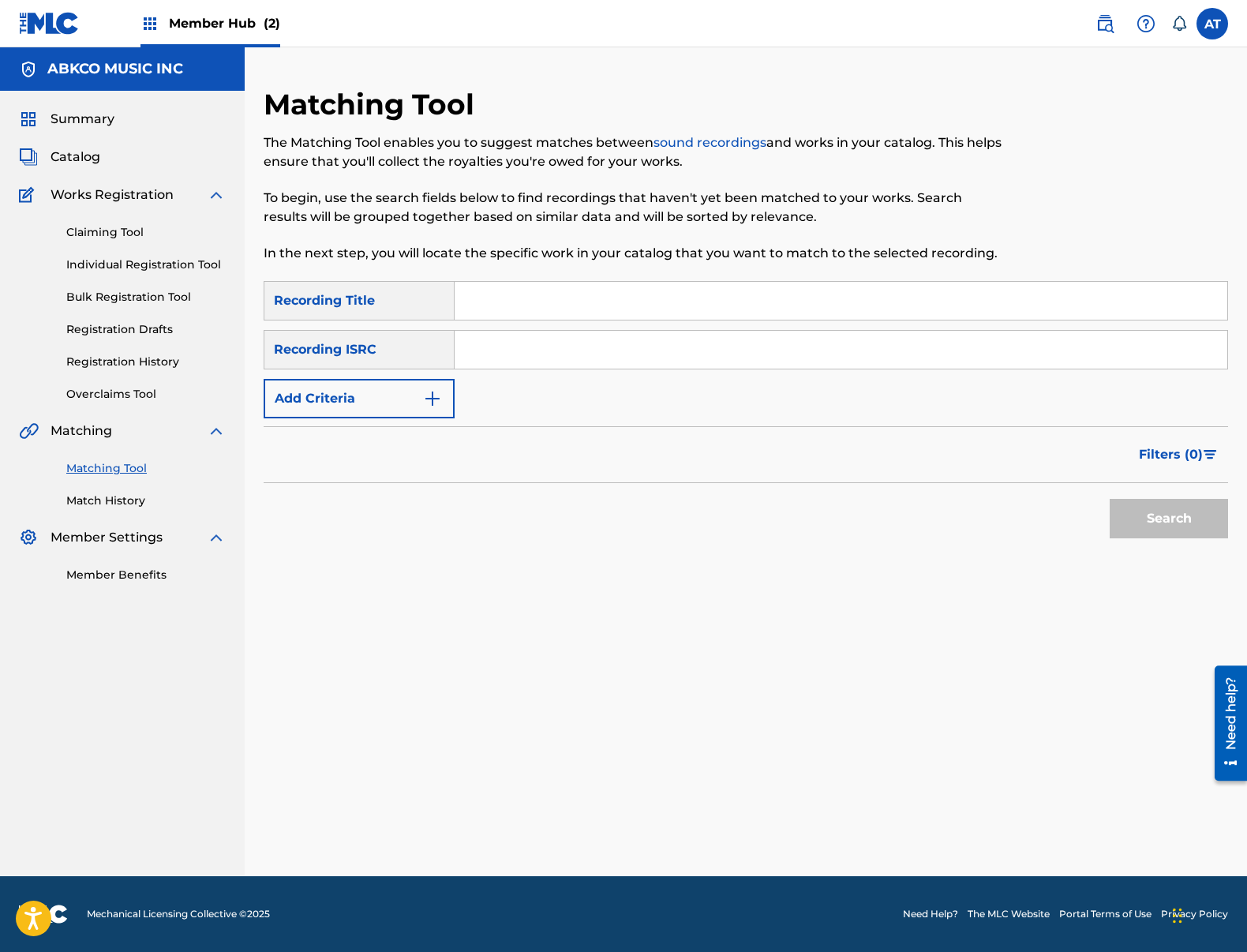
drag, startPoint x: 467, startPoint y: 336, endPoint x: 505, endPoint y: 299, distance: 53.0
click at [467, 332] on input "Search Form" at bounding box center [841, 349] width 773 height 38
click at [505, 299] on input "Search Form" at bounding box center [841, 300] width 773 height 38
paste input "Water"
type input "Water"
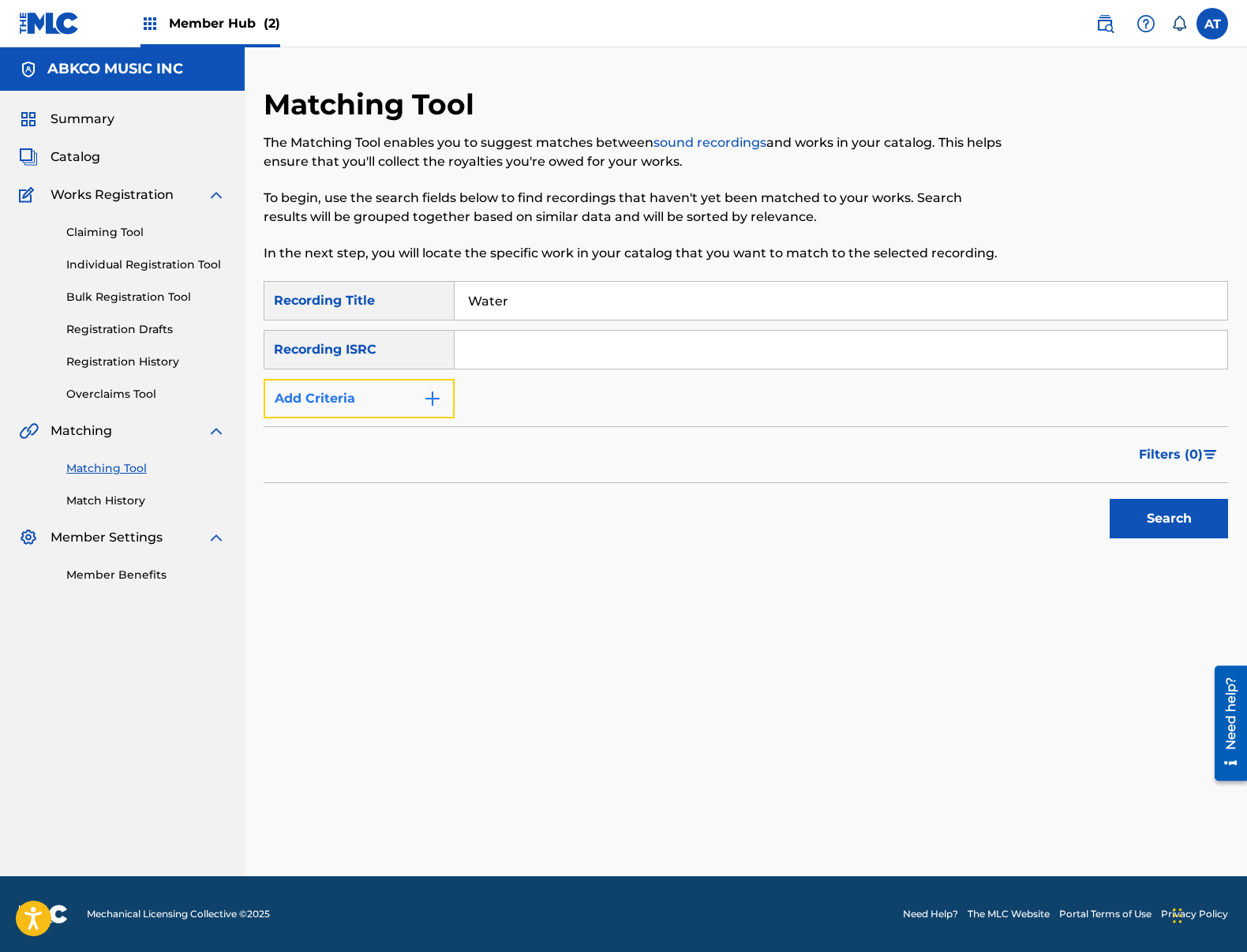
click at [345, 414] on button "Add Criteria" at bounding box center [359, 398] width 191 height 40
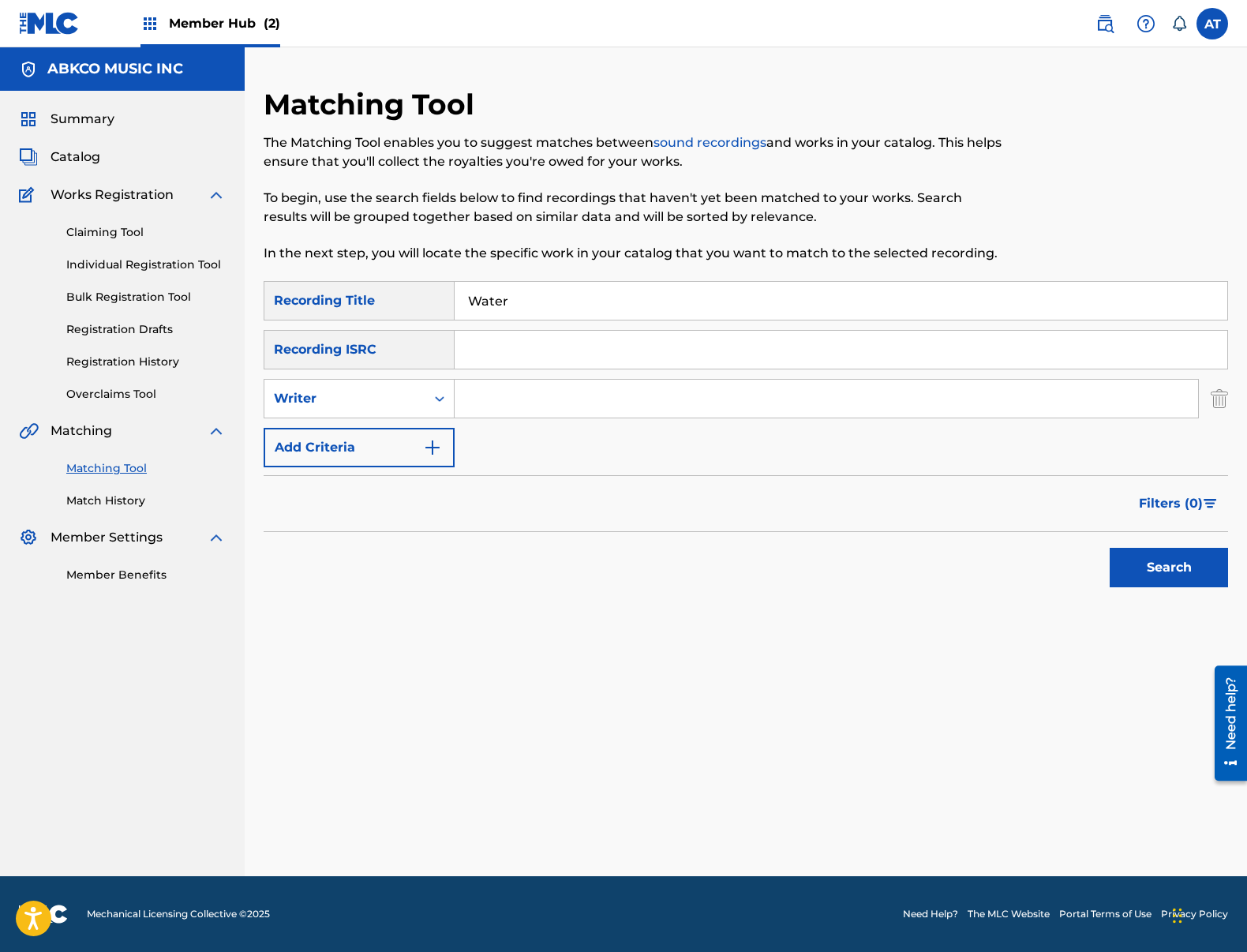
click at [518, 419] on div "SearchWithCriteria99b3f98d-7d79-4204-90e7-a02e9c262224 Recording Title Water Se…" at bounding box center [745, 373] width 964 height 186
click at [607, 302] on input "Water" at bounding box center [841, 300] width 773 height 38
click at [483, 404] on input "Search Form" at bounding box center [826, 398] width 743 height 38
type input "v"
paste input "[PERSON_NAME]"
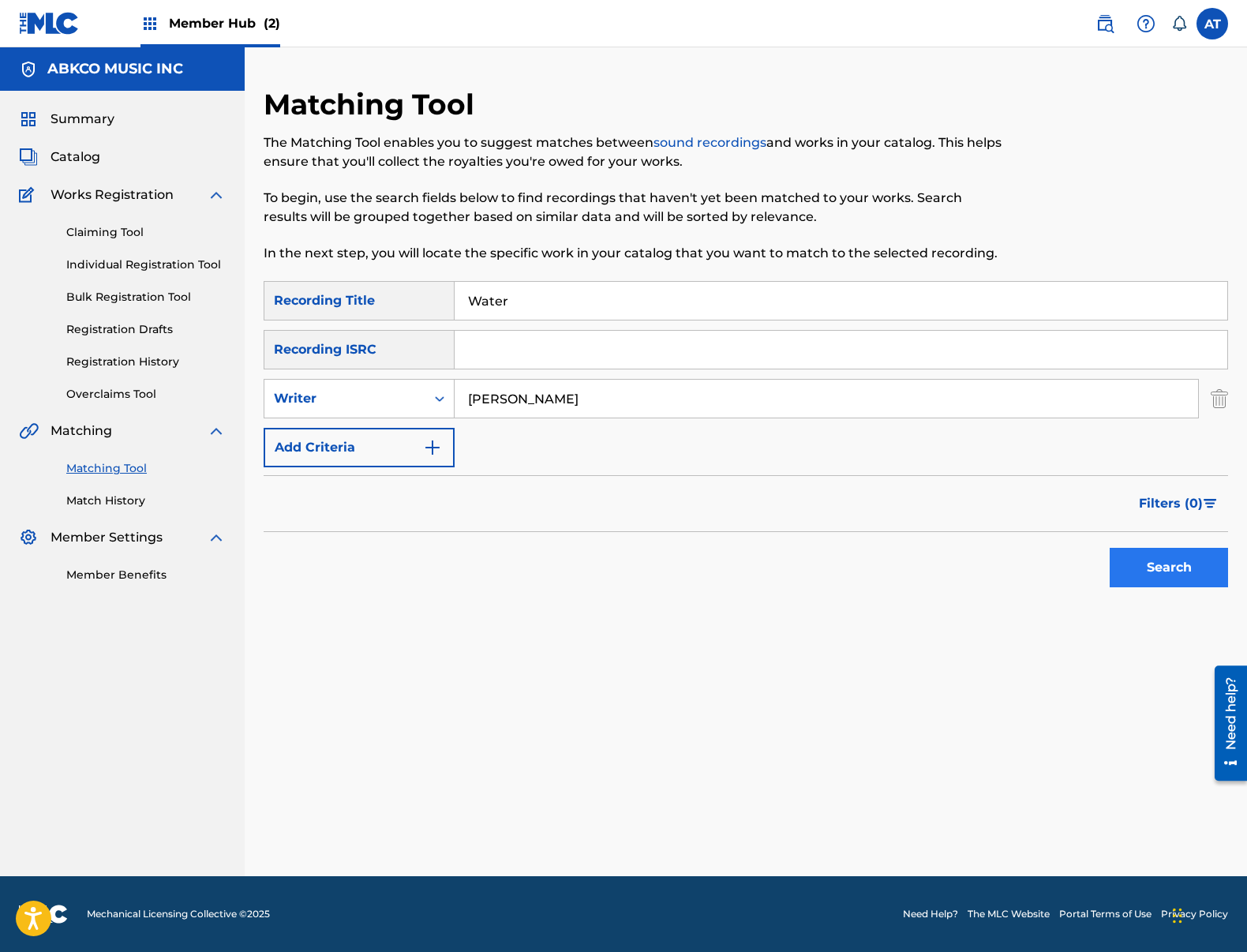
type input "[PERSON_NAME]"
click at [1185, 551] on button "Search" at bounding box center [1168, 568] width 118 height 40
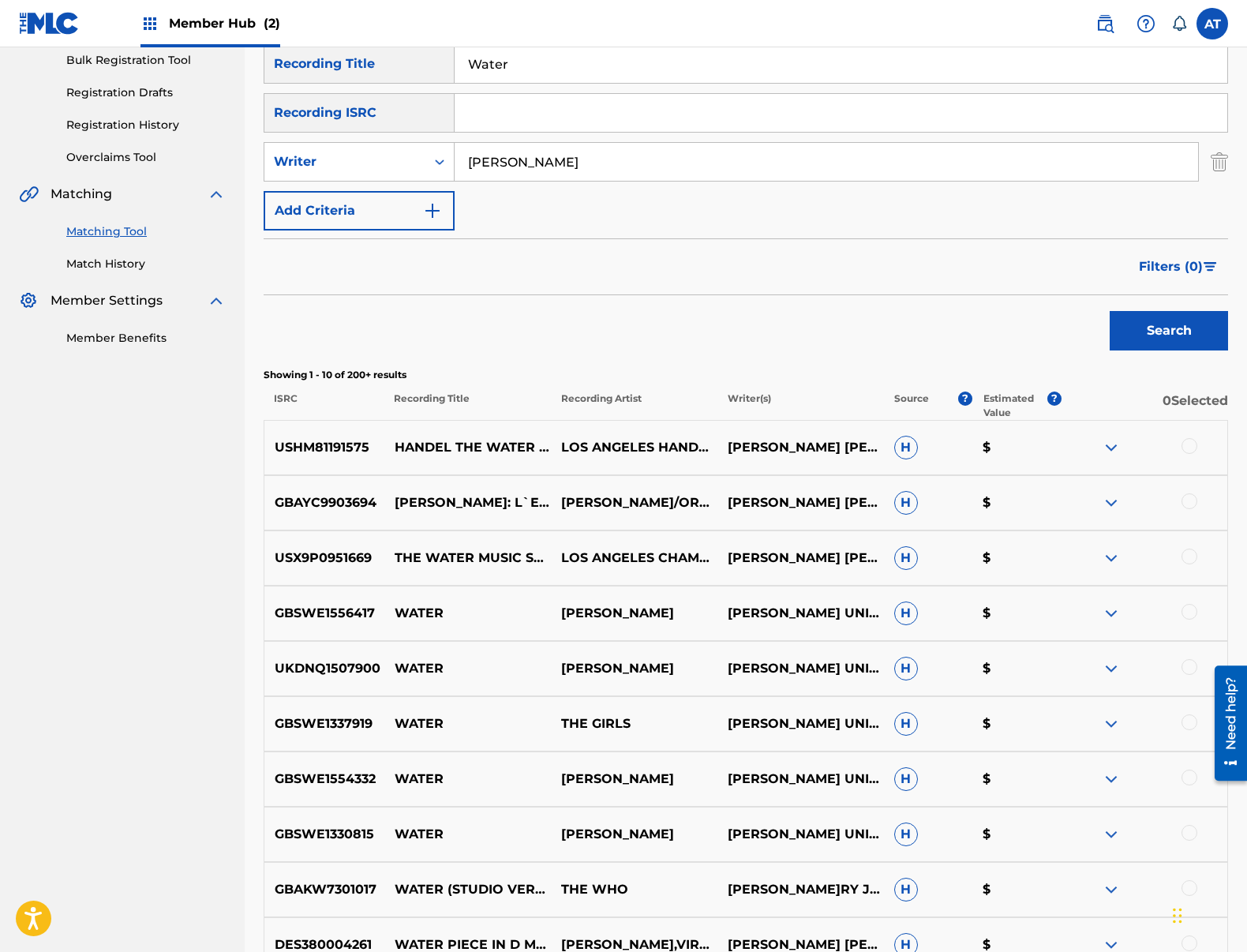
scroll to position [395, 0]
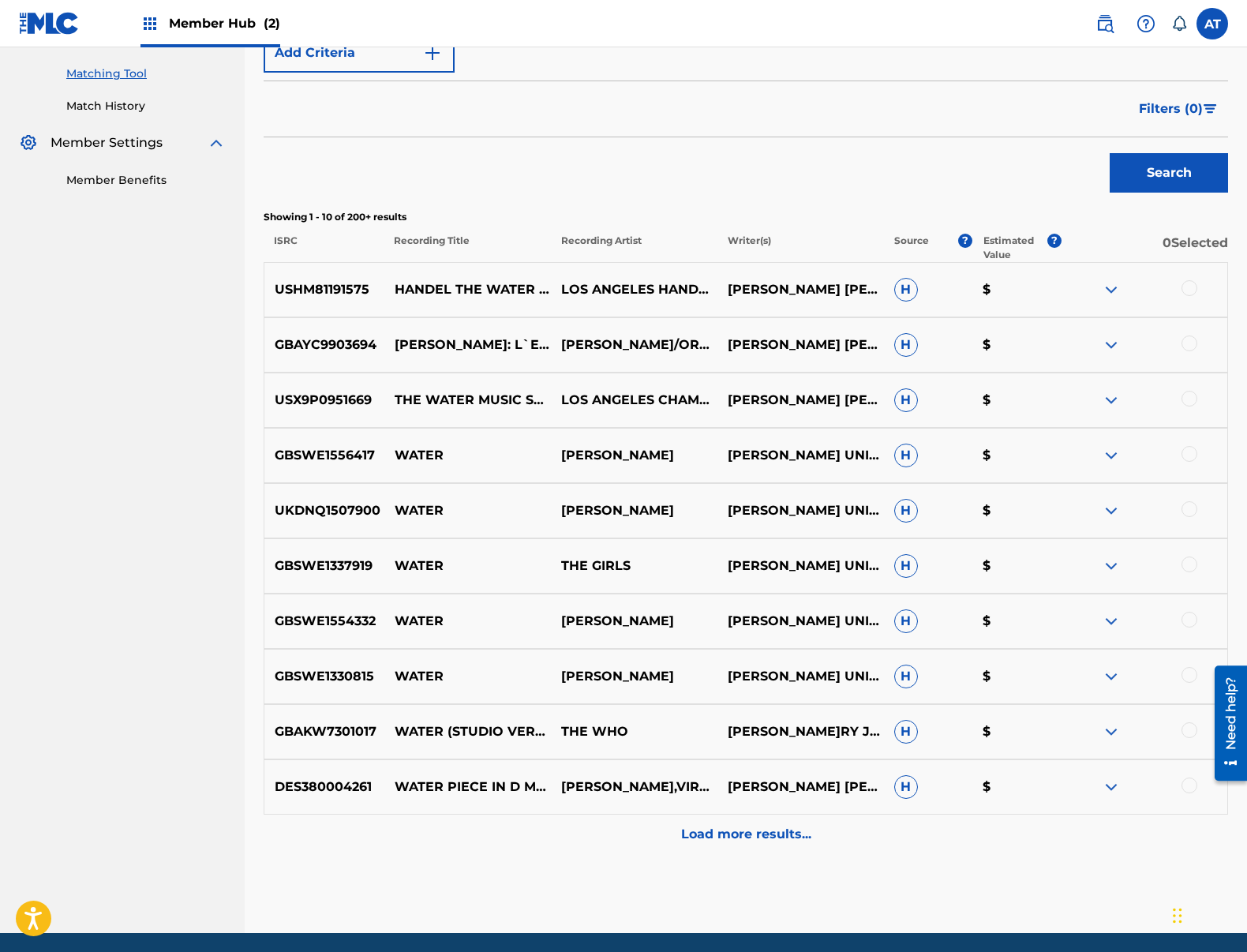
click at [1189, 453] on div at bounding box center [1189, 453] width 16 height 16
drag, startPoint x: 1196, startPoint y: 664, endPoint x: 1185, endPoint y: 667, distance: 11.4
click at [1195, 664] on div "GBSWE1330815 WATER [PERSON_NAME] [PERSON_NAME] UNIVERSAL MUSIC - CAREERS [PERSO…" at bounding box center [745, 677] width 964 height 55
click at [1180, 670] on div at bounding box center [1144, 676] width 166 height 18
click at [1194, 621] on div at bounding box center [1189, 619] width 16 height 16
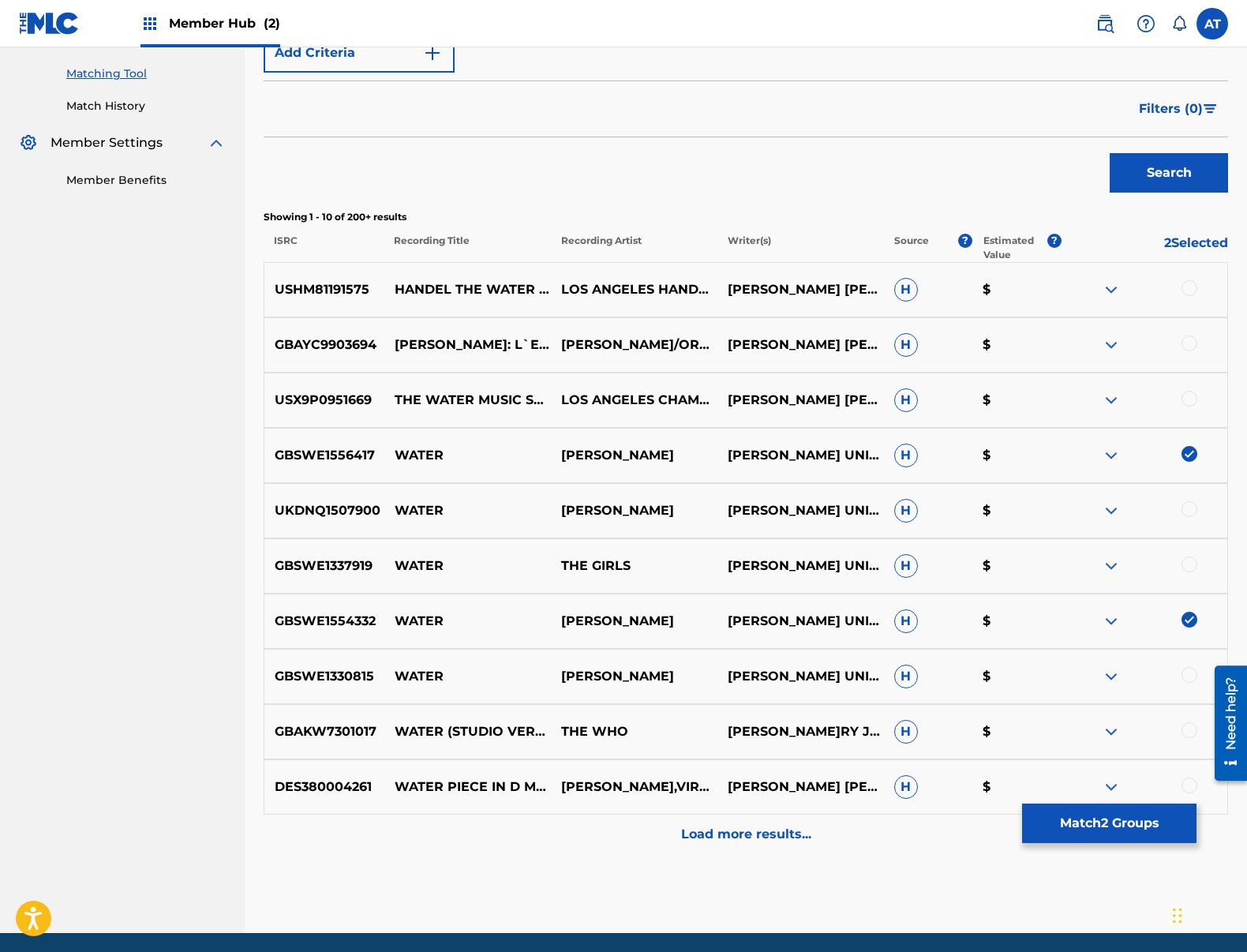
click at [1184, 558] on div at bounding box center [1189, 564] width 16 height 16
click at [1184, 509] on div at bounding box center [1189, 508] width 16 height 16
drag, startPoint x: 1185, startPoint y: 343, endPoint x: 1180, endPoint y: 348, distance: 7.1
click at [1185, 343] on div at bounding box center [1189, 343] width 16 height 16
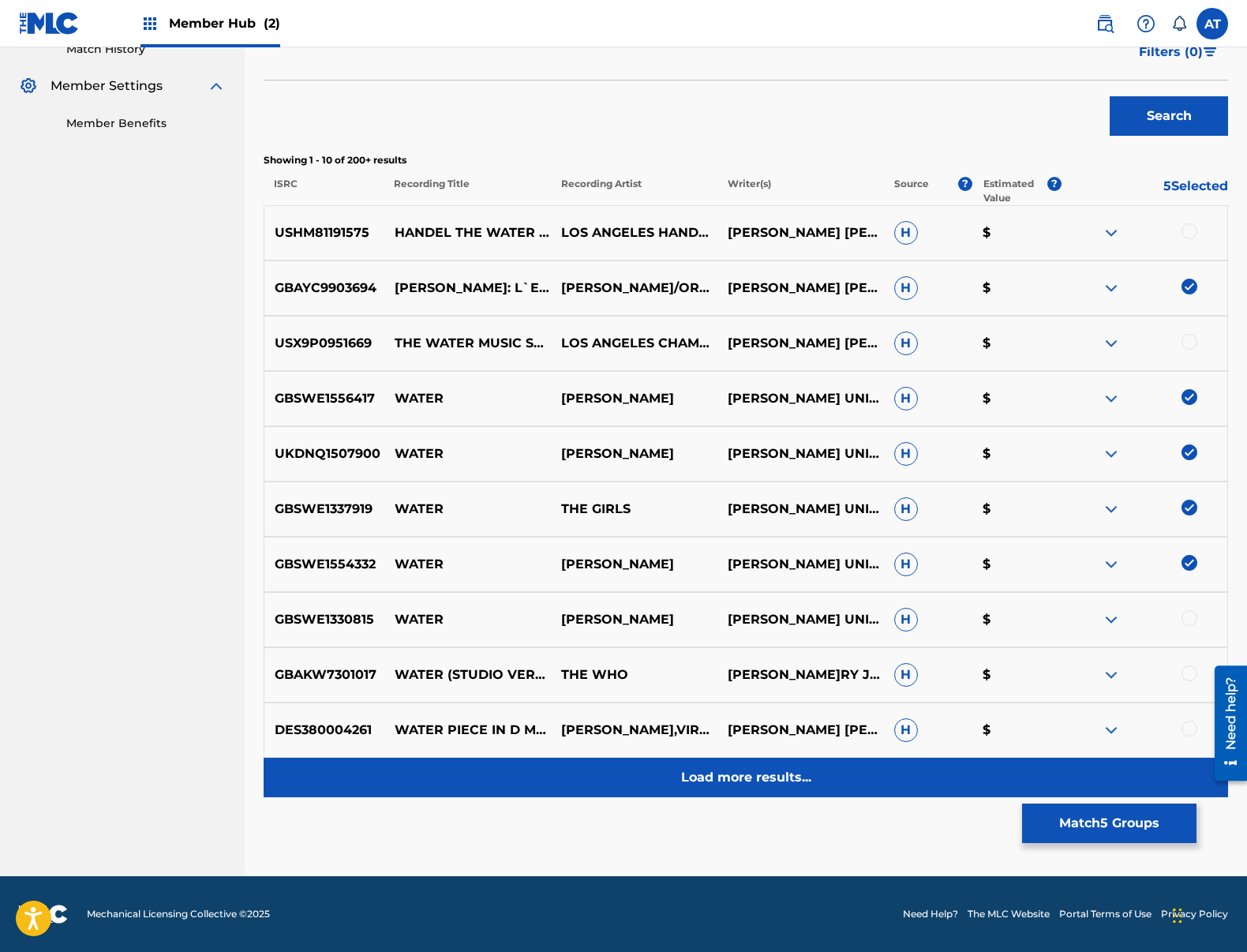
click at [726, 775] on p "Load more results..." at bounding box center [746, 777] width 130 height 18
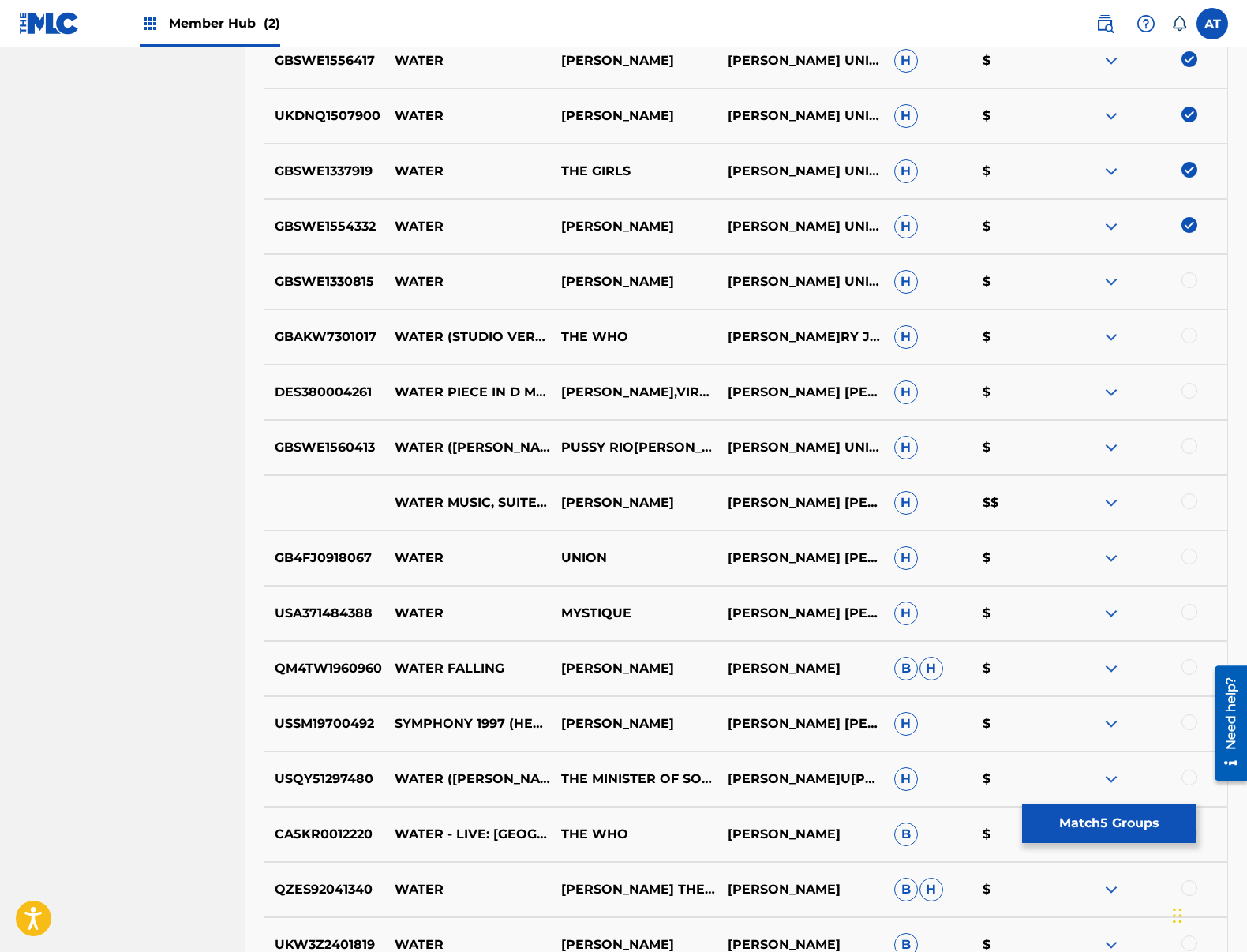
scroll to position [1004, 0]
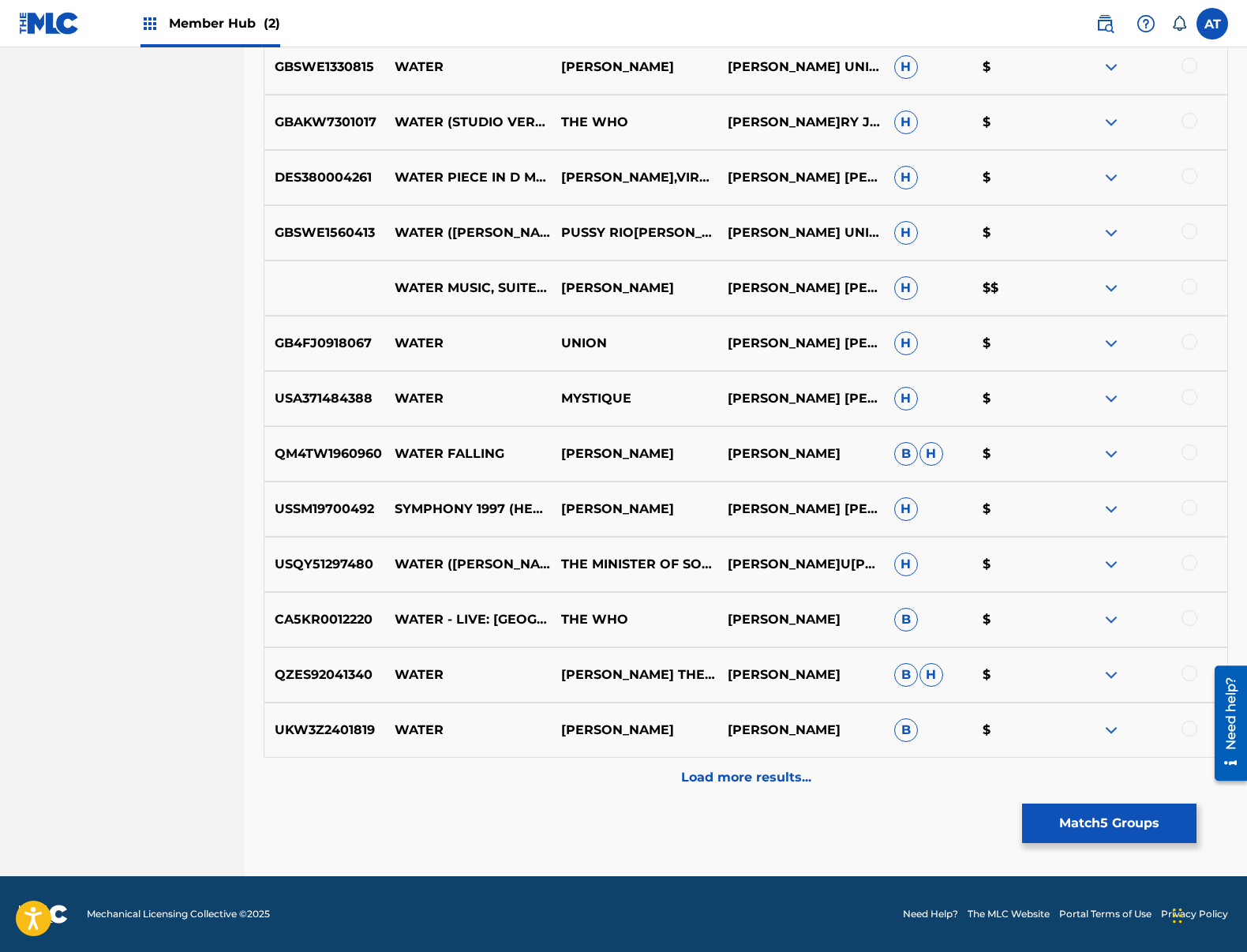
click at [1192, 616] on div at bounding box center [1189, 617] width 16 height 16
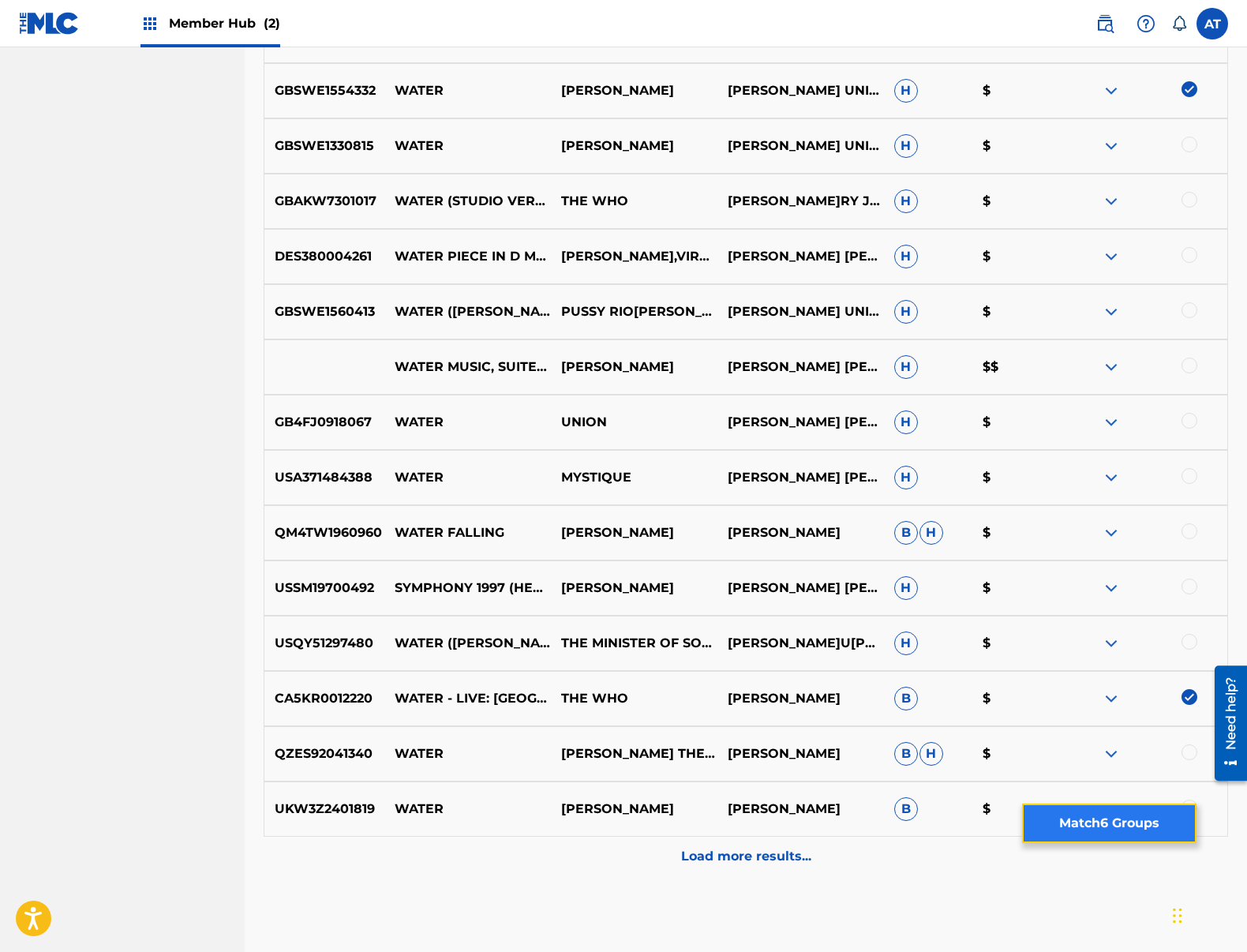
click at [1101, 812] on button "Match 6 Groups" at bounding box center [1109, 823] width 175 height 40
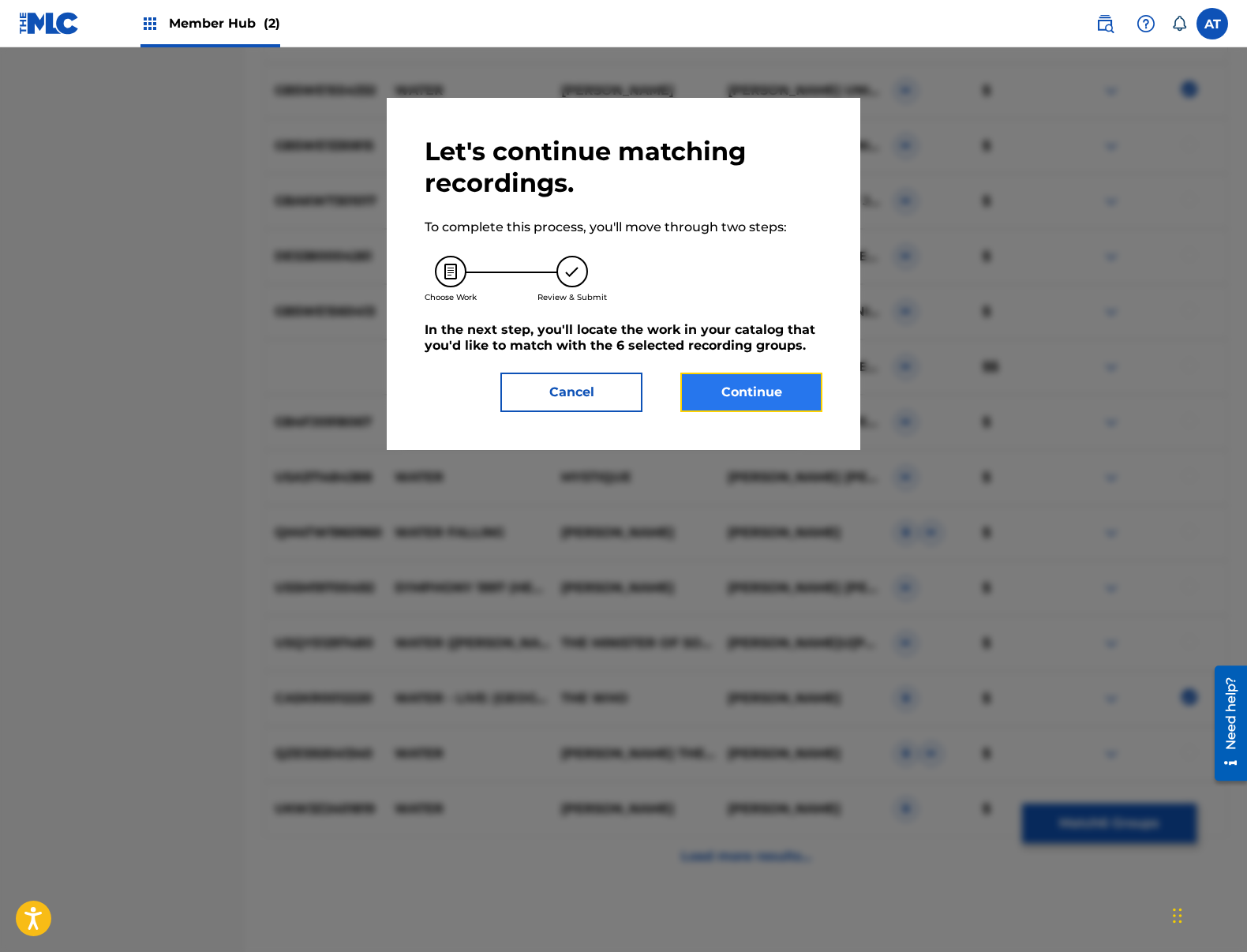
click at [767, 407] on button "Continue" at bounding box center [752, 392] width 142 height 40
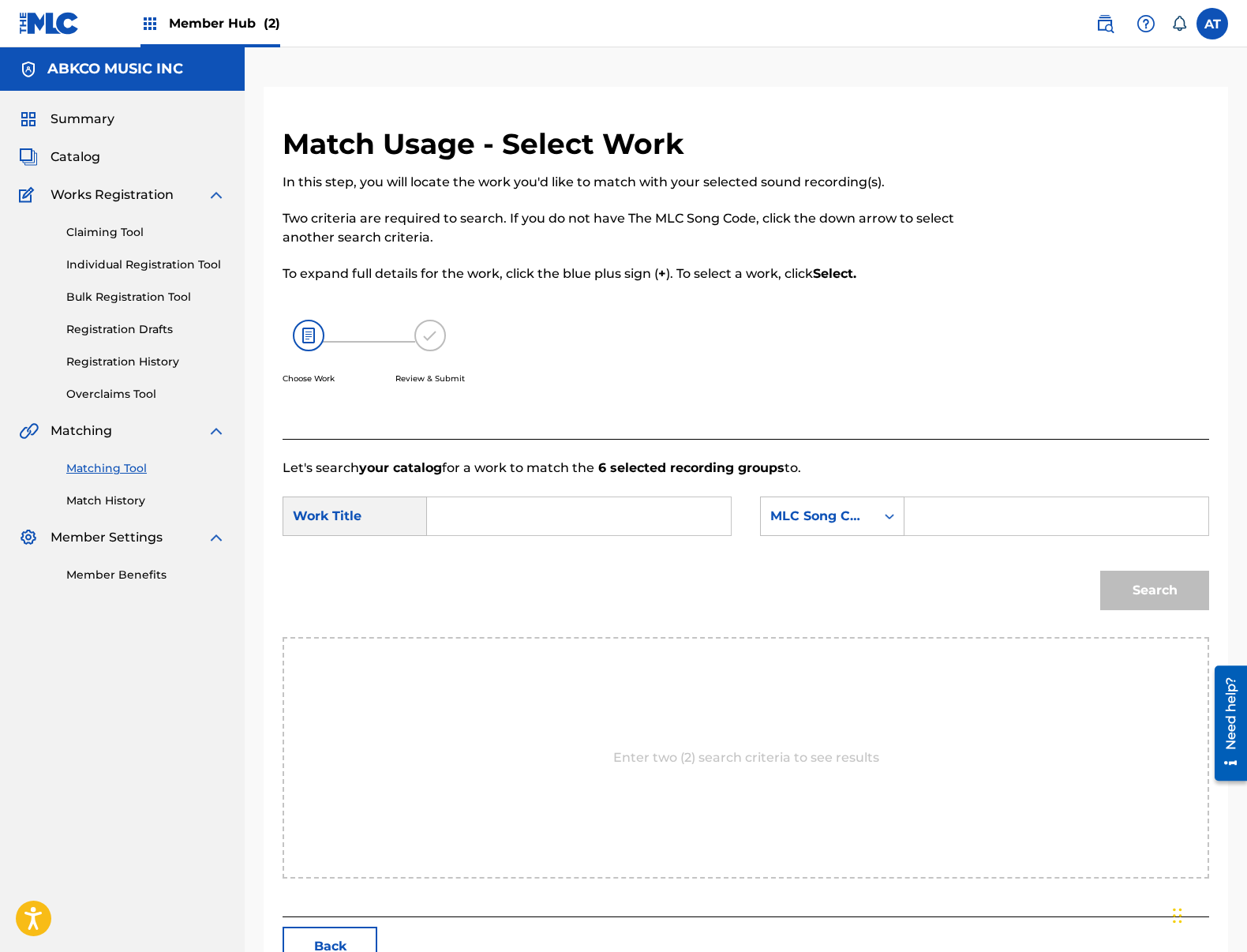
click at [537, 516] on input "Search Form" at bounding box center [579, 516] width 277 height 38
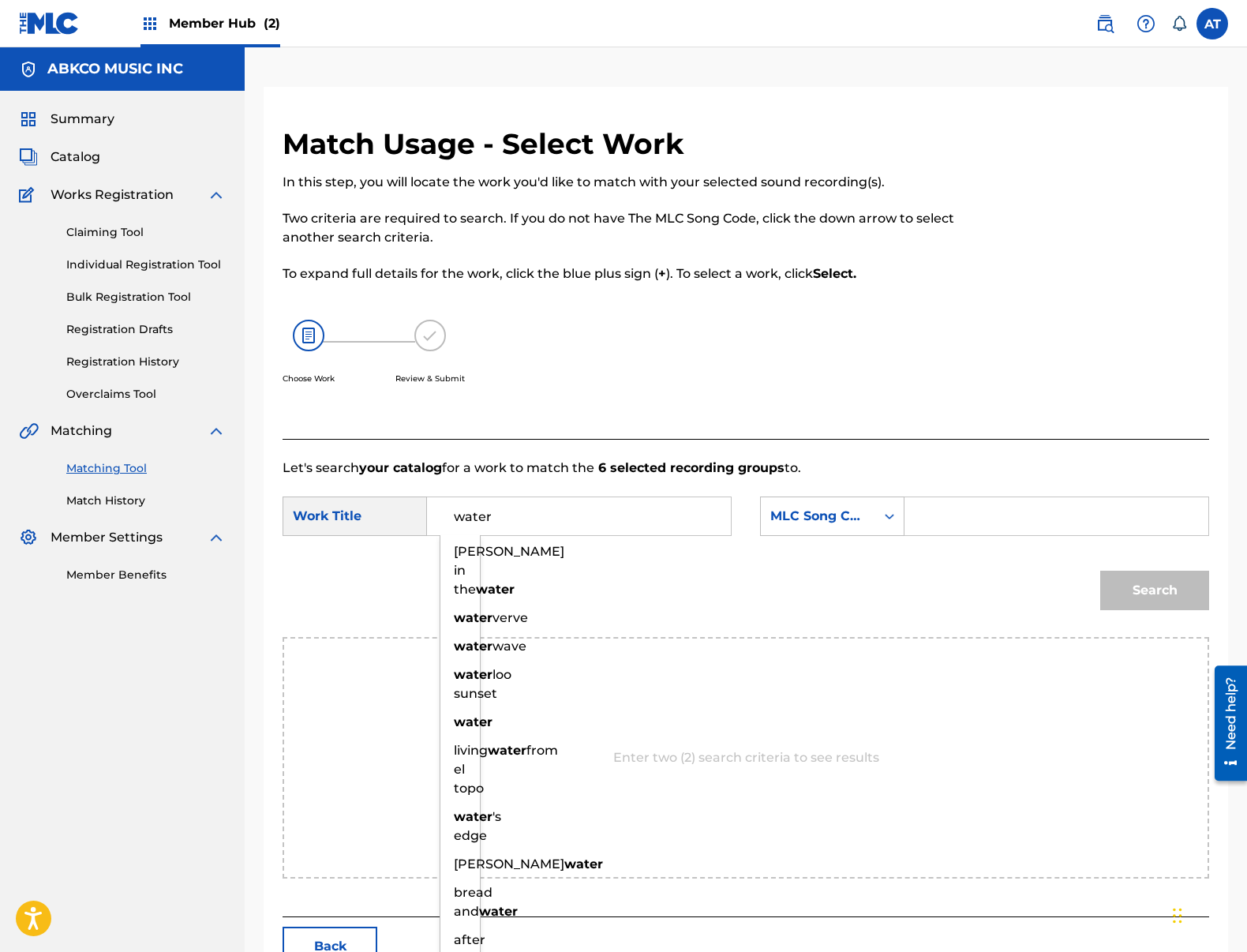
type input "water"
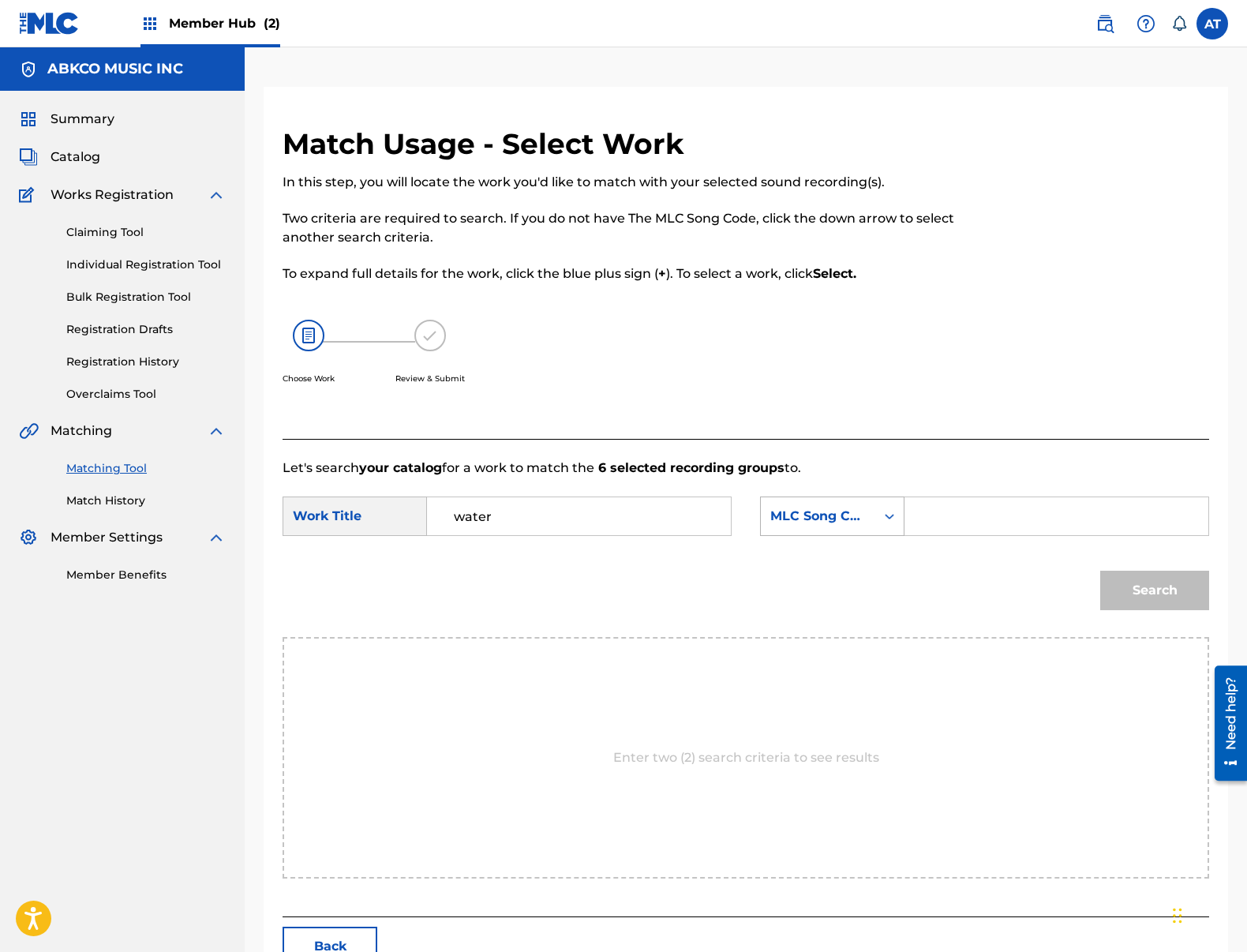
drag, startPoint x: 1009, startPoint y: 521, endPoint x: 850, endPoint y: 531, distance: 159.3
click at [1005, 521] on input "Search Form" at bounding box center [1057, 516] width 277 height 38
click at [850, 531] on div "MLC Song Code" at bounding box center [818, 516] width 115 height 30
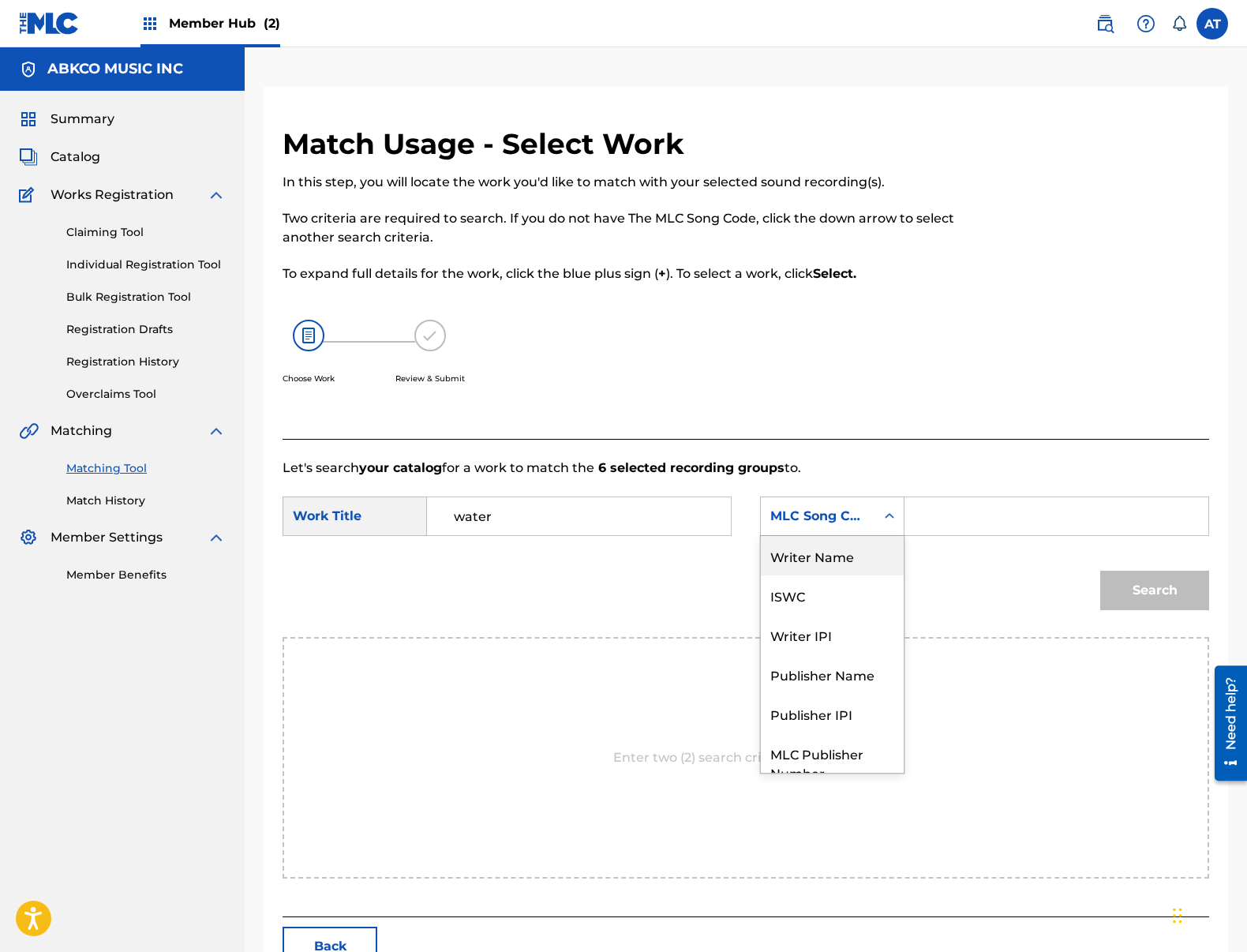
click at [850, 564] on div "Writer Name" at bounding box center [832, 555] width 143 height 40
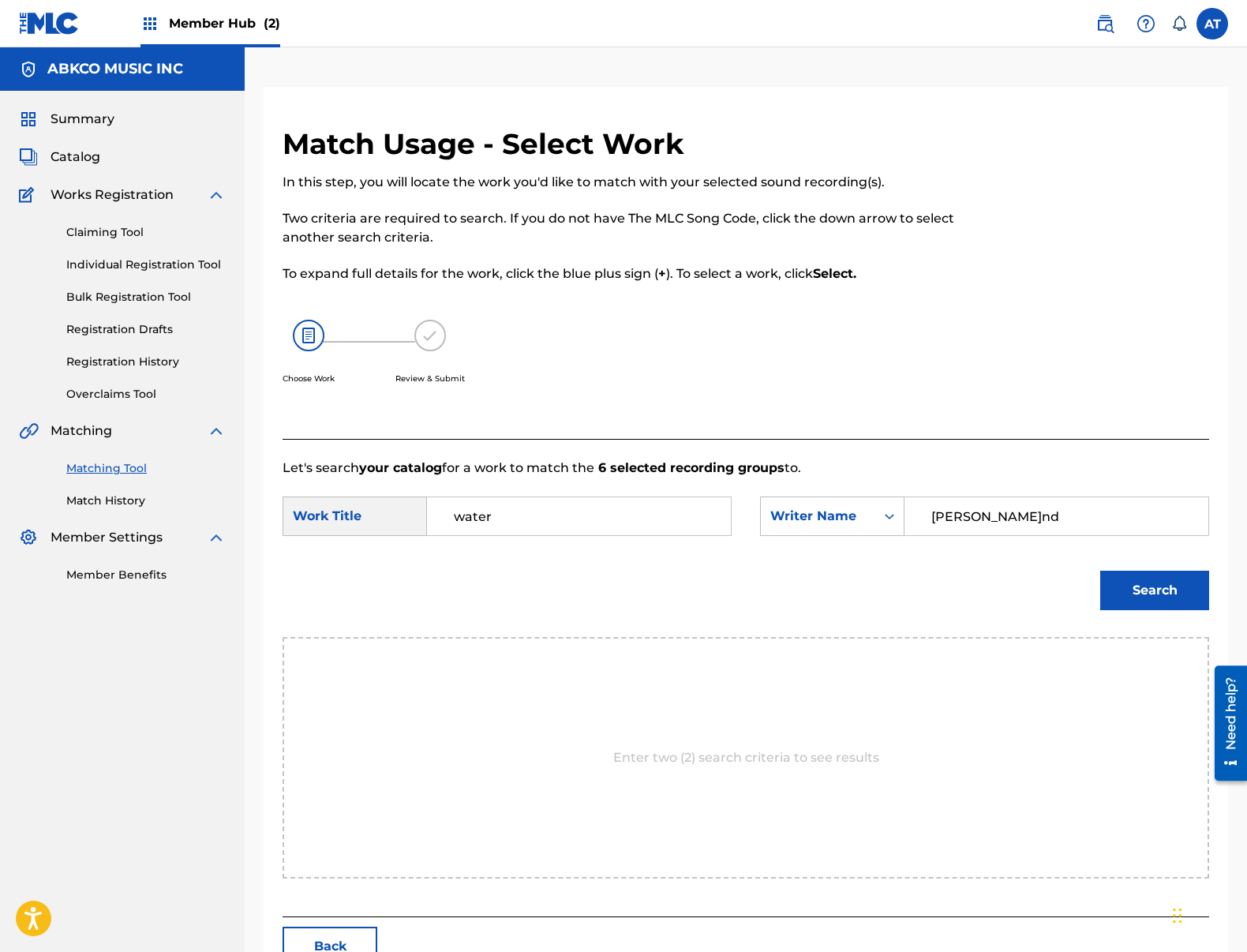
type input "[PERSON_NAME]nd"
click at [1100, 570] on button "Search" at bounding box center [1155, 590] width 109 height 40
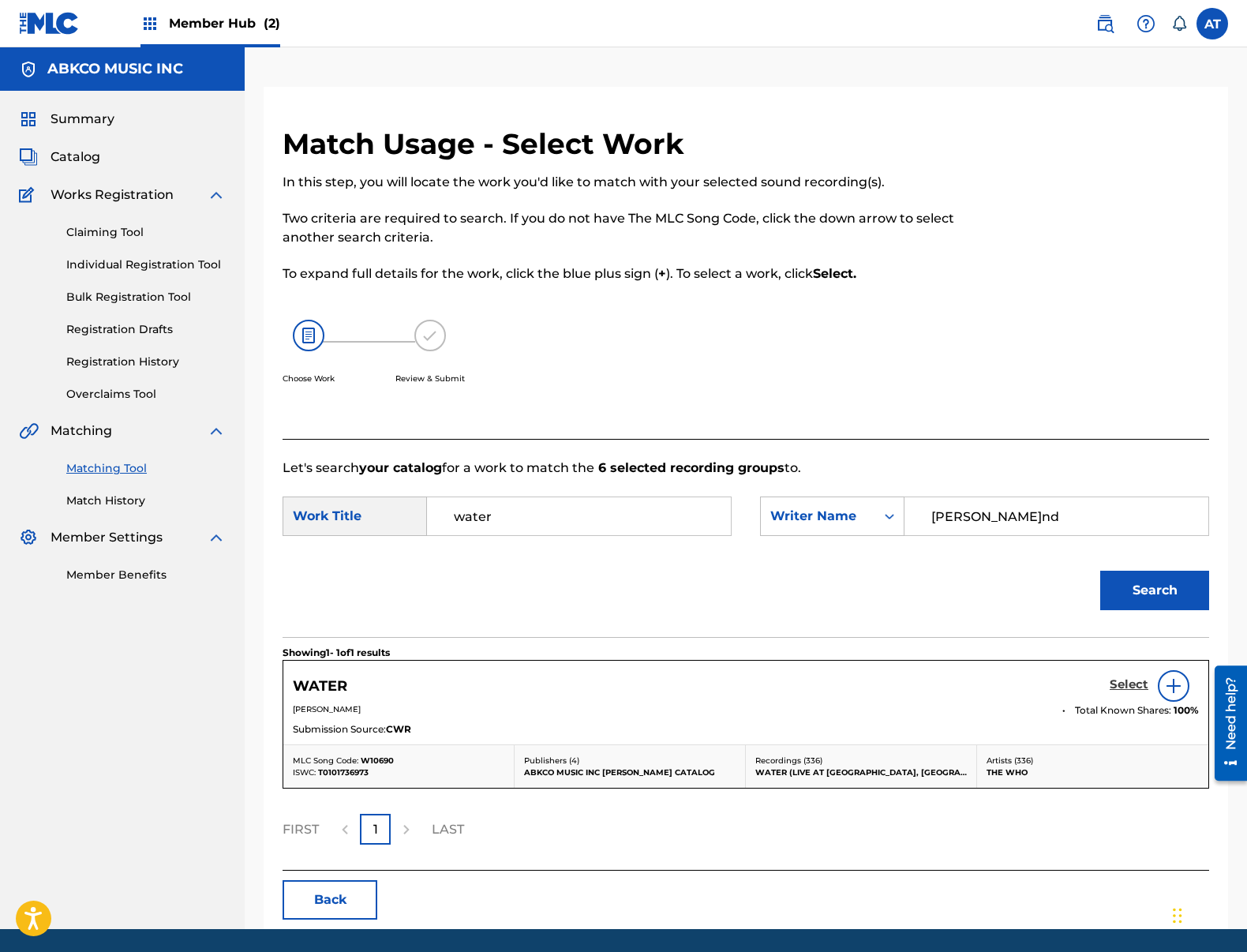
click at [1111, 686] on h5 "Select" at bounding box center [1129, 685] width 39 height 15
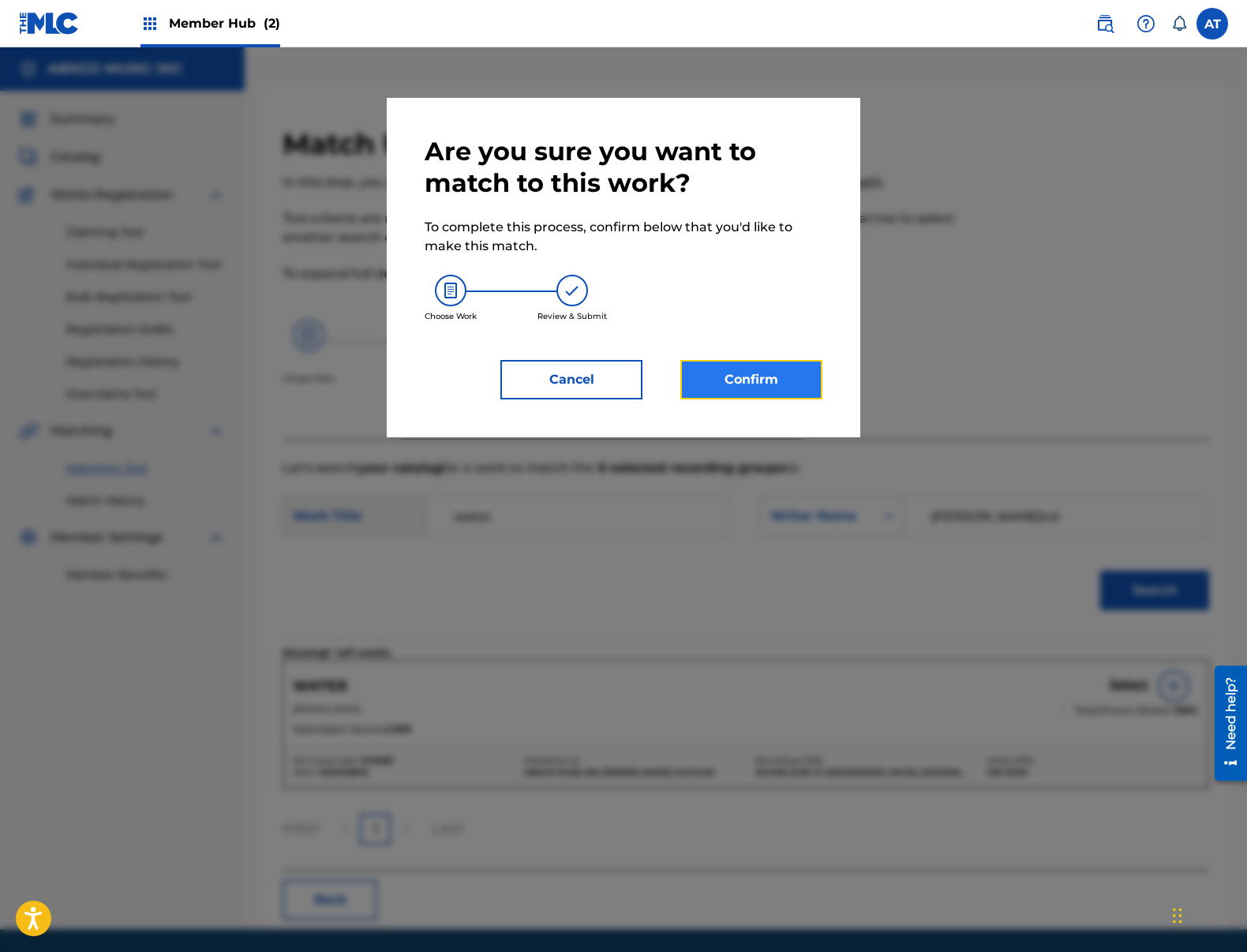
click at [791, 375] on button "Confirm" at bounding box center [752, 379] width 142 height 40
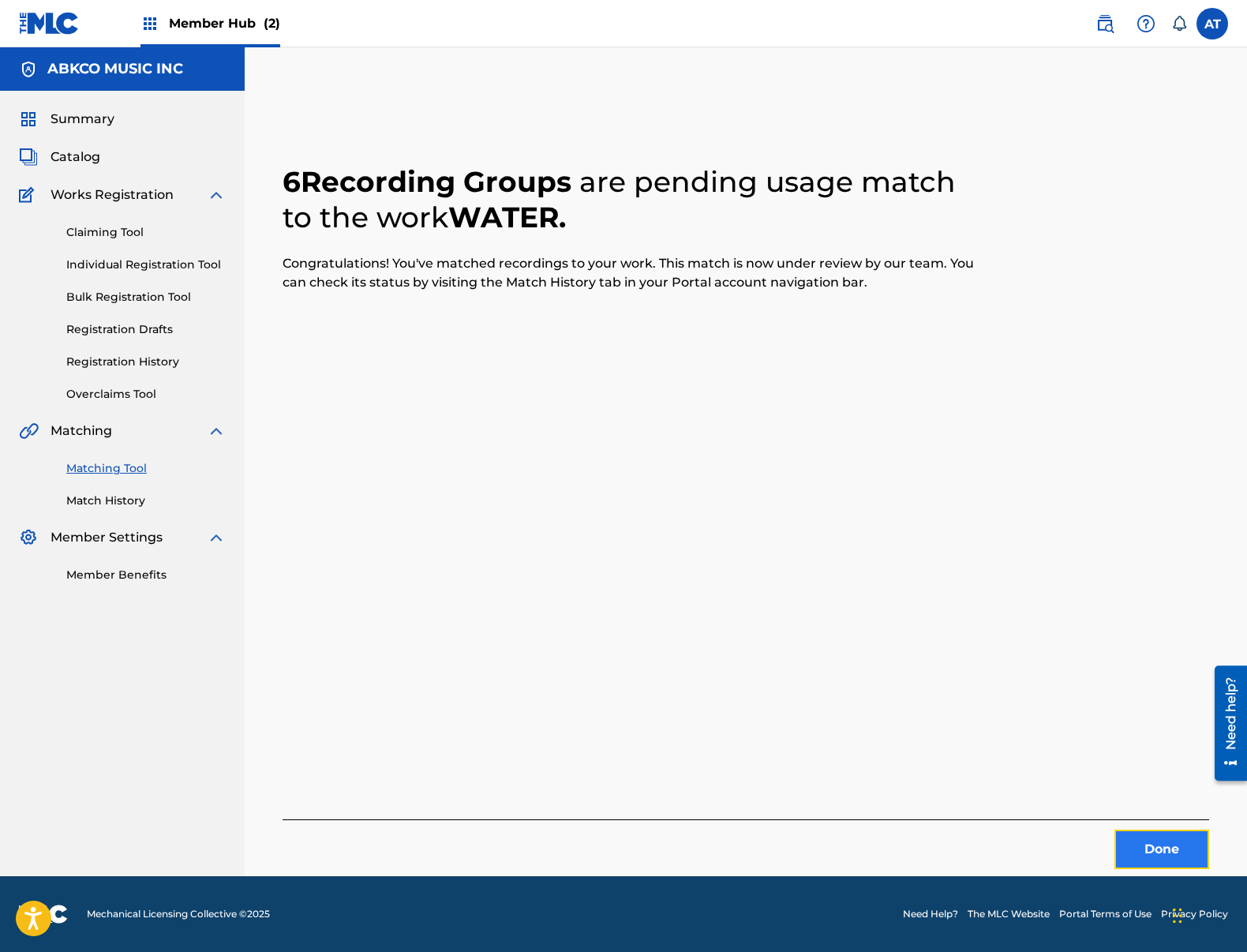
click at [1185, 844] on button "Done" at bounding box center [1162, 848] width 94 height 40
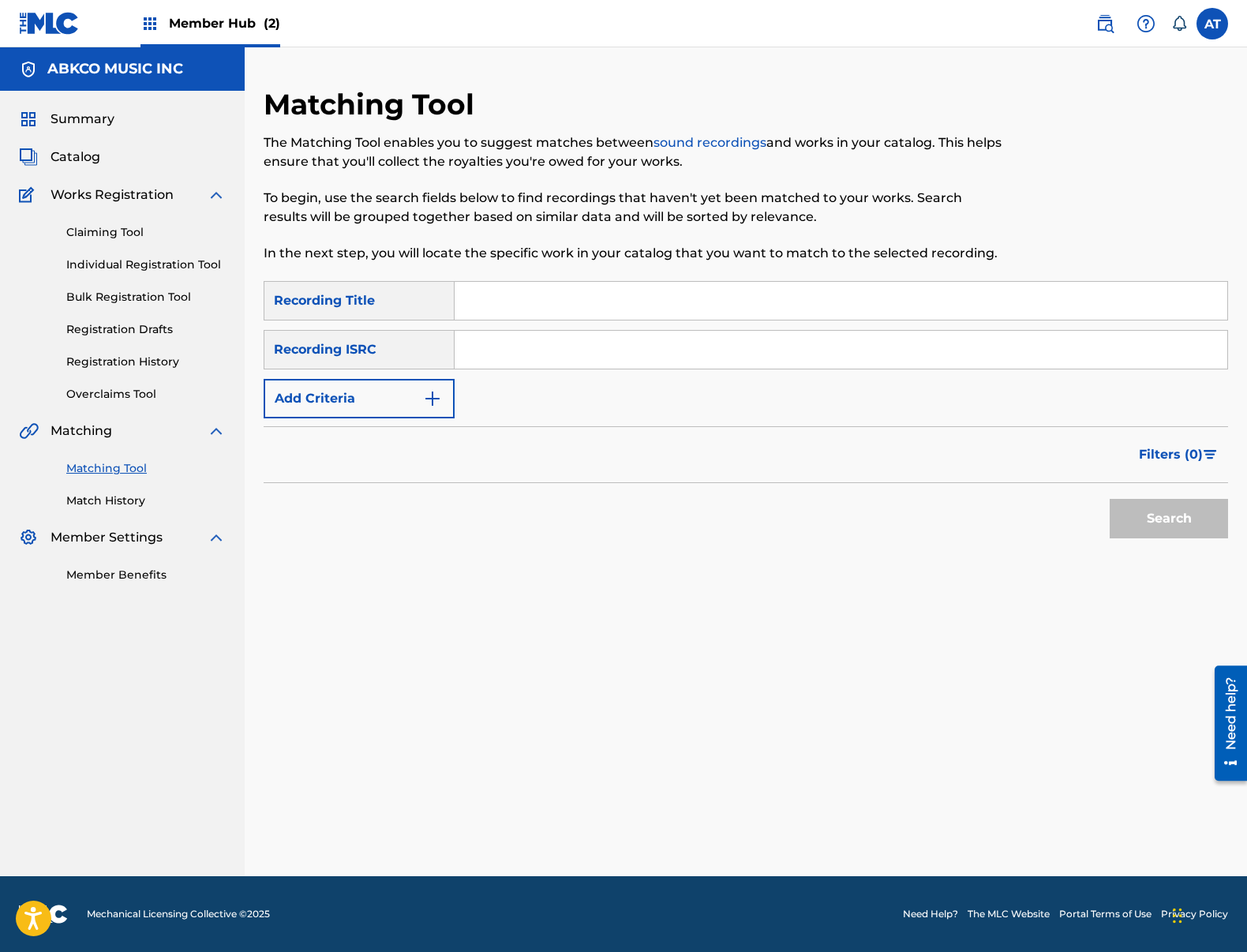
click at [547, 289] on input "Search Form" at bounding box center [841, 300] width 773 height 38
paste input "Twenty Four"
type input "Twenty Four"
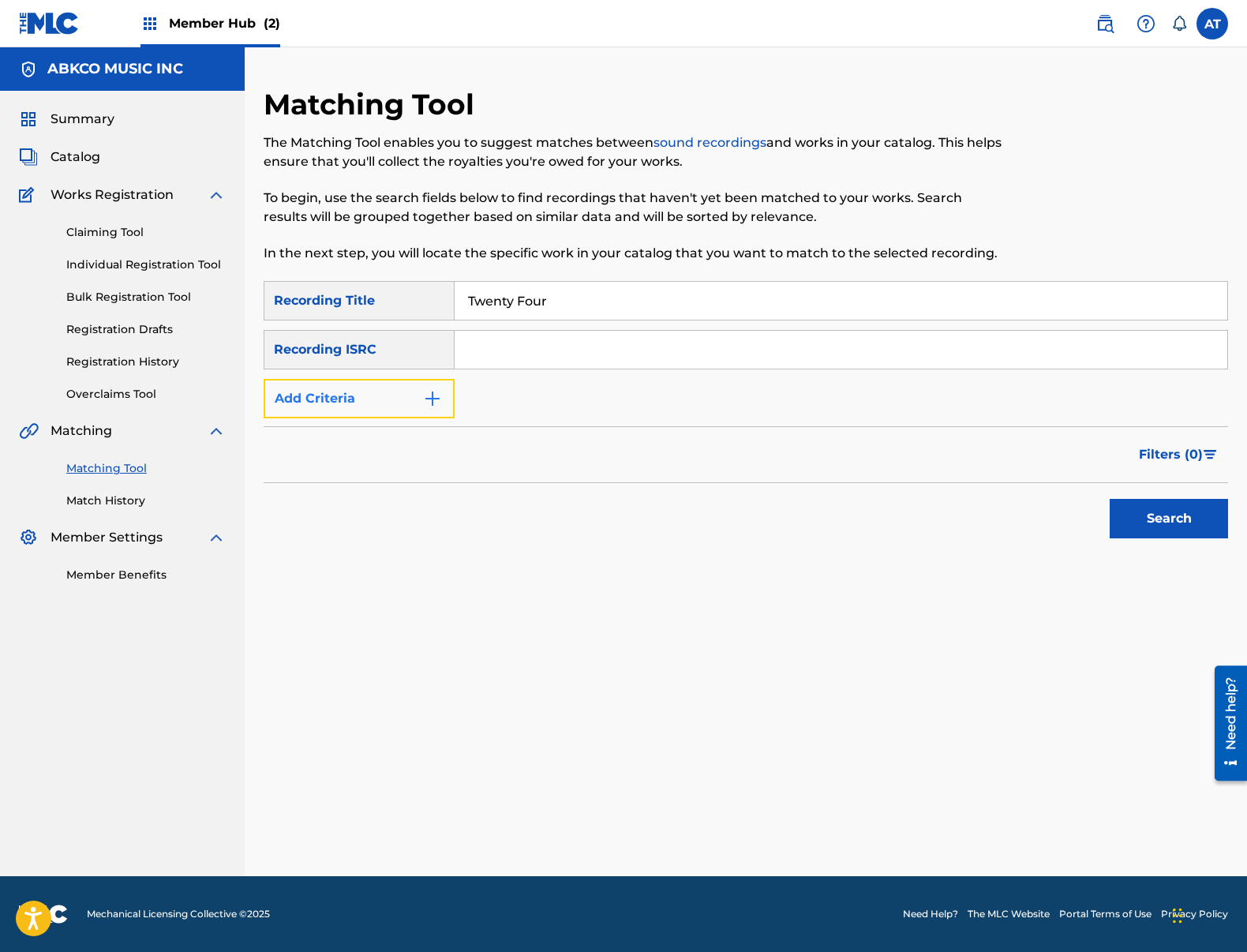
click at [445, 397] on button "Add Criteria" at bounding box center [359, 398] width 191 height 40
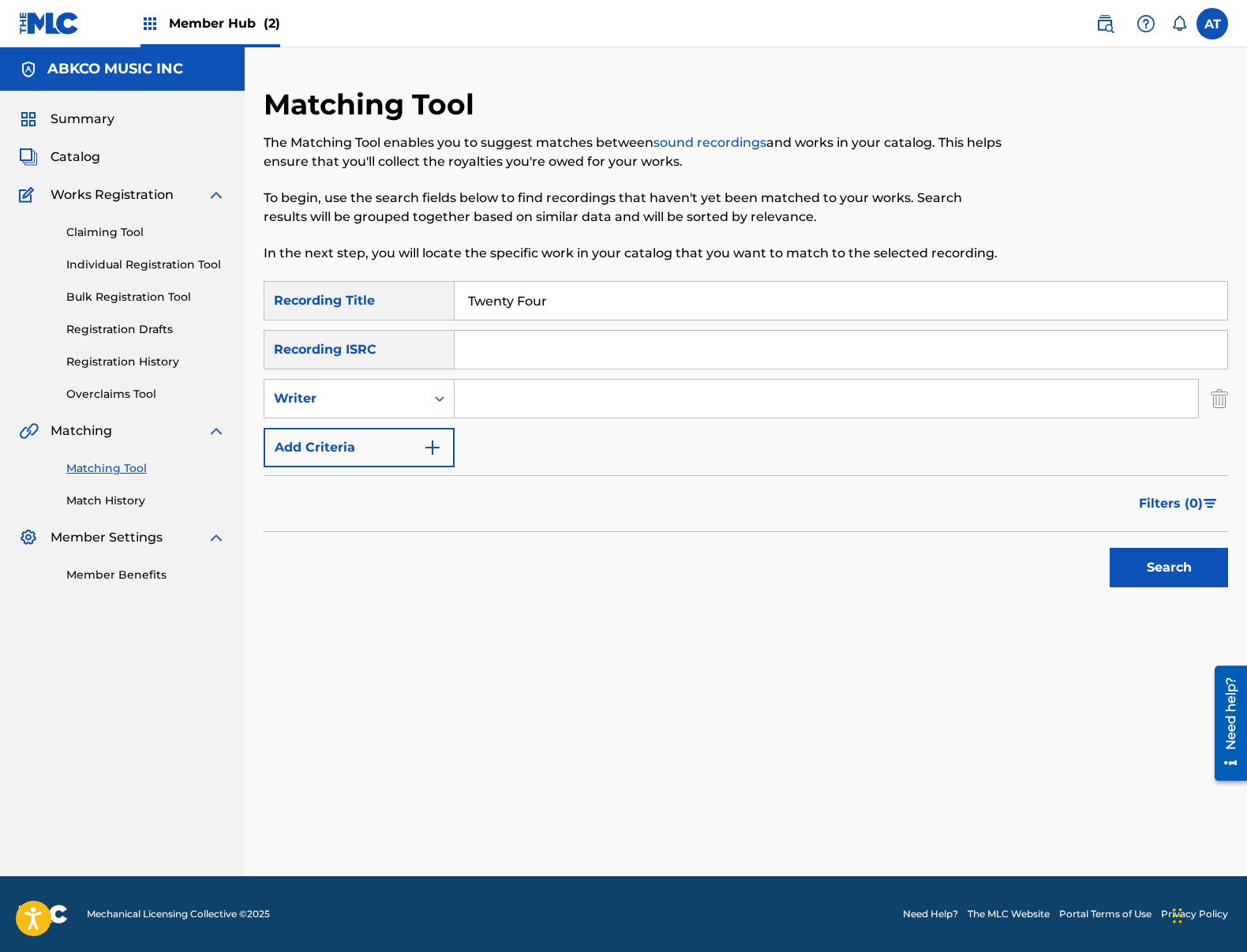
click at [651, 403] on input "Search Form" at bounding box center [826, 398] width 743 height 38
type input "[PERSON_NAME]"
click at [1109, 548] on button "Search" at bounding box center [1168, 568] width 118 height 40
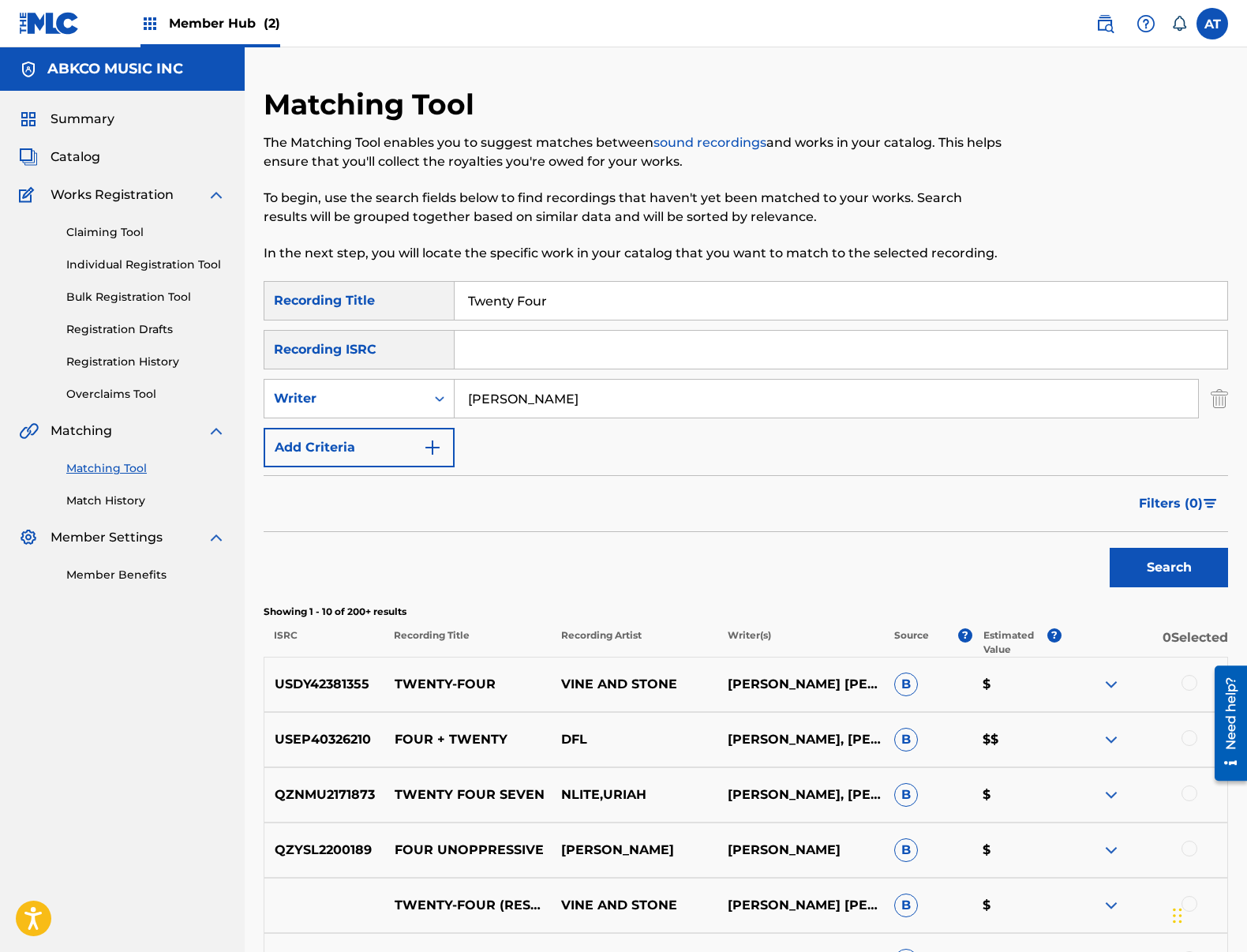
scroll to position [79, 0]
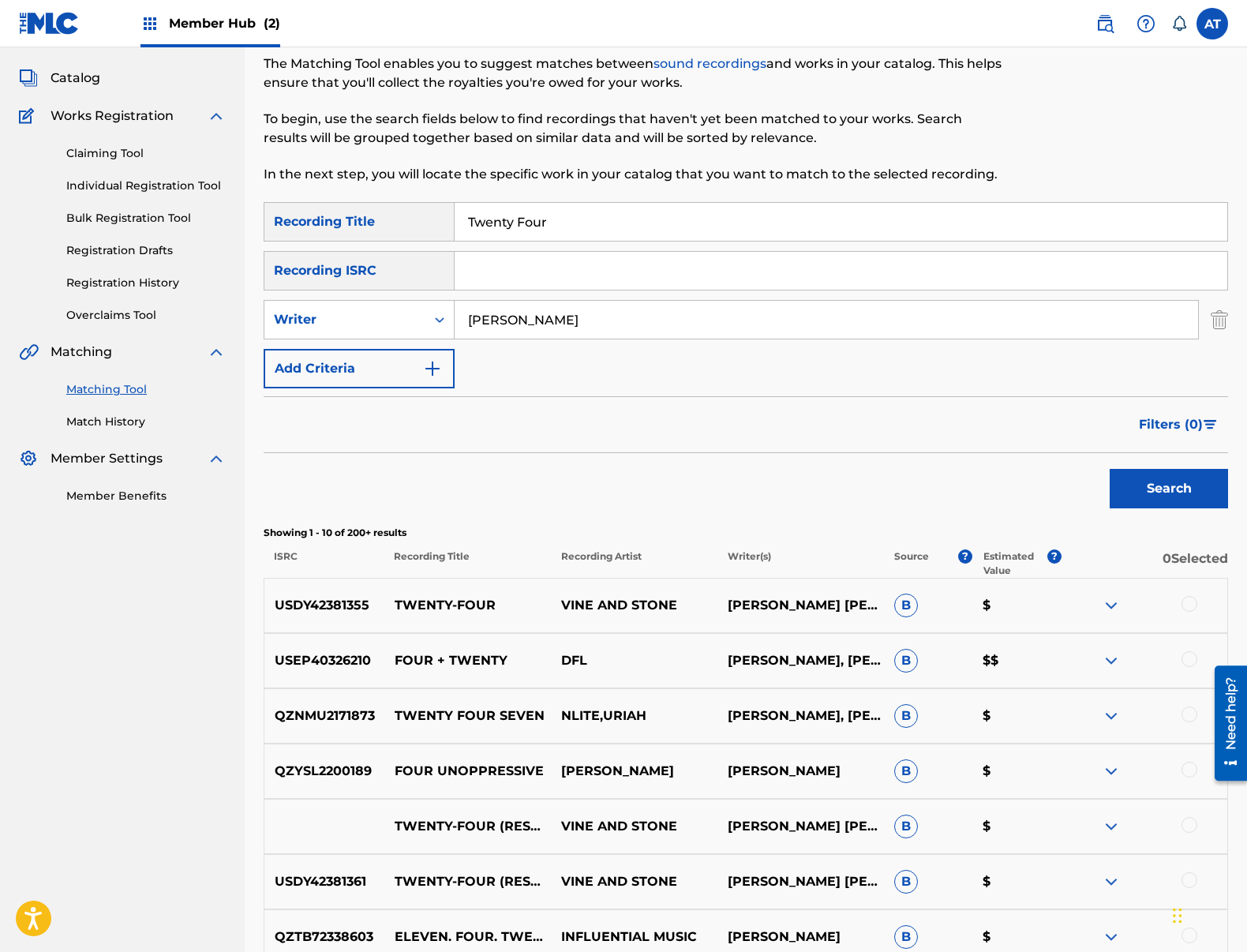
drag, startPoint x: 592, startPoint y: 215, endPoint x: 754, endPoint y: 269, distance: 170.8
click at [429, 191] on div "Matching Tool The Matching Tool enables you to suggest matches between sound re…" at bounding box center [745, 629] width 964 height 1240
paste input "Focus On You"
type input "Focus On You"
drag, startPoint x: 709, startPoint y: 327, endPoint x: 633, endPoint y: 314, distance: 77.1
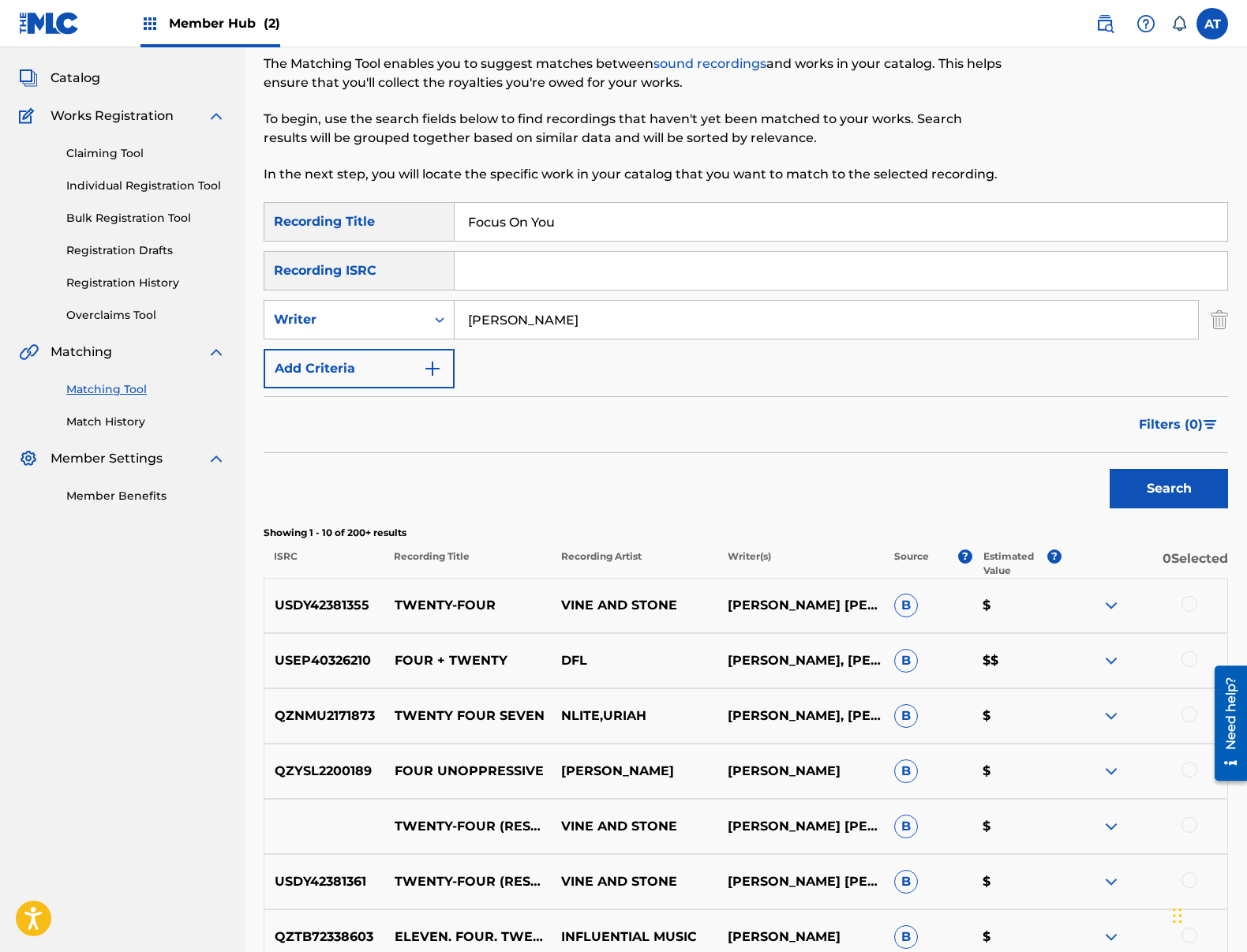
click at [707, 327] on input "[PERSON_NAME]" at bounding box center [826, 319] width 743 height 38
drag, startPoint x: 633, startPoint y: 314, endPoint x: 388, endPoint y: 299, distance: 245.5
click at [511, 304] on input "[PERSON_NAME]" at bounding box center [826, 319] width 743 height 38
click at [623, 323] on input "[PERSON_NAME]" at bounding box center [826, 319] width 743 height 38
click at [376, 299] on div "SearchWithCriteria99b3f98d-7d79-4204-90e7-a02e9c262224 Recording Title Focus On…" at bounding box center [745, 295] width 964 height 186
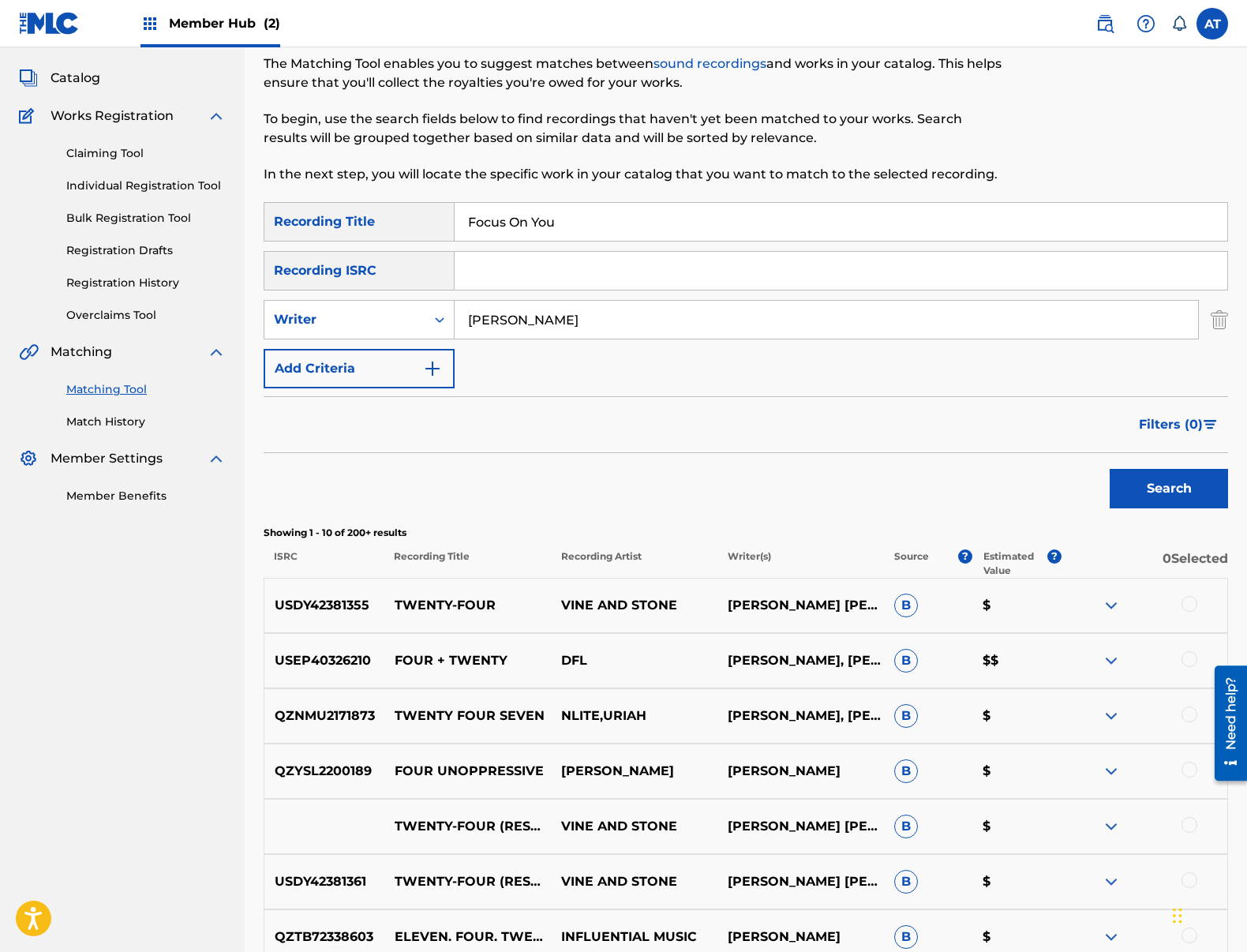
paste input "[PERSON_NAME]/[PERSON_NAME]"
click at [633, 321] on input "[PERSON_NAME]/[PERSON_NAME]" at bounding box center [826, 319] width 743 height 38
drag, startPoint x: 736, startPoint y: 323, endPoint x: 583, endPoint y: 323, distance: 153.0
click at [583, 323] on input "[PERSON_NAME]/[PERSON_NAME]" at bounding box center [826, 319] width 743 height 38
type input "[PERSON_NAME]"
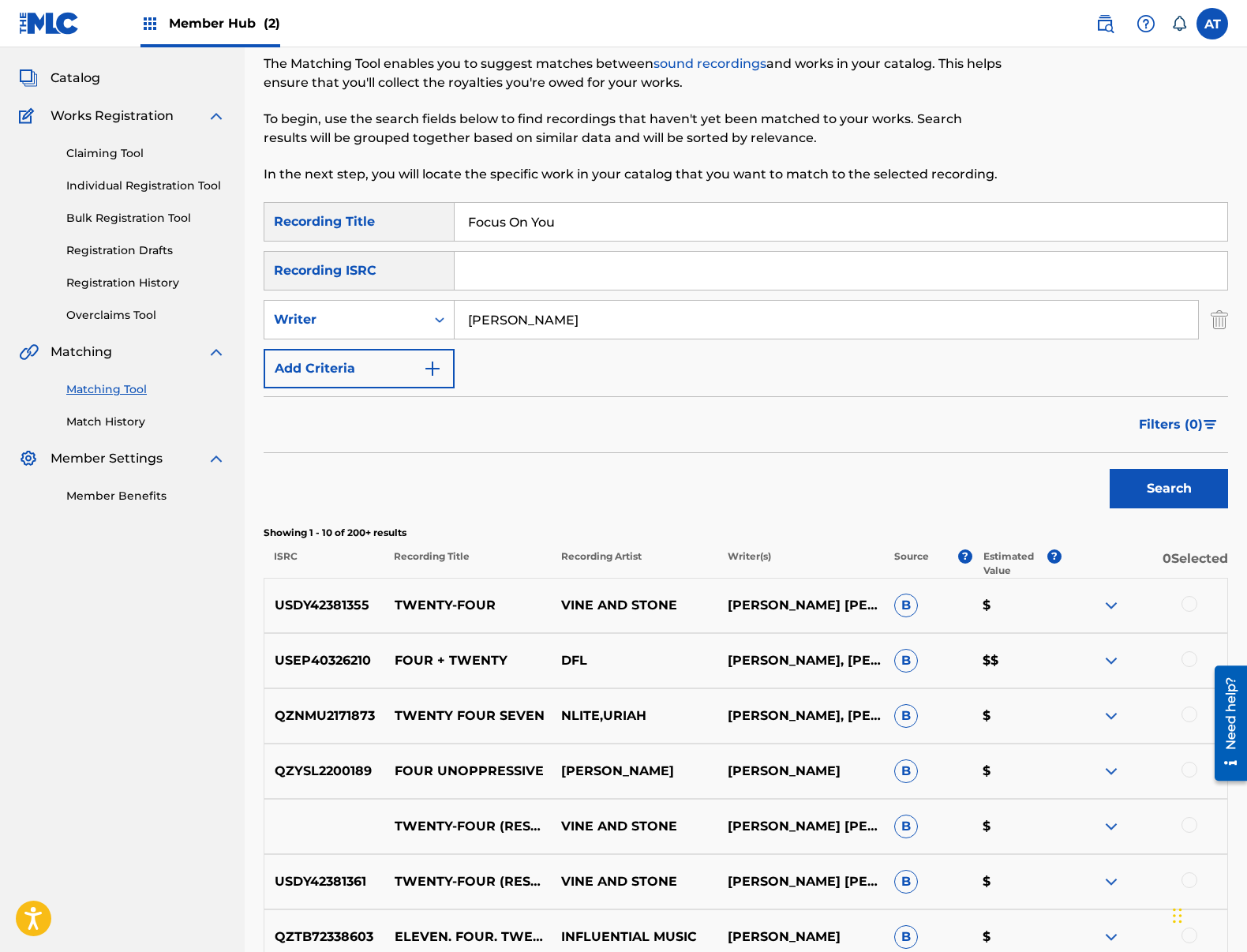
click at [1109, 469] on button "Search" at bounding box center [1168, 488] width 118 height 40
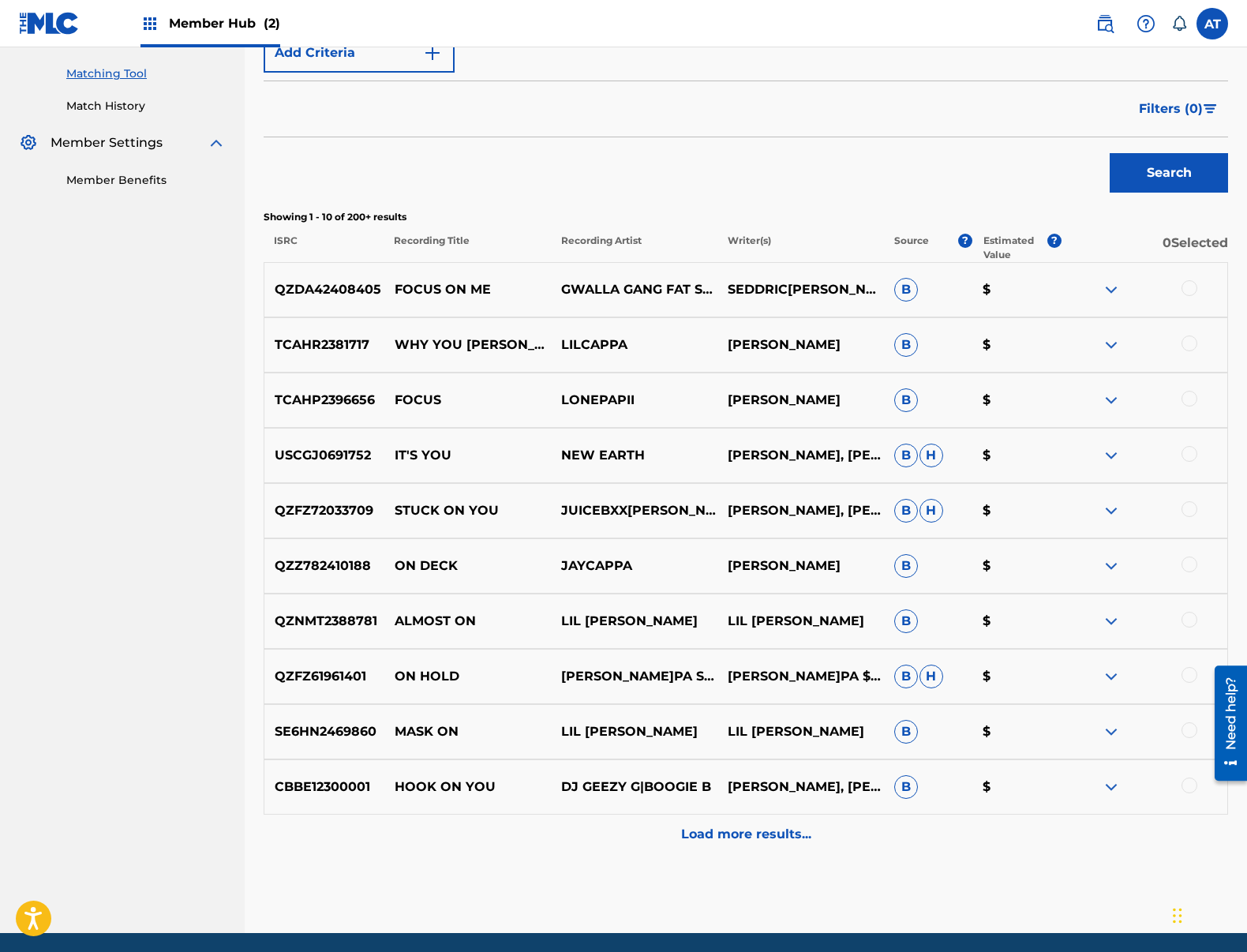
scroll to position [0, 0]
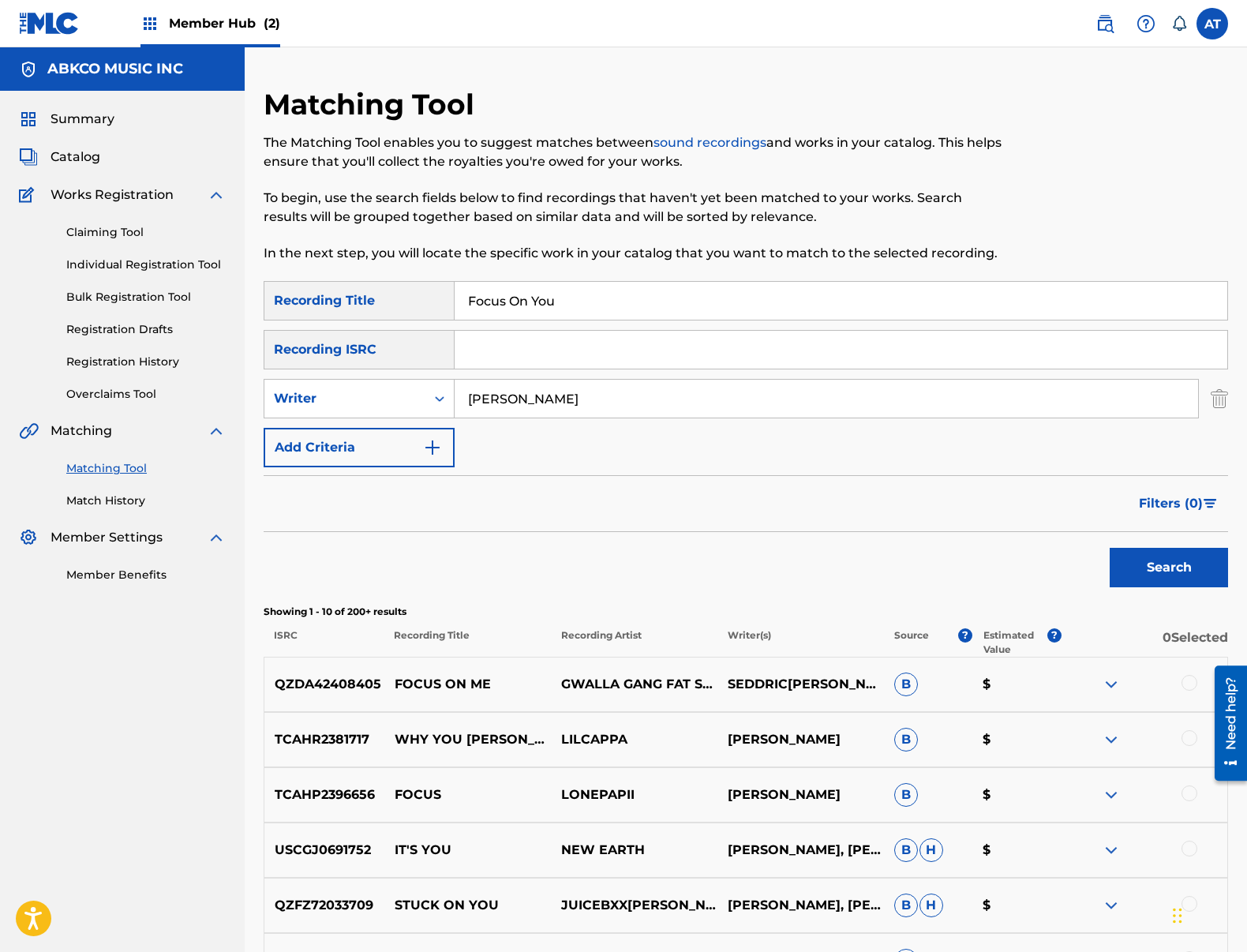
click at [603, 272] on div "Matching Tool The Matching Tool enables you to suggest matches between sound re…" at bounding box center [634, 184] width 742 height 194
click at [602, 287] on input "Focus On You" at bounding box center [841, 300] width 773 height 38
drag, startPoint x: 467, startPoint y: 287, endPoint x: 416, endPoint y: 283, distance: 51.2
click at [422, 283] on div "SearchWithCriteria99b3f98d-7d79-4204-90e7-a02e9c262224 Recording Title Focus On…" at bounding box center [745, 300] width 964 height 40
click at [500, 303] on input "Focus On You" at bounding box center [841, 300] width 773 height 38
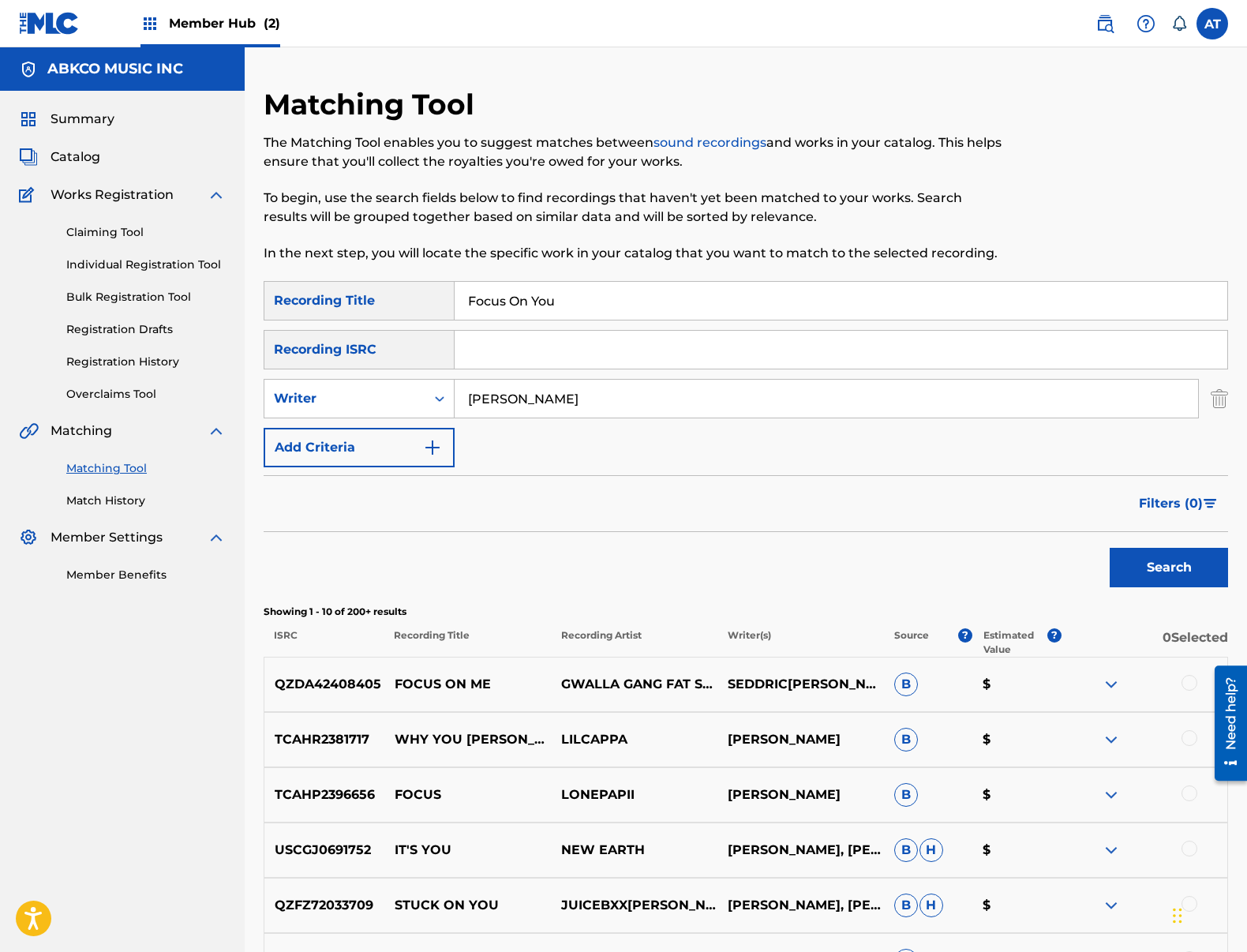
drag, startPoint x: 678, startPoint y: 319, endPoint x: 458, endPoint y: 292, distance: 221.7
click at [356, 288] on div "SearchWithCriteria99b3f98d-7d79-4204-90e7-a02e9c262224 Recording Title Focus On…" at bounding box center [745, 300] width 964 height 40
click at [478, 301] on input "Focus On You" at bounding box center [841, 300] width 773 height 38
click at [561, 302] on input "Focus On You" at bounding box center [841, 300] width 773 height 38
drag, startPoint x: 694, startPoint y: 264, endPoint x: 651, endPoint y: 299, distance: 55.4
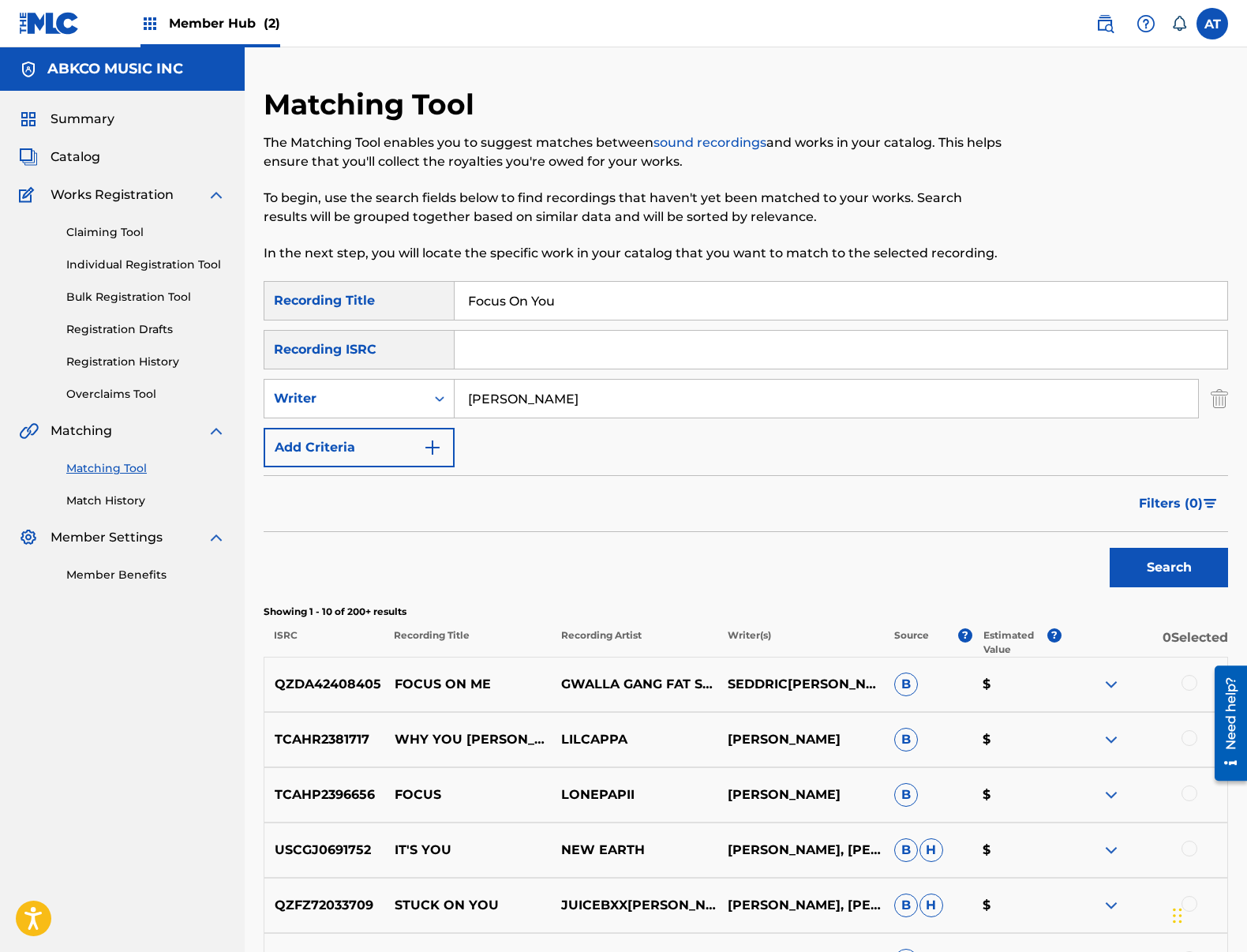
click at [694, 264] on div "Matching Tool The Matching Tool enables you to suggest matches between sound re…" at bounding box center [634, 184] width 742 height 194
click at [651, 299] on input "Focus On You" at bounding box center [841, 300] width 773 height 38
drag, startPoint x: 526, startPoint y: 282, endPoint x: 357, endPoint y: 278, distance: 169.0
click at [495, 278] on div "Matching Tool The Matching Tool enables you to suggest matches between sound re…" at bounding box center [745, 707] width 964 height 1240
paste input "[PERSON_NAME] Song, The"
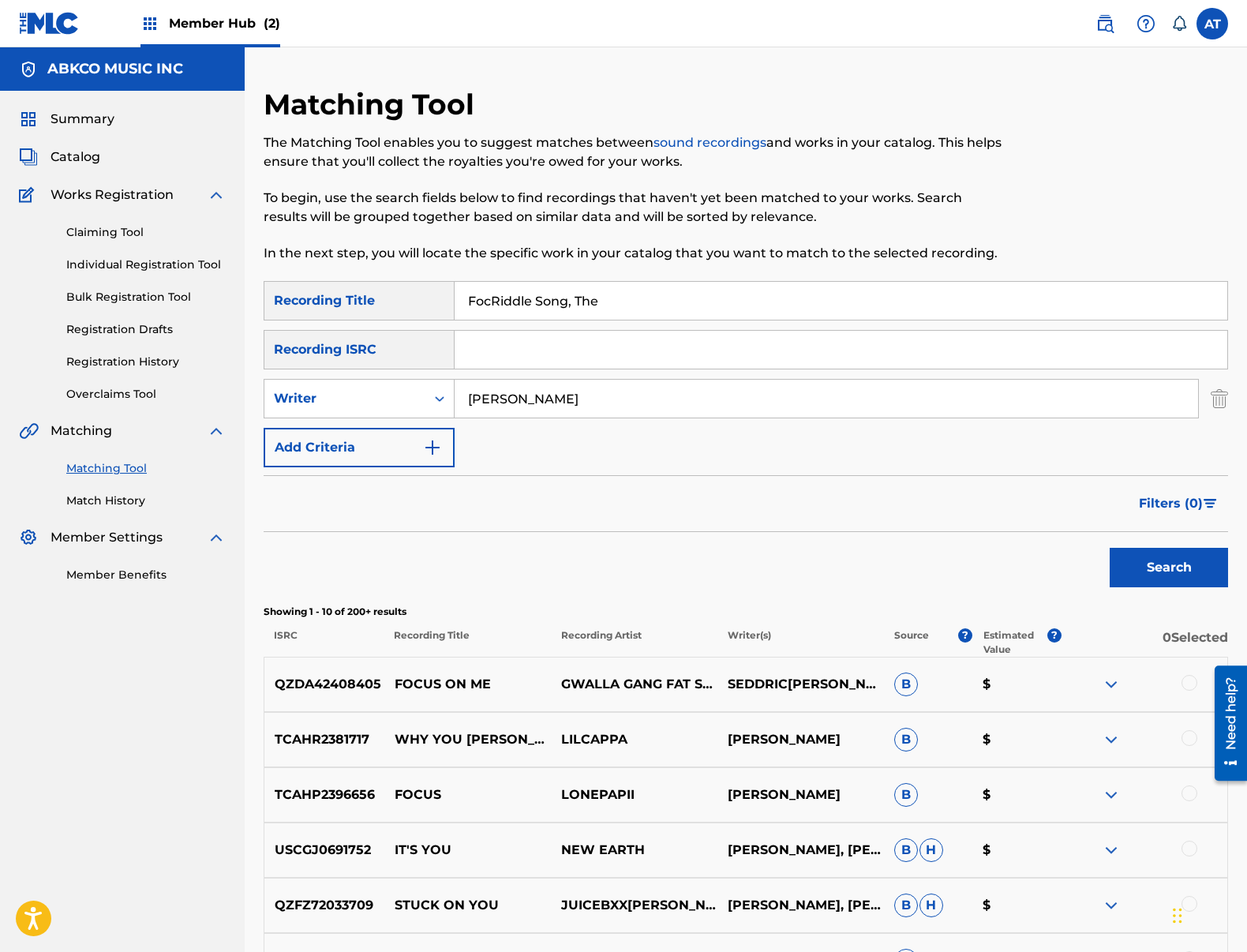
click at [521, 305] on input "FocRiddle Song, The" at bounding box center [841, 300] width 773 height 38
drag, startPoint x: 643, startPoint y: 301, endPoint x: 92, endPoint y: 212, distance: 558.1
click at [67, 208] on main "ABKCO MUSIC INC Summary Catalog Works Registration Claiming Tool Individual Reg…" at bounding box center [623, 687] width 1247 height 1280
type input "[PERSON_NAME] song"
click at [1109, 548] on button "Search" at bounding box center [1168, 568] width 118 height 40
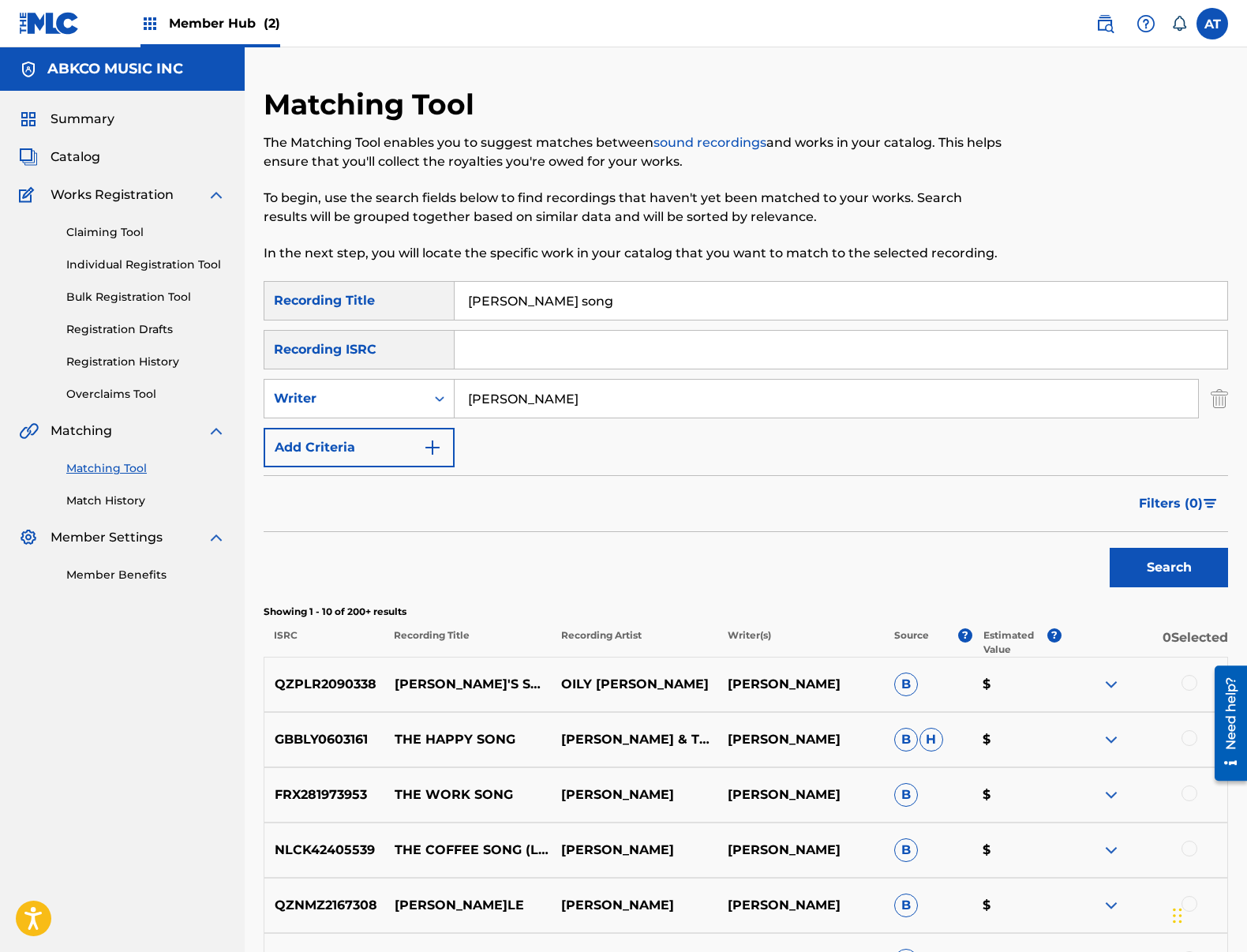
click at [633, 262] on div "Matching Tool The Matching Tool enables you to suggest matches between sound re…" at bounding box center [634, 184] width 742 height 194
click at [632, 288] on input "[PERSON_NAME] song" at bounding box center [841, 300] width 773 height 38
drag, startPoint x: 536, startPoint y: 292, endPoint x: 213, endPoint y: 321, distance: 324.3
click at [153, 257] on main "ABKCO MUSIC INC Summary Catalog Works Registration Claiming Tool Individual Reg…" at bounding box center [623, 687] width 1247 height 1280
click at [548, 391] on input "[PERSON_NAME]" at bounding box center [826, 398] width 743 height 38
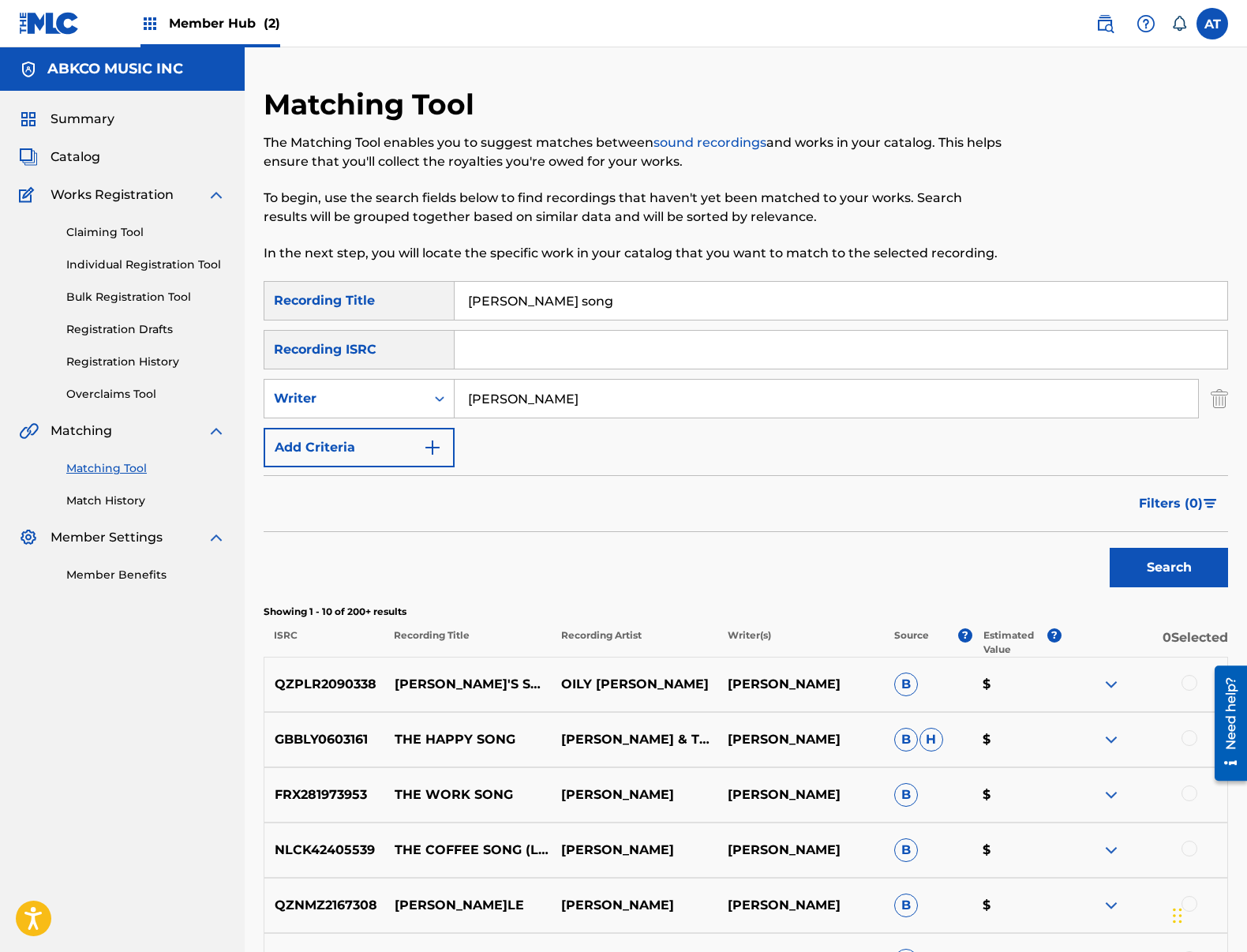
drag, startPoint x: 555, startPoint y: 394, endPoint x: 260, endPoint y: 358, distance: 297.2
click at [267, 358] on div "SearchWithCriteria99b3f98d-7d79-4204-90e7-a02e9c262224 Recording Title [PERSON_…" at bounding box center [745, 373] width 964 height 186
type input "[PERSON_NAME]"
click at [564, 291] on input "[PERSON_NAME] song" at bounding box center [841, 300] width 773 height 38
drag, startPoint x: 592, startPoint y: 299, endPoint x: 213, endPoint y: 262, distance: 380.8
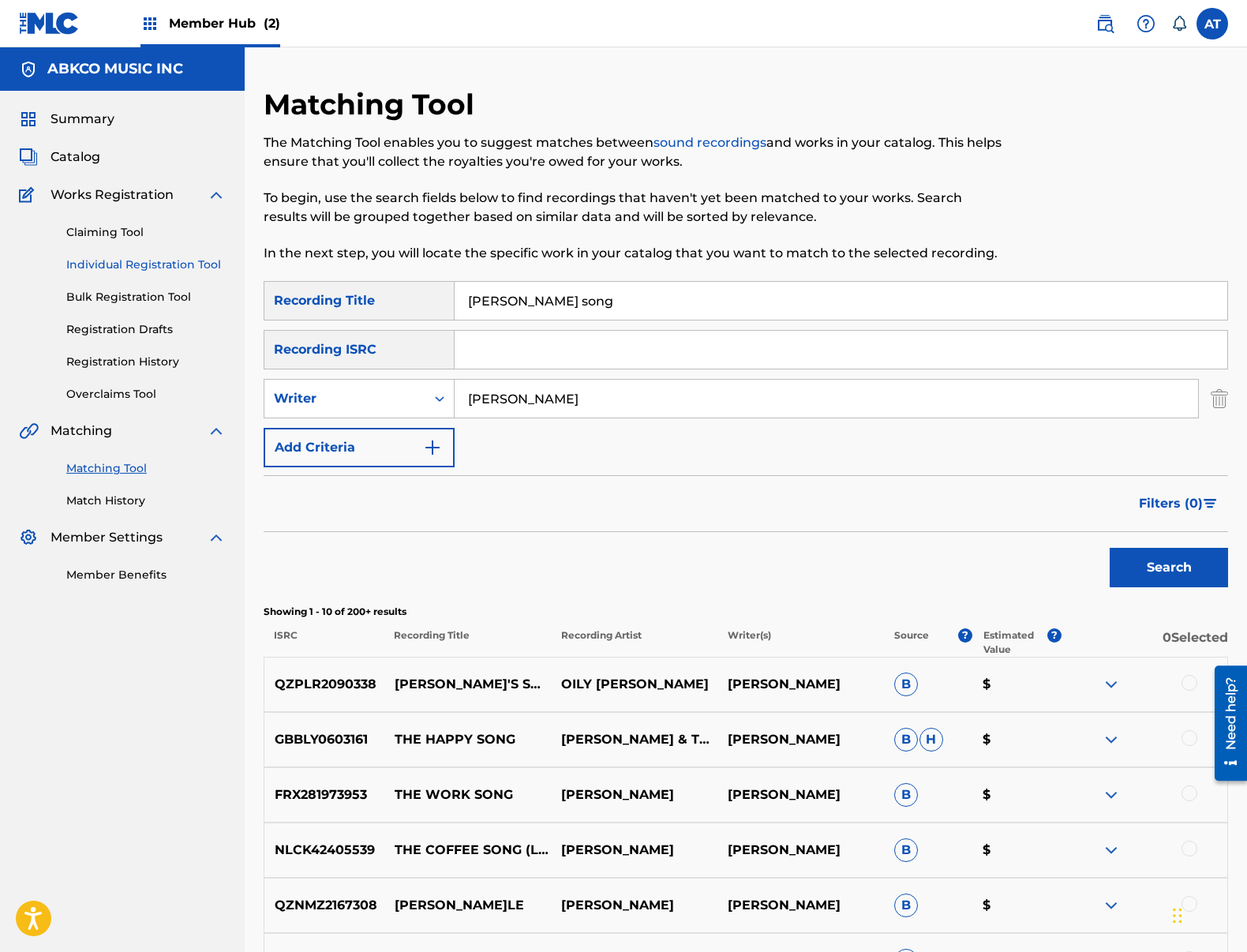
click at [214, 262] on main "ABKCO MUSIC INC Summary Catalog Works Registration Claiming Tool Individual Reg…" at bounding box center [623, 687] width 1247 height 1280
paste input "Qimmijuat (Wild Horses)"
drag, startPoint x: 507, startPoint y: 307, endPoint x: 515, endPoint y: 305, distance: 8.2
click at [507, 307] on input "Qimmijuat (Wild Horses)" at bounding box center [841, 300] width 773 height 38
drag, startPoint x: 660, startPoint y: 311, endPoint x: 556, endPoint y: 305, distance: 104.2
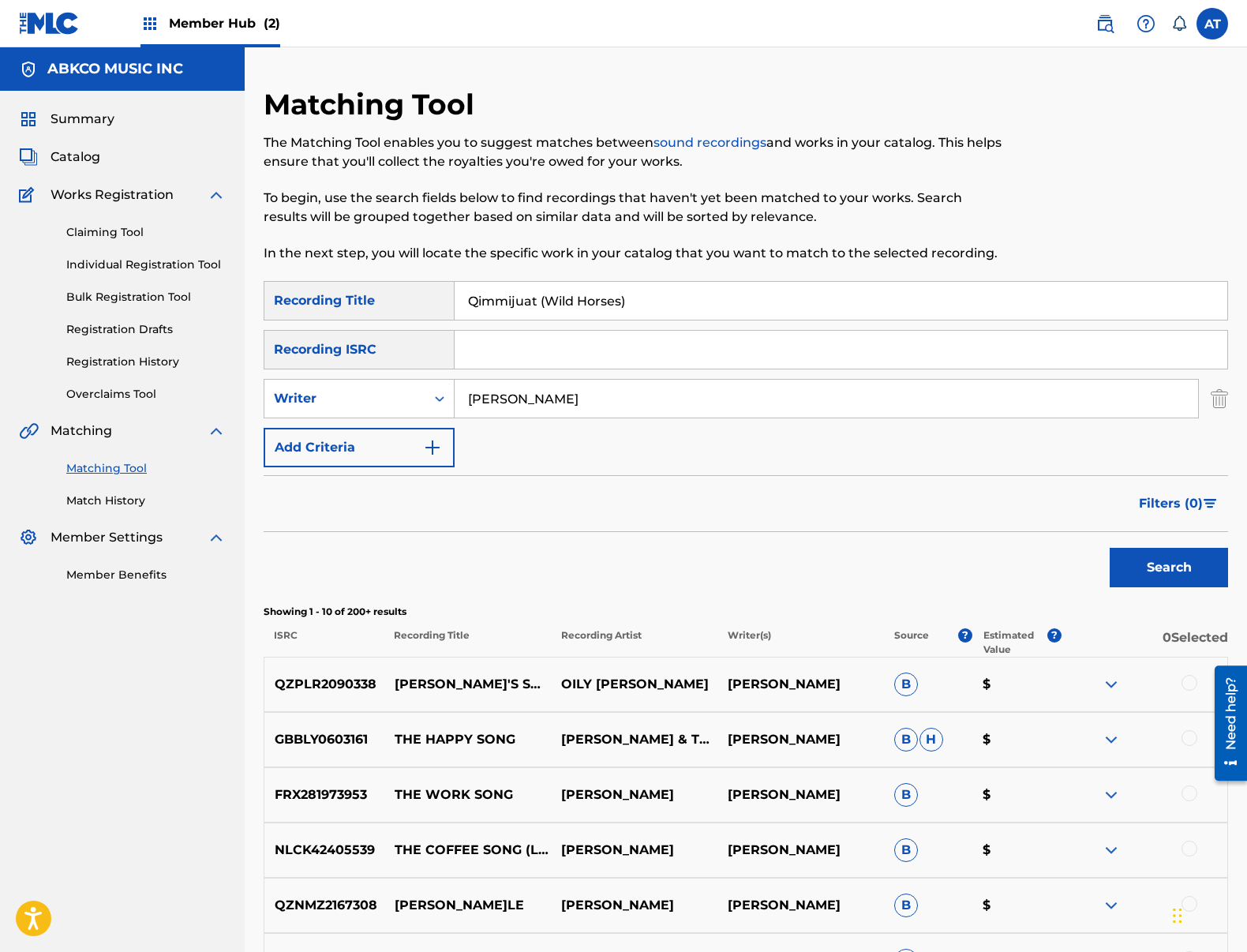
click at [554, 305] on input "Qimmijuat (Wild Horses)" at bounding box center [841, 300] width 773 height 38
type input "Qimmijuat"
type input "[PERSON_NAME]"
click at [1109, 548] on button "Search" at bounding box center [1168, 568] width 118 height 40
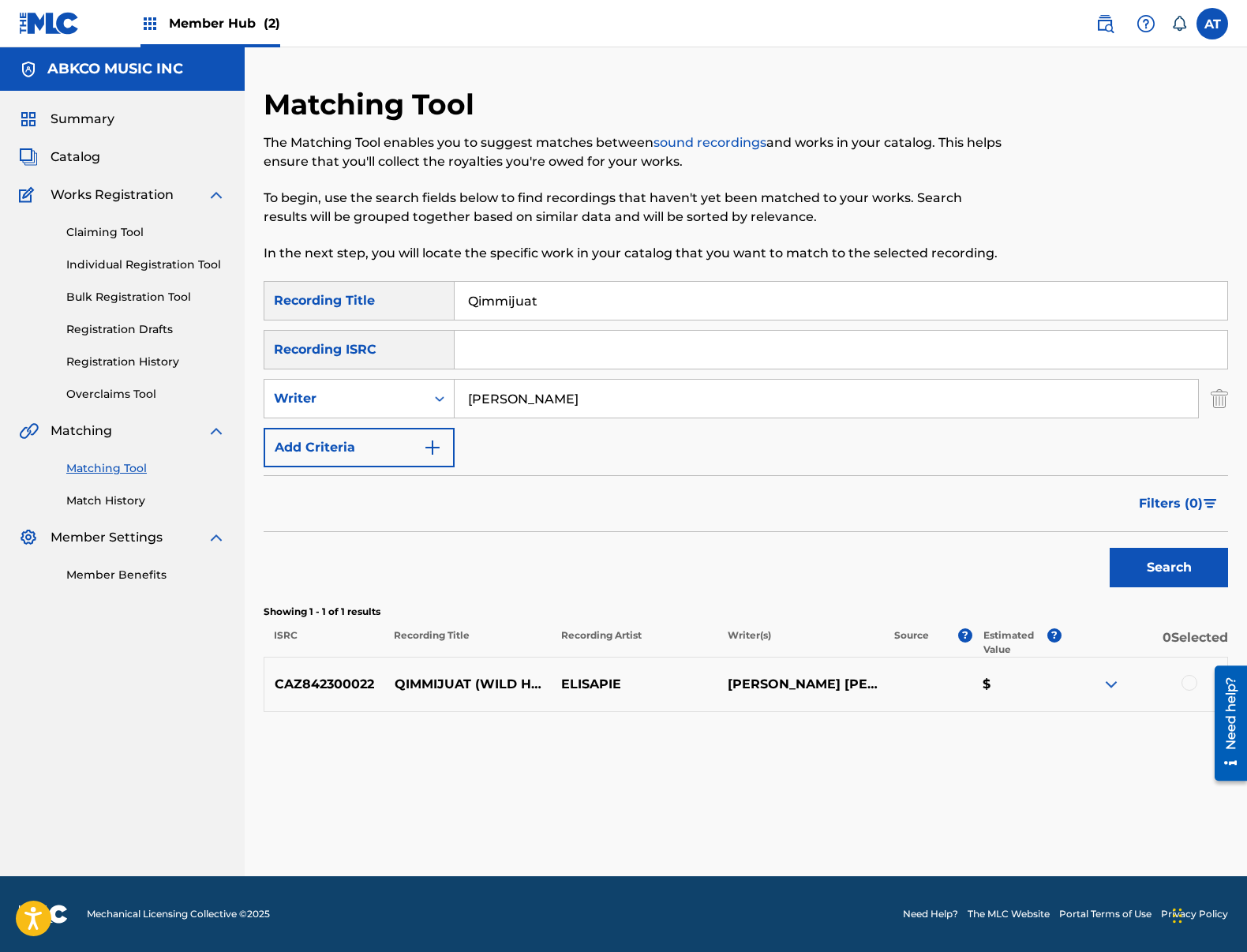
click at [1191, 682] on div at bounding box center [1189, 682] width 16 height 16
click at [1162, 812] on button "Match 1 Group" at bounding box center [1109, 823] width 175 height 40
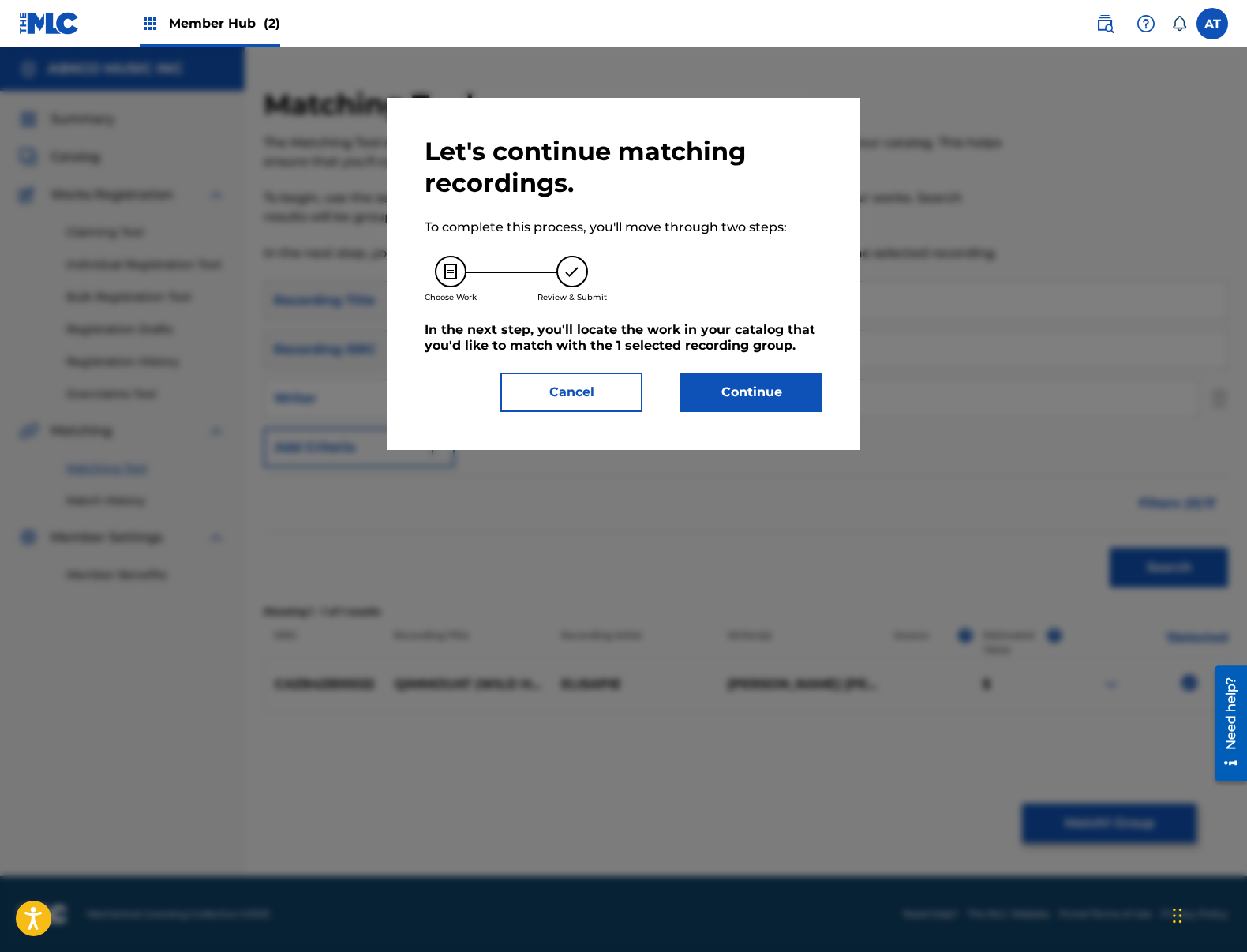
click at [744, 417] on div "Let's continue matching recordings. To complete this process, you'll move throu…" at bounding box center [623, 274] width 473 height 352
click at [742, 399] on button "Continue" at bounding box center [752, 392] width 142 height 40
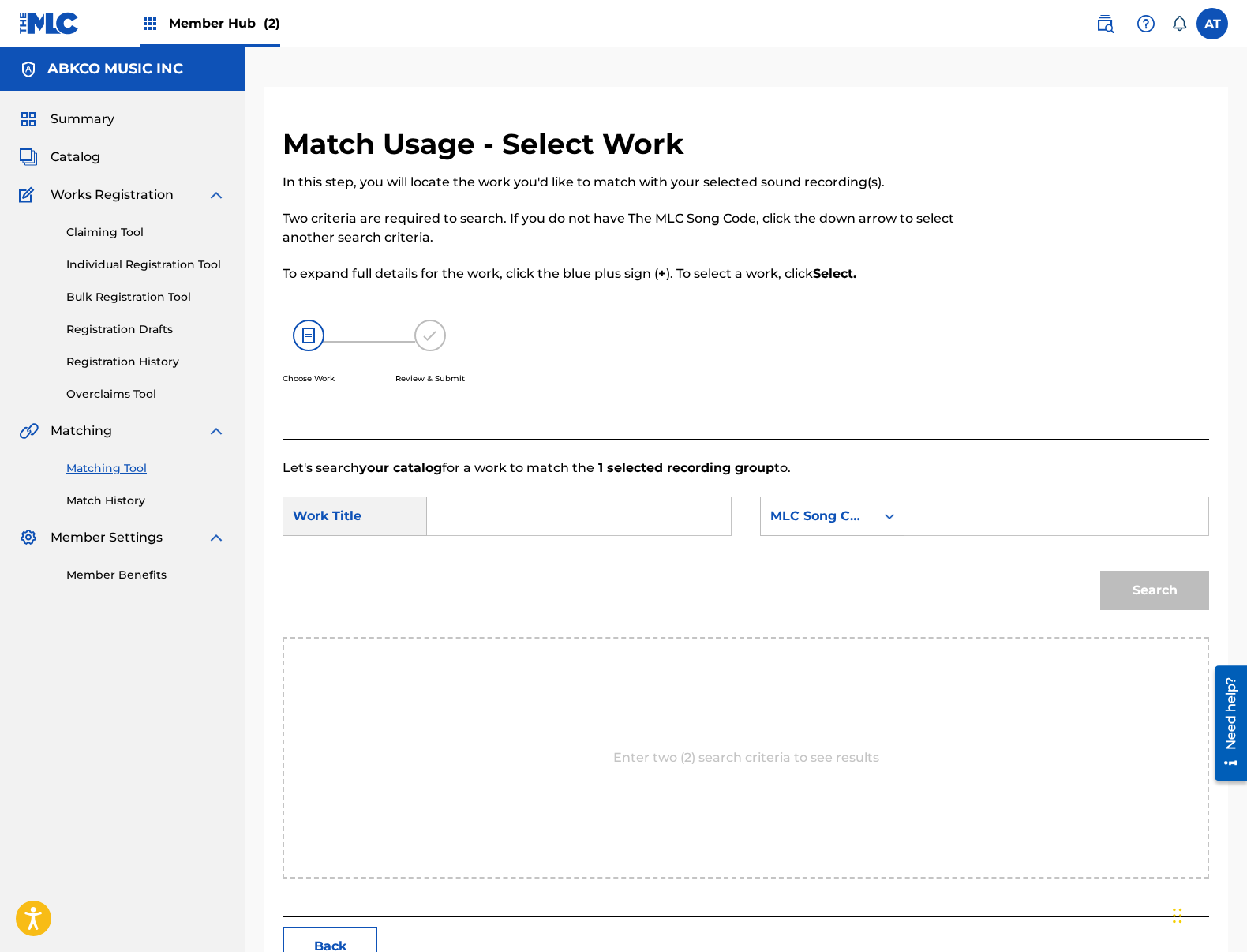
click at [457, 485] on form "SearchWithCriteria837eb7a8-e25b-4b2c-b5d3-c0586c4a8b20 Work Title SearchWithCri…" at bounding box center [746, 557] width 926 height 159
click at [481, 510] on input "Search Form" at bounding box center [579, 516] width 277 height 38
paste input "Qimmijuat (Wild Horses)"
drag, startPoint x: 593, startPoint y: 515, endPoint x: 530, endPoint y: 518, distance: 63.1
click at [530, 518] on input "Qimmijuat (Wild Horses)" at bounding box center [579, 516] width 277 height 38
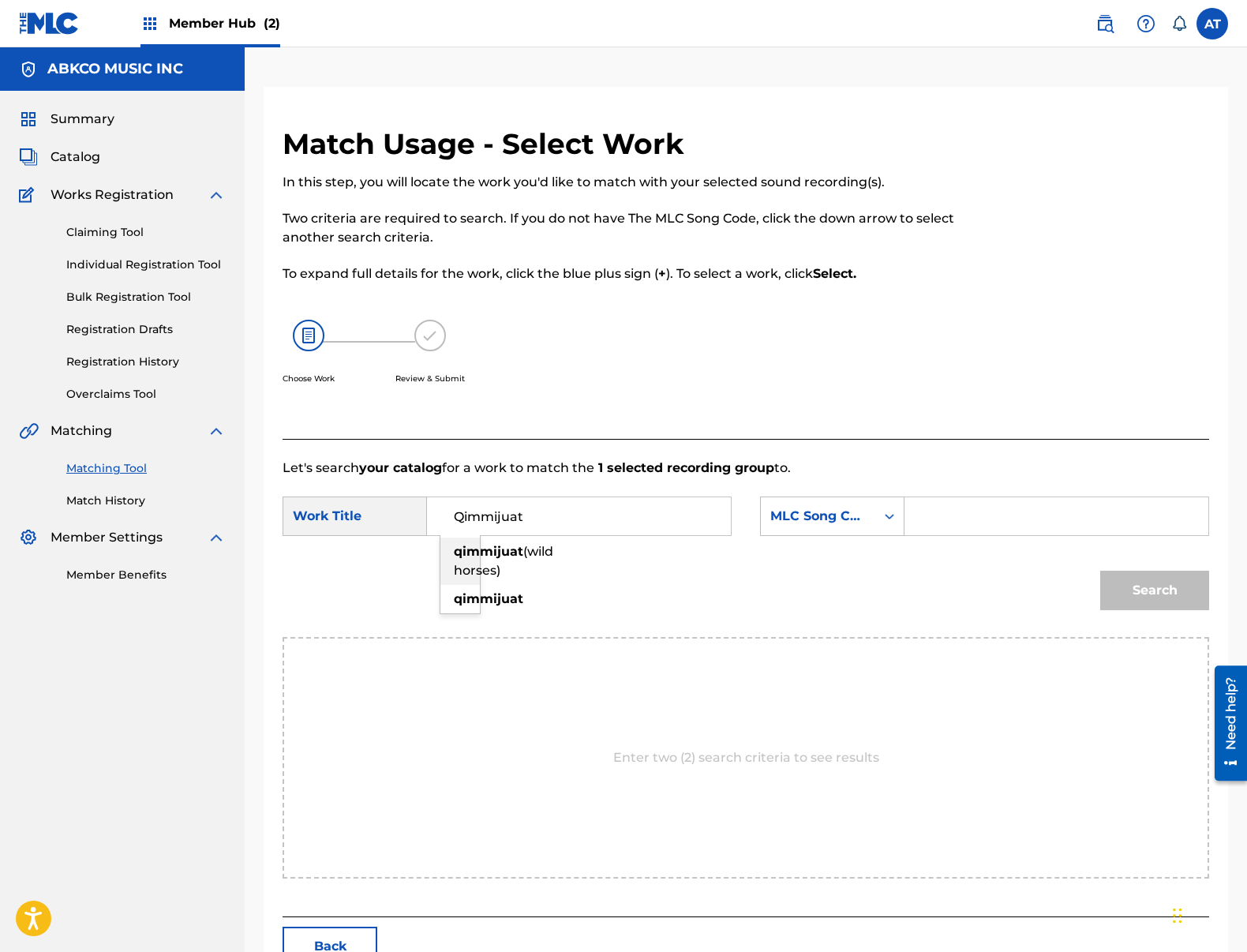
click at [457, 558] on strong "qimmijuat" at bounding box center [488, 551] width 69 height 15
type input "qimmijuat (wild horses)"
click at [1065, 536] on div "SearchWithCriteria837eb7a8-e25b-4b2c-b5d3-c0586c4a8b20 Work Title qimmijuat (wi…" at bounding box center [746, 520] width 926 height 49
click at [994, 509] on input "Search Form" at bounding box center [1057, 516] width 277 height 38
click at [710, 536] on div "SearchWithCriteria837eb7a8-e25b-4b2c-b5d3-c0586c4a8b20 Work Title qimmijuat (wi…" at bounding box center [746, 520] width 926 height 49
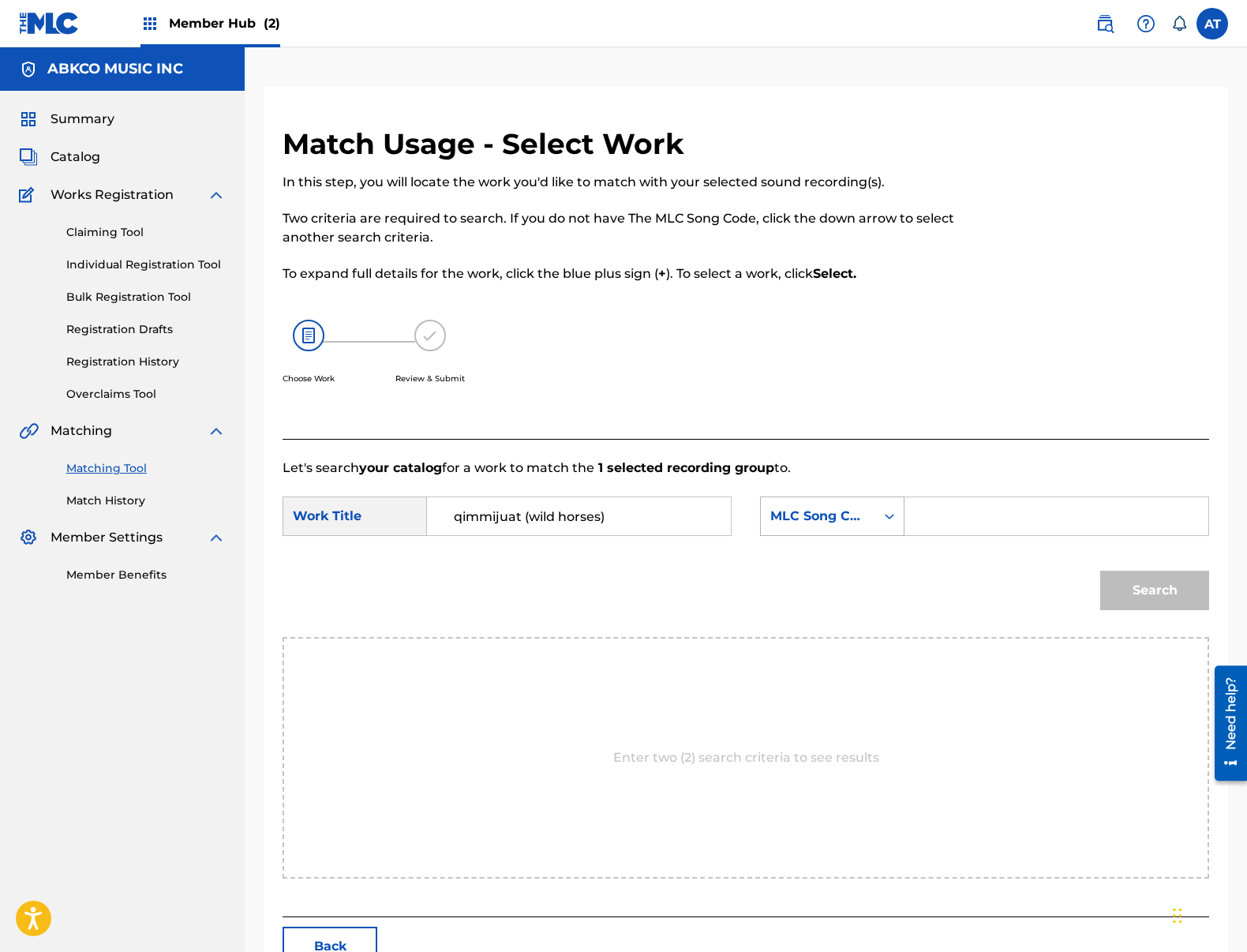
click at [803, 510] on div "MLC Song Code" at bounding box center [817, 516] width 95 height 18
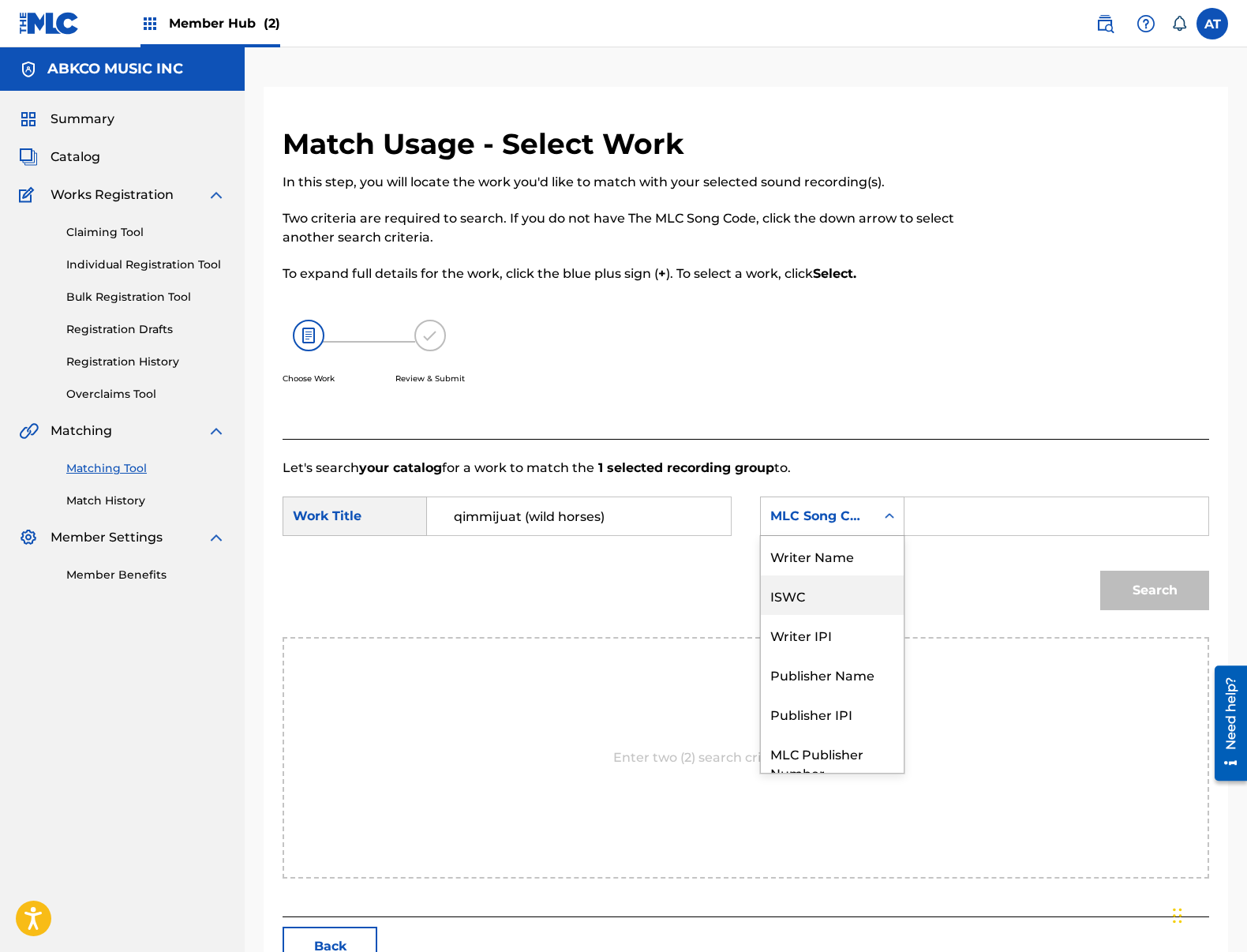
click at [841, 549] on div "Writer Name" at bounding box center [832, 555] width 143 height 40
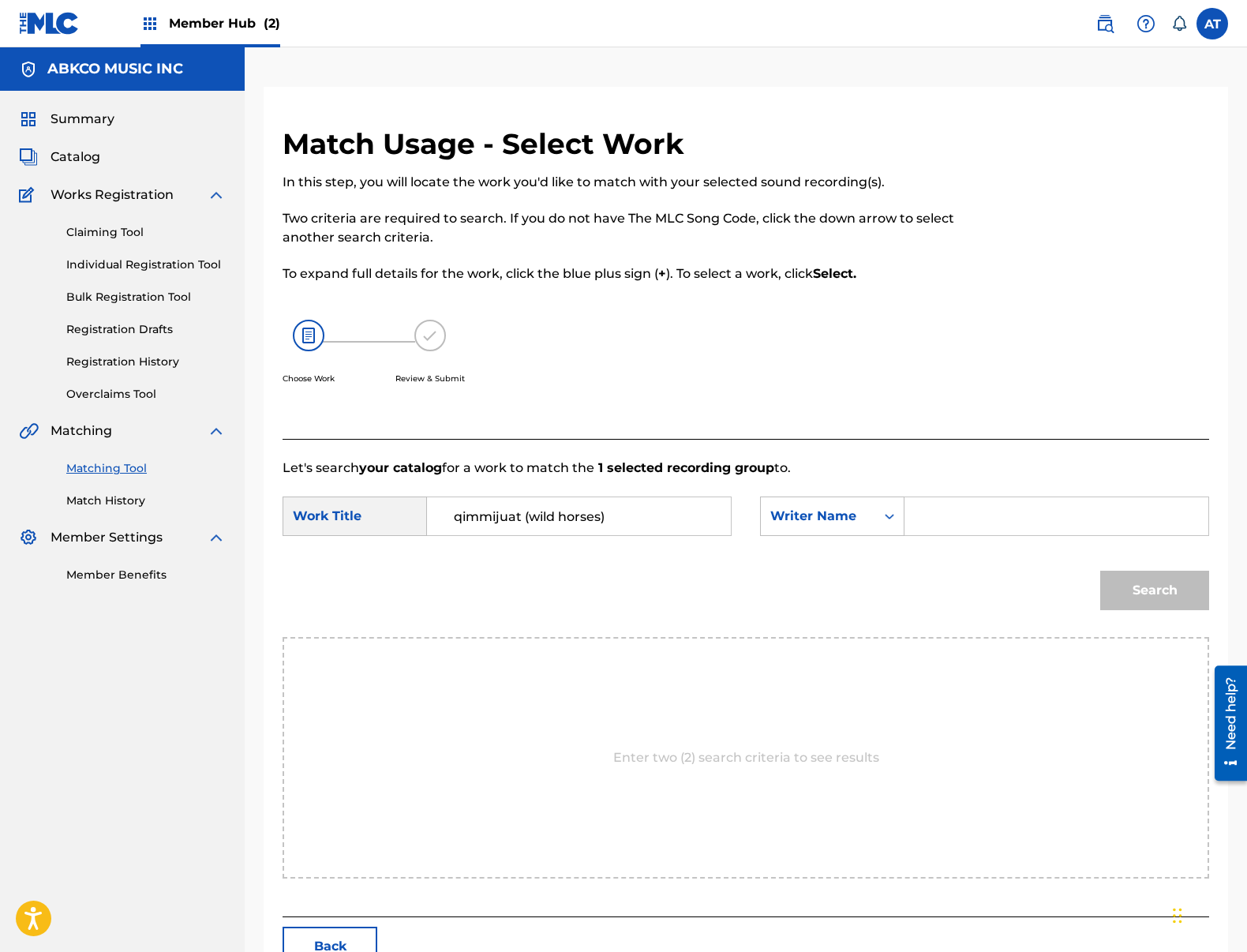
click at [927, 516] on input "Search Form" at bounding box center [1057, 516] width 277 height 38
type input "[PERSON_NAME]"
click at [1100, 570] on button "Search" at bounding box center [1155, 590] width 109 height 40
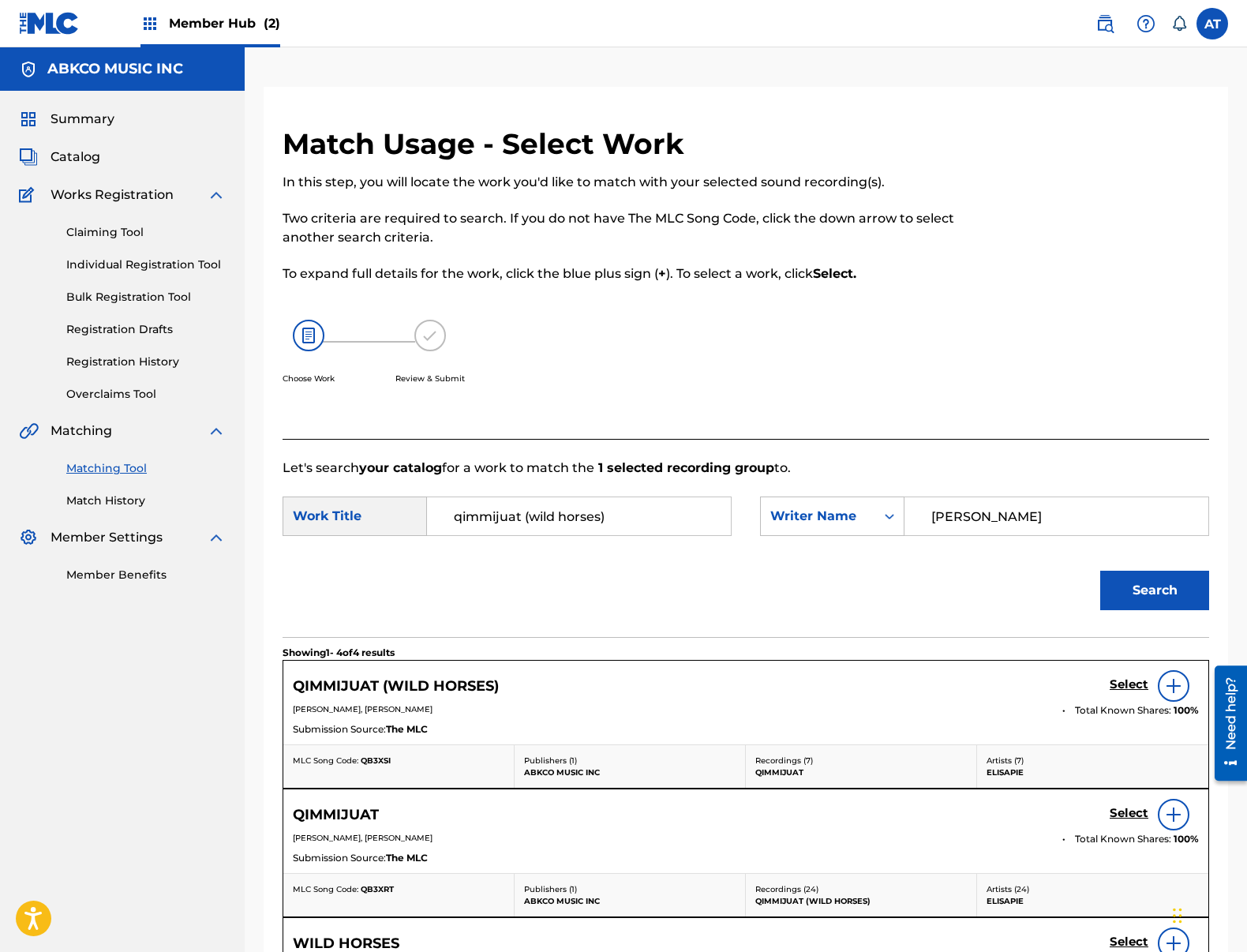
scroll to position [158, 0]
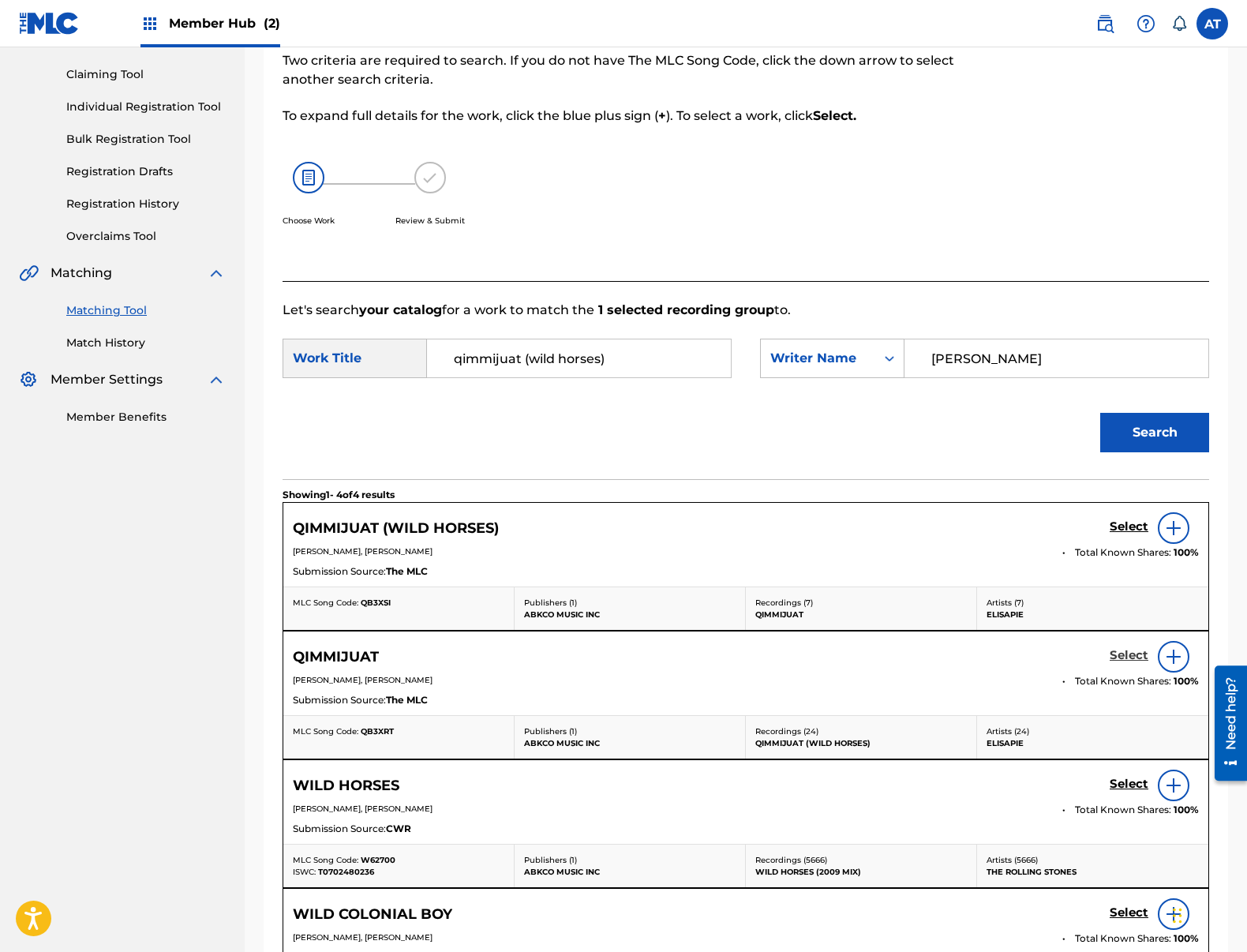
click at [1125, 650] on h5 "Select" at bounding box center [1129, 655] width 39 height 15
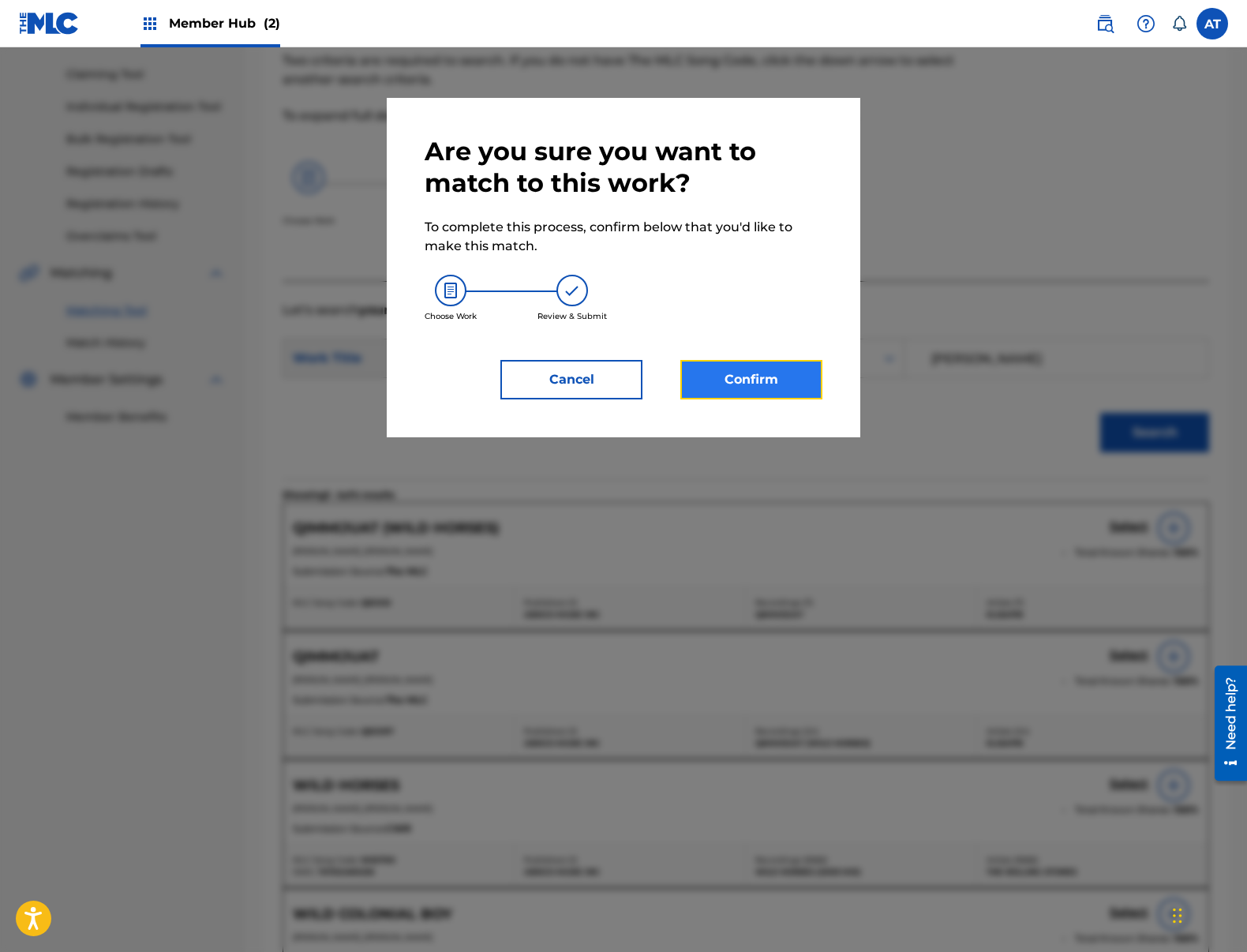
click at [762, 372] on button "Confirm" at bounding box center [752, 379] width 142 height 40
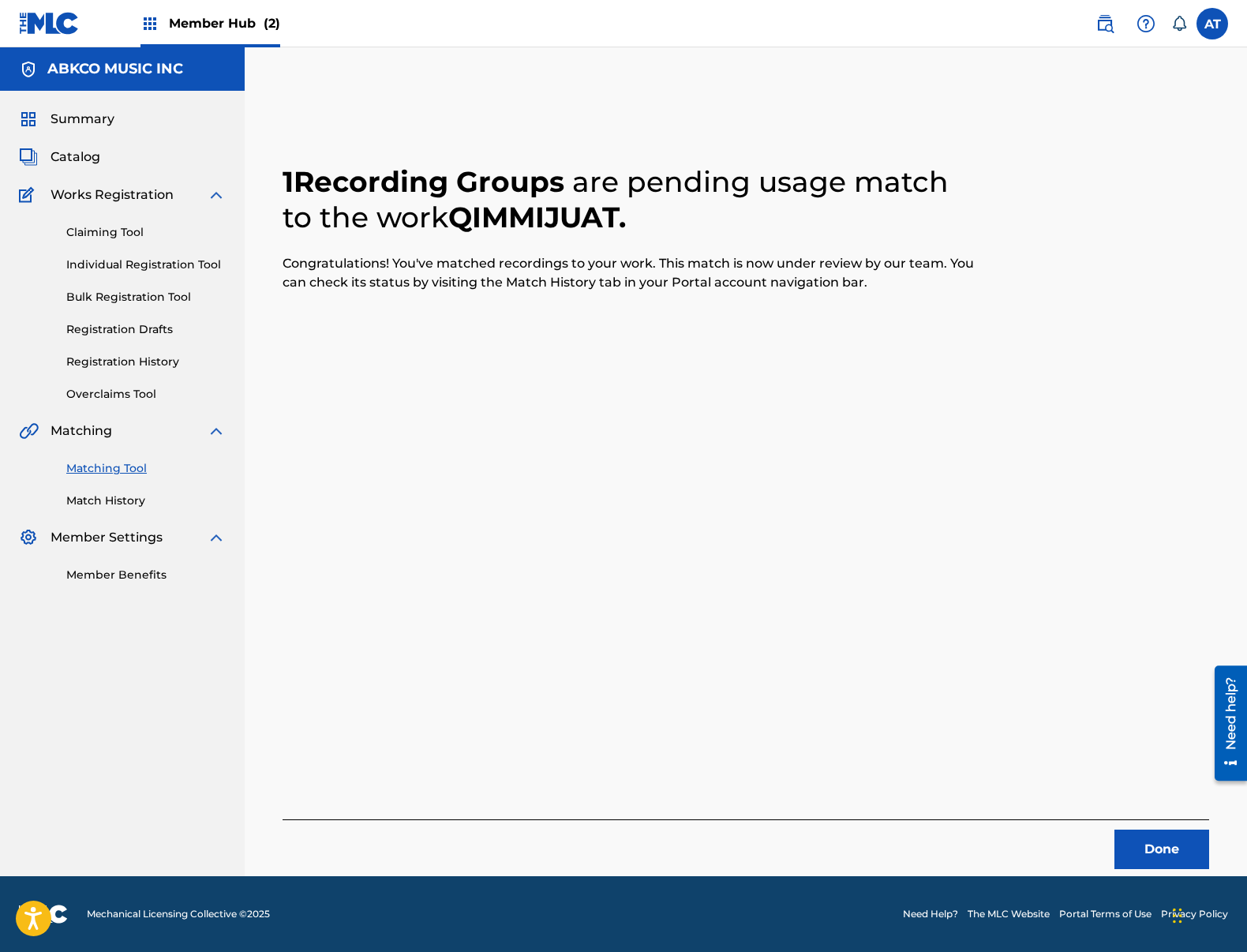
click at [1148, 875] on div "1 Recording Groups are pending usage match to the work QIMMIJUAT . Congratulati…" at bounding box center [746, 482] width 1002 height 789
click at [1153, 872] on div "1 Recording Groups are pending usage match to the work QIMMIJUAT . Congratulati…" at bounding box center [746, 482] width 1002 height 789
click at [1154, 866] on button "Done" at bounding box center [1162, 848] width 94 height 40
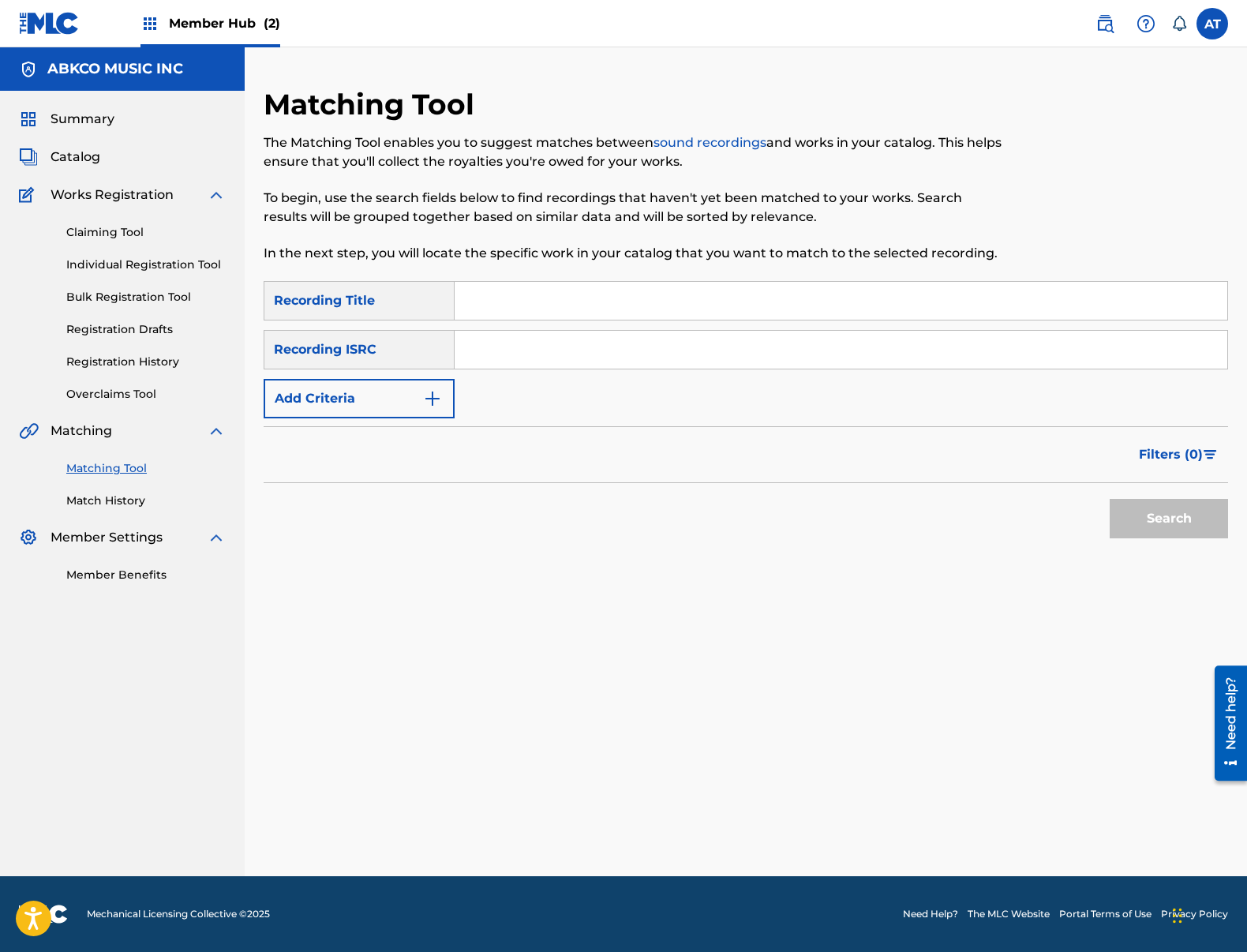
drag, startPoint x: 629, startPoint y: 286, endPoint x: 607, endPoint y: 305, distance: 29.1
click at [629, 286] on input "Search Form" at bounding box center [841, 300] width 773 height 38
paste input "Remember Me"
type input "Remember Me"
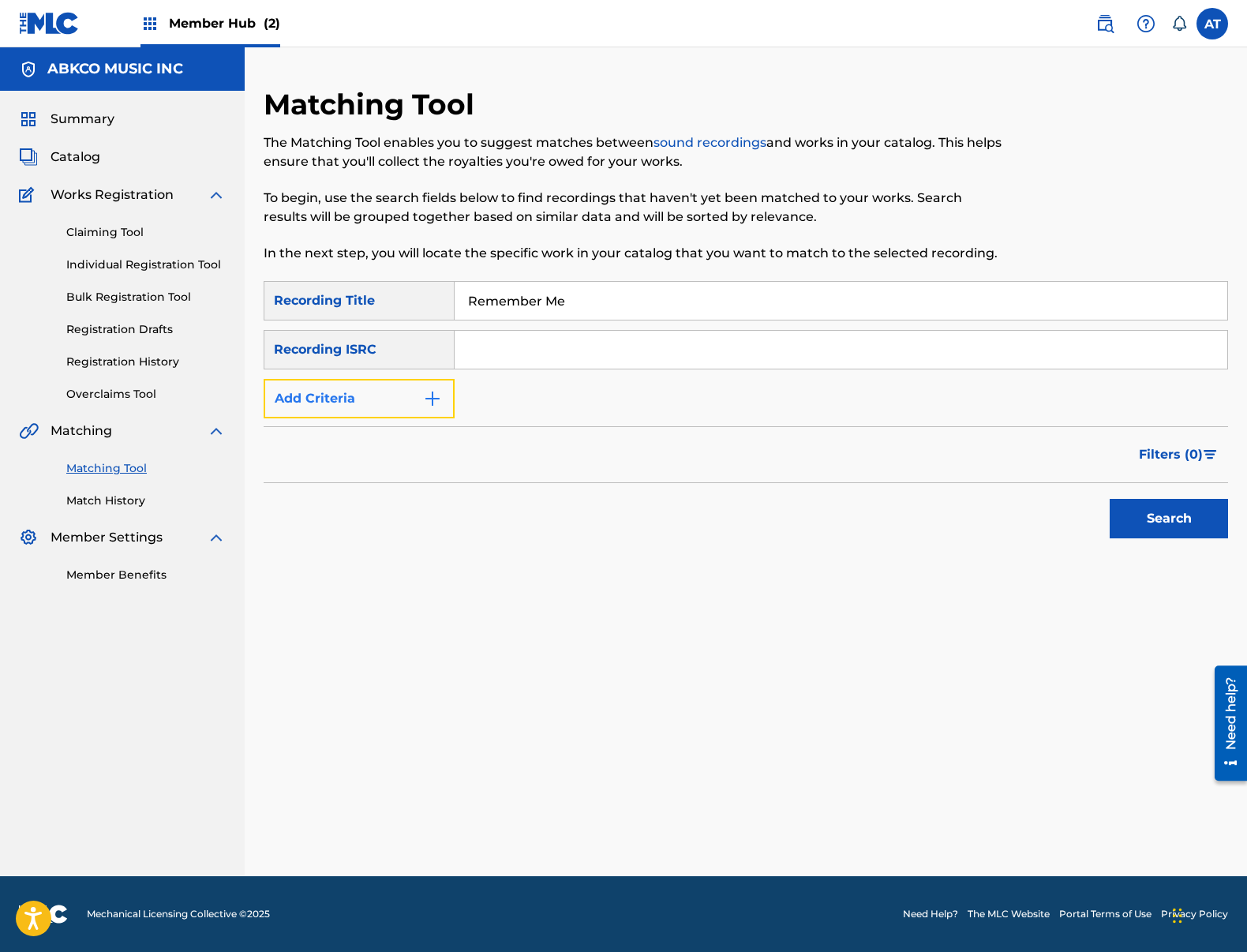
click at [411, 397] on button "Add Criteria" at bounding box center [359, 398] width 191 height 40
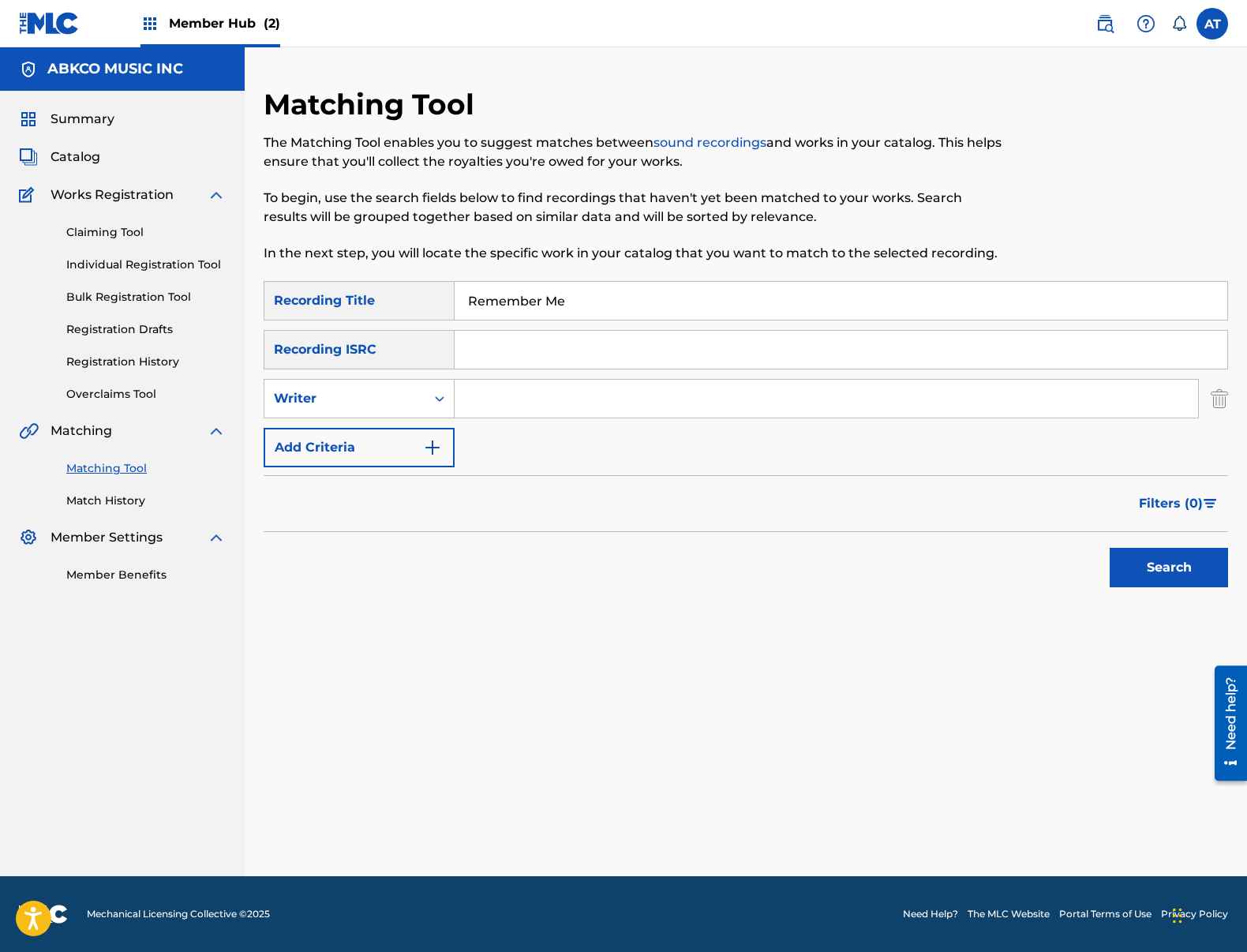
drag, startPoint x: 603, startPoint y: 408, endPoint x: 592, endPoint y: 409, distance: 11.0
click at [603, 408] on input "Search Form" at bounding box center [826, 398] width 743 height 38
click at [1109, 548] on button "Search" at bounding box center [1168, 568] width 118 height 40
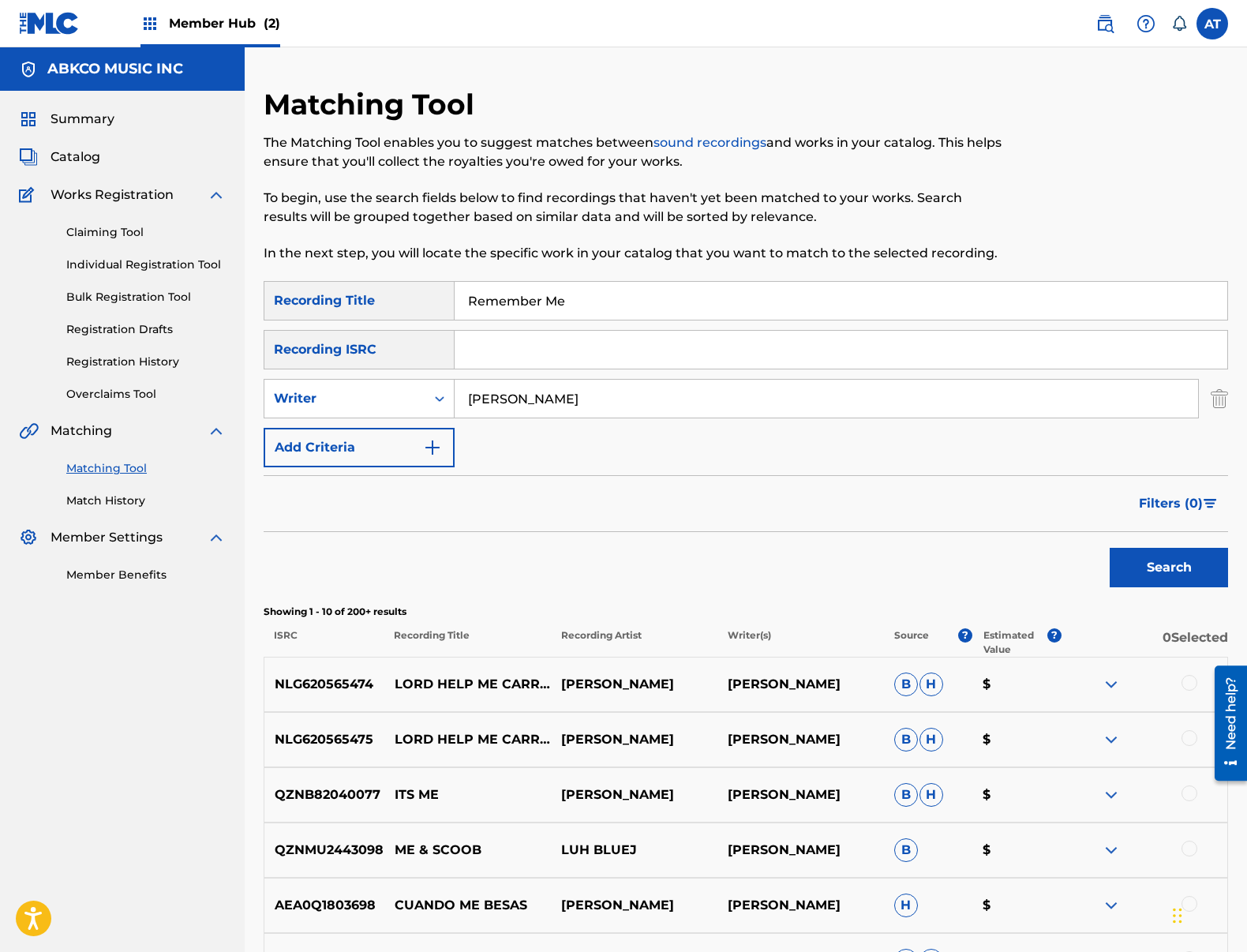
drag, startPoint x: 600, startPoint y: 407, endPoint x: 487, endPoint y: 397, distance: 113.4
click at [596, 405] on input "[PERSON_NAME]" at bounding box center [826, 398] width 743 height 38
drag, startPoint x: 487, startPoint y: 397, endPoint x: 252, endPoint y: 392, distance: 235.1
click at [252, 392] on div "Matching Tool The Matching Tool enables you to suggest matches between sound re…" at bounding box center [746, 707] width 1002 height 1240
type input "[PERSON_NAME]"
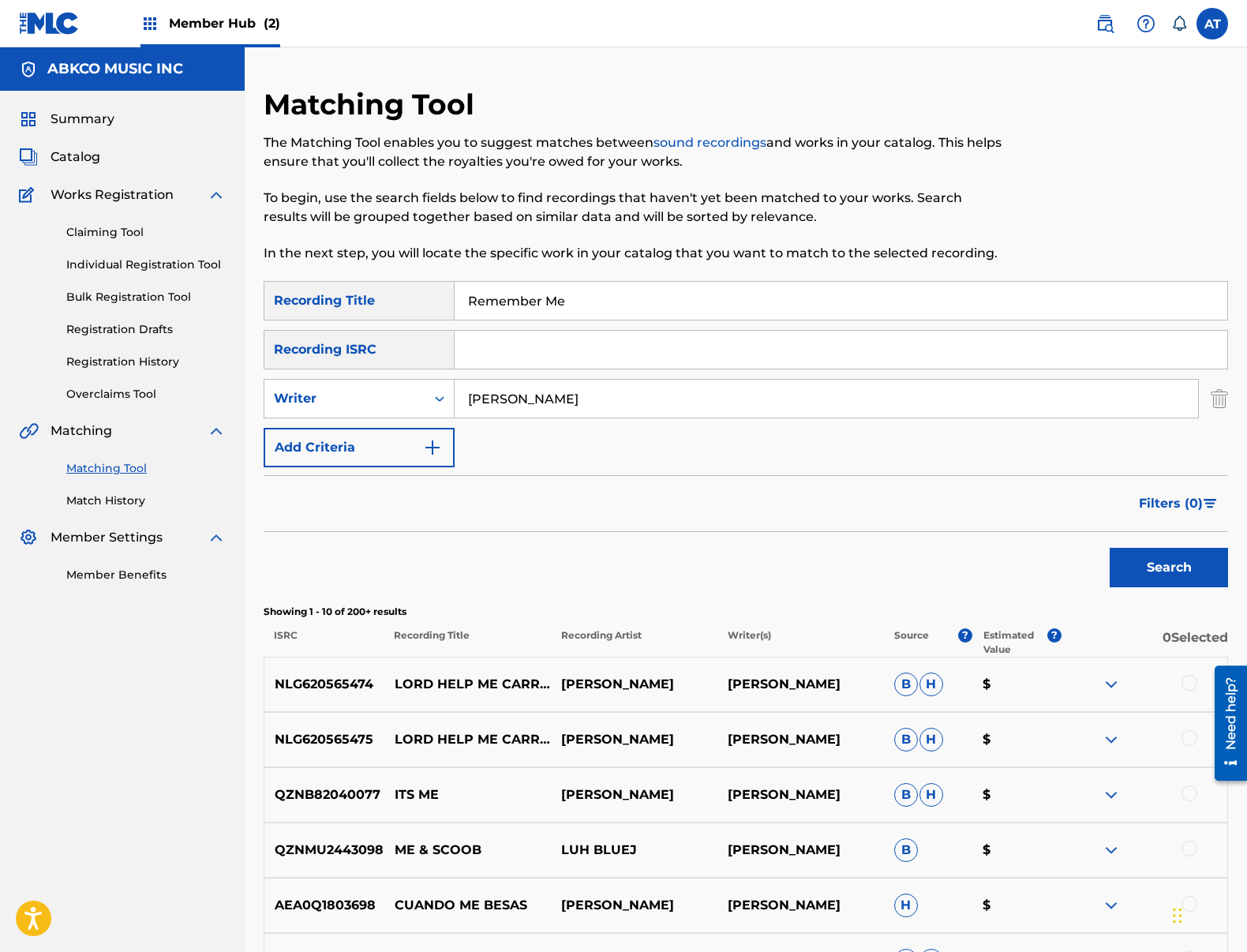
click at [1109, 548] on button "Search" at bounding box center [1168, 568] width 118 height 40
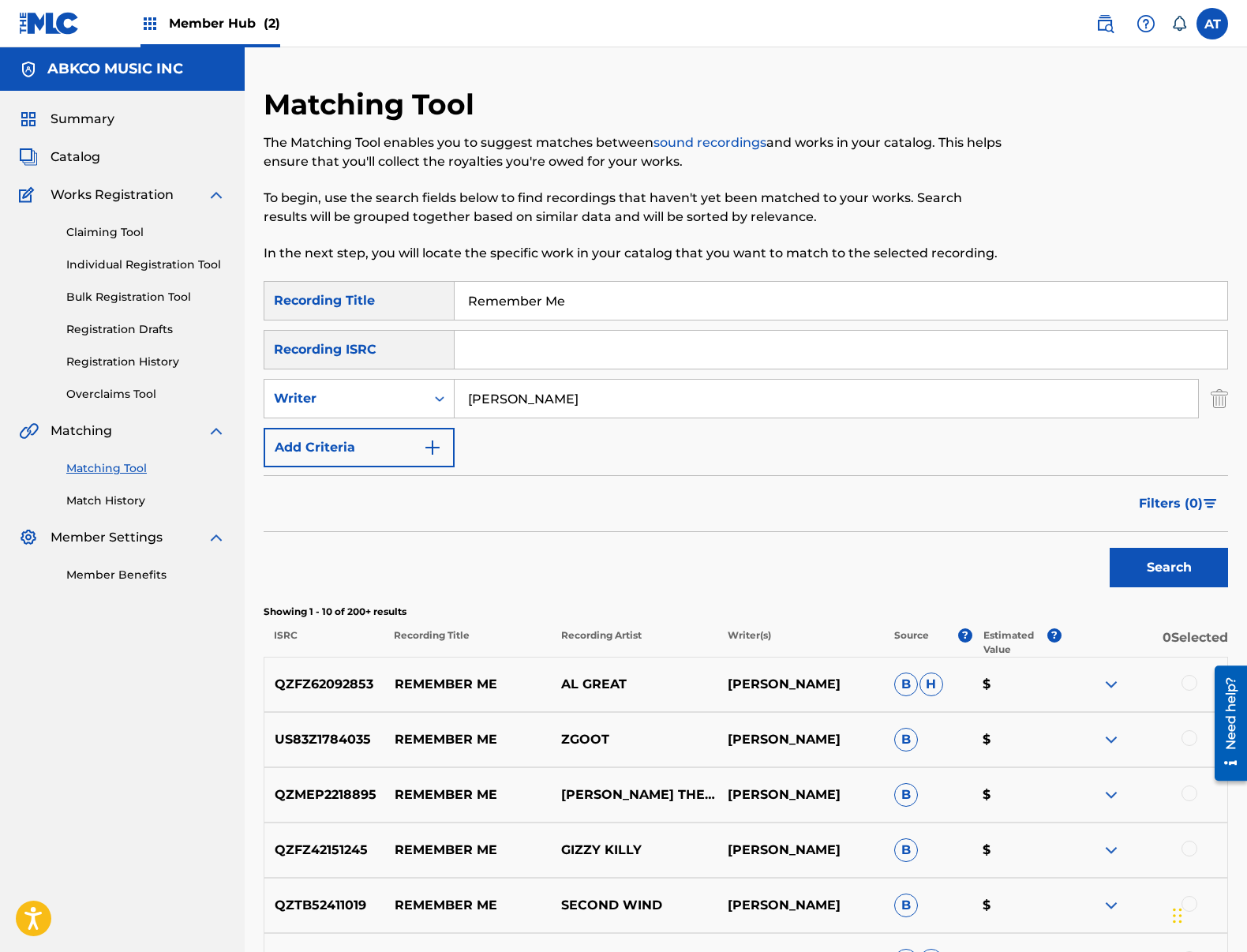
drag, startPoint x: 581, startPoint y: 299, endPoint x: 538, endPoint y: 294, distance: 43.3
click at [582, 300] on input "Remember Me" at bounding box center [841, 300] width 773 height 38
drag, startPoint x: 538, startPoint y: 294, endPoint x: 194, endPoint y: 290, distance: 344.0
click at [198, 290] on main "ABKCO MUSIC INC Summary Catalog Works Registration Claiming Tool Individual Reg…" at bounding box center [623, 687] width 1247 height 1280
type input "d"
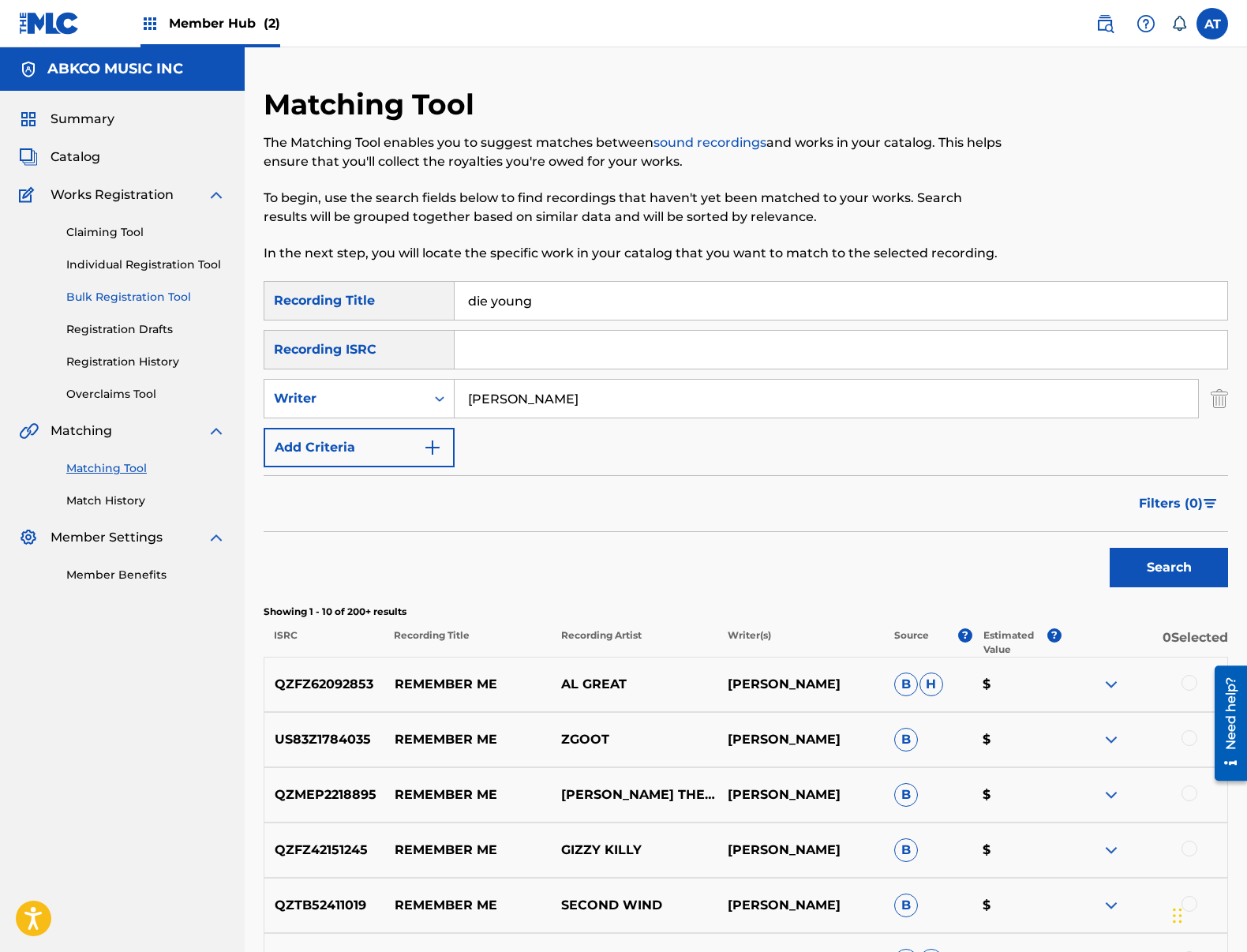
type input "die young"
click at [1109, 548] on button "Search" at bounding box center [1168, 568] width 118 height 40
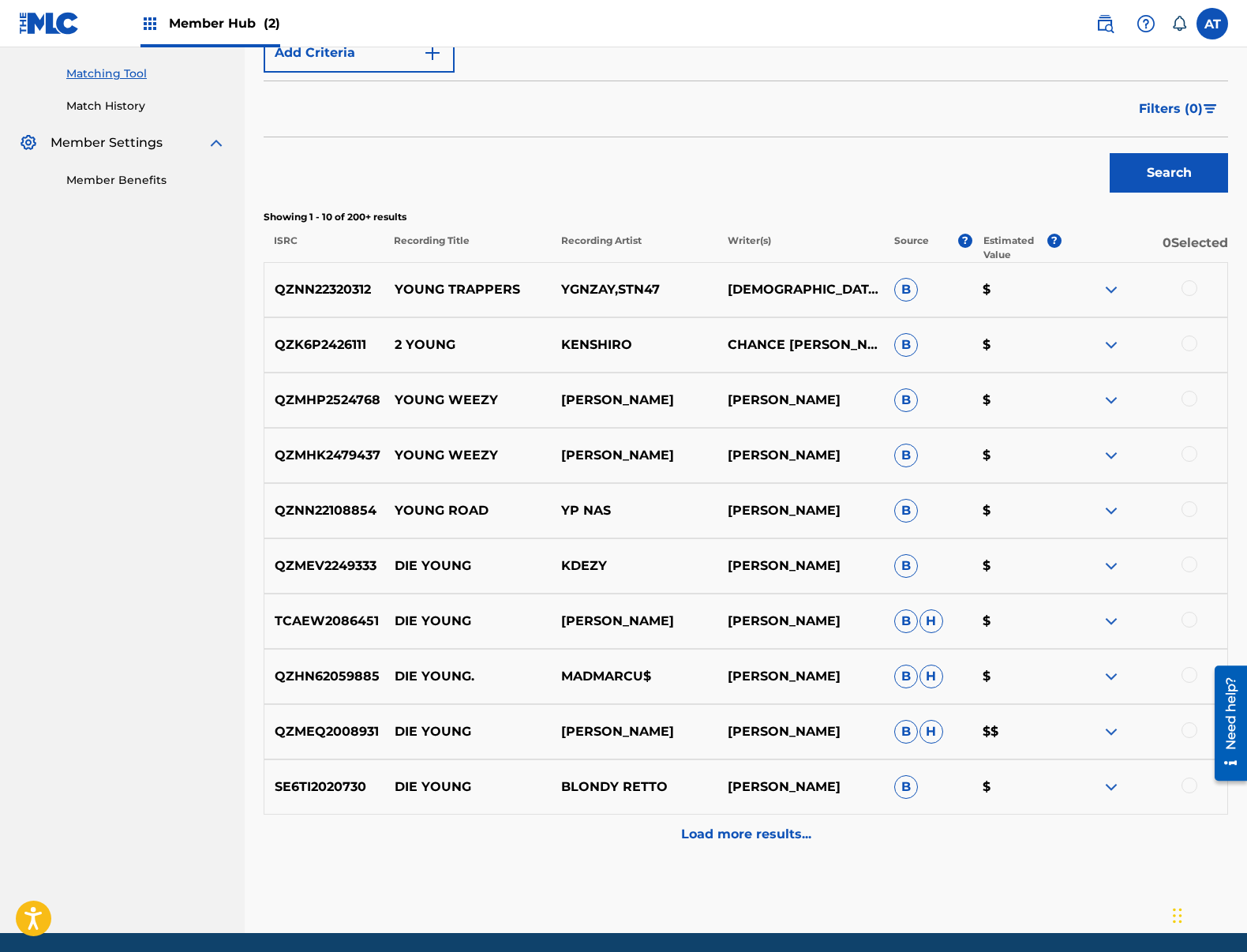
scroll to position [158, 0]
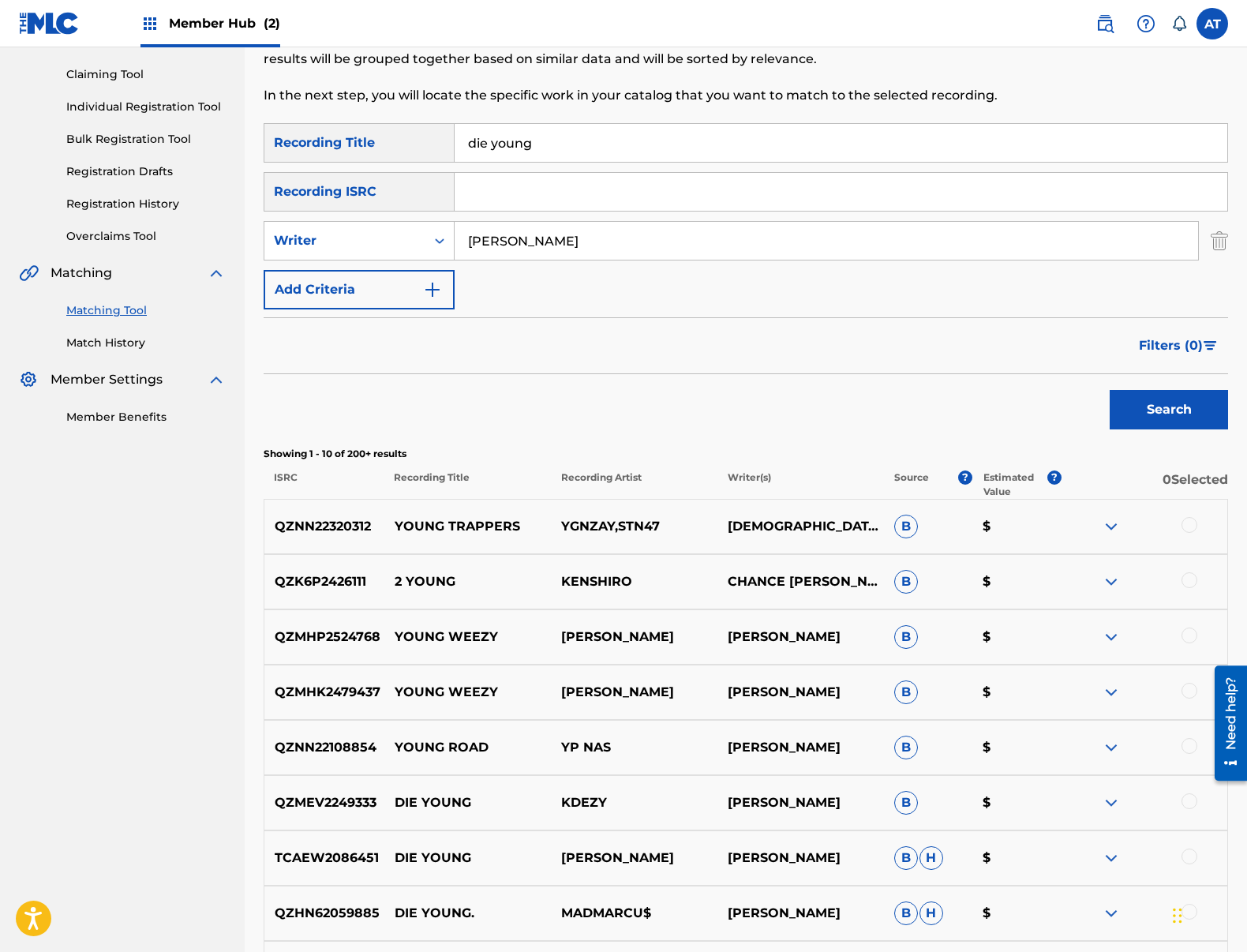
click at [600, 221] on div "[PERSON_NAME]" at bounding box center [826, 240] width 744 height 40
drag, startPoint x: 609, startPoint y: 223, endPoint x: 582, endPoint y: 230, distance: 27.9
click at [585, 227] on input "[PERSON_NAME]" at bounding box center [826, 240] width 743 height 38
drag, startPoint x: 395, startPoint y: 229, endPoint x: 318, endPoint y: 226, distance: 77.1
click at [319, 226] on div "SearchWithCriteriafcf71e61-3419-4dbe-9b21-1bff7a5f6a28 Writer [PERSON_NAME]" at bounding box center [745, 240] width 964 height 40
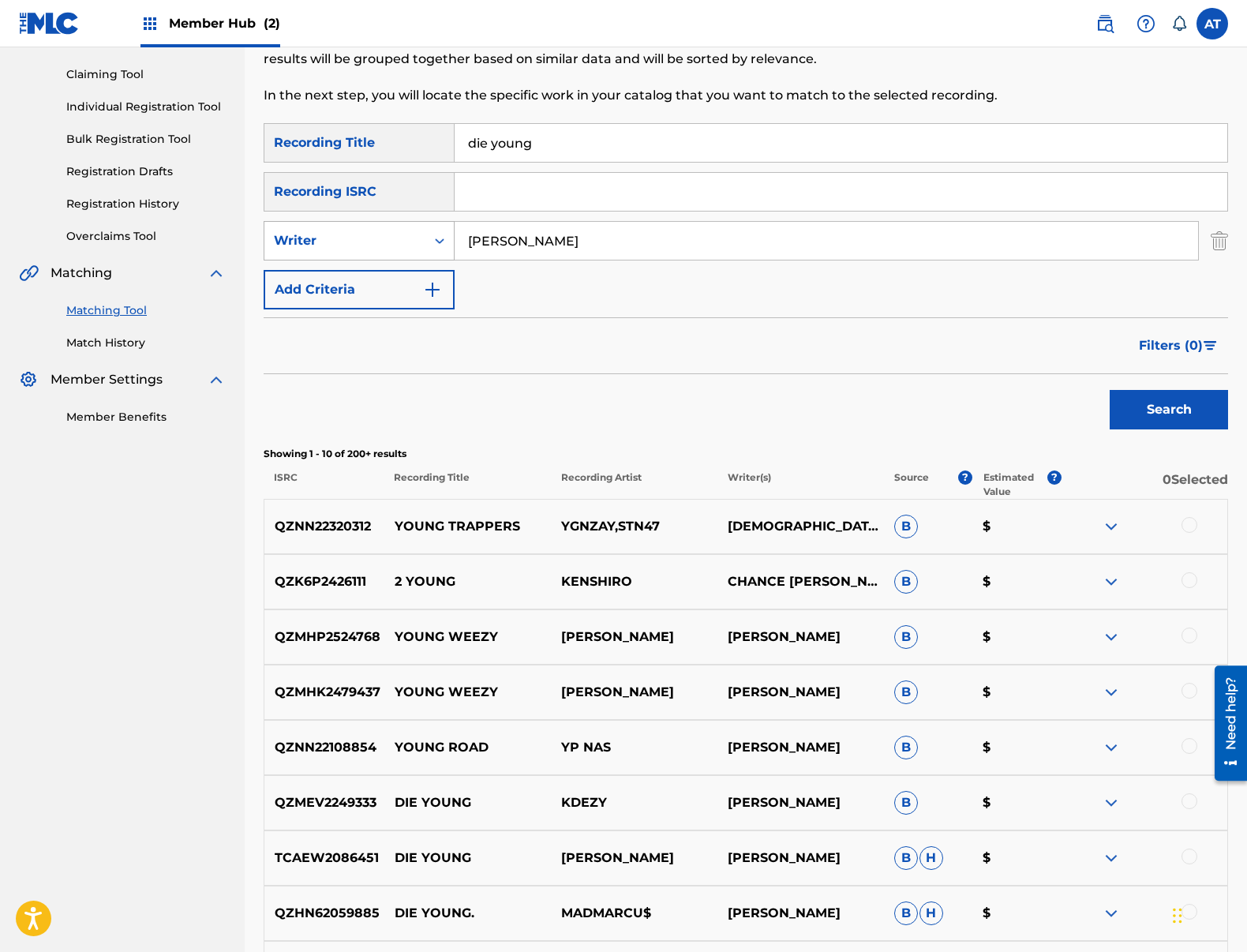
type input "[PERSON_NAME]"
click at [1109, 390] on button "Search" at bounding box center [1168, 409] width 118 height 40
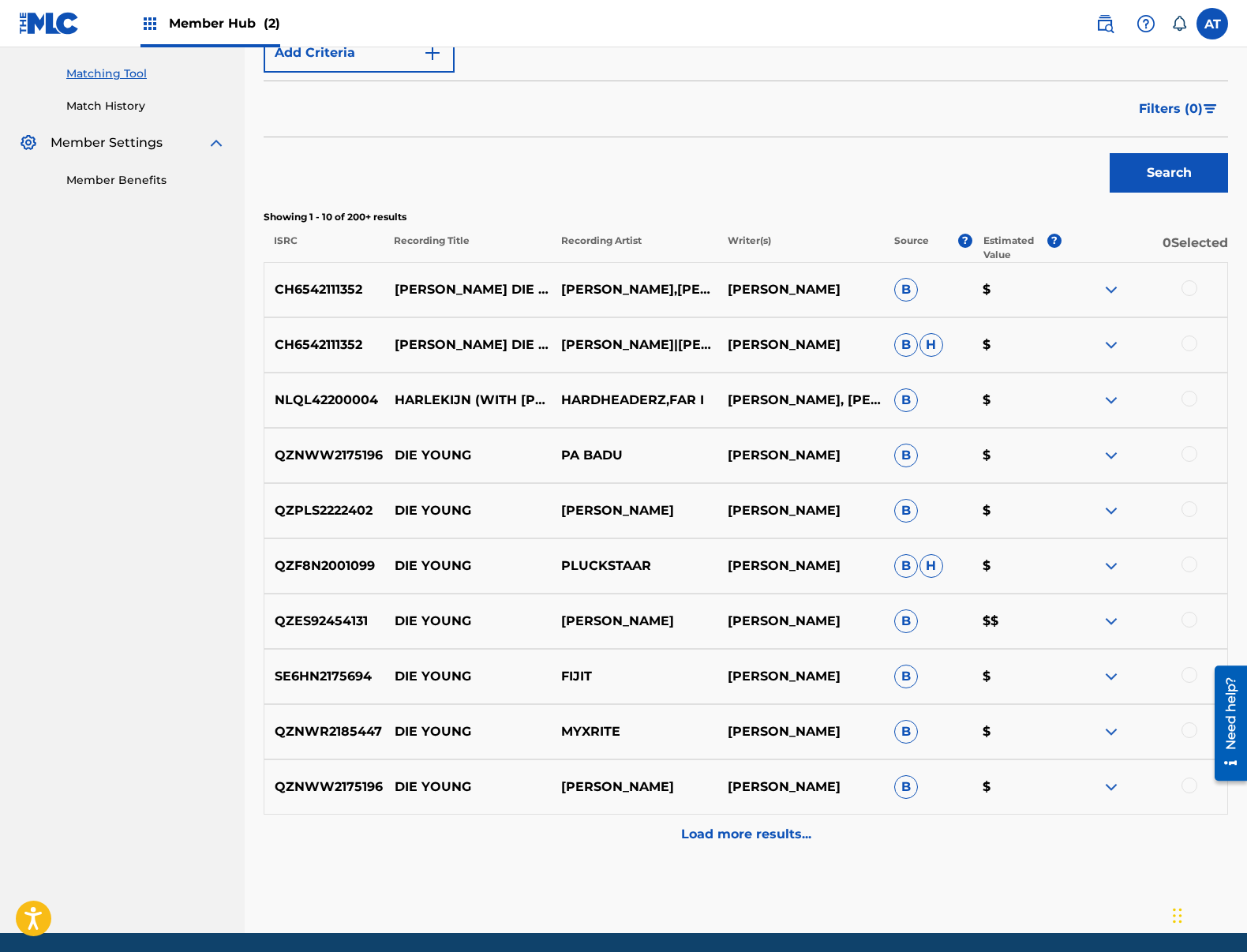
scroll to position [0, 0]
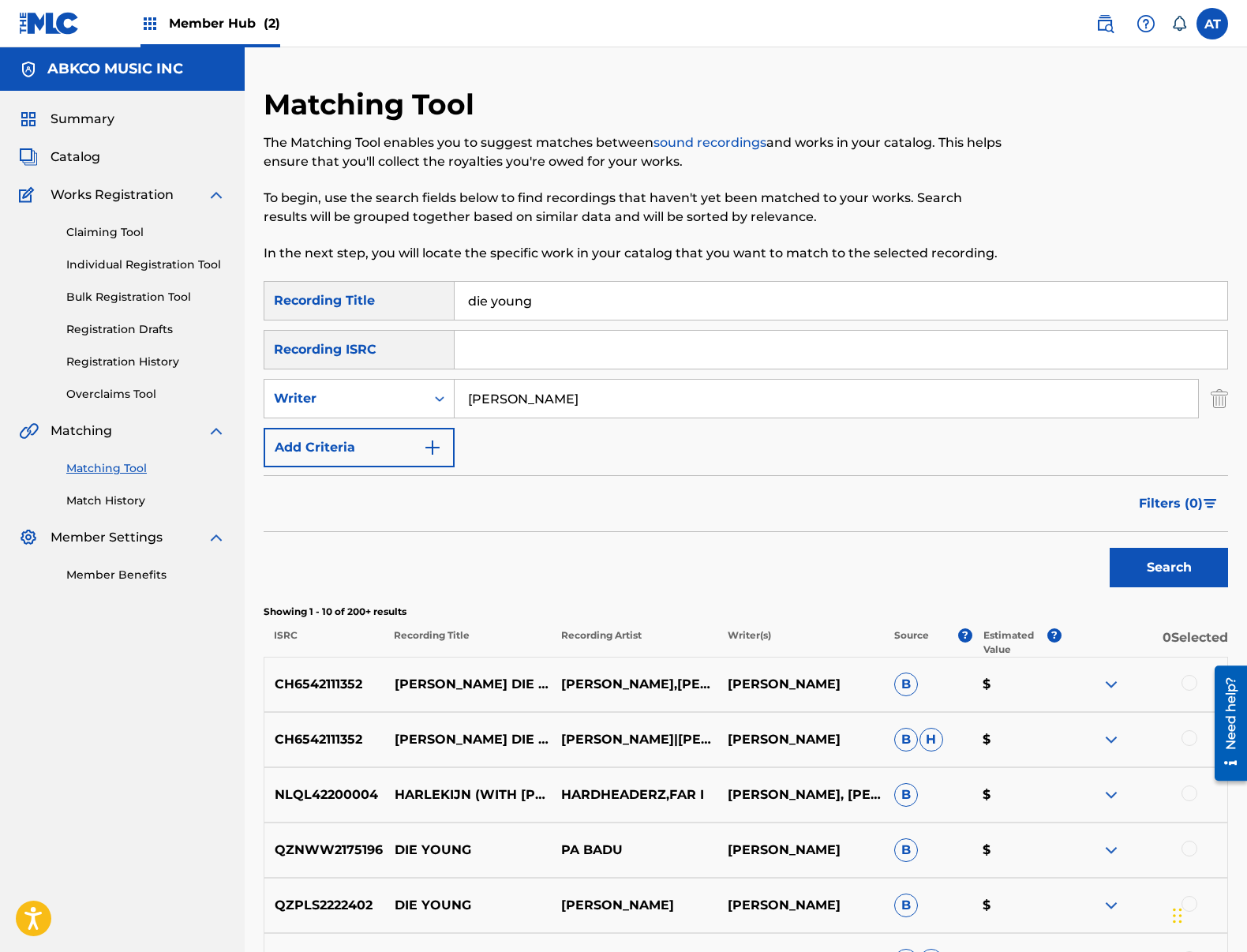
click at [574, 310] on input "die young" at bounding box center [841, 300] width 773 height 38
drag, startPoint x: 520, startPoint y: 304, endPoint x: 348, endPoint y: 290, distance: 172.6
click at [348, 290] on div "SearchWithCriteria99b3f98d-7d79-4204-90e7-a02e9c262224 Recording Title die young" at bounding box center [745, 300] width 964 height 40
click at [607, 391] on input "[PERSON_NAME]" at bounding box center [826, 398] width 743 height 38
click at [571, 309] on input "die young" at bounding box center [841, 300] width 773 height 38
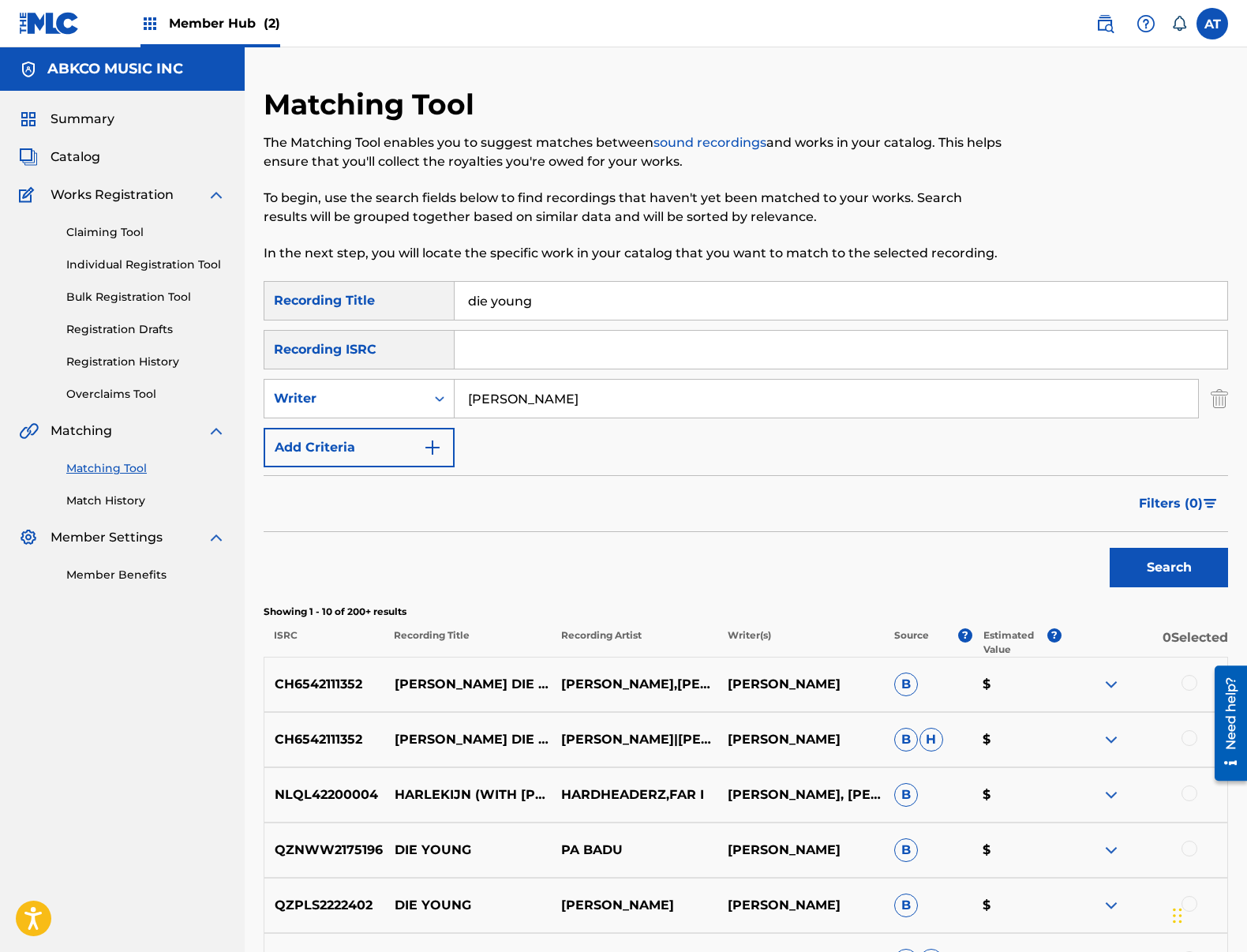
drag, startPoint x: 581, startPoint y: 309, endPoint x: 244, endPoint y: 278, distance: 338.4
click at [273, 282] on div "SearchWithCriteria99b3f98d-7d79-4204-90e7-a02e9c262224 Recording Title die young" at bounding box center [745, 300] width 964 height 40
type input "i want it all"
type input "[PERSON_NAME] [PERSON_NAME]"
click at [1109, 548] on button "Search" at bounding box center [1168, 568] width 118 height 40
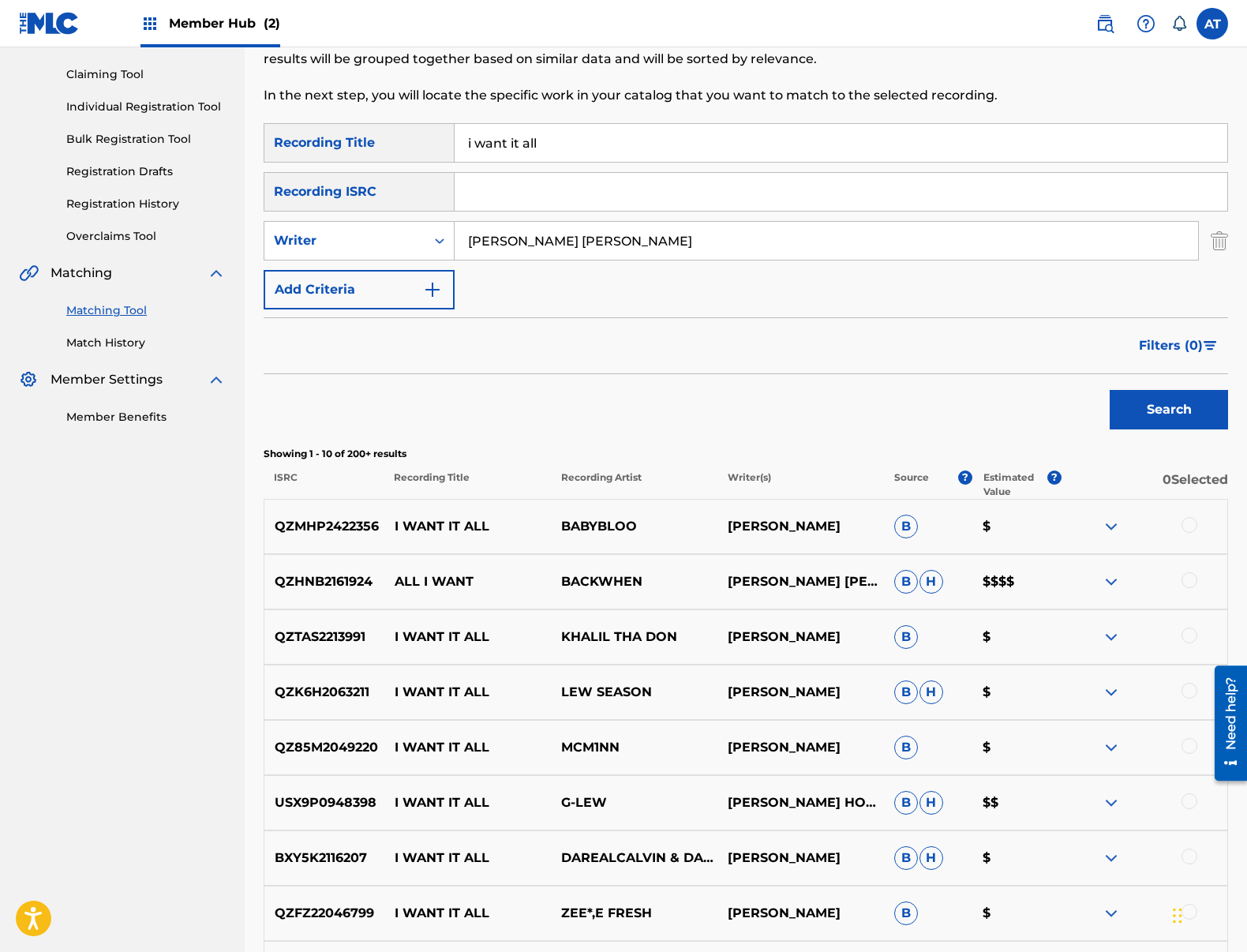
scroll to position [451, 0]
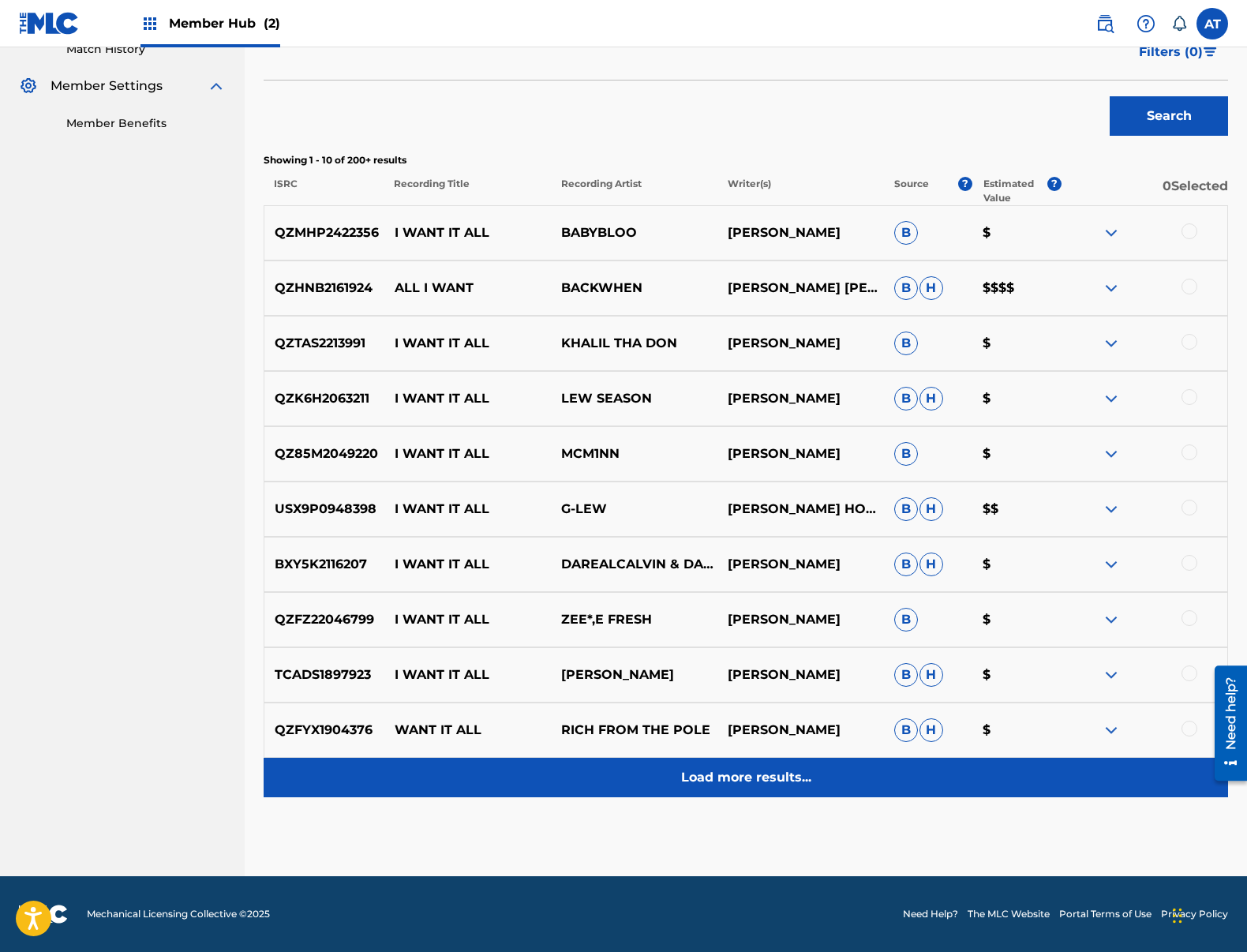
click at [817, 787] on div "Load more results..." at bounding box center [745, 777] width 964 height 40
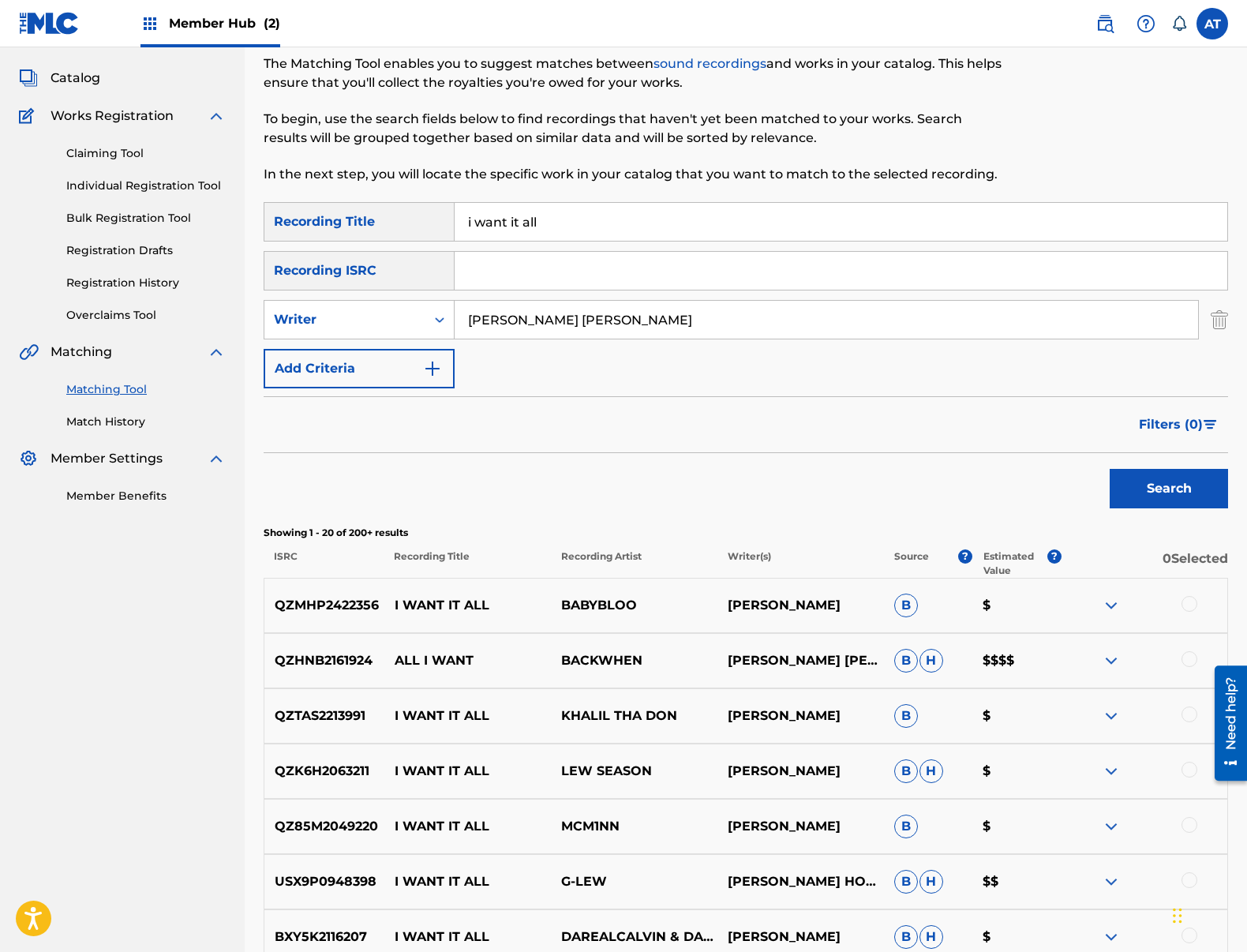
scroll to position [0, 0]
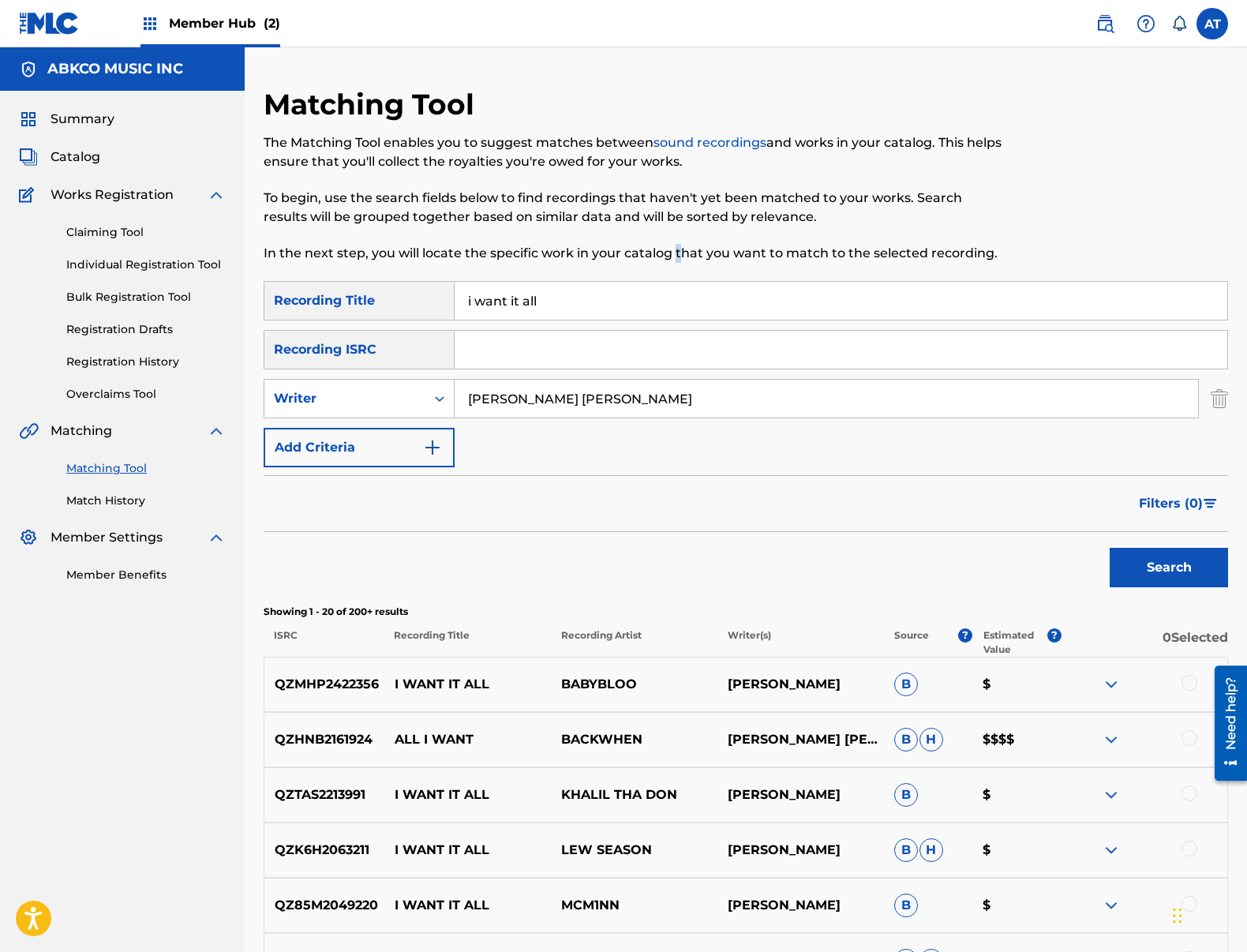
click at [677, 279] on div "Matching Tool The Matching Tool enables you to suggest matches between sound re…" at bounding box center [634, 184] width 742 height 194
drag, startPoint x: 651, startPoint y: 284, endPoint x: 294, endPoint y: 278, distance: 357.1
click at [550, 299] on input "i want it all" at bounding box center [841, 300] width 773 height 38
drag, startPoint x: 568, startPoint y: 295, endPoint x: 321, endPoint y: 273, distance: 248.0
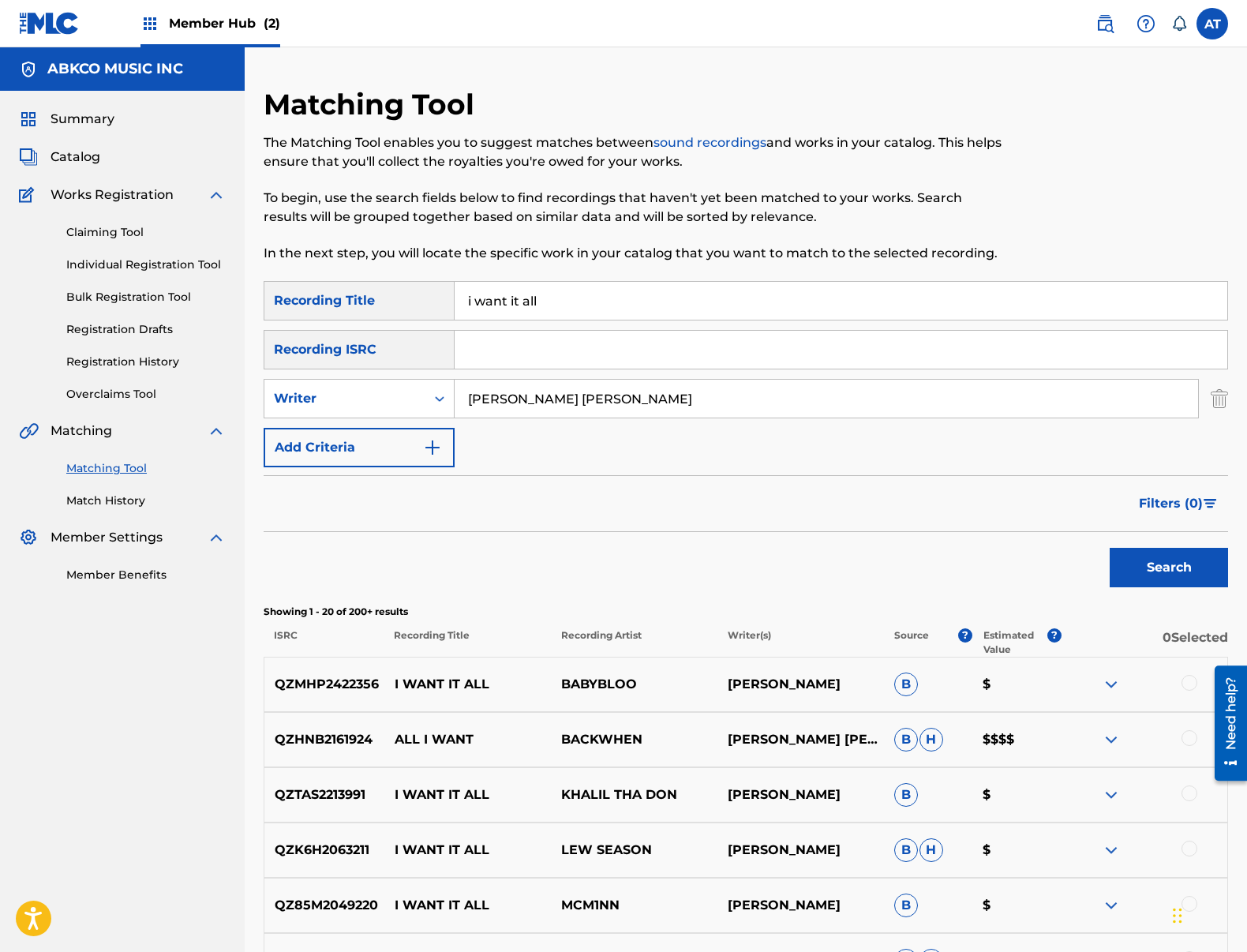
paste input "[PERSON_NAME] In [GEOGRAPHIC_DATA]"
type input "[PERSON_NAME] In [GEOGRAPHIC_DATA]"
click at [583, 391] on input "[PERSON_NAME] [PERSON_NAME]" at bounding box center [826, 398] width 743 height 38
drag, startPoint x: 639, startPoint y: 401, endPoint x: 325, endPoint y: 357, distance: 317.1
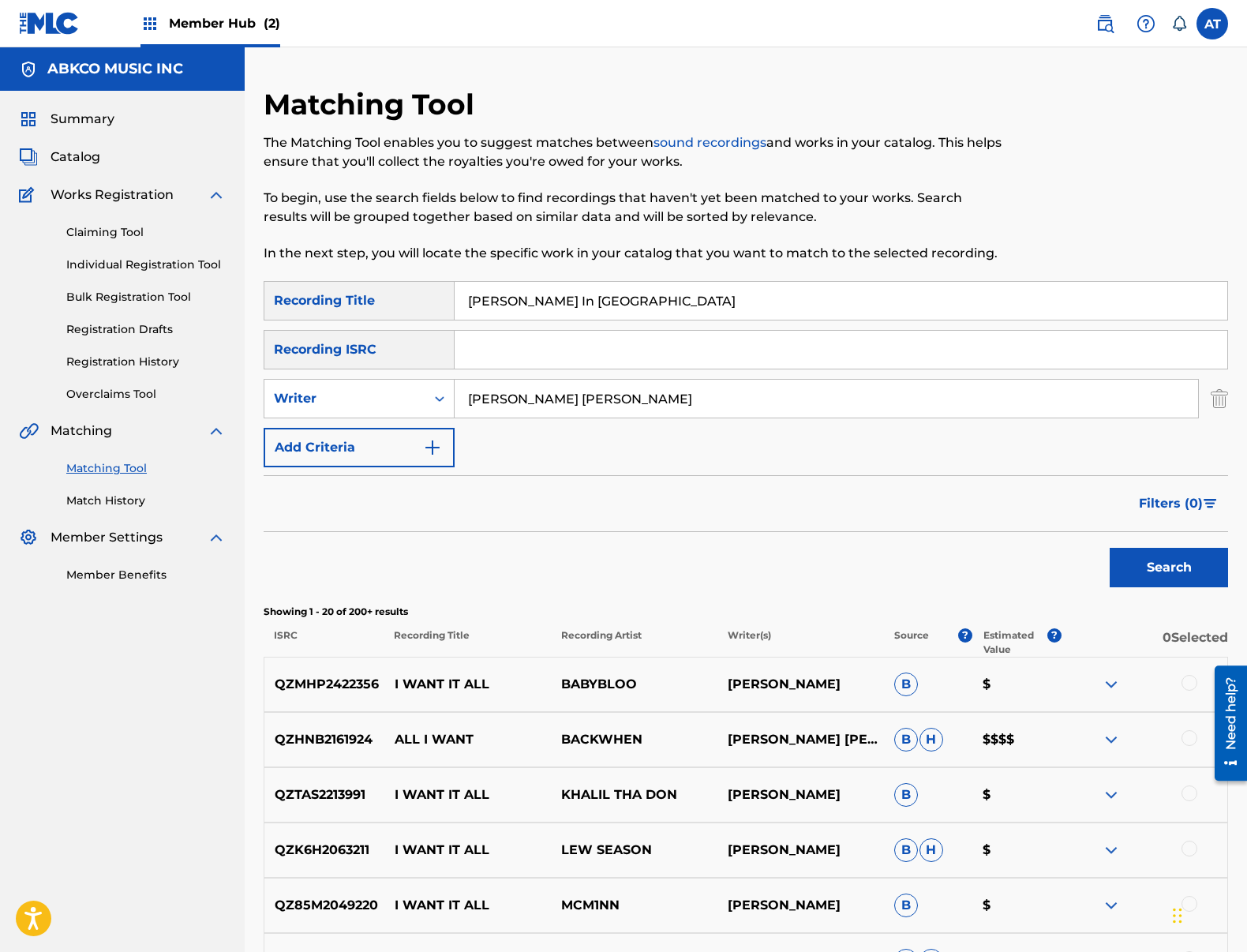
click at [326, 357] on div "SearchWithCriteria99b3f98d-7d79-4204-90e7-a02e9c262224 Recording Title [PERSON_…" at bounding box center [745, 373] width 964 height 186
type input "[PERSON_NAME]"
click at [1109, 548] on button "Search" at bounding box center [1168, 568] width 118 height 40
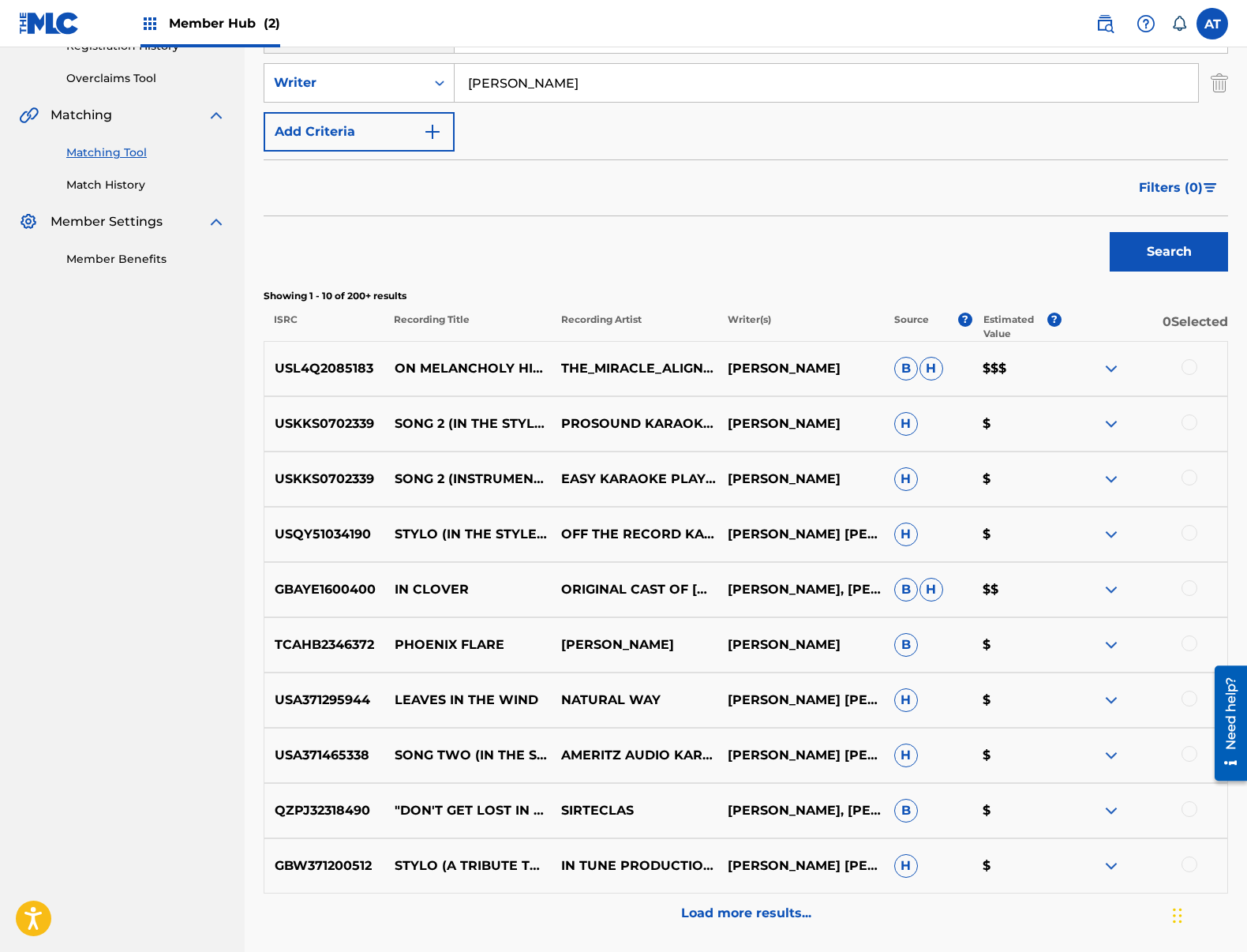
scroll to position [451, 0]
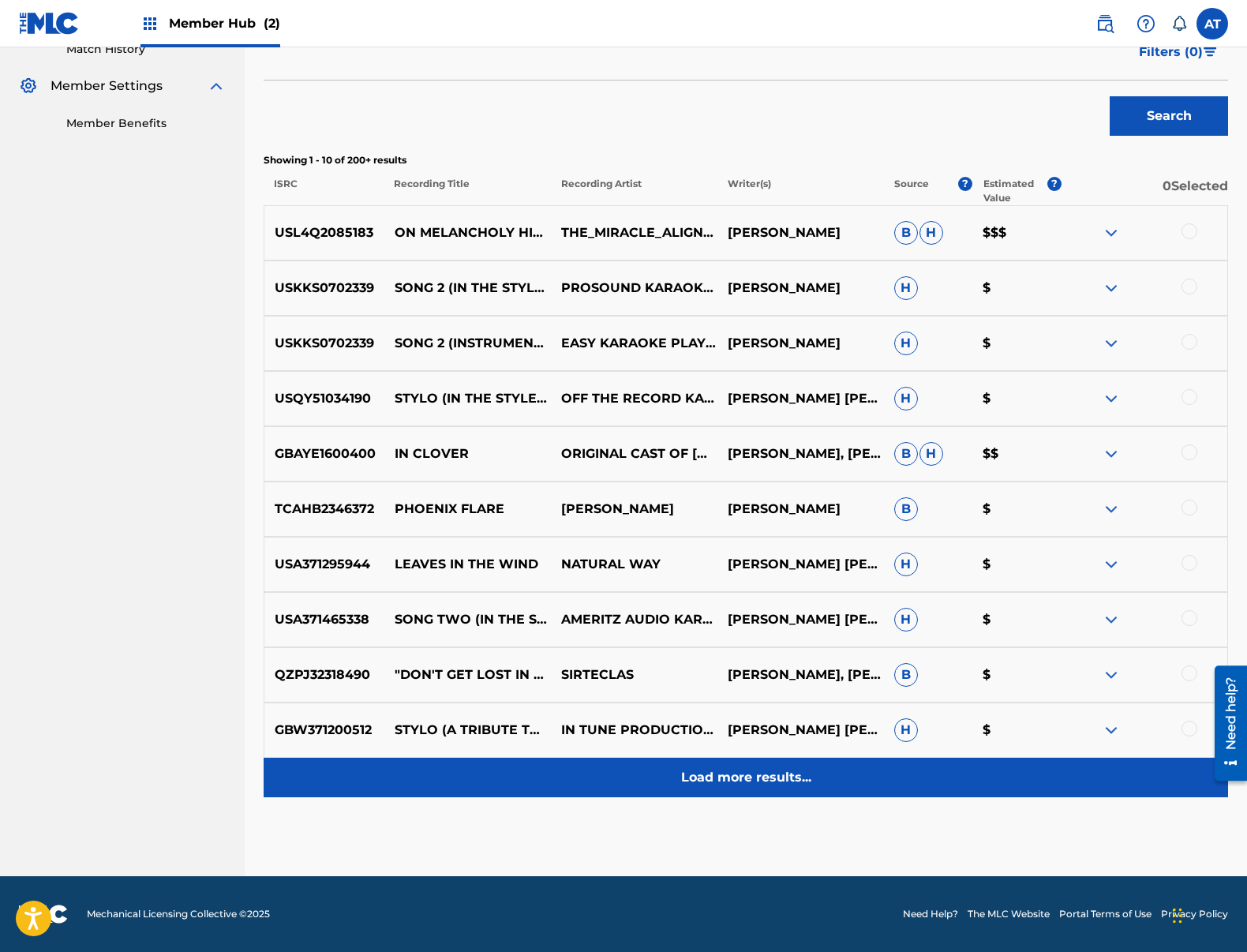
click at [821, 785] on div "Load more results..." at bounding box center [745, 777] width 964 height 40
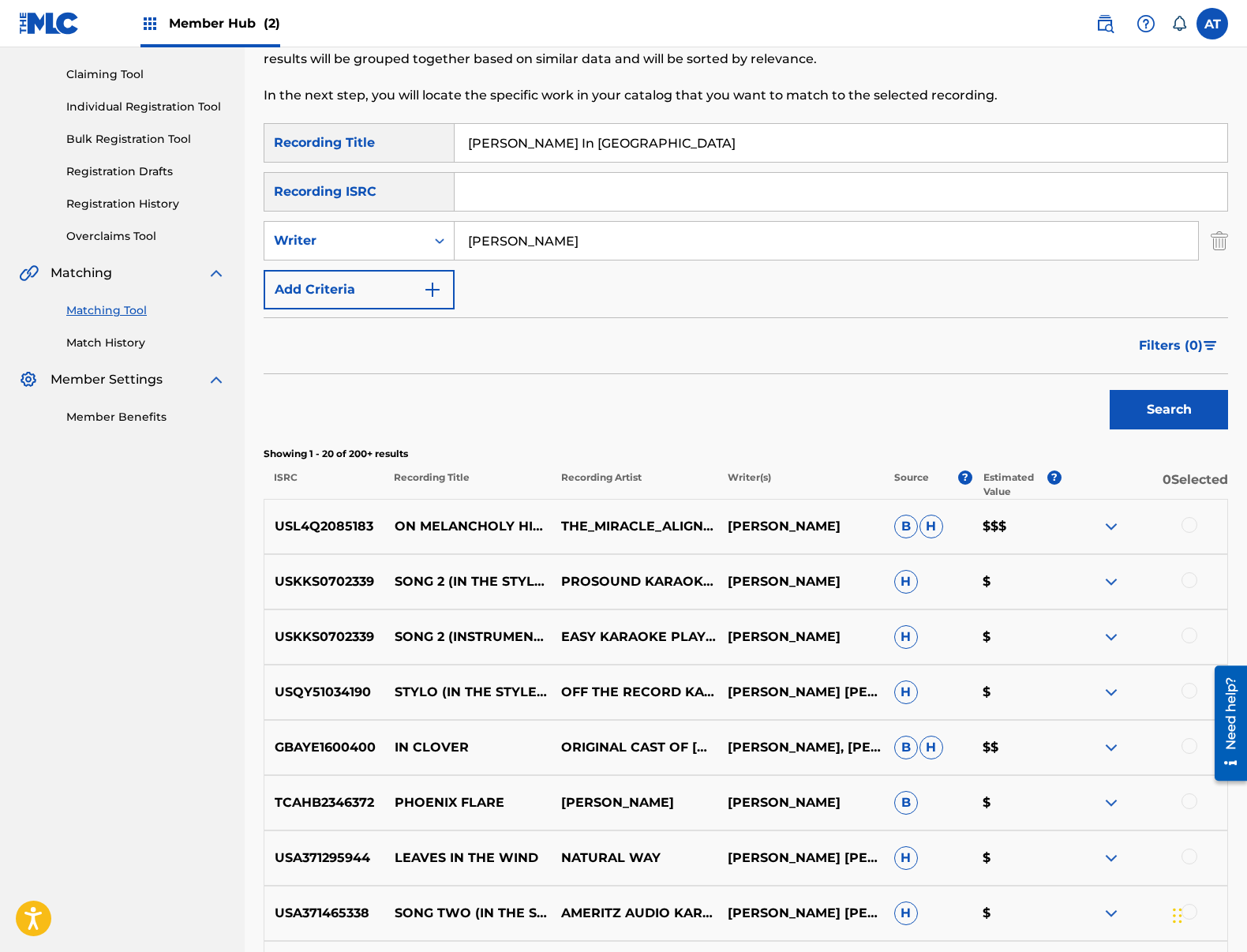
scroll to position [0, 0]
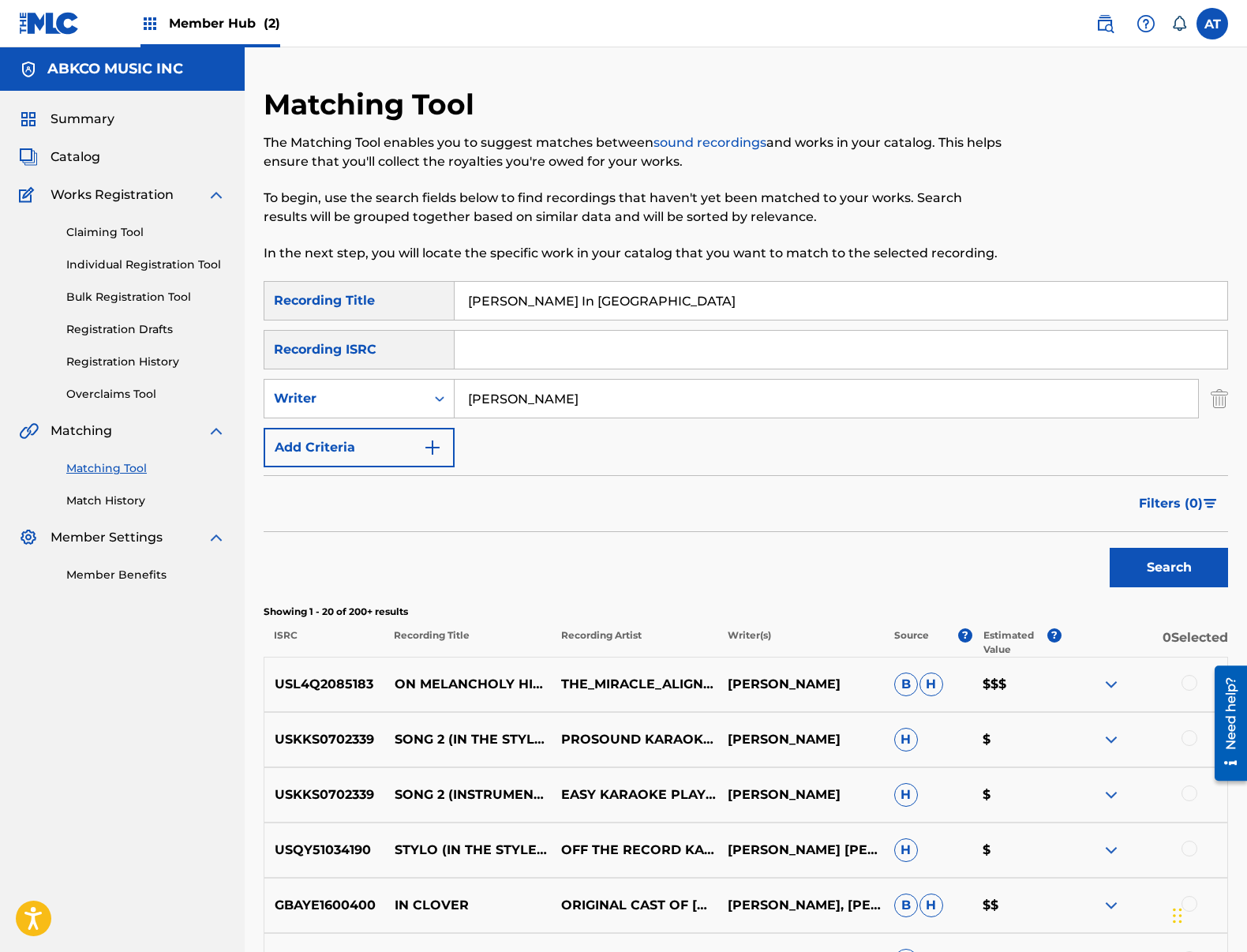
click at [569, 295] on input "[PERSON_NAME] In [GEOGRAPHIC_DATA]" at bounding box center [841, 300] width 773 height 38
drag, startPoint x: 616, startPoint y: 296, endPoint x: 285, endPoint y: 293, distance: 331.0
click at [295, 290] on div "SearchWithCriteria99b3f98d-7d79-4204-90e7-a02e9c262224 Recording Title [PERSON_…" at bounding box center [745, 300] width 964 height 40
paste input "Sympathy For The Devil Part 666"
type input "Sympathy For The Devil Part 666"
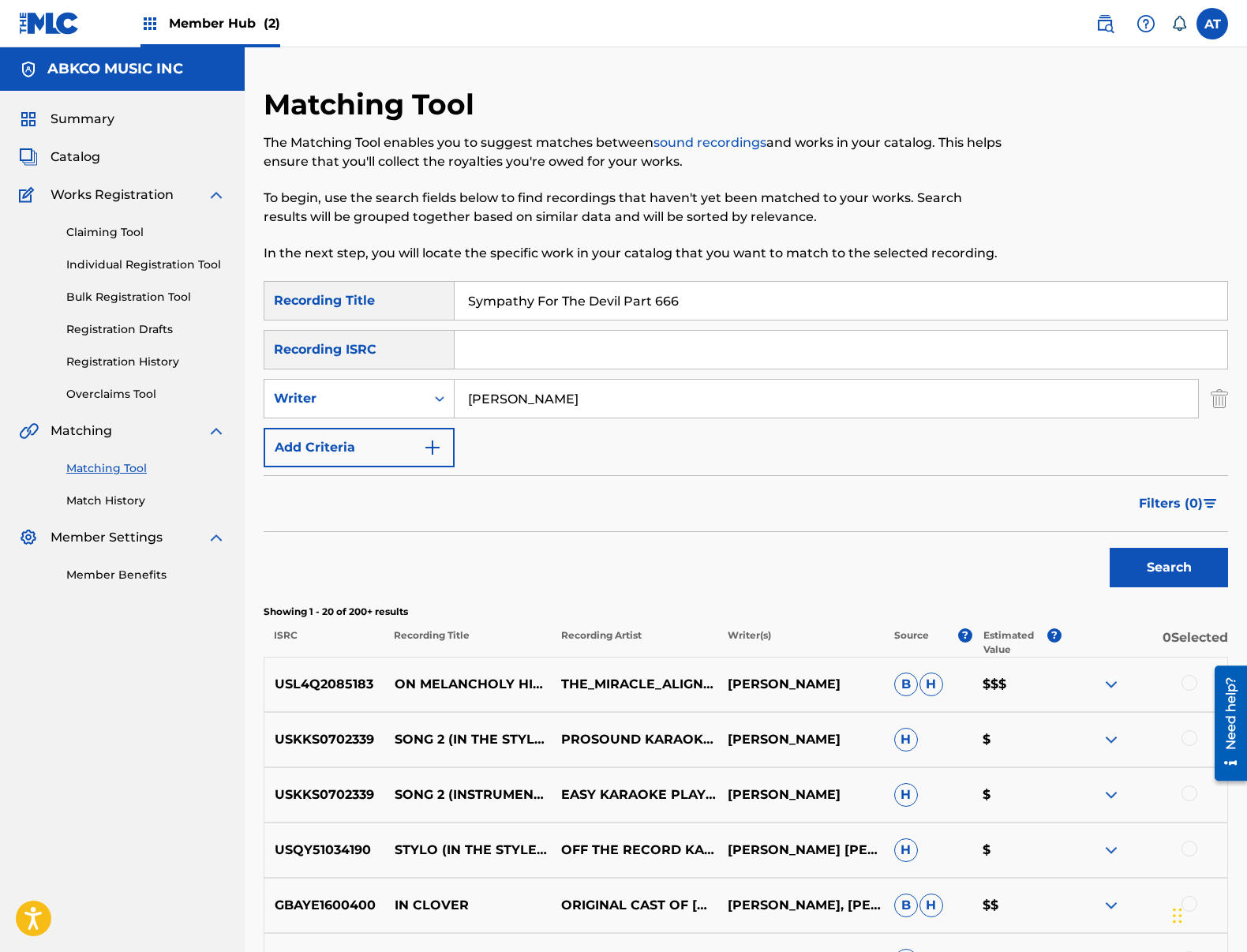
click at [515, 408] on input "[PERSON_NAME]" at bounding box center [826, 398] width 743 height 38
drag, startPoint x: 555, startPoint y: 401, endPoint x: 232, endPoint y: 360, distance: 325.6
click at [235, 360] on main "ABKCO MUSIC INC Summary Catalog Works Registration Claiming Tool Individual Reg…" at bounding box center [623, 963] width 1247 height 1833
type input "jagger"
click at [1109, 548] on button "Search" at bounding box center [1168, 568] width 118 height 40
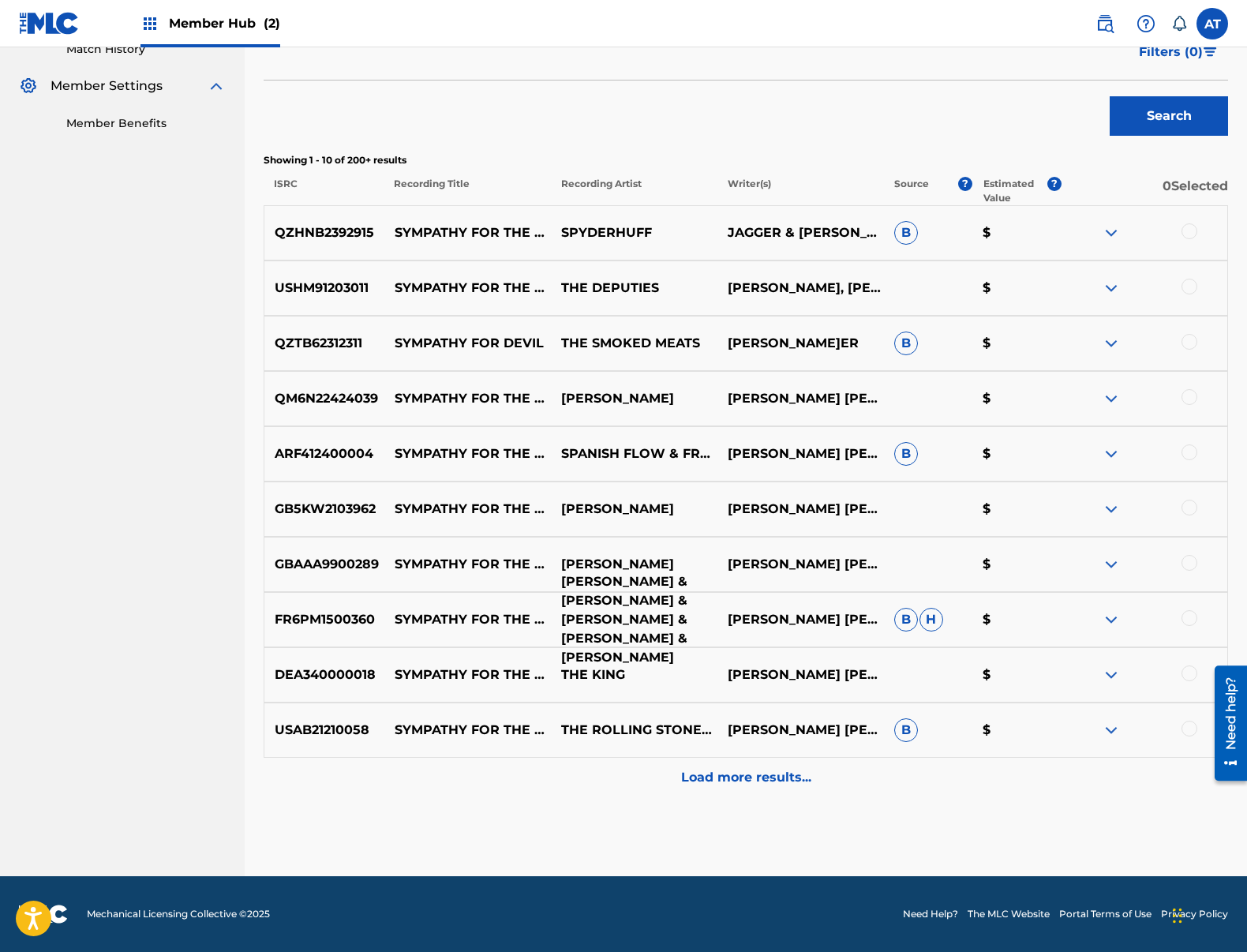
scroll to position [56, 0]
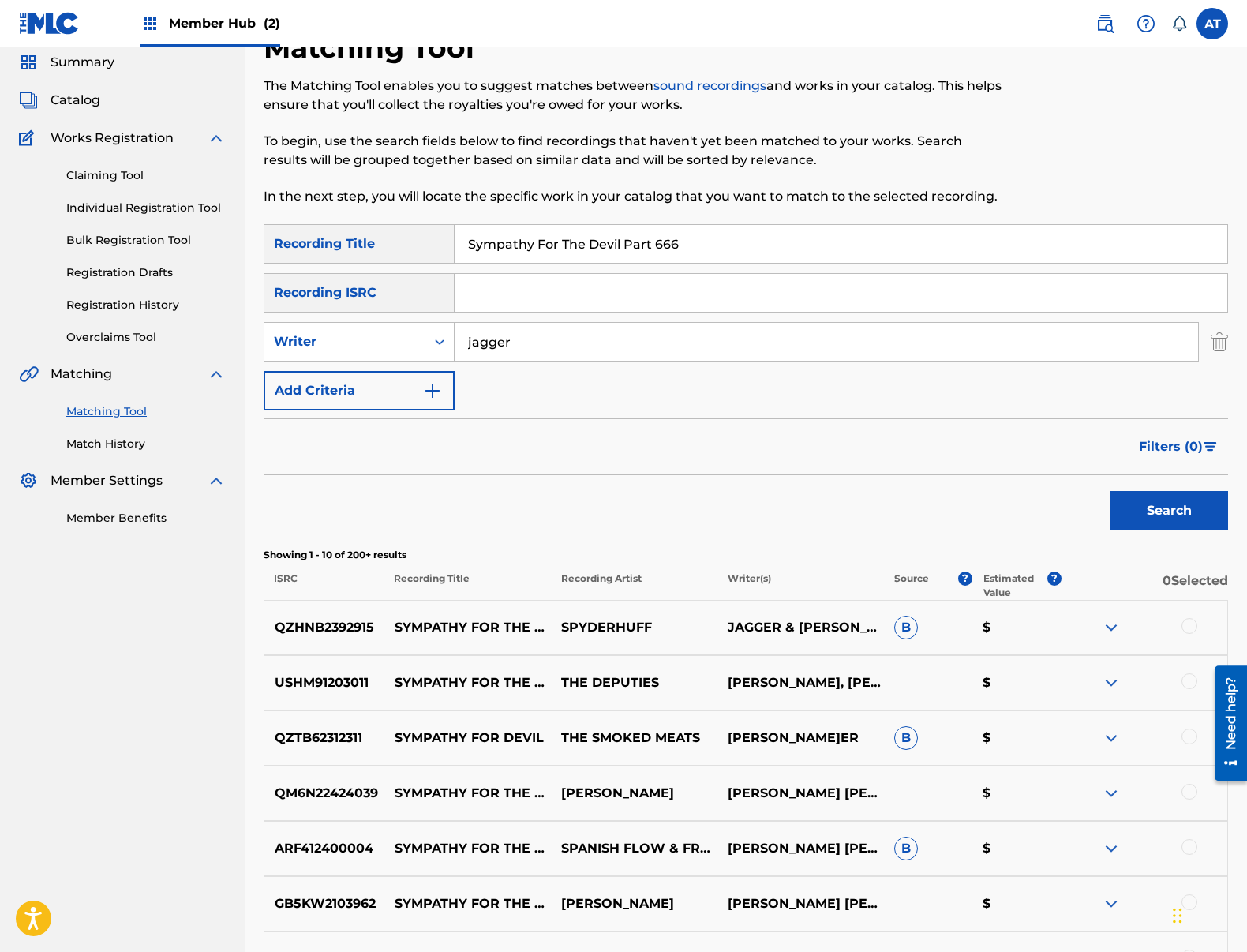
click at [627, 250] on input "Sympathy For The Devil Part 666" at bounding box center [841, 243] width 773 height 38
drag, startPoint x: 622, startPoint y: 245, endPoint x: 14, endPoint y: 204, distance: 609.4
click at [14, 204] on main "ABKCO MUSIC INC Summary Catalog Works Registration Claiming Tool Individual Reg…" at bounding box center [623, 630] width 1247 height 1280
click at [1109, 491] on button "Search" at bounding box center [1168, 510] width 118 height 40
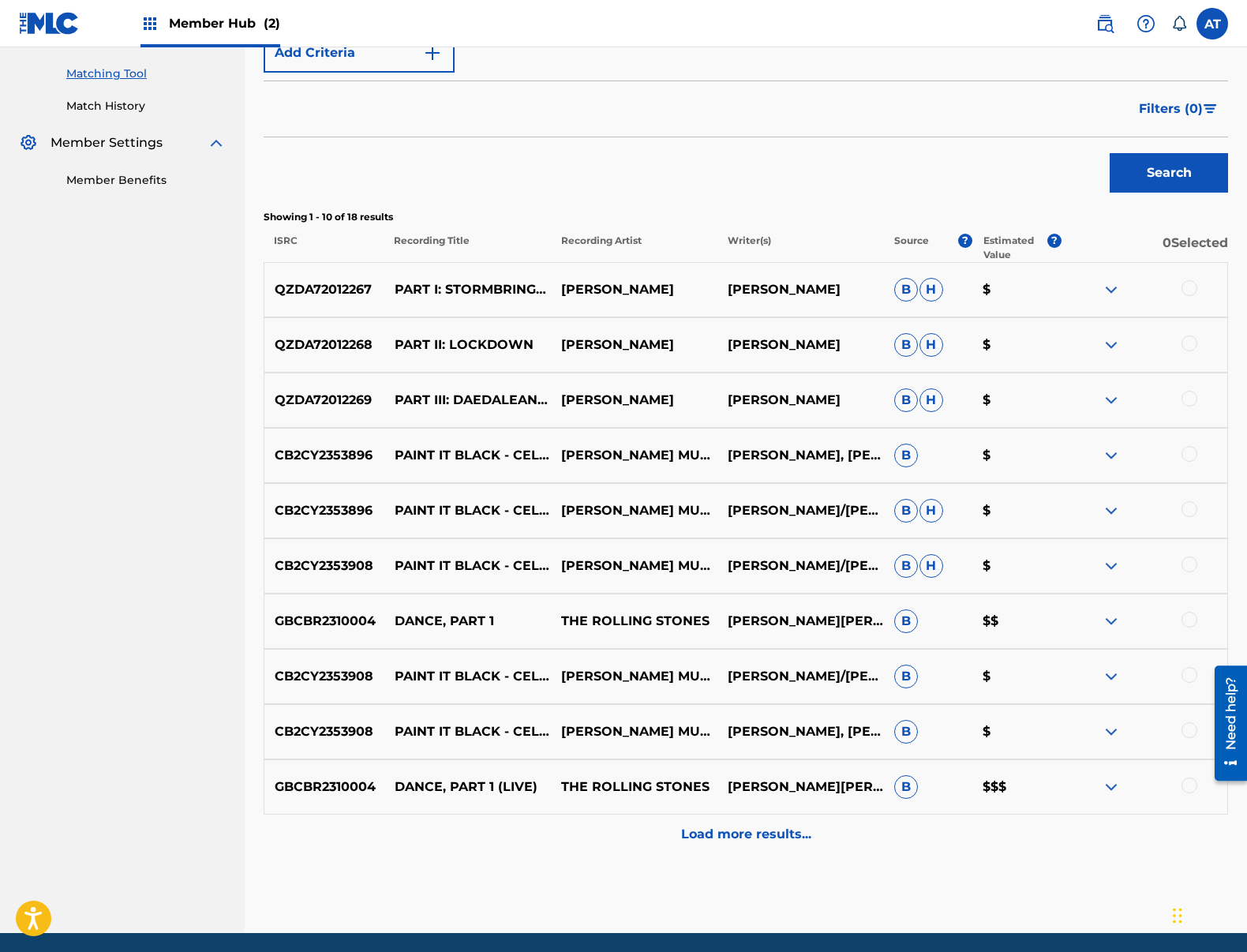
scroll to position [0, 0]
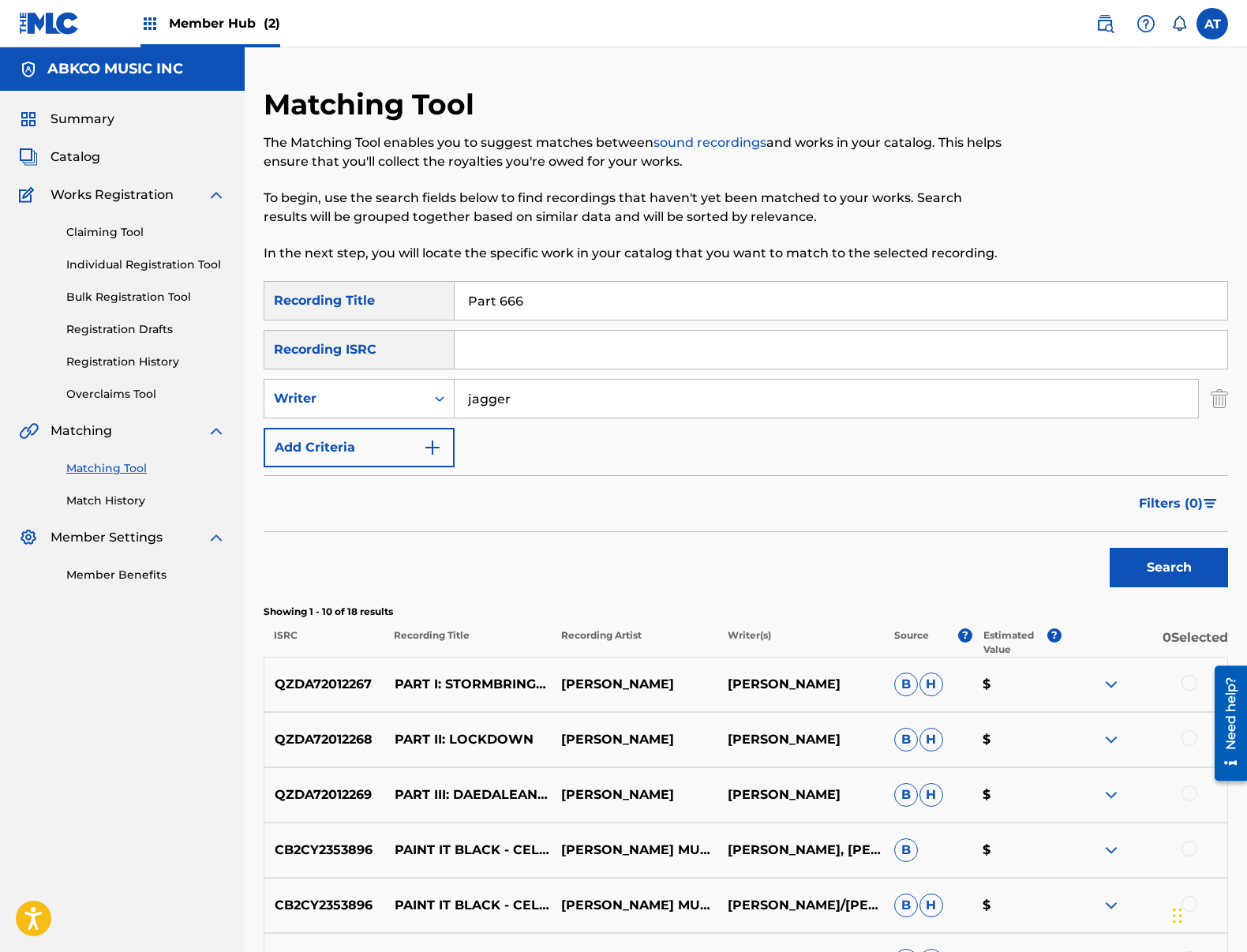
drag, startPoint x: 548, startPoint y: 296, endPoint x: 556, endPoint y: 297, distance: 8.1
click at [550, 296] on input "Part 666" at bounding box center [841, 300] width 773 height 38
drag, startPoint x: 521, startPoint y: 293, endPoint x: 521, endPoint y: 411, distance: 118.0
click at [364, 287] on div "SearchWithCriteria99b3f98d-7d79-4204-90e7-a02e9c262224 Recording Title Part 666" at bounding box center [745, 300] width 964 height 40
paste input "Crash"
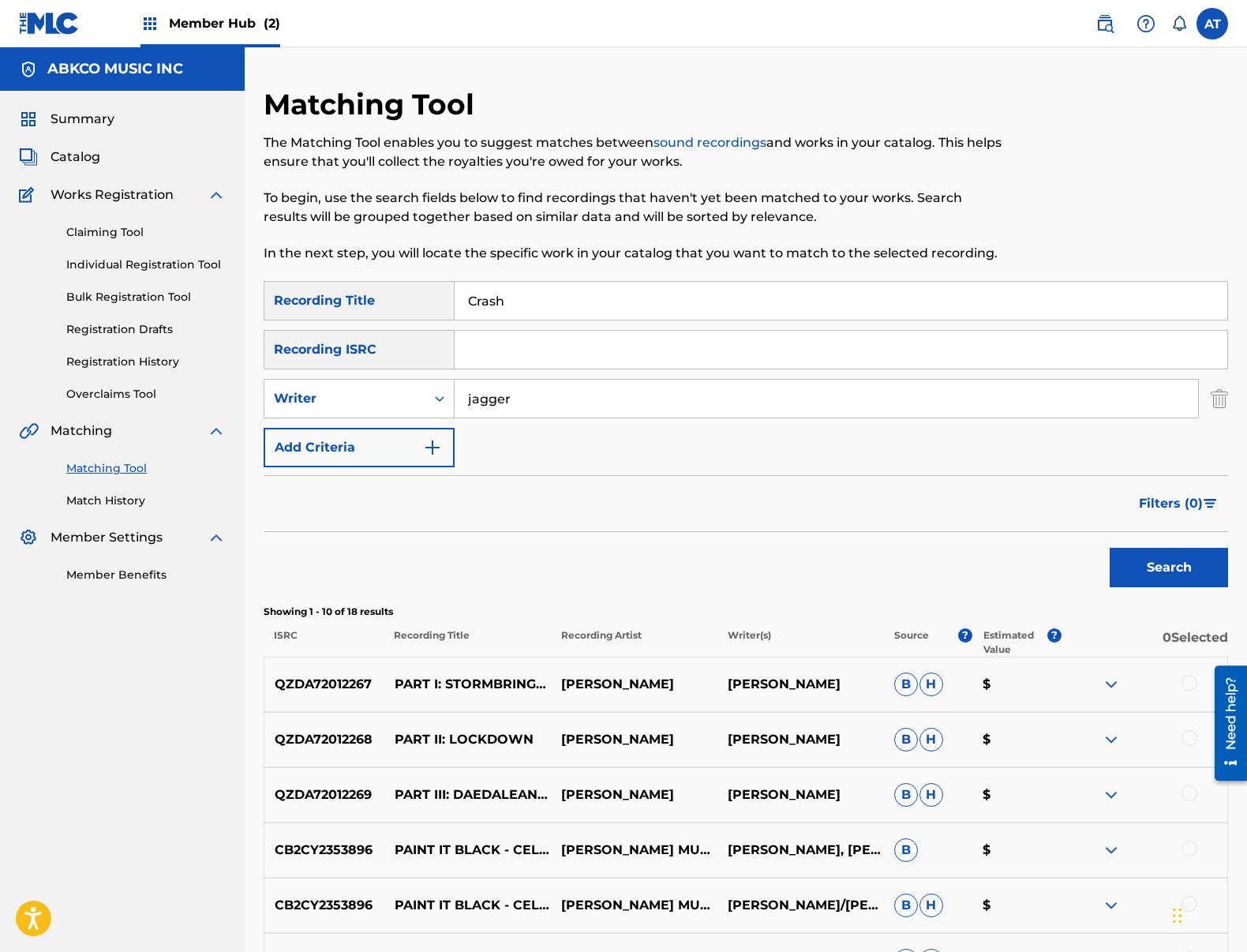
type input "Crash"
click at [538, 427] on div "SearchWithCriteria99b3f98d-7d79-4204-90e7-a02e9c262224 Recording Title Crash Se…" at bounding box center [745, 373] width 964 height 186
click at [546, 409] on input "jagger" at bounding box center [826, 398] width 743 height 38
drag, startPoint x: 467, startPoint y: 397, endPoint x: 301, endPoint y: 370, distance: 168.2
click at [361, 380] on div "SearchWithCriteriafcf71e61-3419-4dbe-9b21-1bff7a5f6a28 Writer [PERSON_NAME]" at bounding box center [745, 398] width 964 height 40
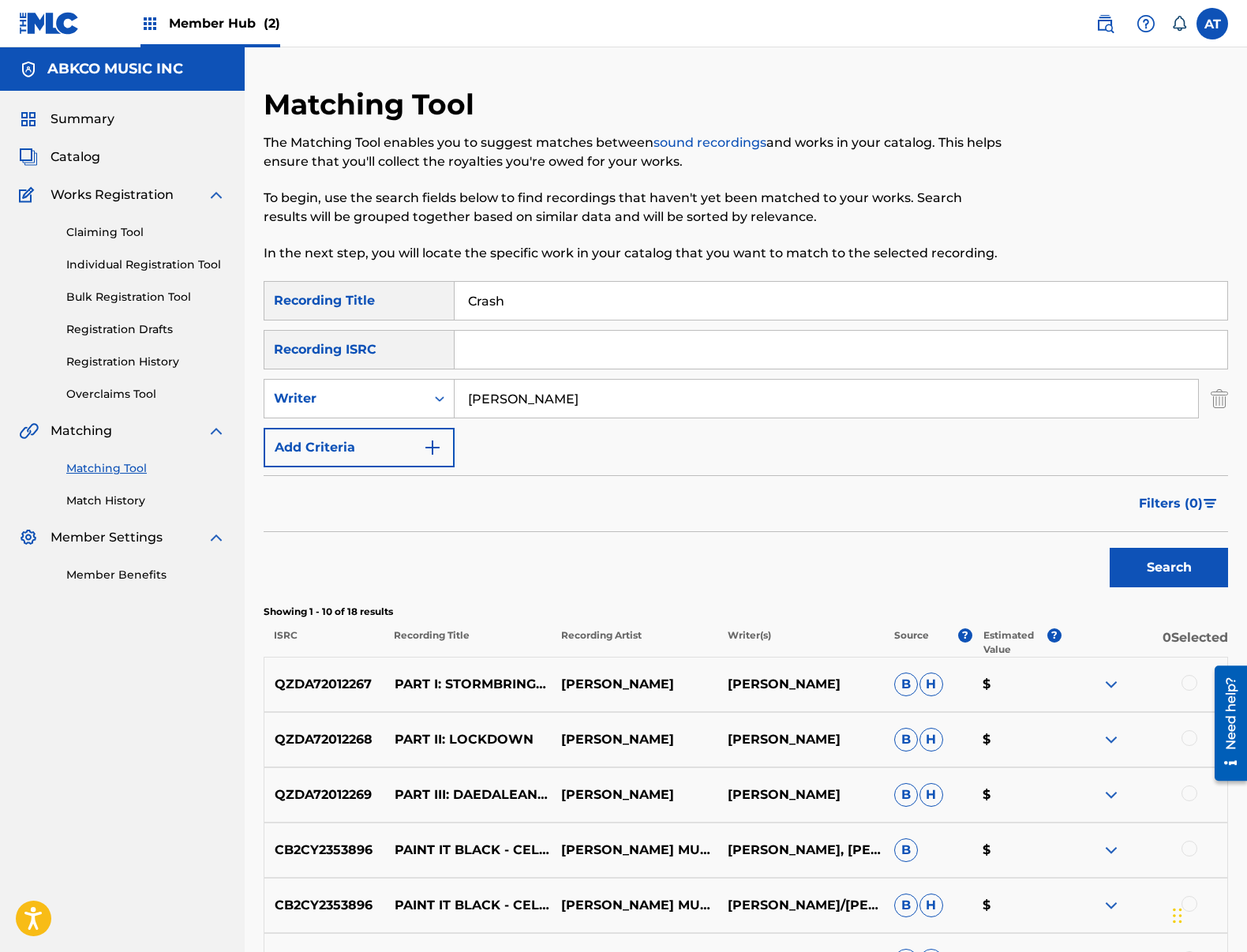
type input "[PERSON_NAME]"
click at [1109, 548] on button "Search" at bounding box center [1168, 568] width 118 height 40
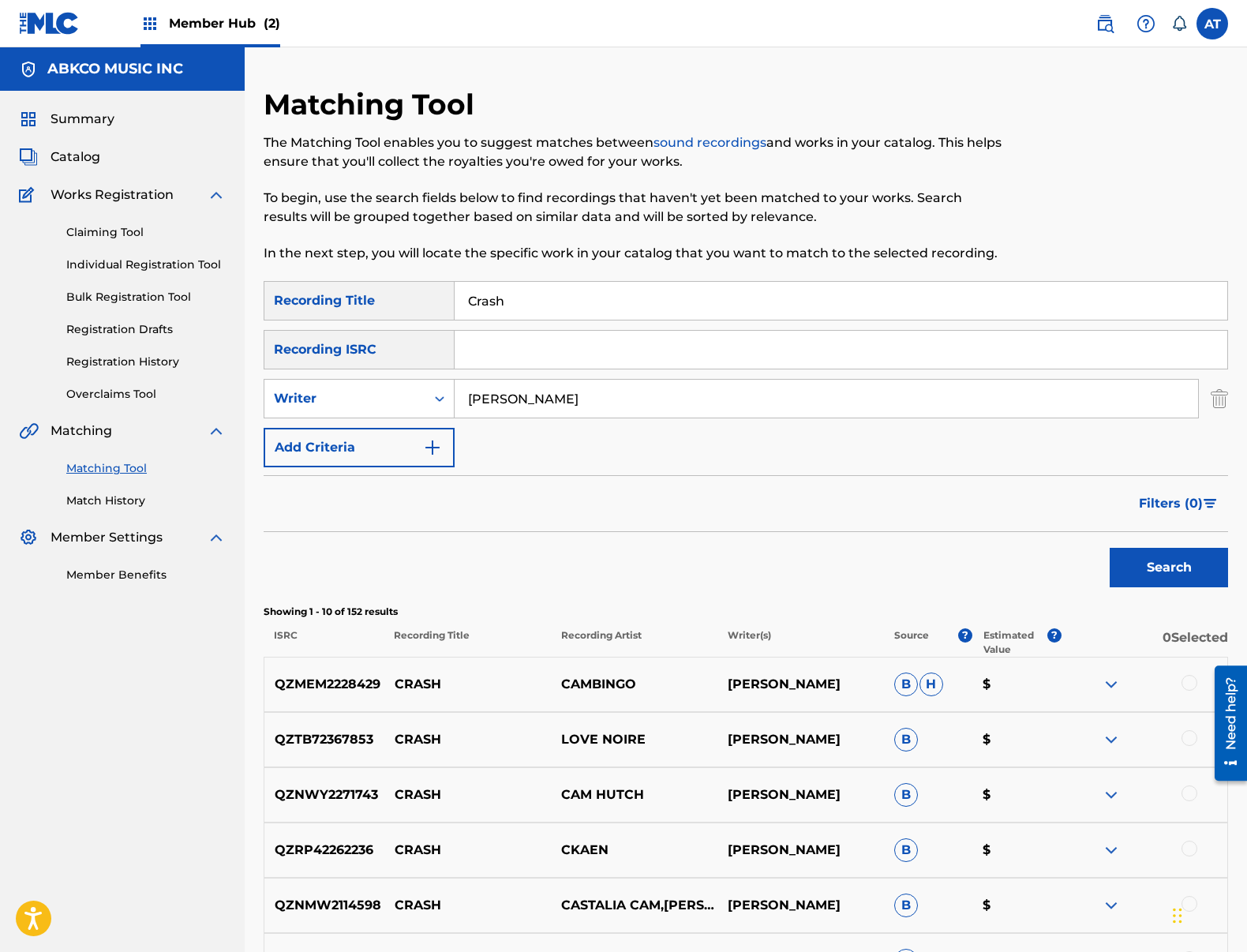
scroll to position [158, 0]
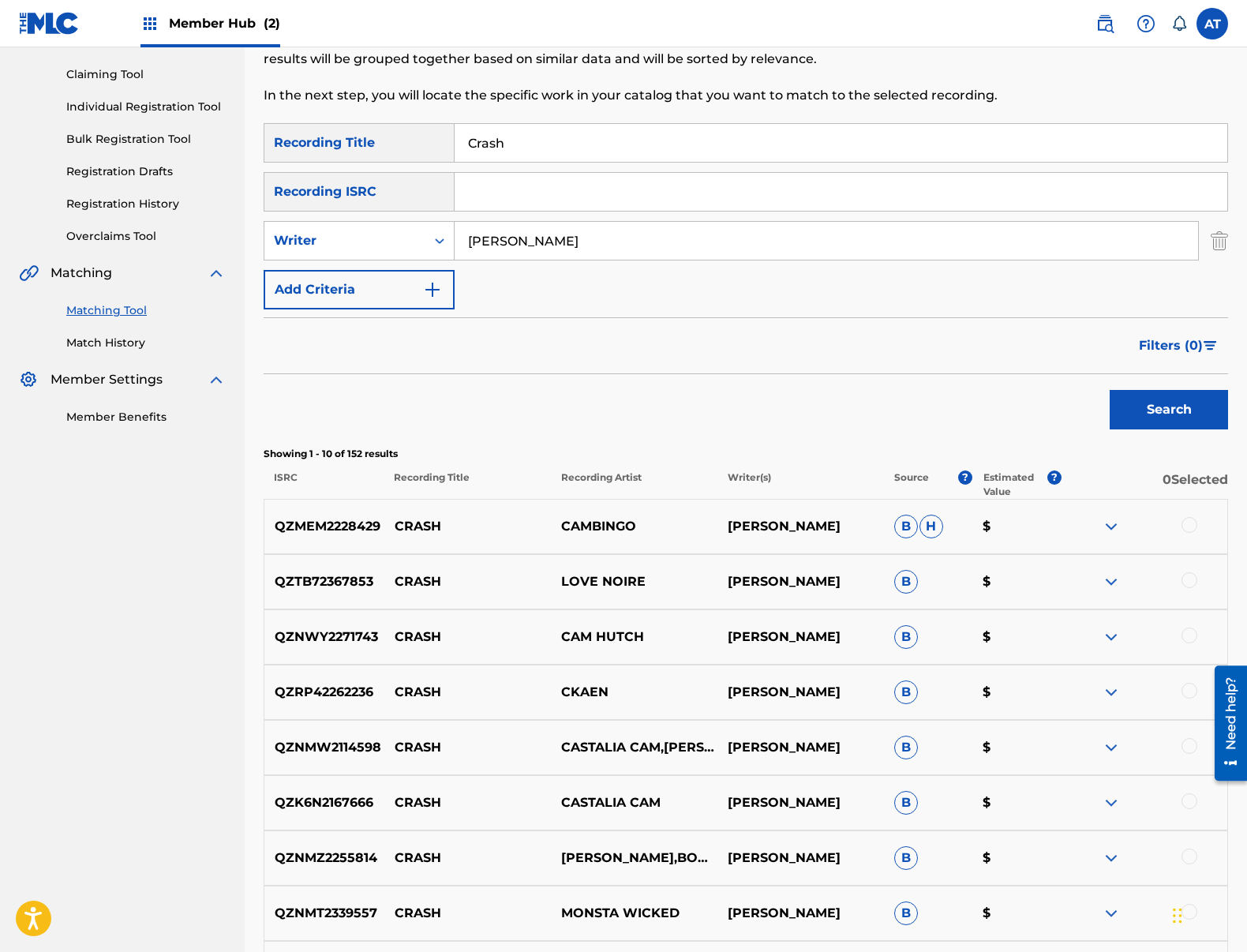
click at [532, 124] on div "Crash" at bounding box center [841, 142] width 774 height 40
drag, startPoint x: 532, startPoint y: 125, endPoint x: 502, endPoint y: 140, distance: 33.5
click at [493, 132] on div "Crash" at bounding box center [841, 142] width 774 height 40
click at [516, 141] on input "Crash" at bounding box center [841, 142] width 773 height 38
drag, startPoint x: 532, startPoint y: 141, endPoint x: 334, endPoint y: 125, distance: 198.6
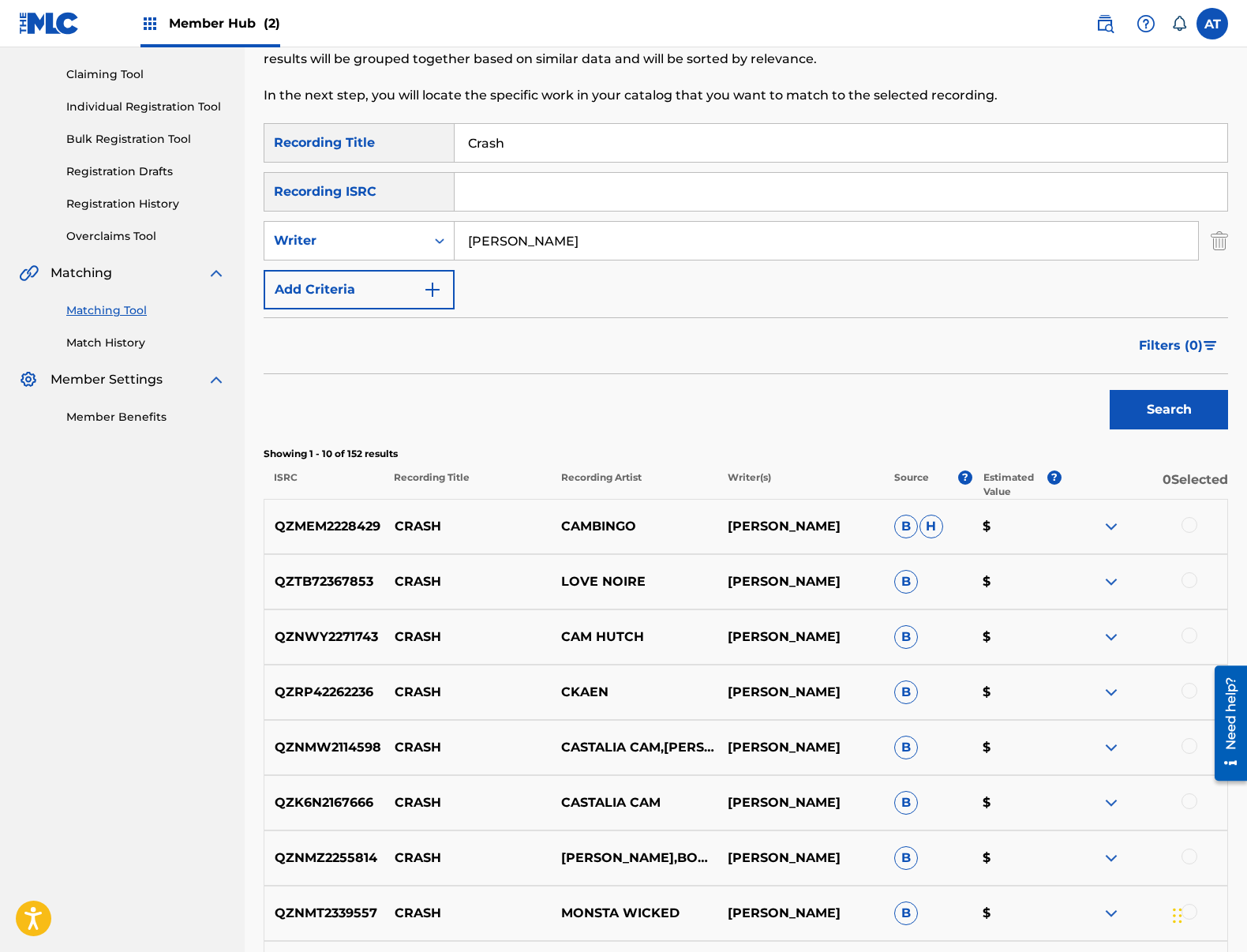
click at [334, 125] on div "SearchWithCriteria99b3f98d-7d79-4204-90e7-a02e9c262224 Recording Title Crash" at bounding box center [745, 142] width 964 height 40
type input "give"
type input "[PERSON_NAME] [PERSON_NAME]"
click at [1109, 390] on button "Search" at bounding box center [1168, 409] width 118 height 40
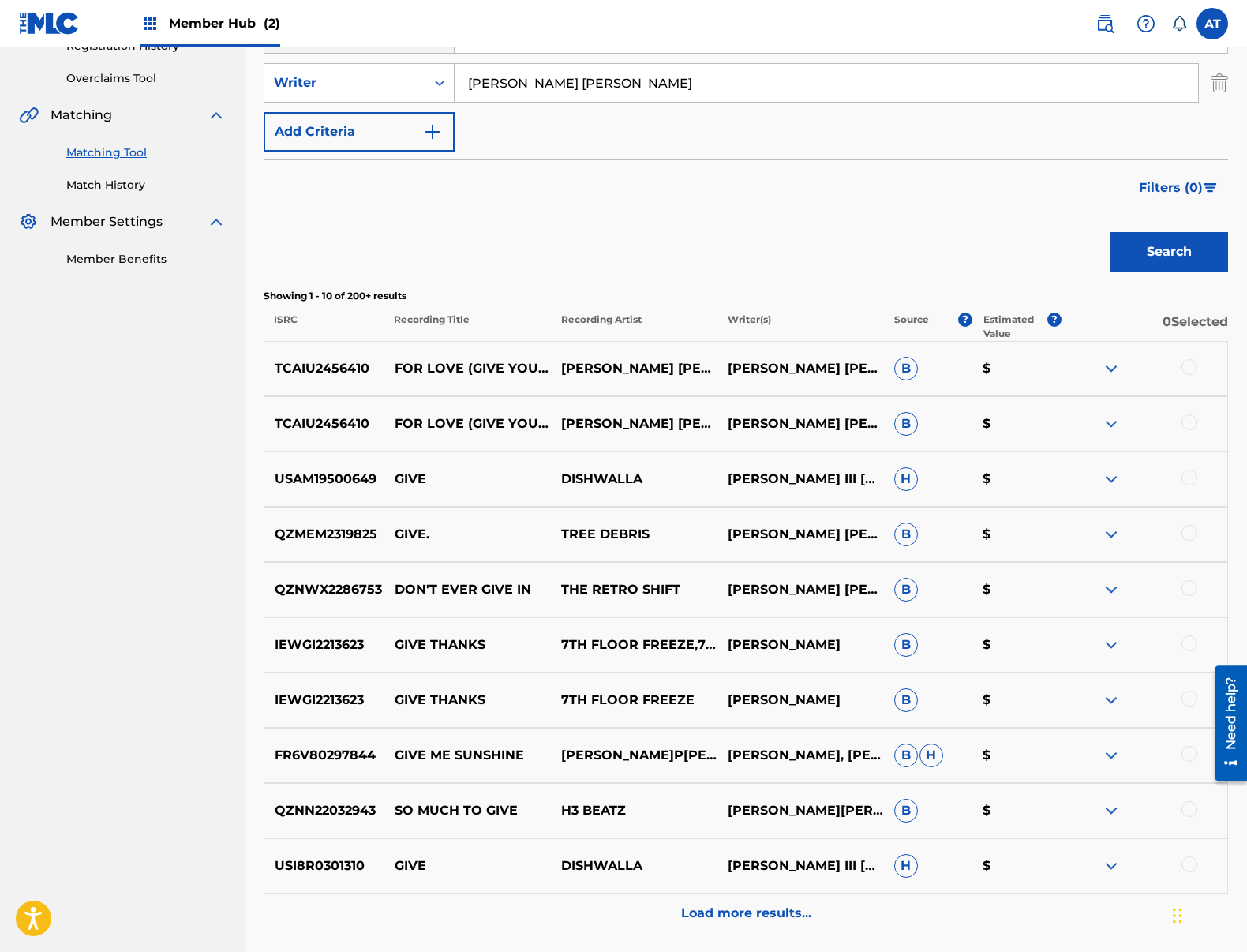
scroll to position [0, 0]
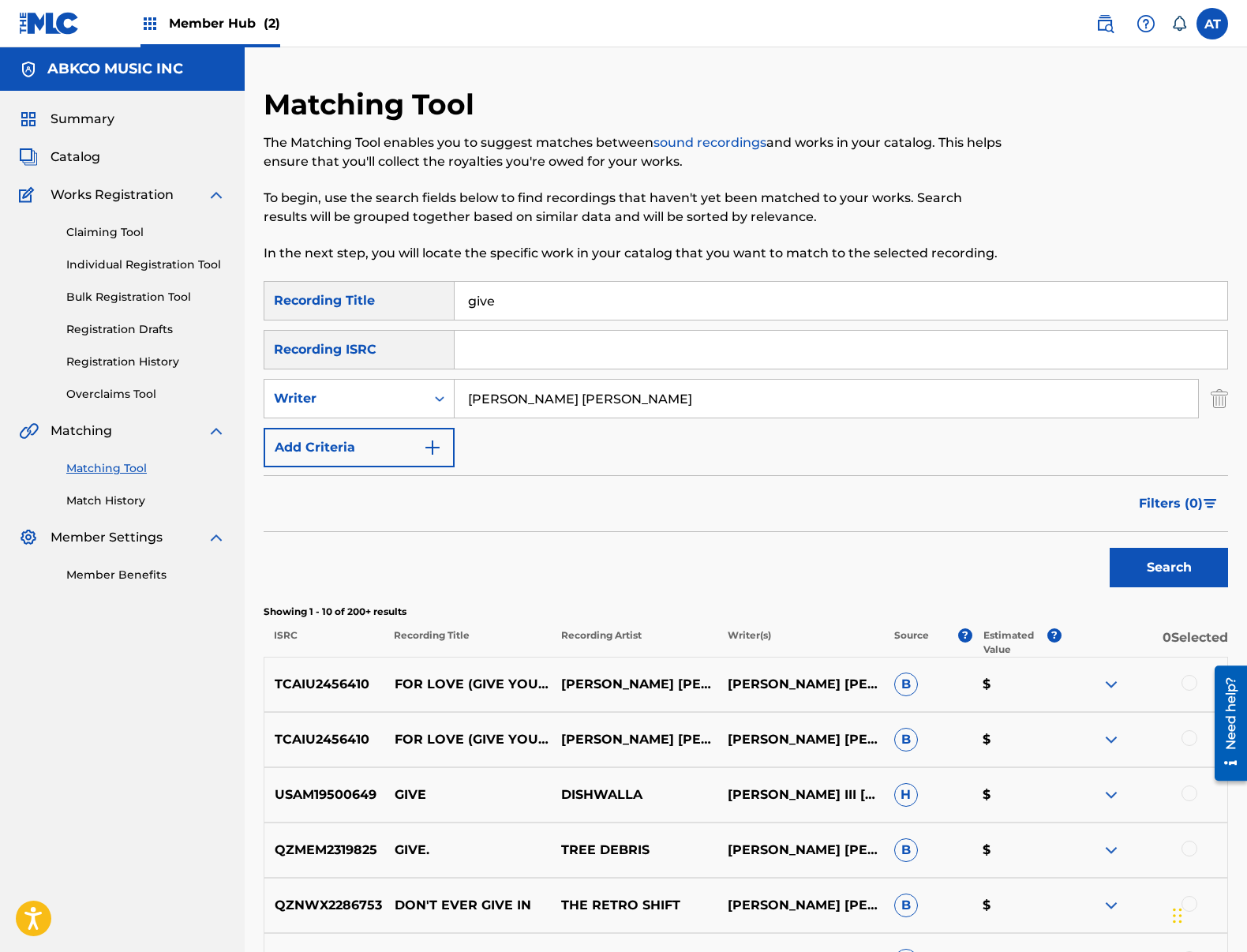
click at [602, 321] on div "SearchWithCriteria99b3f98d-7d79-4204-90e7-a02e9c262224 Recording Title give Sea…" at bounding box center [745, 373] width 964 height 186
click at [601, 307] on input "give" at bounding box center [841, 300] width 773 height 38
drag, startPoint x: 600, startPoint y: 305, endPoint x: 337, endPoint y: 298, distance: 263.1
click at [342, 298] on div "SearchWithCriteria99b3f98d-7d79-4204-90e7-a02e9c262224 Recording Title give" at bounding box center [745, 300] width 964 height 40
paste input "Breakin' Up, (The Best Part Of)"
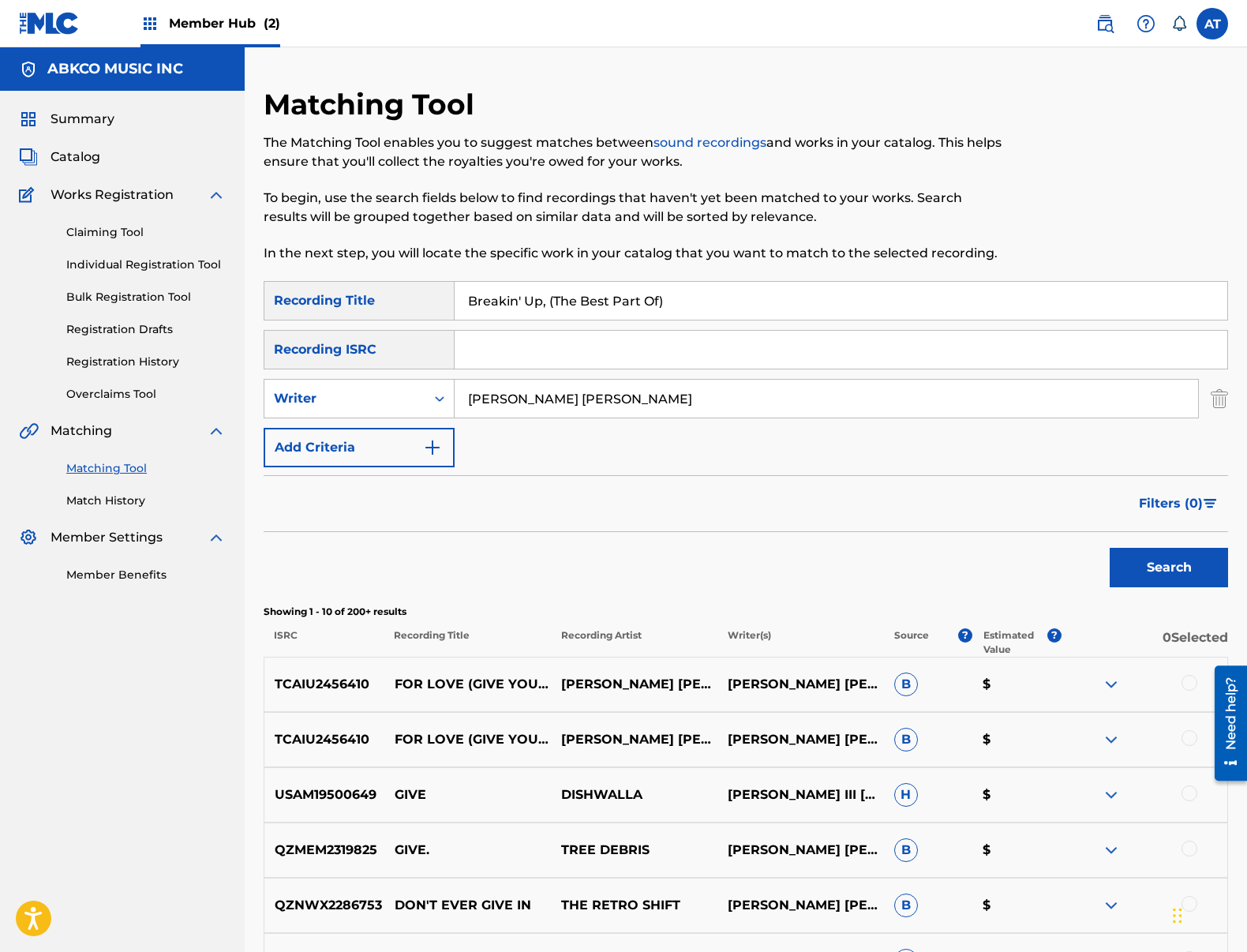
type input "Breakin' Up, (The Best Part Of)"
click at [682, 397] on input "[PERSON_NAME] [PERSON_NAME]" at bounding box center [826, 398] width 743 height 38
drag, startPoint x: 682, startPoint y: 397, endPoint x: 290, endPoint y: 385, distance: 392.2
click at [292, 385] on div "SearchWithCriteriafcf71e61-3419-4dbe-9b21-1bff7a5f6a28 Writer [PERSON_NAME] [PE…" at bounding box center [745, 398] width 964 height 40
type input "[PERSON_NAME]"
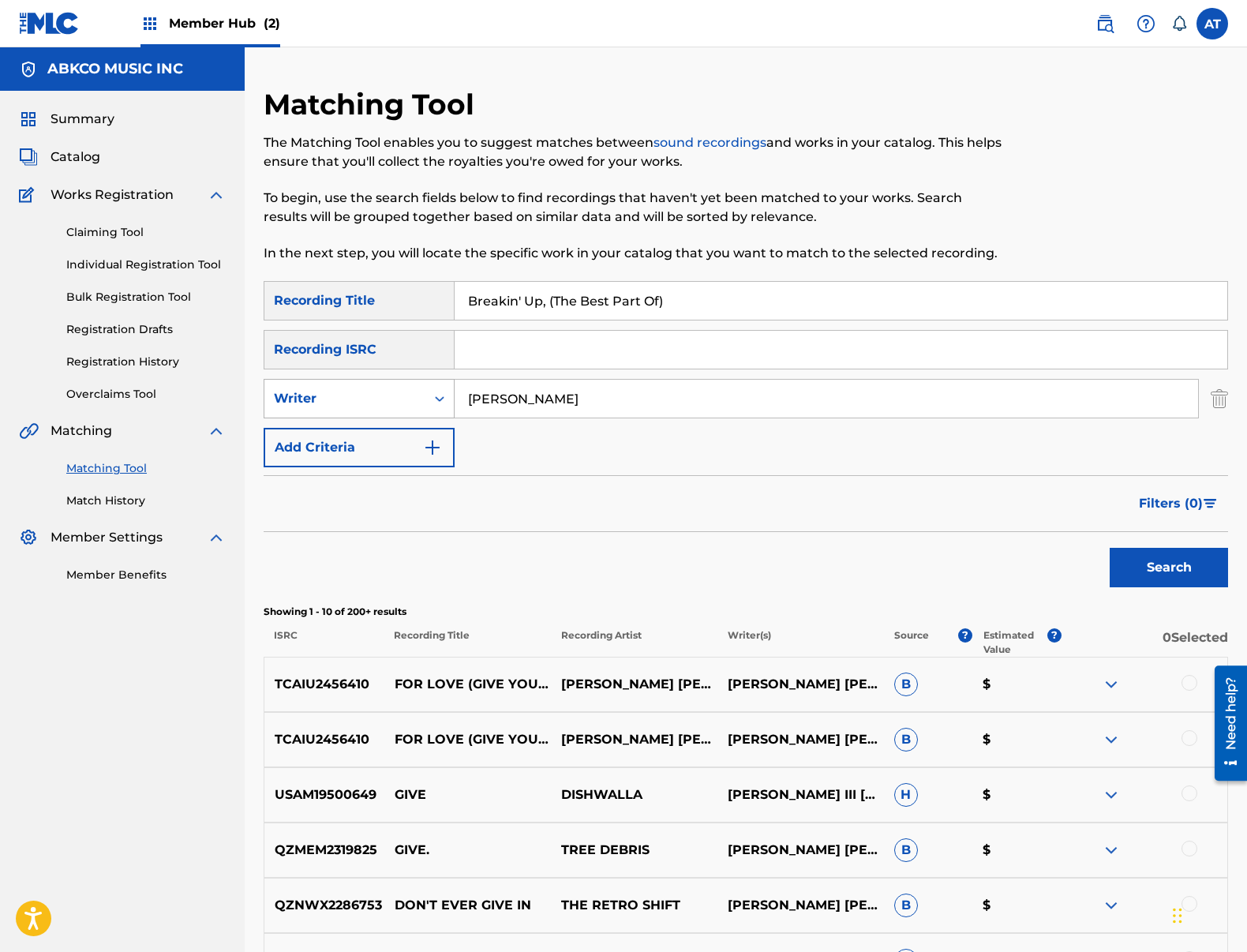
click at [1109, 548] on button "Search" at bounding box center [1168, 568] width 118 height 40
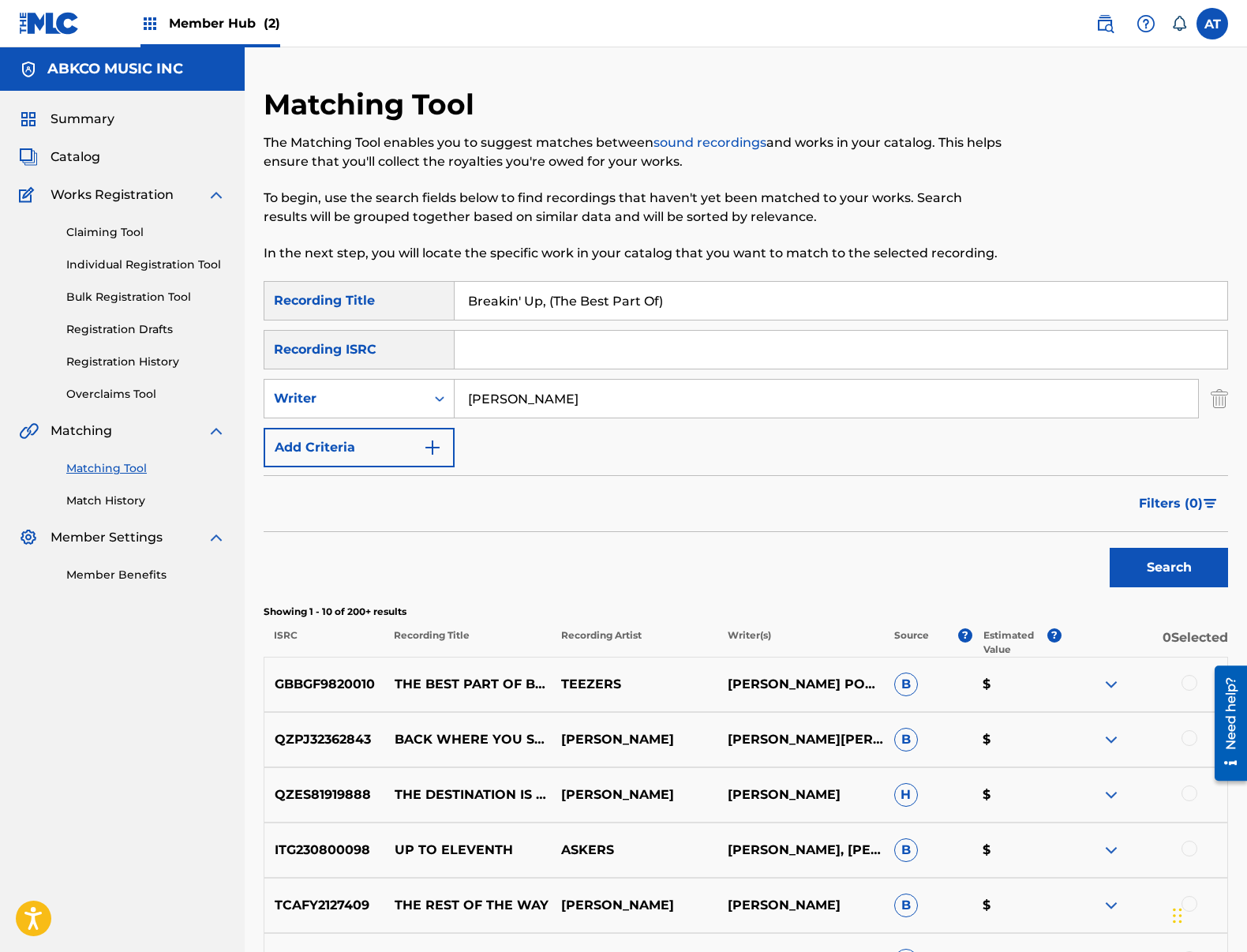
click at [1184, 683] on div at bounding box center [1189, 682] width 16 height 16
click at [508, 287] on input "Breakin' Up, (The Best Part Of)" at bounding box center [841, 300] width 773 height 38
drag, startPoint x: 696, startPoint y: 299, endPoint x: 546, endPoint y: 299, distance: 150.0
click at [546, 299] on input "Breakin' Up, (The Best Part Of)" at bounding box center [841, 300] width 773 height 38
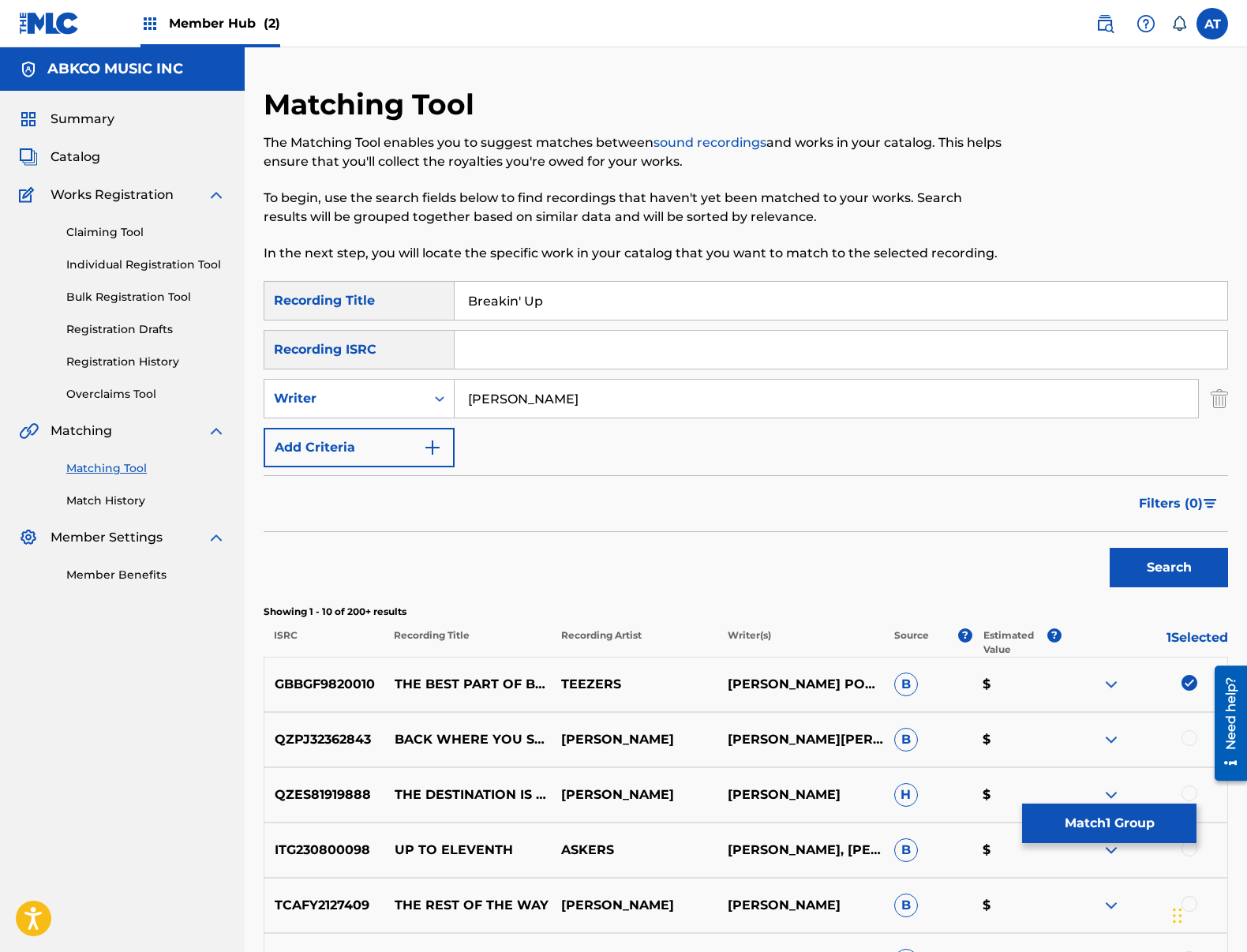
type input "Breakin' Up"
click at [1109, 548] on button "Search" at bounding box center [1168, 568] width 118 height 40
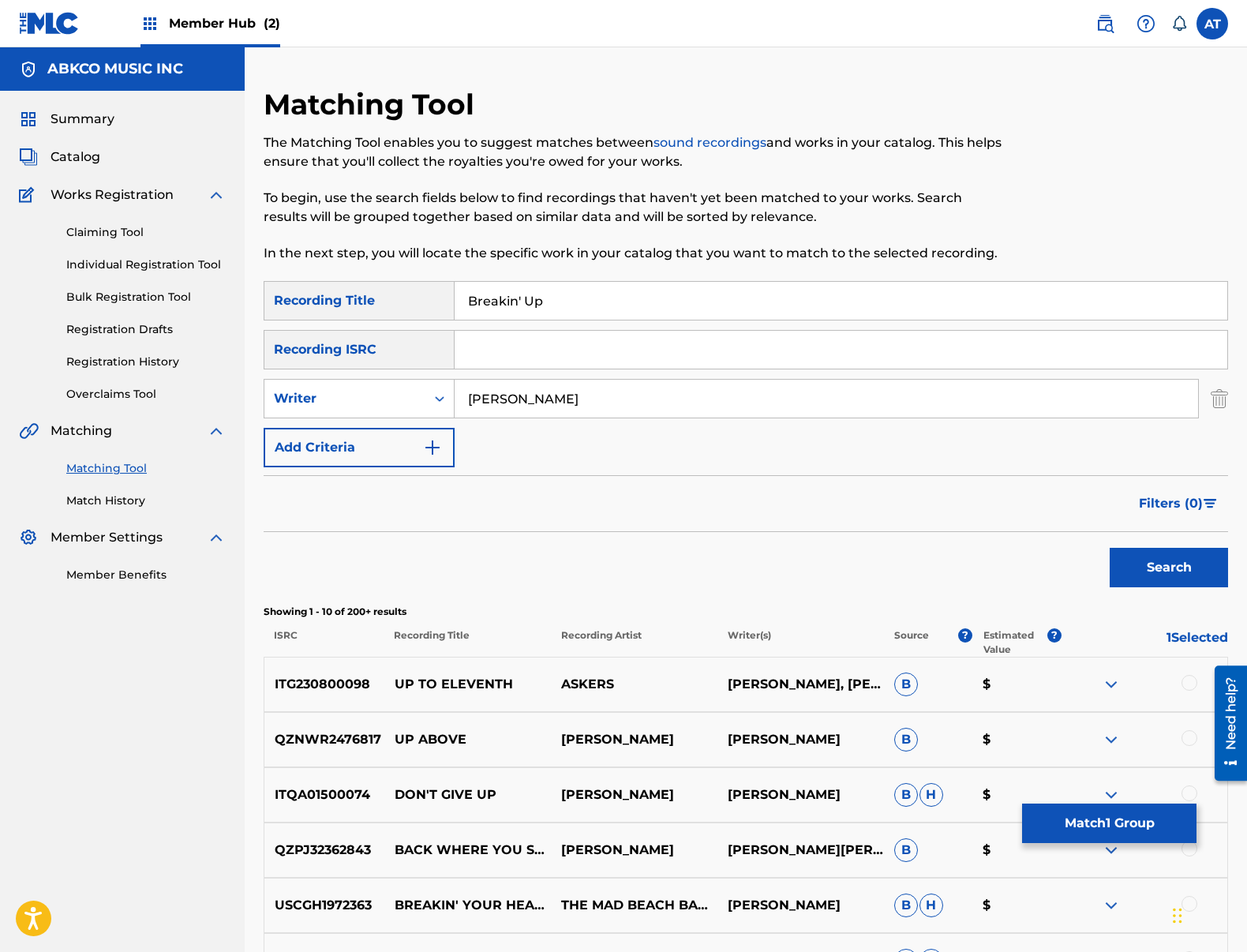
scroll to position [237, 0]
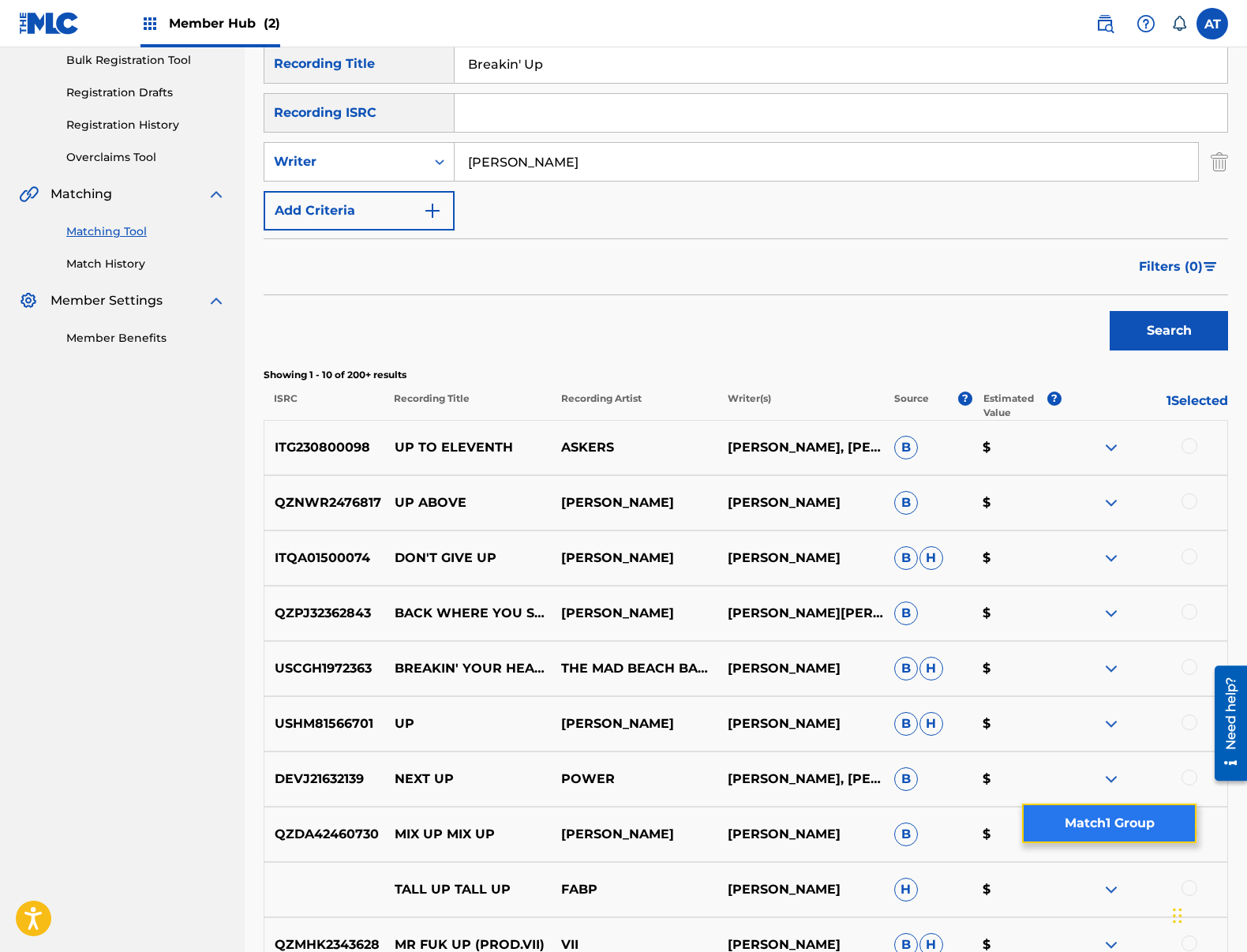
click at [1073, 825] on button "Match 1 Group" at bounding box center [1109, 823] width 175 height 40
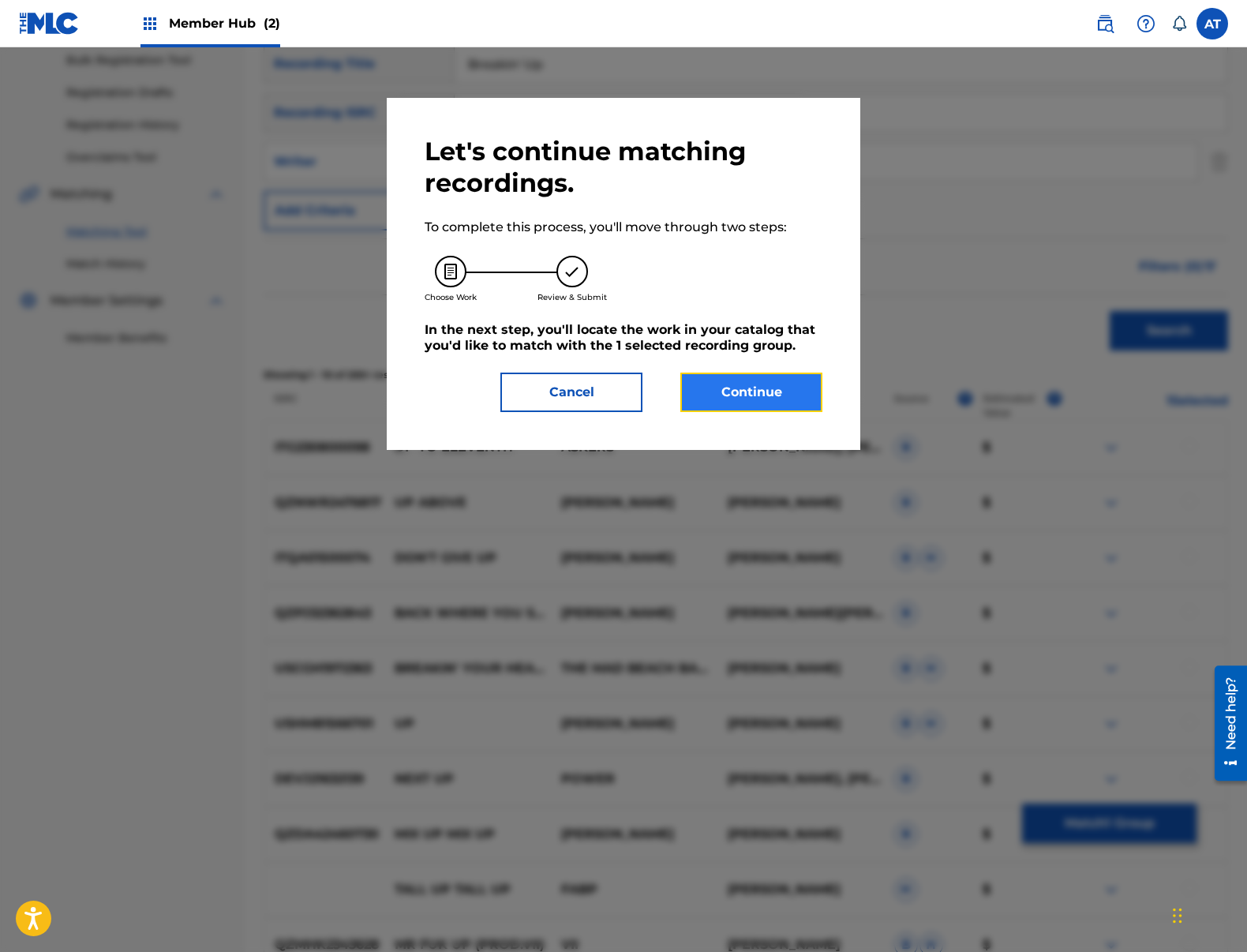
click at [804, 393] on button "Continue" at bounding box center [752, 392] width 142 height 40
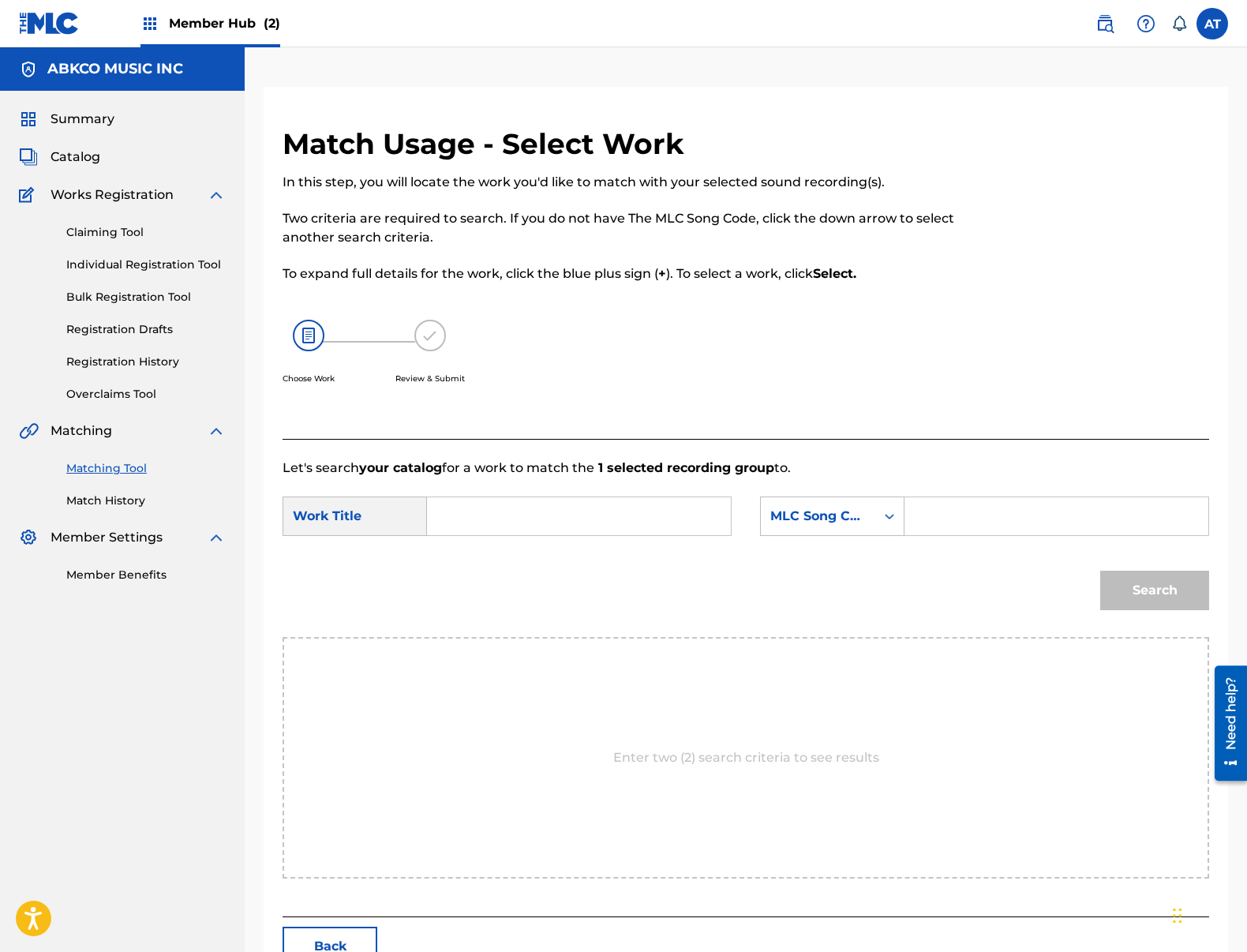
click at [602, 527] on input "Search Form" at bounding box center [579, 516] width 277 height 38
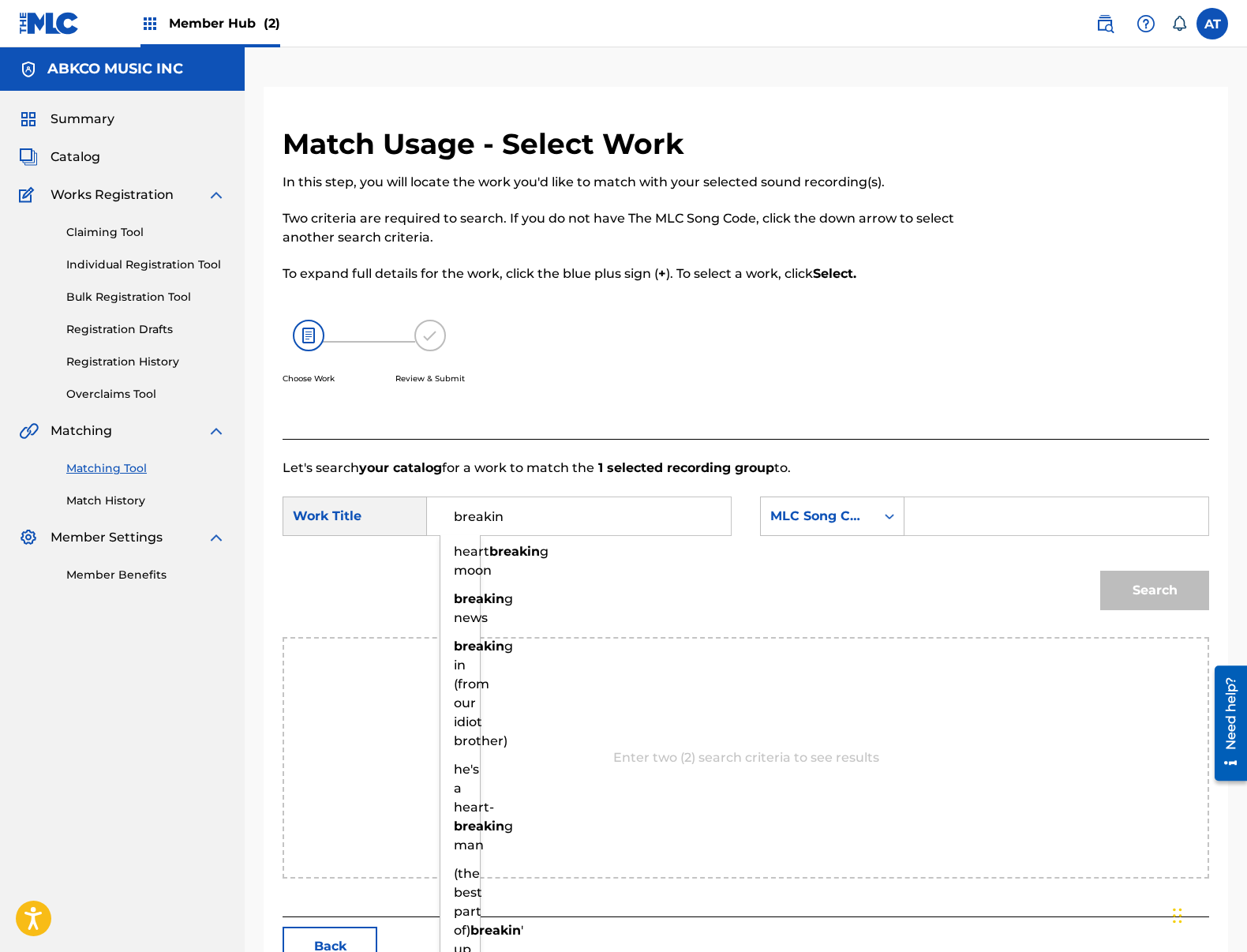
type input "breakin"
click at [970, 543] on div "SearchWithCriteria837eb7a8-e25b-4b2c-b5d3-c0586c4a8b20 Work Title breakin heart…" at bounding box center [746, 520] width 926 height 49
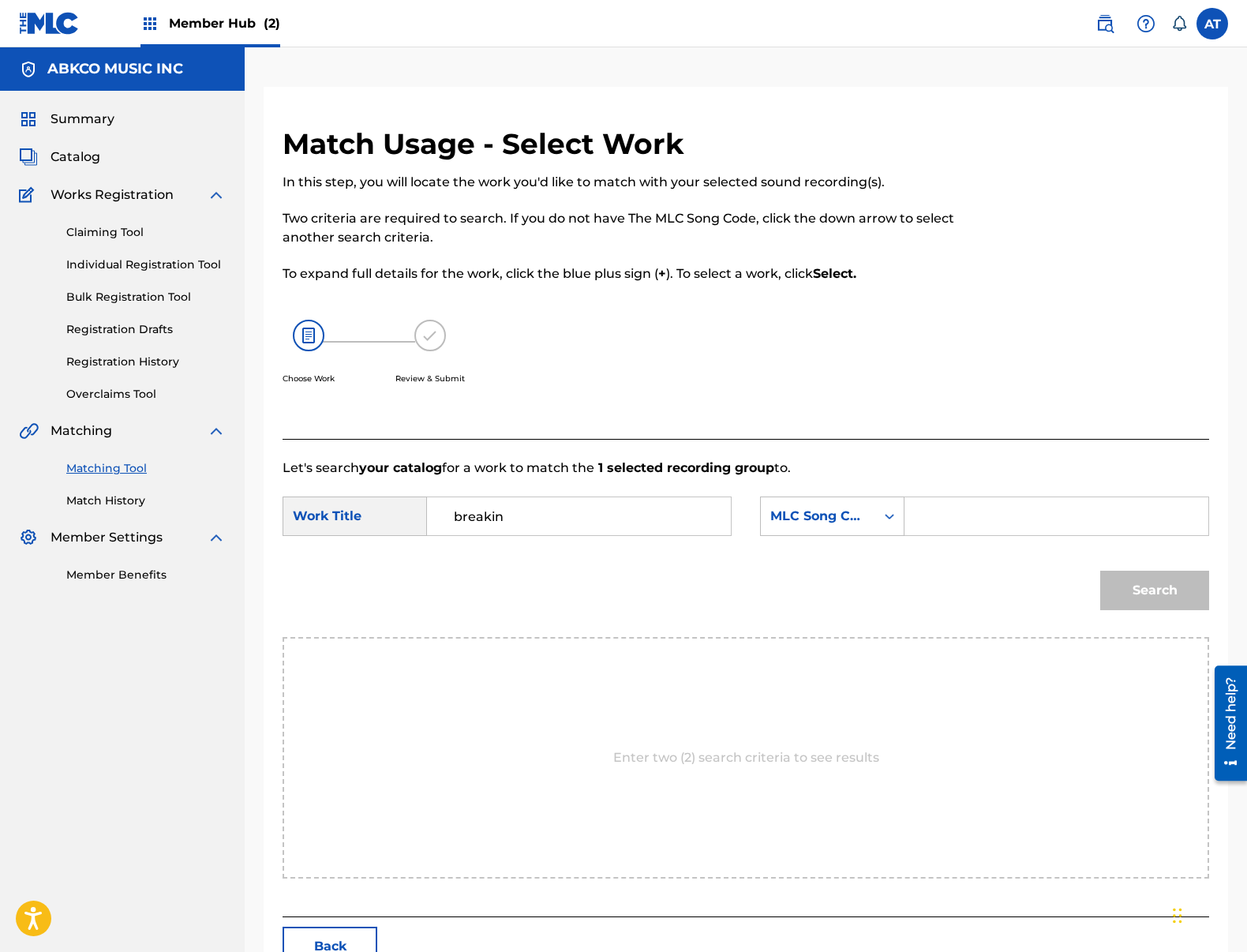
click at [1014, 522] on input "Search Form" at bounding box center [1057, 516] width 277 height 38
click at [1021, 514] on input "Search Form" at bounding box center [1057, 516] width 277 height 38
click at [878, 520] on div "Search Form" at bounding box center [889, 516] width 29 height 29
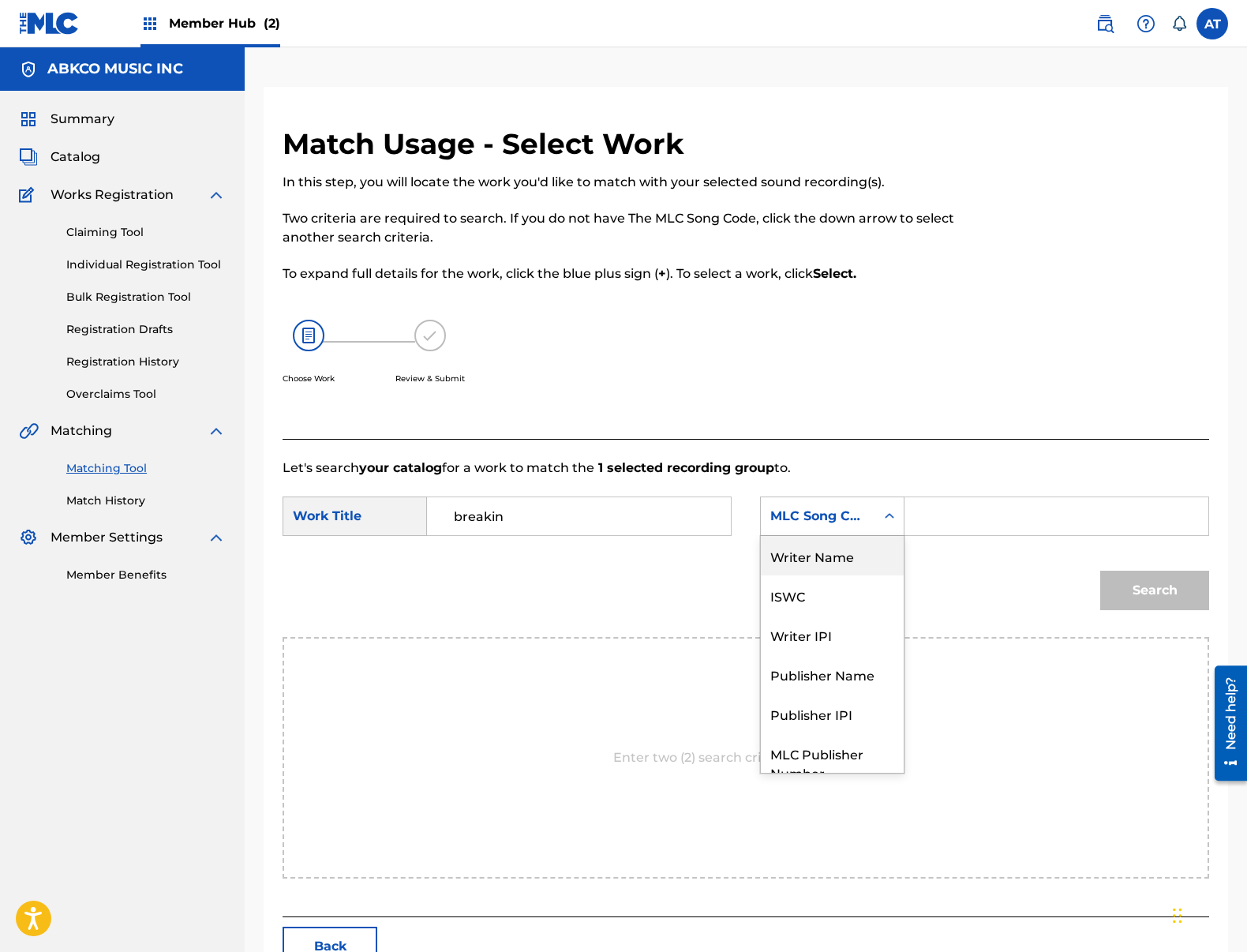
click at [866, 551] on div "Writer Name" at bounding box center [832, 555] width 143 height 40
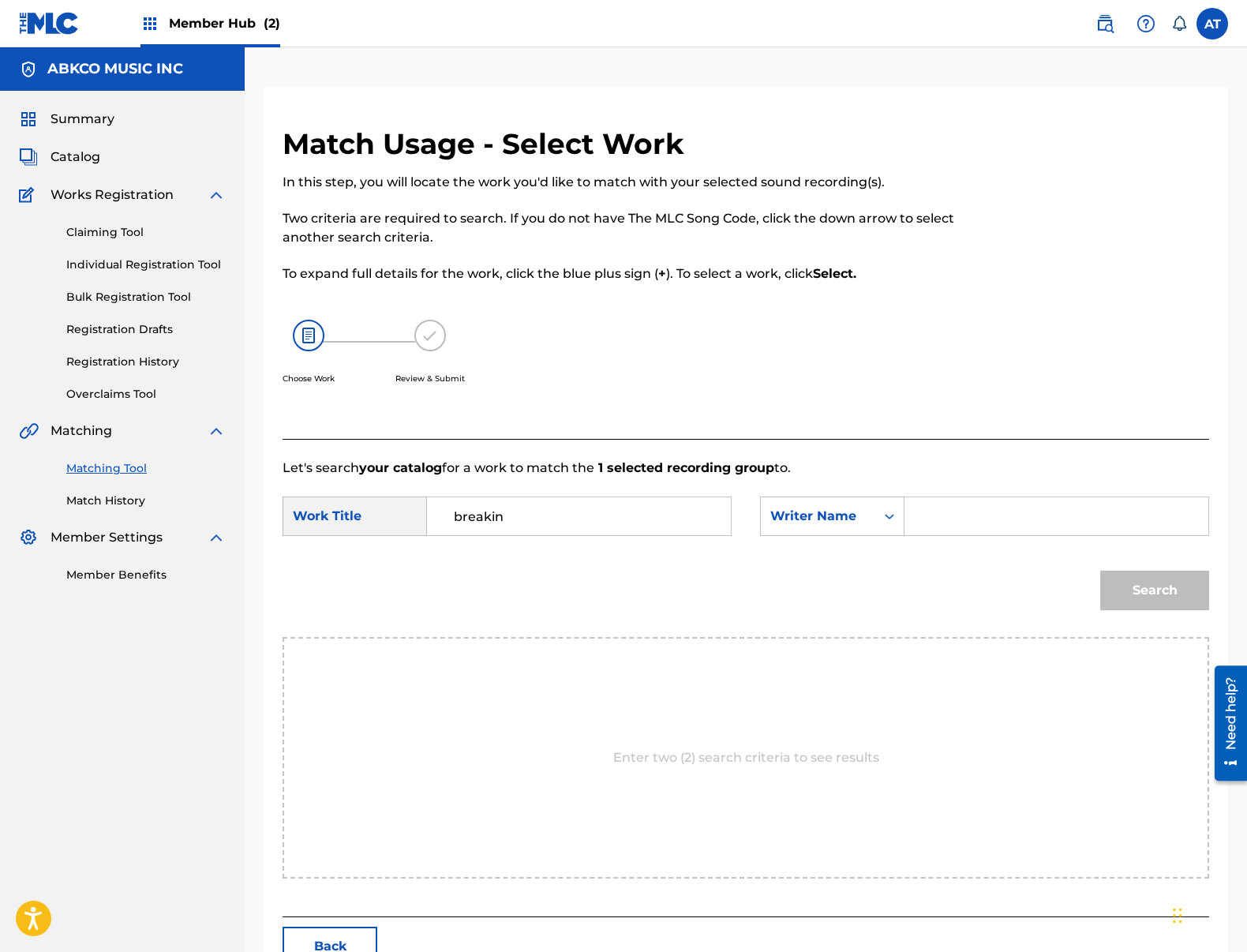
click at [959, 529] on input "Search Form" at bounding box center [1057, 516] width 277 height 38
type input "[PERSON_NAME]or"
click at [1100, 570] on button "Search" at bounding box center [1155, 590] width 109 height 40
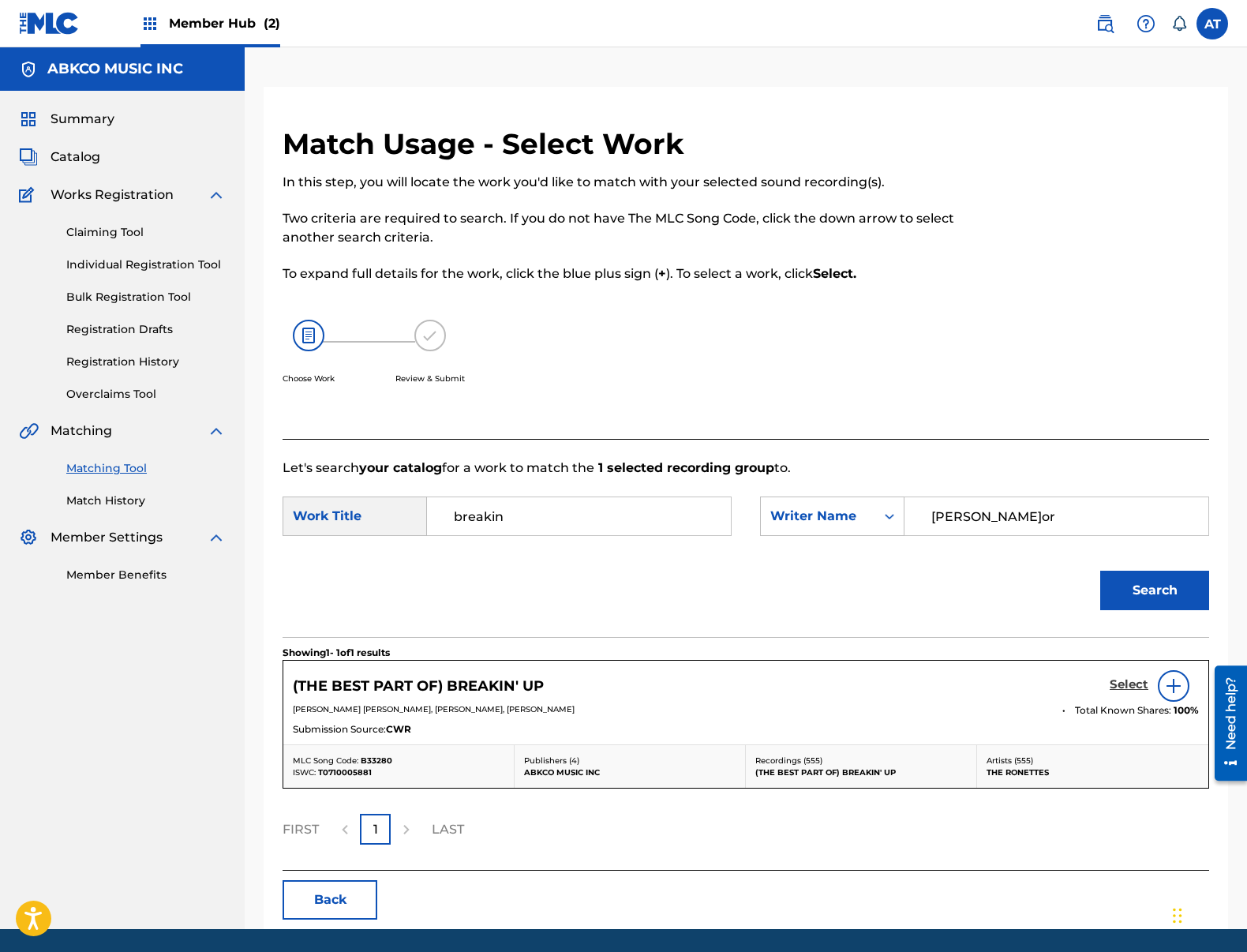
click at [1136, 677] on h5 "Select" at bounding box center [1129, 685] width 39 height 15
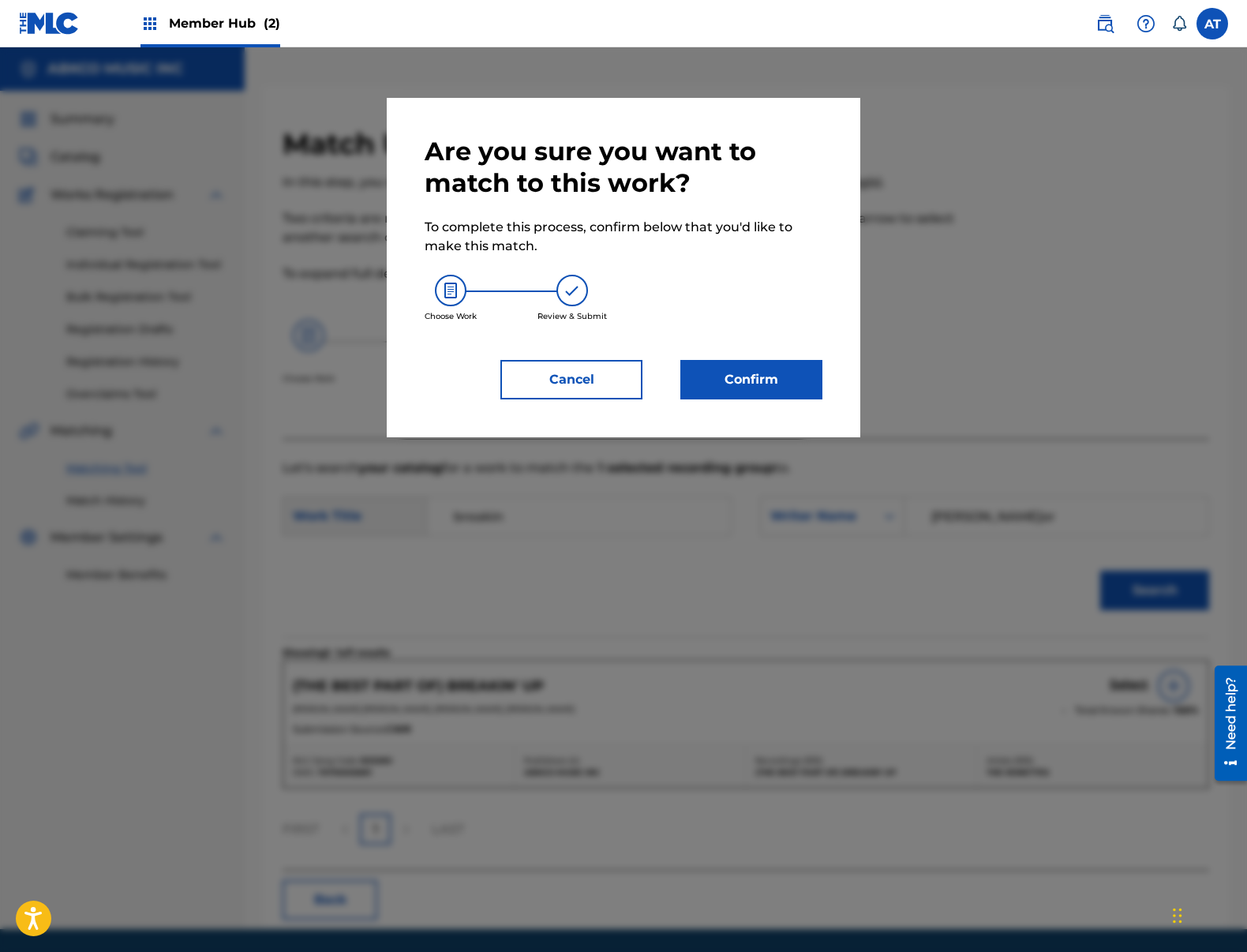
click at [740, 353] on div "Are you sure you want to match to this work? To complete this process, confirm …" at bounding box center [623, 267] width 397 height 263
click at [749, 359] on div "Are you sure you want to match to this work? To complete this process, confirm …" at bounding box center [623, 267] width 397 height 263
click at [699, 423] on div "Are you sure you want to match to this work? To complete this process, confirm …" at bounding box center [623, 267] width 473 height 339
click at [731, 394] on button "Confirm" at bounding box center [752, 379] width 142 height 40
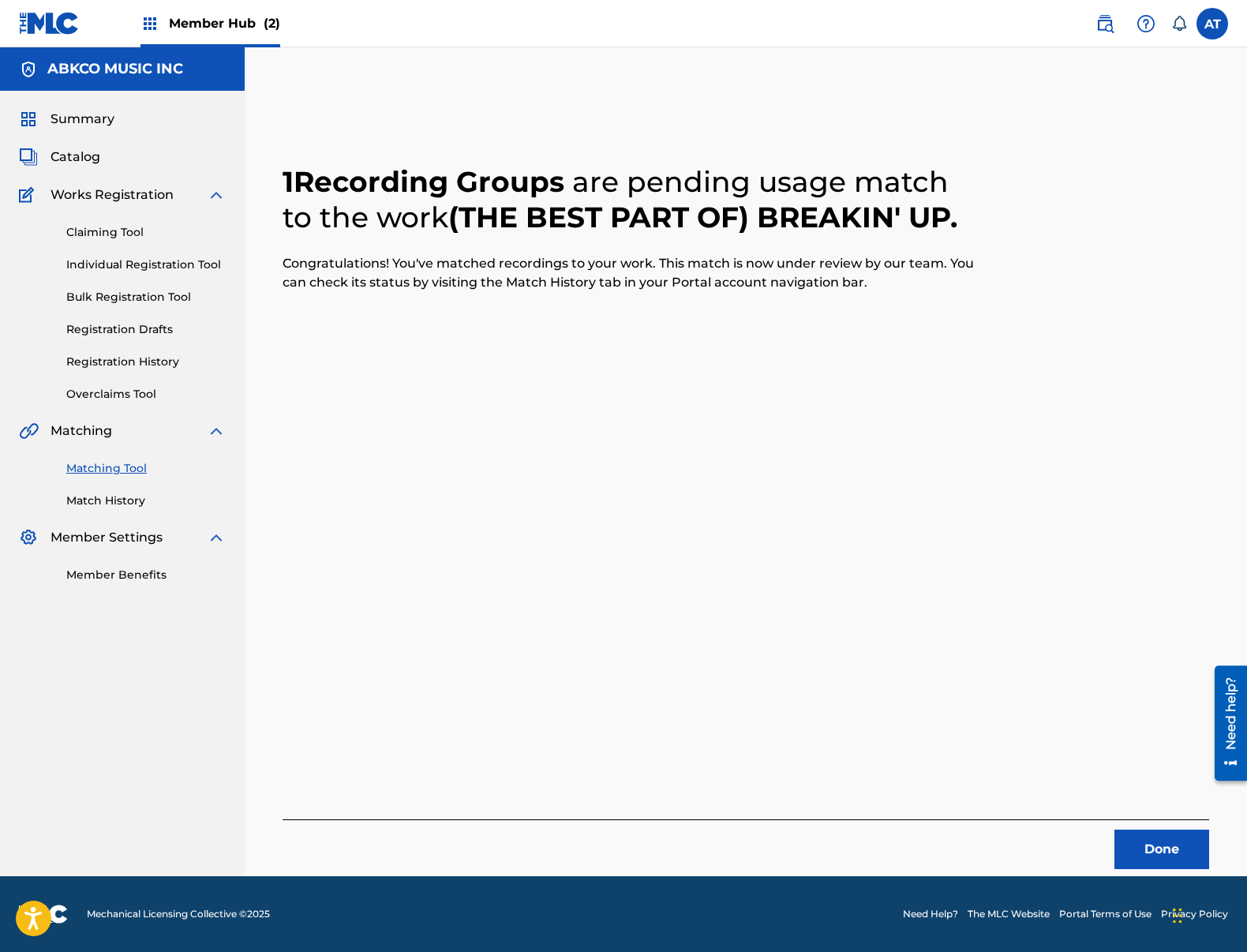
drag, startPoint x: 1226, startPoint y: 874, endPoint x: 1142, endPoint y: 824, distance: 97.8
click at [1206, 859] on div "1 Recording Groups are pending usage match to the work (THE BEST PART OF) BREAK…" at bounding box center [746, 482] width 1002 height 789
drag, startPoint x: 1142, startPoint y: 824, endPoint x: 1166, endPoint y: 850, distance: 35.4
click at [1144, 825] on div "Done" at bounding box center [746, 844] width 926 height 50
click at [1167, 850] on button "Done" at bounding box center [1162, 848] width 94 height 40
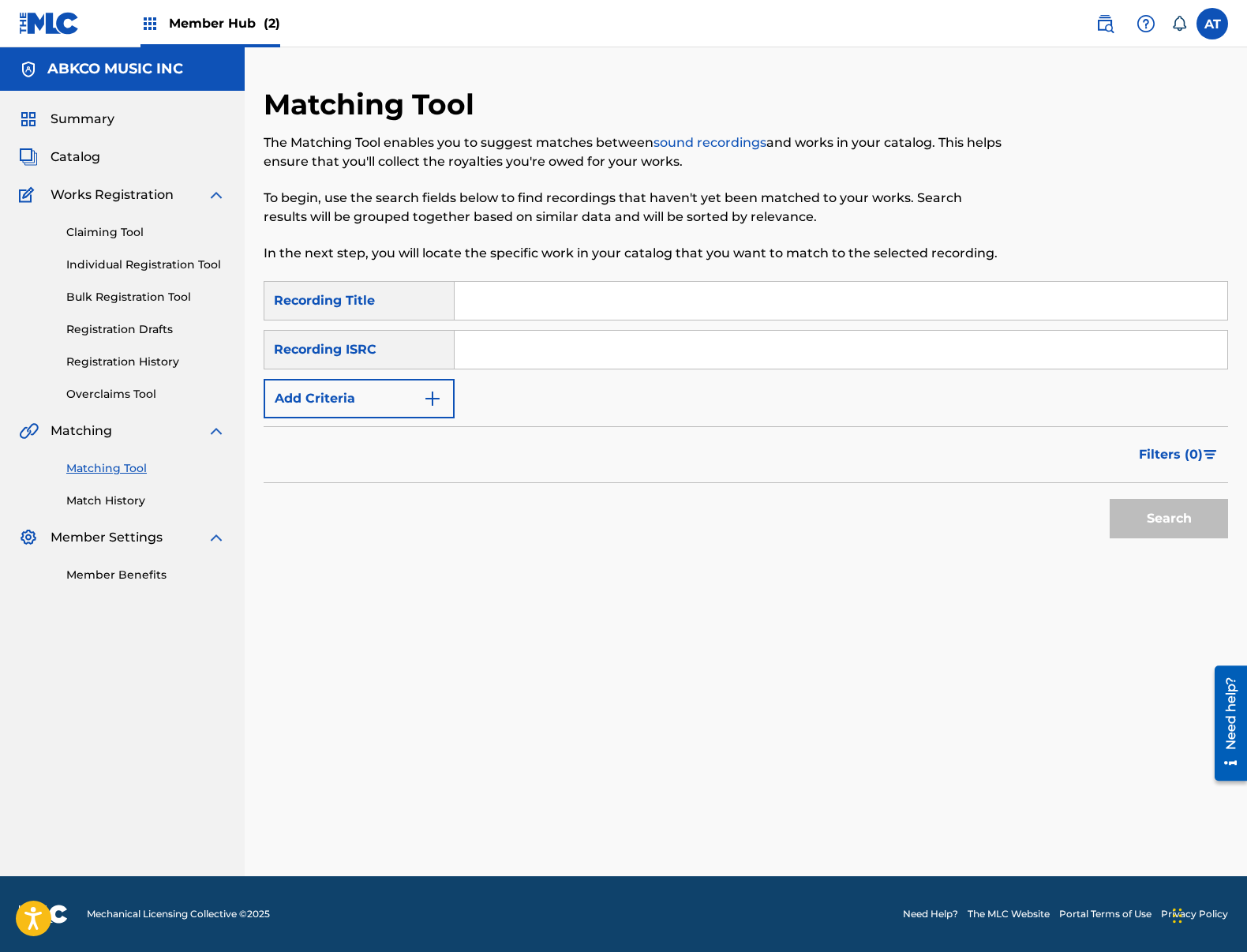
click at [587, 311] on input "Search Form" at bounding box center [841, 300] width 773 height 38
type input "relay"
click at [263, 379] on button "Add Criteria" at bounding box center [359, 398] width 191 height 40
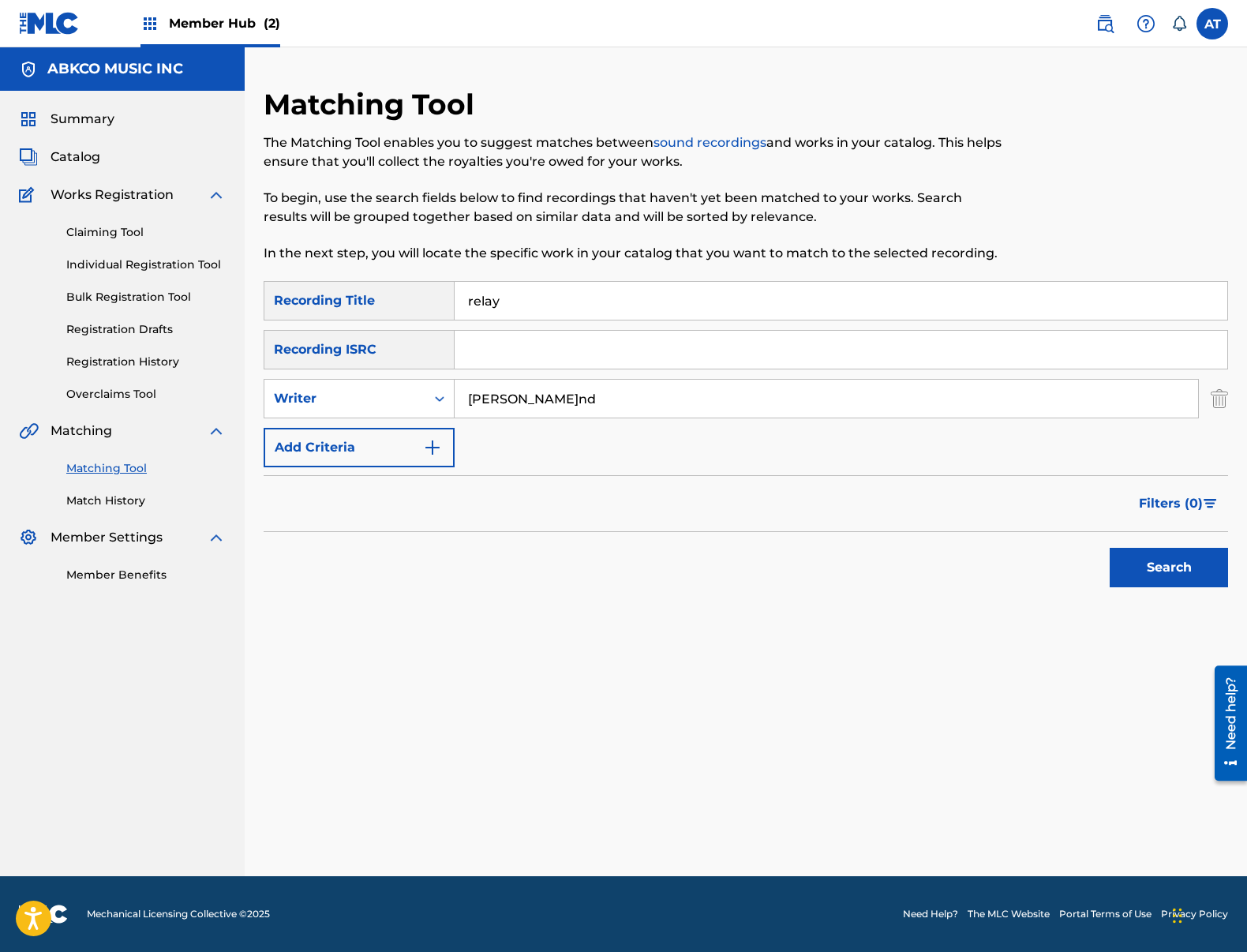
type input "[PERSON_NAME]nd"
click at [1109, 548] on button "Search" at bounding box center [1168, 568] width 118 height 40
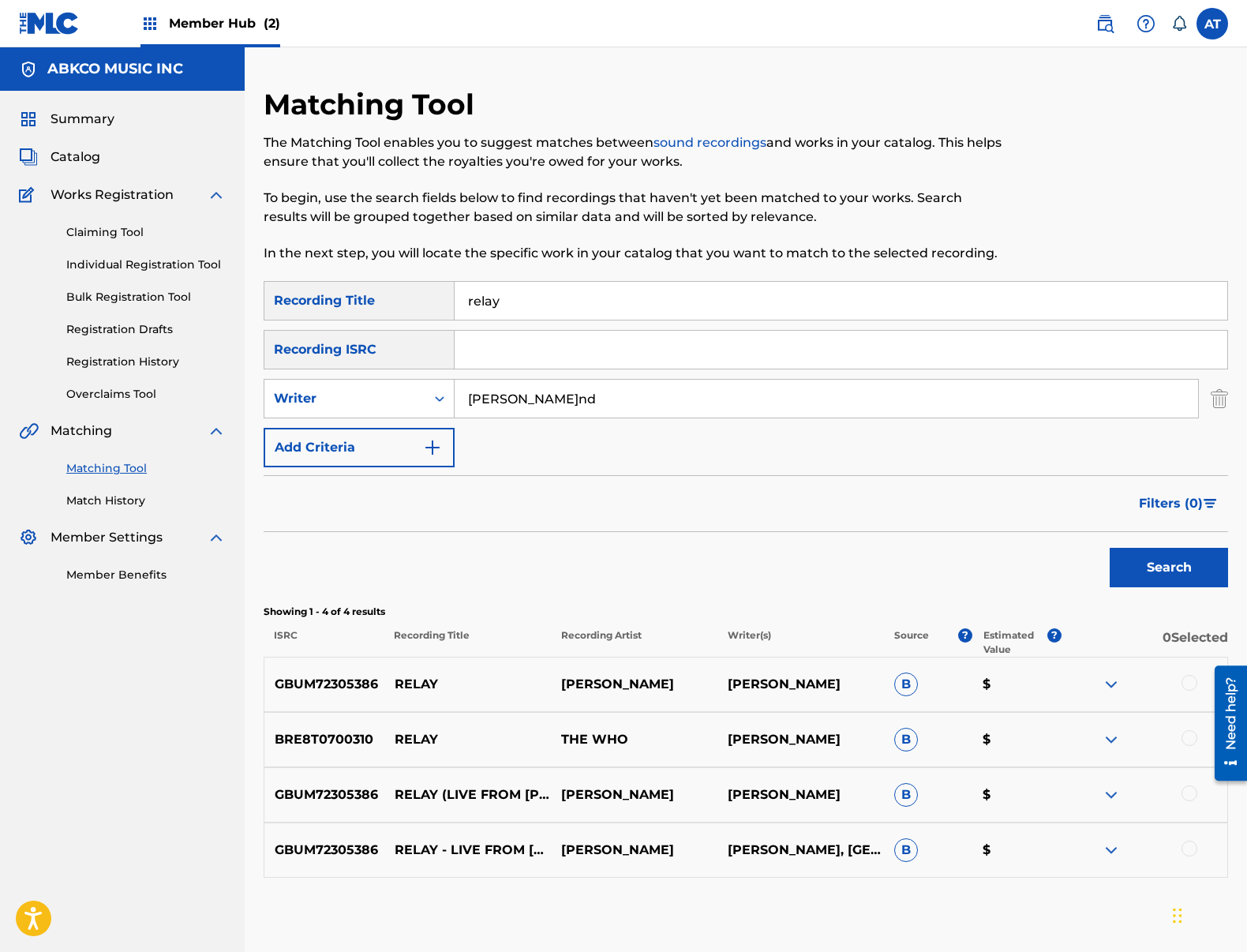
scroll to position [80, 0]
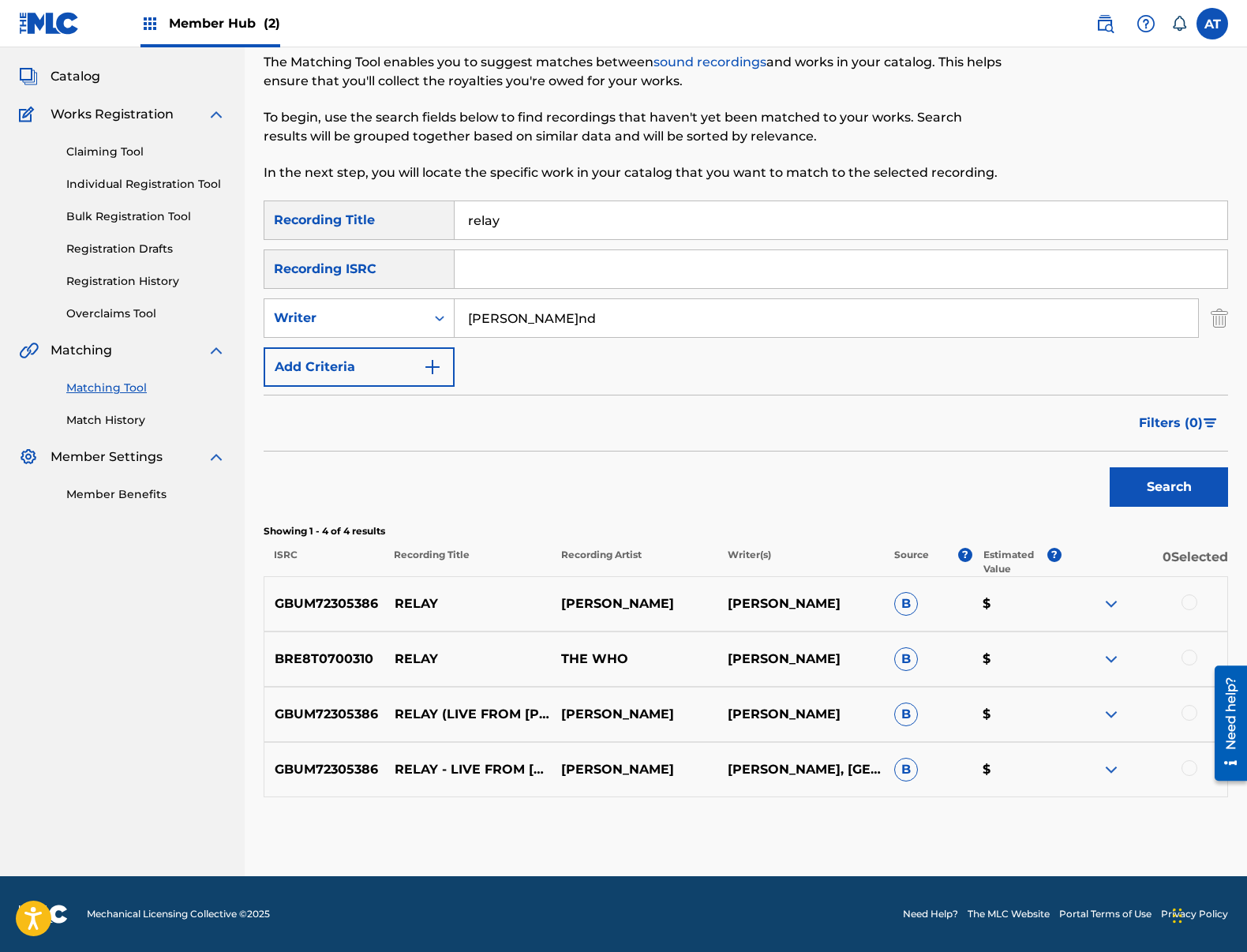
click at [1193, 597] on div at bounding box center [1189, 602] width 16 height 16
drag, startPoint x: 1188, startPoint y: 658, endPoint x: 1176, endPoint y: 704, distance: 47.5
click at [1188, 659] on div at bounding box center [1189, 657] width 16 height 16
click at [1176, 704] on div at bounding box center [1144, 714] width 166 height 18
click at [1191, 714] on div at bounding box center [1189, 712] width 16 height 16
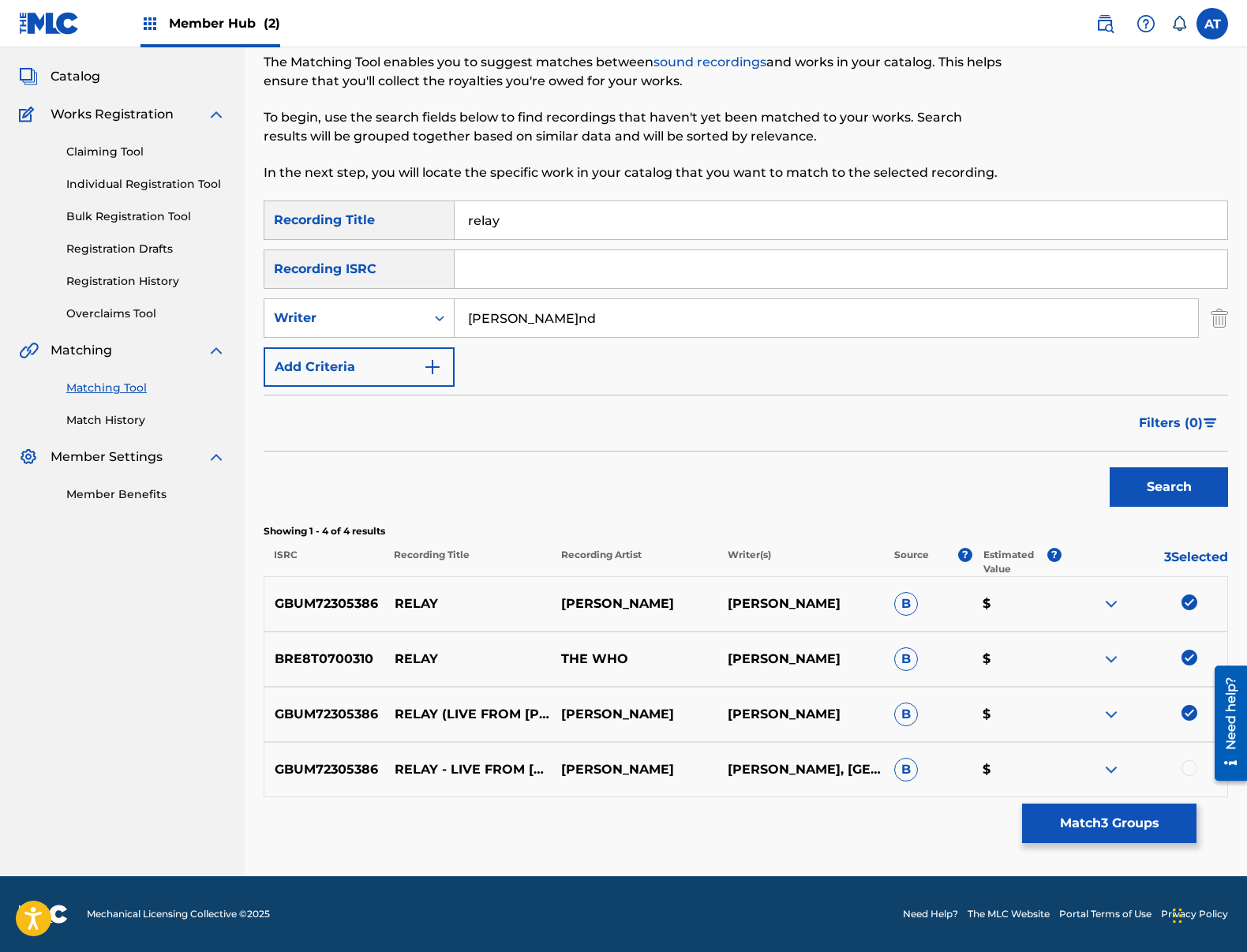
click at [1191, 752] on div "GBUM72305386 RELAY - LIVE FROM [PERSON_NAME][GEOGRAPHIC_DATA][PERSON_NAME], [GE…" at bounding box center [745, 770] width 964 height 55
click at [1188, 775] on div at bounding box center [1189, 767] width 16 height 16
click at [1147, 824] on button "Match 4 Groups" at bounding box center [1109, 823] width 175 height 40
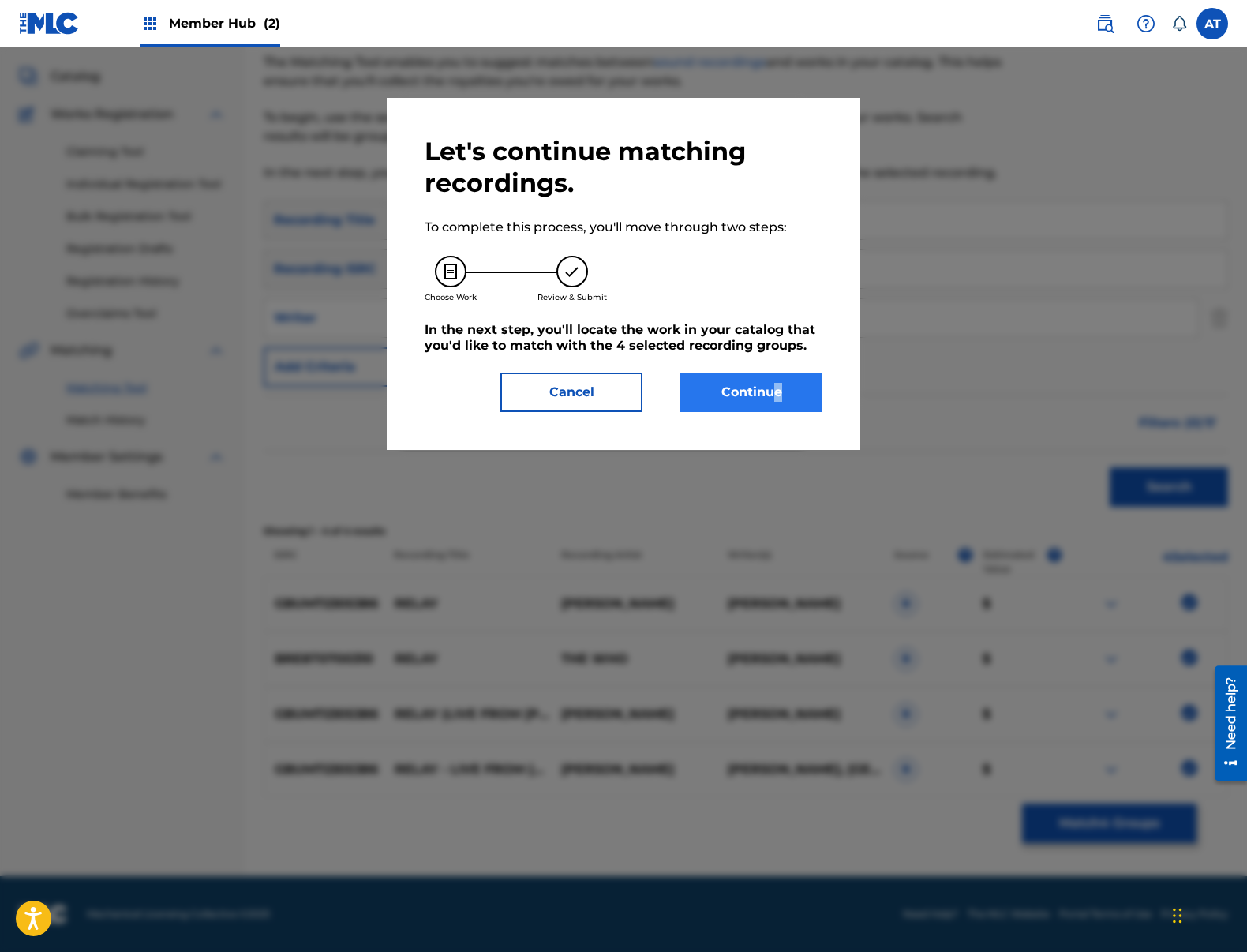
click at [764, 396] on div "Let's continue matching recordings. To complete this process, you'll move throu…" at bounding box center [623, 274] width 473 height 352
click at [764, 396] on button "Continue" at bounding box center [752, 392] width 142 height 40
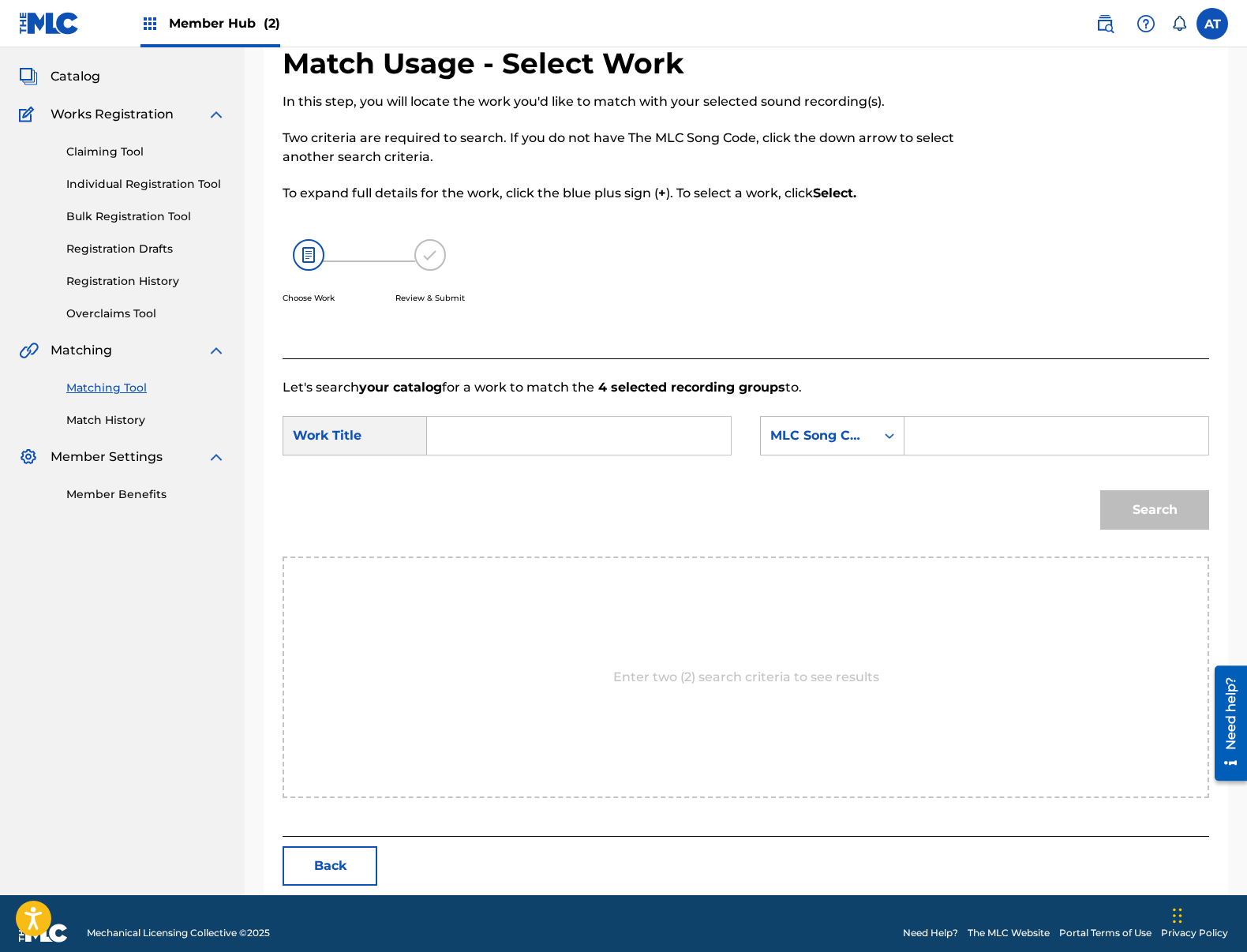
scroll to position [0, 0]
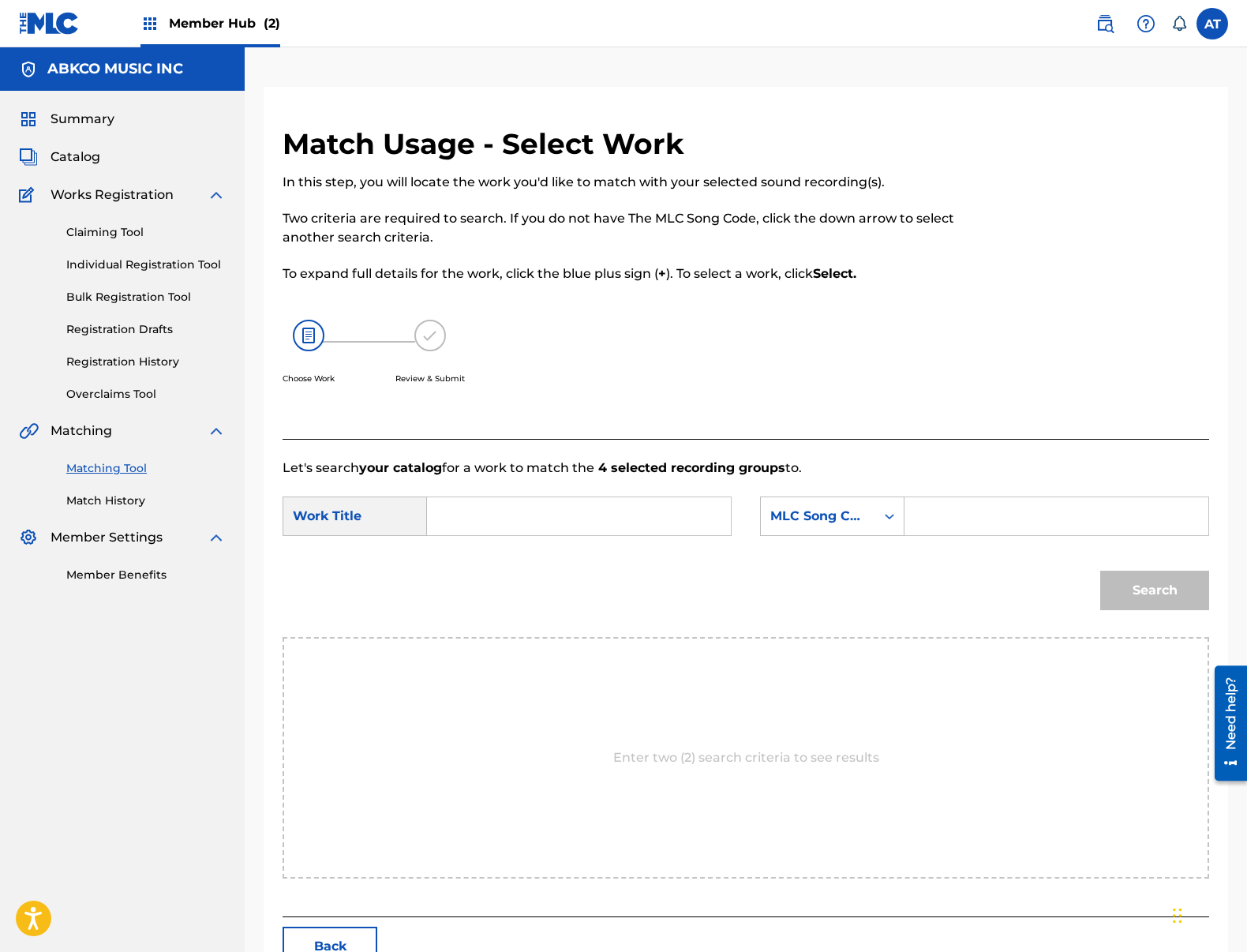
click at [584, 521] on input "Search Form" at bounding box center [579, 516] width 277 height 38
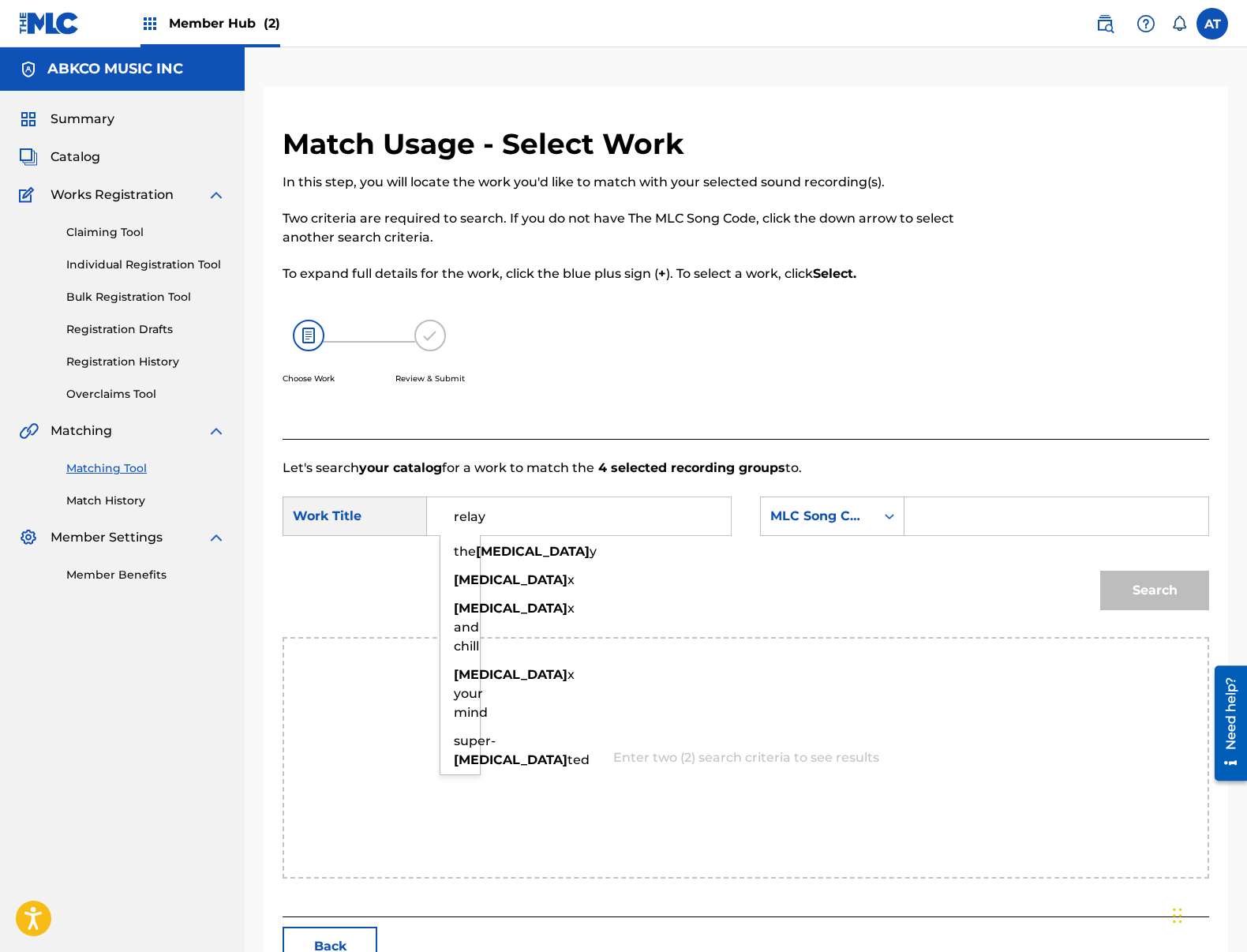
type input "relay"
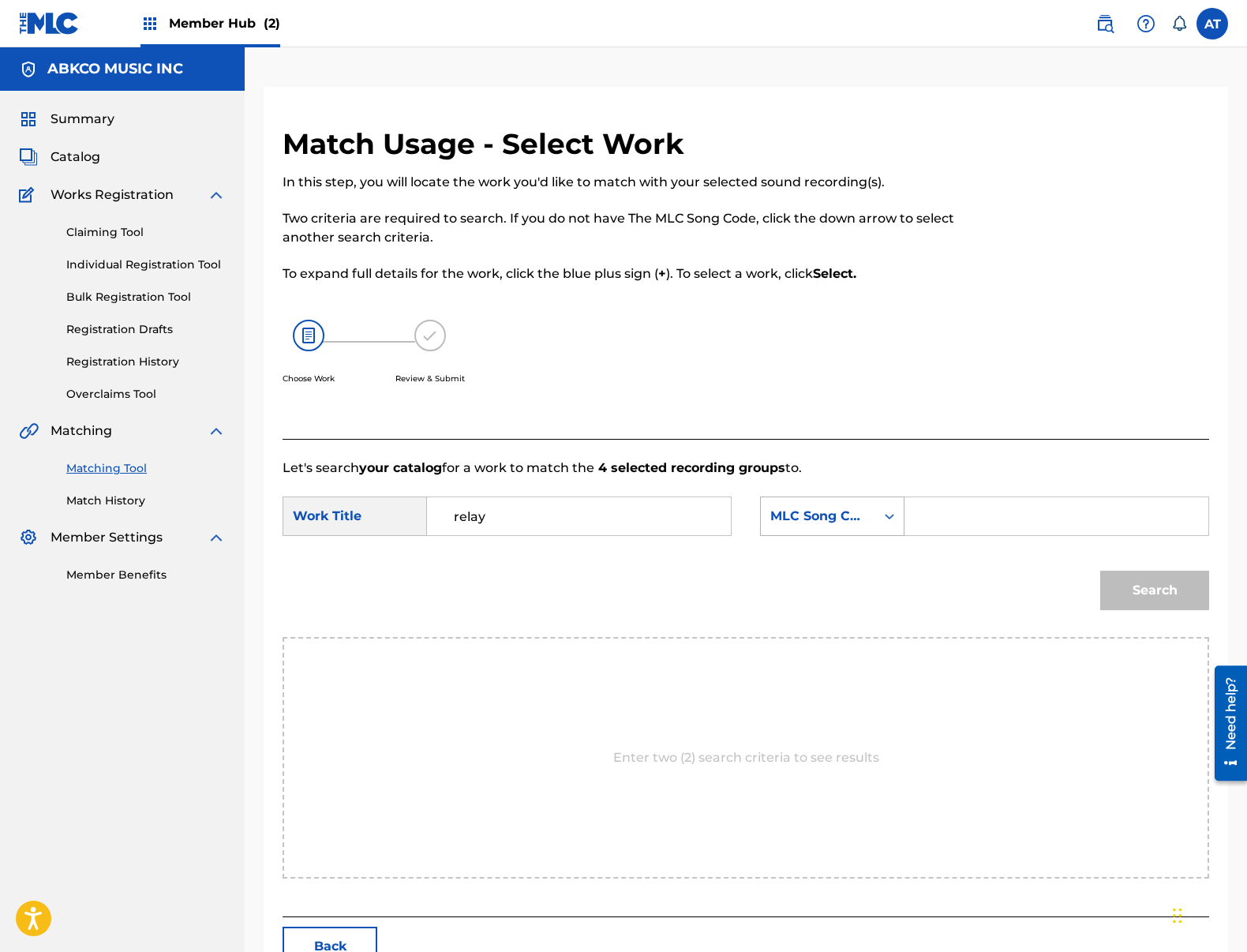
click at [863, 531] on div "MLC Song Code" at bounding box center [818, 516] width 115 height 30
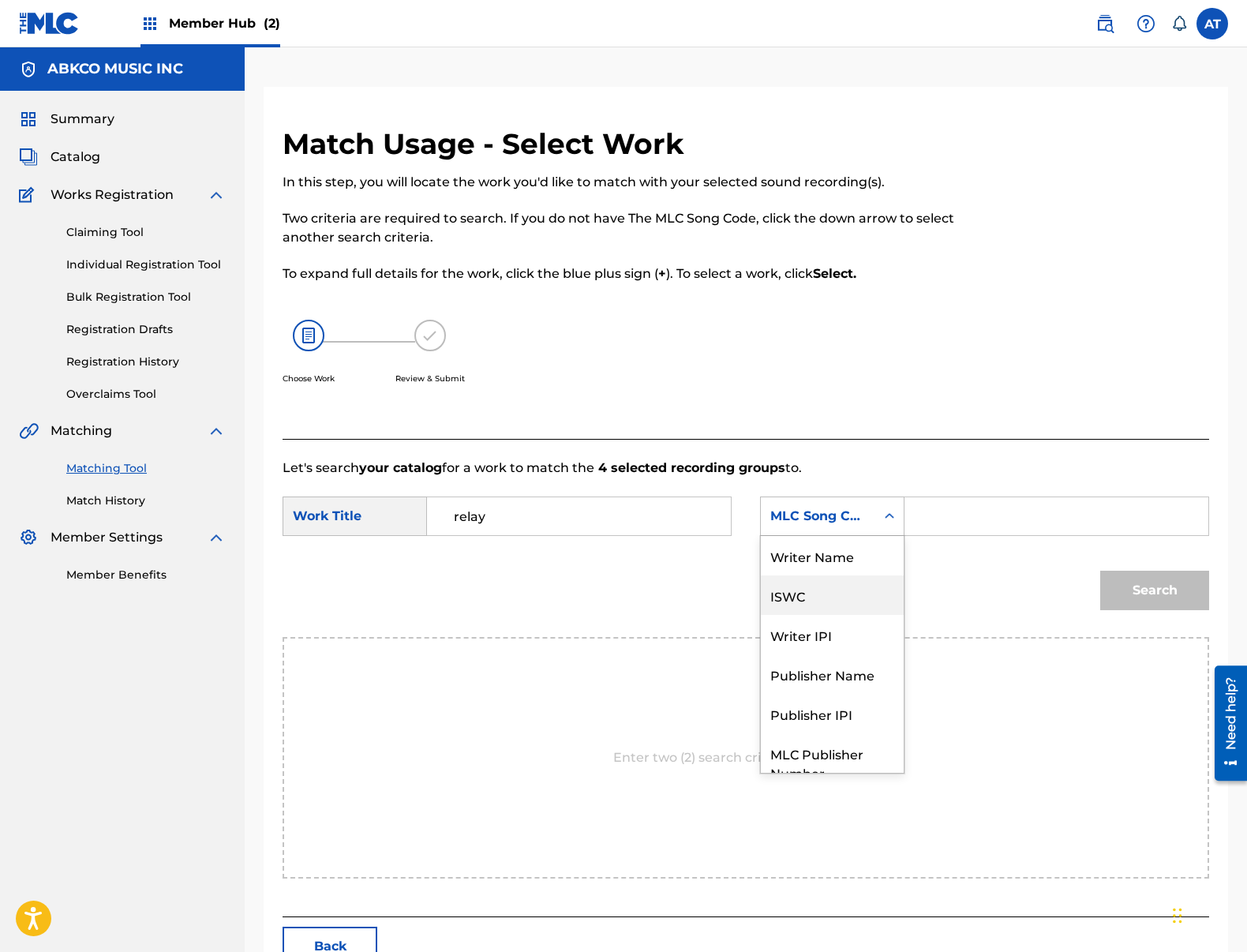
click at [850, 564] on div "Writer Name" at bounding box center [832, 555] width 143 height 40
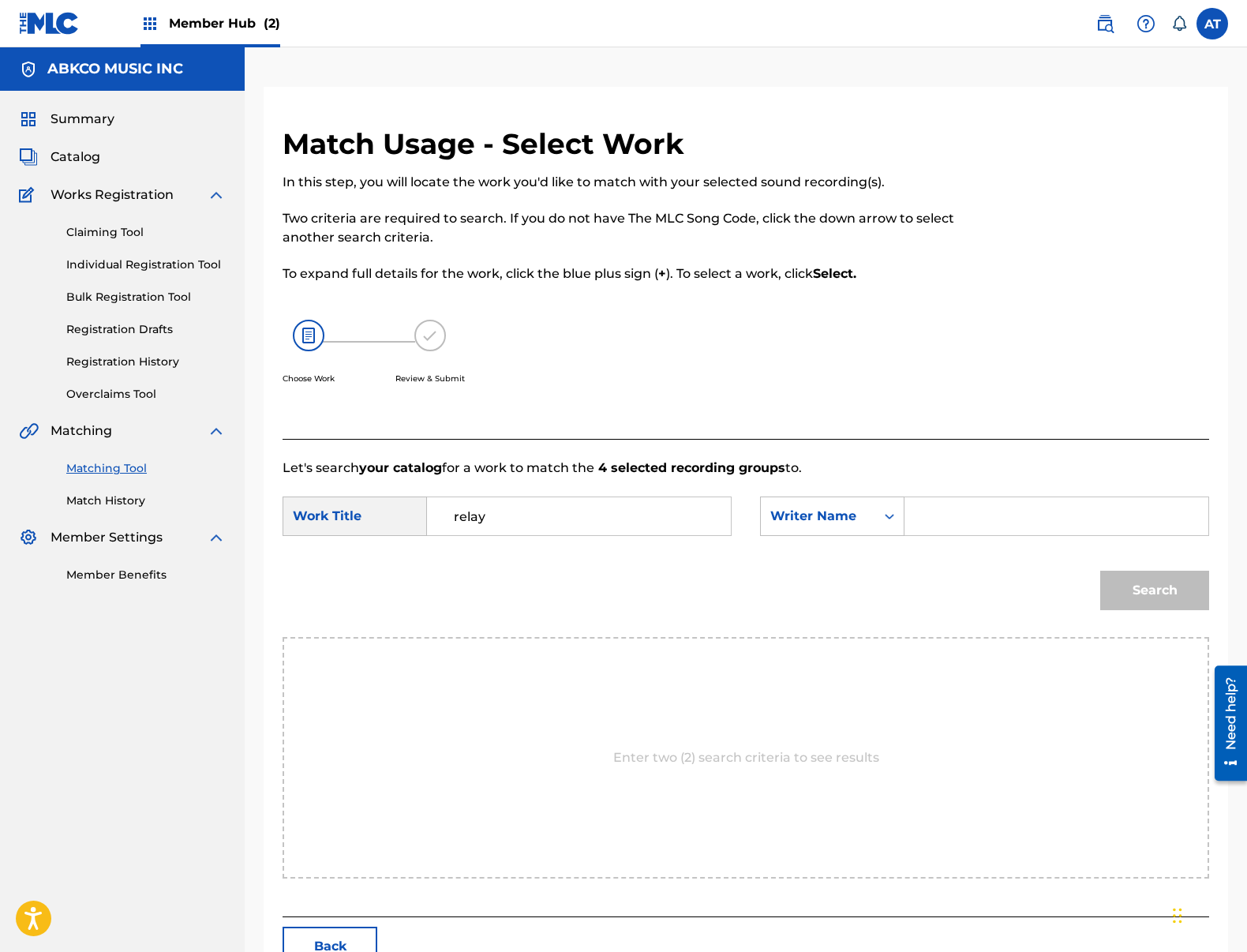
click at [989, 514] on input "Search Form" at bounding box center [1057, 516] width 277 height 38
click at [1002, 517] on input "Search Form" at bounding box center [1057, 516] width 277 height 38
type input "[PERSON_NAME]nd"
click at [1100, 570] on button "Search" at bounding box center [1155, 590] width 109 height 40
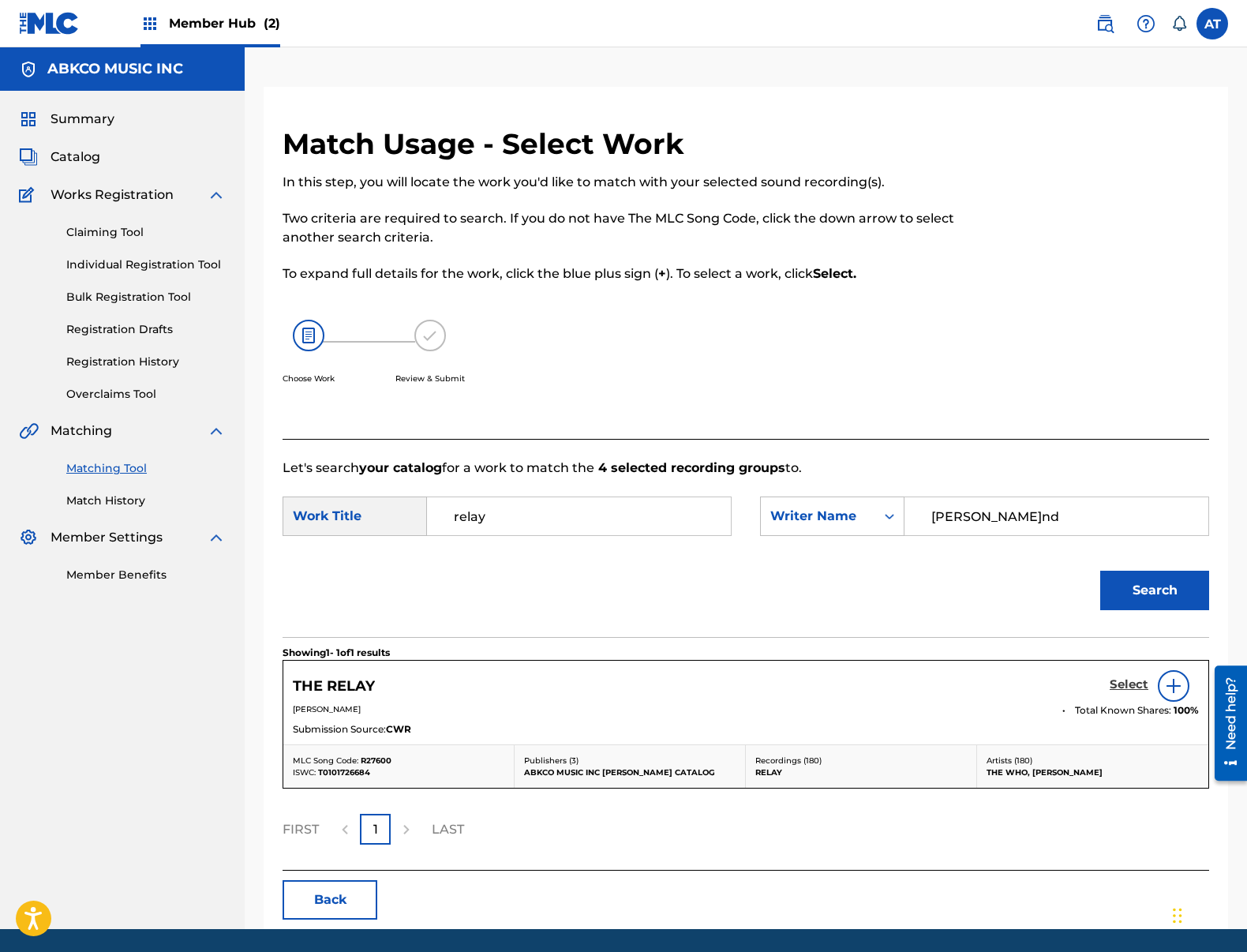
click at [1120, 687] on h5 "Select" at bounding box center [1129, 685] width 39 height 15
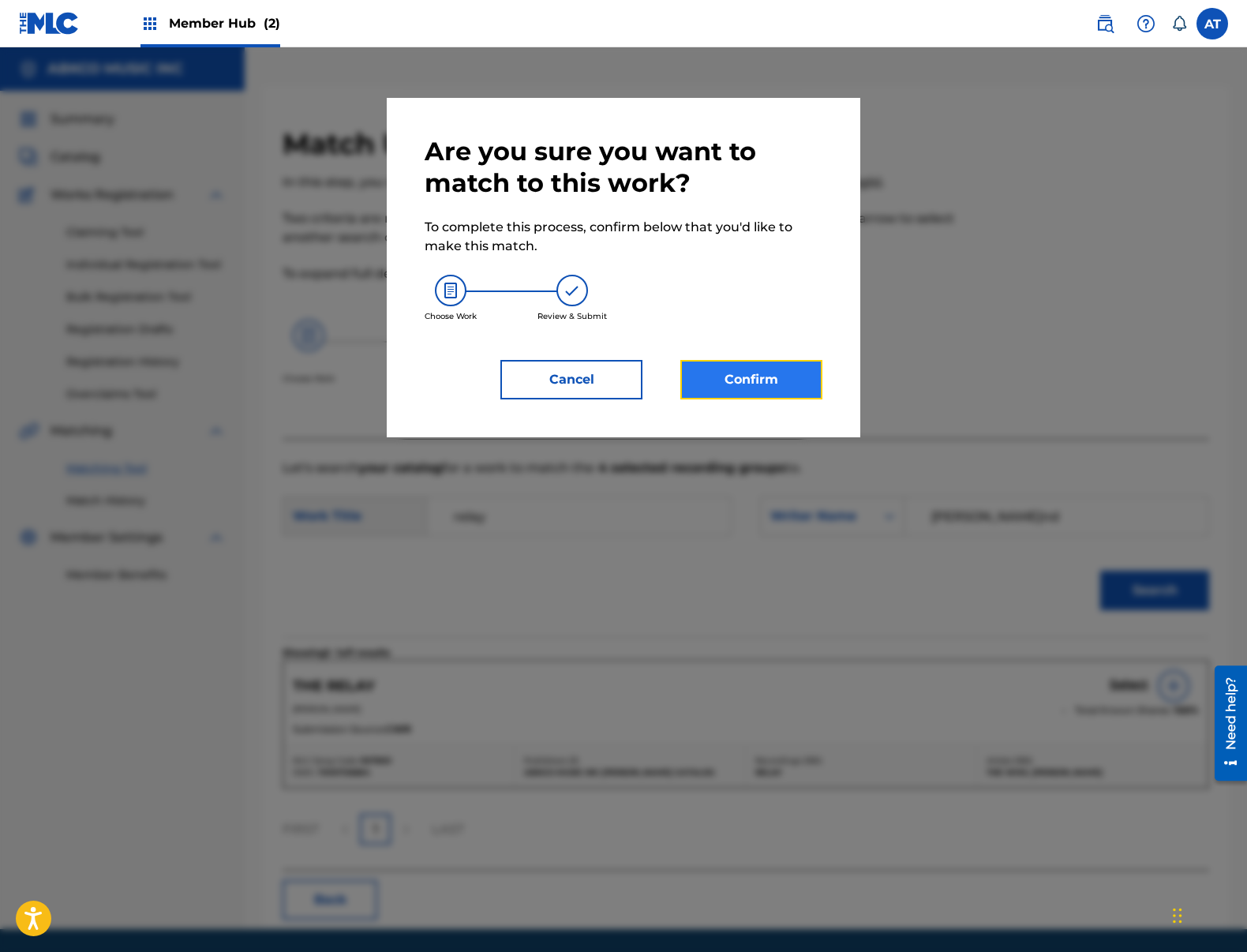
click at [775, 375] on button "Confirm" at bounding box center [752, 379] width 142 height 40
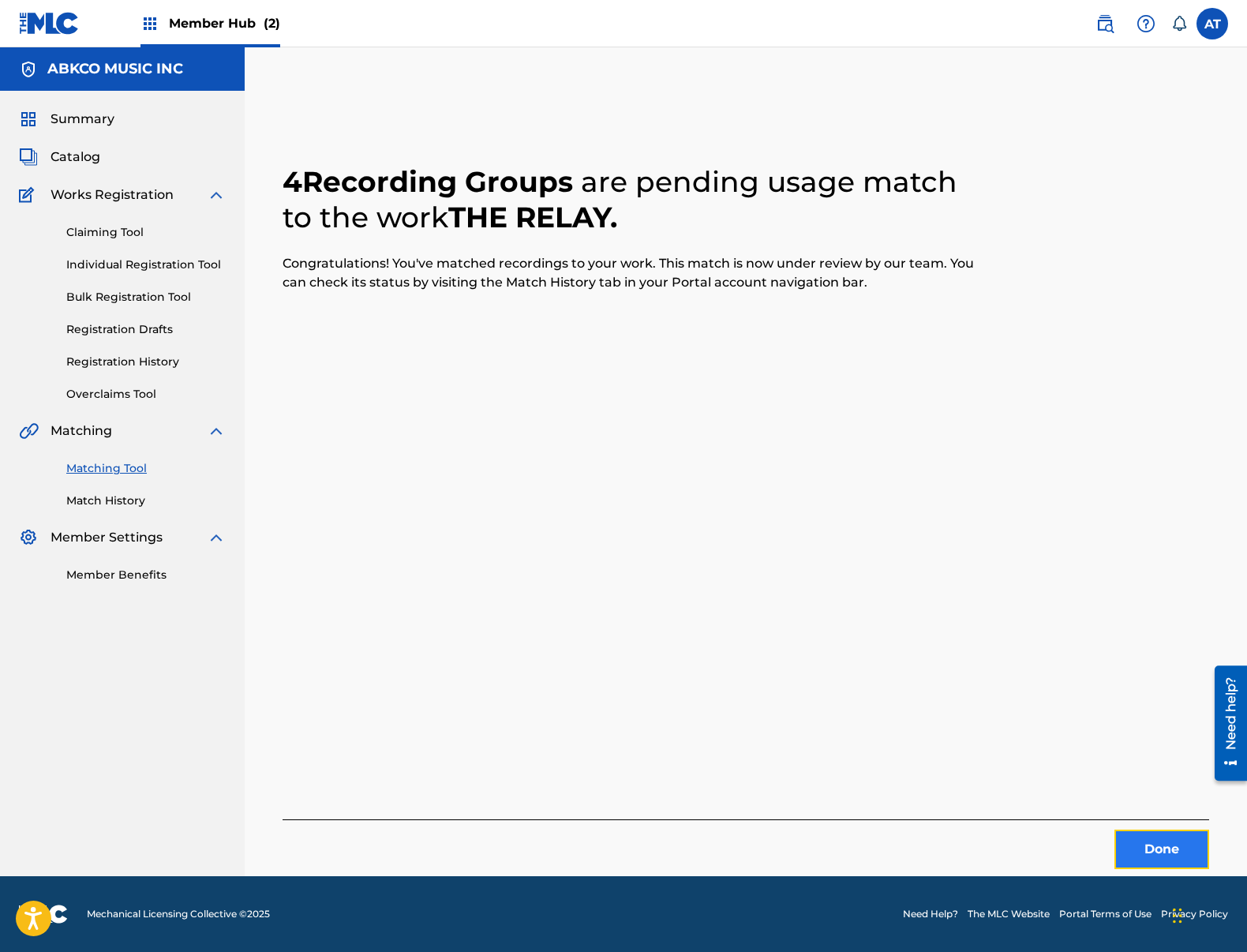
click at [1164, 845] on button "Done" at bounding box center [1162, 848] width 94 height 40
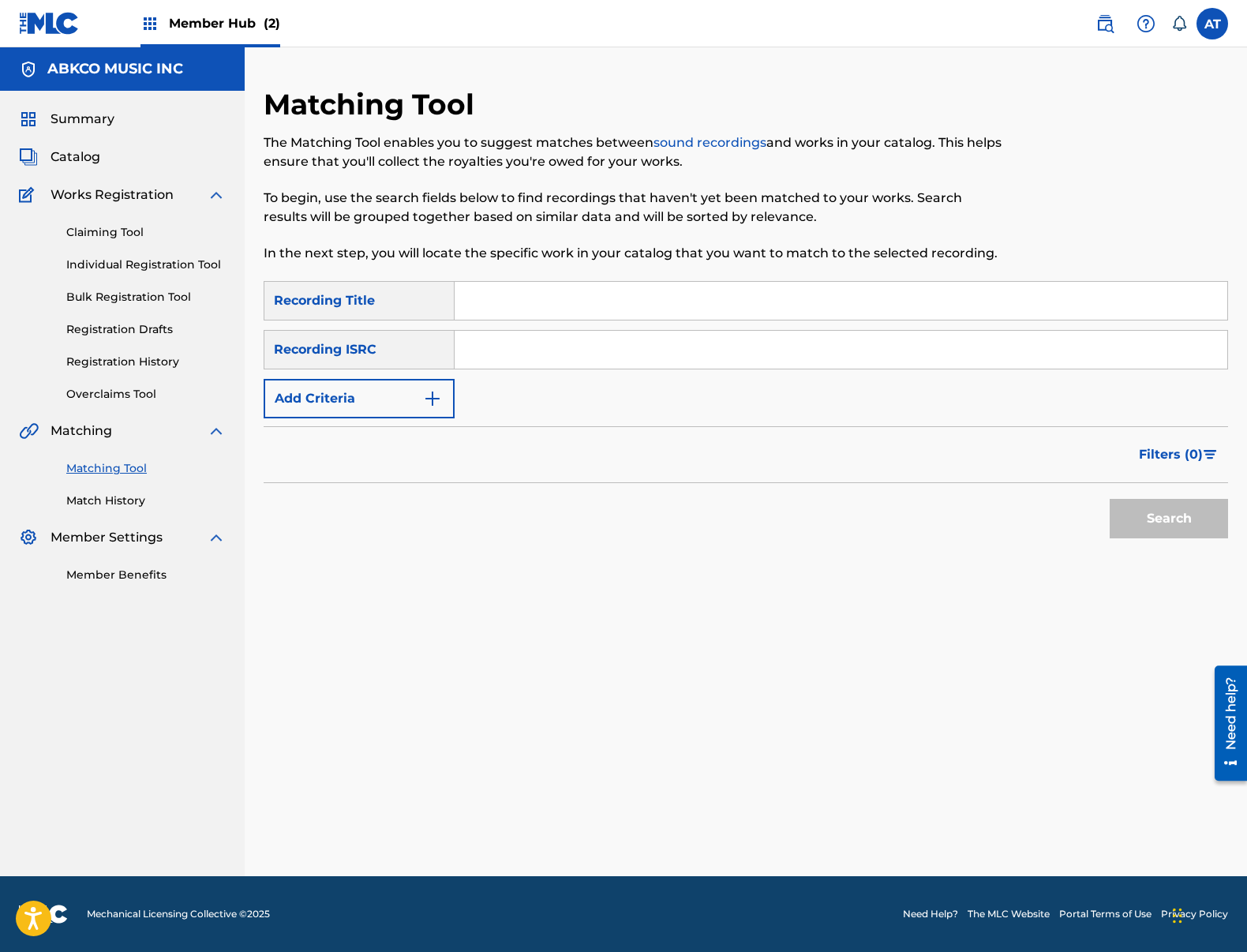
click at [568, 301] on input "Search Form" at bounding box center [841, 300] width 773 height 38
paste input "Act Nice And Gentle"
type input "Act Nice And Gentle"
click at [391, 354] on div "Recording ISRC" at bounding box center [359, 349] width 191 height 40
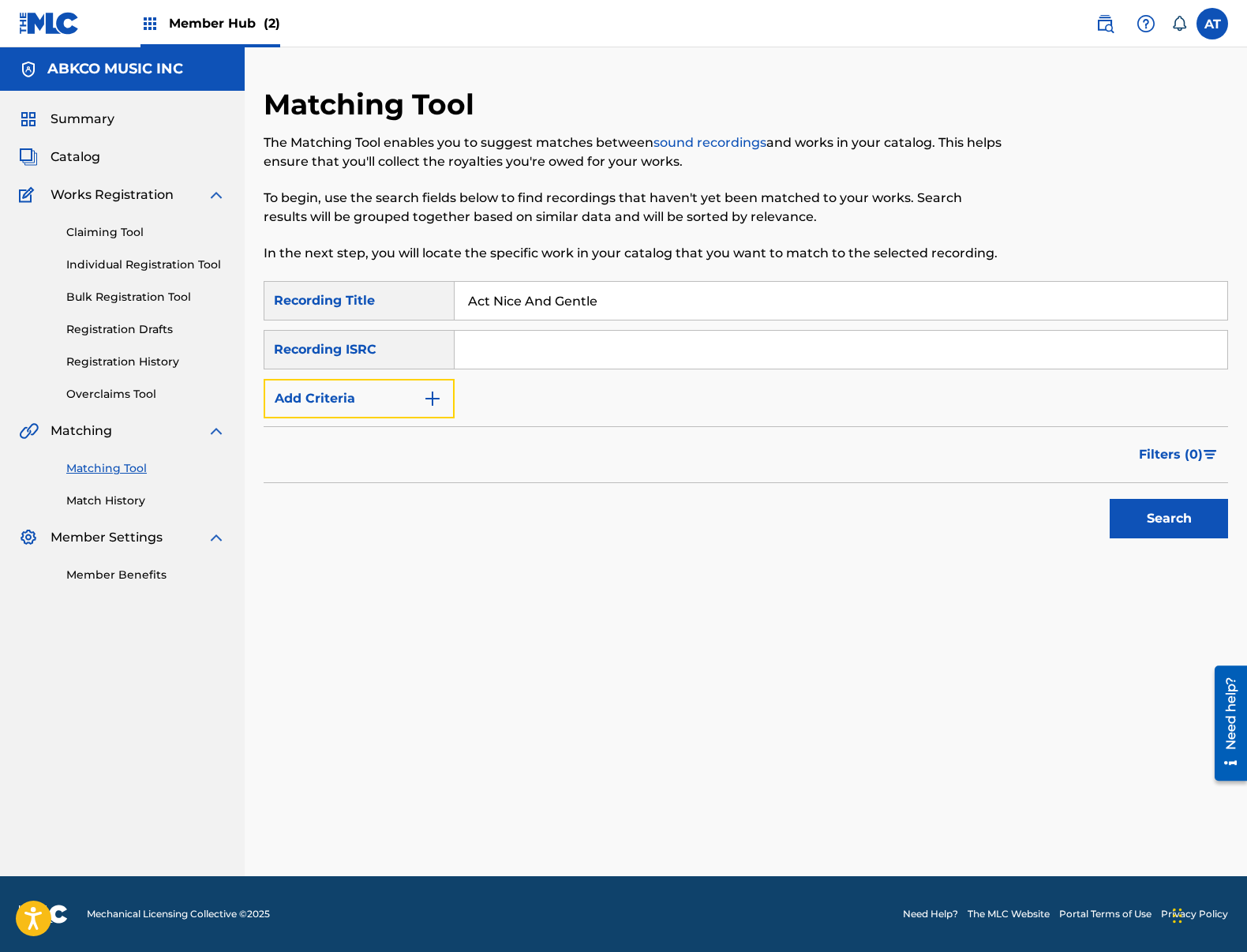
click at [392, 399] on button "Add Criteria" at bounding box center [359, 398] width 191 height 40
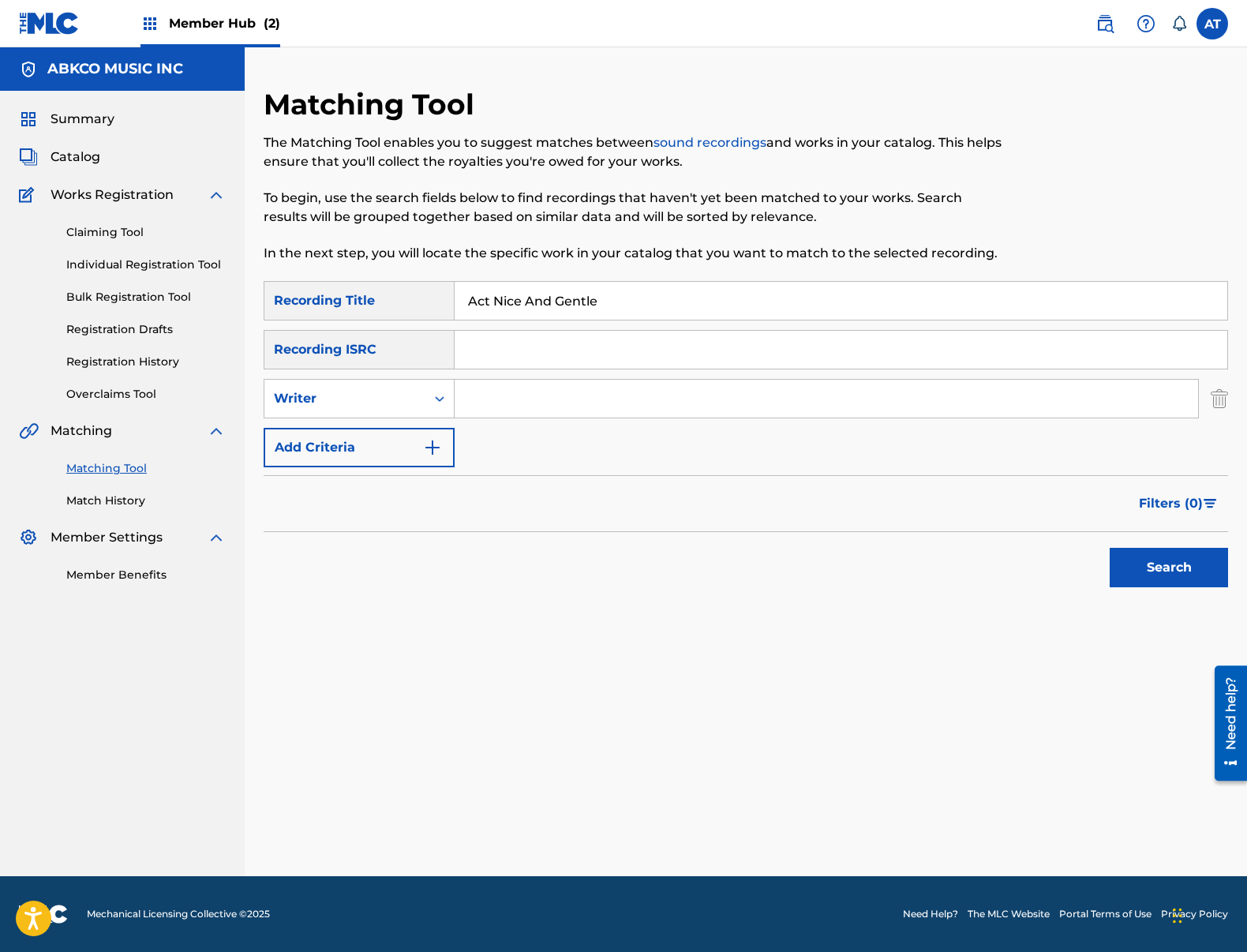
click at [526, 381] on input "Search Form" at bounding box center [826, 398] width 743 height 38
click at [544, 393] on input "Search Form" at bounding box center [826, 398] width 743 height 38
type input "r"
type input "[PERSON_NAME]"
click at [1109, 548] on button "Search" at bounding box center [1168, 568] width 118 height 40
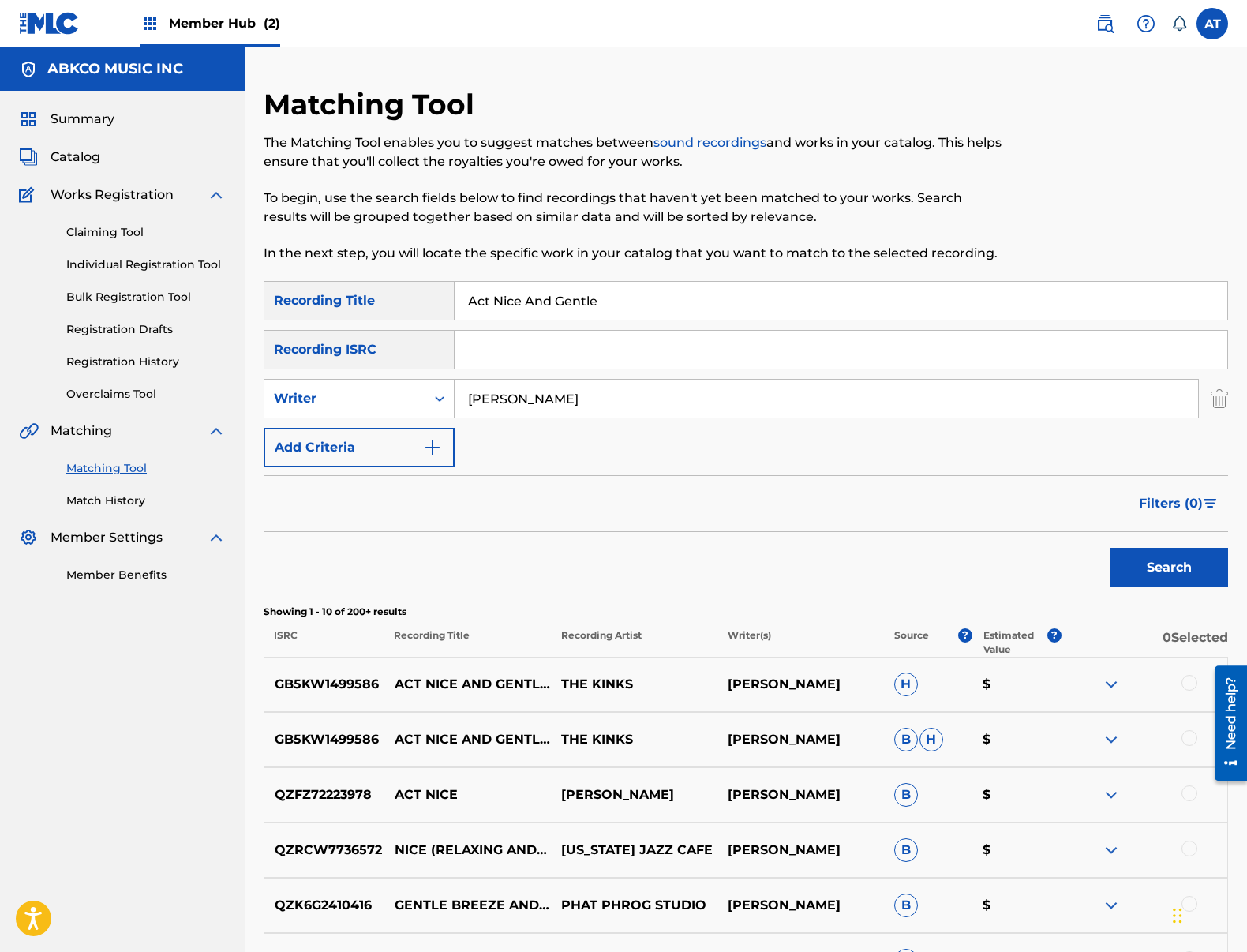
scroll to position [237, 0]
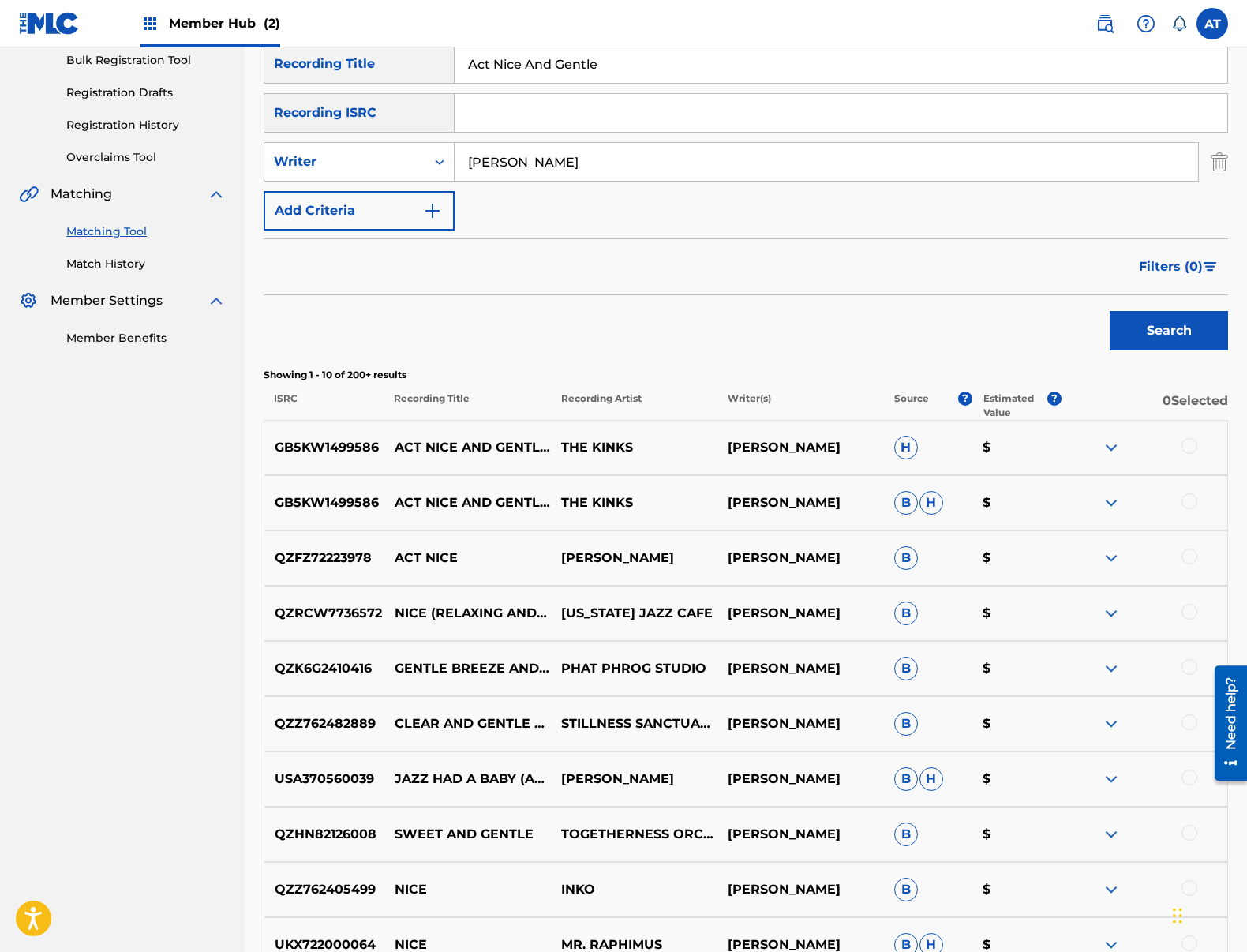
click at [1189, 444] on div at bounding box center [1189, 445] width 16 height 16
click at [1187, 496] on div at bounding box center [1189, 501] width 16 height 16
click at [1192, 549] on div at bounding box center [1144, 557] width 166 height 18
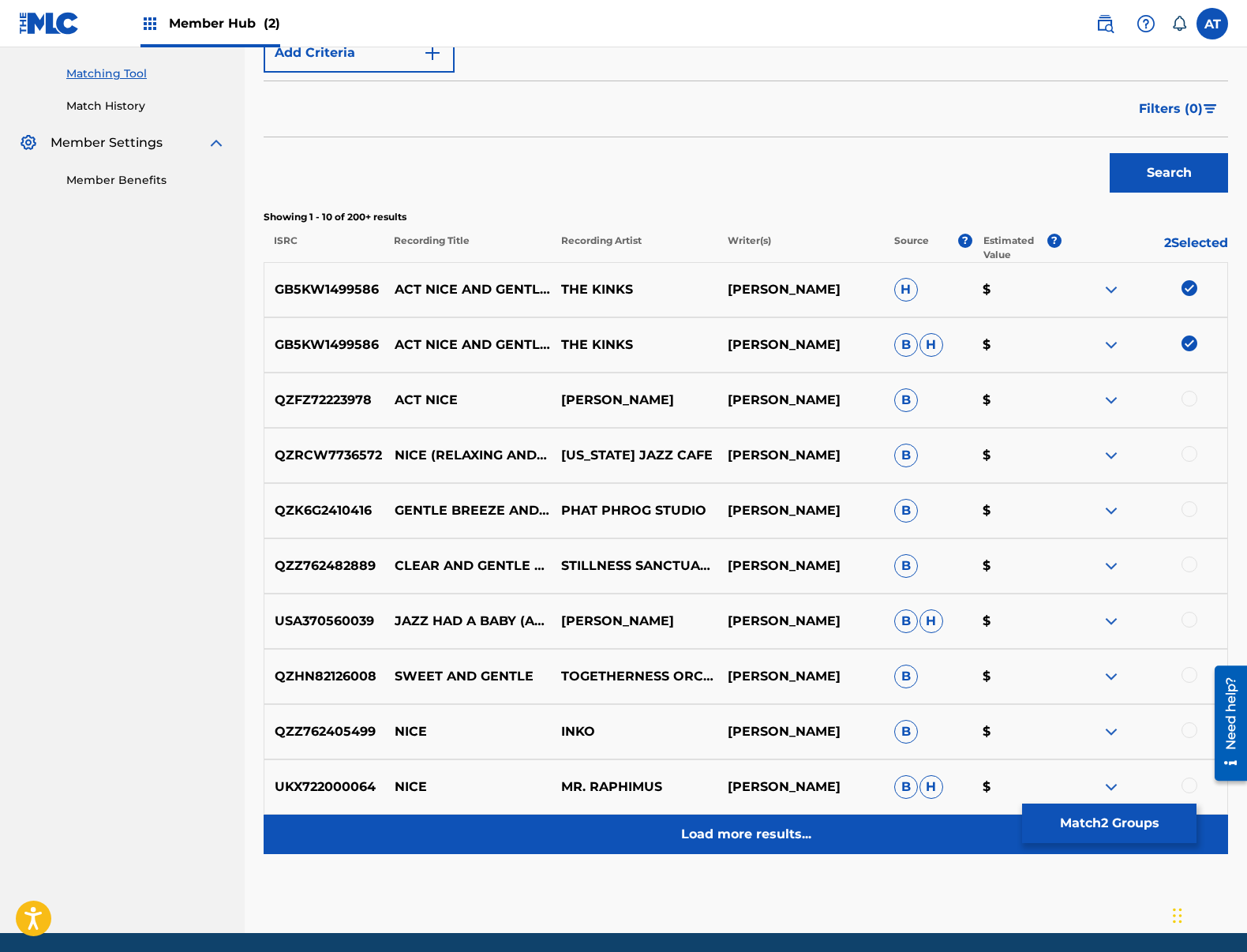
click at [699, 829] on p "Load more results..." at bounding box center [746, 834] width 130 height 18
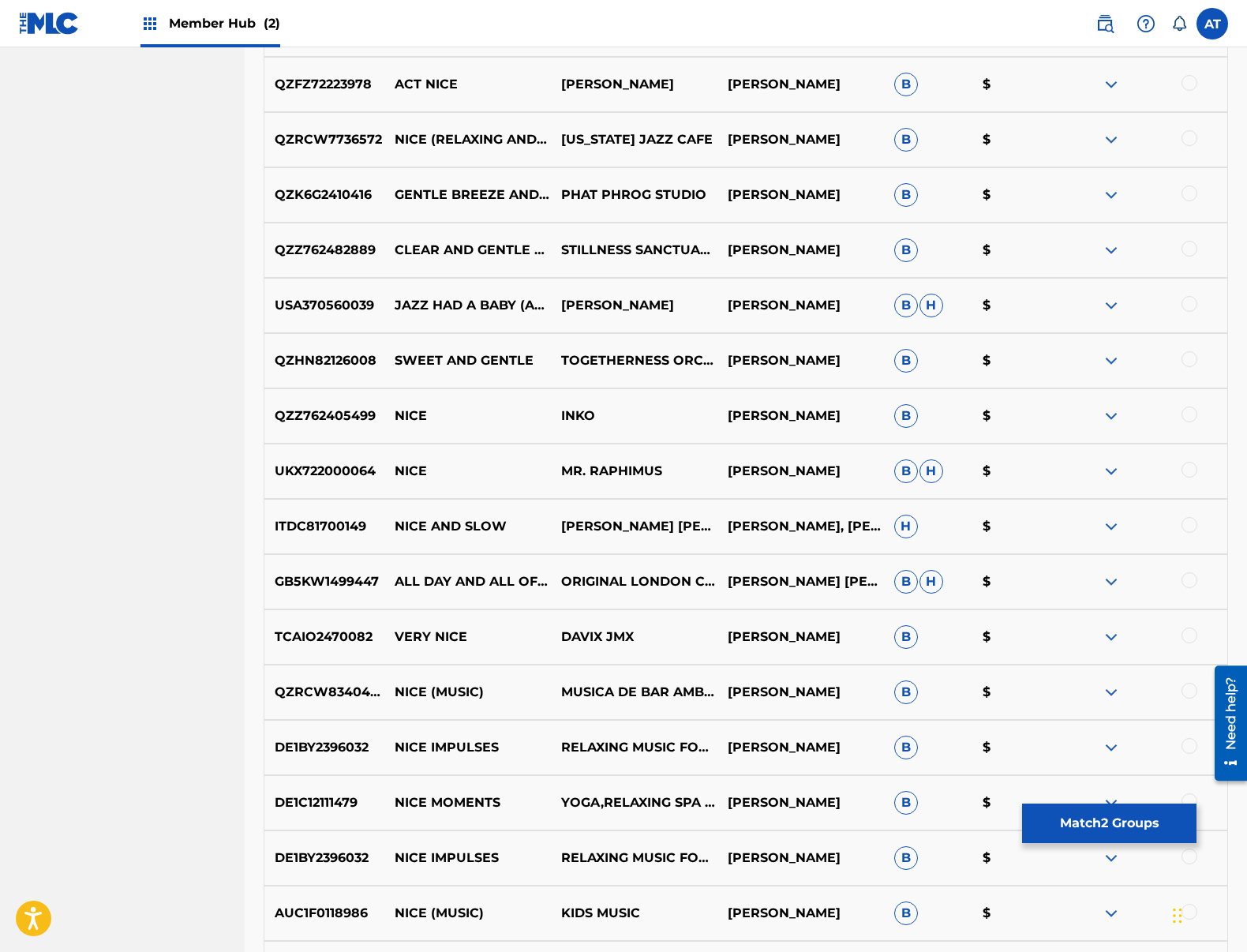
scroll to position [1004, 0]
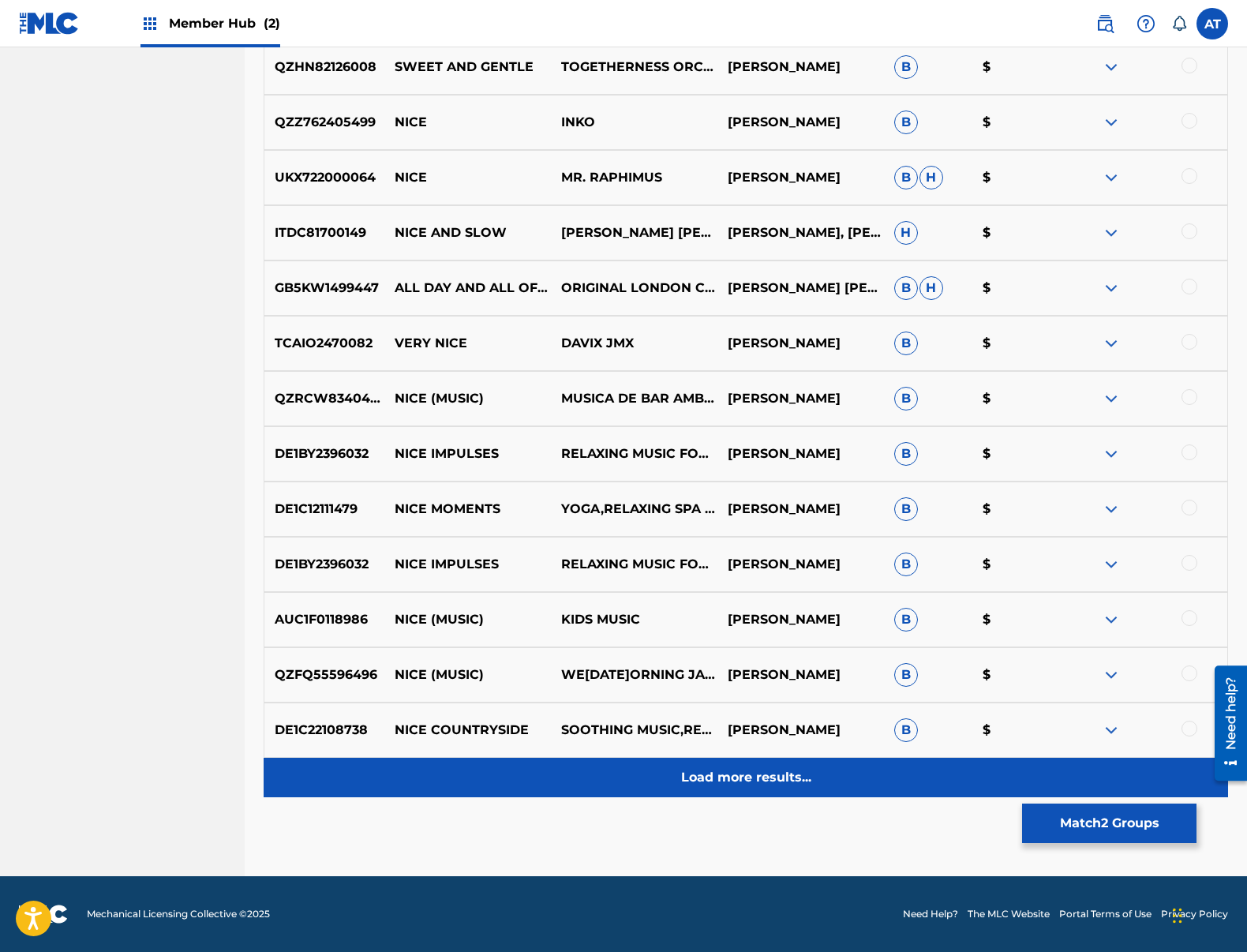
click at [729, 784] on p "Load more results..." at bounding box center [746, 777] width 130 height 18
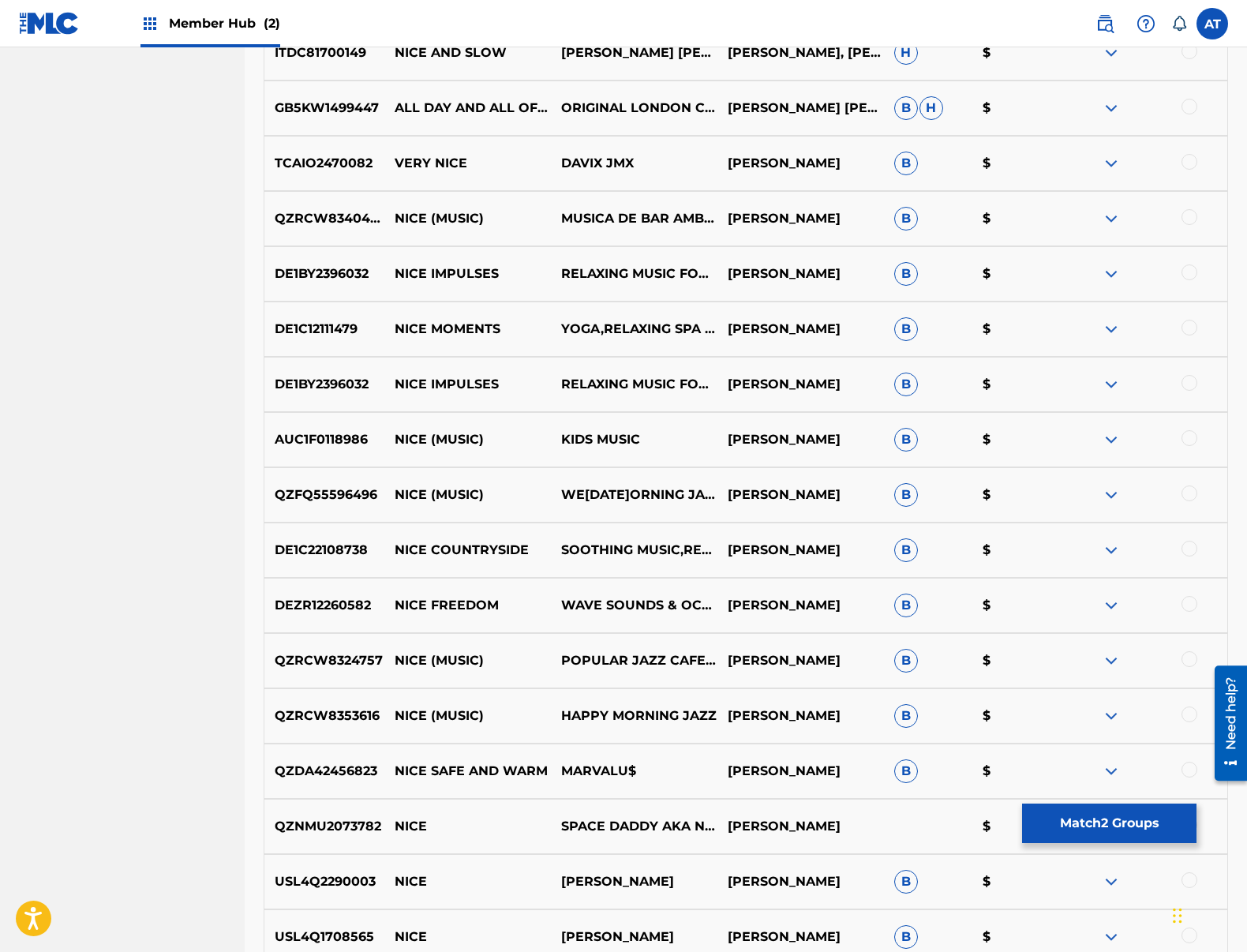
scroll to position [1421, 0]
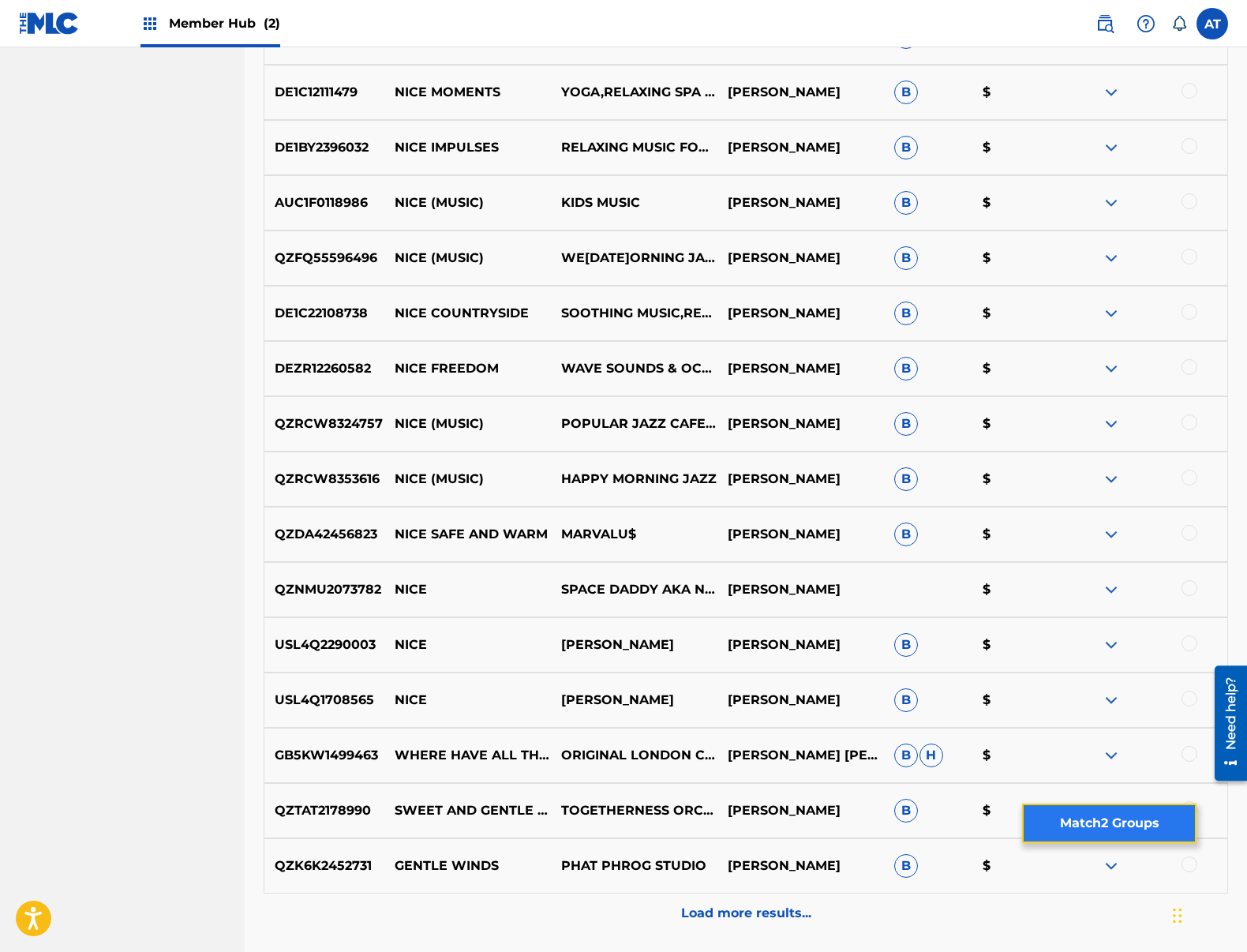
click at [1178, 826] on button "Match 2 Groups" at bounding box center [1109, 823] width 175 height 40
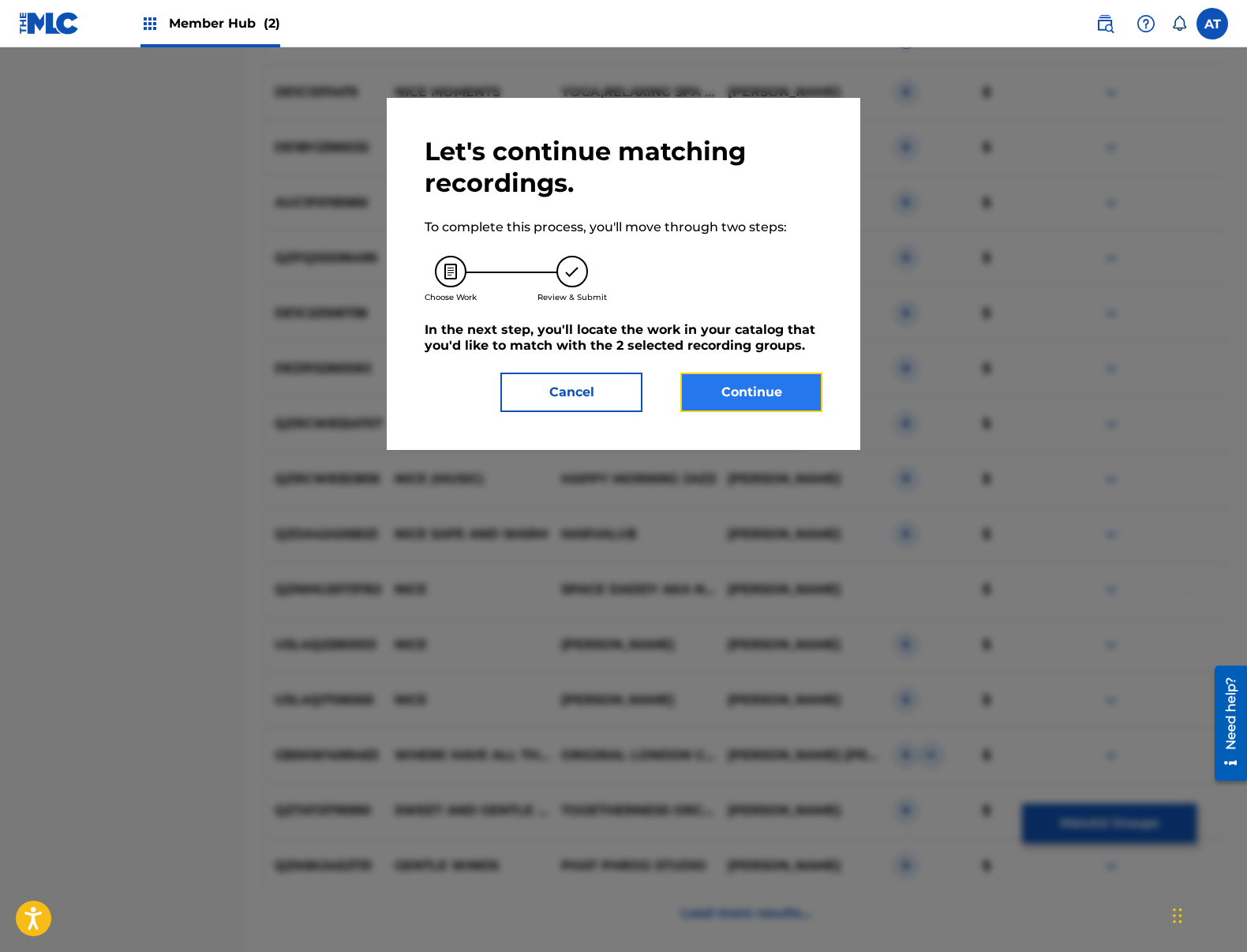
click at [728, 388] on button "Continue" at bounding box center [752, 392] width 142 height 40
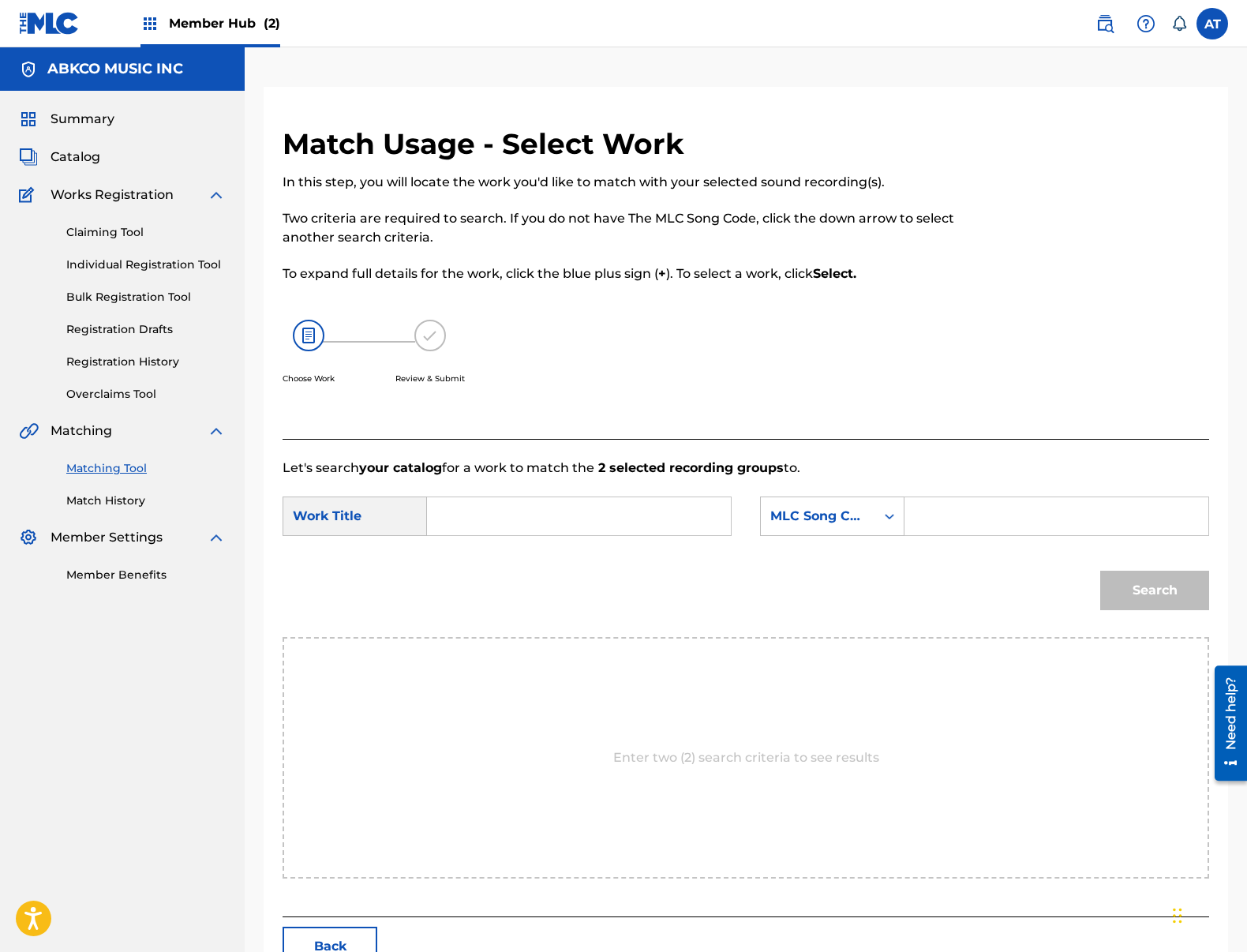
click at [673, 521] on input "Search Form" at bounding box center [579, 516] width 277 height 38
type input "act nice"
click at [859, 519] on div "MLC Song Code" at bounding box center [817, 516] width 95 height 18
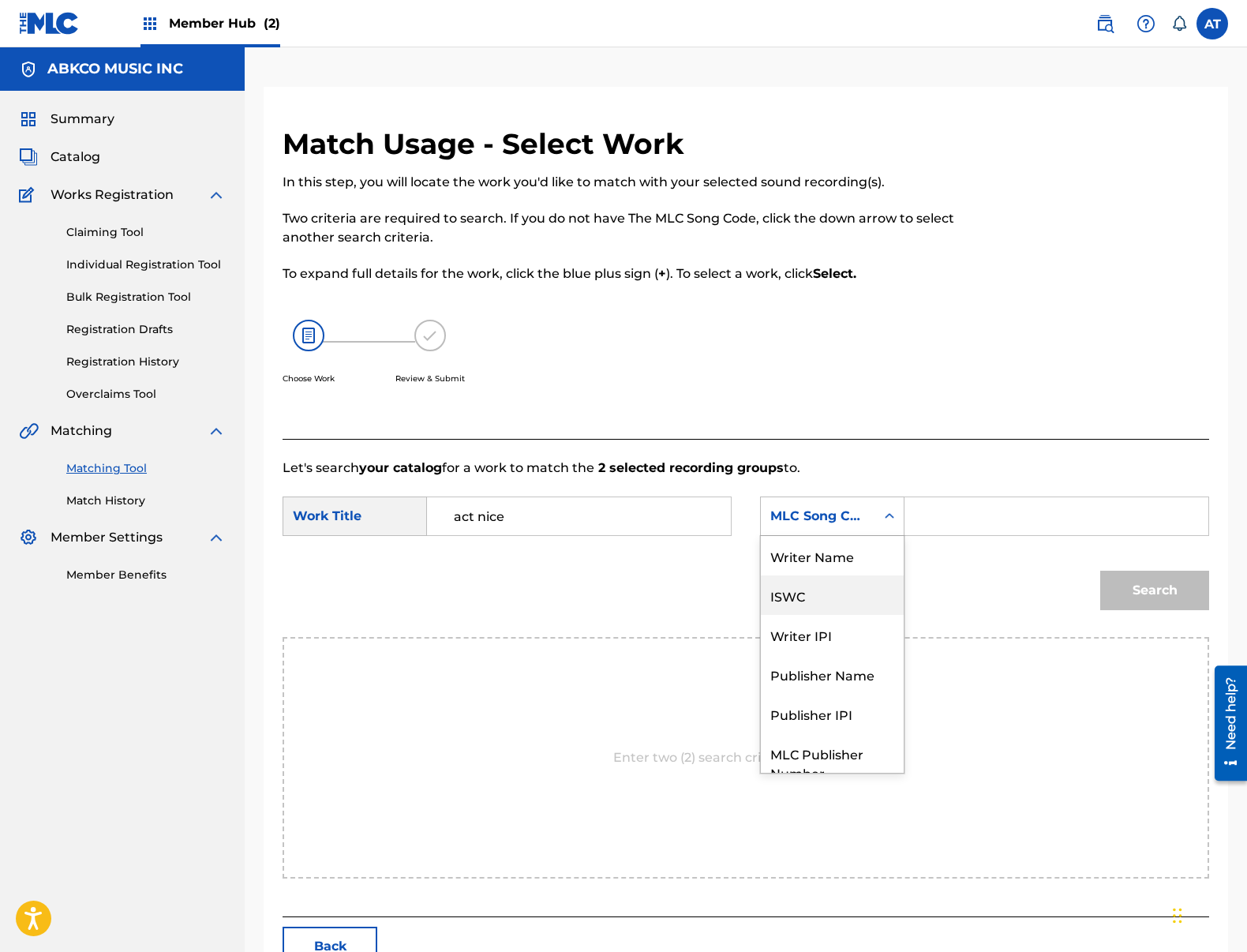
click at [851, 565] on div "Writer Name" at bounding box center [832, 555] width 143 height 40
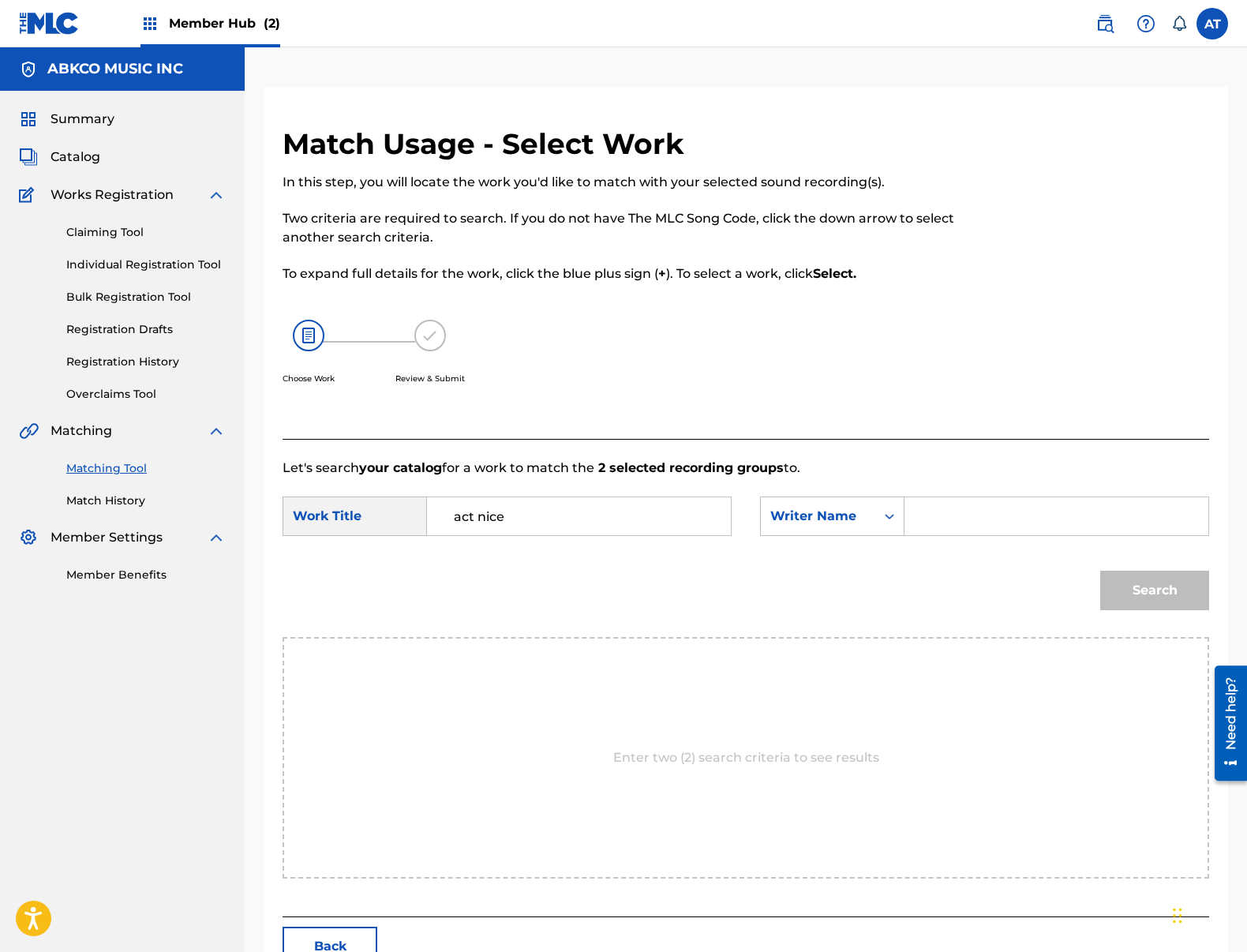
click at [971, 508] on input "Search Form" at bounding box center [1057, 516] width 277 height 38
type input "d"
type input "[PERSON_NAME]"
click at [1100, 570] on button "Search" at bounding box center [1155, 590] width 109 height 40
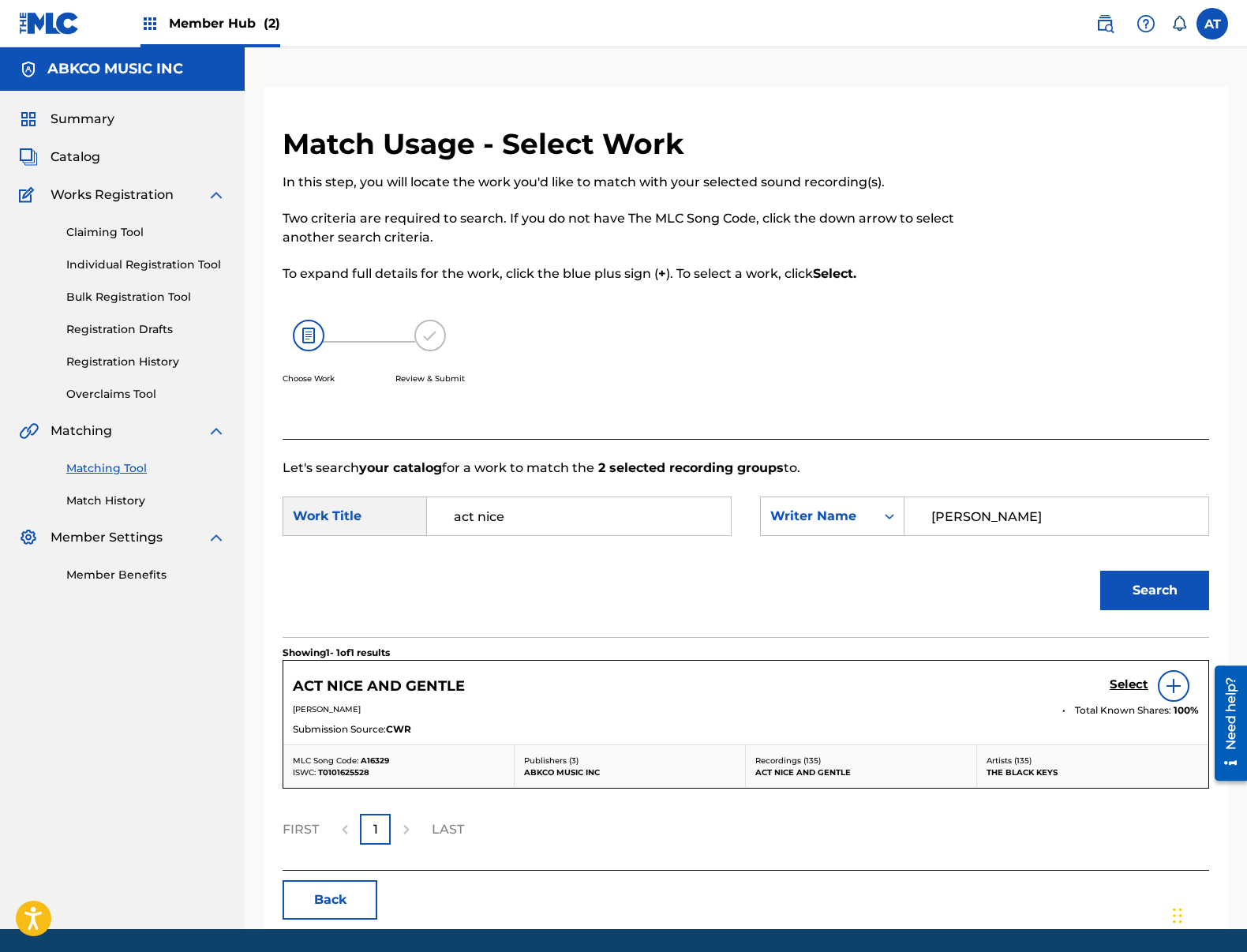
scroll to position [53, 0]
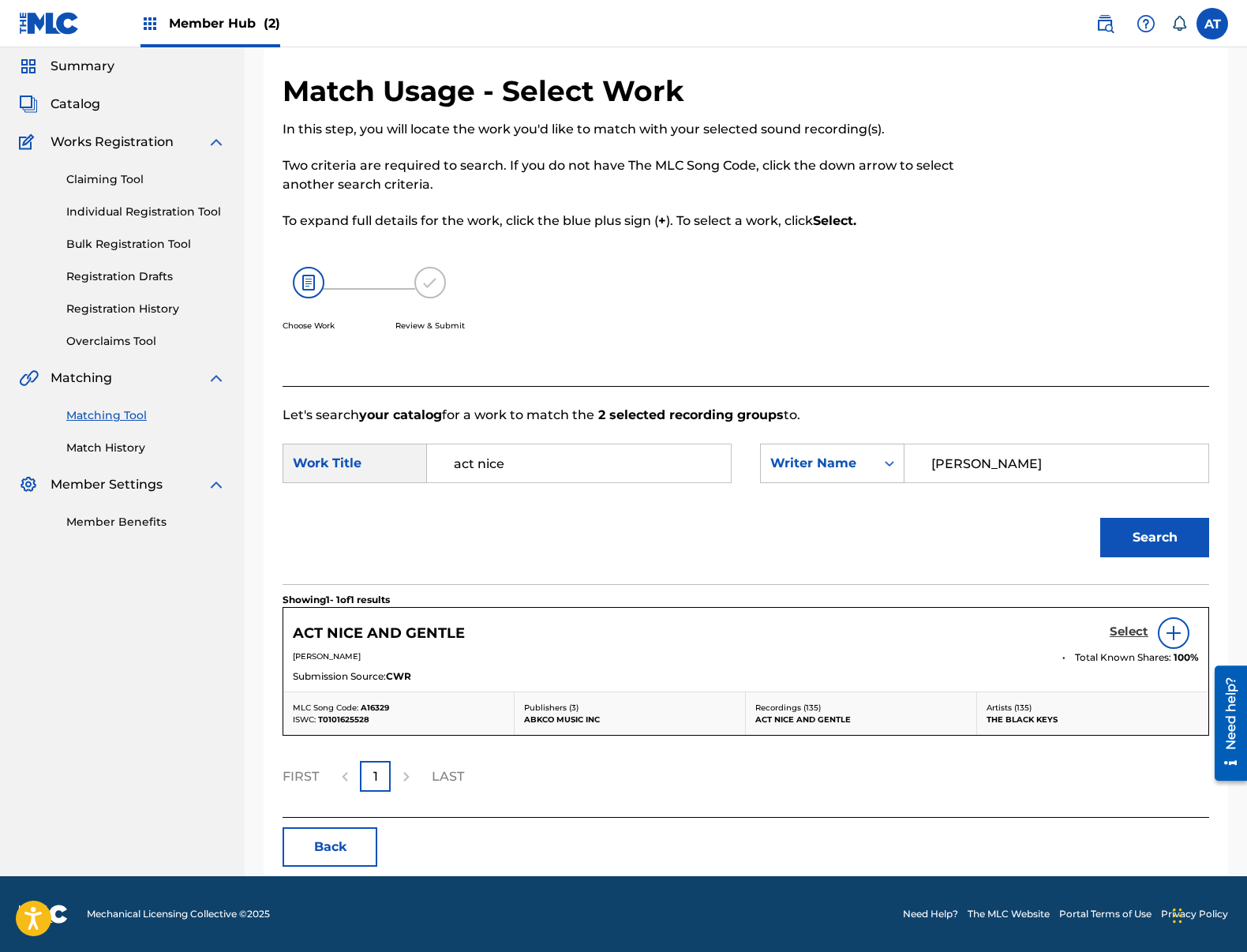
click at [1127, 638] on h5 "Select" at bounding box center [1129, 631] width 39 height 15
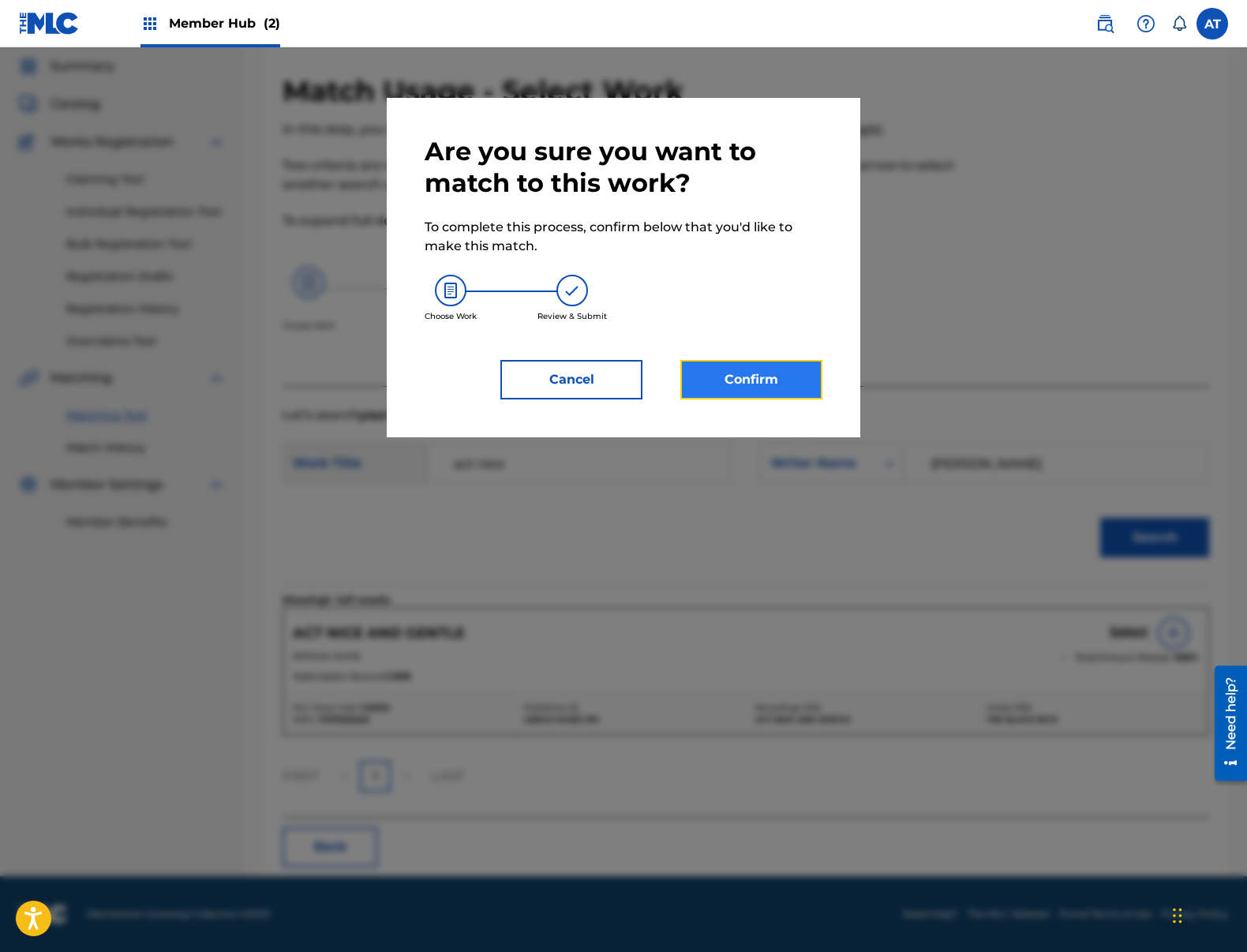
click at [771, 384] on button "Confirm" at bounding box center [752, 379] width 142 height 40
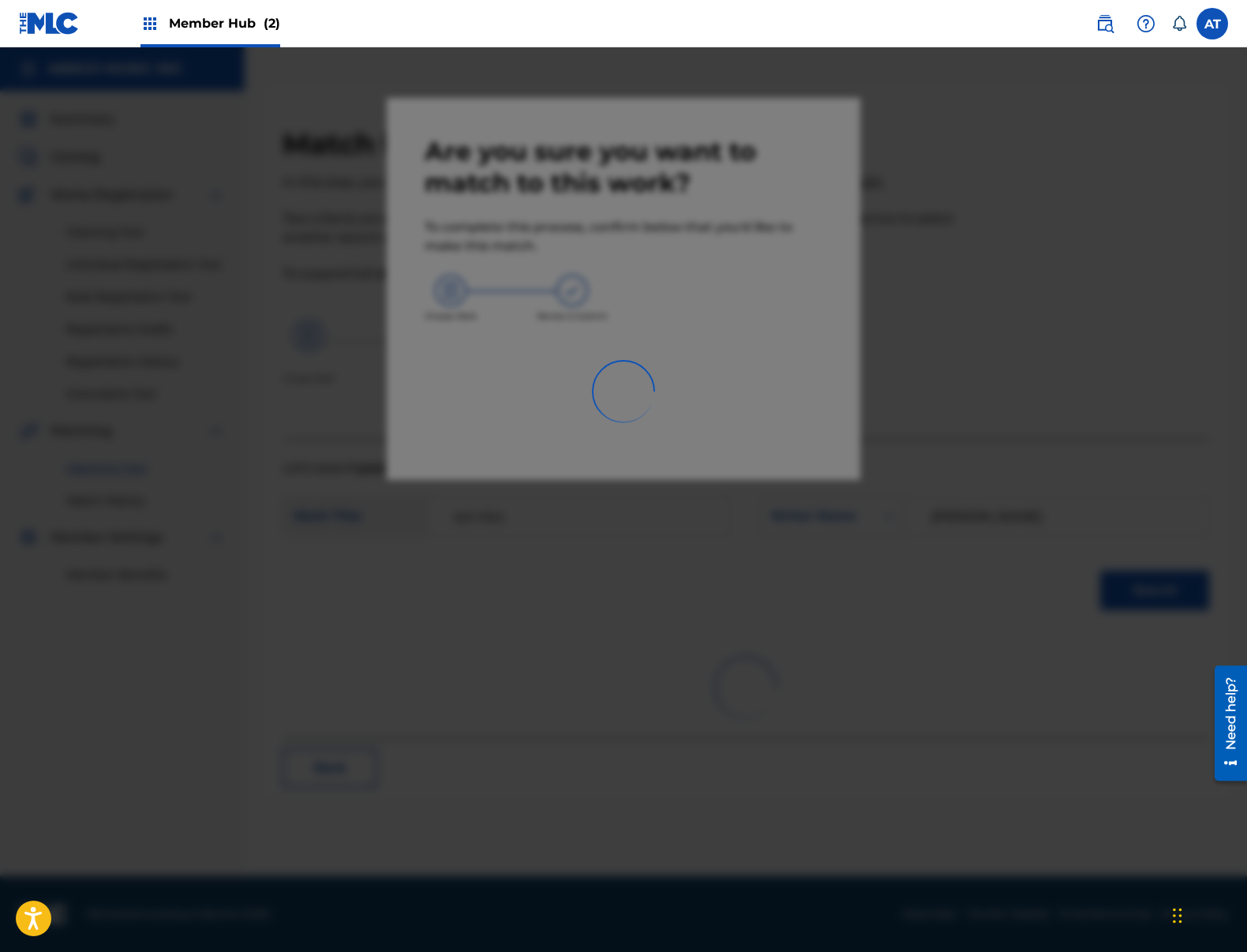
scroll to position [0, 0]
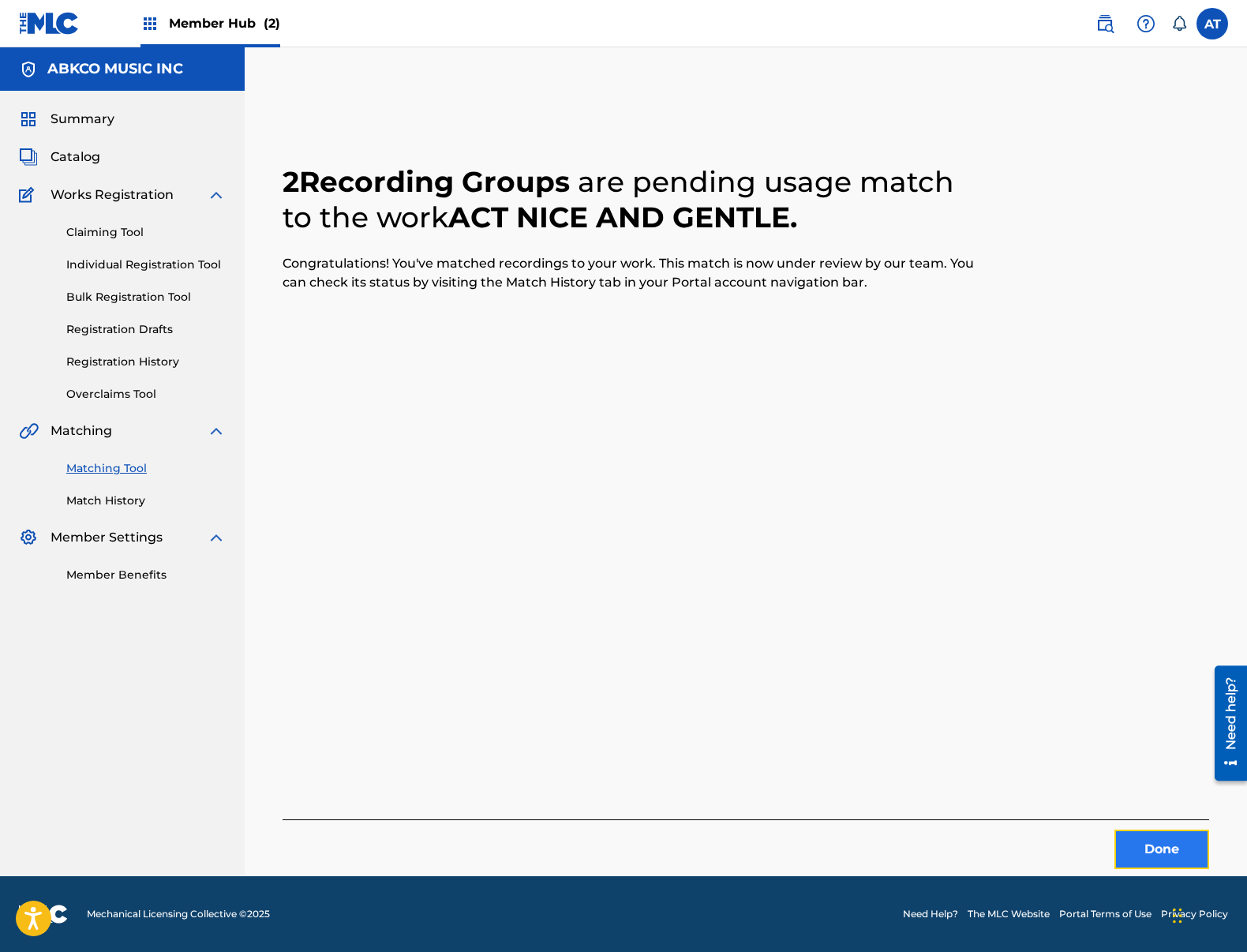
click at [1135, 837] on button "Done" at bounding box center [1162, 848] width 94 height 40
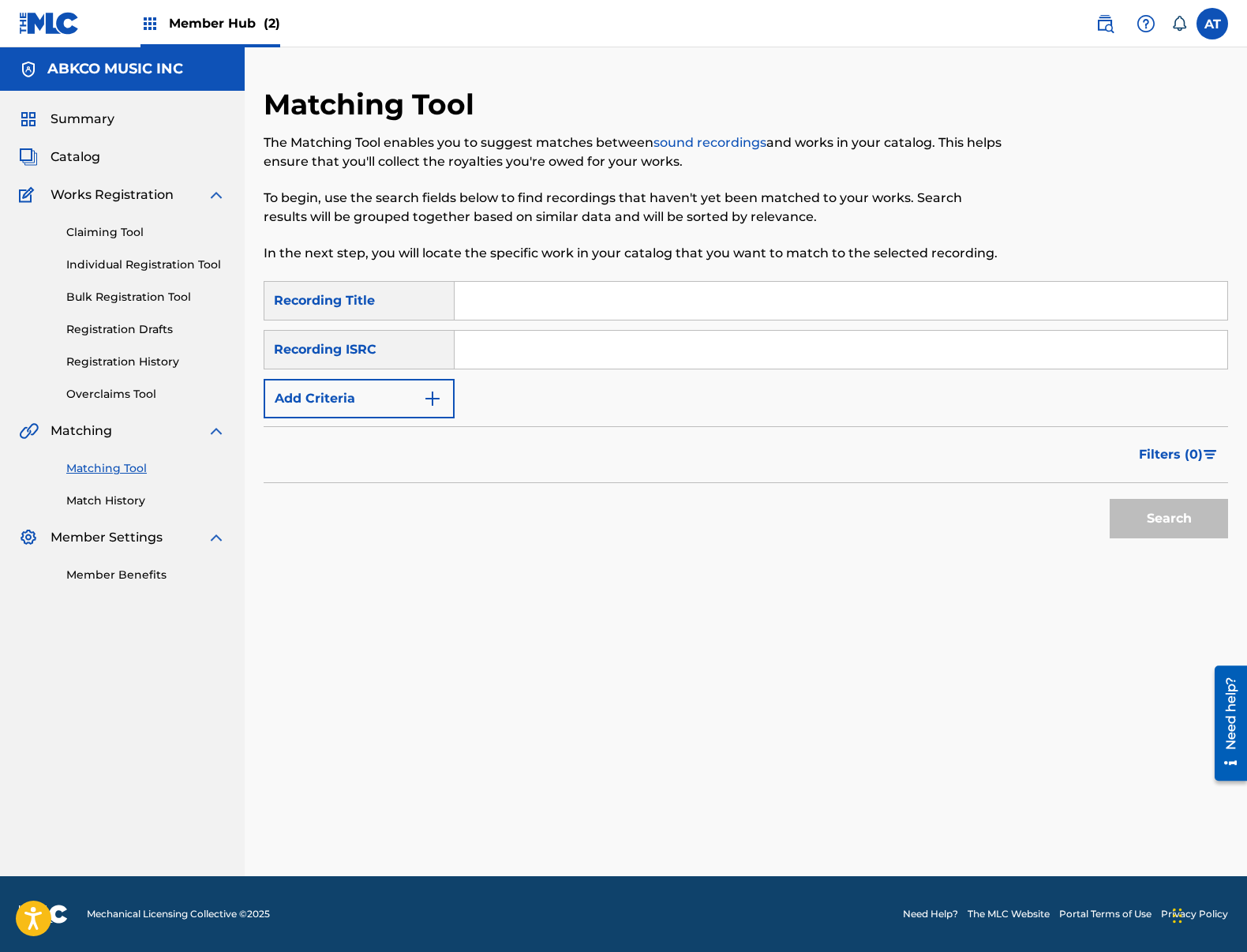
drag, startPoint x: 581, startPoint y: 343, endPoint x: 596, endPoint y: 305, distance: 40.9
click at [581, 343] on input "Search Form" at bounding box center [841, 349] width 773 height 38
click at [596, 305] on input "Search Form" at bounding box center [841, 300] width 773 height 38
paste input "Slow For Me"
type input "Slow For Me"
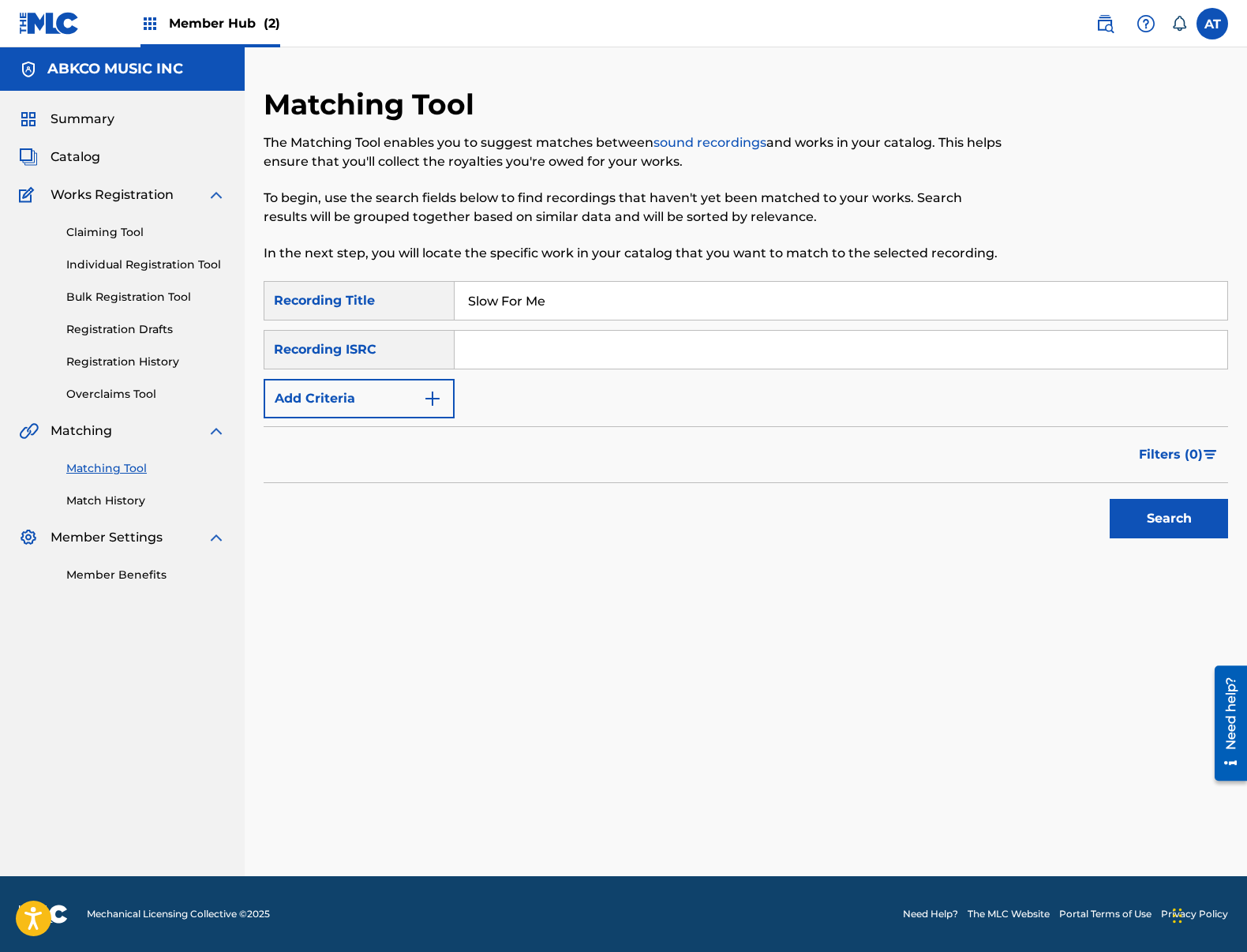
click at [537, 344] on input "Search Form" at bounding box center [841, 349] width 773 height 38
click at [378, 345] on div "Recording ISRC" at bounding box center [359, 349] width 191 height 40
click at [377, 422] on form "SearchWithCriteria99b3f98d-7d79-4204-90e7-a02e9c262224 Recording Title Slow For…" at bounding box center [745, 413] width 964 height 265
click at [386, 408] on button "Add Criteria" at bounding box center [359, 398] width 191 height 40
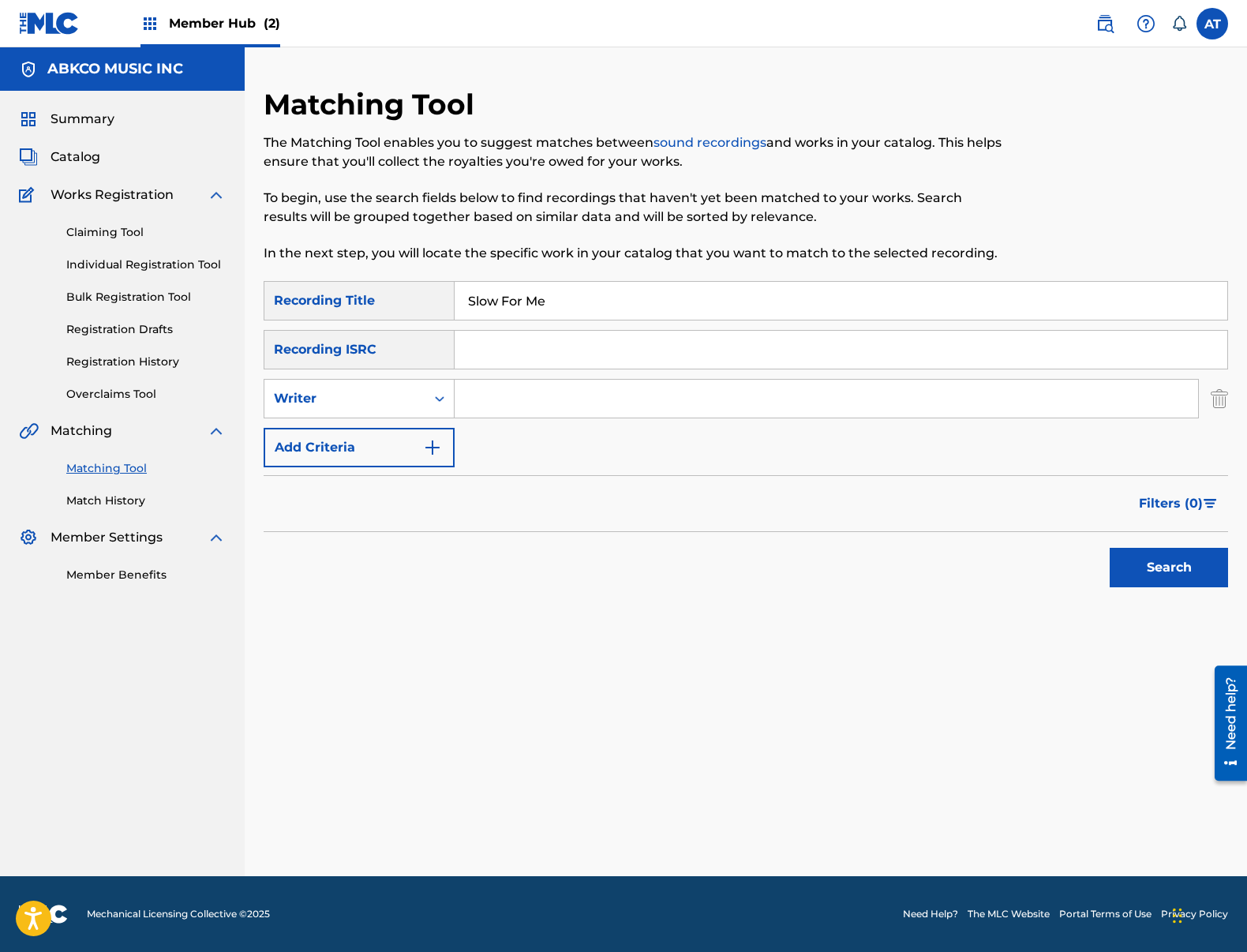
drag, startPoint x: 603, startPoint y: 384, endPoint x: 615, endPoint y: 386, distance: 12.2
click at [605, 384] on input "Search Form" at bounding box center [826, 398] width 743 height 38
type input "a"
click at [1109, 548] on button "Search" at bounding box center [1168, 568] width 118 height 40
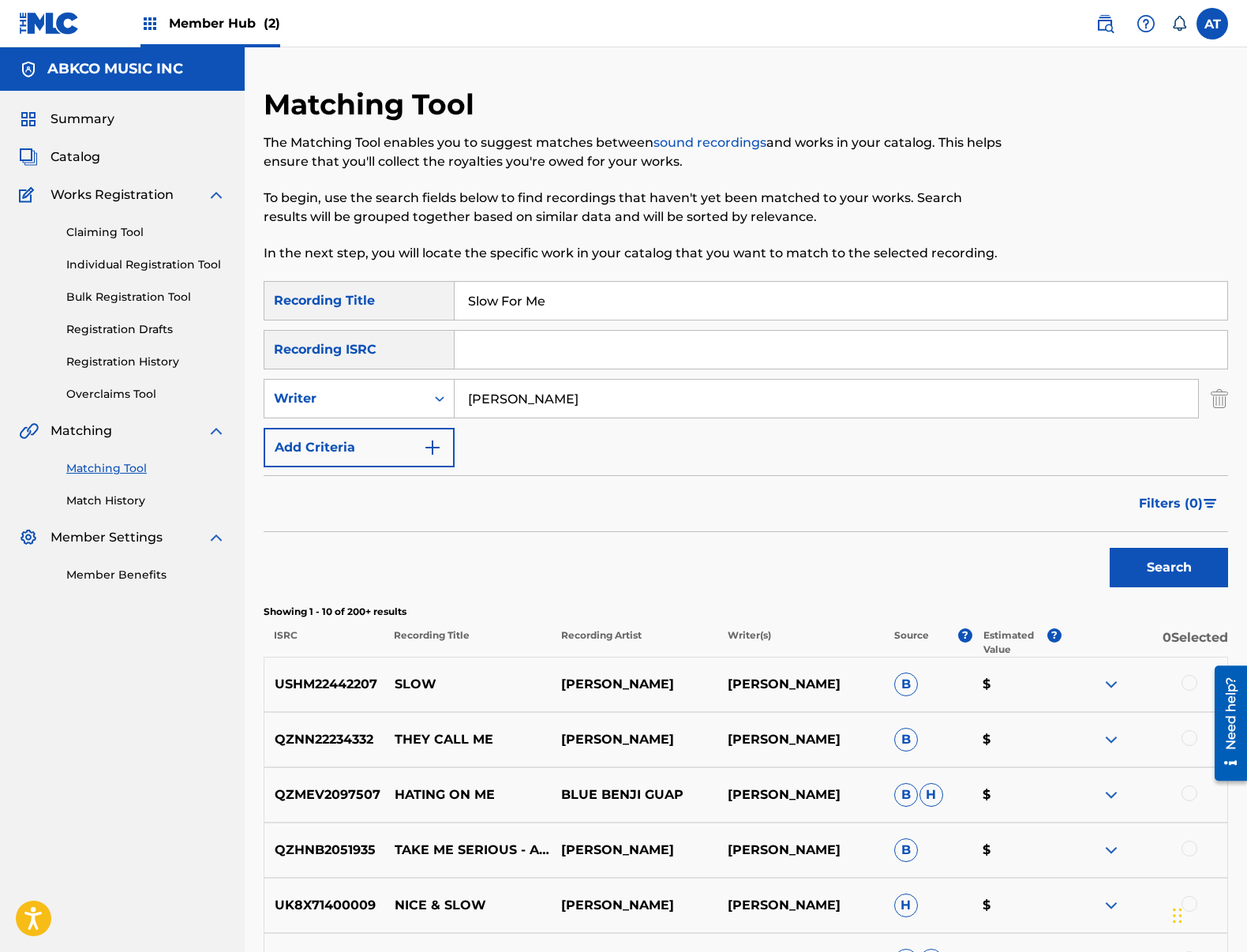
click at [582, 390] on input "[PERSON_NAME]" at bounding box center [826, 398] width 743 height 38
click at [555, 397] on input "[PERSON_NAME]" at bounding box center [826, 398] width 743 height 38
type input "[PERSON_NAME]"
click at [1109, 548] on button "Search" at bounding box center [1168, 568] width 118 height 40
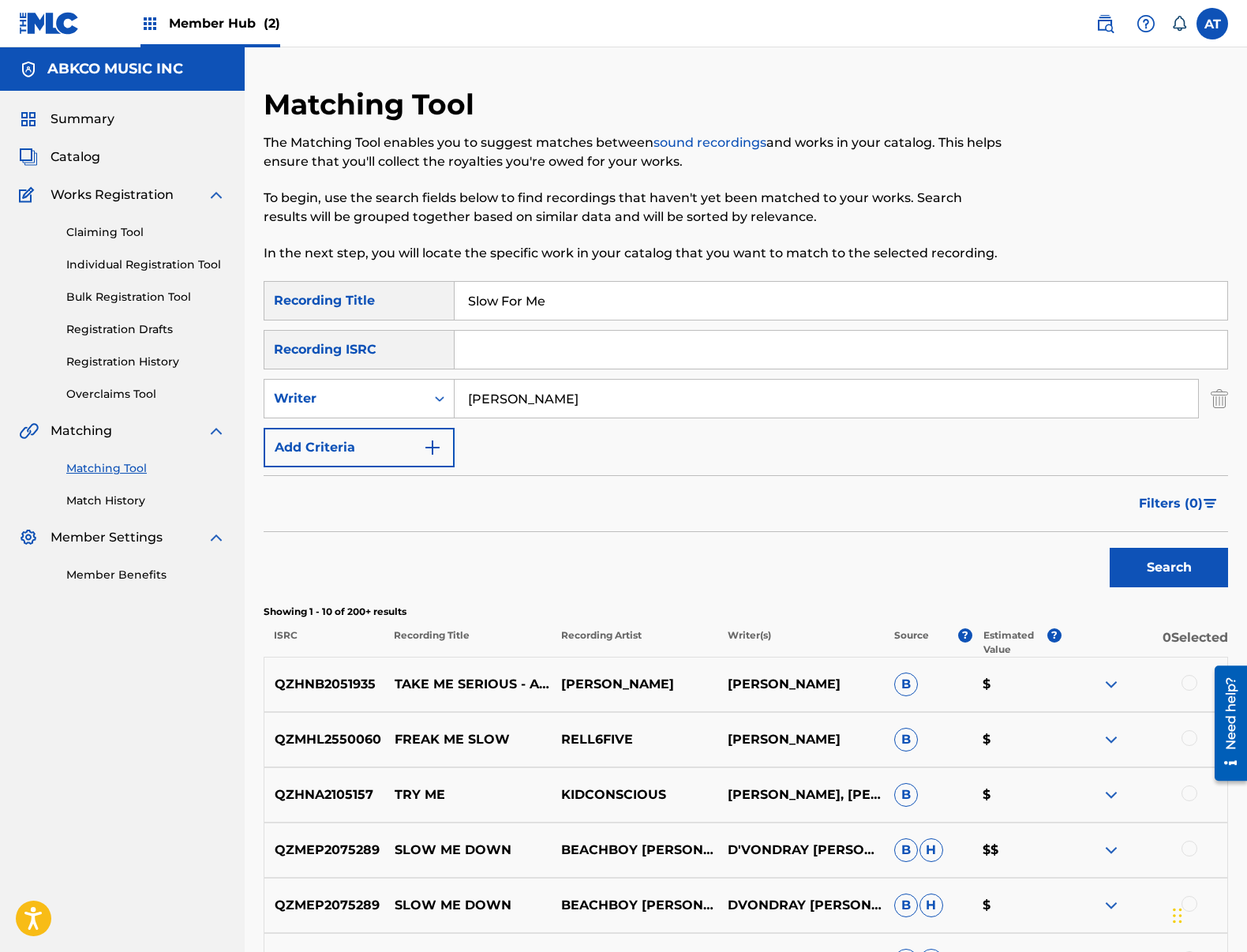
click at [554, 287] on input "Slow For Me" at bounding box center [841, 300] width 773 height 38
drag, startPoint x: 214, startPoint y: 253, endPoint x: 195, endPoint y: 249, distance: 19.4
click at [201, 250] on main "ABKCO MUSIC INC Summary Catalog Works Registration Claiming Tool Individual Reg…" at bounding box center [623, 687] width 1247 height 1280
type input "the rock"
type input "p"
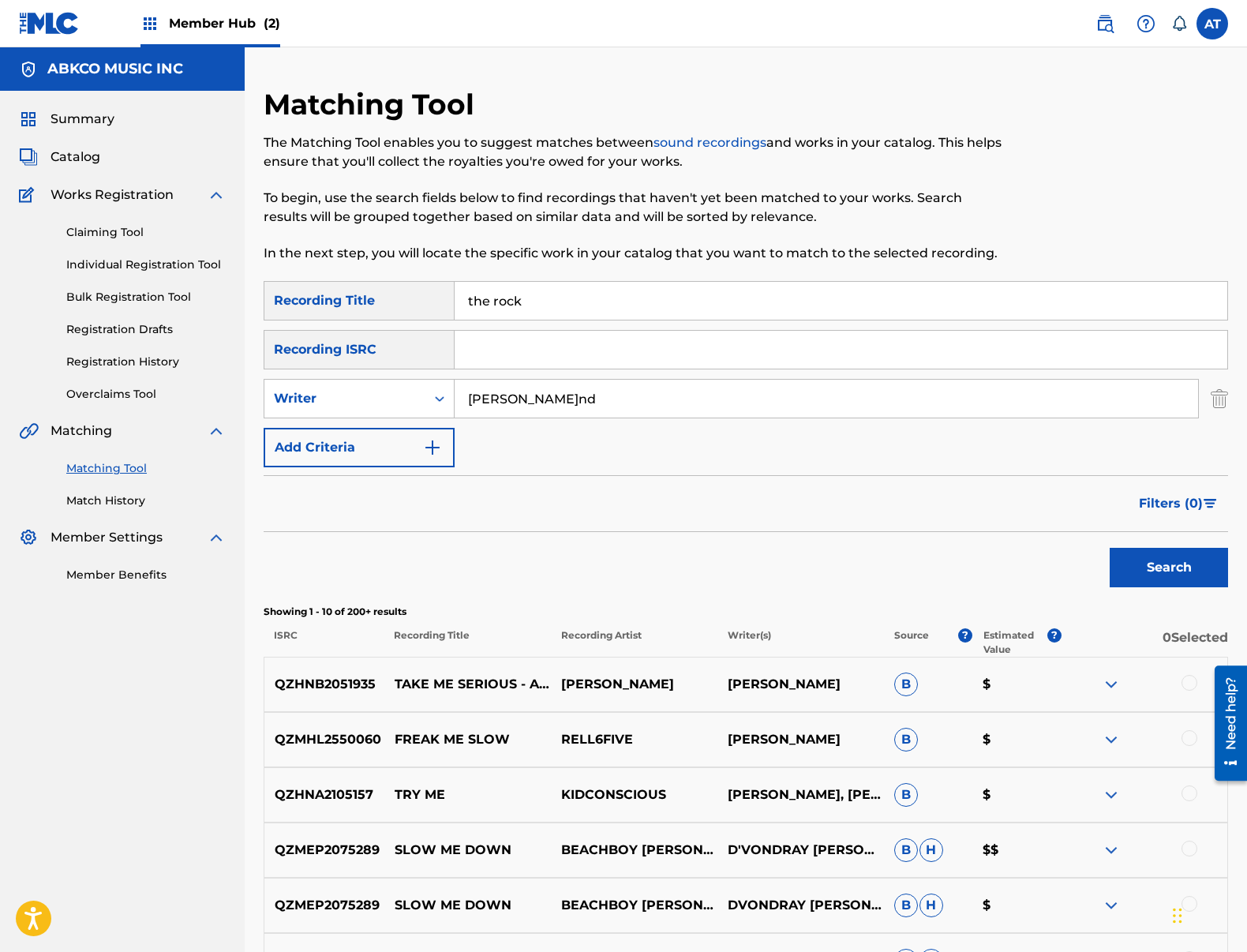
type input "[PERSON_NAME]nd"
click at [1109, 548] on button "Search" at bounding box center [1168, 568] width 118 height 40
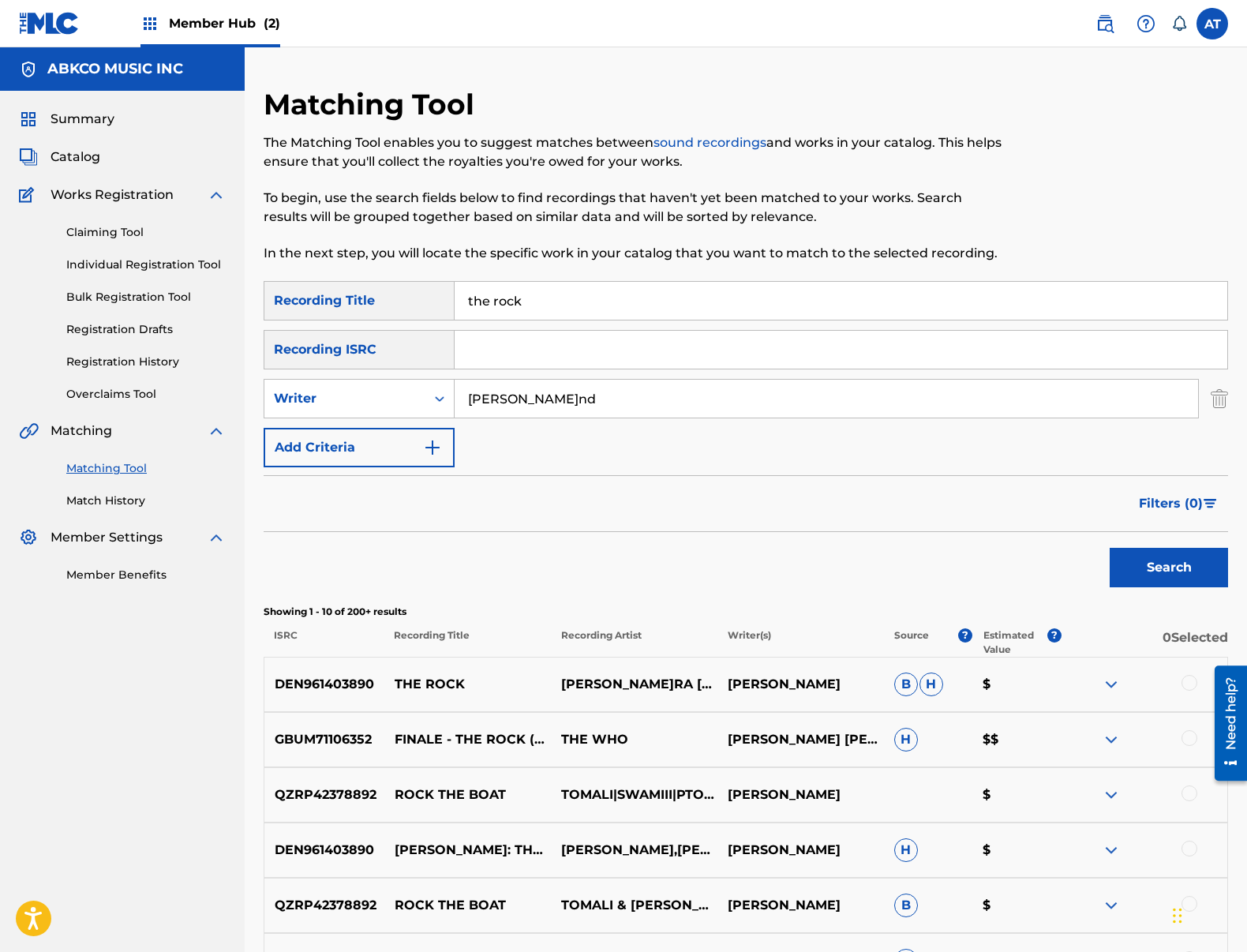
click at [1192, 685] on div at bounding box center [1189, 682] width 16 height 16
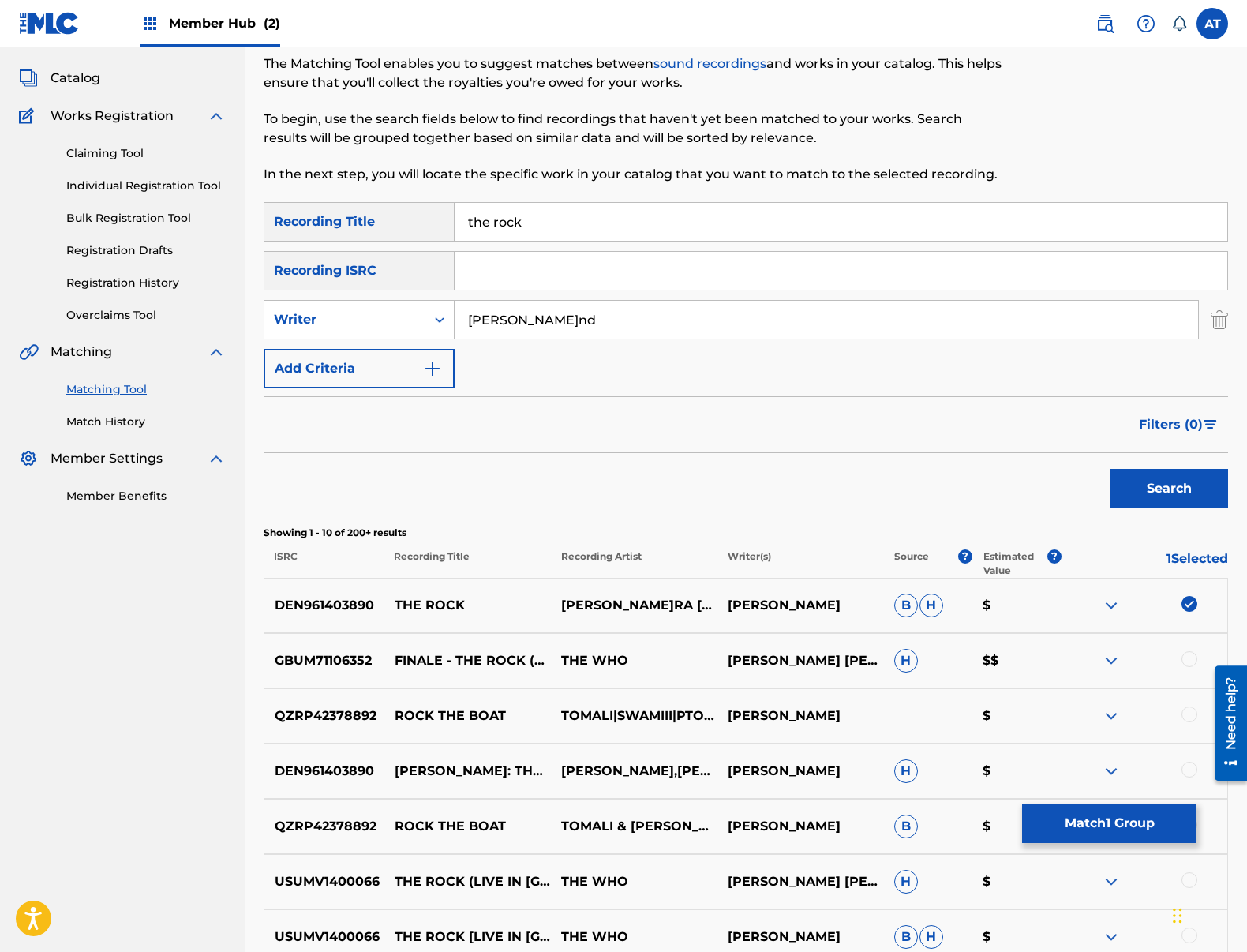
click at [1186, 672] on div "GBUM71106352 FINALE - THE ROCK (DEMO) THE WHO [PERSON_NAME] [PERSON_NAME] [PERS…" at bounding box center [745, 661] width 964 height 55
click at [1188, 665] on div at bounding box center [1189, 658] width 16 height 16
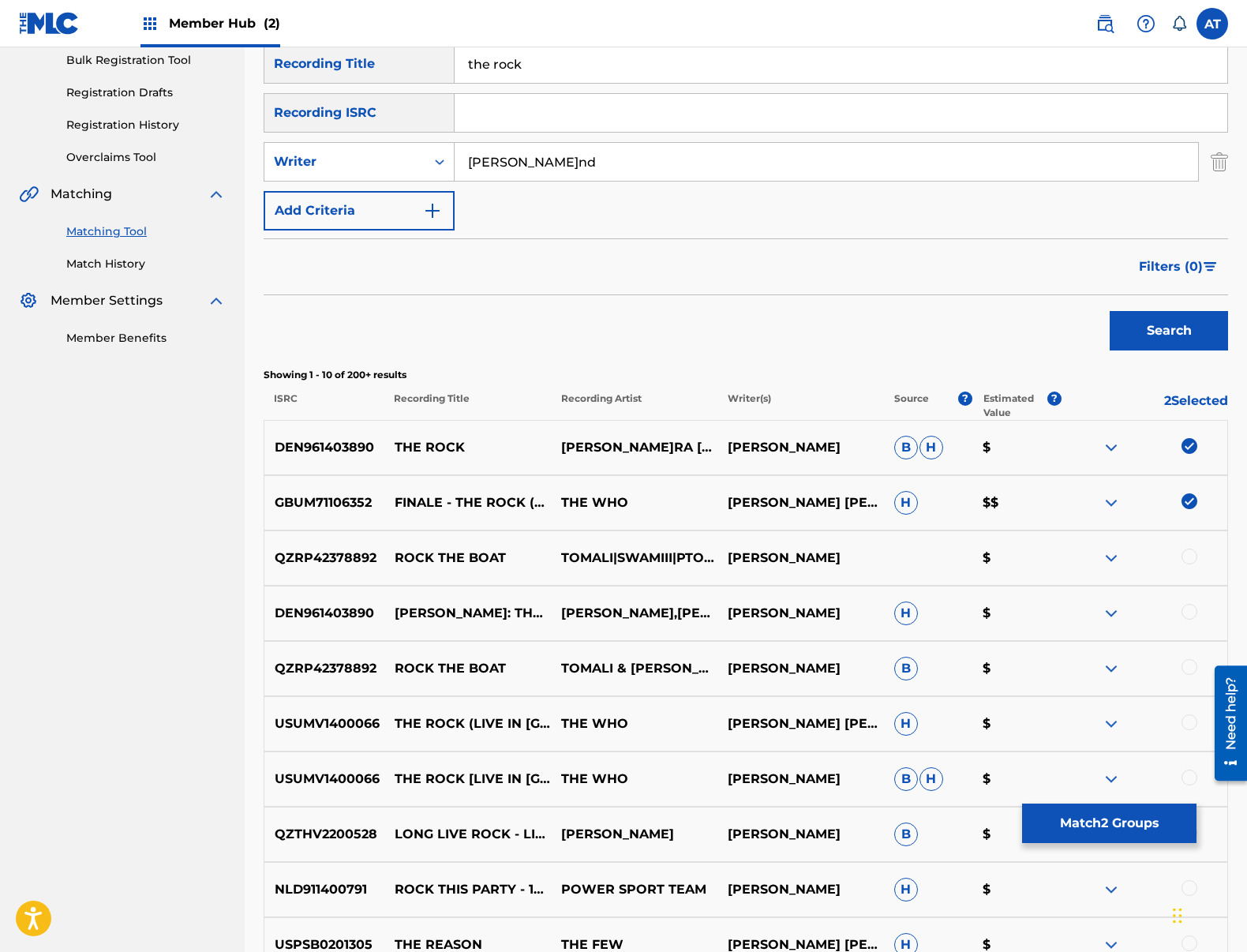
scroll to position [451, 0]
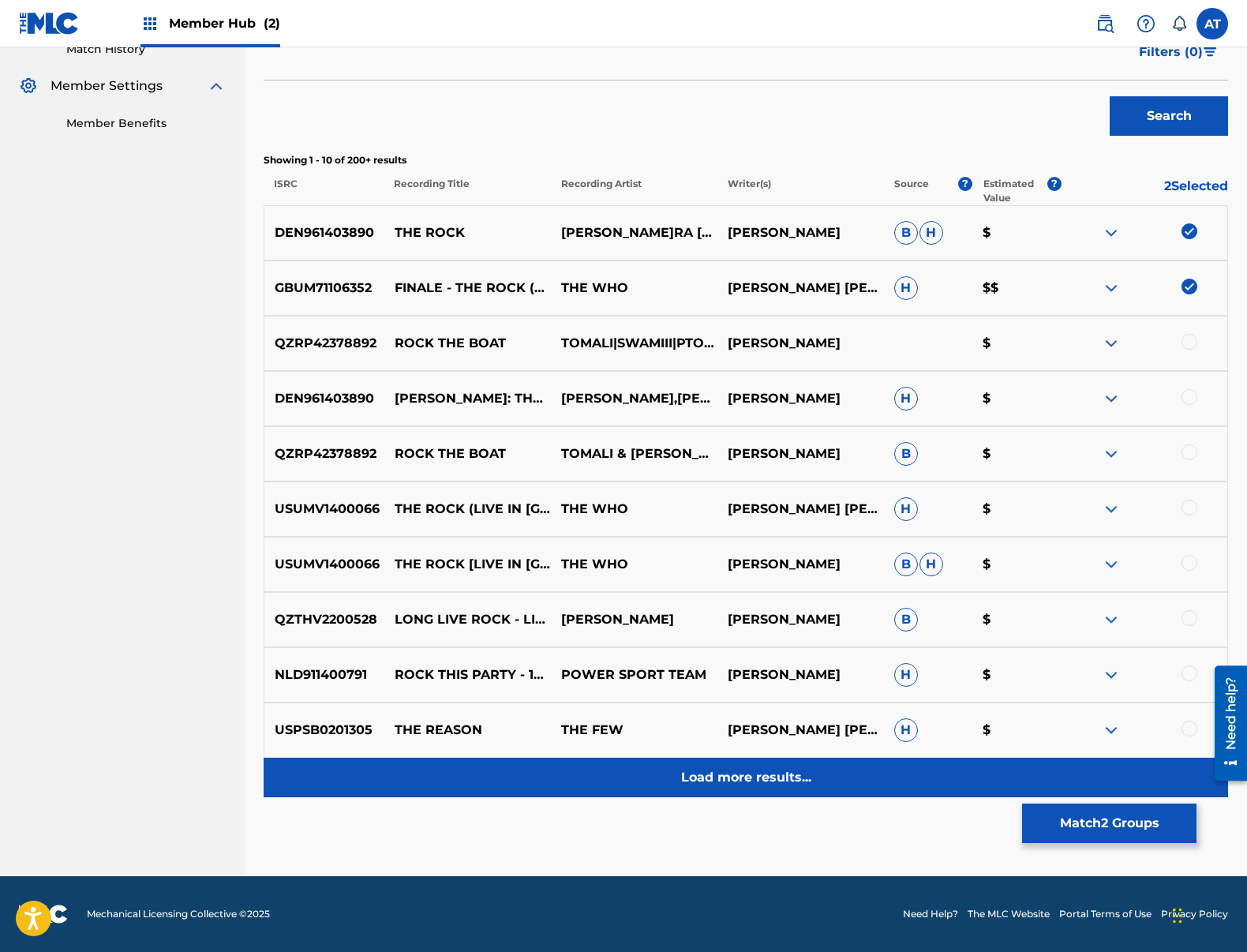
click at [752, 792] on div "Load more results..." at bounding box center [745, 777] width 964 height 40
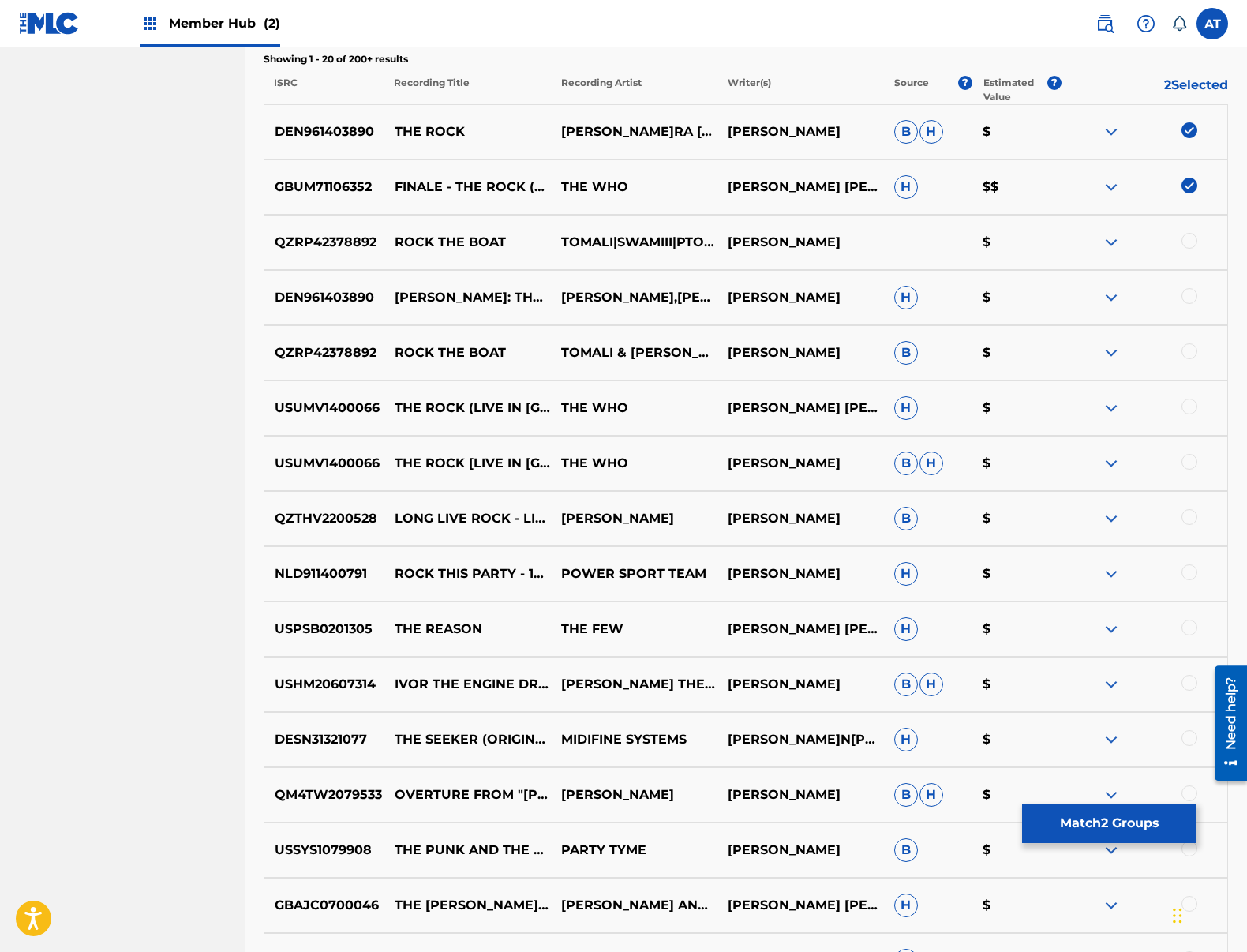
scroll to position [868, 0]
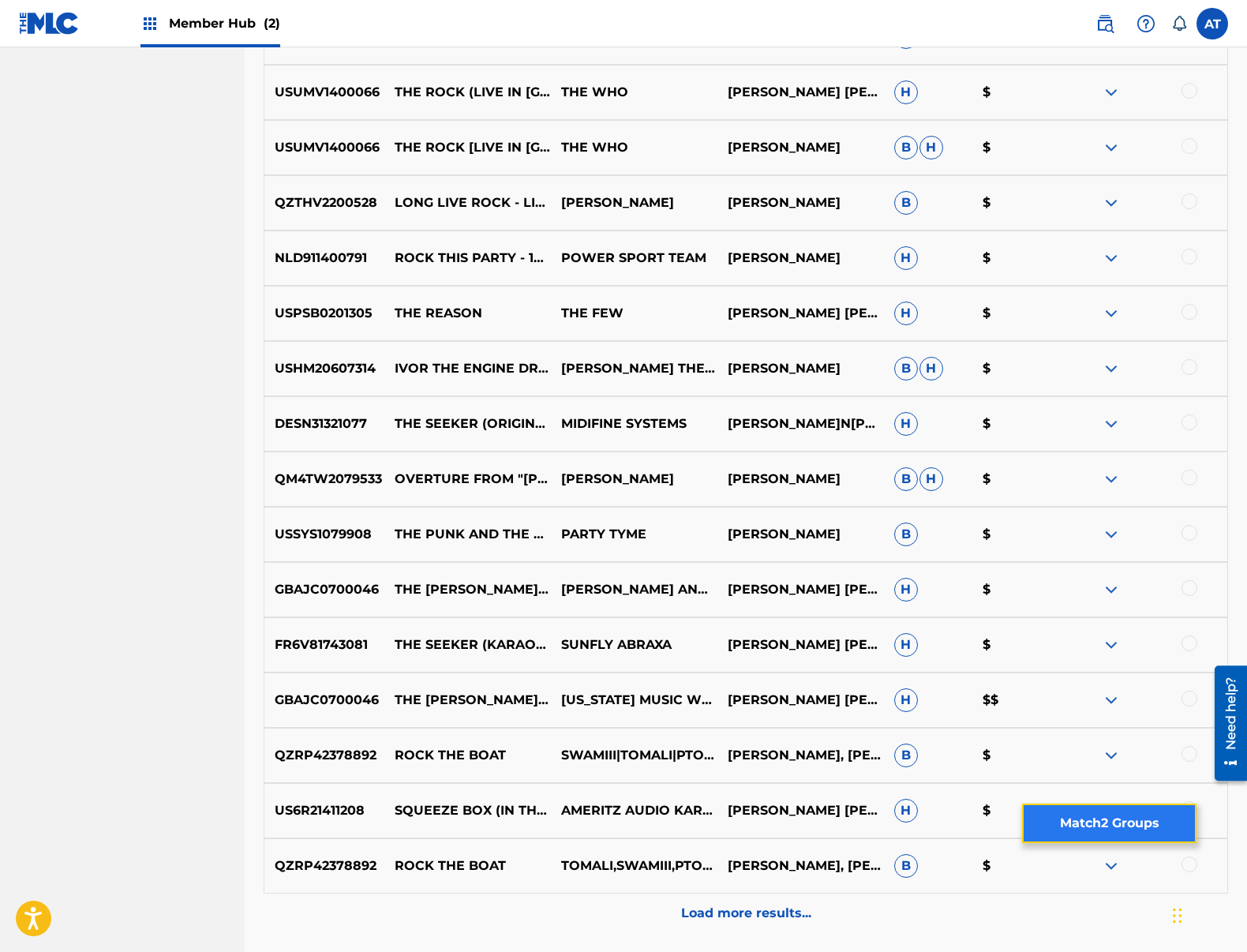
click at [1139, 814] on button "Match 2 Groups" at bounding box center [1109, 823] width 175 height 40
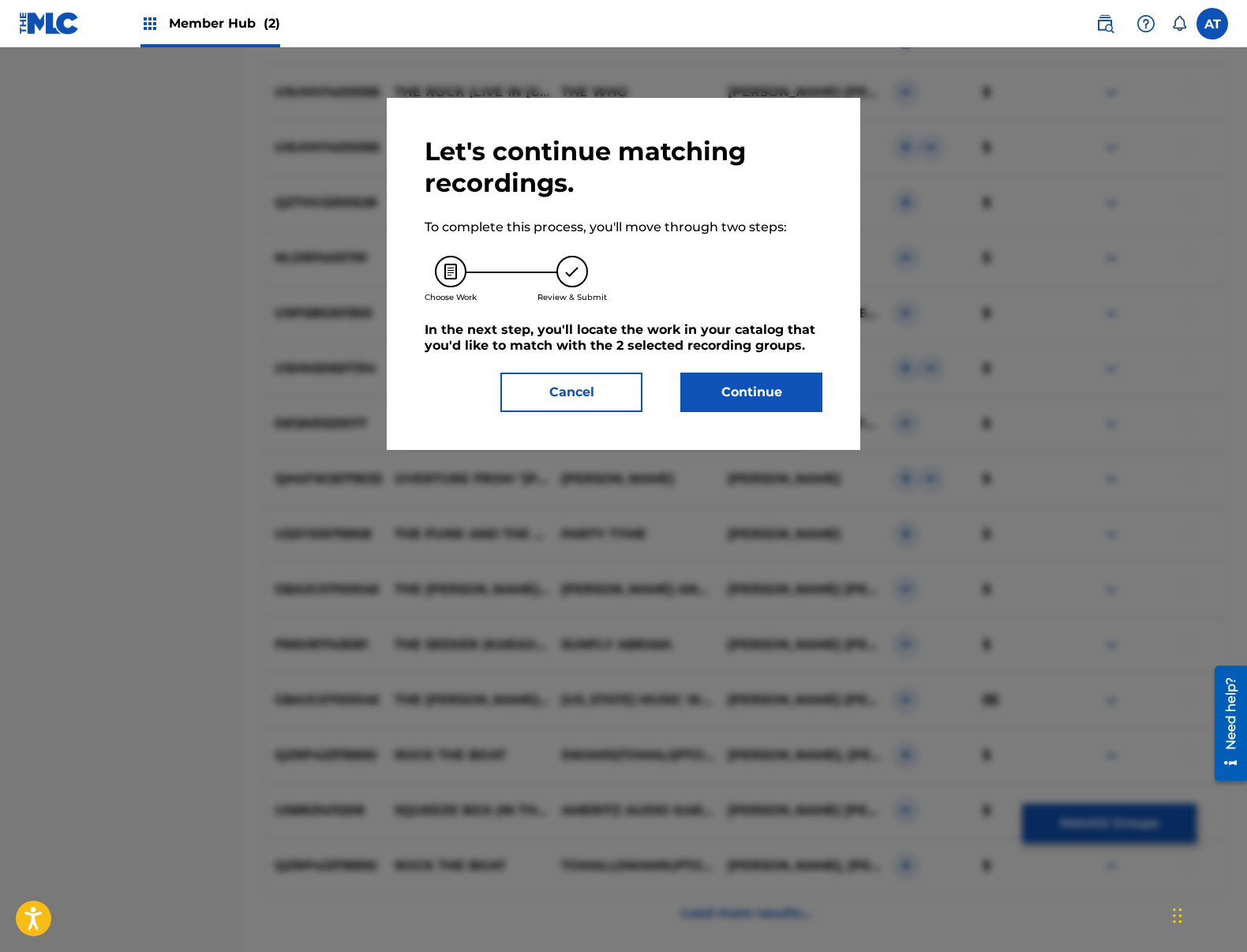
click at [748, 365] on div "Let's continue matching recordings. To complete this process, you'll move throu…" at bounding box center [623, 274] width 397 height 276
click at [742, 380] on button "Continue" at bounding box center [752, 392] width 142 height 40
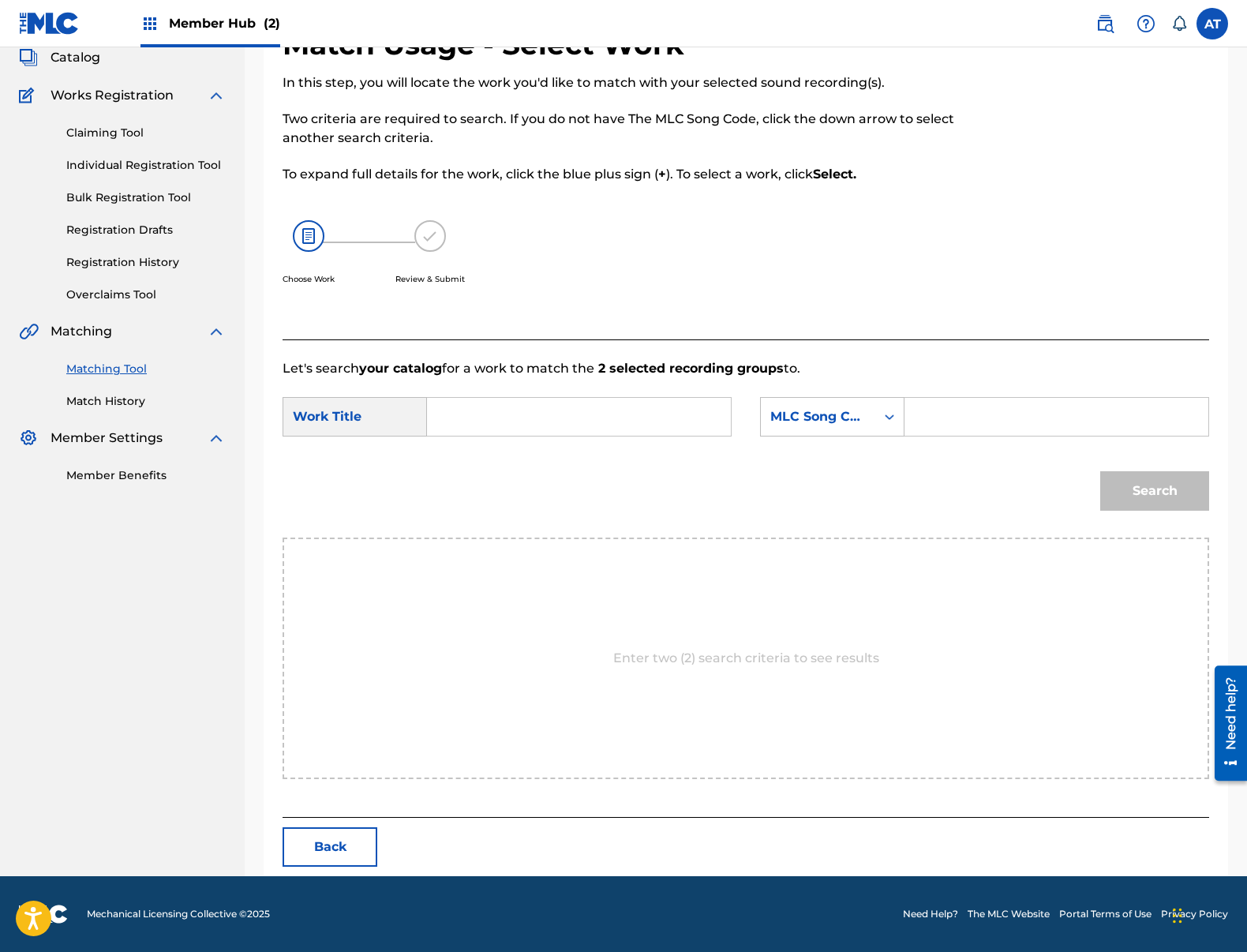
scroll to position [0, 0]
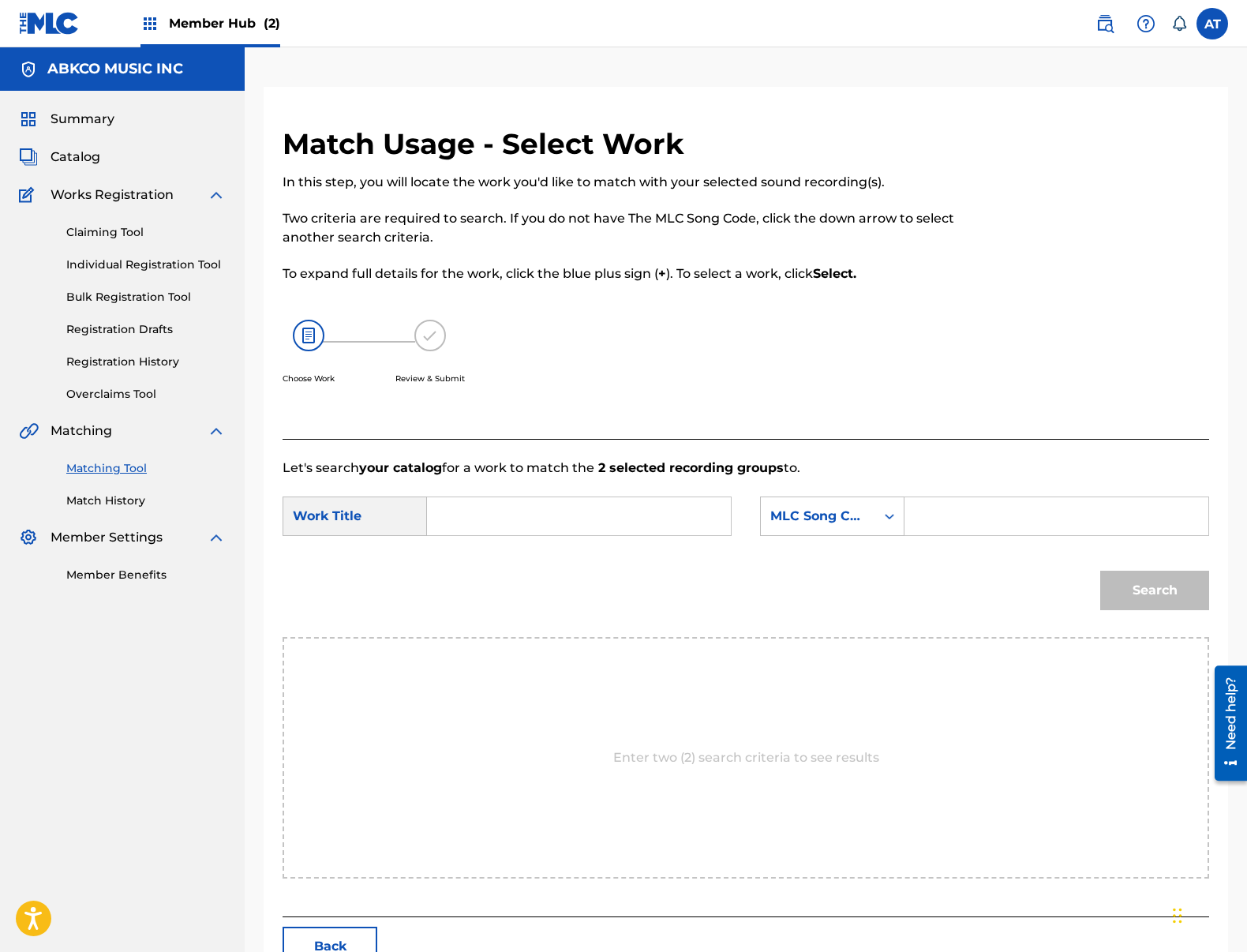
click at [496, 541] on div "SearchWithCriteria837eb7a8-e25b-4b2c-b5d3-c0586c4a8b20 Work Title SearchWithCri…" at bounding box center [746, 520] width 926 height 49
click at [508, 520] on input "Search Form" at bounding box center [579, 516] width 277 height 38
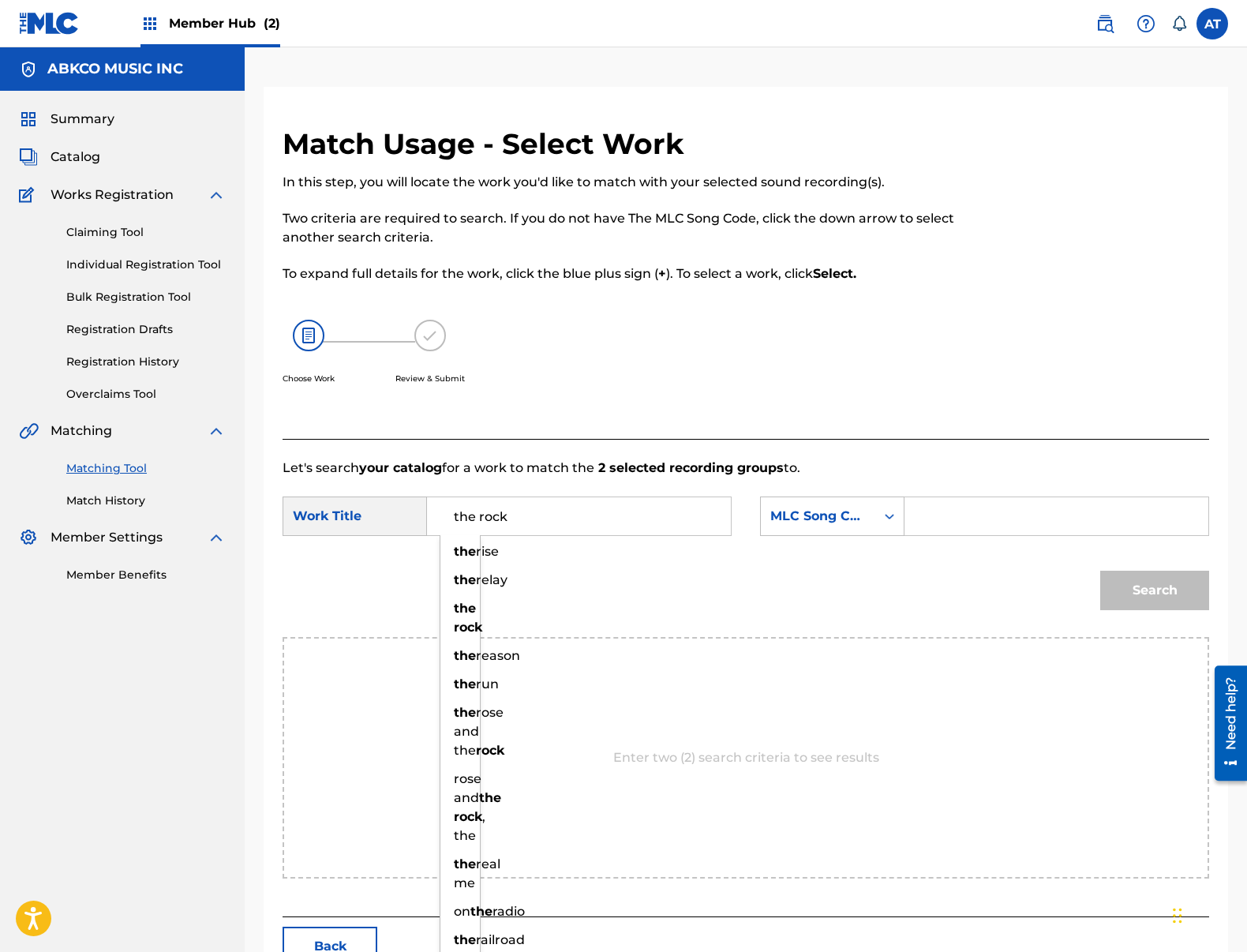
type input "the rock"
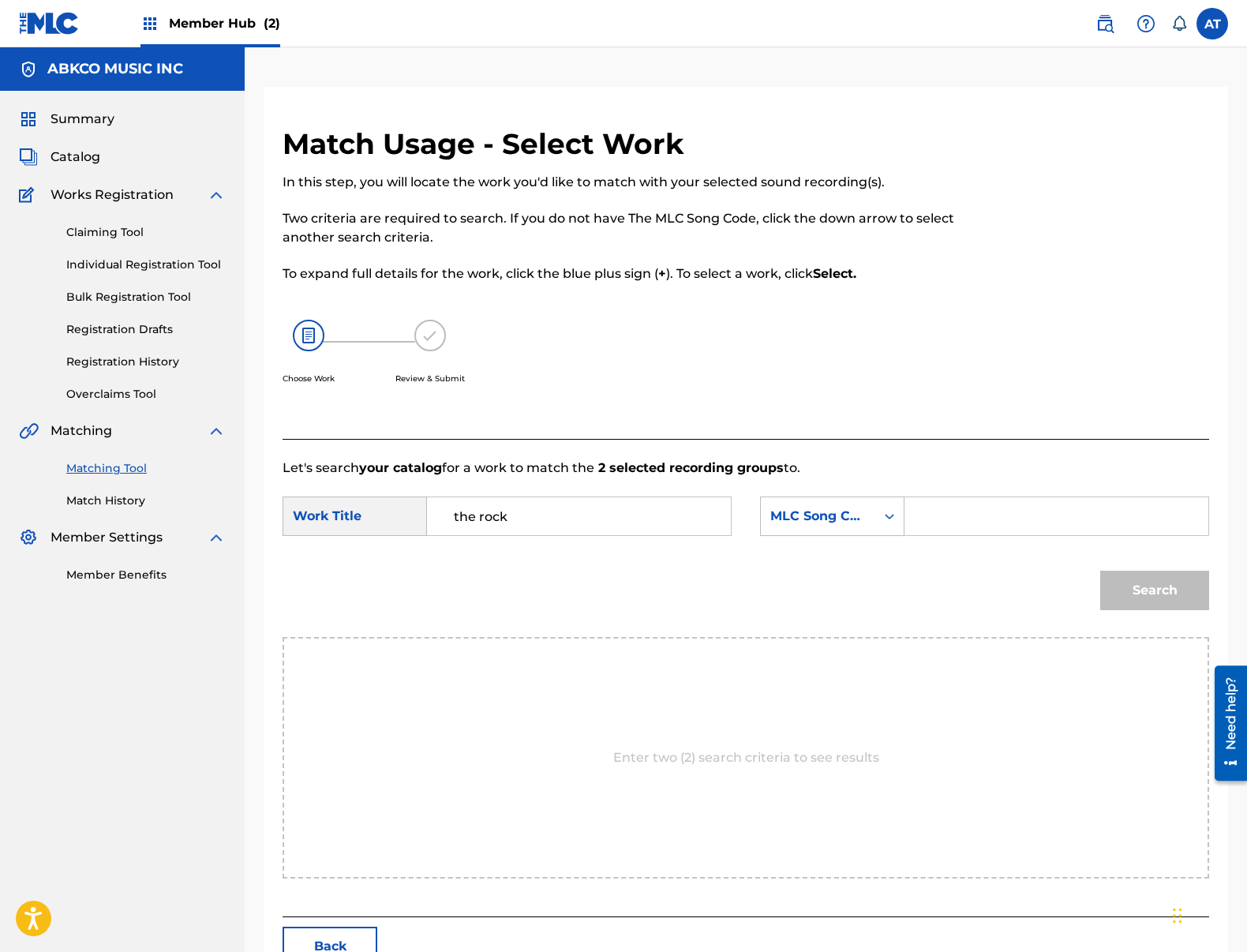
click at [508, 520] on input "the rock" at bounding box center [579, 516] width 277 height 38
click at [828, 521] on div "MLC Song Code" at bounding box center [817, 516] width 95 height 18
click at [933, 529] on input "Search Form" at bounding box center [1057, 516] width 277 height 38
click at [848, 546] on form "SearchWithCriteria837eb7a8-e25b-4b2c-b5d3-c0586c4a8b20 Work Title the rock Sear…" at bounding box center [746, 557] width 926 height 159
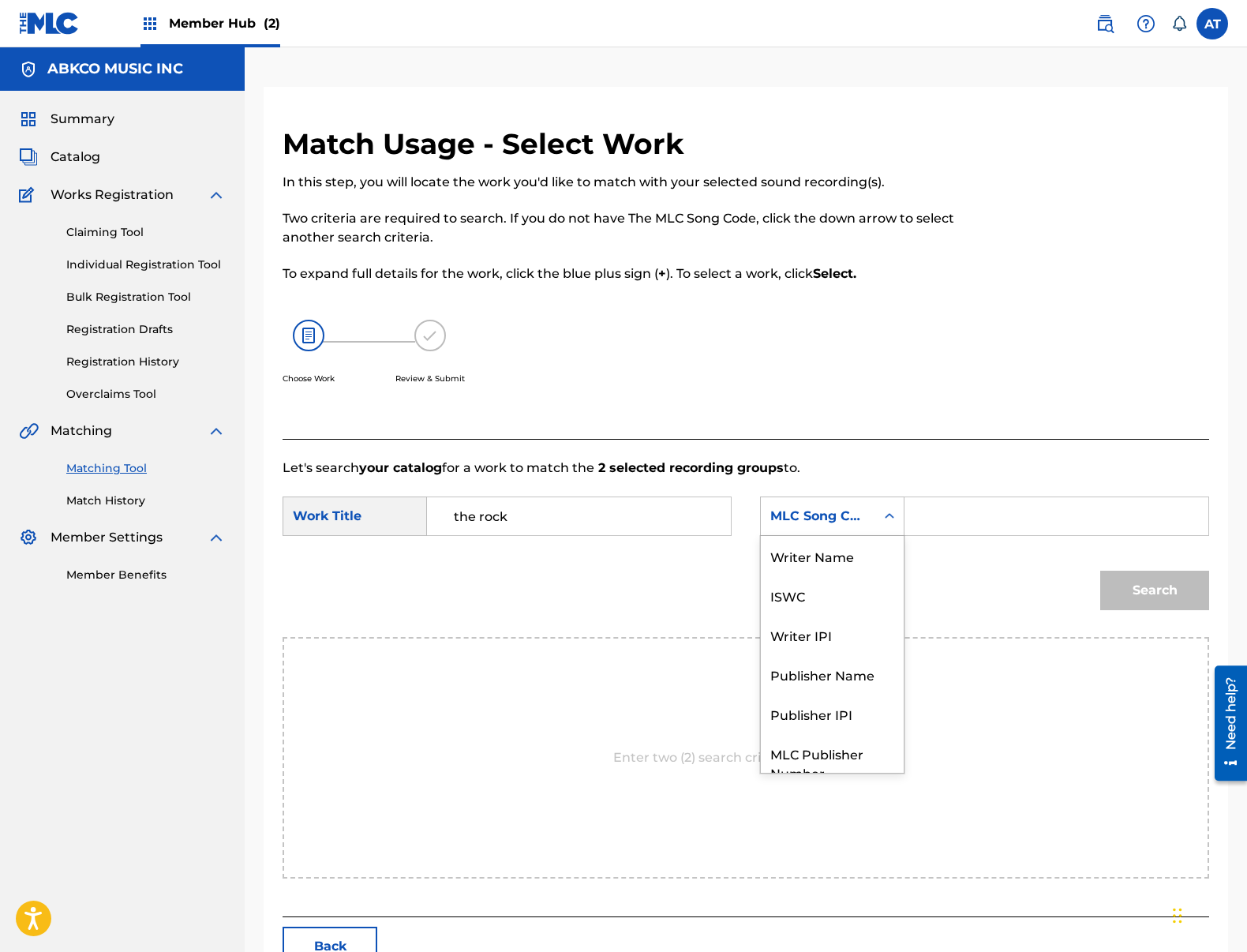
click at [830, 524] on div "MLC Song Code" at bounding box center [817, 516] width 95 height 18
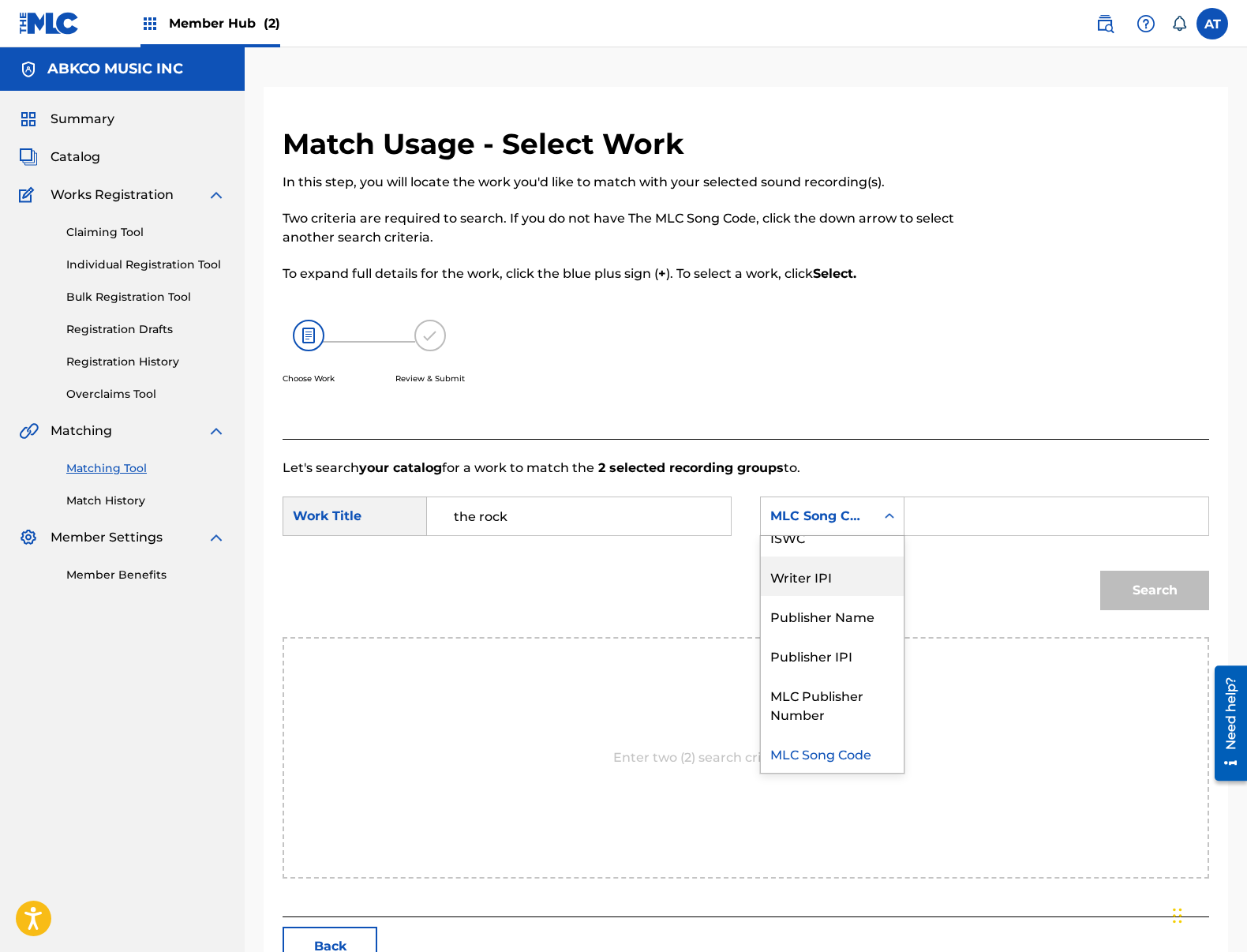
scroll to position [0, 0]
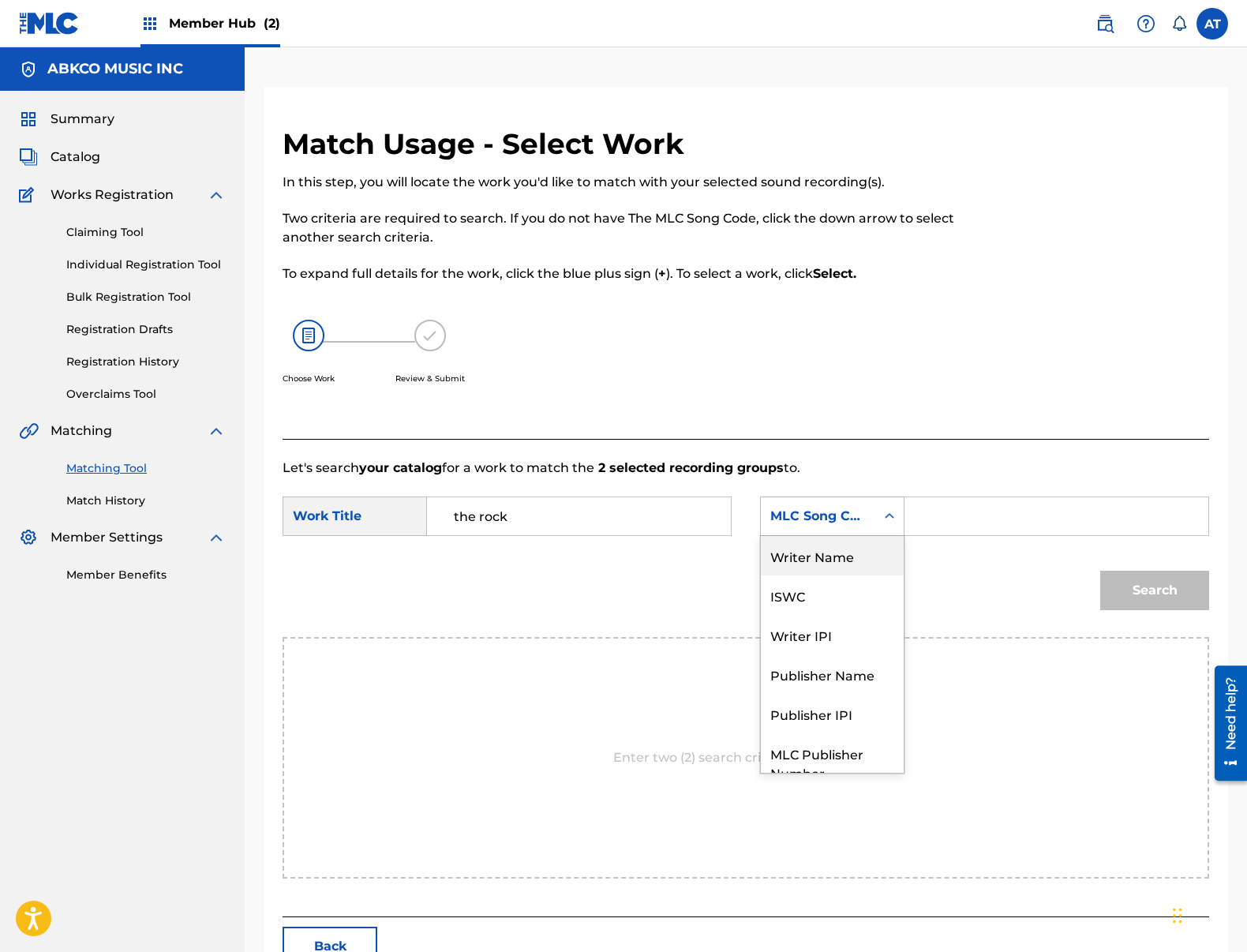
click at [845, 561] on div "Writer Name" at bounding box center [832, 555] width 143 height 40
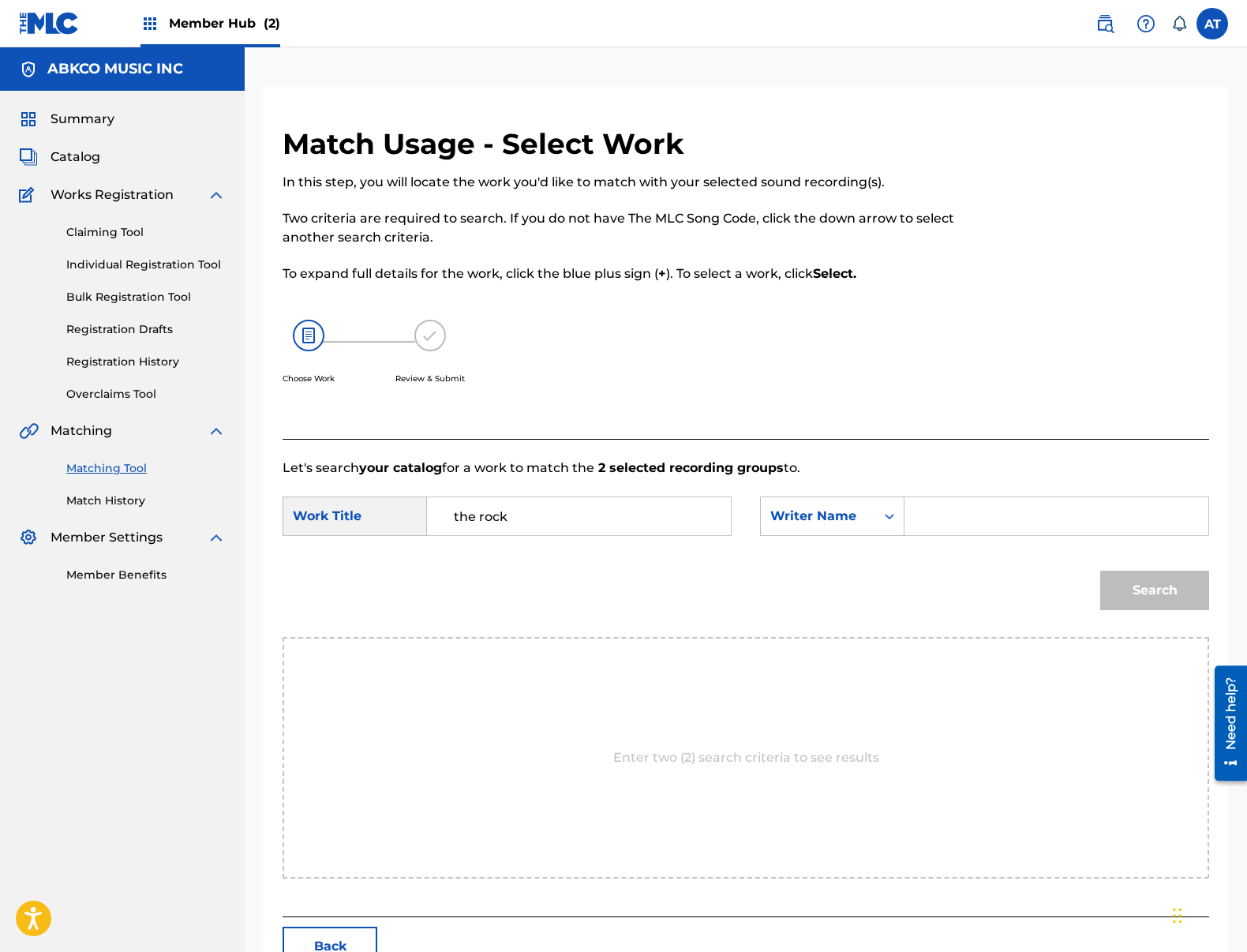
click at [956, 519] on input "Search Form" at bounding box center [1057, 516] width 277 height 38
type input "[PERSON_NAME]nd"
click at [1100, 570] on button "Search" at bounding box center [1155, 590] width 109 height 40
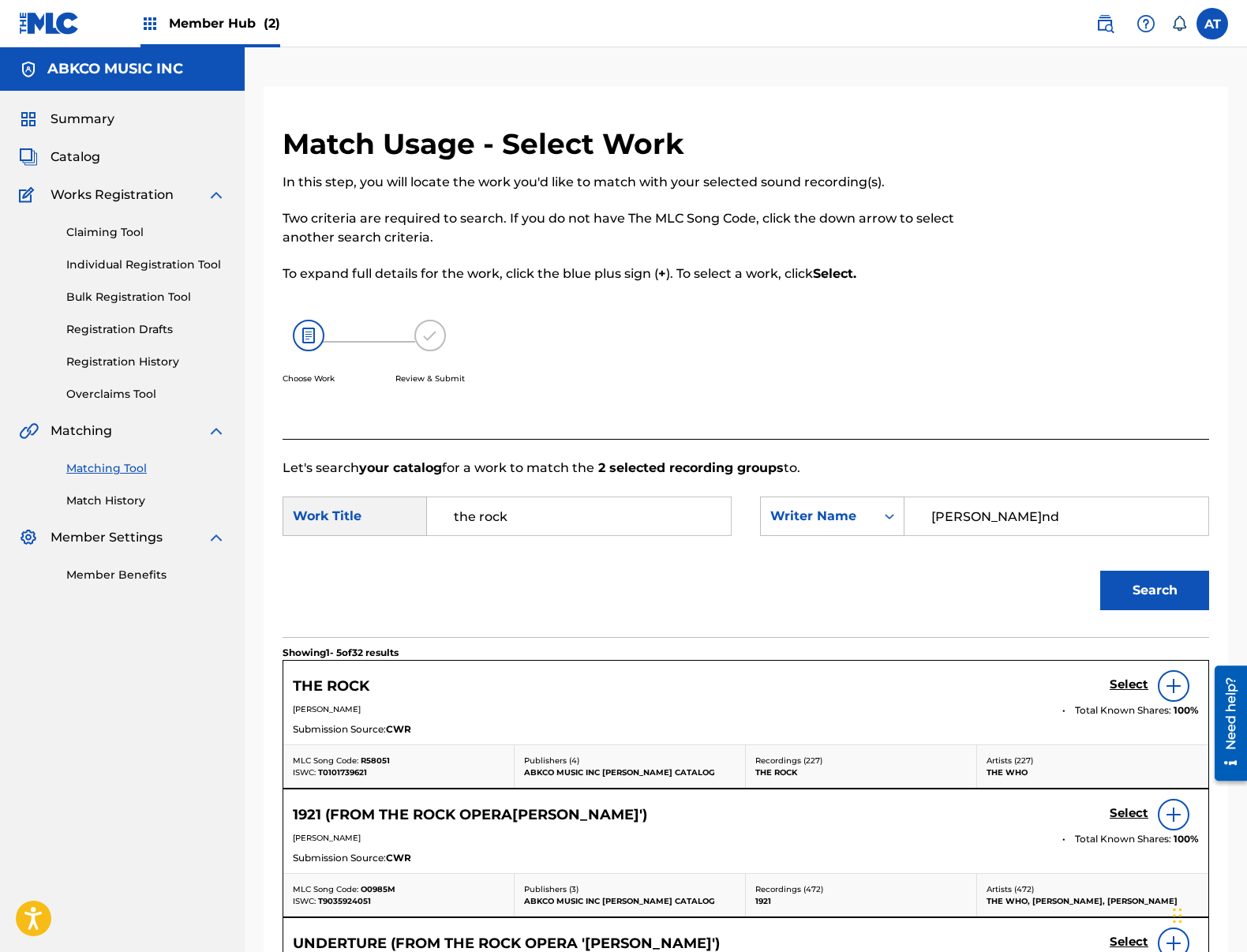
scroll to position [237, 0]
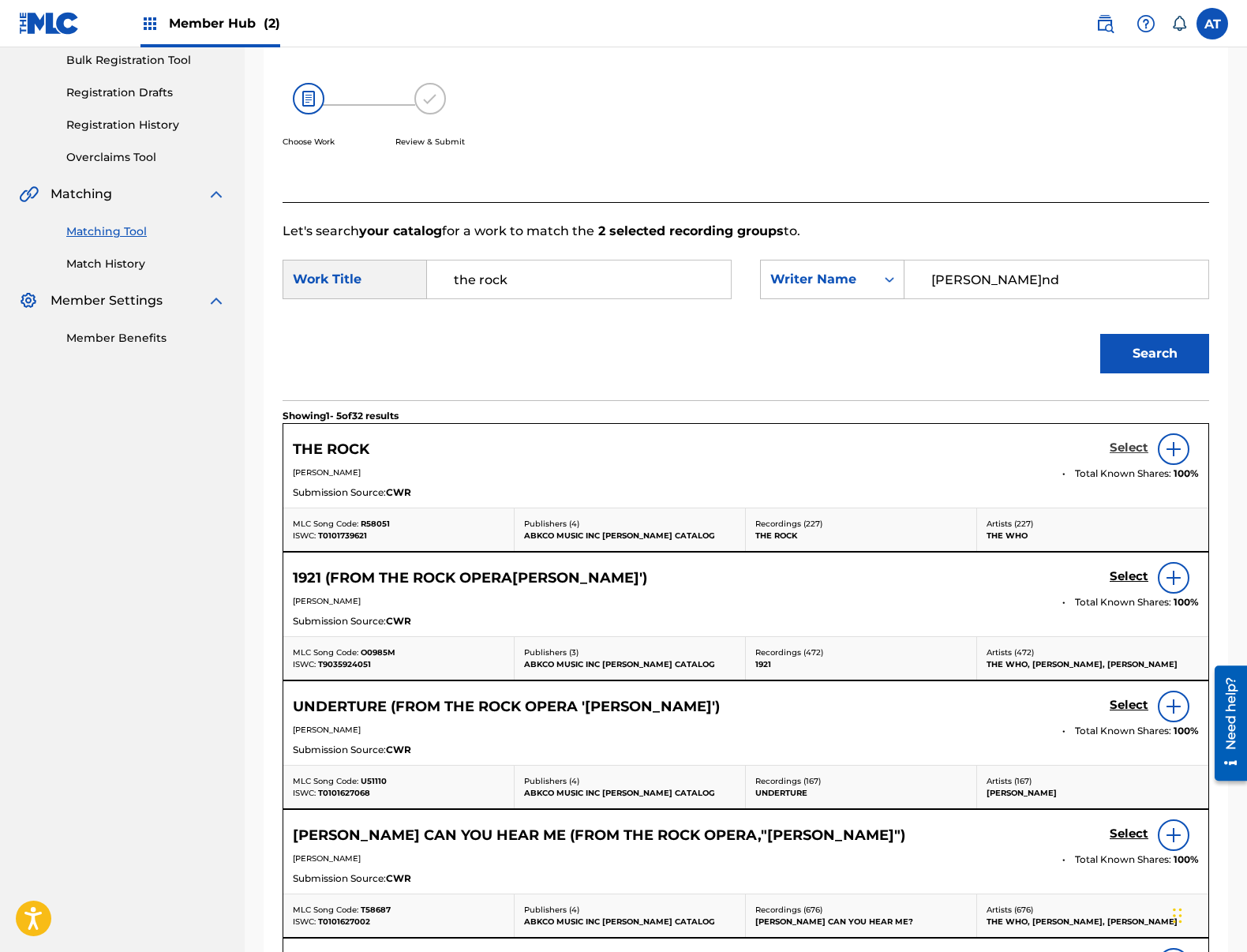
click at [1126, 443] on h5 "Select" at bounding box center [1129, 447] width 39 height 15
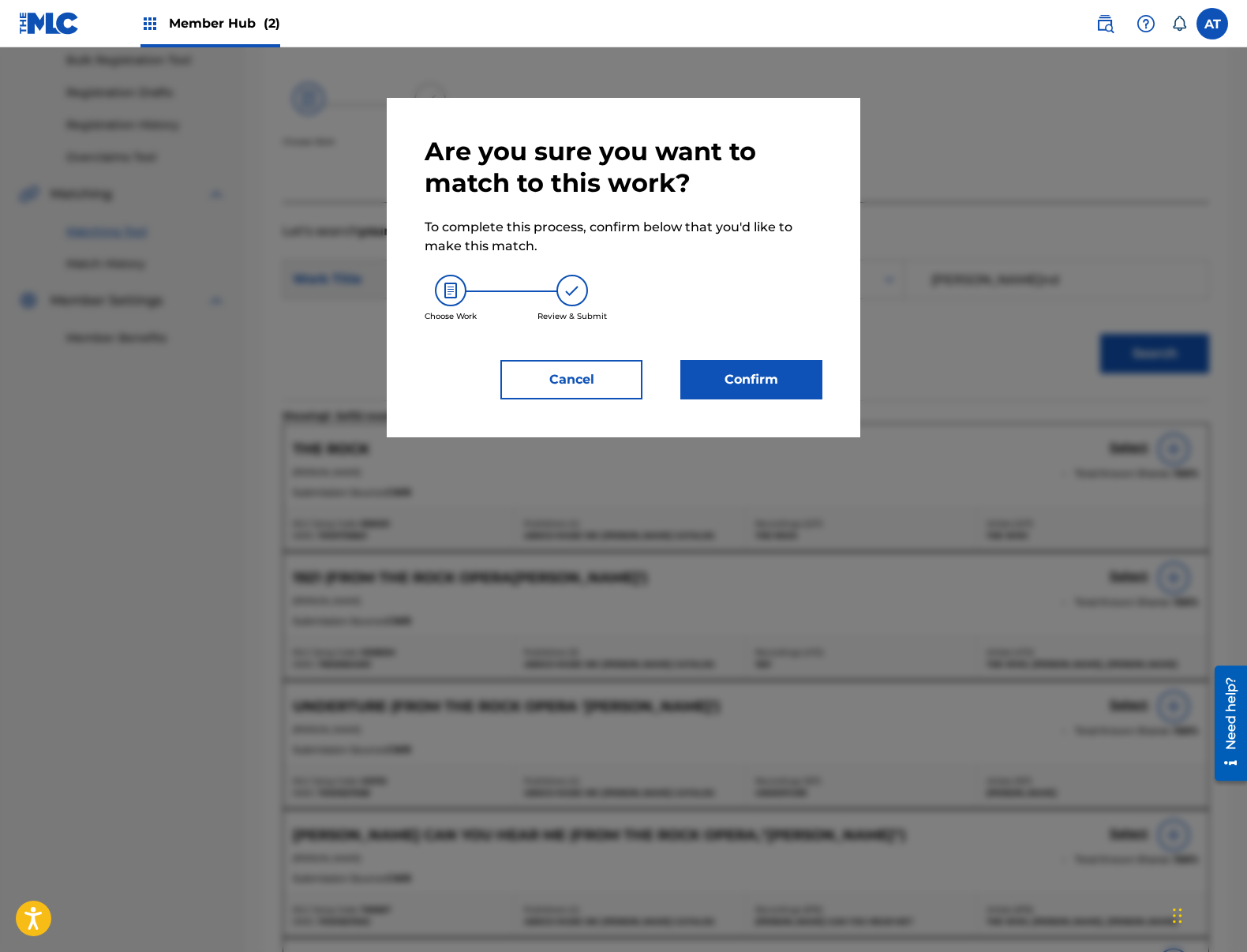
click at [726, 347] on div "Are you sure you want to match to this work? To complete this process, confirm …" at bounding box center [623, 267] width 397 height 263
click at [742, 365] on button "Confirm" at bounding box center [752, 379] width 142 height 40
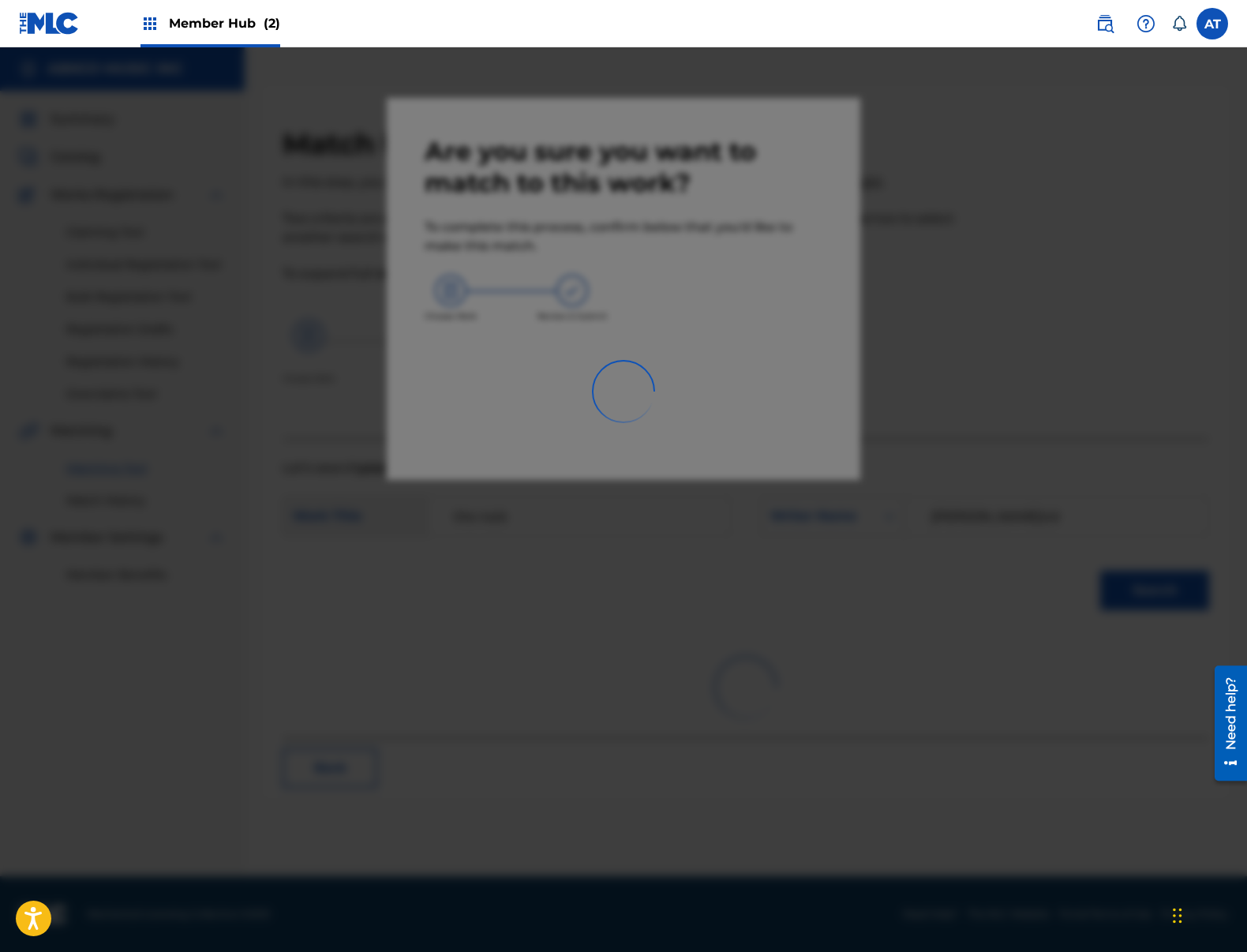
scroll to position [0, 0]
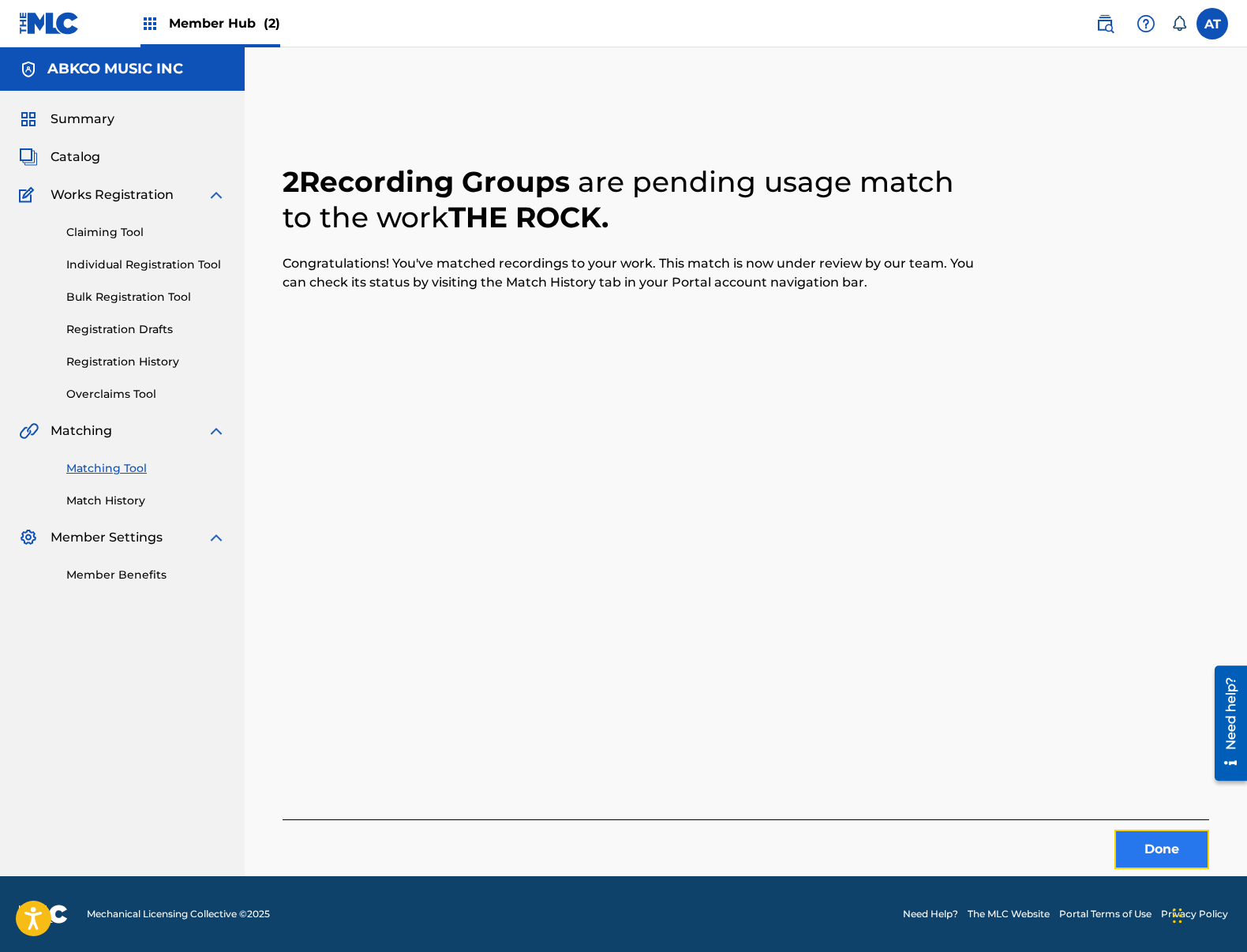
click at [1172, 845] on button "Done" at bounding box center [1162, 848] width 94 height 40
